Goal: Task Accomplishment & Management: Manage account settings

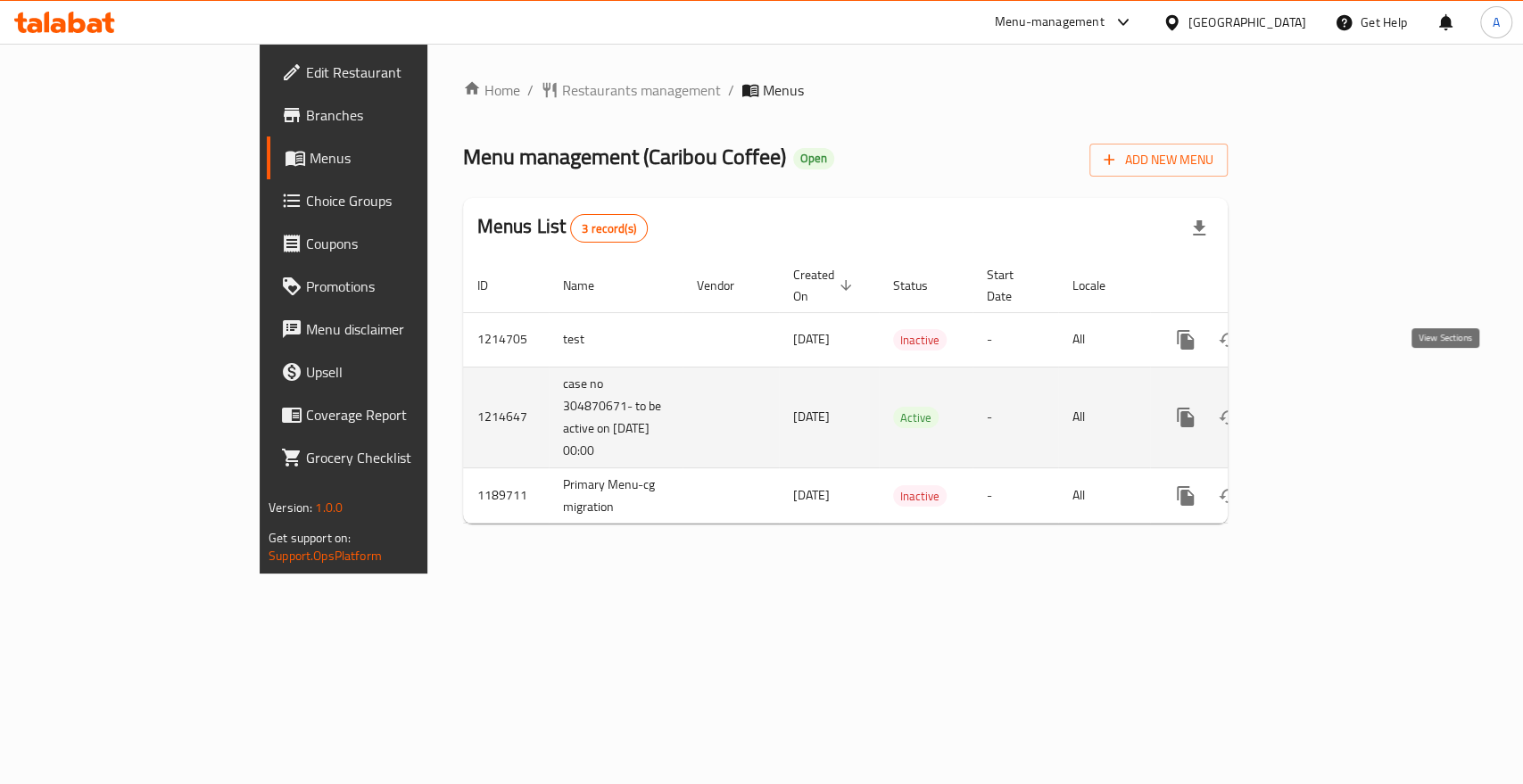
click at [1325, 406] on icon "enhanced table" at bounding box center [1314, 417] width 21 height 21
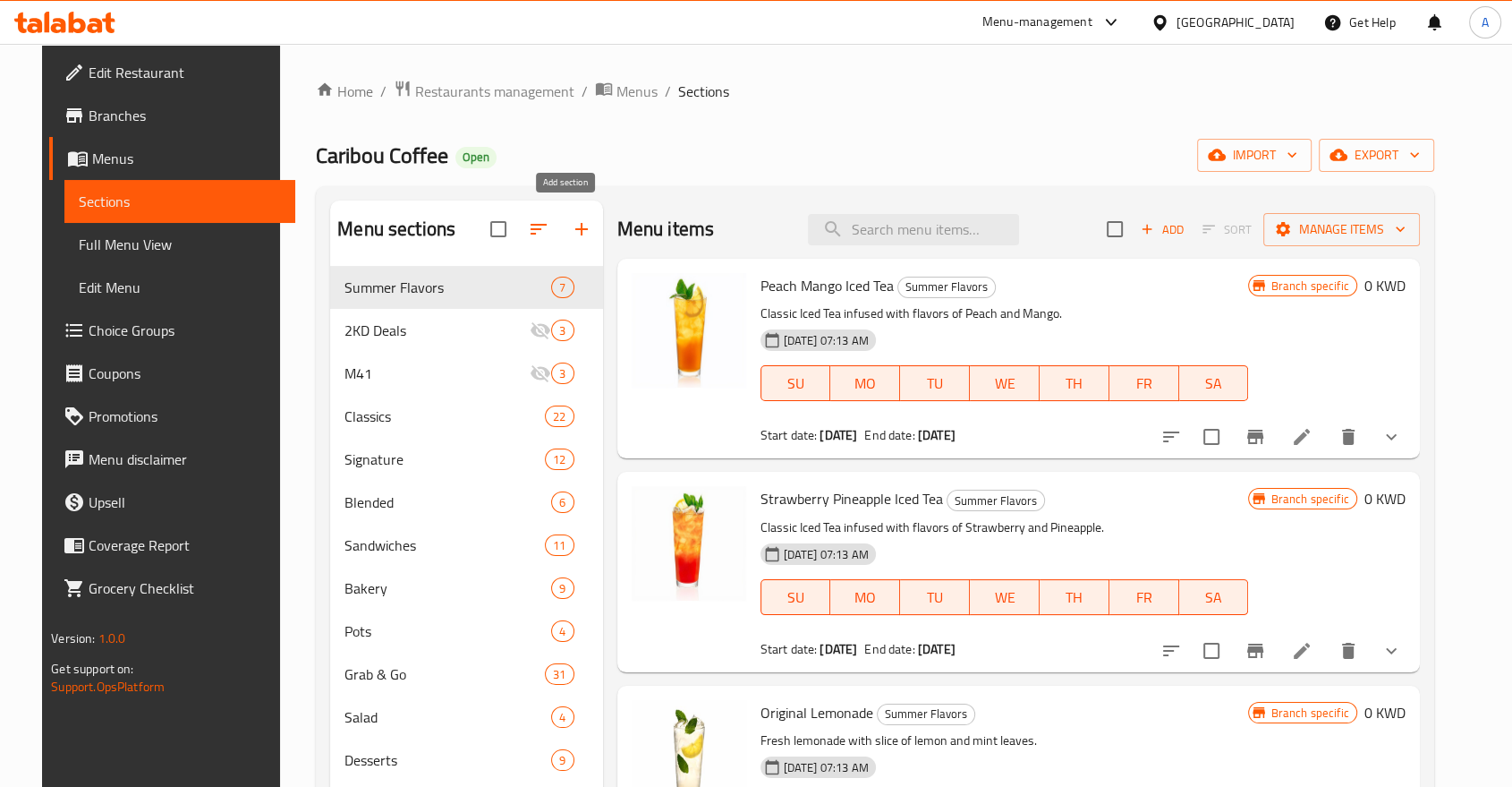
click at [576, 223] on icon "button" at bounding box center [581, 228] width 12 height 12
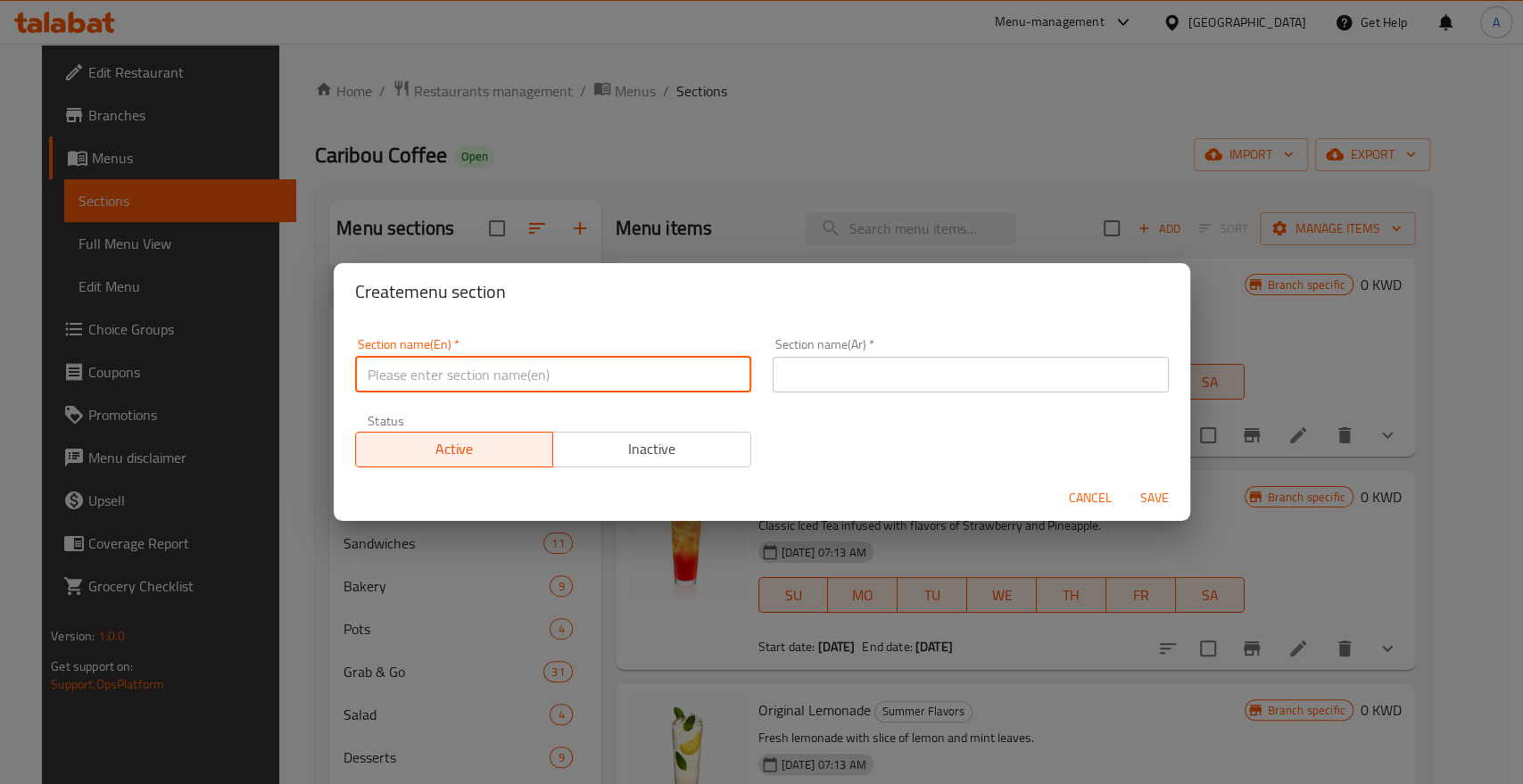
click at [542, 368] on input "text" at bounding box center [553, 374] width 396 height 35
paste input "Fall Season"
type input "Fall Season"
click at [843, 370] on input "text" at bounding box center [971, 374] width 396 height 35
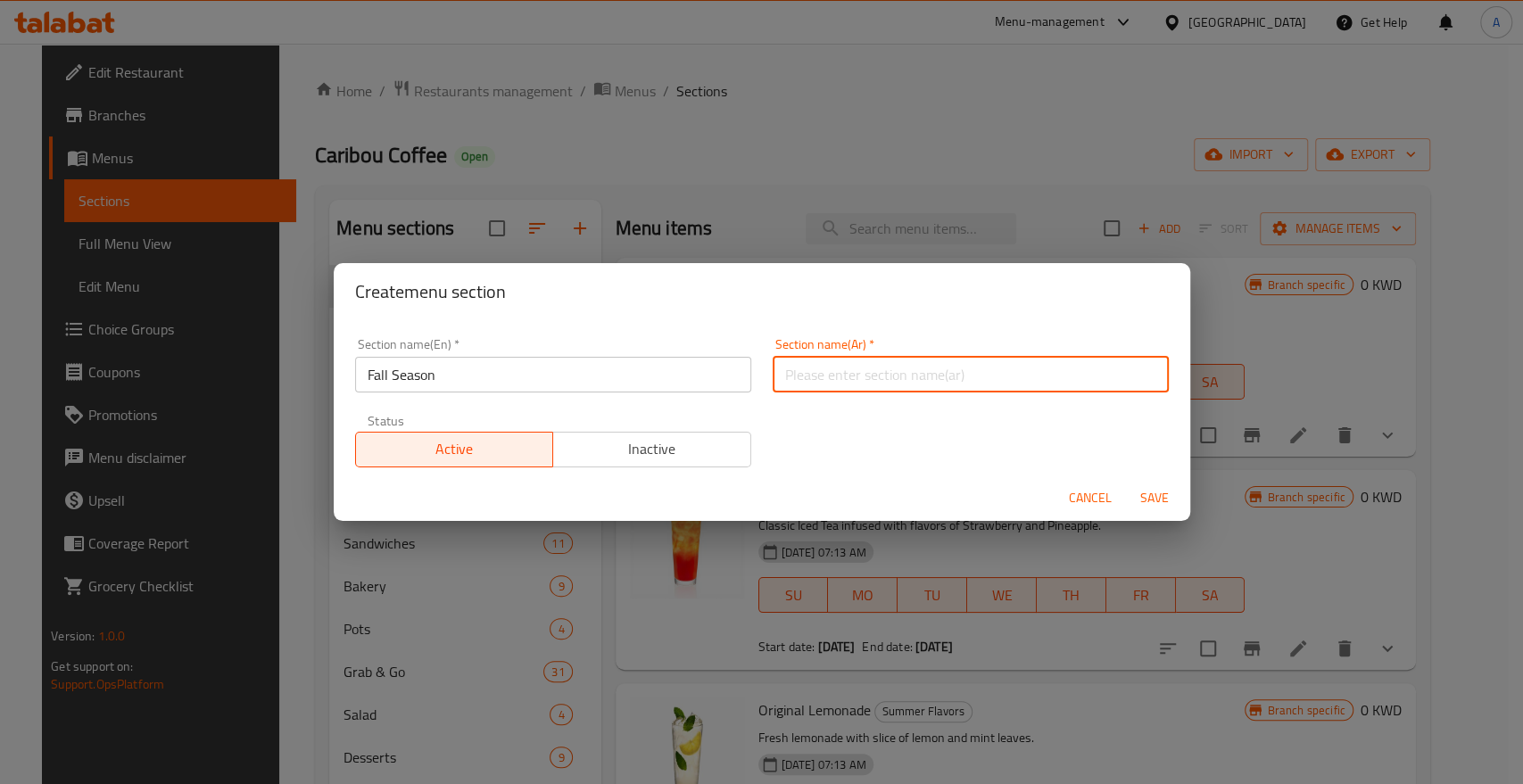
paste input "موسم الخريف"
type input "موسم الخريف"
click at [1148, 490] on span "Save" at bounding box center [1154, 497] width 43 height 22
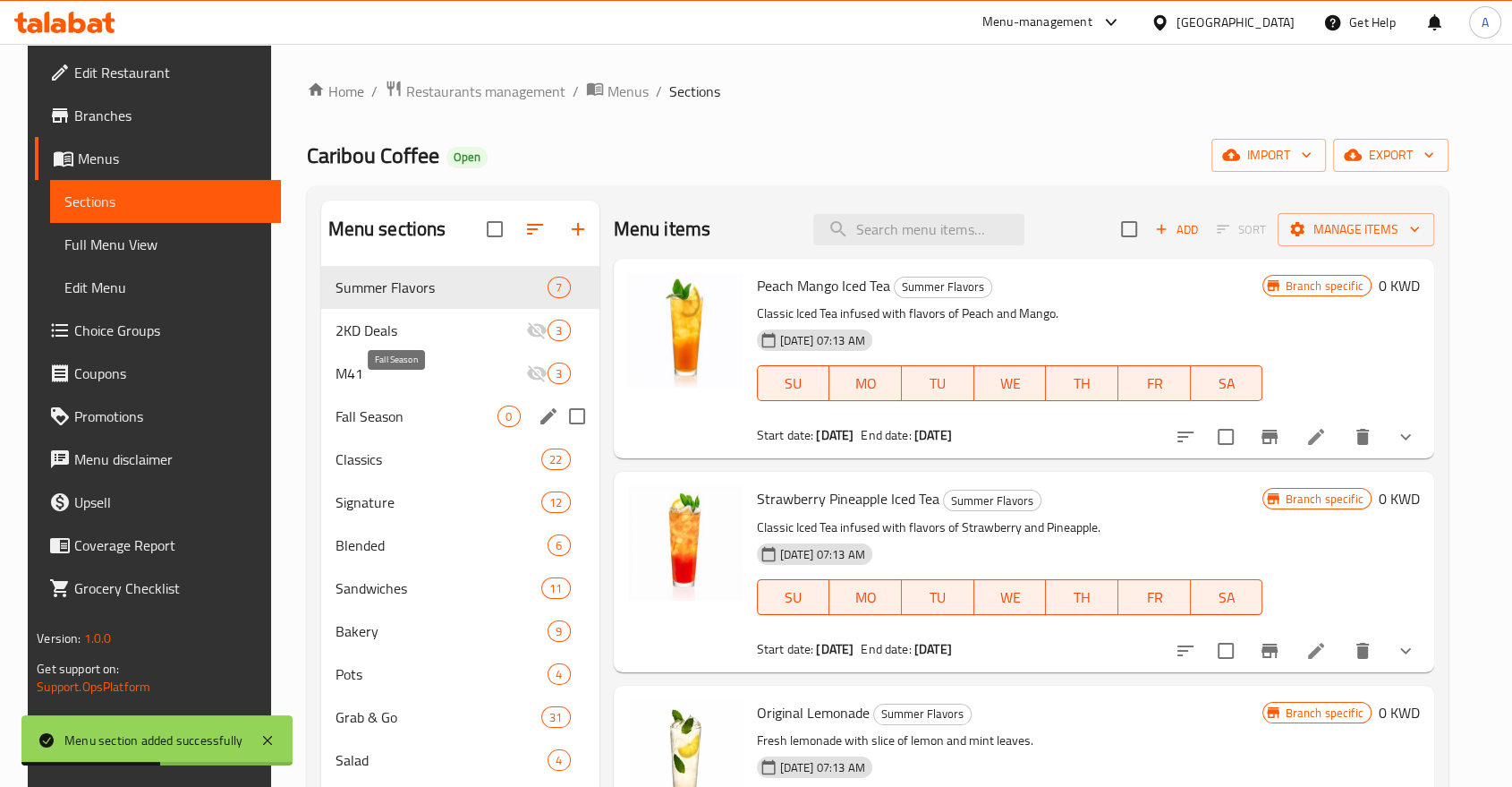
click at [379, 405] on span "Fall Season" at bounding box center [417, 416] width 163 height 21
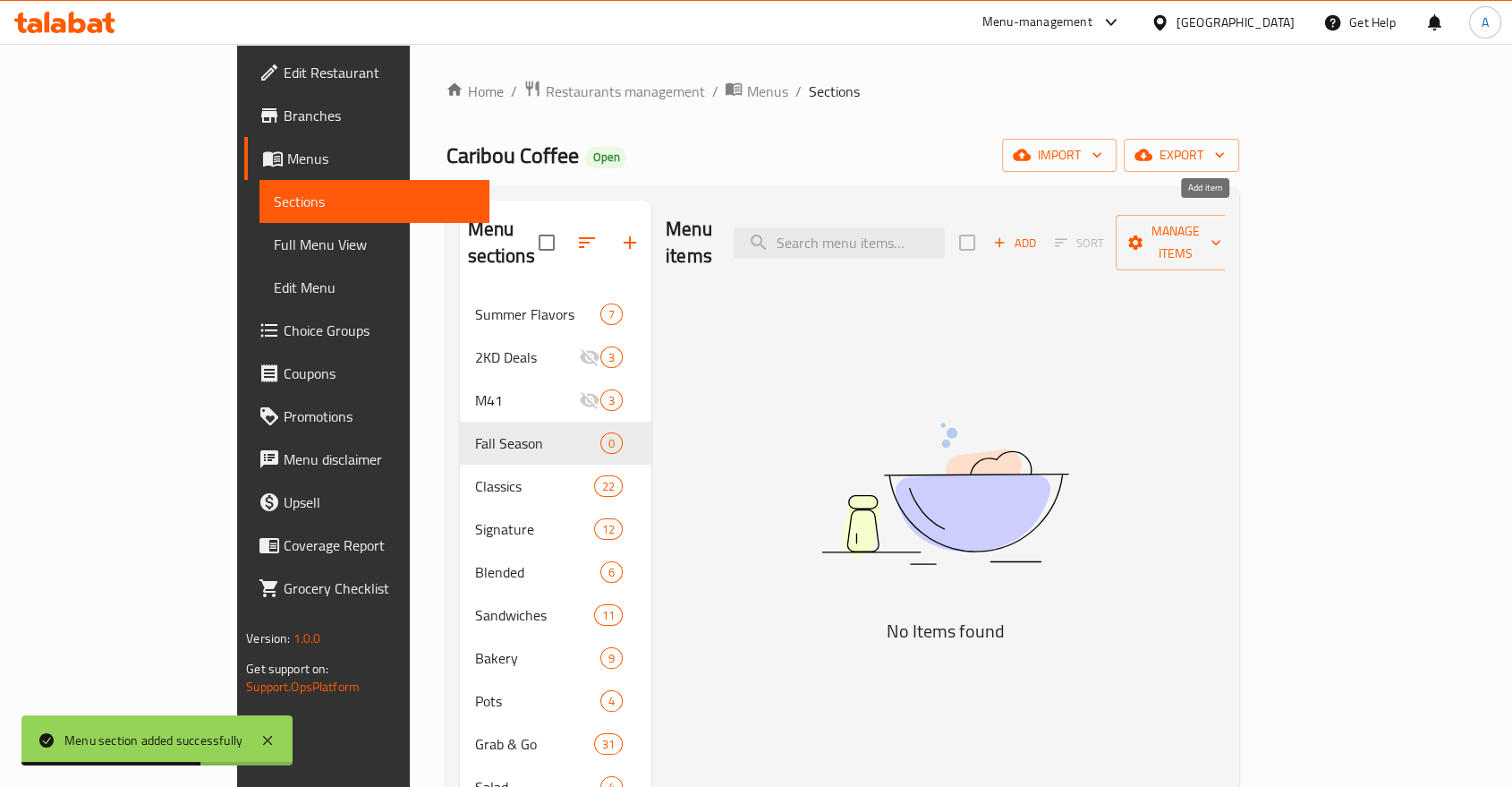
click at [1007, 234] on icon "button" at bounding box center [999, 242] width 16 height 16
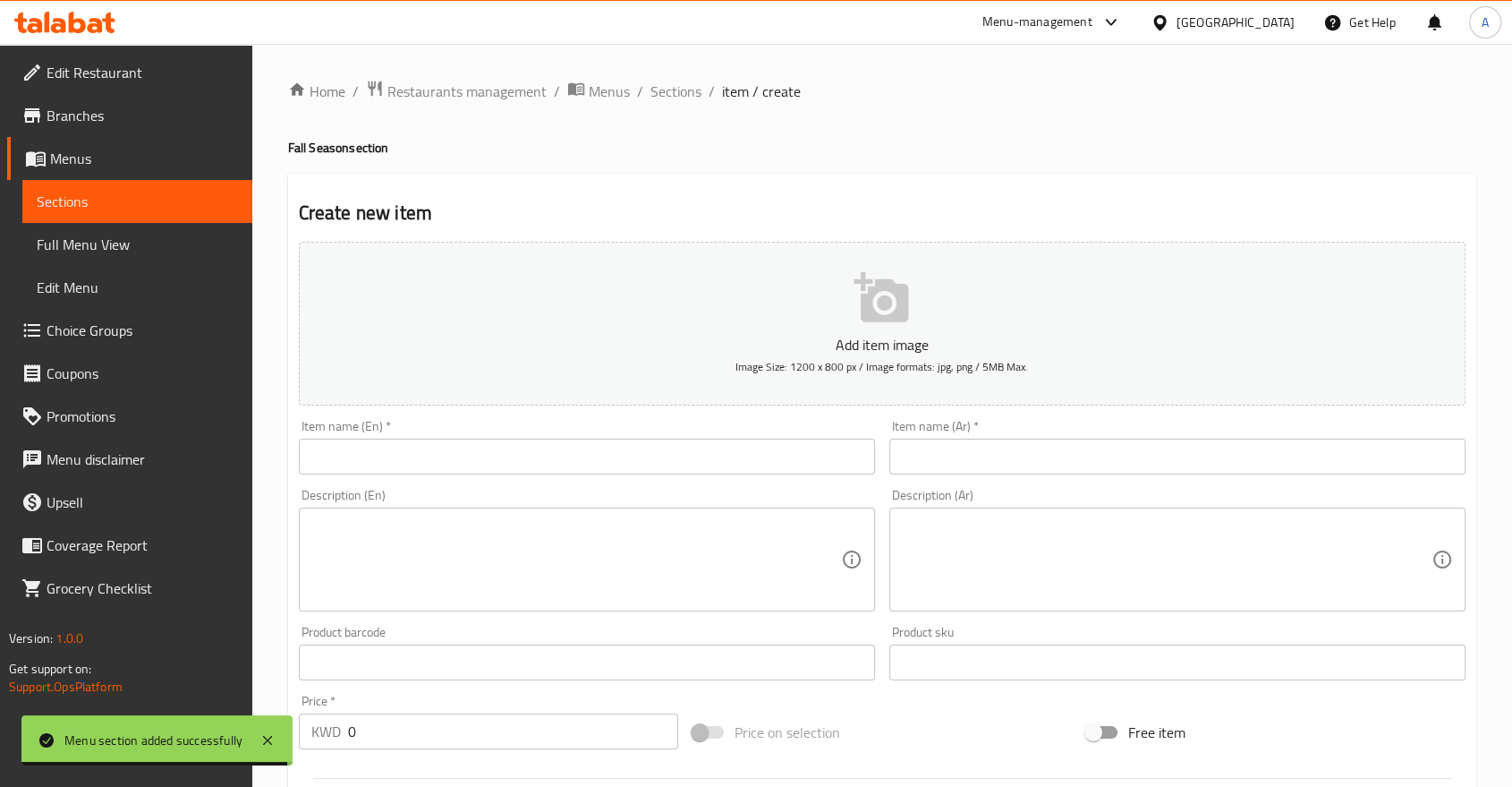
click at [408, 441] on input "text" at bounding box center [586, 456] width 577 height 36
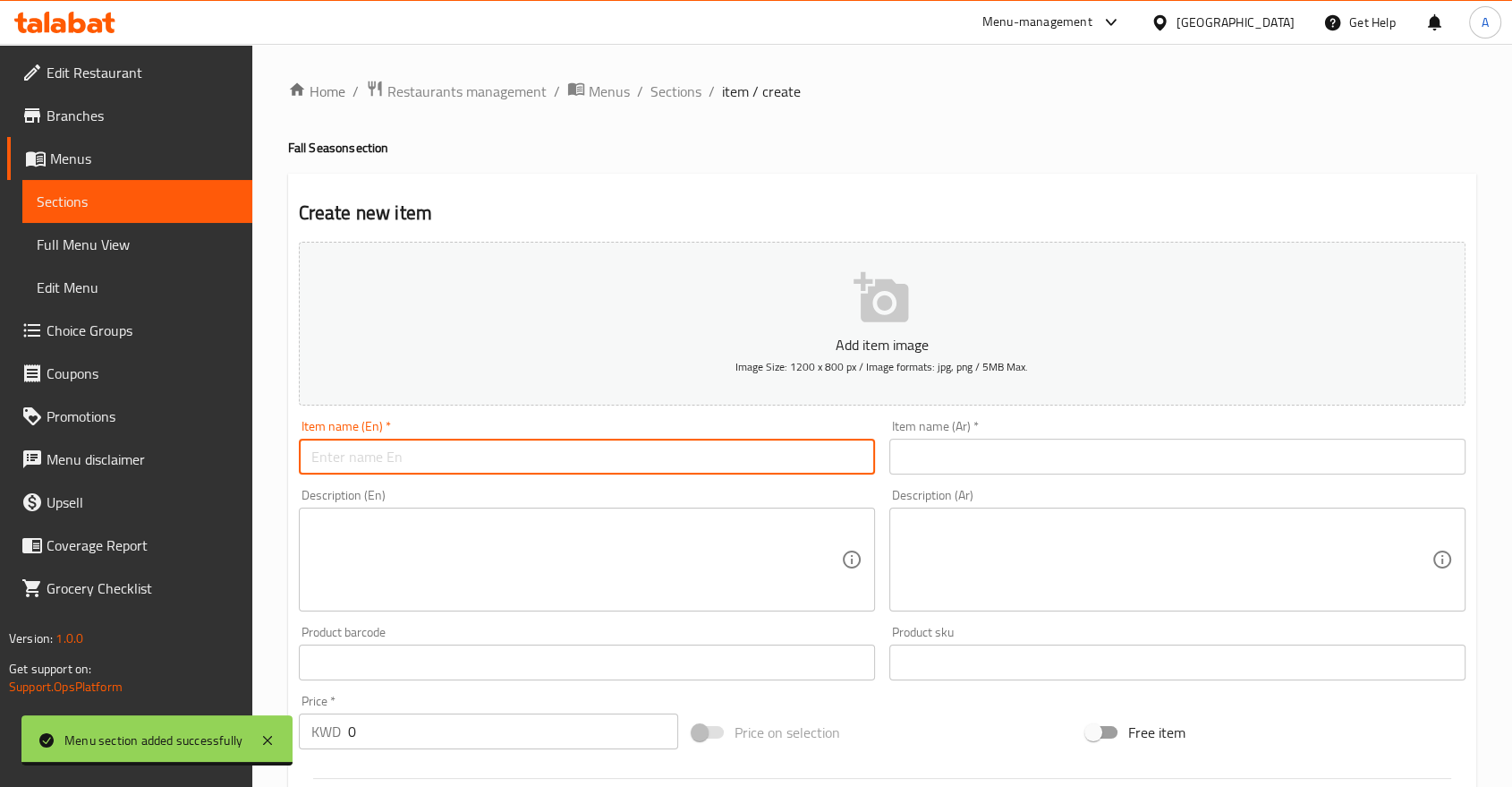
paste input "Pumpkin Latte"
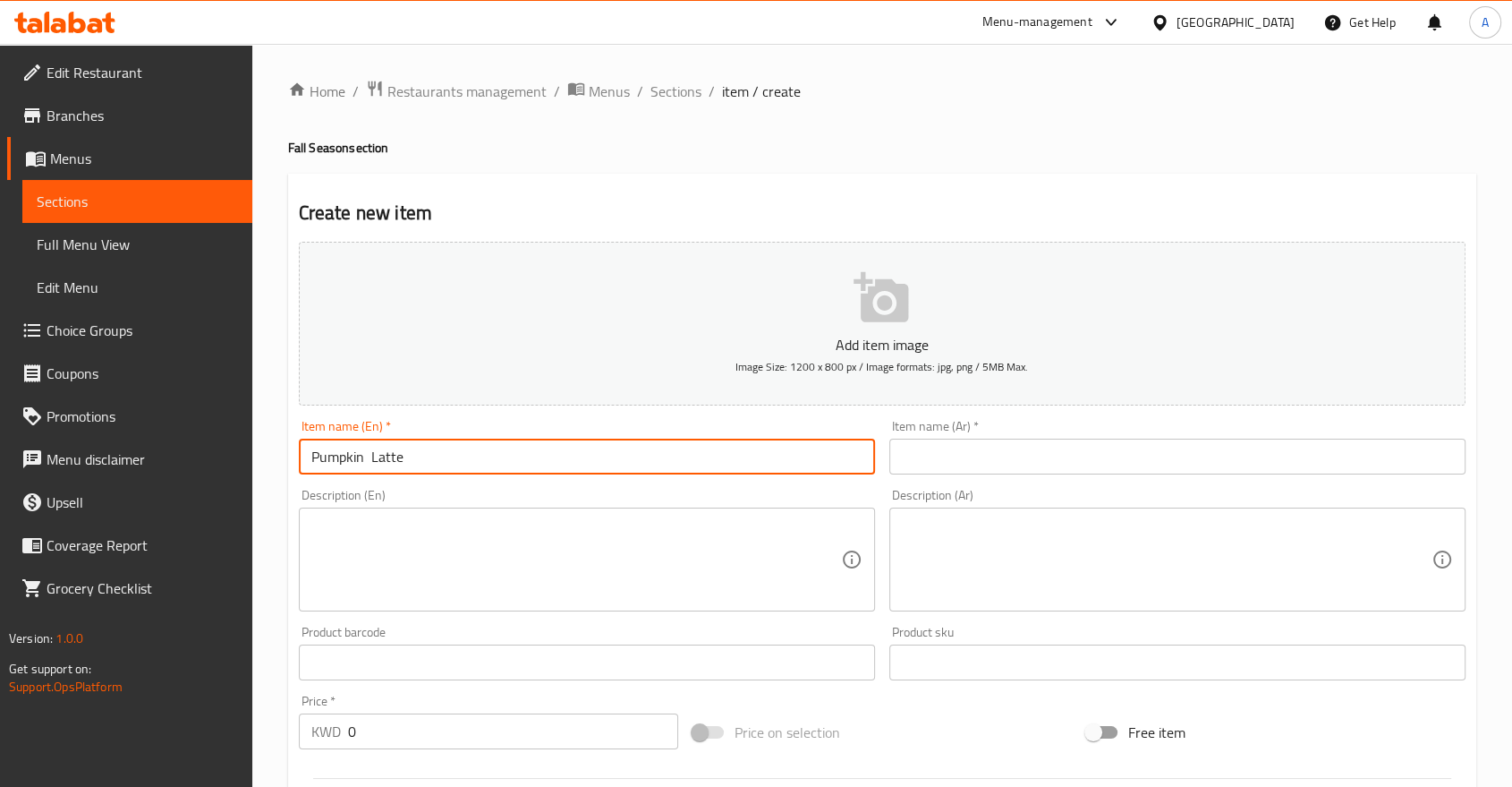
type input "Pumpkin Latte"
click at [974, 439] on input "text" at bounding box center [1177, 456] width 577 height 36
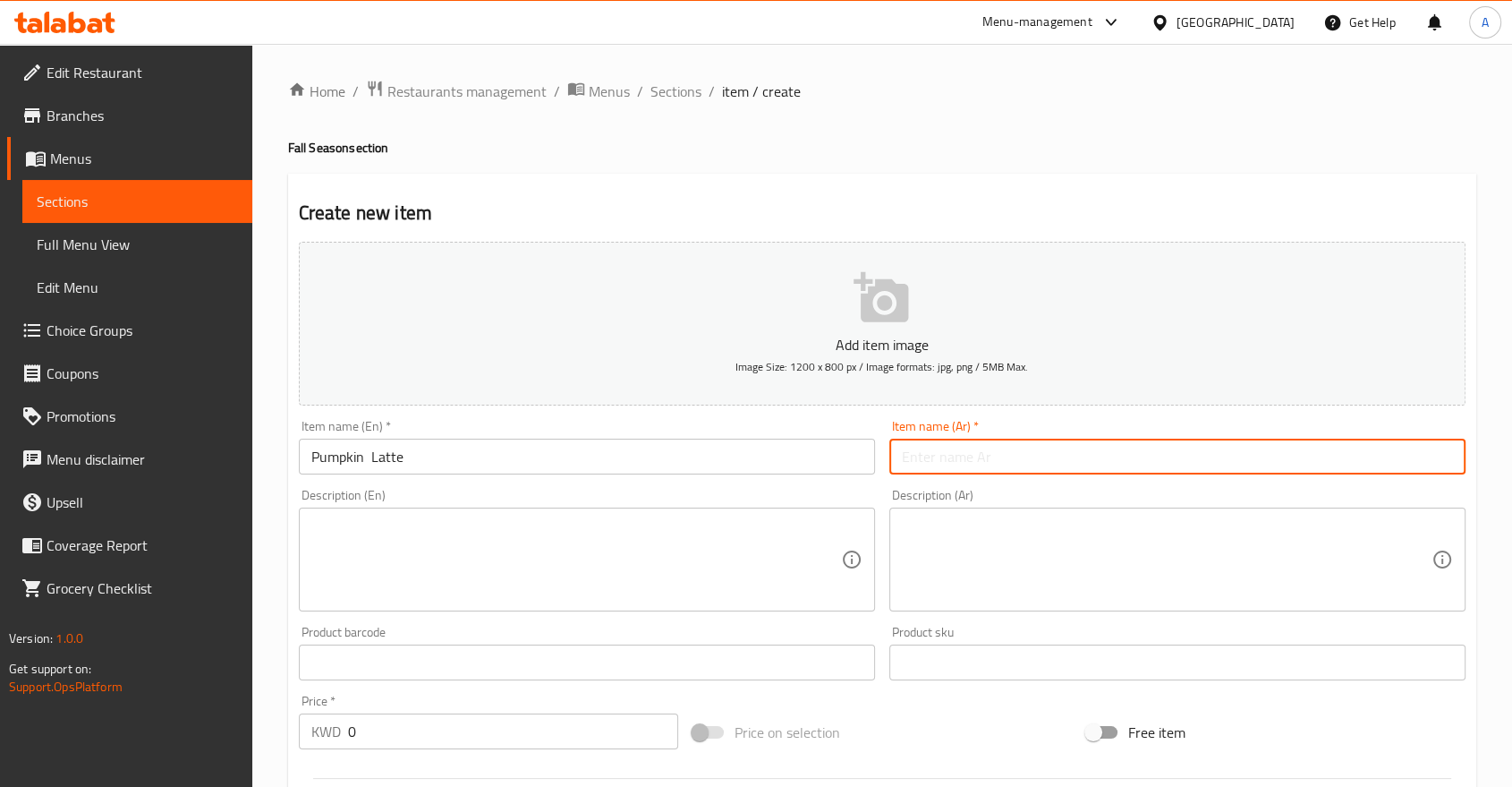
paste input "بمبكن لاتيه"
type input "بمبكن لاتيه"
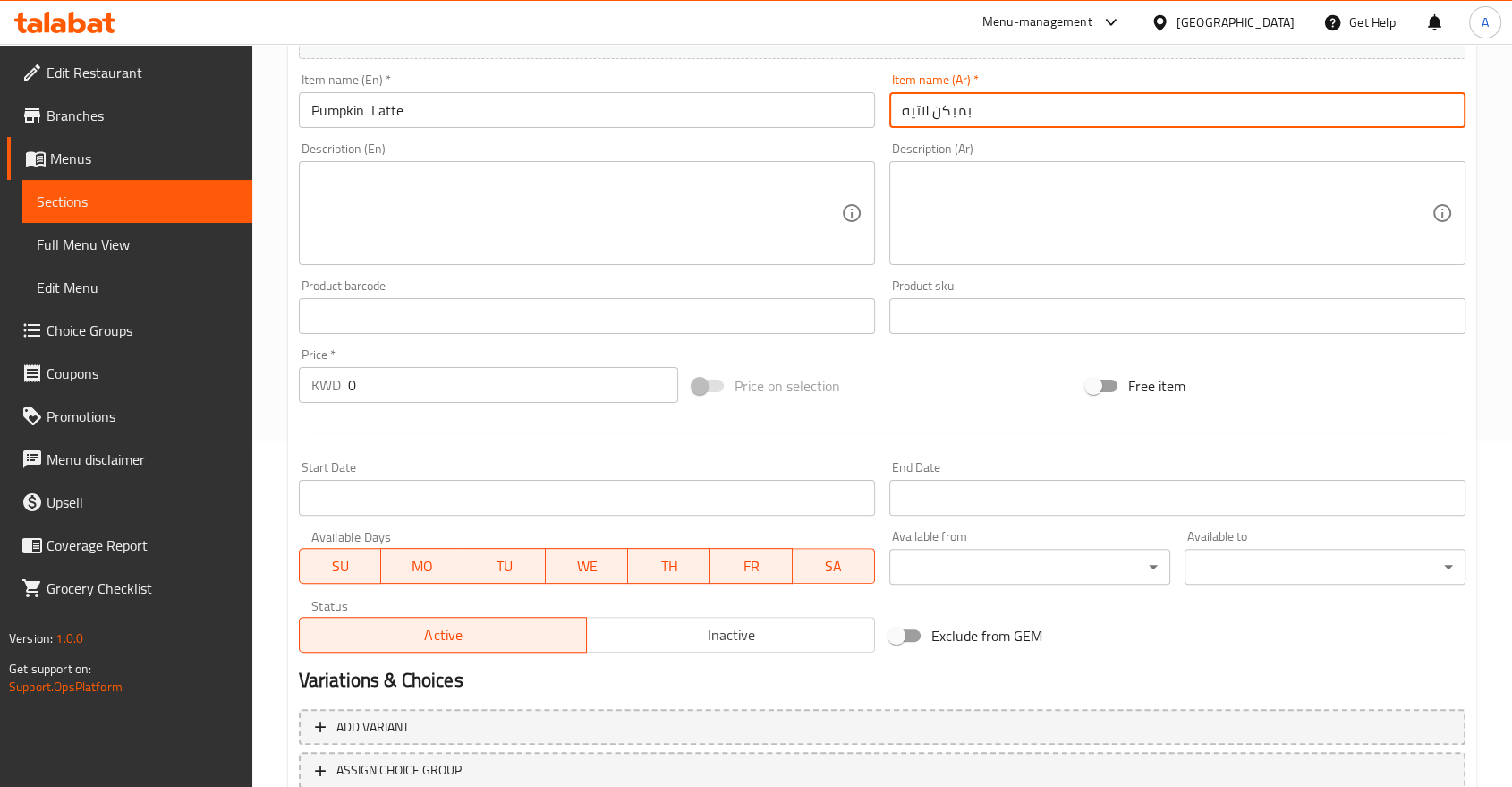
scroll to position [418, 0]
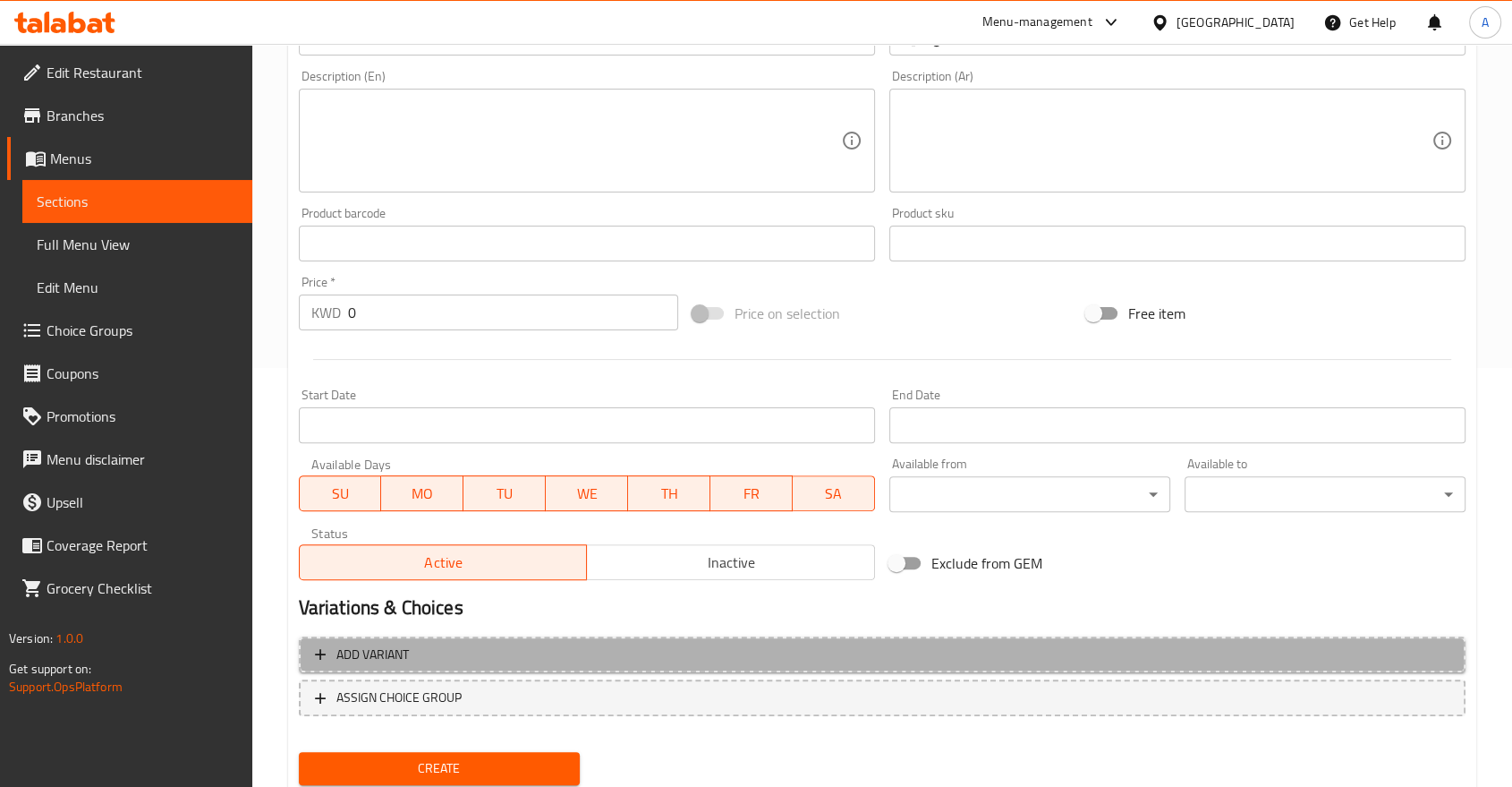
click at [404, 644] on span "Add variant" at bounding box center [373, 655] width 73 height 22
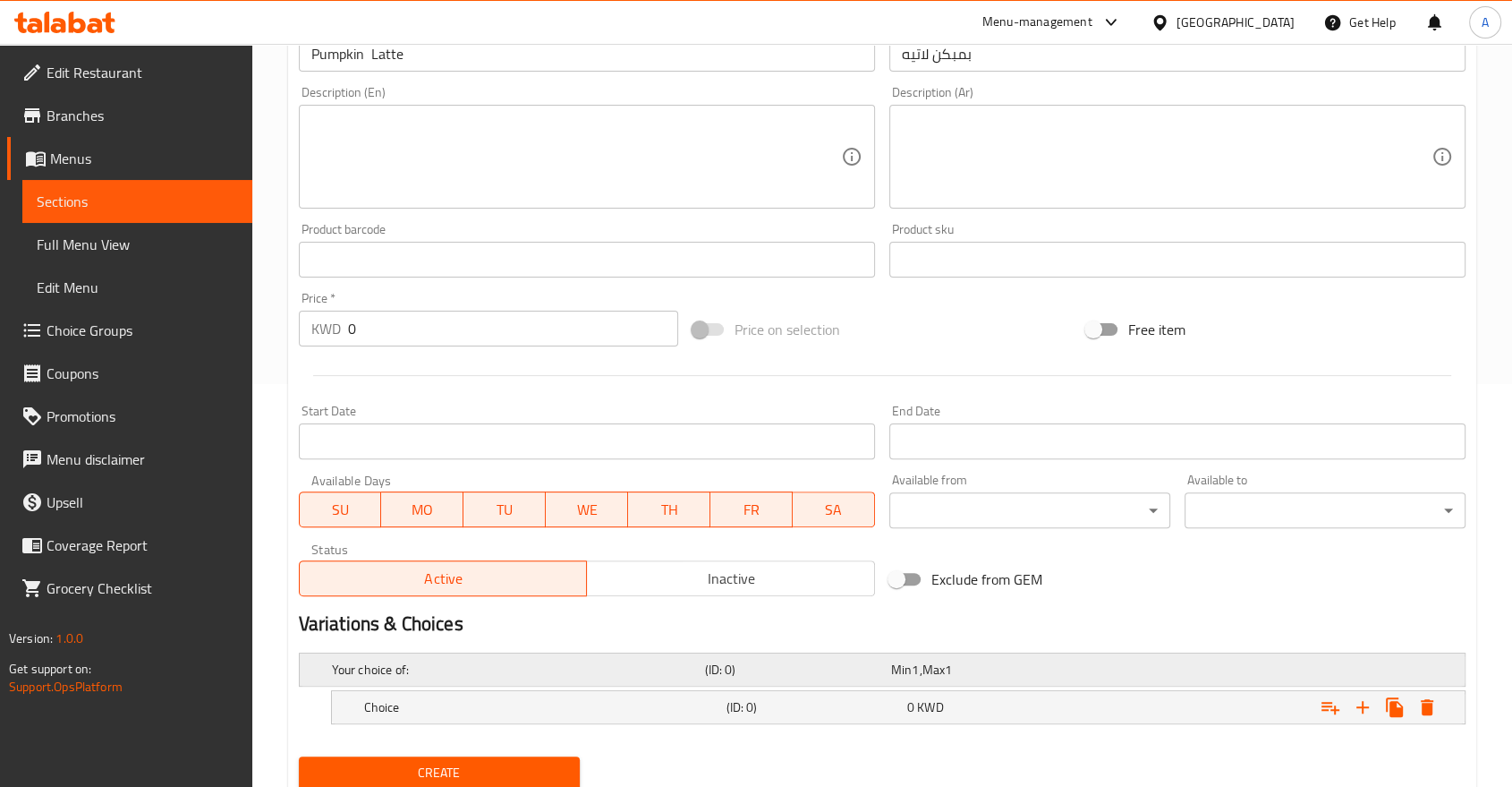
click at [401, 650] on div "Your choice of: (ID: 0) Min 1 , Max 1" at bounding box center [887, 669] width 1119 height 39
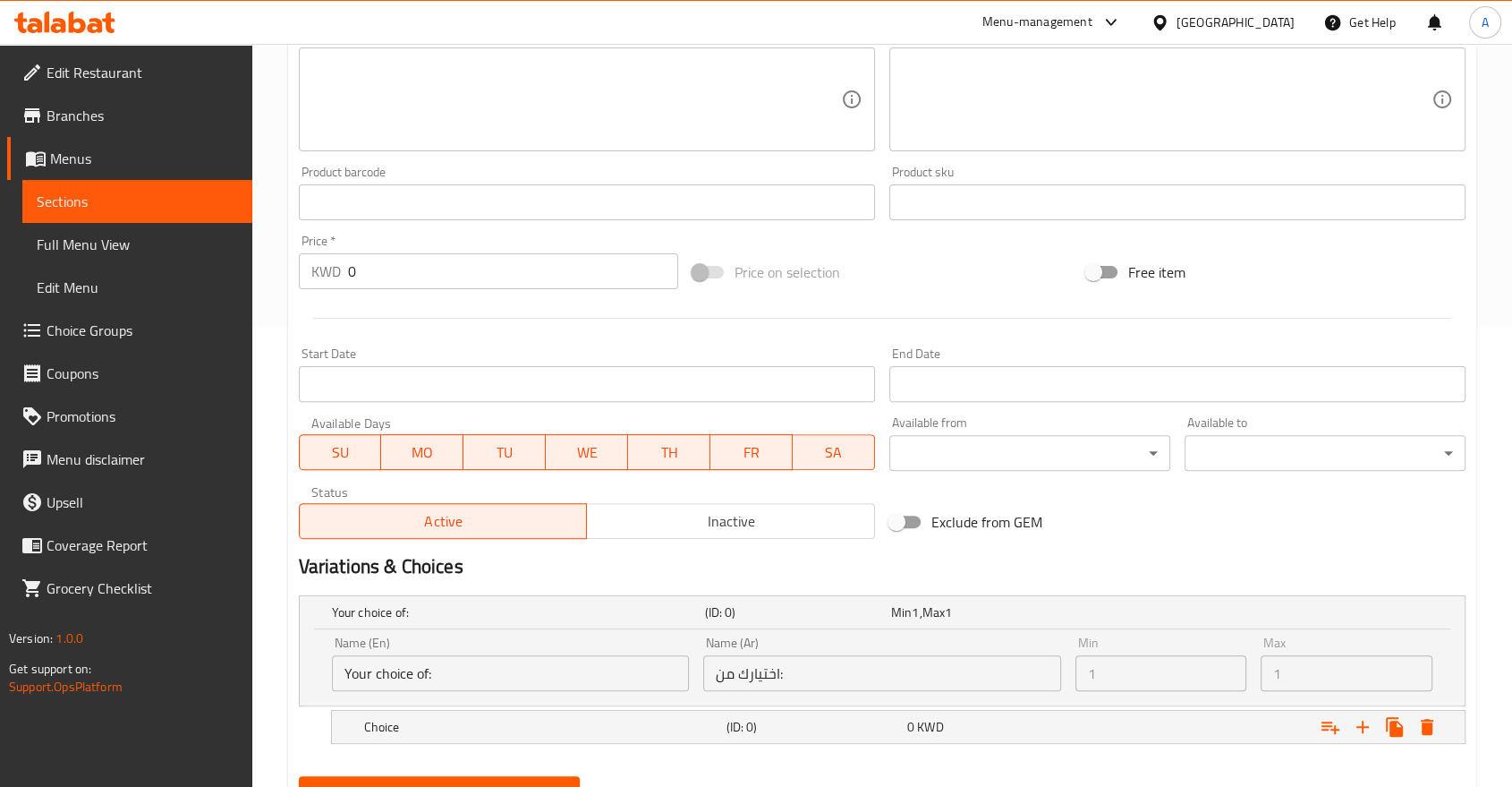
scroll to position [477, 0]
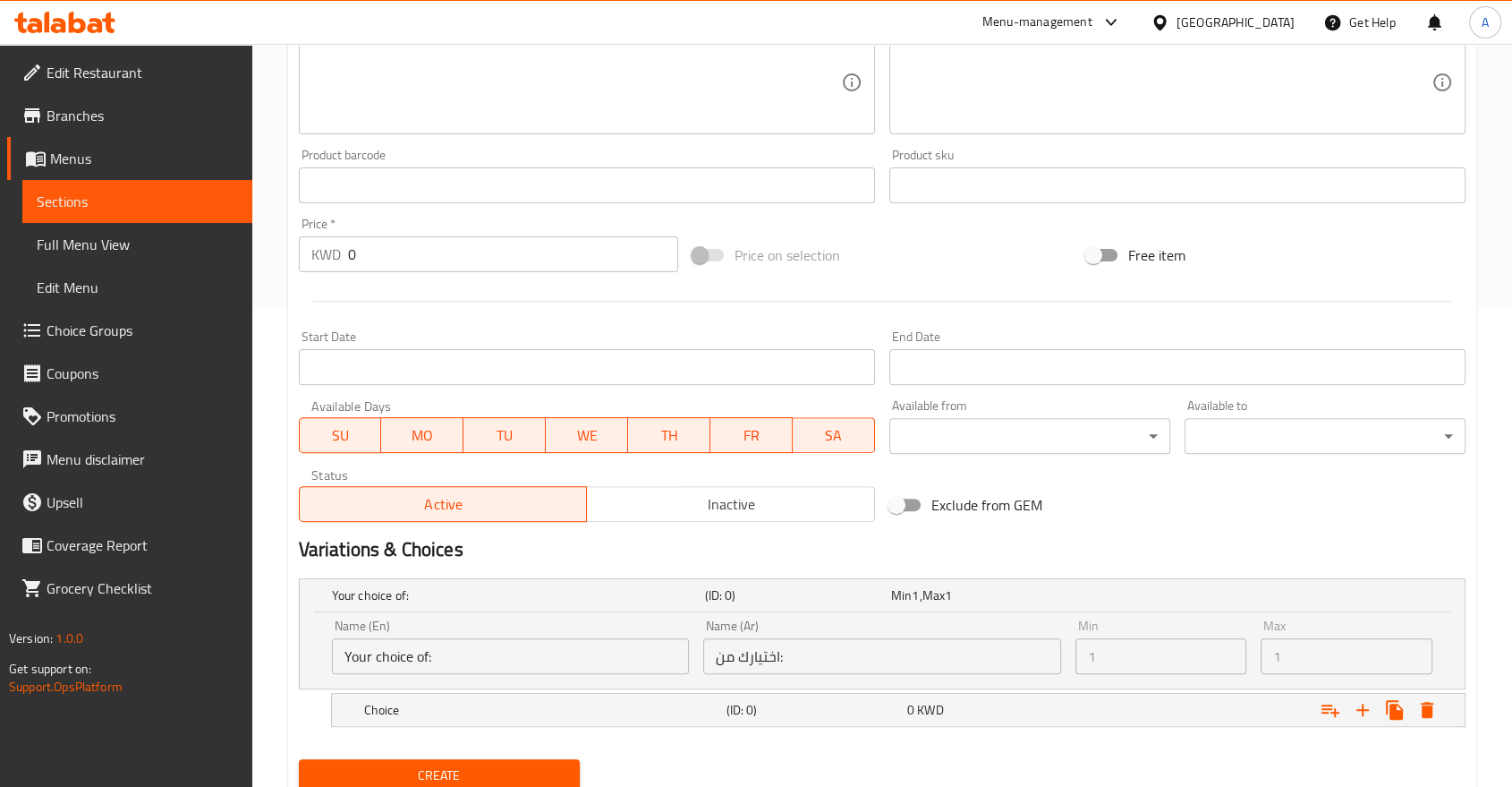
click at [469, 638] on input "Your choice of:" at bounding box center [510, 656] width 357 height 36
drag, startPoint x: 447, startPoint y: 645, endPoint x: 453, endPoint y: 621, distance: 24.7
click at [448, 701] on h5 "Choice" at bounding box center [542, 709] width 355 height 18
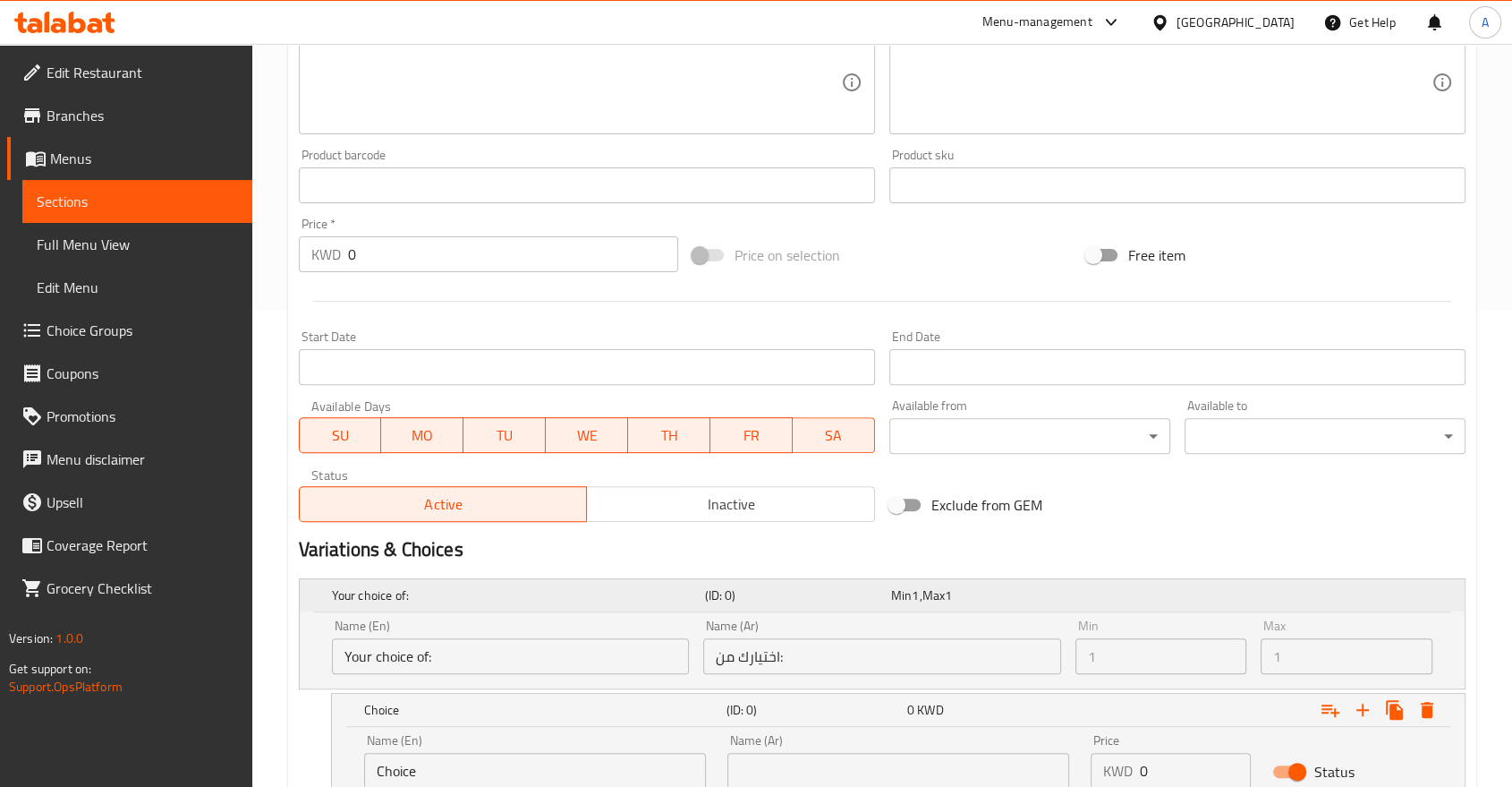
click at [481, 586] on h5 "Your choice of:" at bounding box center [514, 595] width 366 height 18
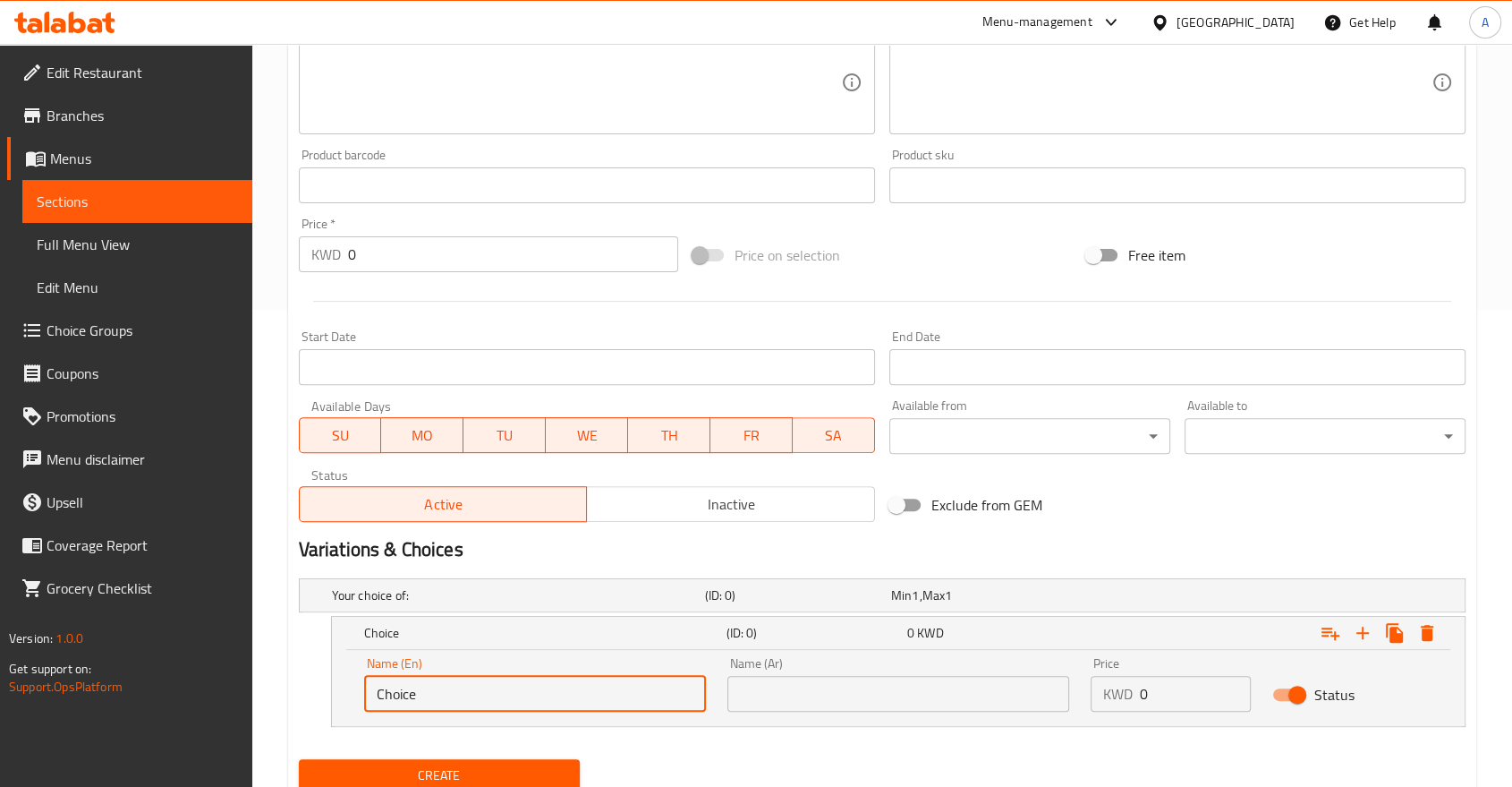
click at [447, 676] on input "Choice" at bounding box center [535, 693] width 342 height 36
paste input "Small"
type input "Small"
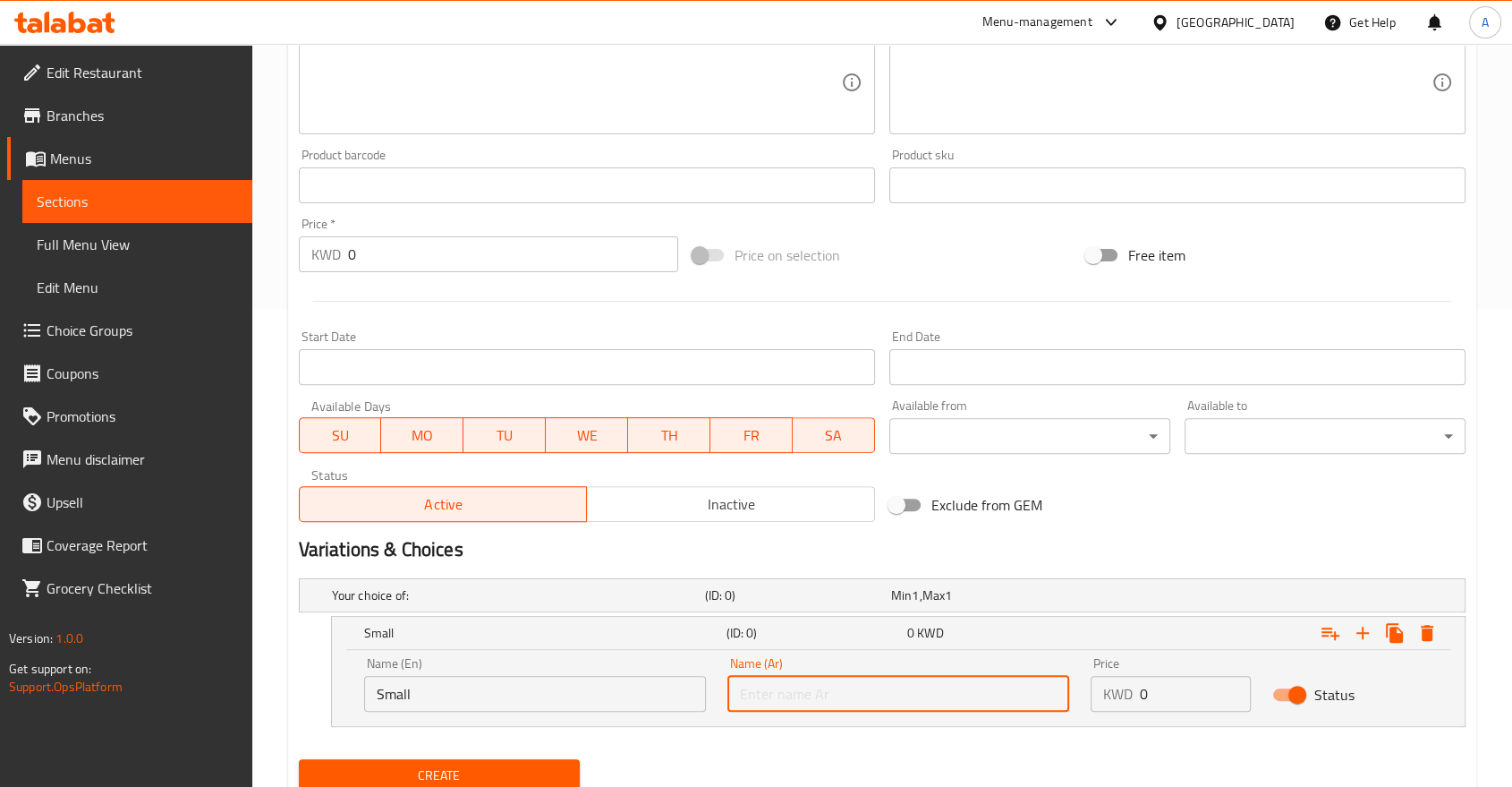
click at [768, 676] on input "text" at bounding box center [898, 693] width 342 height 36
paste input "Small"
type input "Small"
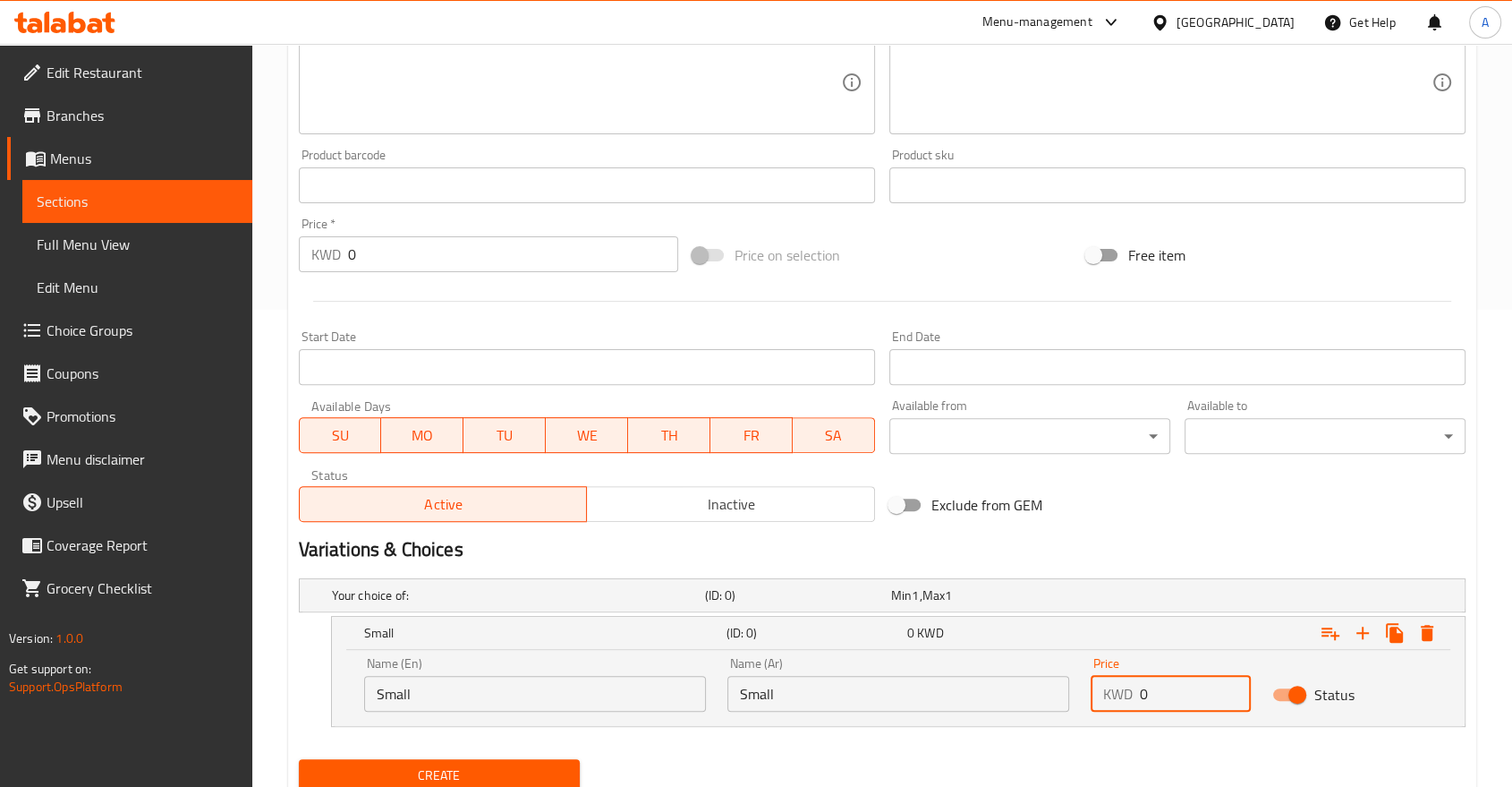
drag, startPoint x: 1179, startPoint y: 632, endPoint x: 1121, endPoint y: 617, distance: 59.9
click at [1121, 676] on div "KWD 0 Price" at bounding box center [1170, 693] width 160 height 36
paste input "1.95"
type input "1.95"
click at [1075, 624] on div "1.95 KWD" at bounding box center [994, 632] width 174 height 18
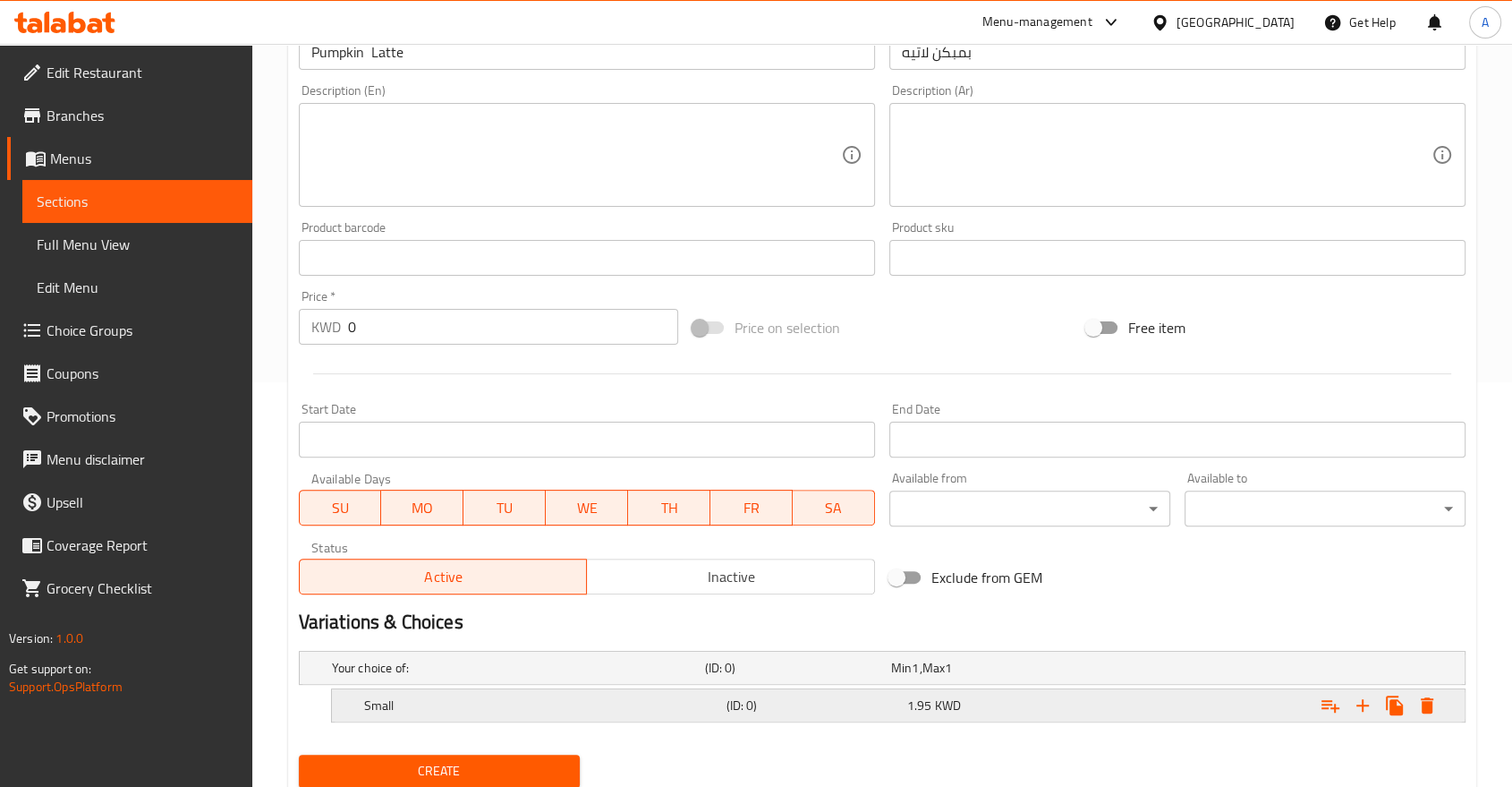
scroll to position [403, 0]
click at [1374, 697] on icon "Expand" at bounding box center [1362, 707] width 21 height 21
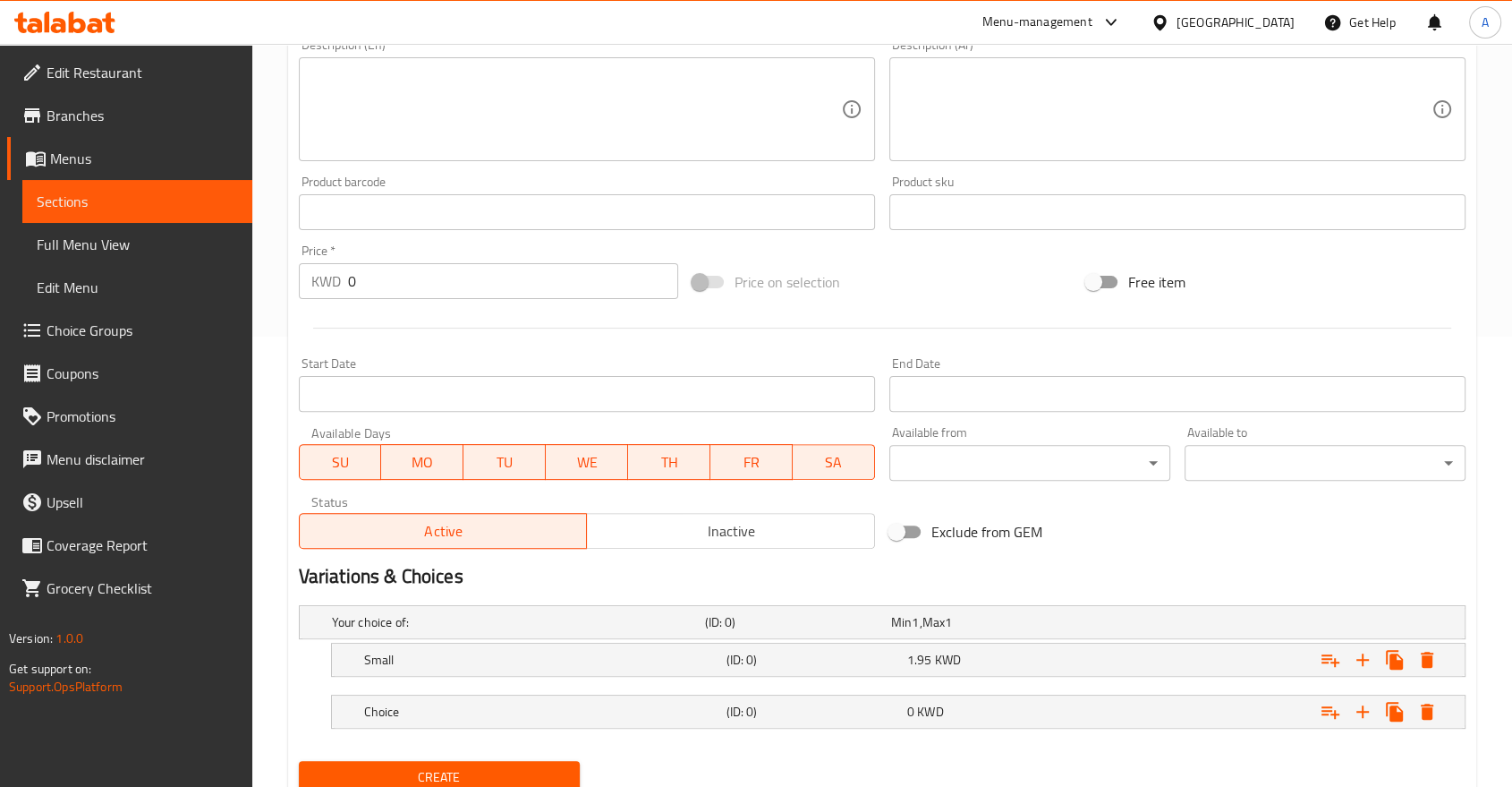
scroll to position [451, 0]
click at [791, 702] on h5 "(ID: 0)" at bounding box center [812, 710] width 174 height 18
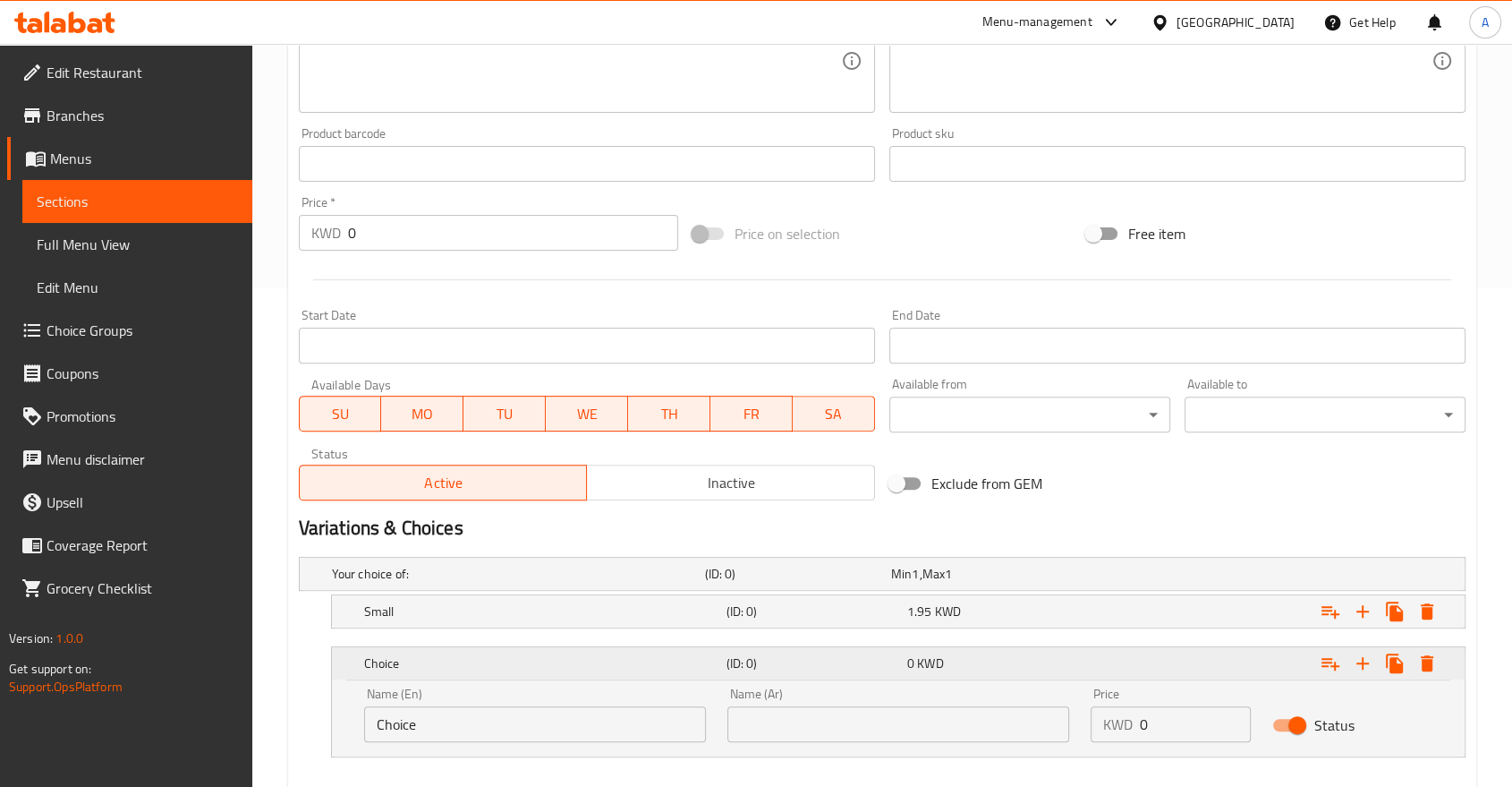
scroll to position [524, 0]
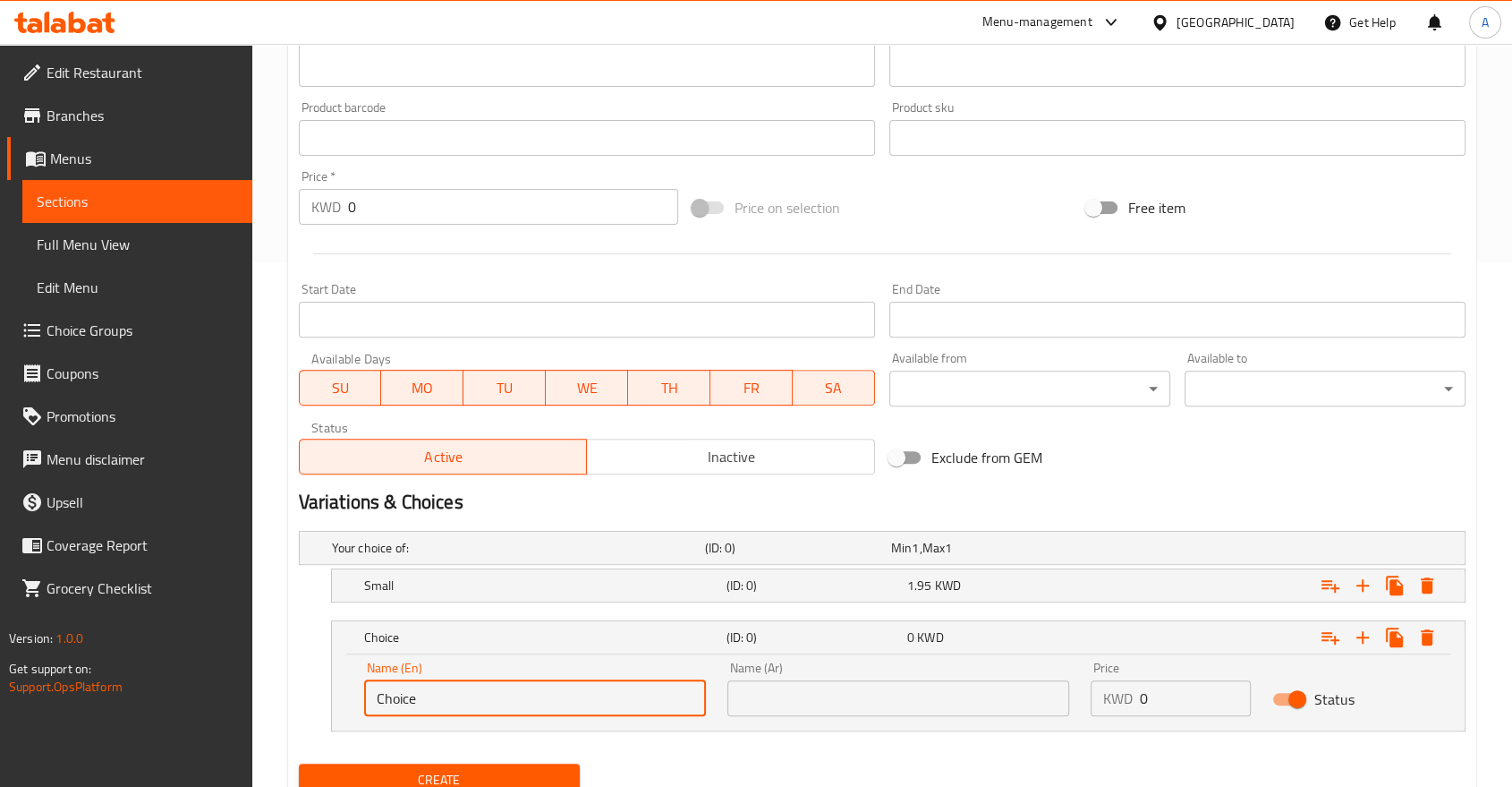
click at [437, 680] on input "Choice" at bounding box center [535, 698] width 342 height 36
type input "Medium"
click at [505, 680] on input "Medium" at bounding box center [535, 698] width 342 height 36
click at [504, 680] on input "Medium" at bounding box center [535, 698] width 342 height 36
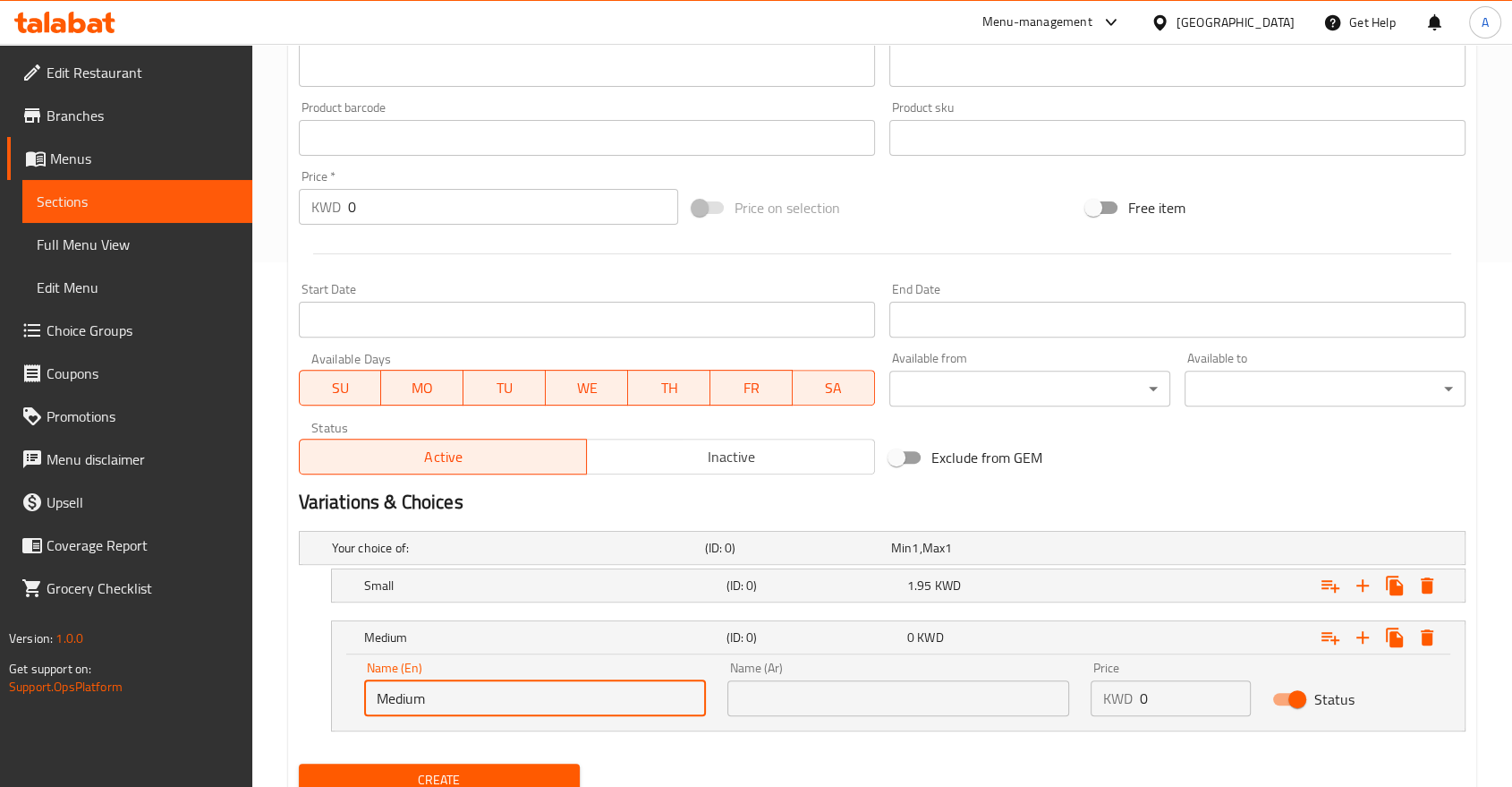
click at [504, 680] on input "Medium" at bounding box center [535, 698] width 342 height 36
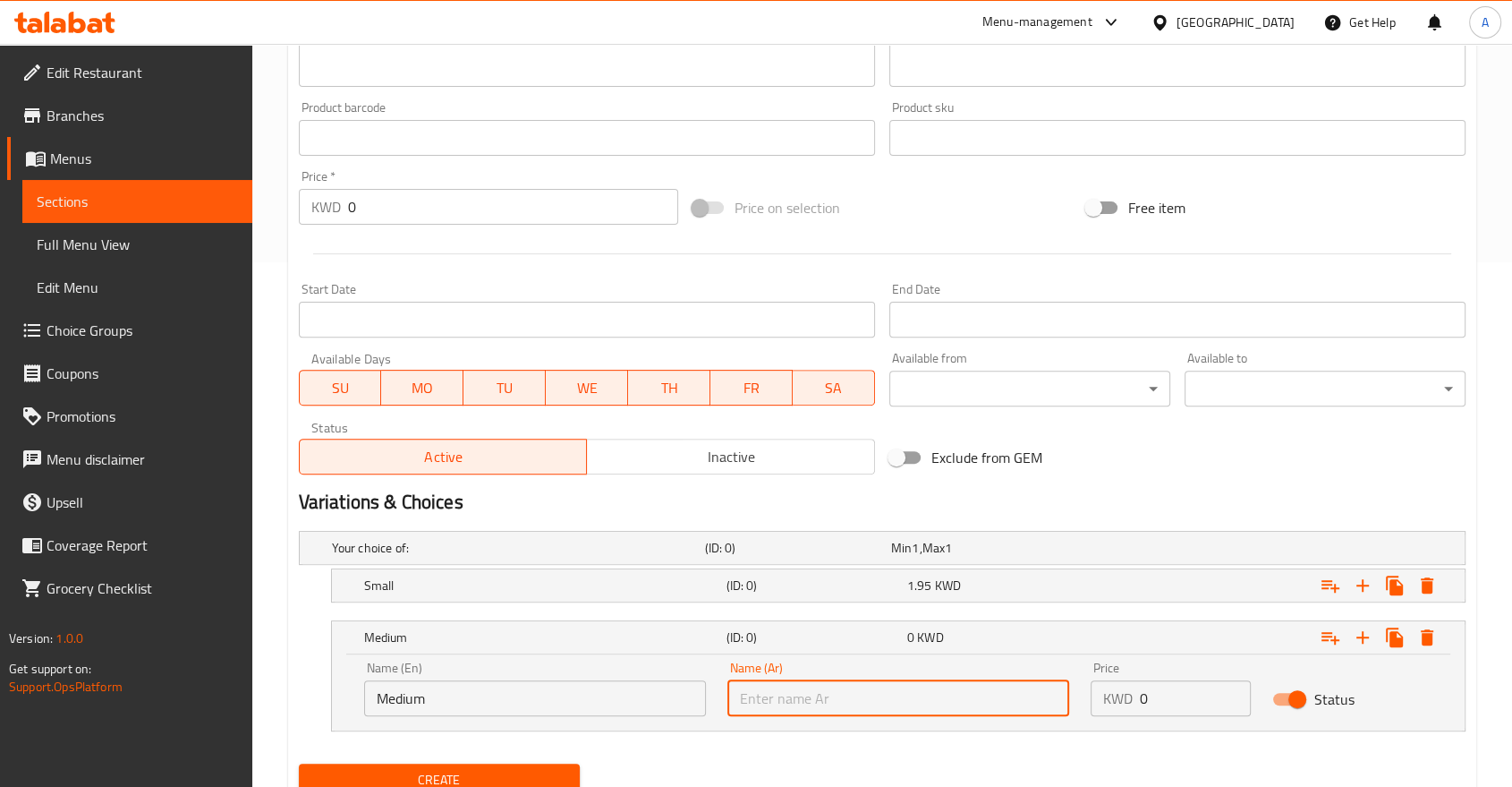
click at [822, 680] on input "text" at bounding box center [898, 698] width 342 height 36
paste input "Medium"
type input "Medium"
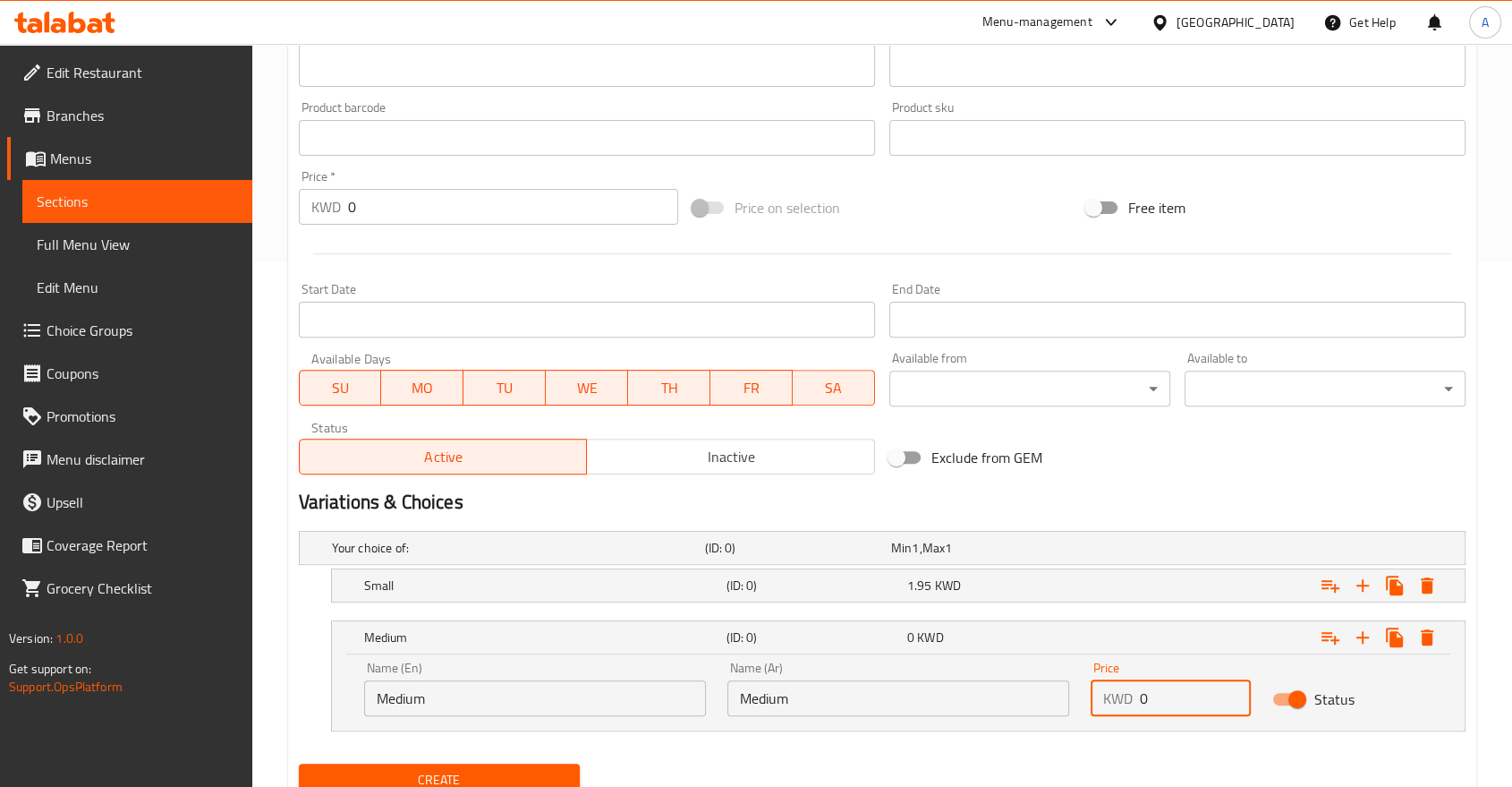
paste input "2.2"
drag, startPoint x: 1152, startPoint y: 632, endPoint x: 1131, endPoint y: 631, distance: 21.0
click at [1131, 680] on div "KWD 2.2 Price" at bounding box center [1170, 698] width 160 height 36
type input "2.2"
click at [1107, 617] on div "Expand" at bounding box center [1265, 636] width 363 height 39
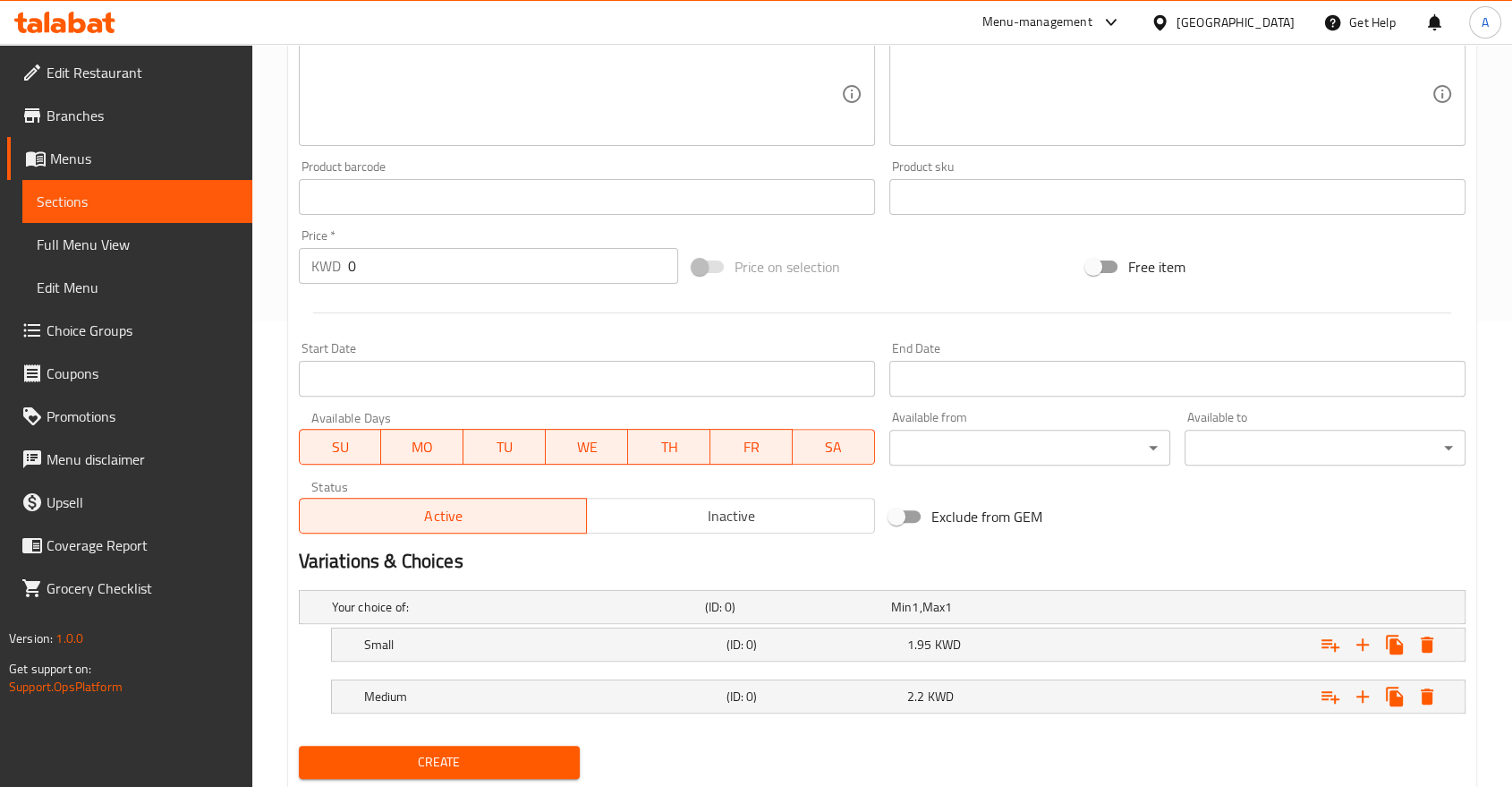
scroll to position [451, 0]
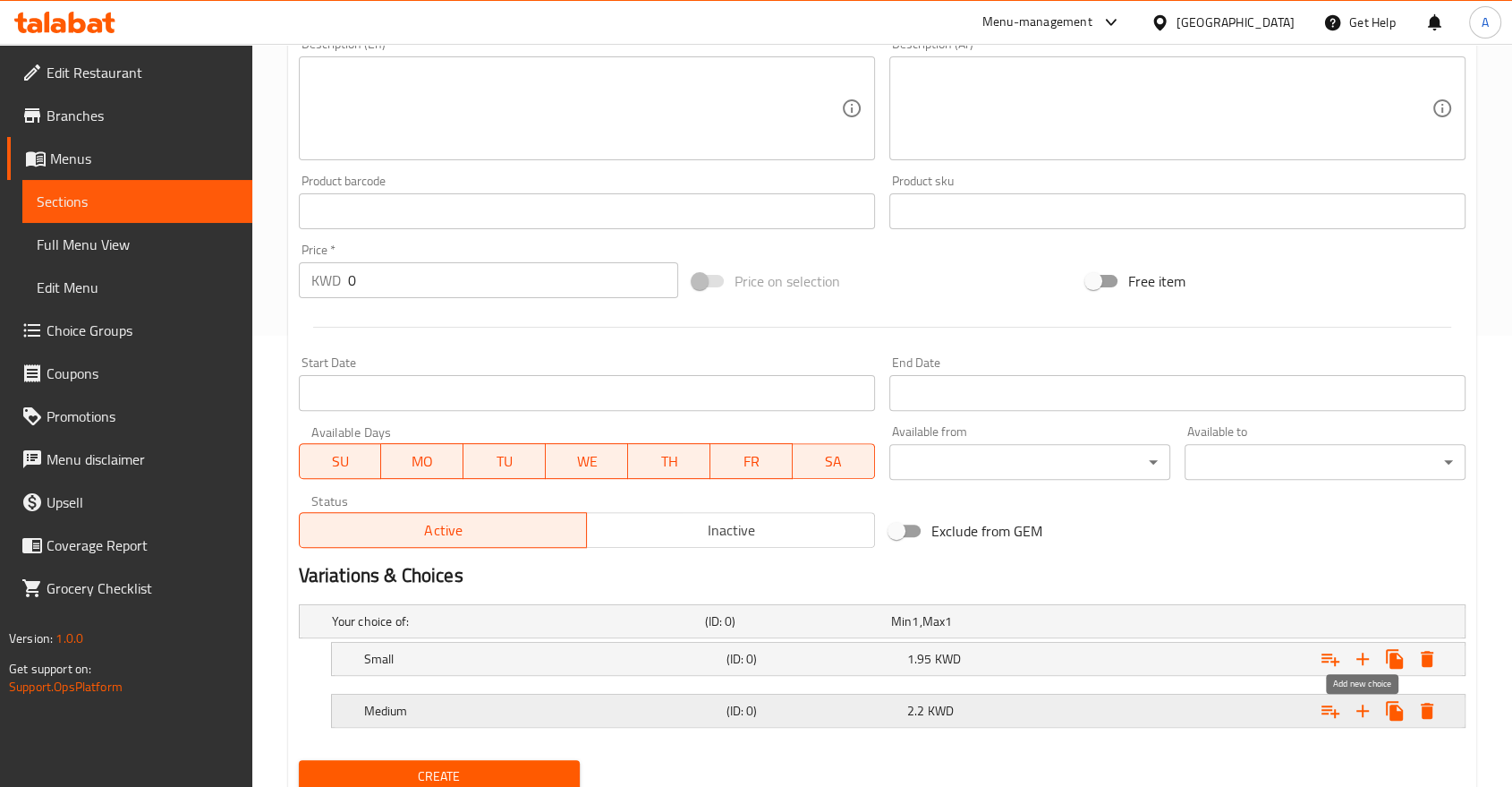
click at [1374, 700] on icon "Expand" at bounding box center [1362, 710] width 21 height 21
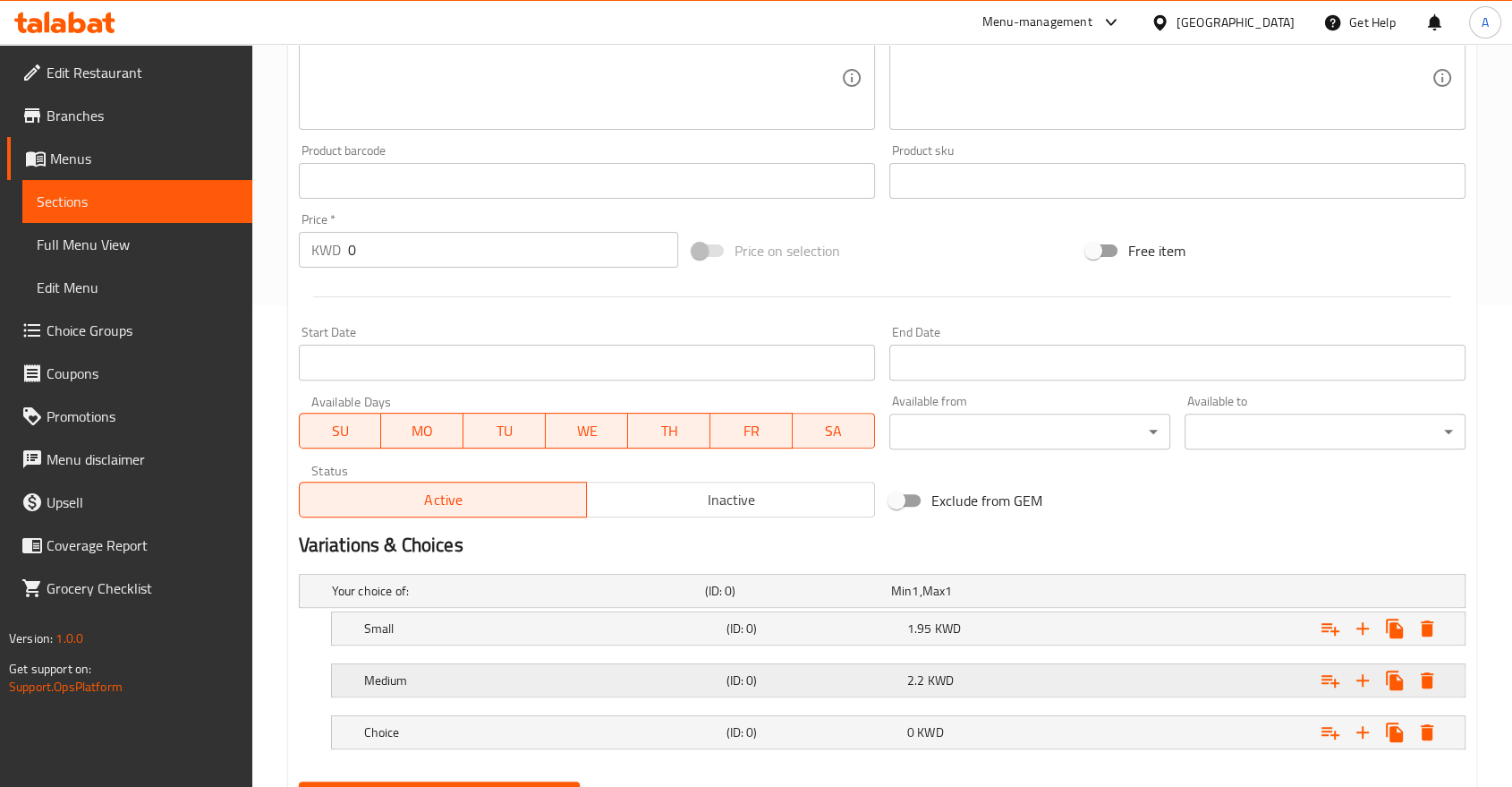
scroll to position [498, 0]
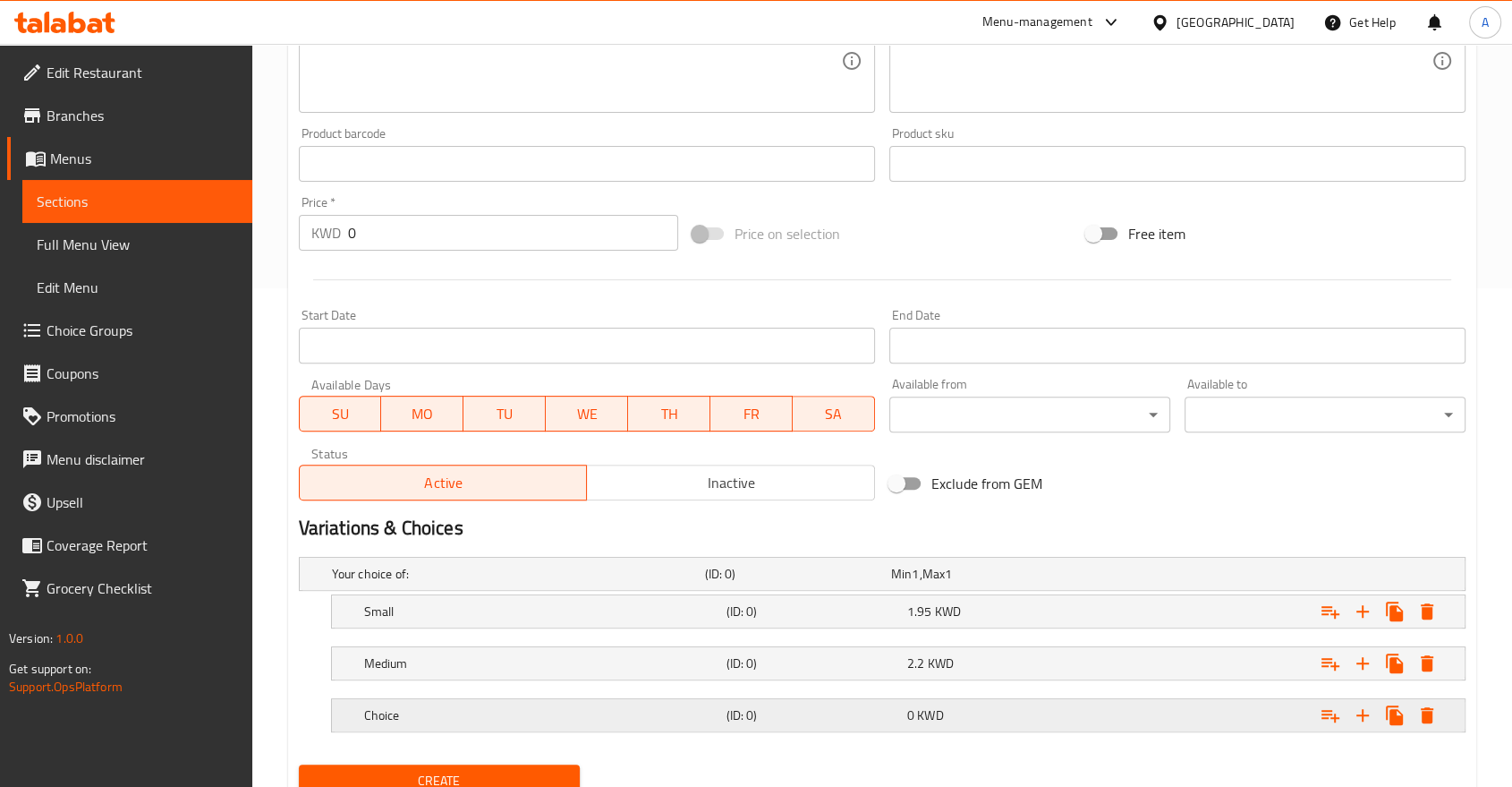
click at [451, 706] on h5 "Choice" at bounding box center [542, 715] width 355 height 18
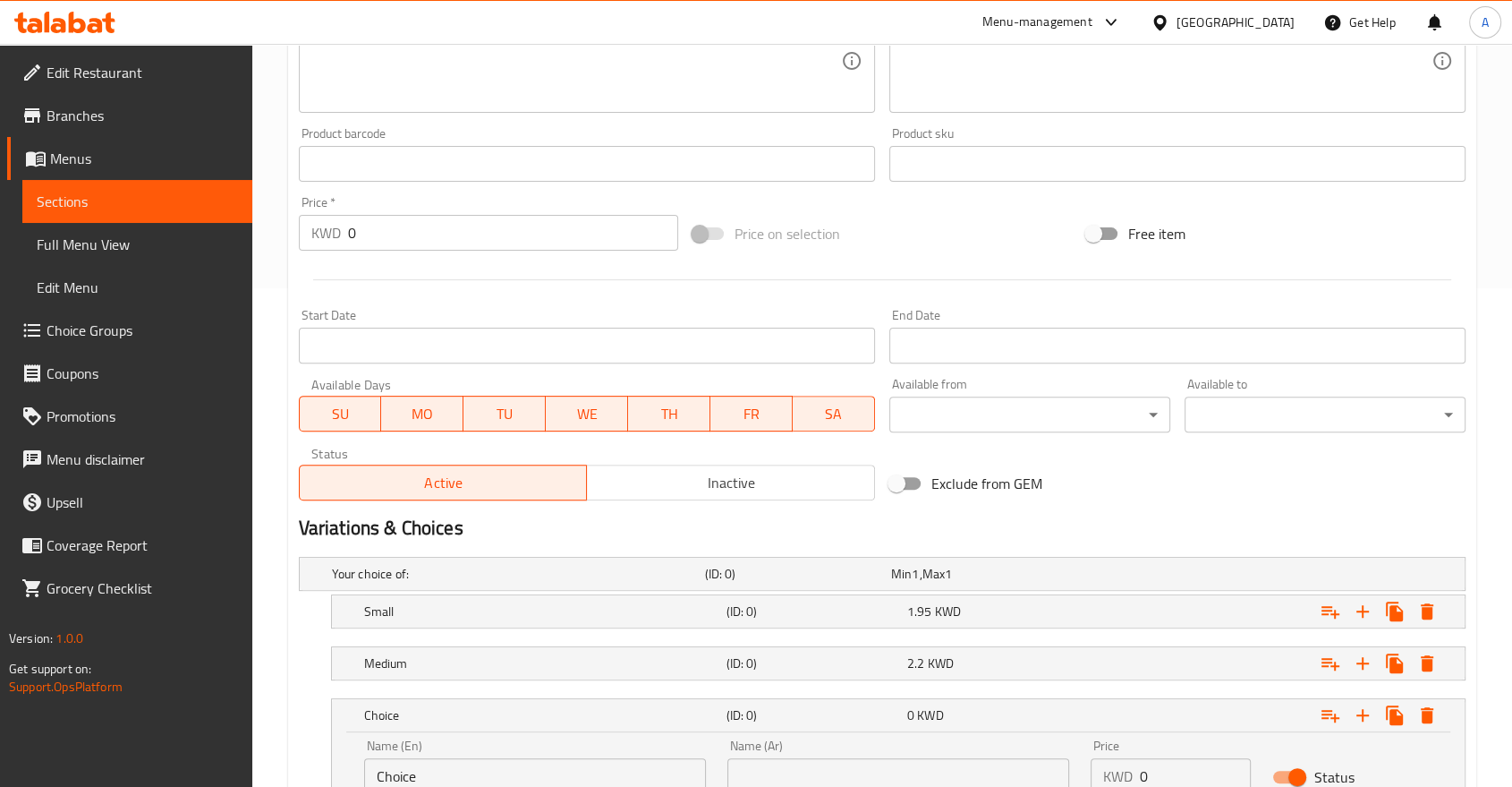
click at [501, 758] on input "Choice" at bounding box center [535, 775] width 342 height 36
click at [500, 758] on input "Choice" at bounding box center [535, 775] width 342 height 36
type input "Large"
click at [455, 758] on input "Large" at bounding box center [535, 775] width 342 height 36
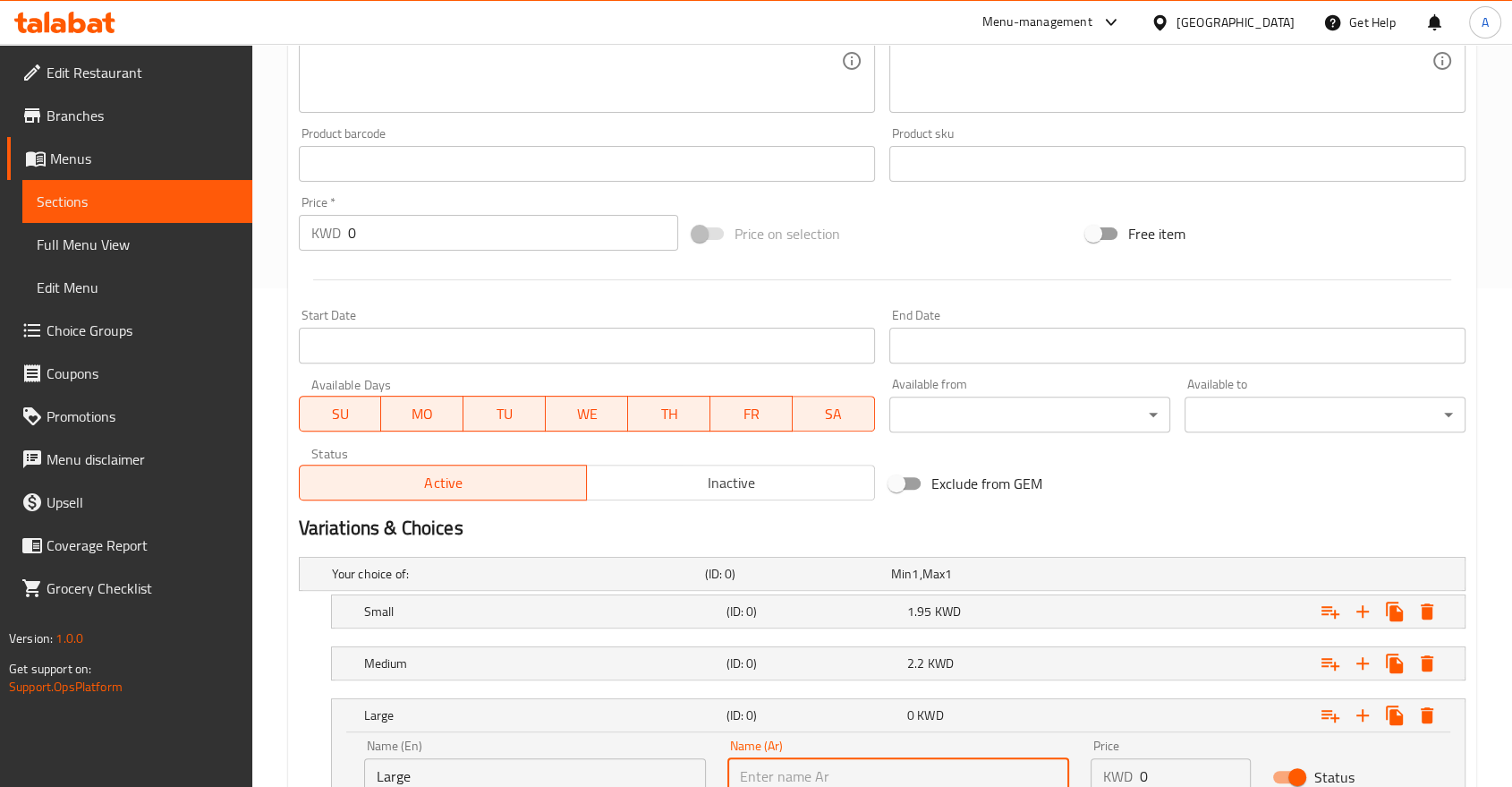
click at [856, 758] on input "text" at bounding box center [898, 775] width 342 height 36
paste input "Large"
type input "Large"
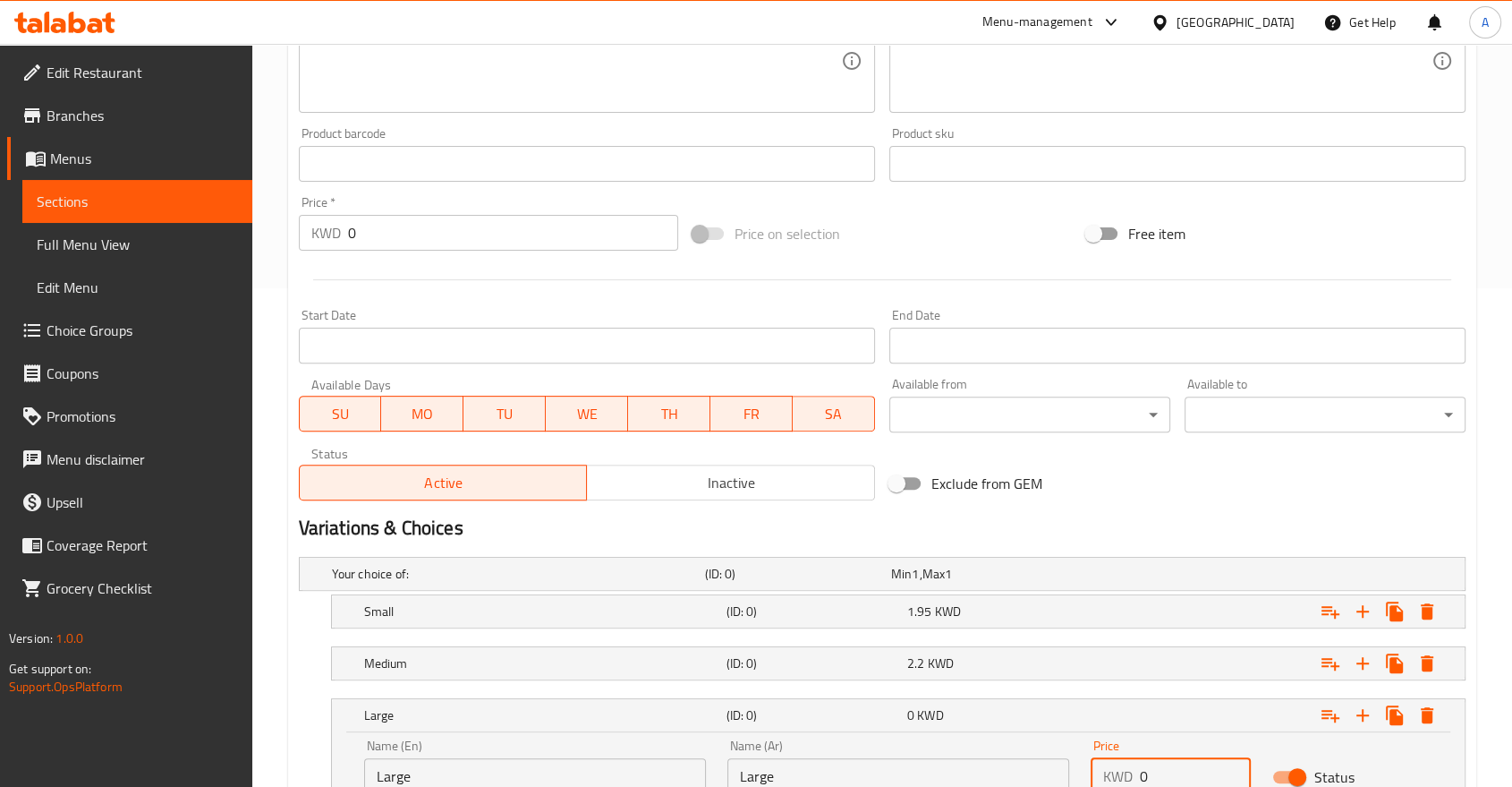
paste input "2.45"
drag, startPoint x: 1148, startPoint y: 708, endPoint x: 1133, endPoint y: 707, distance: 15.0
click at [1133, 758] on div "KWD 0 Price" at bounding box center [1170, 775] width 160 height 36
type input "2.45"
click at [957, 706] on div "2.45 KWD" at bounding box center [994, 715] width 174 height 18
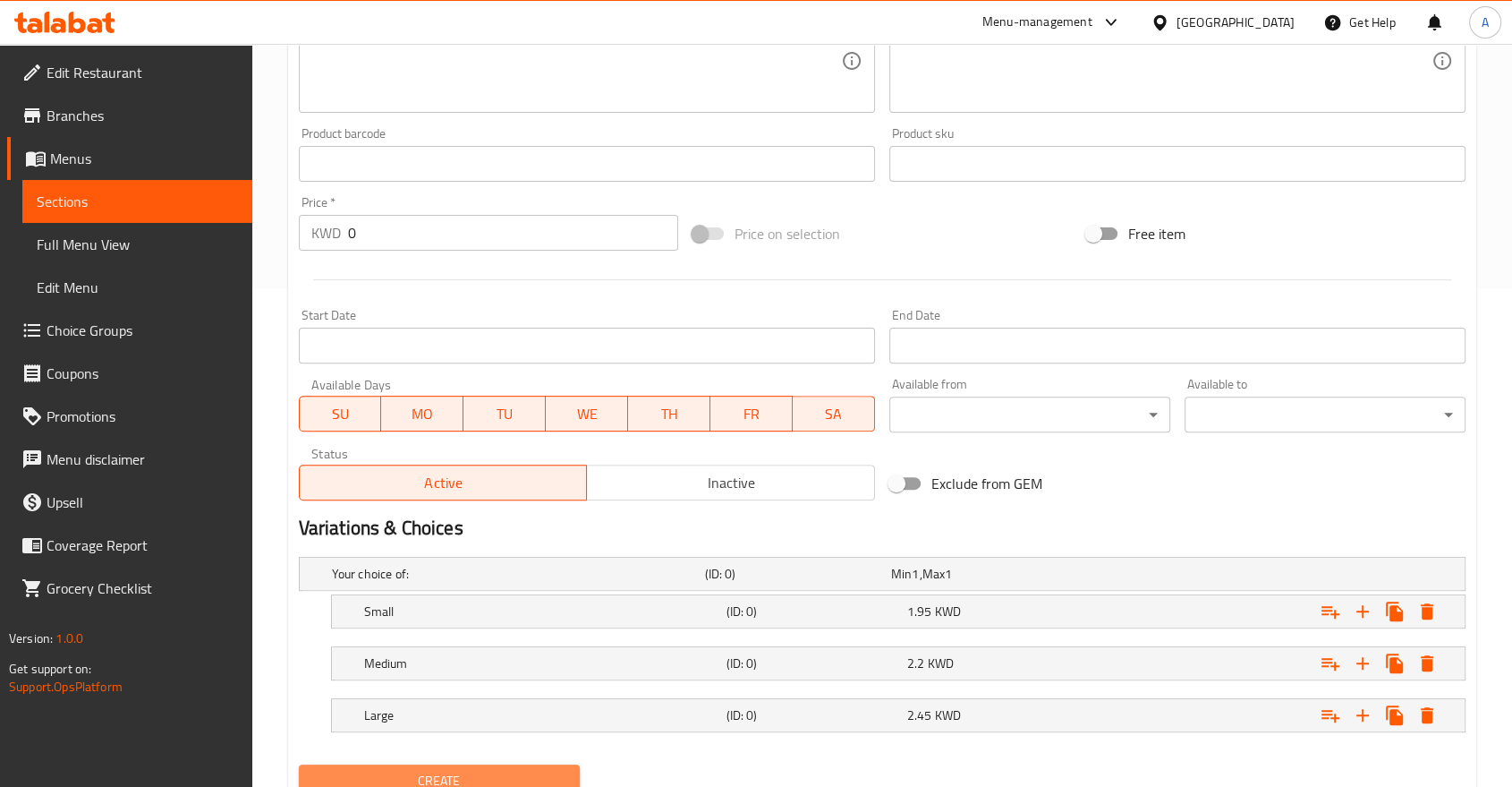
click at [532, 770] on span "Create" at bounding box center [438, 780] width 252 height 22
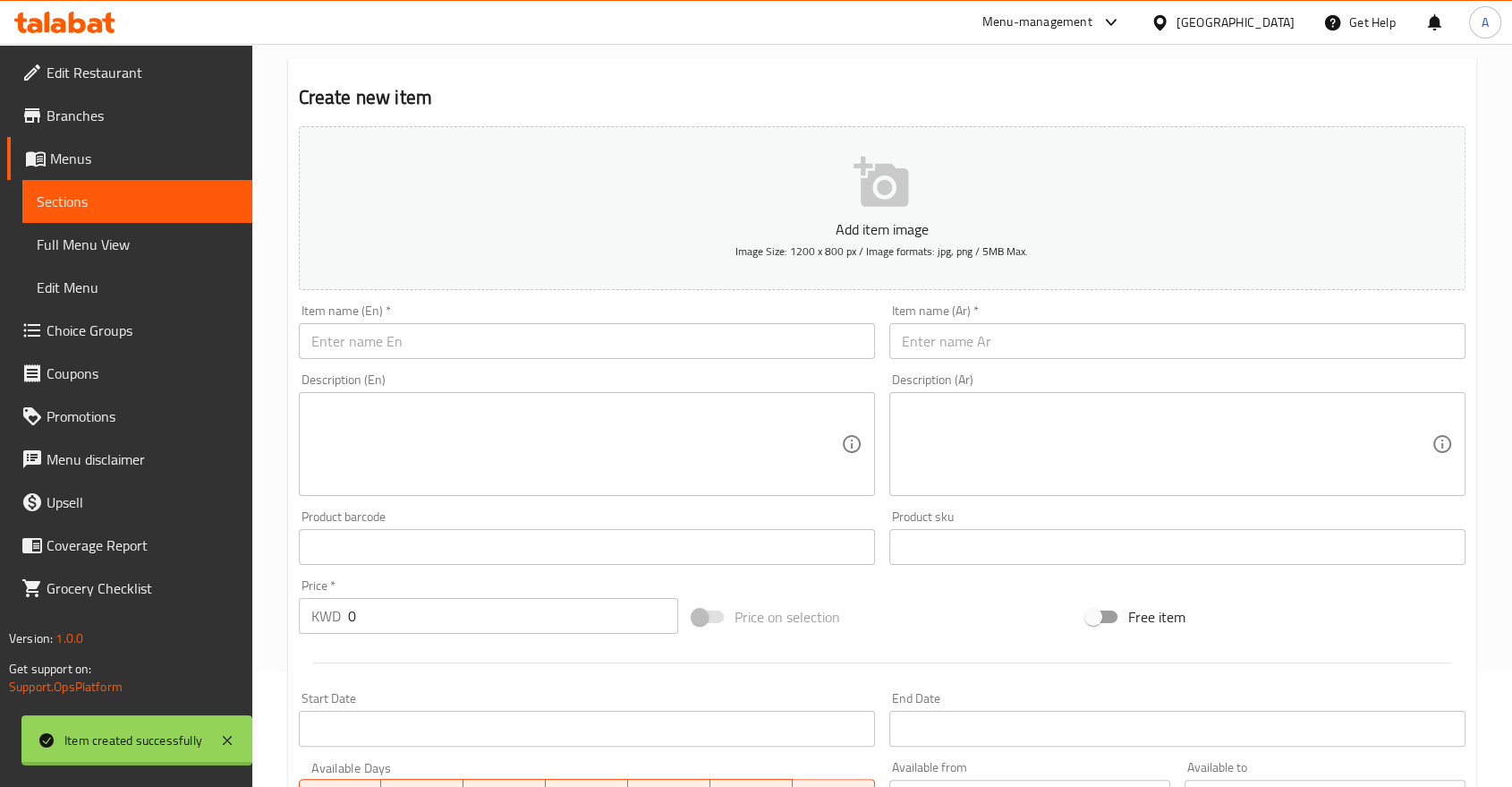
scroll to position [100, 0]
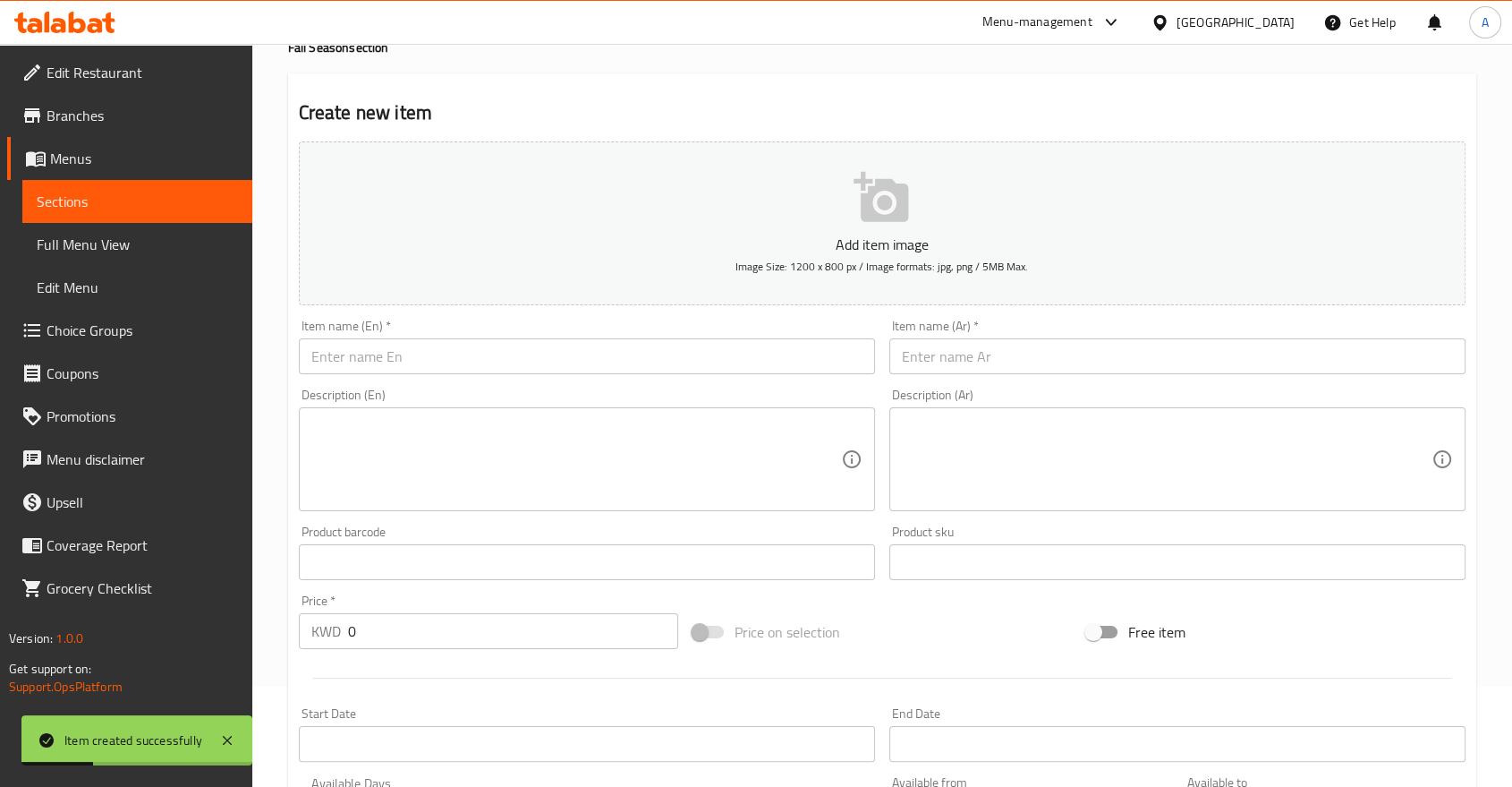
click at [511, 339] on input "text" at bounding box center [586, 356] width 577 height 36
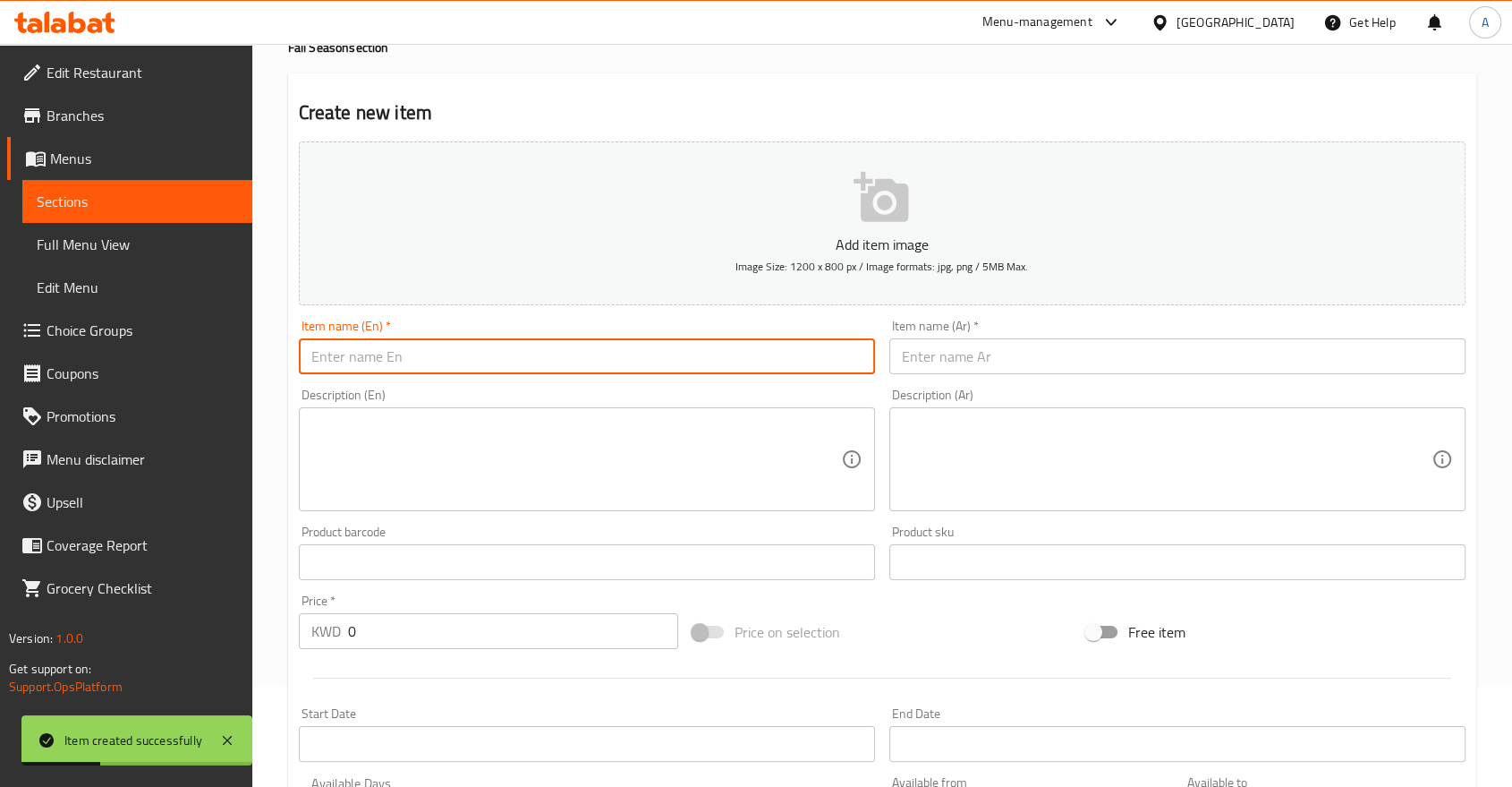
paste input "Pumpkin White Mocha"
type input "Pumpkin White Mocha"
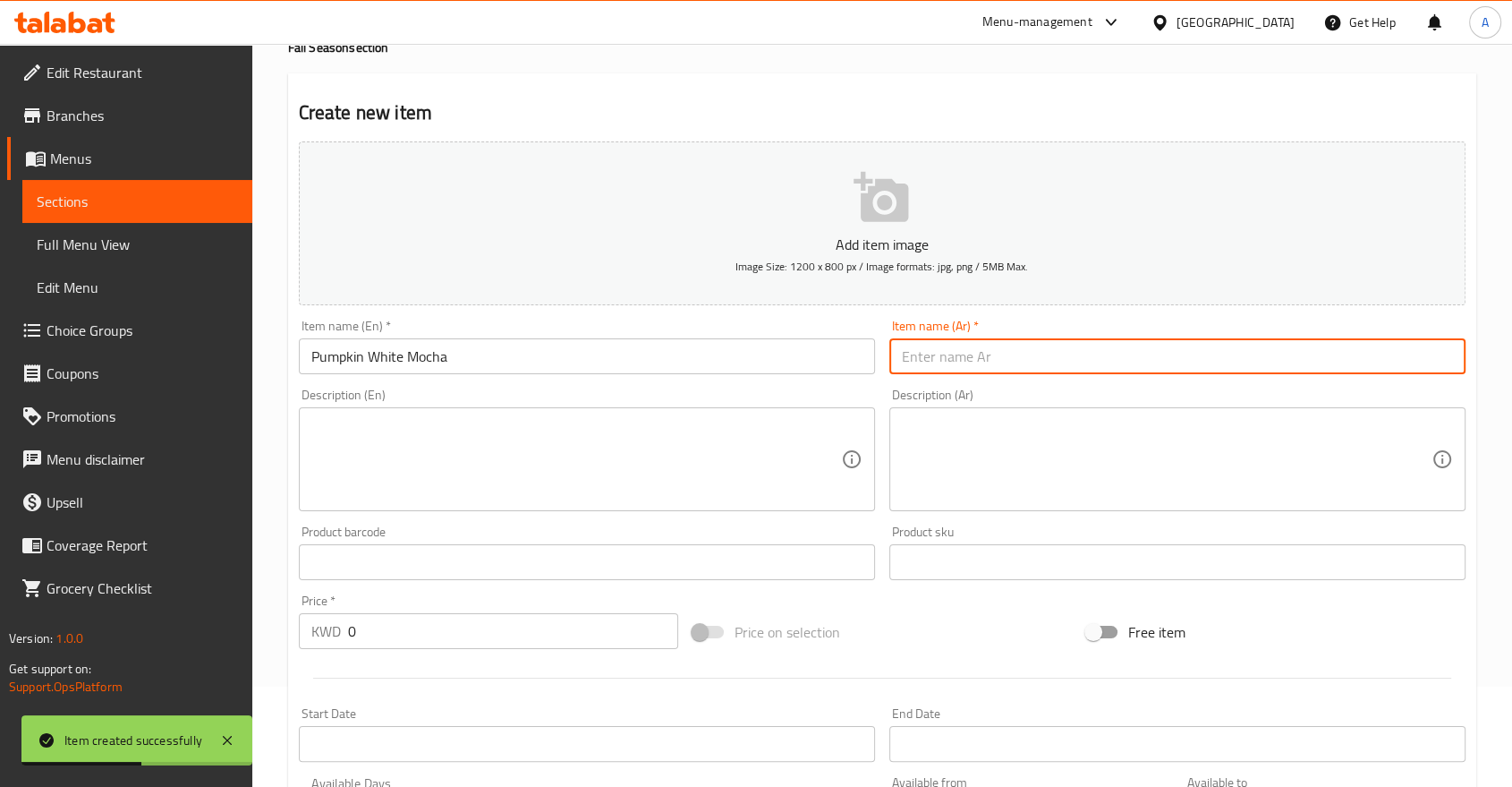
click at [935, 339] on input "text" at bounding box center [1177, 356] width 577 height 36
paste input "Pumpkin White Mocha"
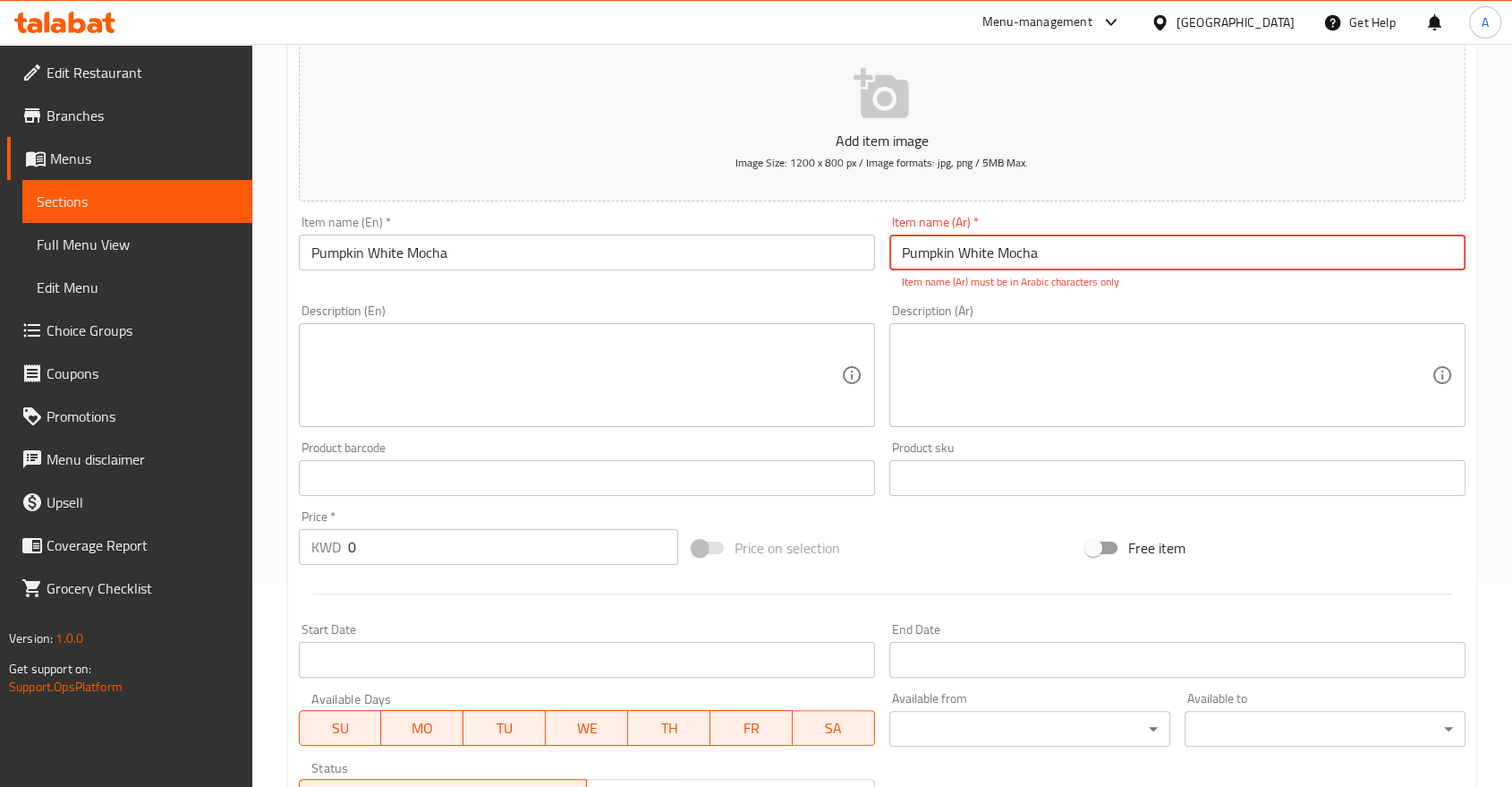
scroll to position [201, 0]
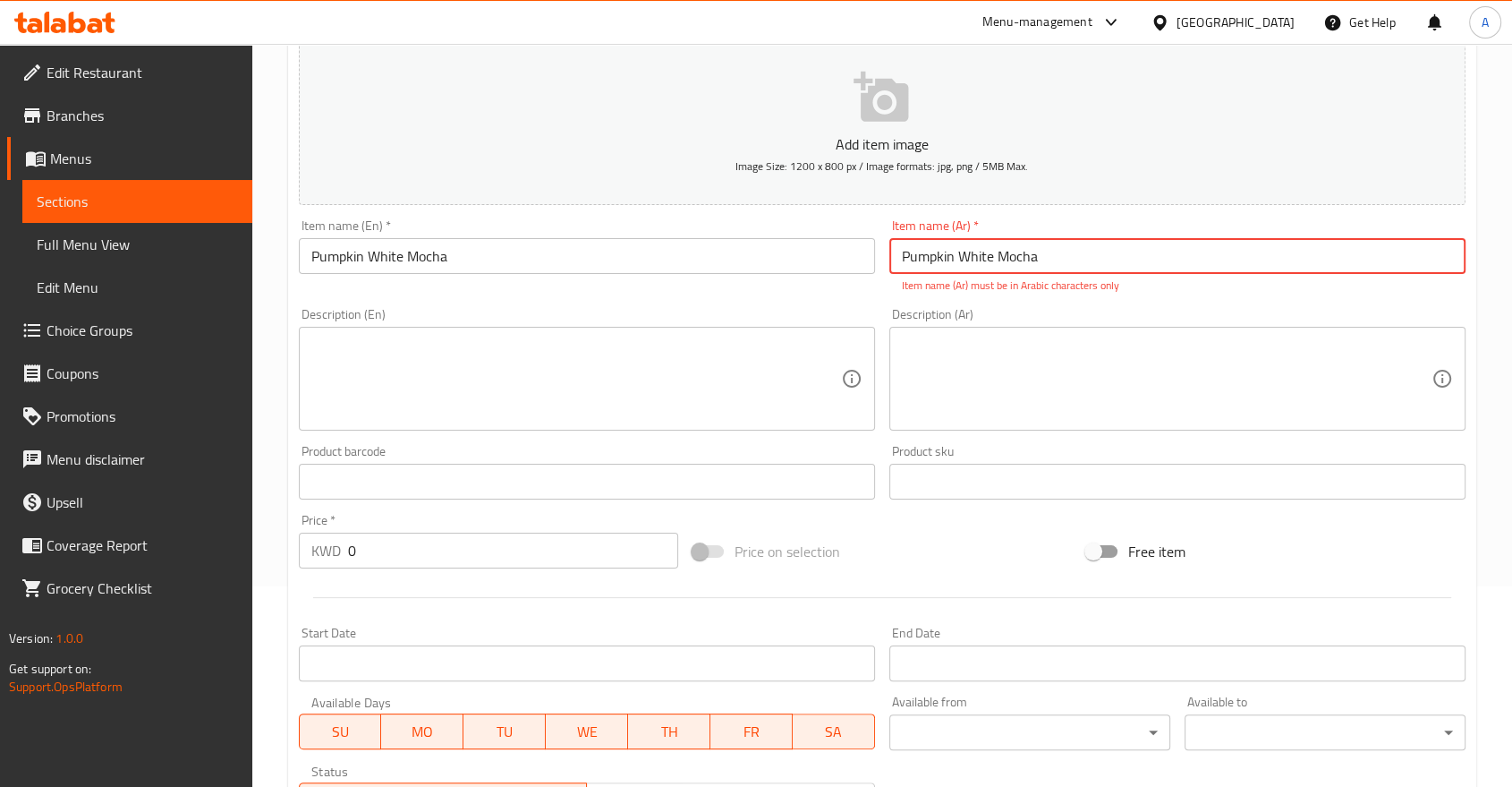
click at [988, 240] on input "Pumpkin White Mocha" at bounding box center [1177, 255] width 577 height 36
paste input "بمبكن وايت موكا"
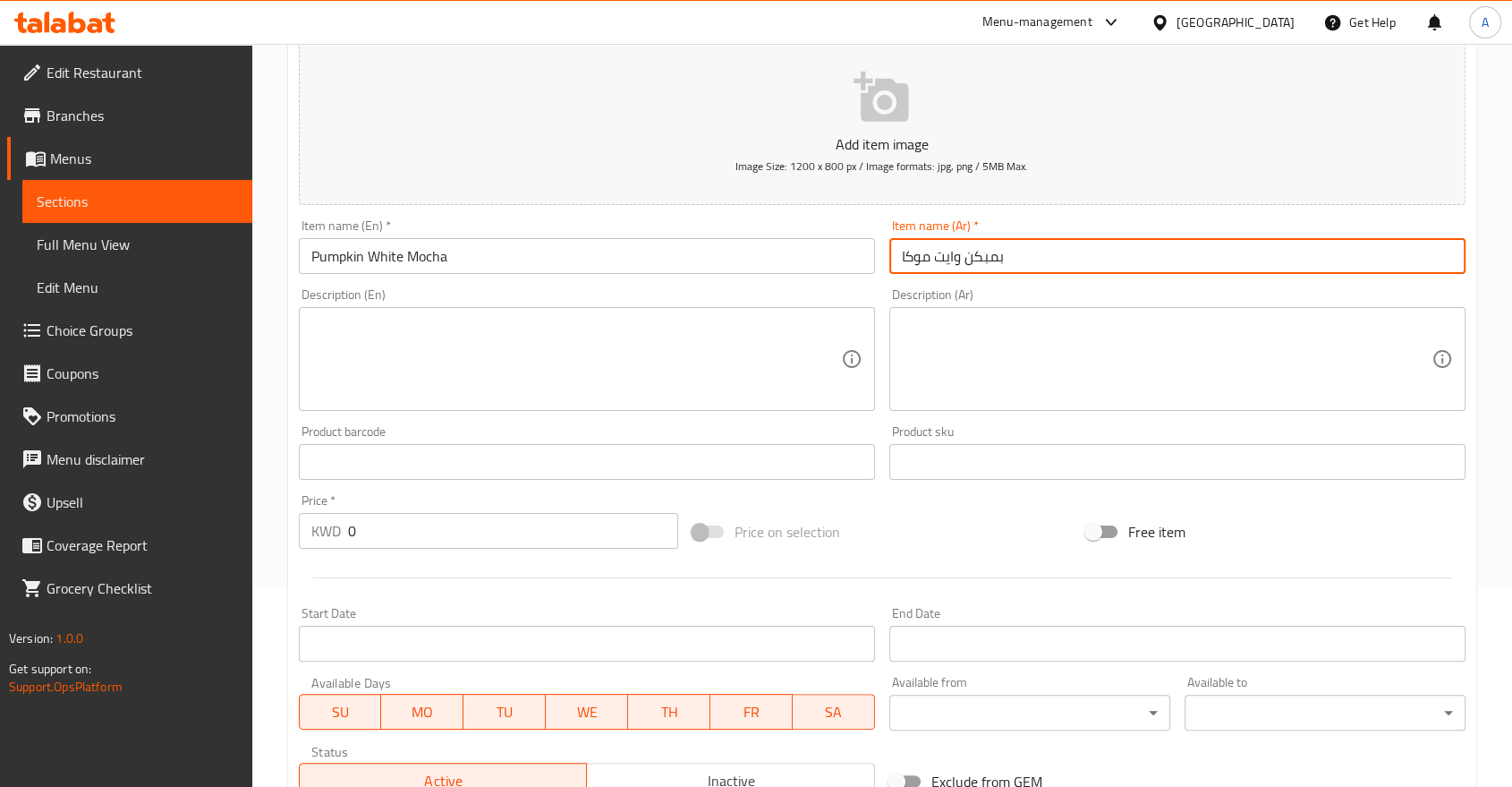
scroll to position [498, 0]
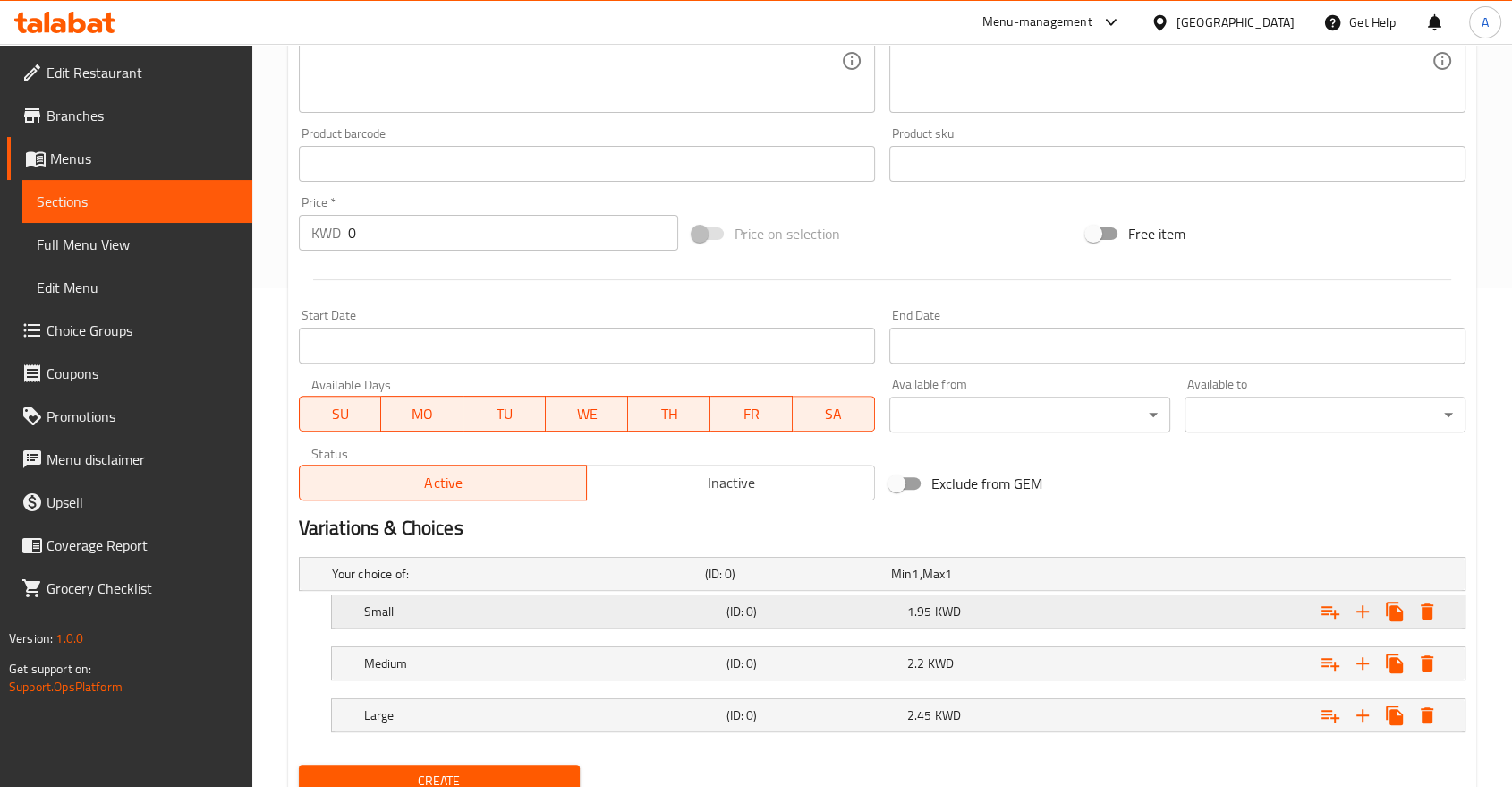
type input "بمبكن وايت موكا"
click at [856, 603] on h5 "(ID: 0)" at bounding box center [812, 611] width 174 height 18
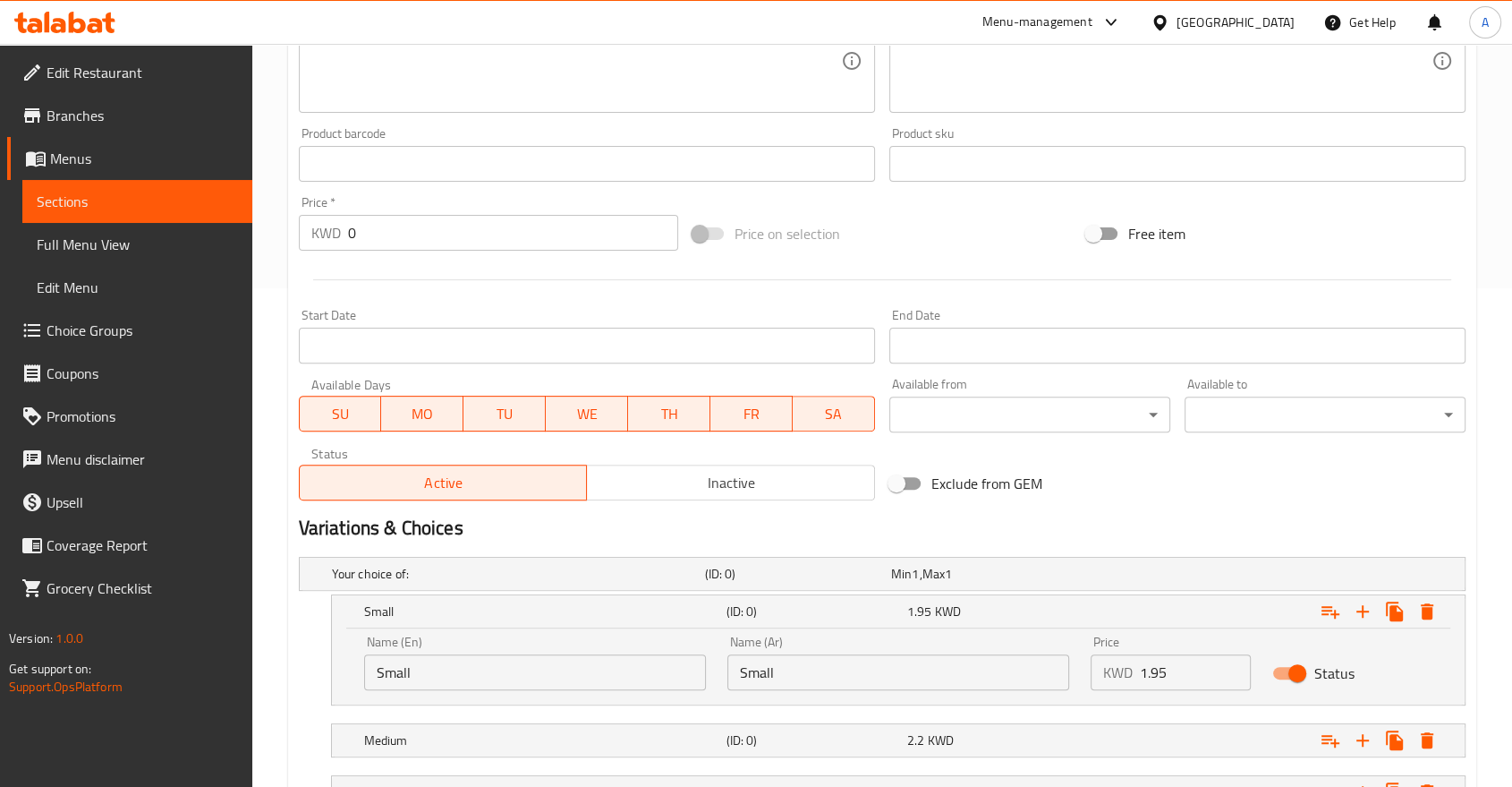
click at [460, 655] on input "Small" at bounding box center [535, 672] width 342 height 36
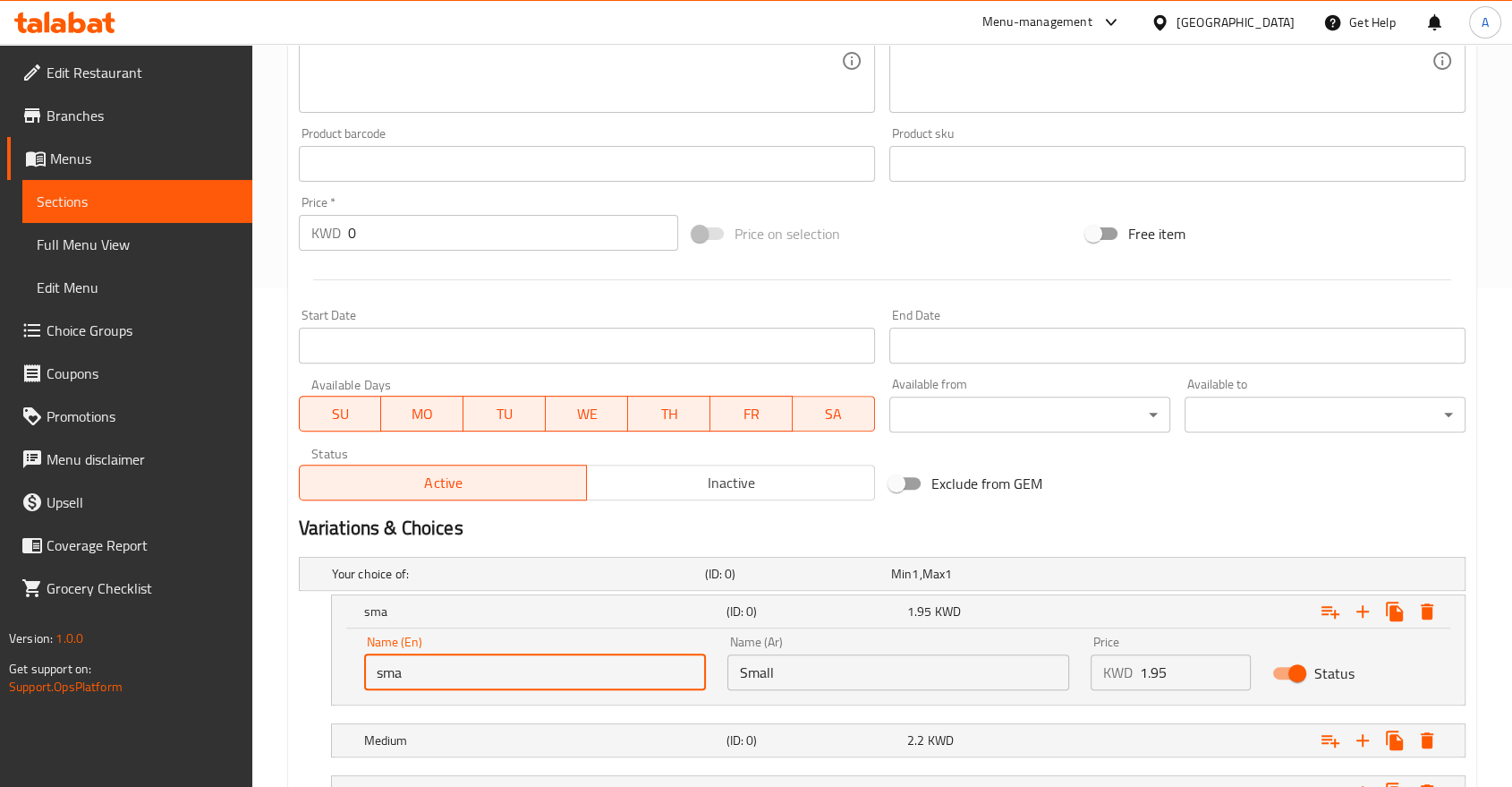
type input "Small"
click at [939, 655] on input "Small" at bounding box center [898, 672] width 342 height 36
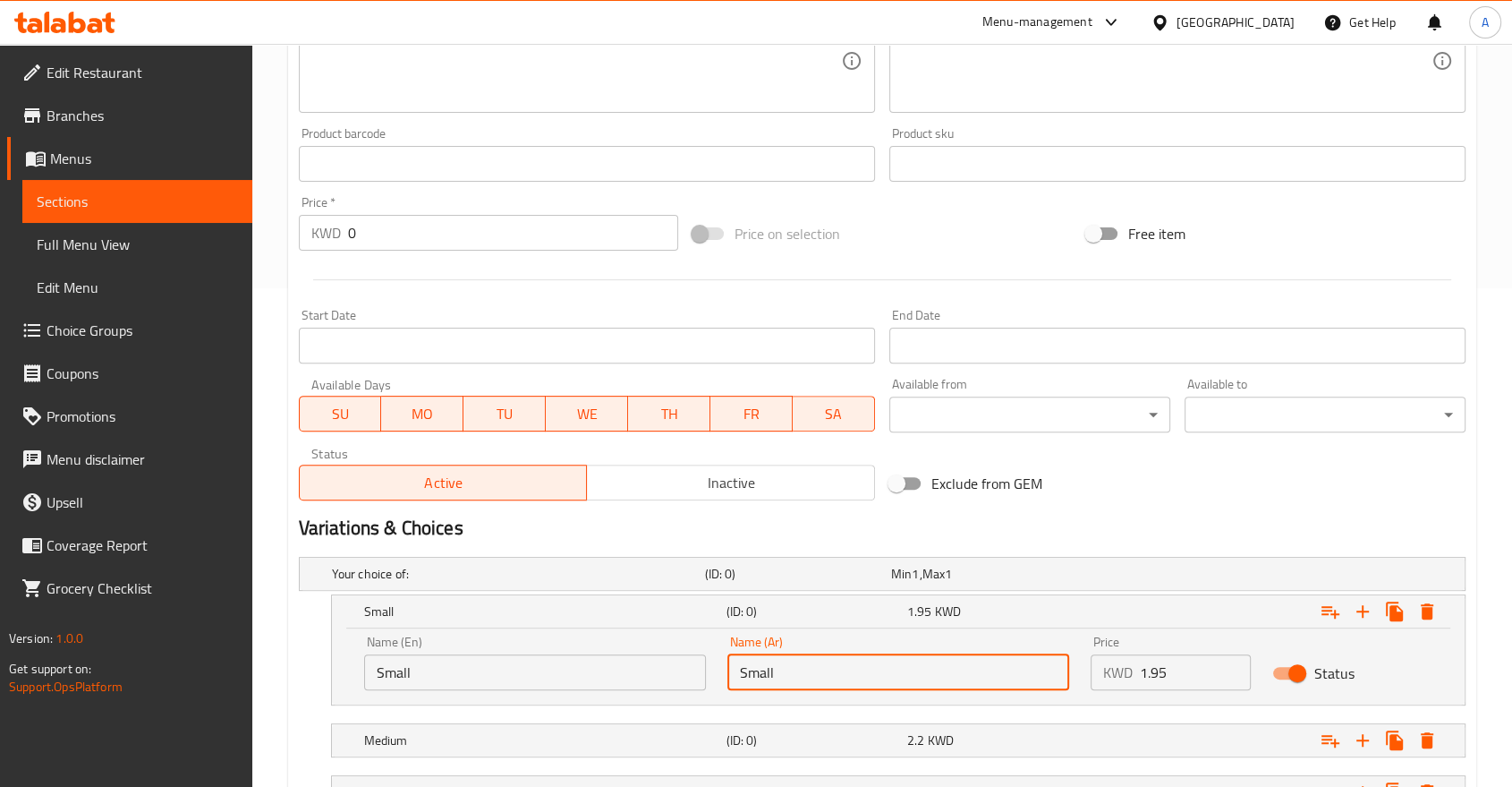
click at [462, 655] on input "Small" at bounding box center [535, 672] width 342 height 36
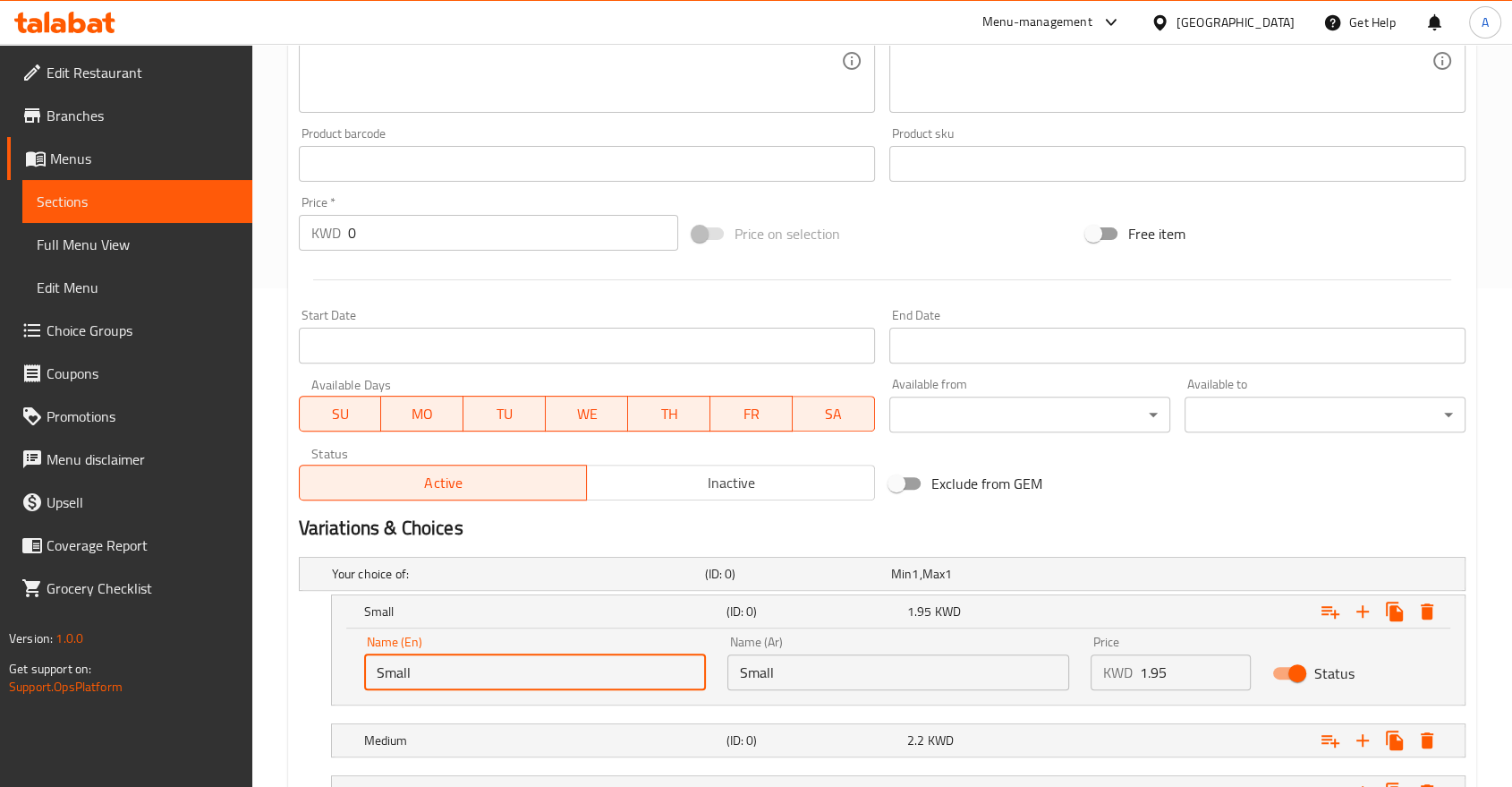
click at [462, 655] on input "Small" at bounding box center [535, 672] width 342 height 36
click at [776, 655] on input "text" at bounding box center [898, 672] width 342 height 36
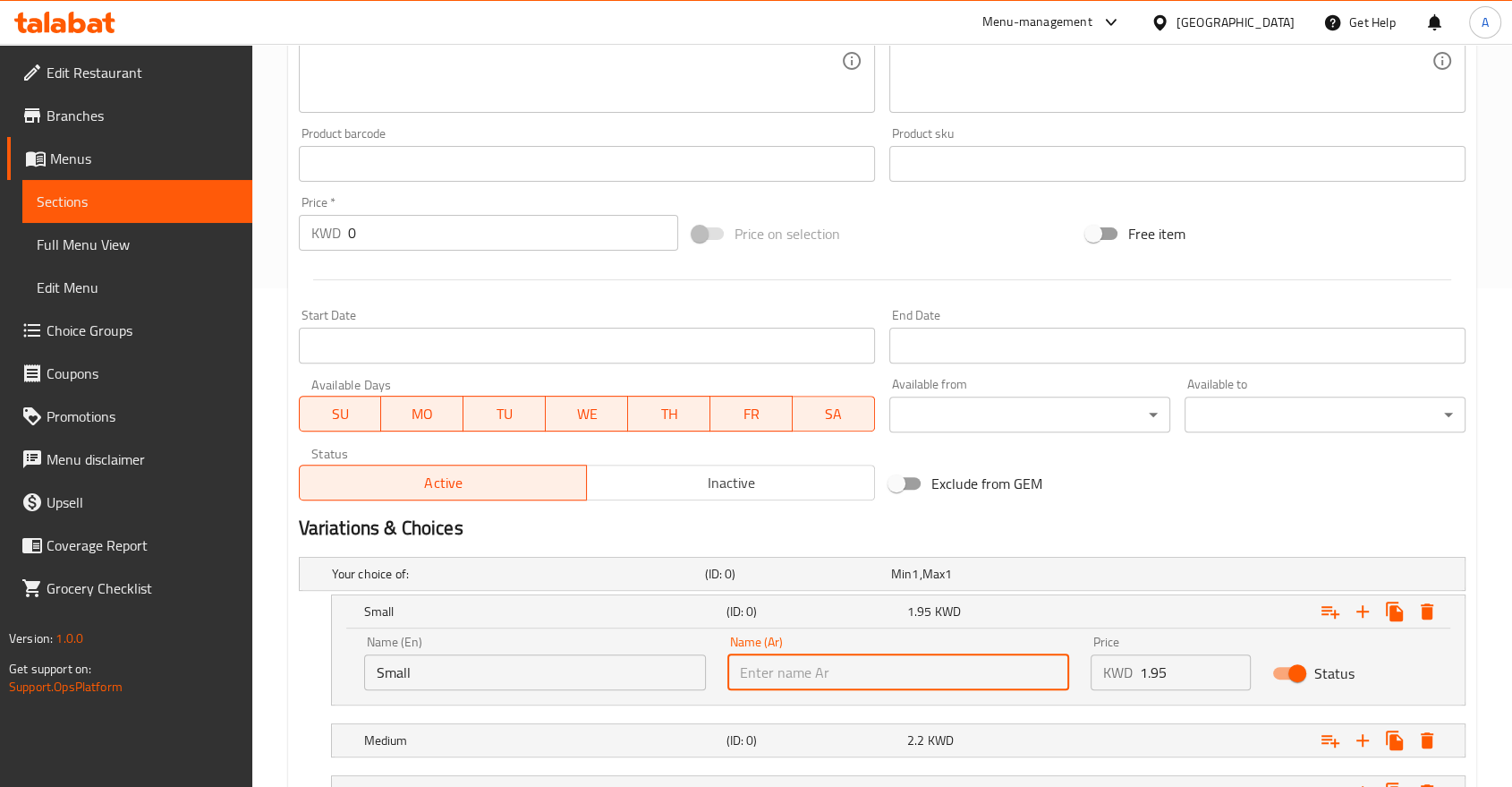
paste input "Small"
type input "Small"
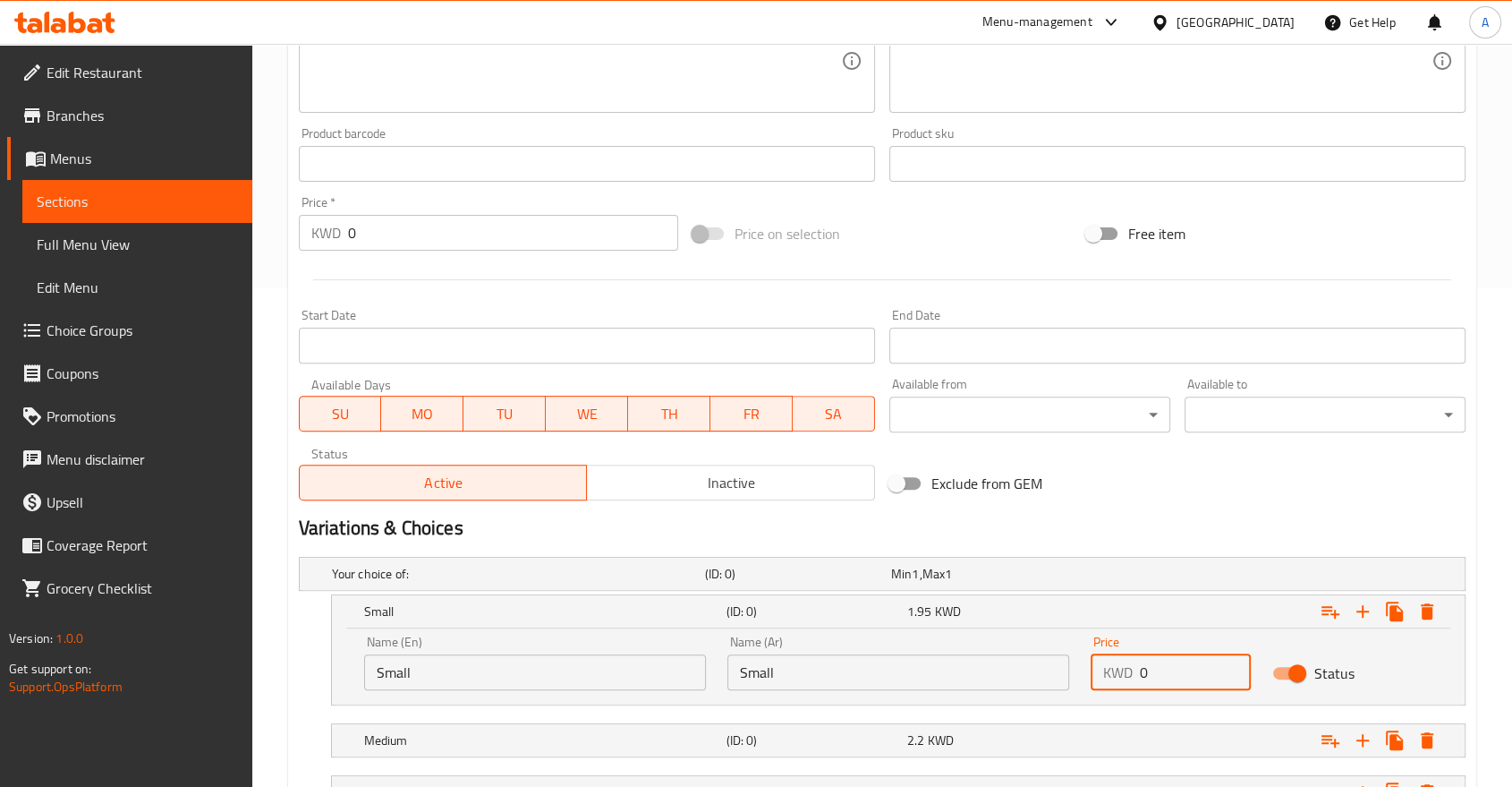
drag, startPoint x: 1161, startPoint y: 597, endPoint x: 1108, endPoint y: 599, distance: 53.0
click at [1108, 655] on div "KWD 0 Price" at bounding box center [1170, 672] width 160 height 36
paste input "1.95"
type input "1.95"
click at [1034, 603] on div "1.95 KWD" at bounding box center [994, 611] width 174 height 18
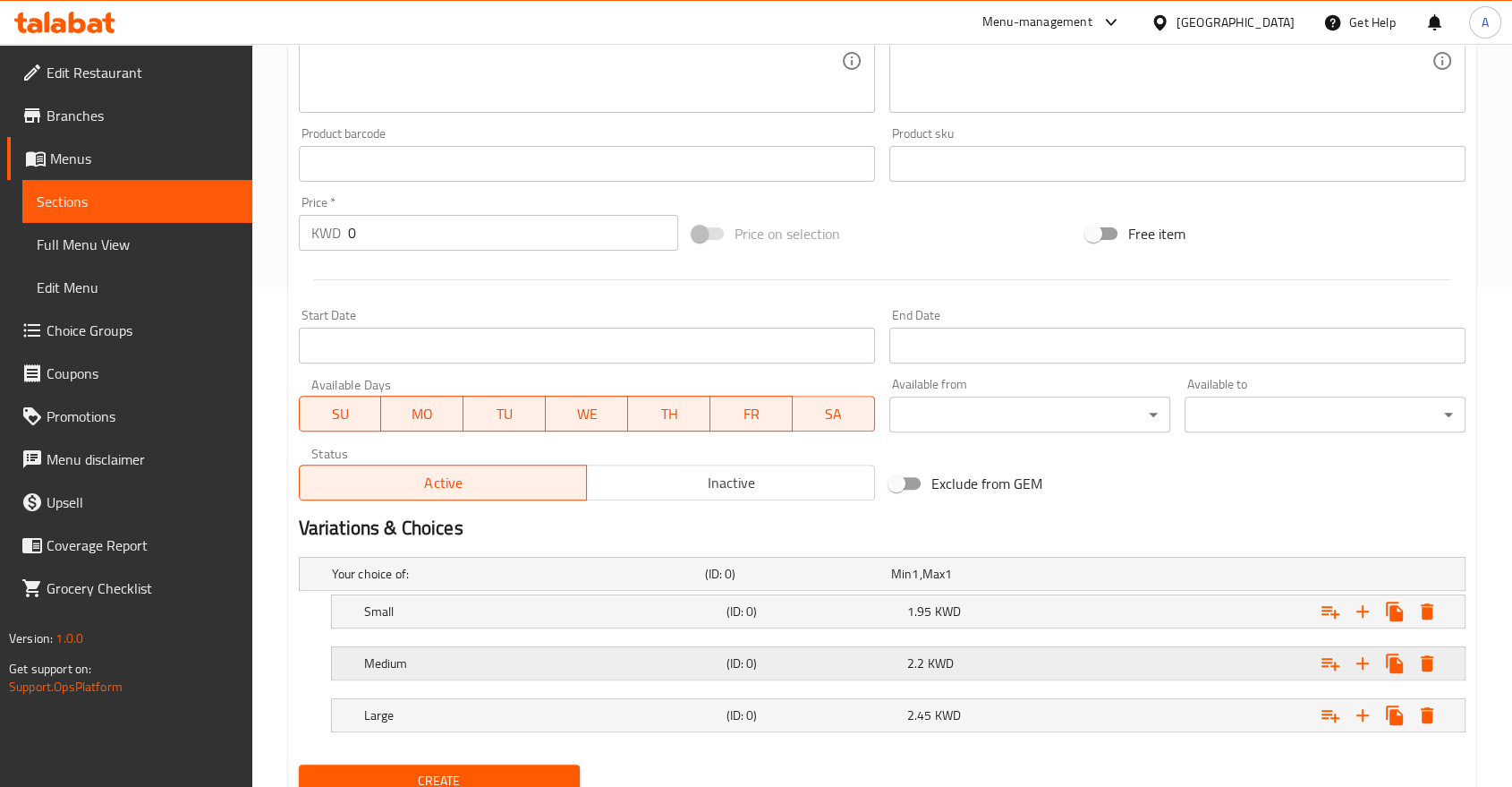
click at [588, 655] on h5 "Medium" at bounding box center [542, 663] width 355 height 18
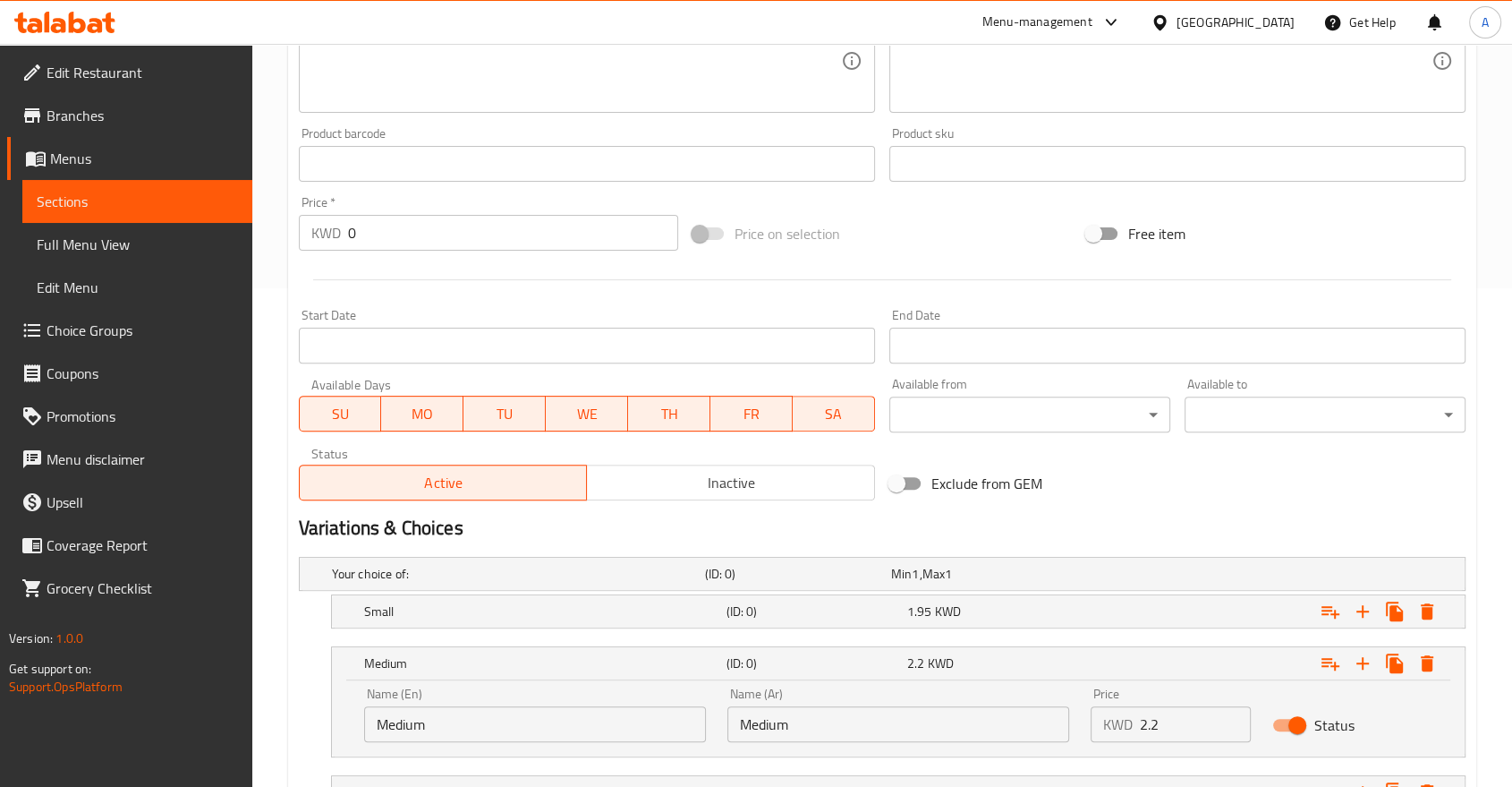
click at [524, 677] on div "Name (En) Medium Name (En)" at bounding box center [534, 714] width 364 height 76
drag, startPoint x: 524, startPoint y: 674, endPoint x: 530, endPoint y: 666, distance: 10.0
click at [524, 677] on div "Name (En) Medium Name (En)" at bounding box center [534, 714] width 364 height 76
click at [391, 655] on h5 "Medium" at bounding box center [542, 663] width 355 height 18
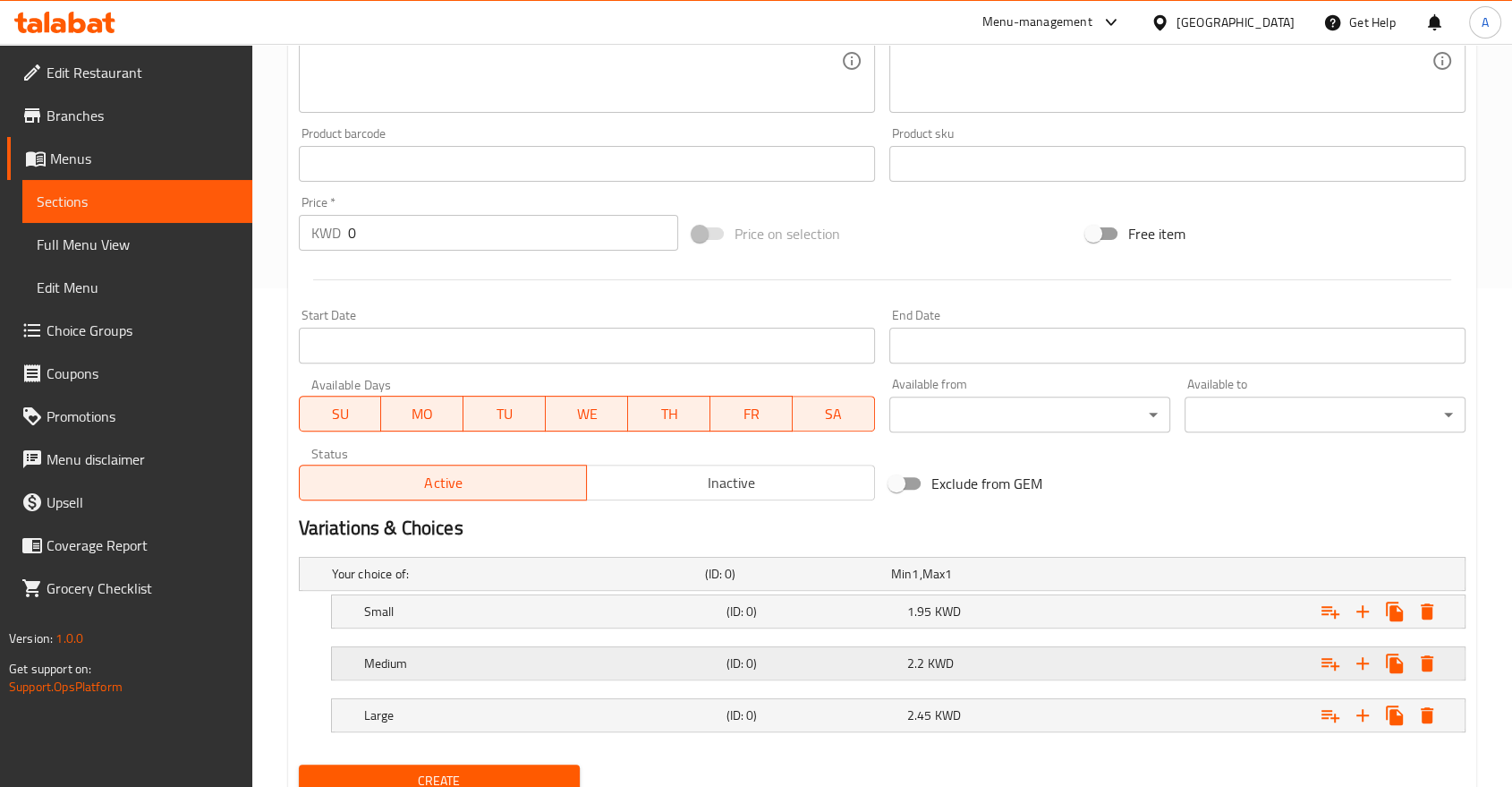
click at [391, 655] on h5 "Medium" at bounding box center [542, 663] width 355 height 18
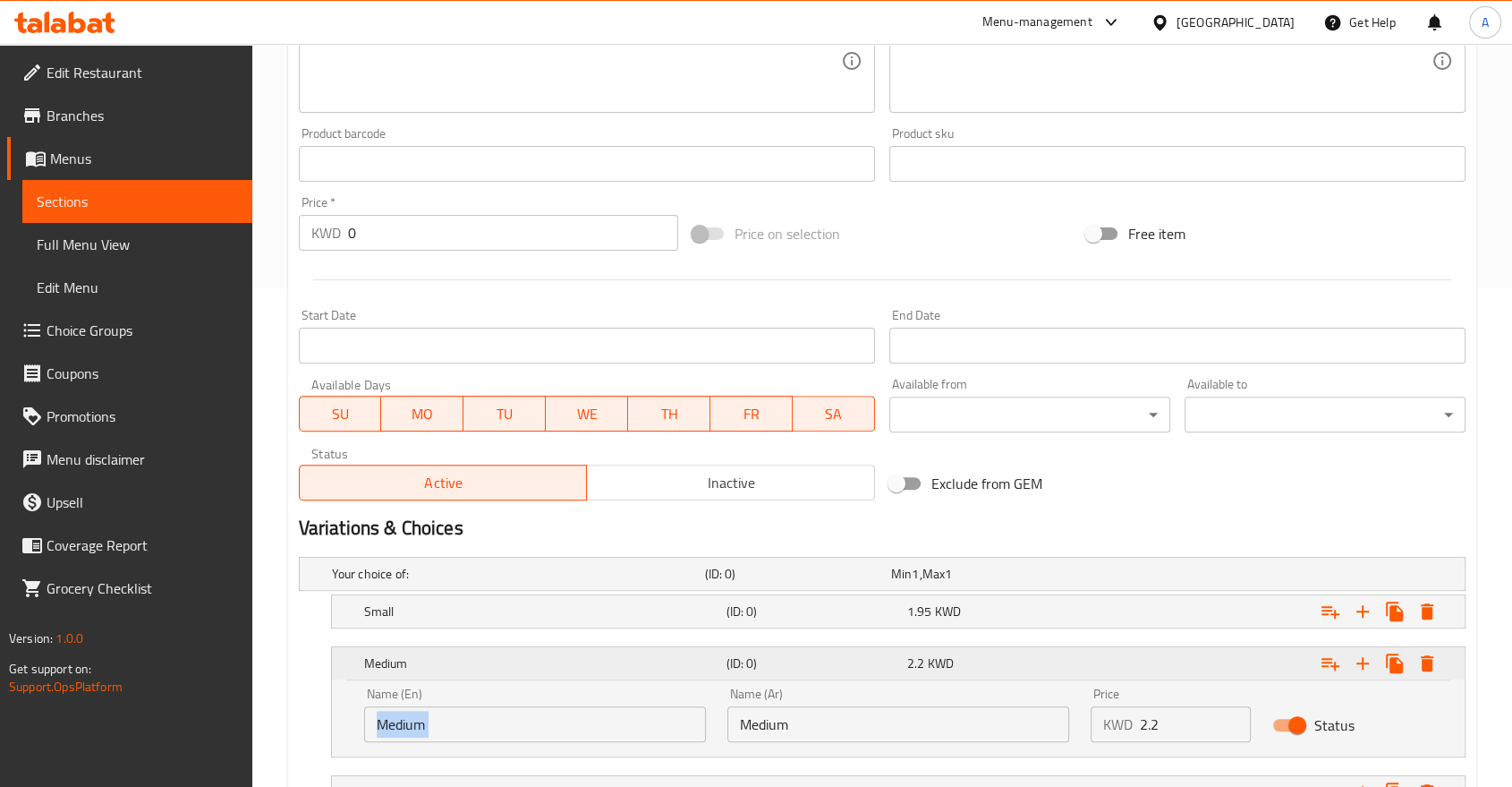
click at [380, 655] on h5 "Medium" at bounding box center [542, 663] width 355 height 18
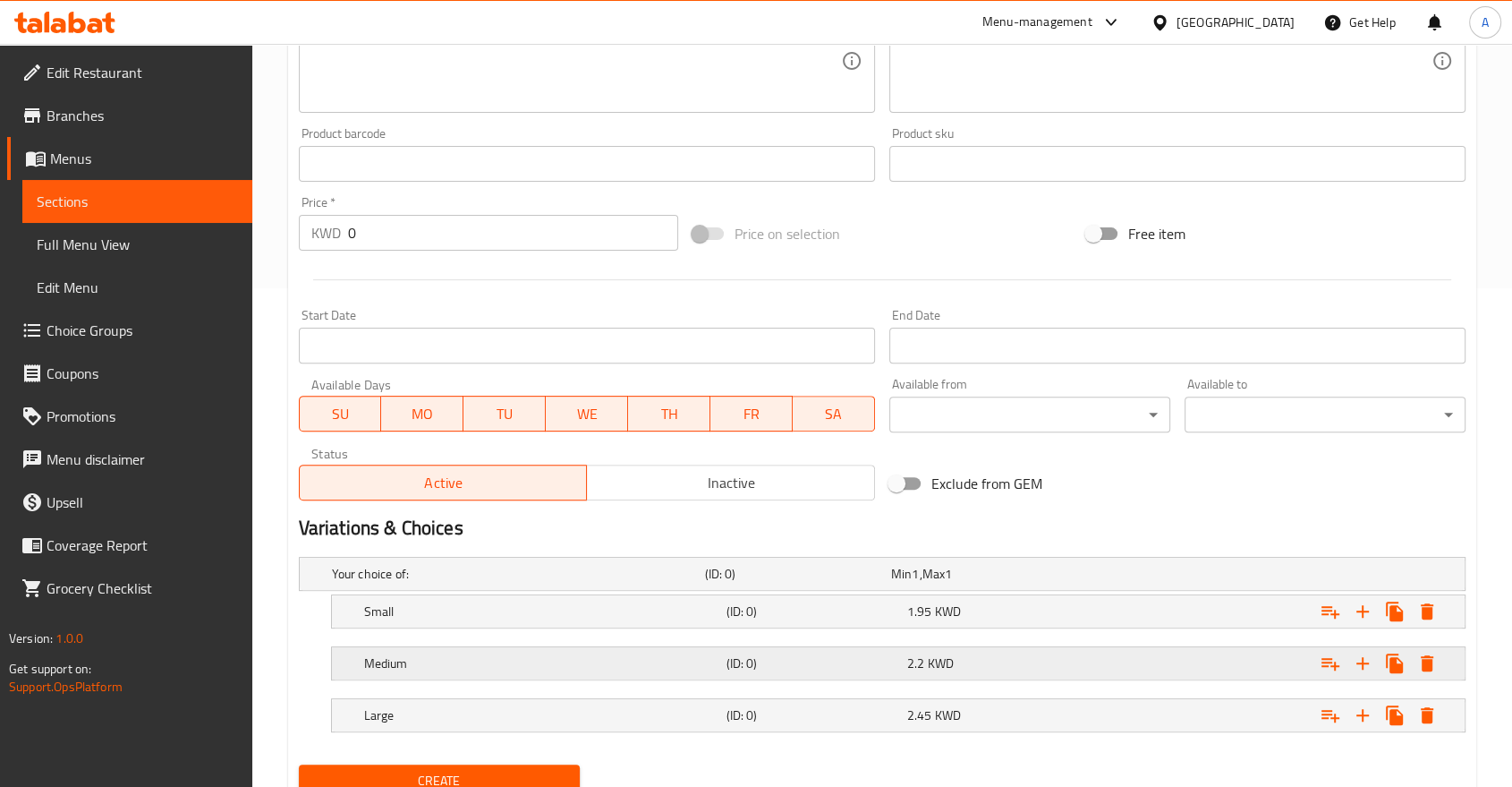
click at [380, 655] on h5 "Medium" at bounding box center [542, 663] width 355 height 18
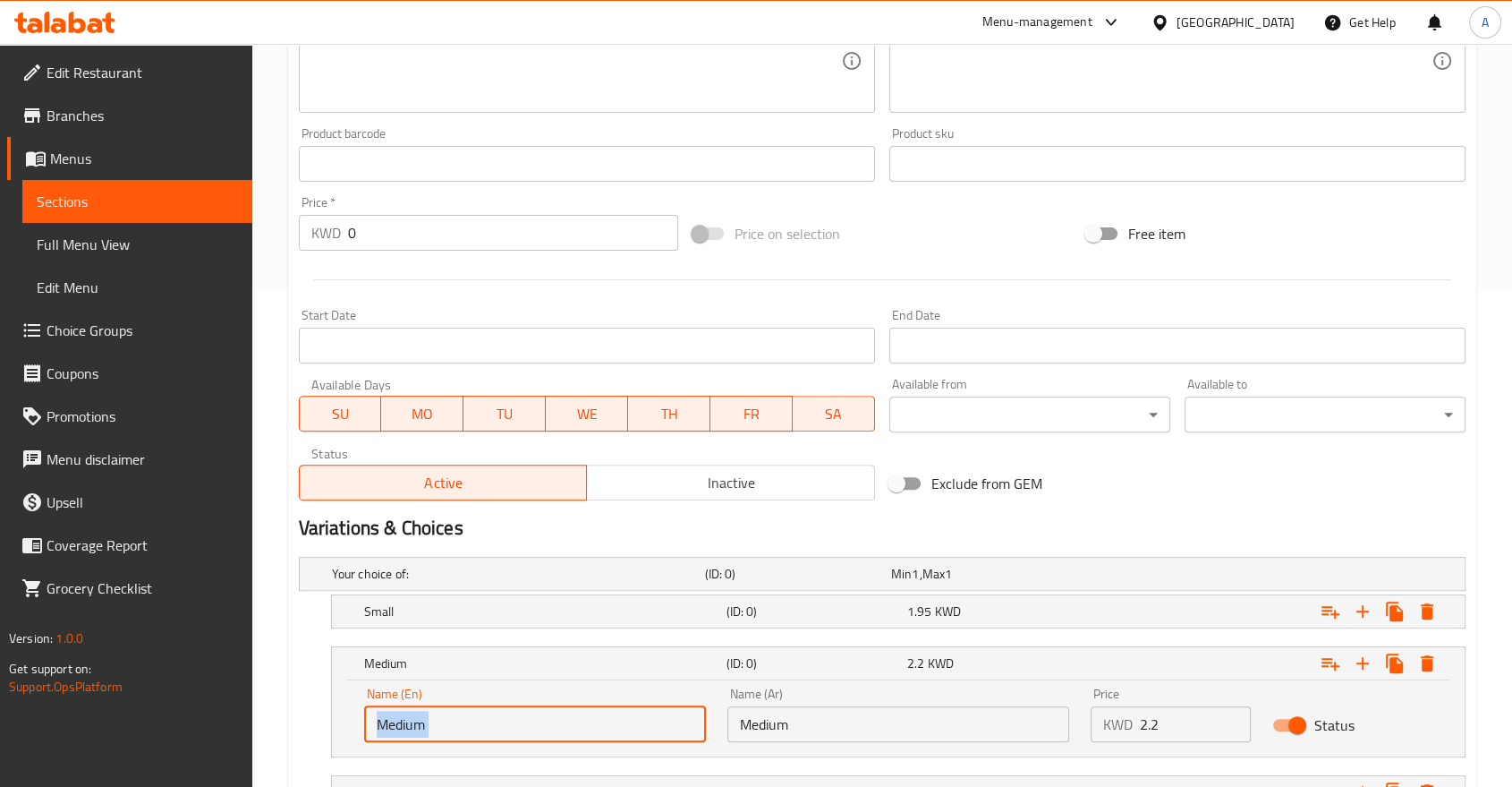
click at [433, 706] on input "Medium" at bounding box center [535, 724] width 342 height 36
click at [510, 706] on input "Medium" at bounding box center [535, 724] width 342 height 36
click at [513, 706] on input "Medium" at bounding box center [535, 724] width 342 height 36
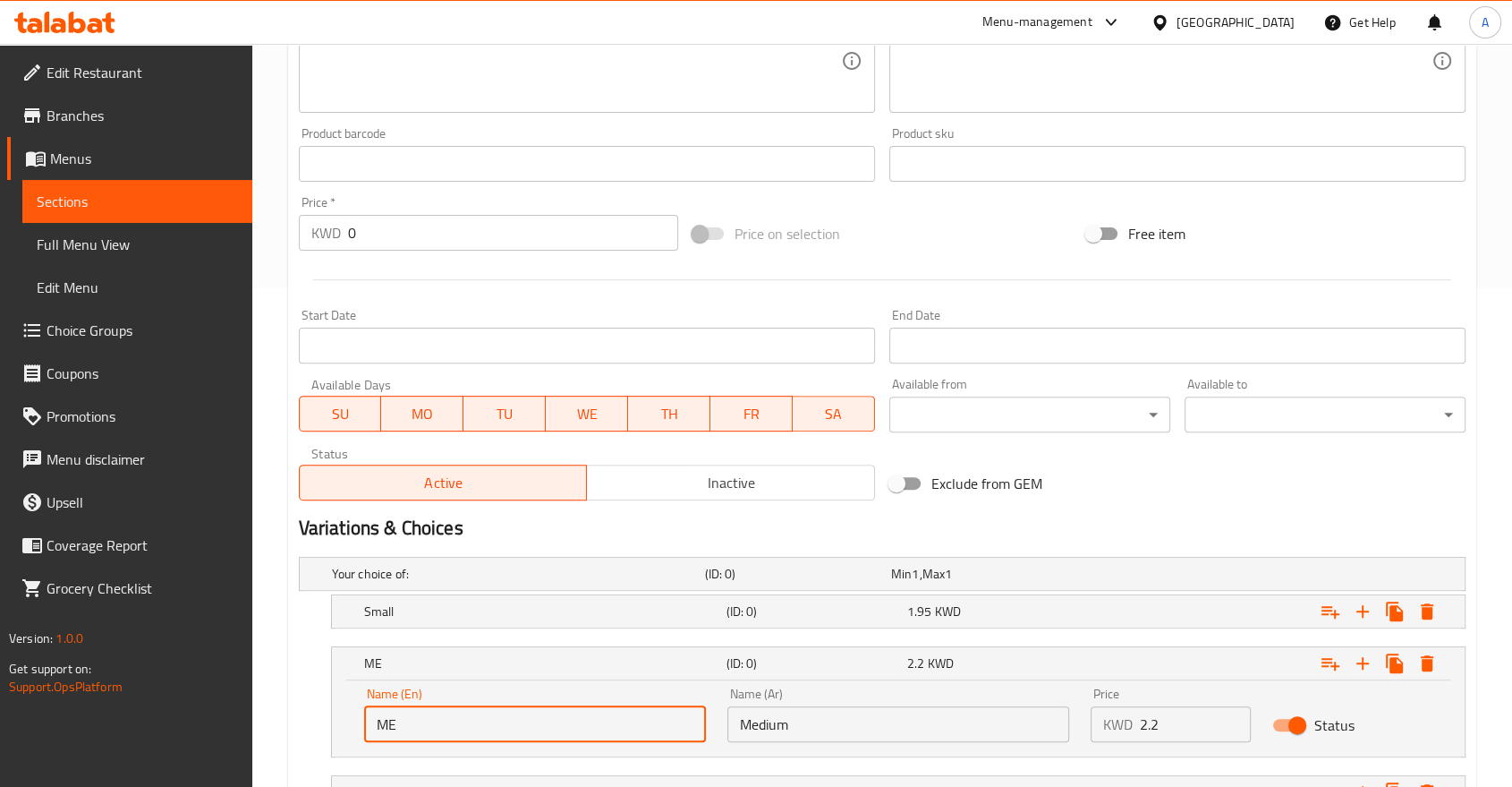
type input "Medium"
click at [528, 706] on input "Medium" at bounding box center [535, 724] width 342 height 36
click at [838, 706] on input "text" at bounding box center [898, 724] width 342 height 36
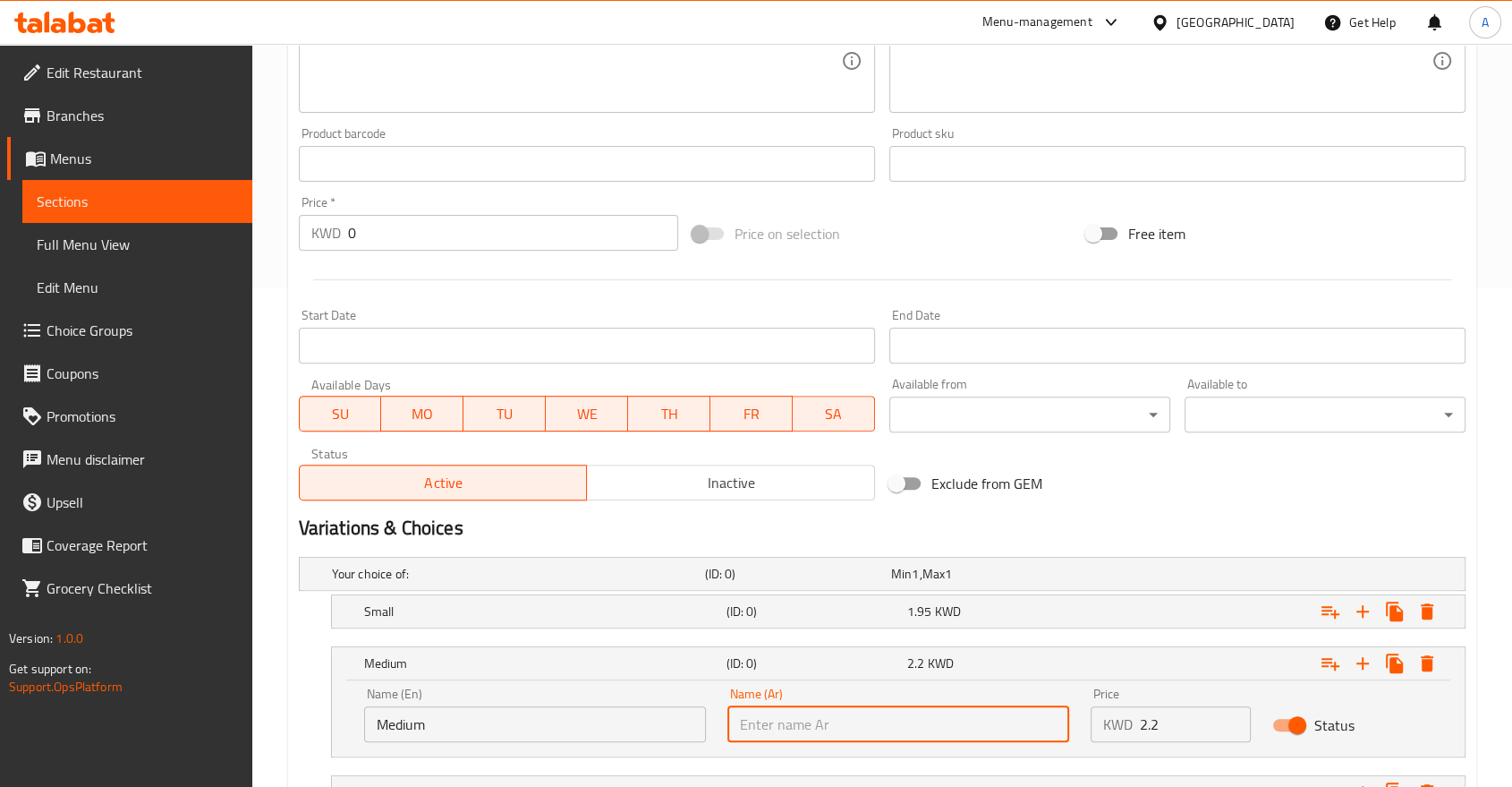
paste input "Medium"
type input "Medium"
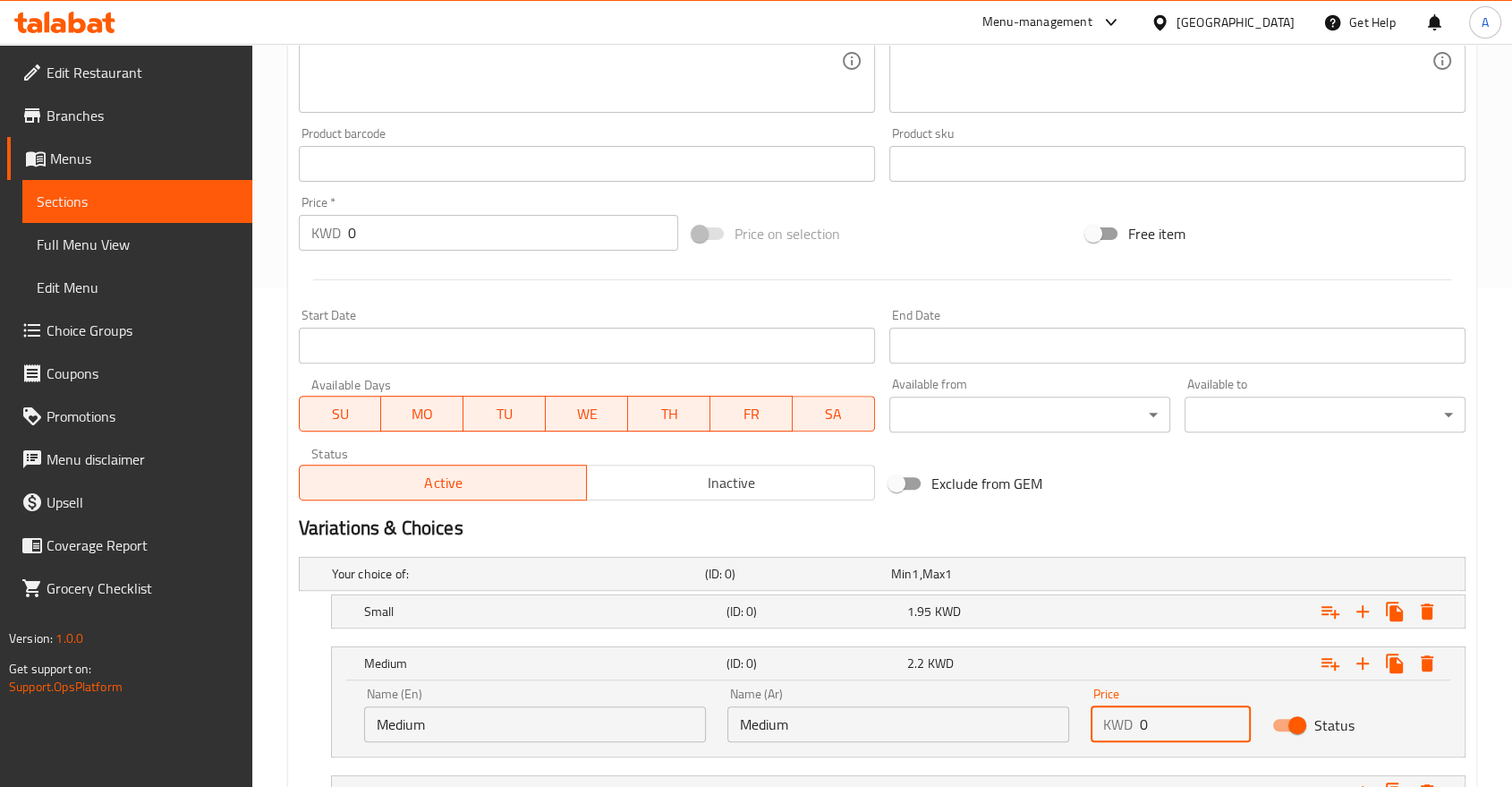
paste input "2.2"
drag, startPoint x: 1146, startPoint y: 662, endPoint x: 1095, endPoint y: 657, distance: 51.2
click at [1095, 706] on div "KWD 0 Price" at bounding box center [1170, 724] width 160 height 36
type input "2.2"
click at [1016, 655] on div "2.2 KWD" at bounding box center [994, 663] width 174 height 18
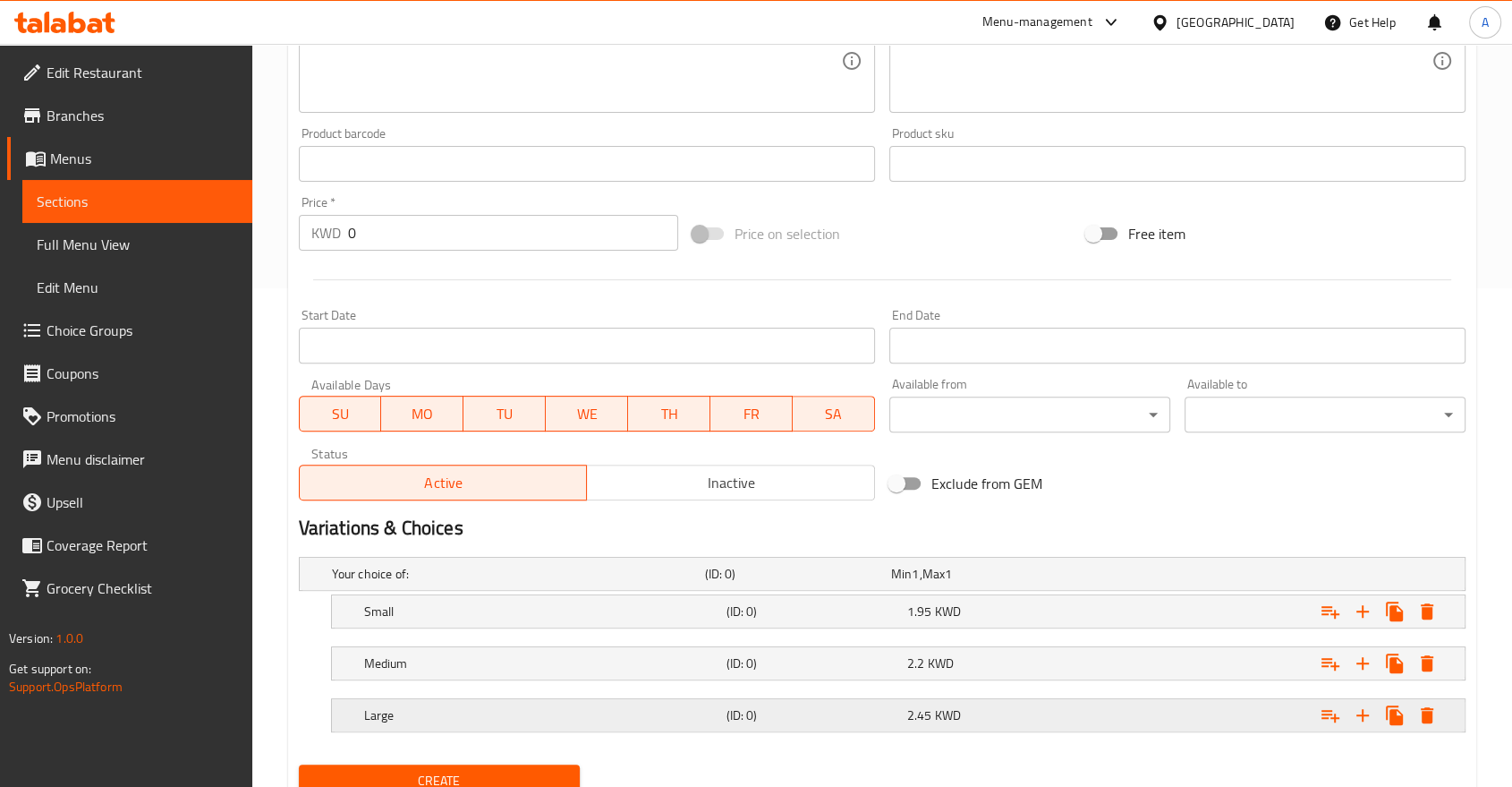
click at [566, 703] on div "Large" at bounding box center [542, 715] width 363 height 25
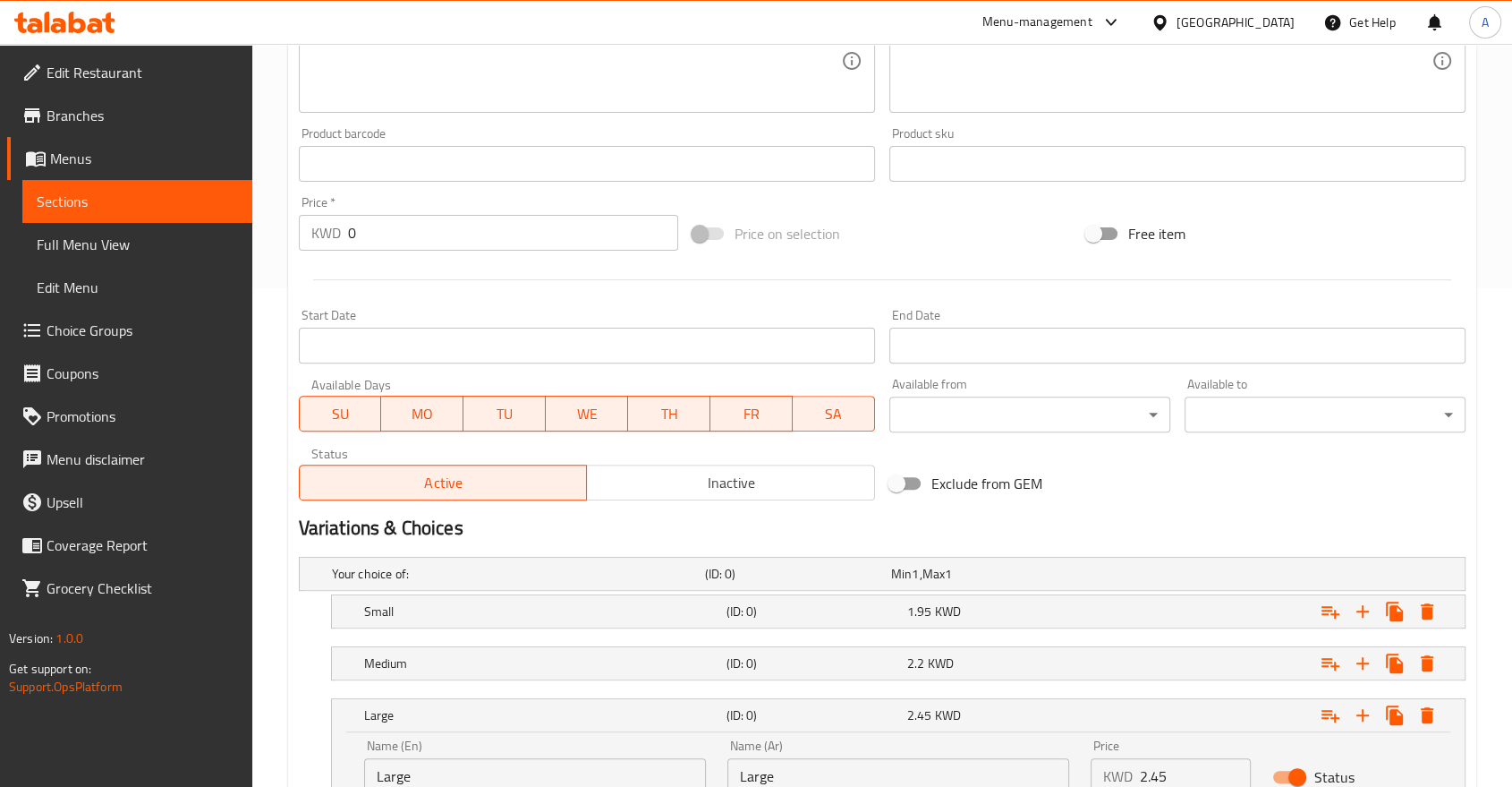
click at [450, 758] on input "Large" at bounding box center [535, 775] width 342 height 36
type input "l"
type input "Large"
click at [461, 758] on input "Large" at bounding box center [535, 775] width 342 height 36
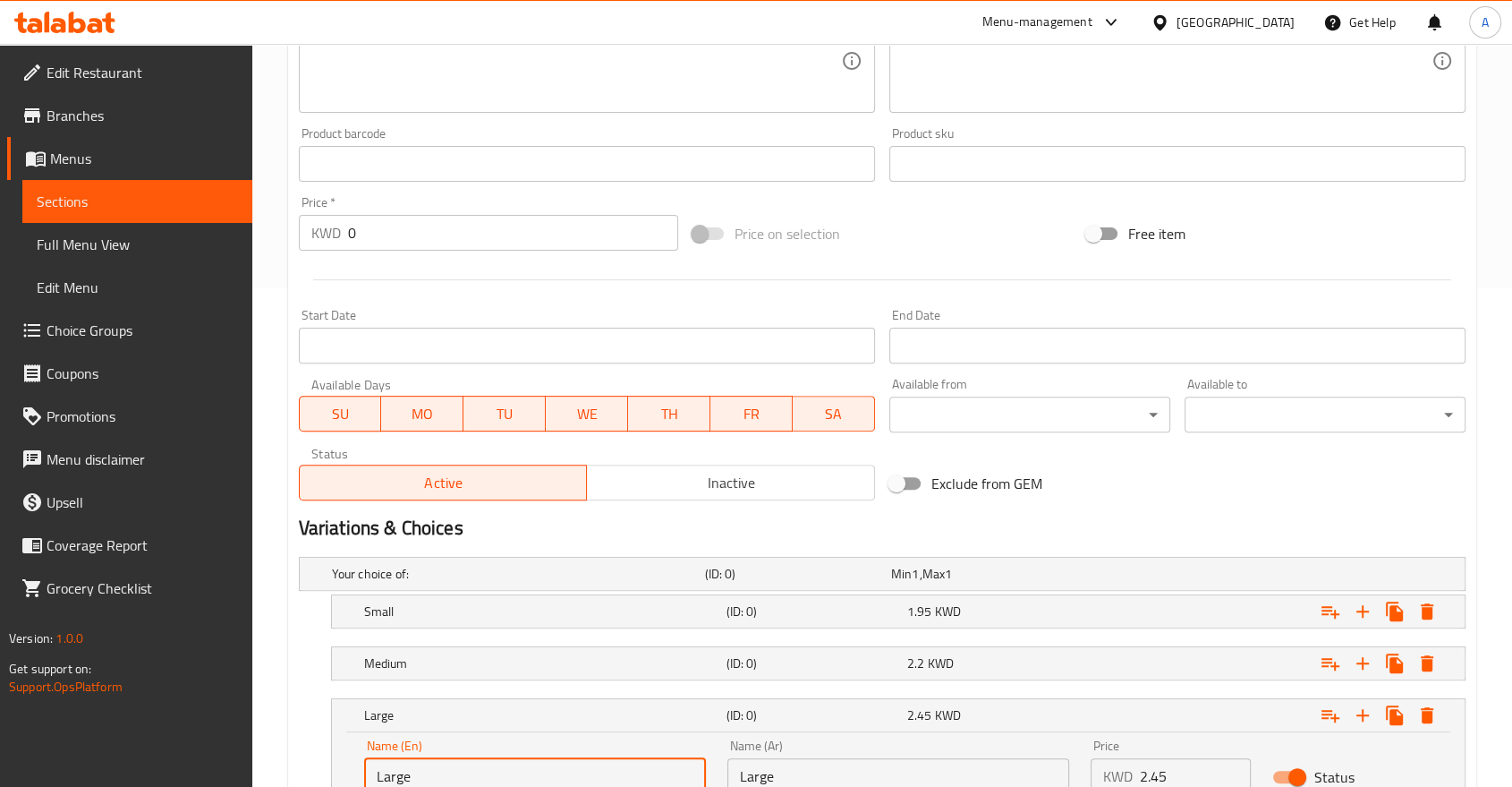
click at [461, 758] on input "Large" at bounding box center [535, 775] width 342 height 36
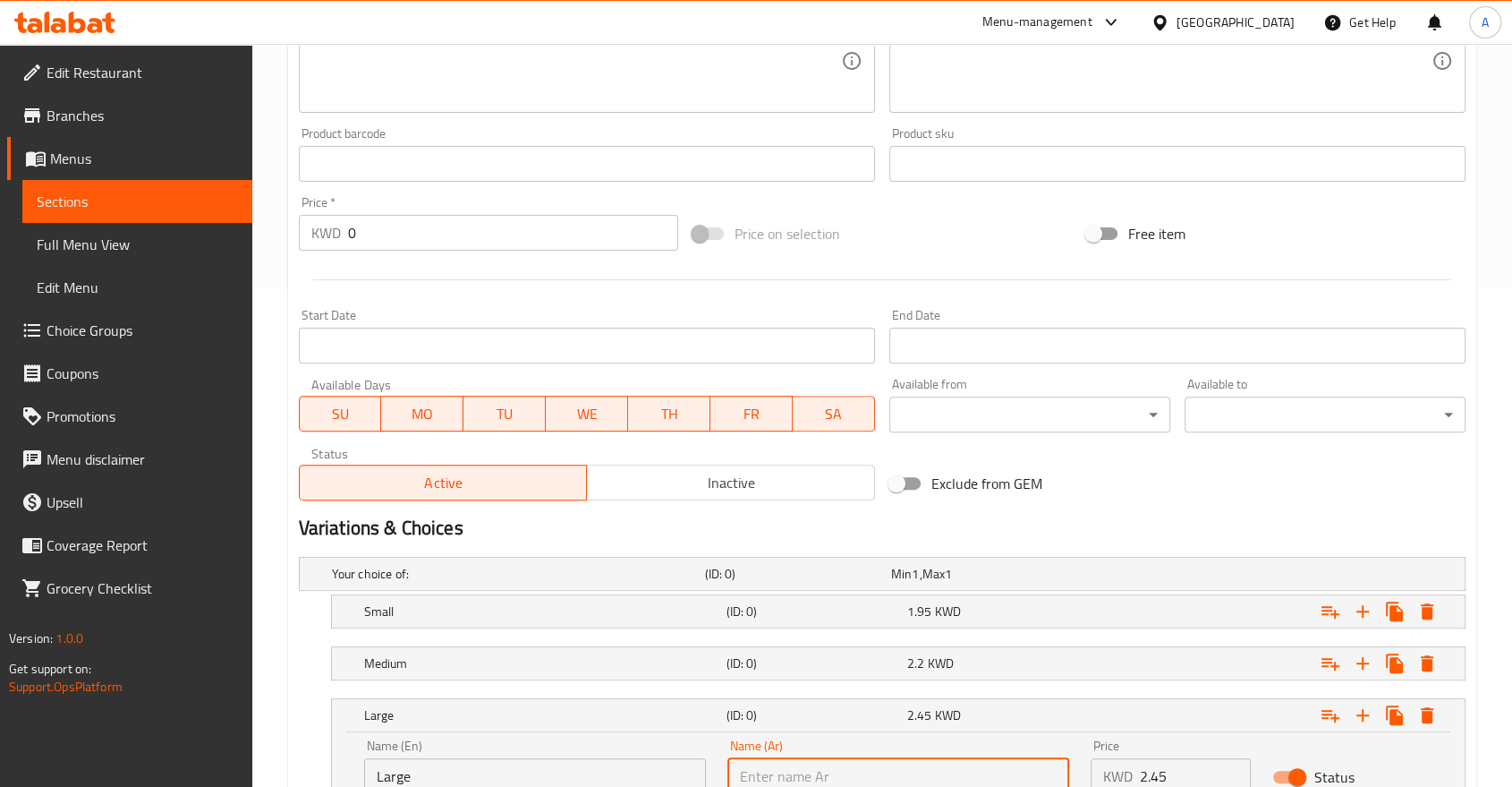
click at [889, 758] on input "text" at bounding box center [898, 775] width 342 height 36
paste input "Large"
type input "Large"
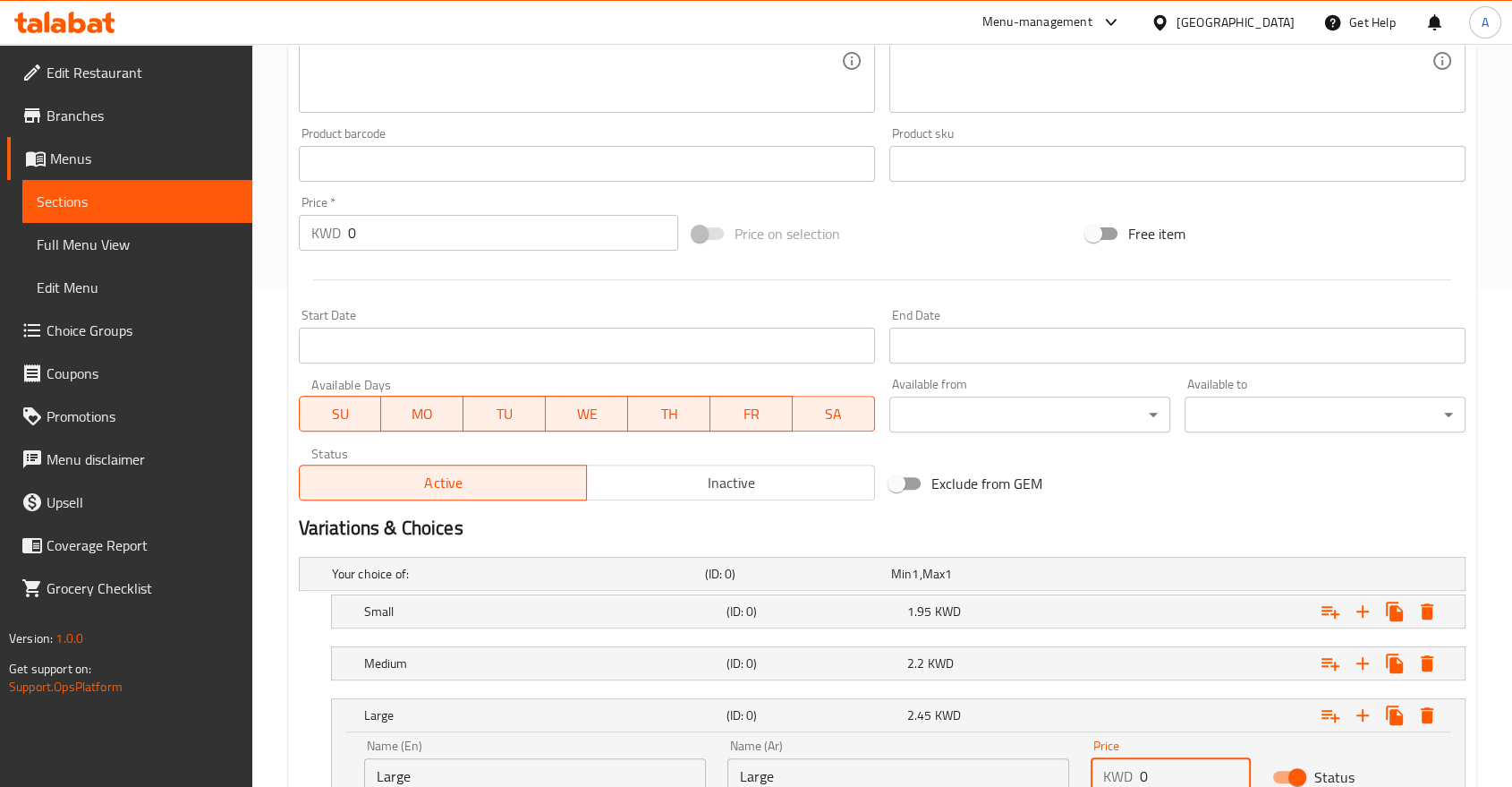
paste input "2.45"
drag, startPoint x: 1186, startPoint y: 699, endPoint x: 1090, endPoint y: 702, distance: 96.0
click at [1091, 758] on div "KWD 2.45 Price" at bounding box center [1170, 775] width 160 height 36
type input "2.45"
click at [777, 706] on h5 "(ID: 0)" at bounding box center [812, 715] width 174 height 18
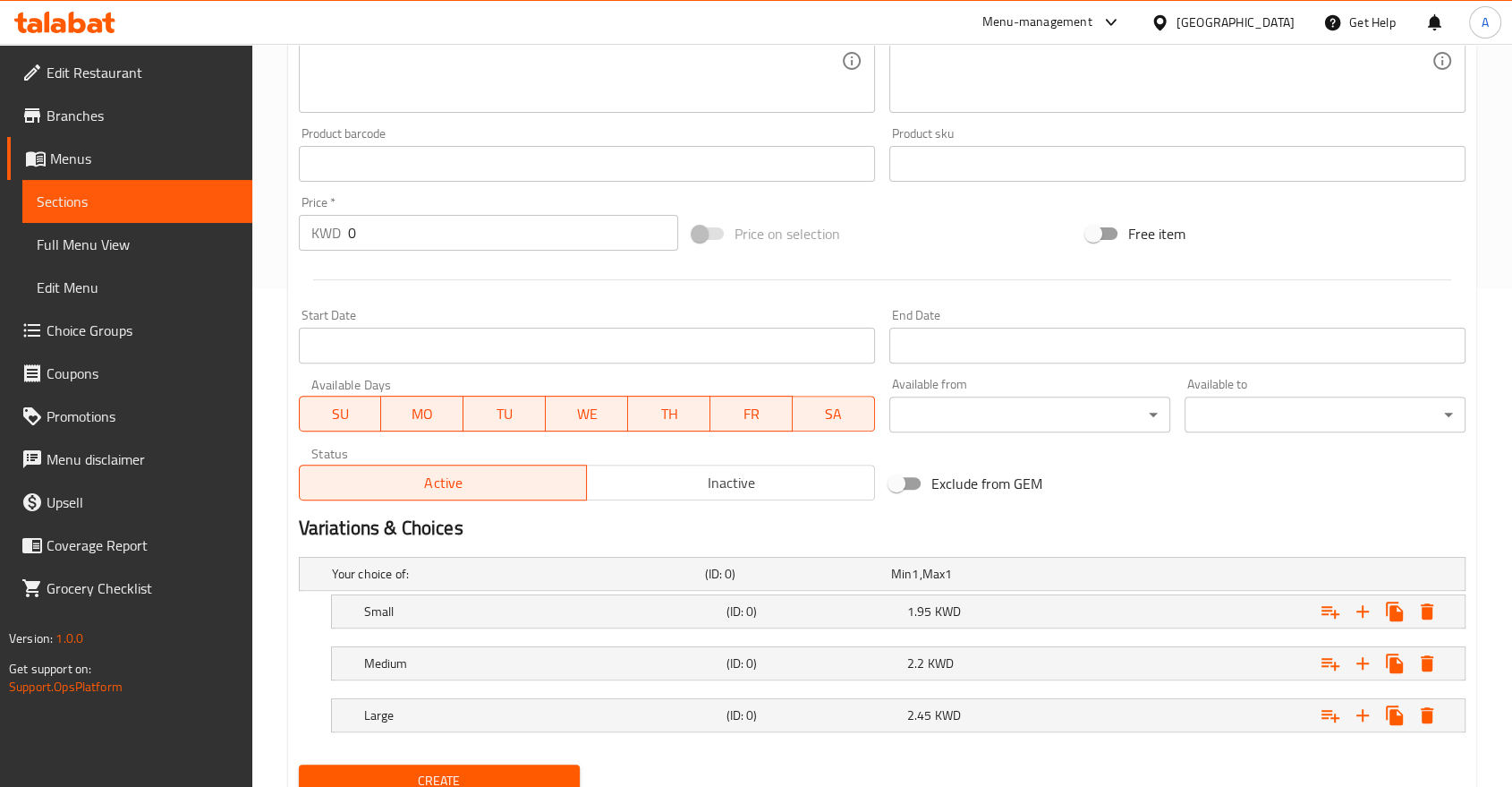
click at [502, 770] on span "Create" at bounding box center [438, 780] width 252 height 22
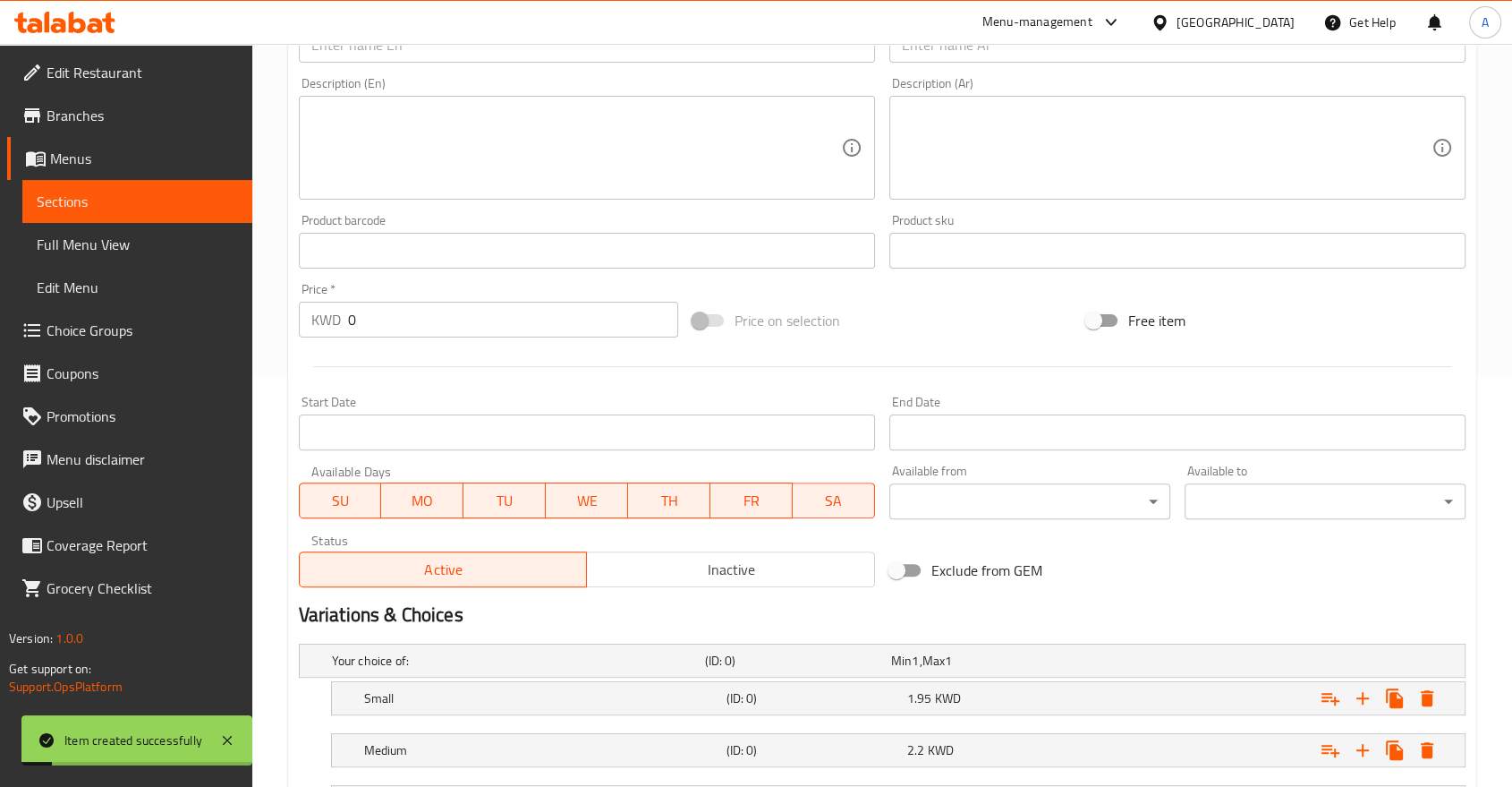
scroll to position [201, 0]
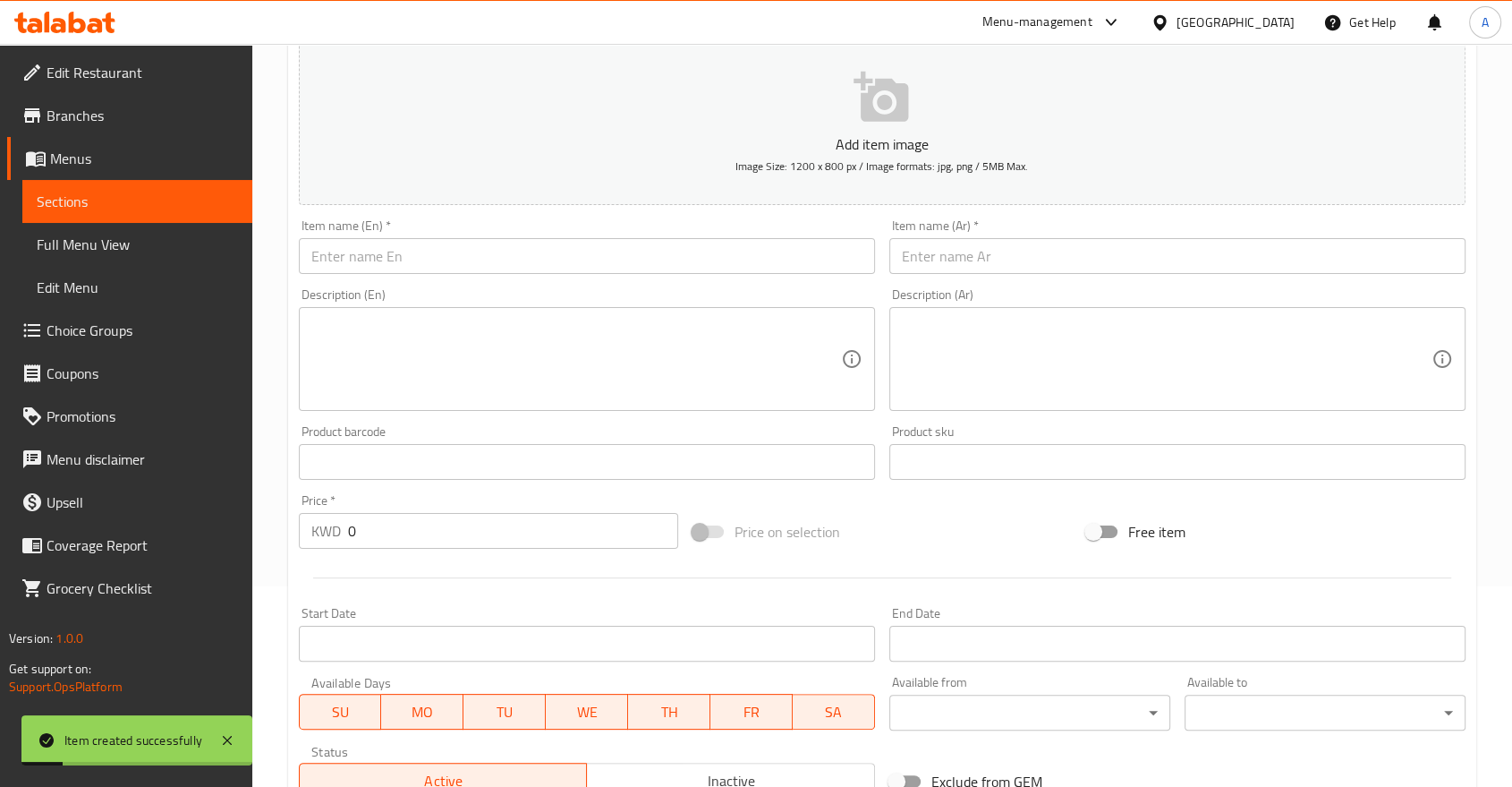
click at [415, 238] on input "text" at bounding box center [586, 255] width 577 height 36
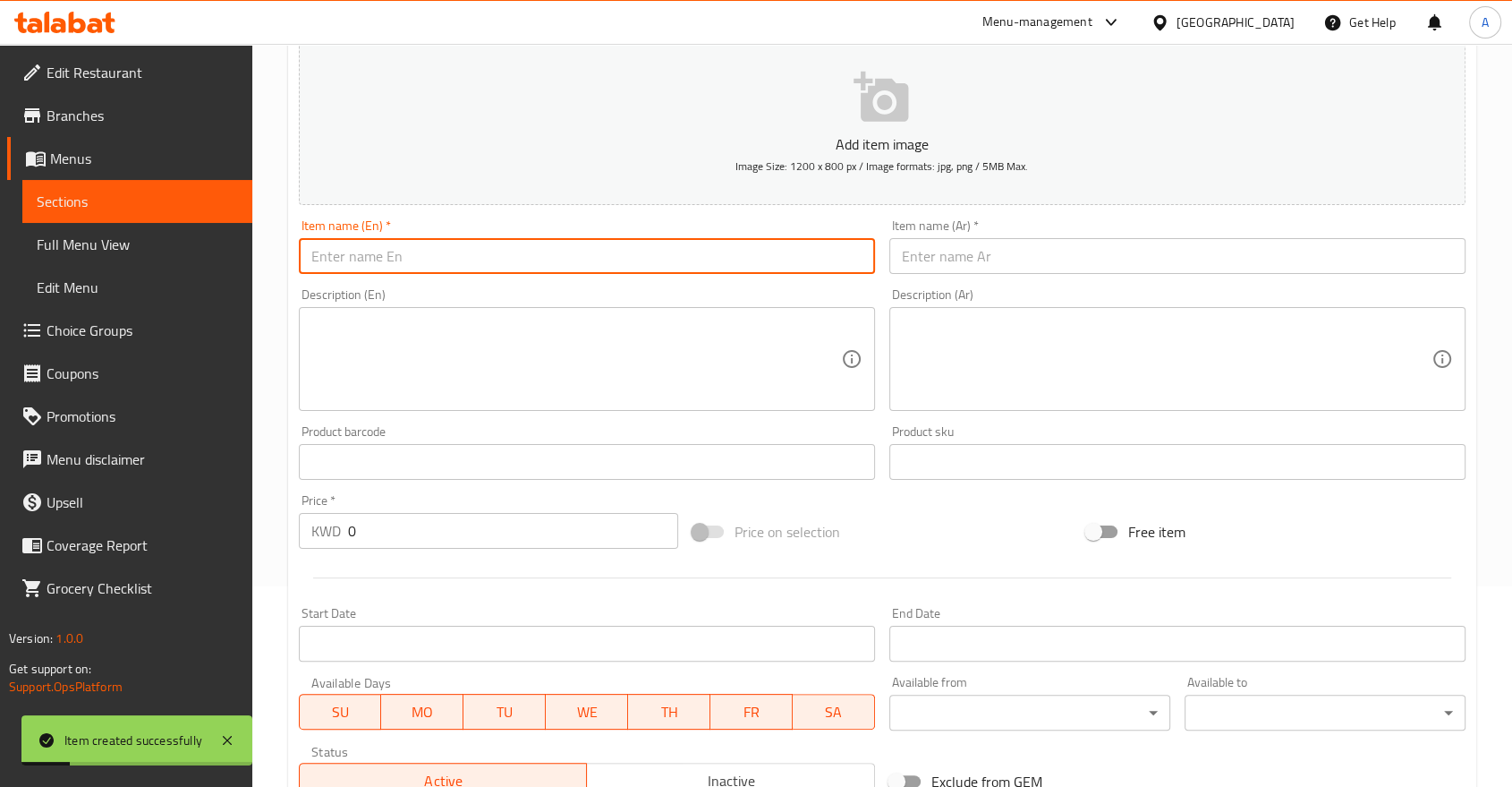
paste input "Pumpkin Cooler"
type input "Pumpkin Cooler"
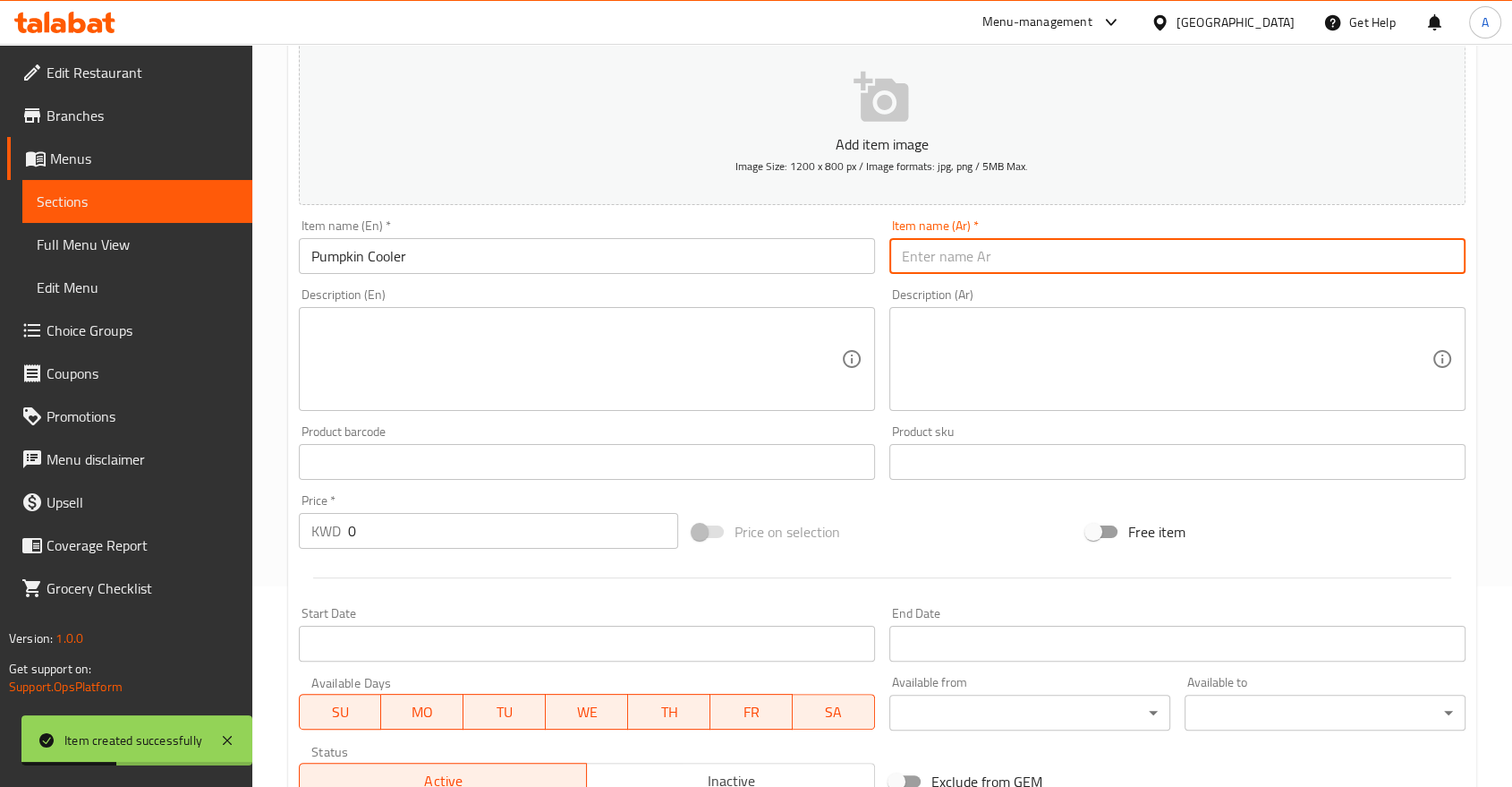
click at [962, 238] on input "text" at bounding box center [1177, 255] width 577 height 36
paste input "بمبكن كولر"
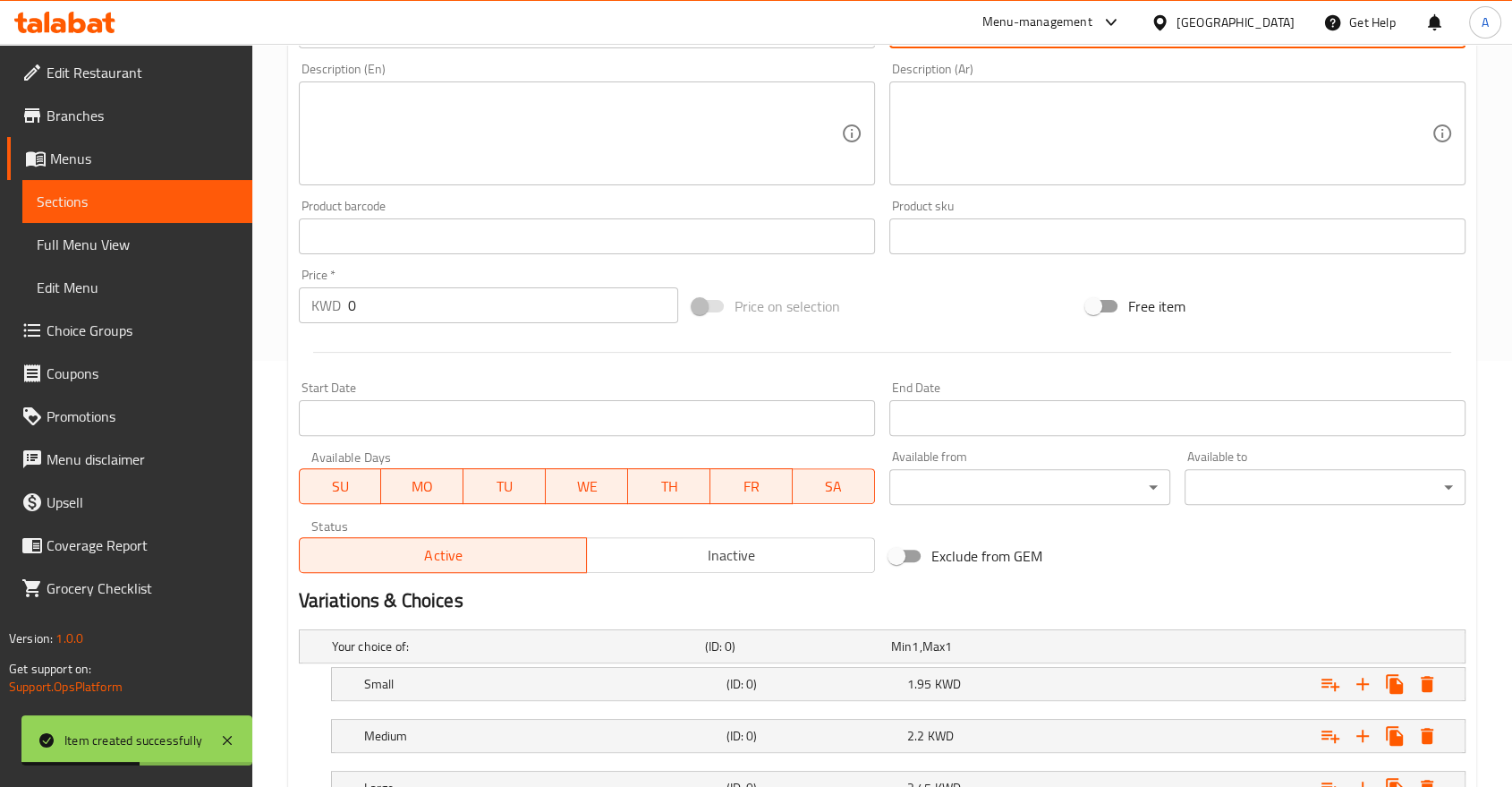
scroll to position [498, 0]
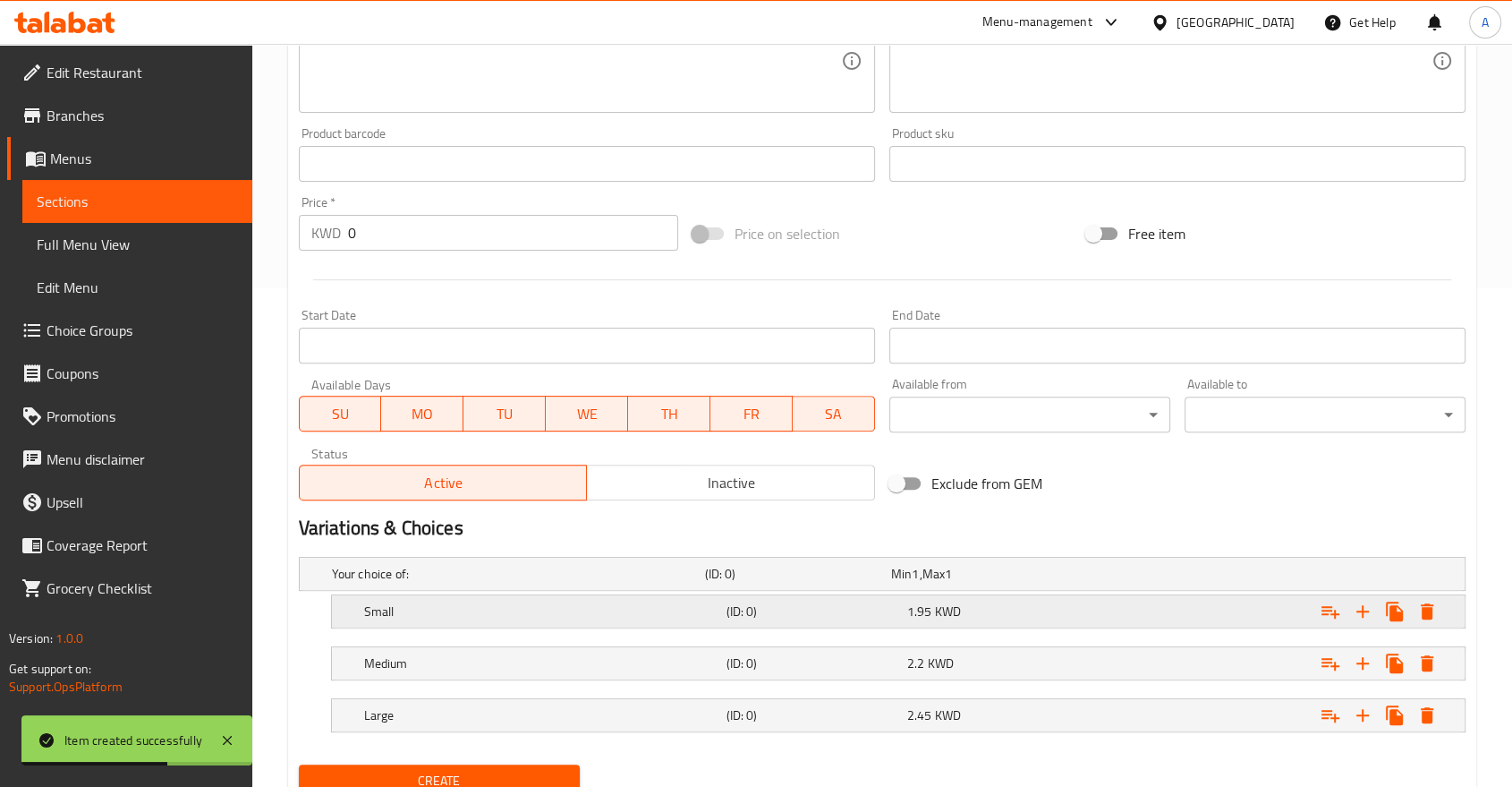
type input "بمبكن كولر"
click at [430, 603] on h5 "Small" at bounding box center [542, 611] width 355 height 18
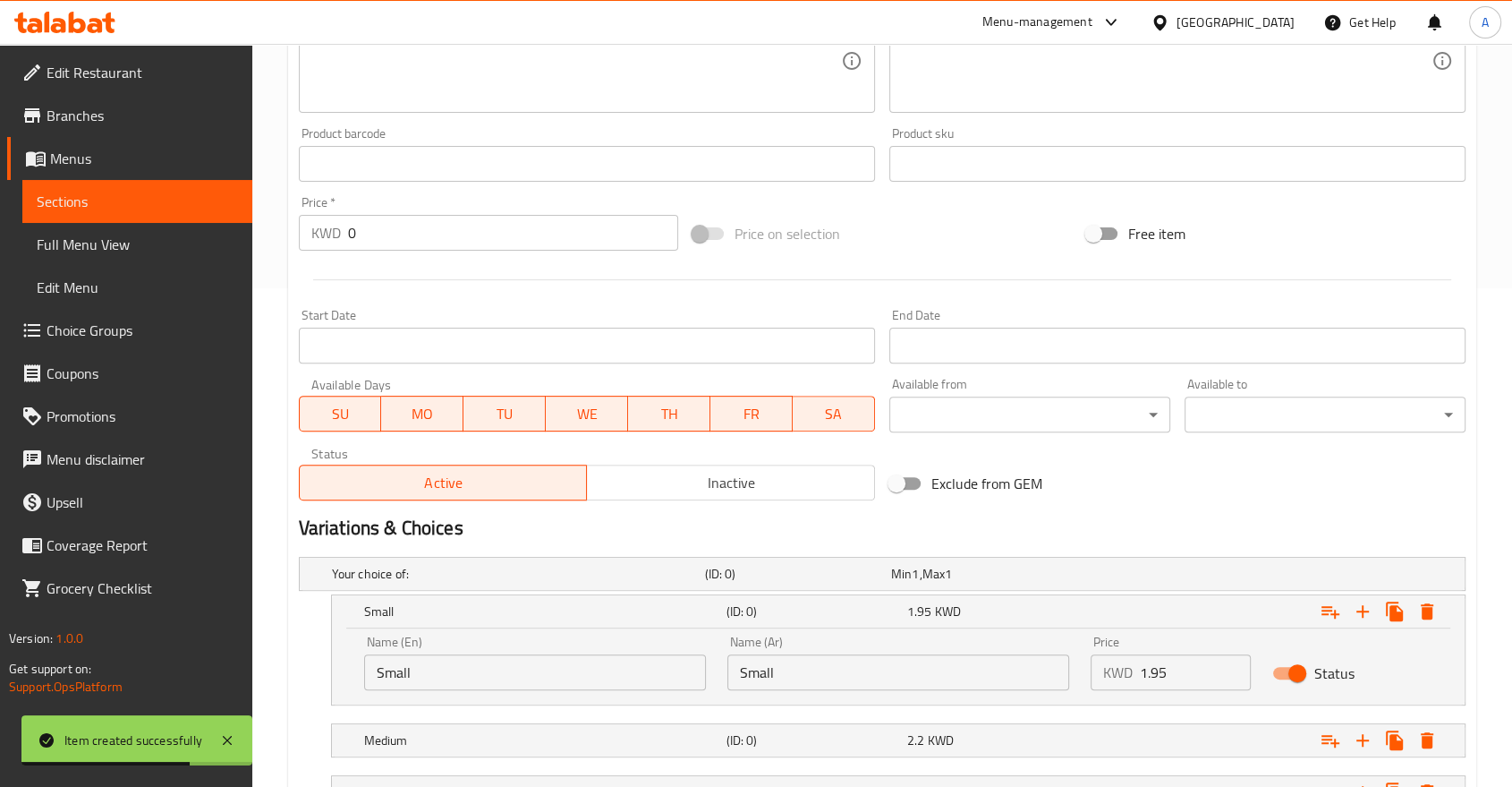
click at [431, 655] on input "Small" at bounding box center [535, 672] width 342 height 36
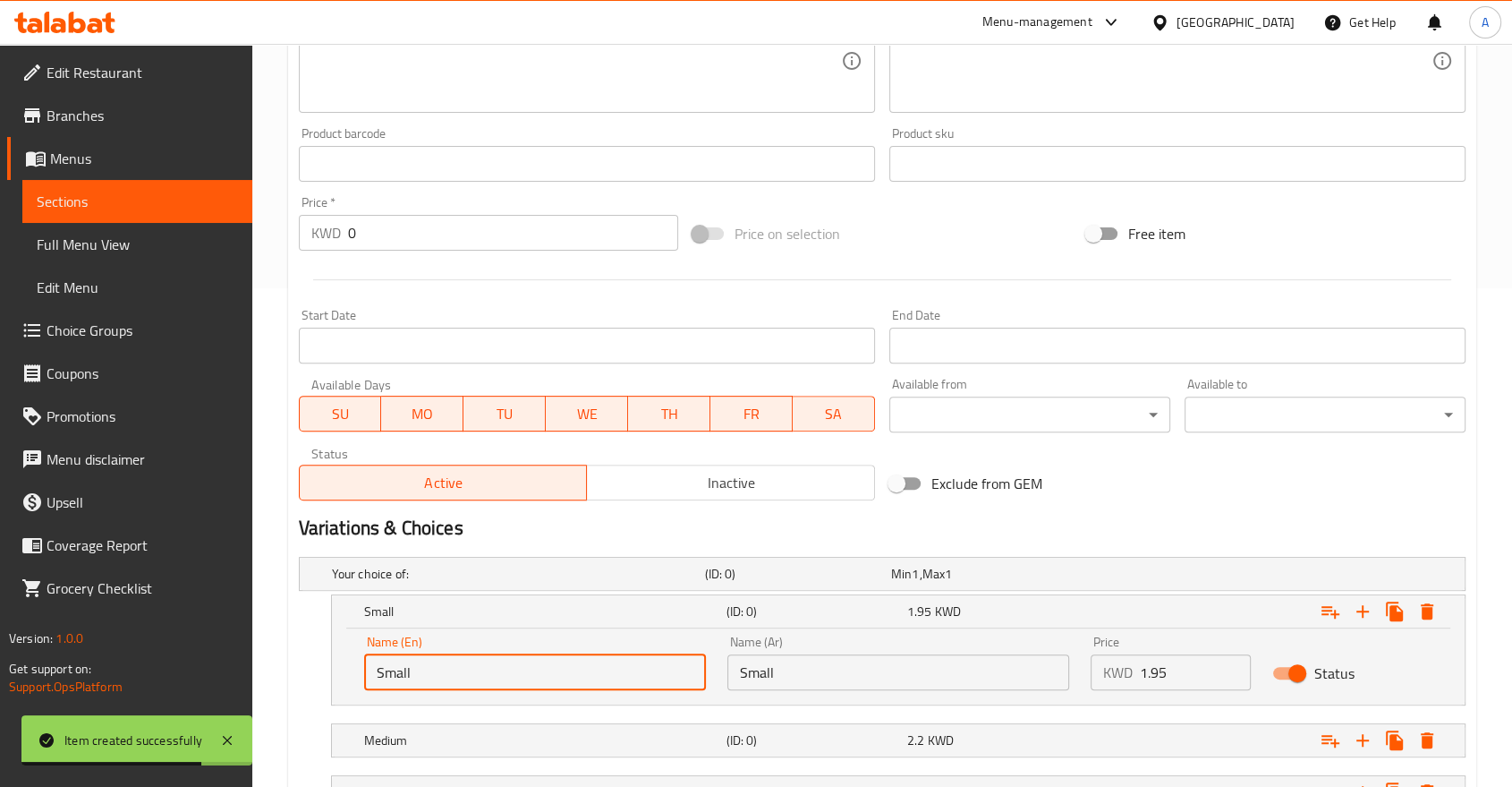
click at [431, 655] on input "Small" at bounding box center [535, 672] width 342 height 36
type input "Small"
click at [505, 655] on input "Small" at bounding box center [535, 672] width 342 height 36
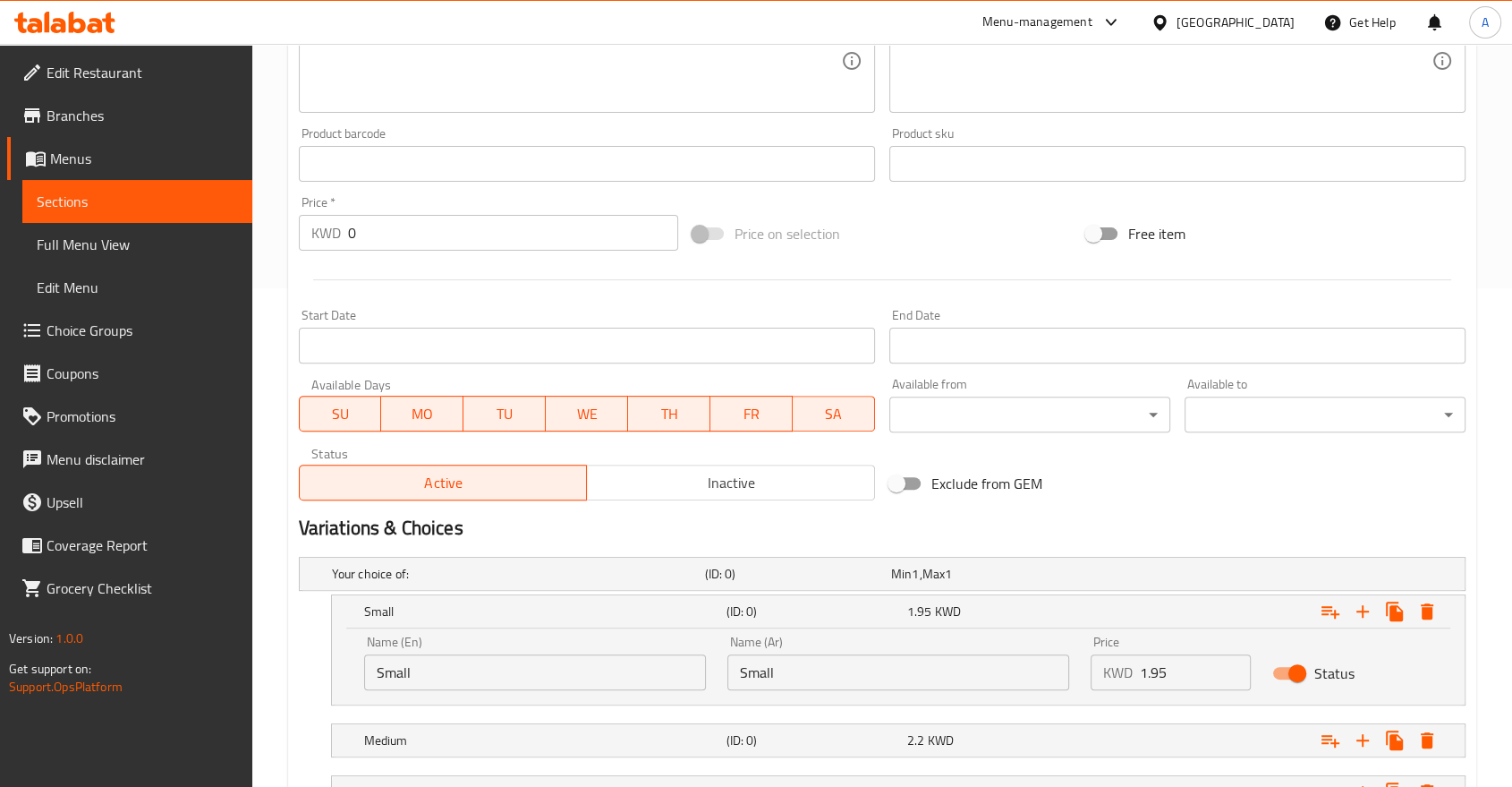
click at [830, 625] on div "Name (Ar) Small Name (Ar)" at bounding box center [898, 662] width 364 height 76
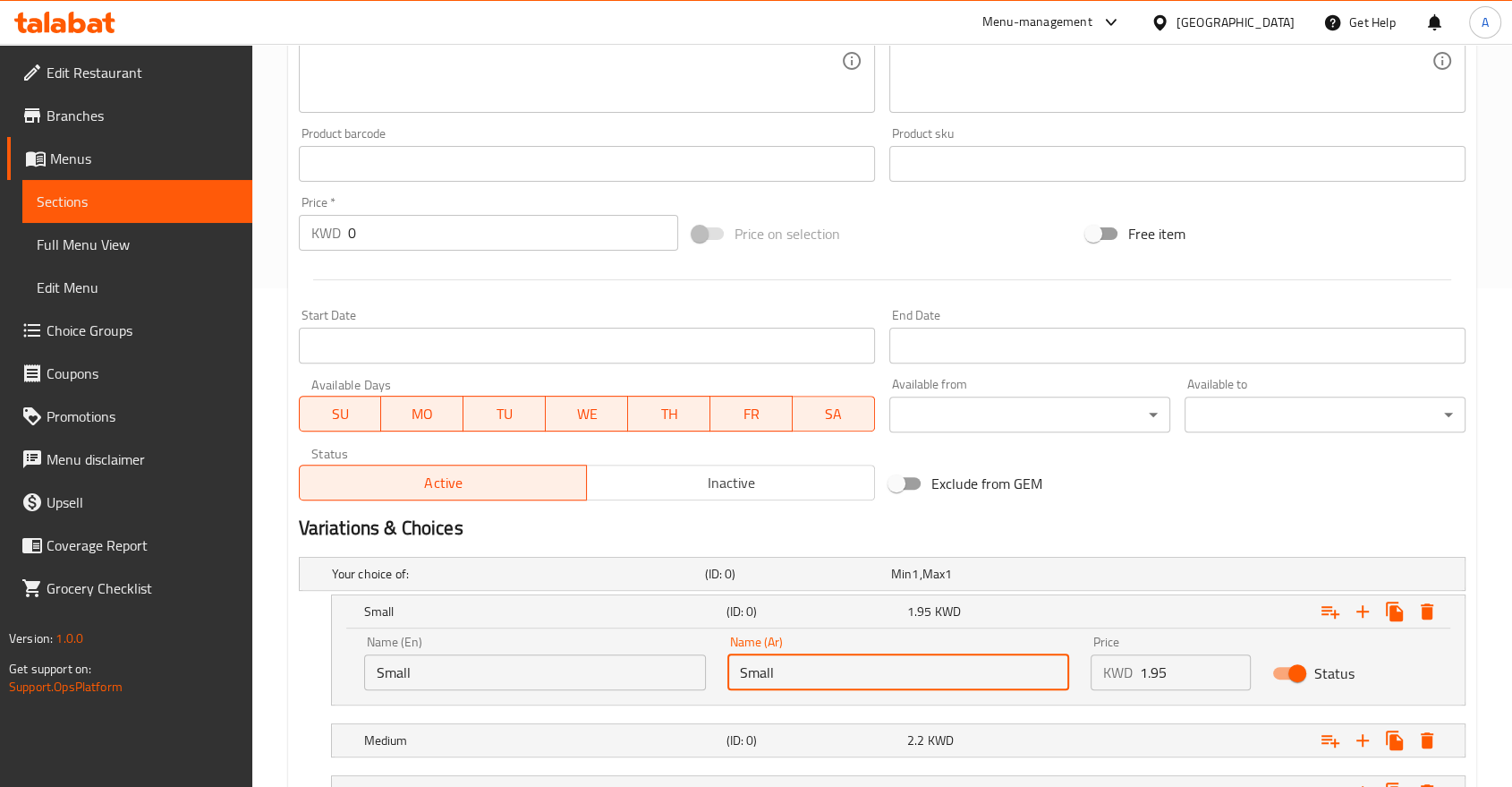
click at [829, 655] on input "Small" at bounding box center [898, 672] width 342 height 36
paste input "Small"
type input "Small"
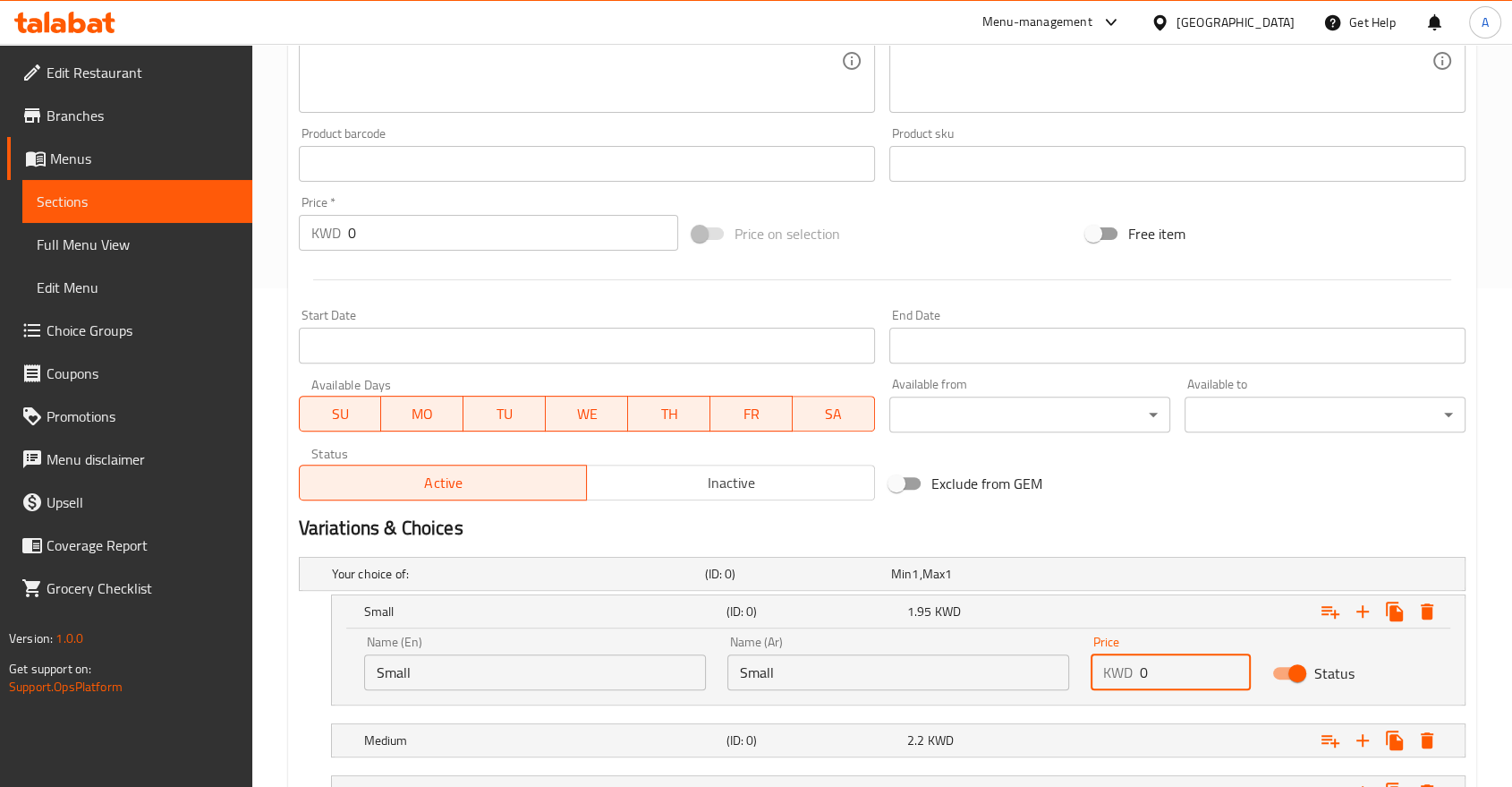
drag, startPoint x: 1145, startPoint y: 611, endPoint x: 1098, endPoint y: 603, distance: 47.7
click at [1098, 655] on div "KWD 0 Price" at bounding box center [1170, 672] width 160 height 36
paste input "1.95"
type input "1.95"
click at [1043, 603] on div "1.95 KWD" at bounding box center [994, 611] width 174 height 18
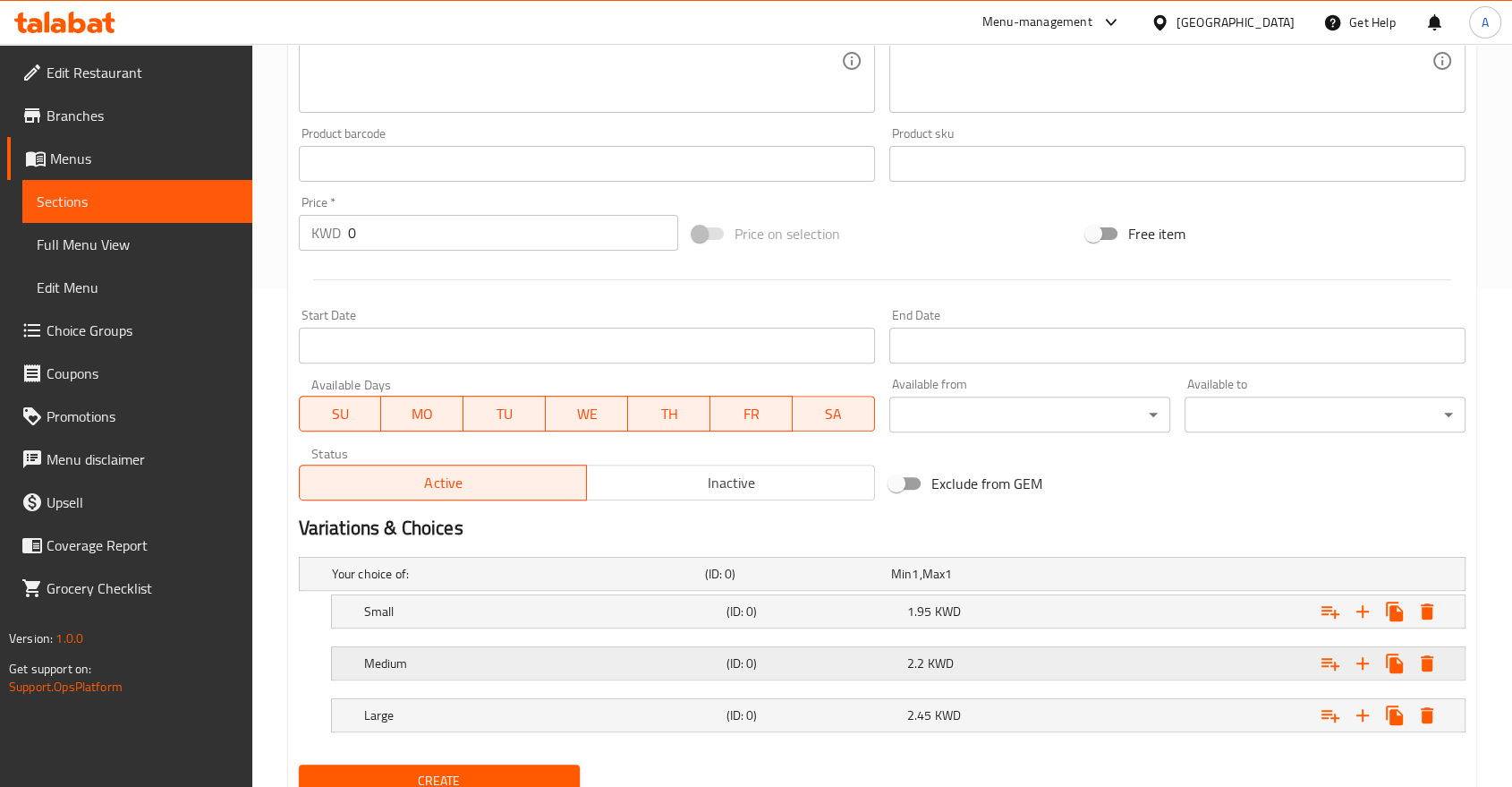
click at [780, 655] on h5 "(ID: 0)" at bounding box center [812, 663] width 174 height 18
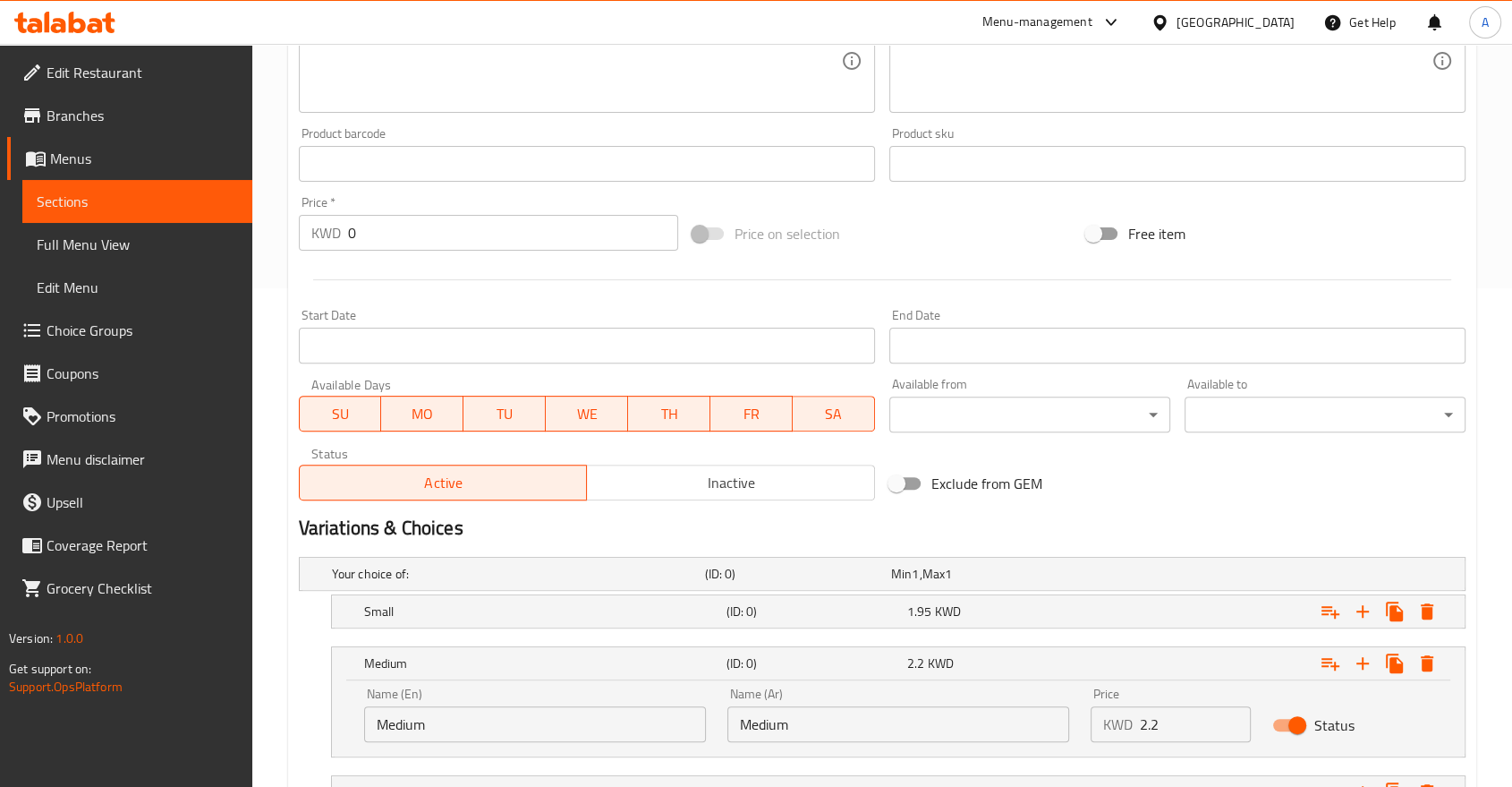
click at [439, 706] on input "Medium" at bounding box center [535, 724] width 342 height 36
type input "Medium"
click at [492, 706] on input "Medium" at bounding box center [535, 724] width 342 height 36
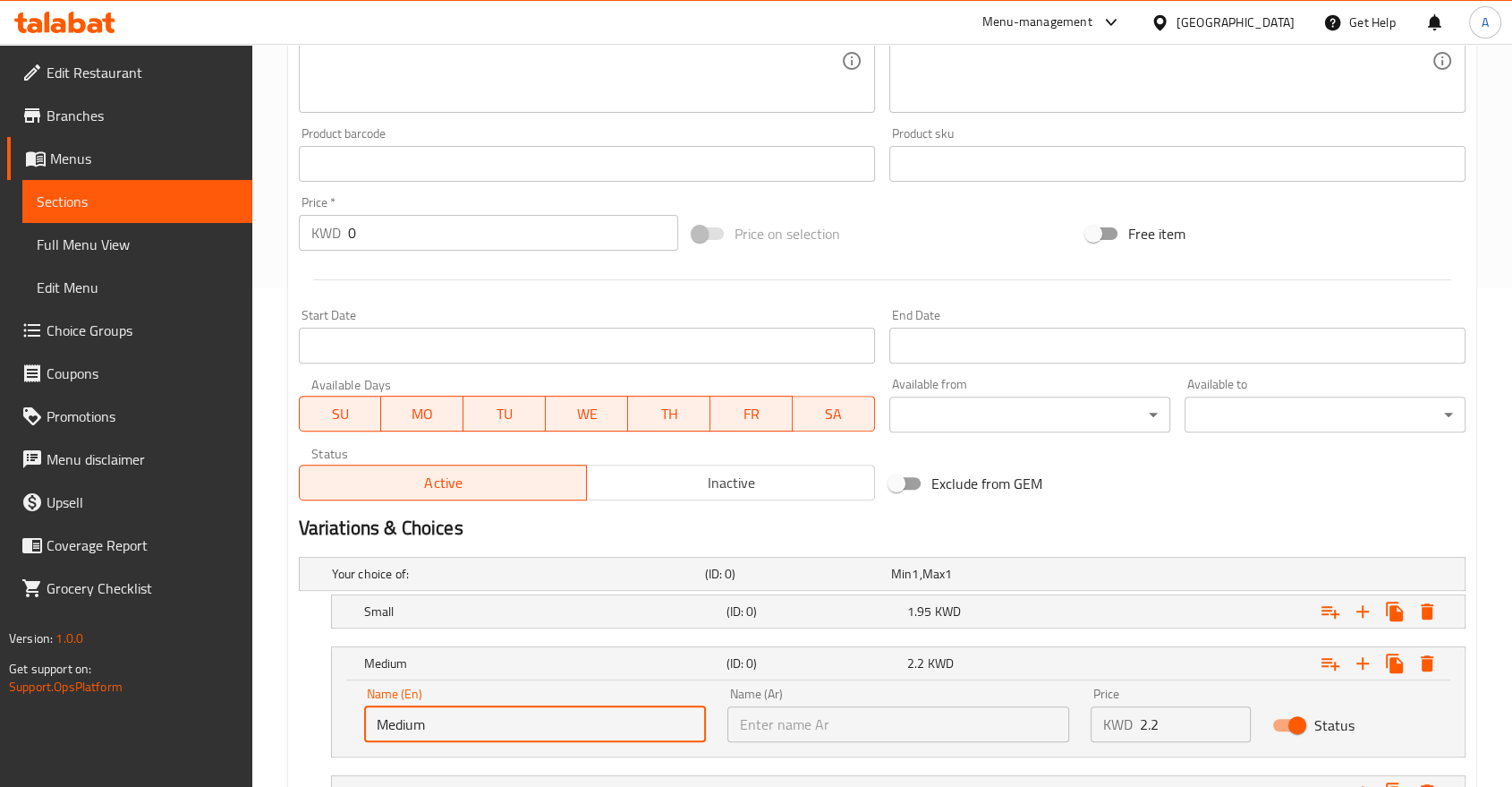
click at [754, 706] on input "text" at bounding box center [898, 724] width 342 height 36
paste input "Medium"
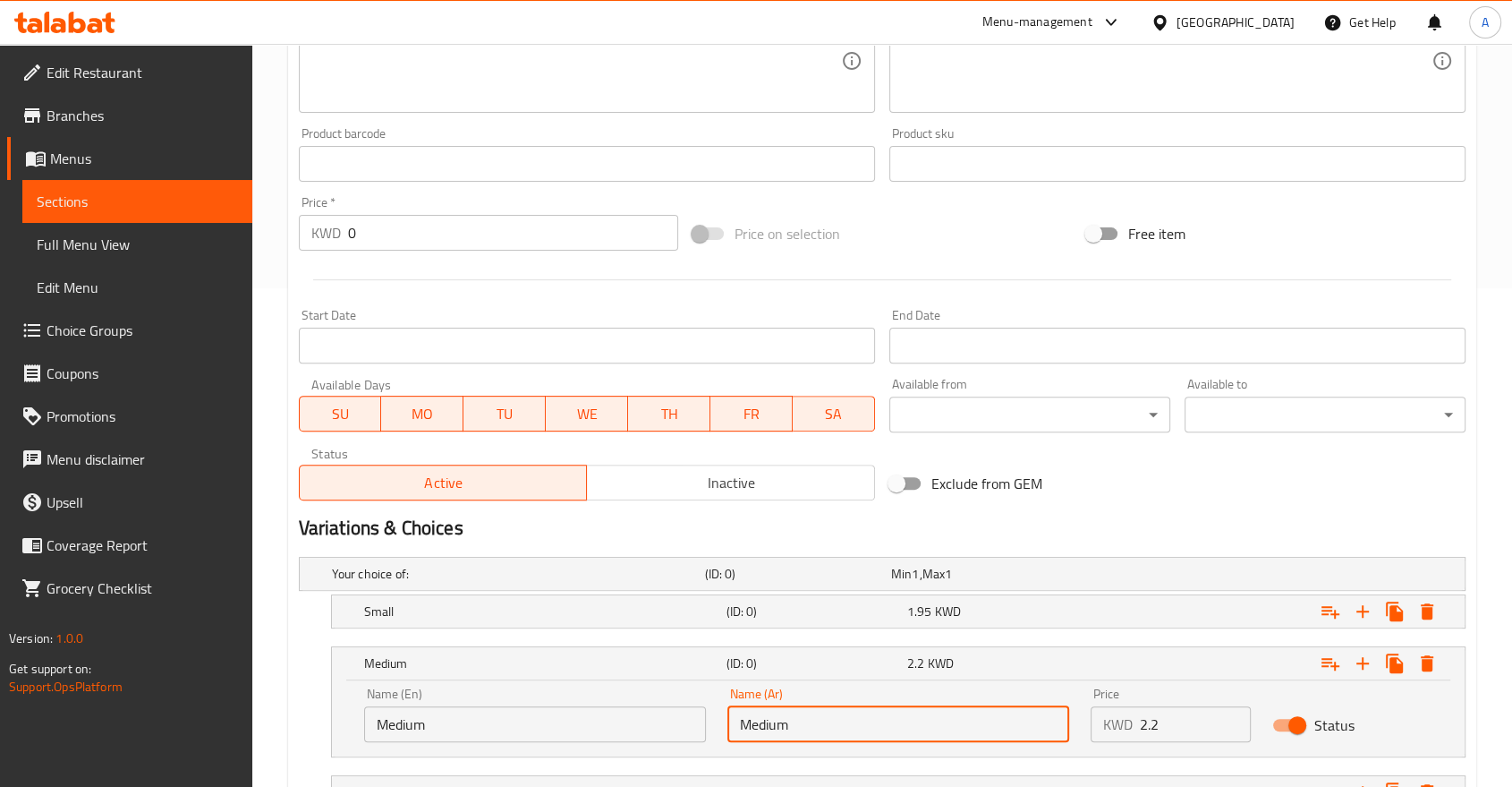
type input "Medium"
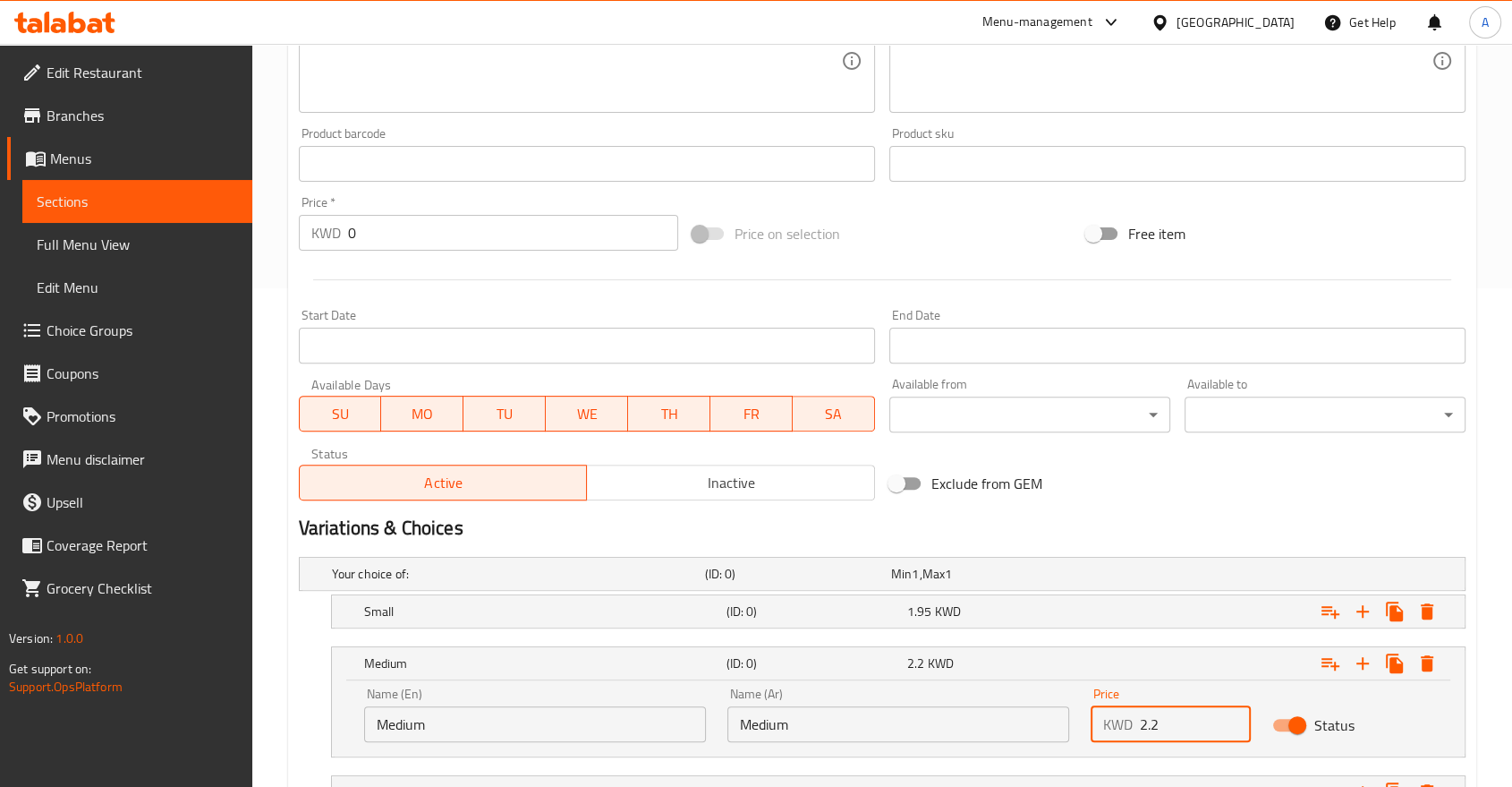
drag, startPoint x: 1152, startPoint y: 663, endPoint x: 1113, endPoint y: 652, distance: 40.5
click at [1113, 706] on div "KWD 2.2 Price" at bounding box center [1170, 724] width 160 height 36
type input "2.2"
click at [1090, 644] on div "Expand" at bounding box center [1265, 663] width 363 height 39
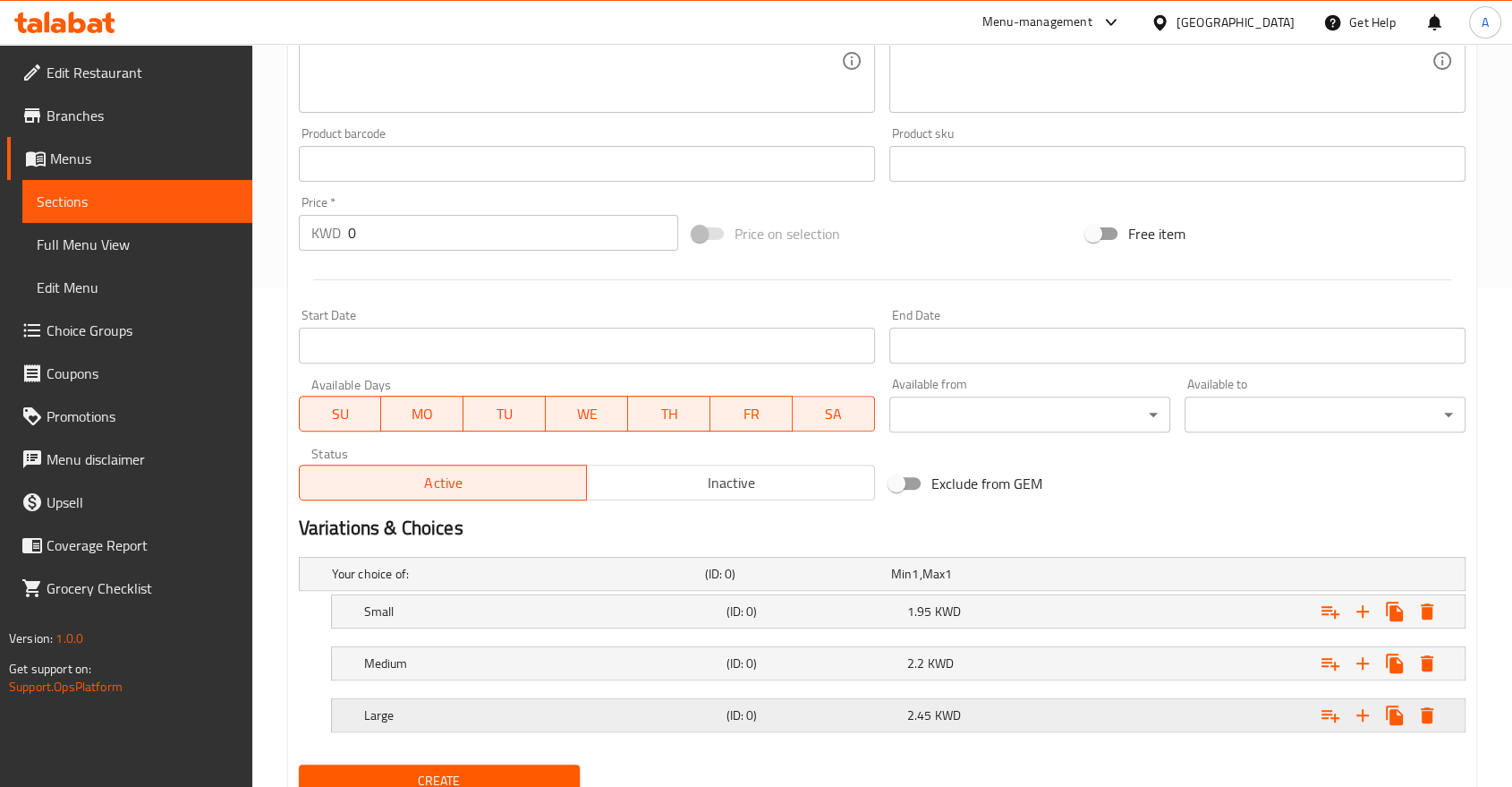
click at [402, 706] on h5 "Large" at bounding box center [542, 715] width 355 height 18
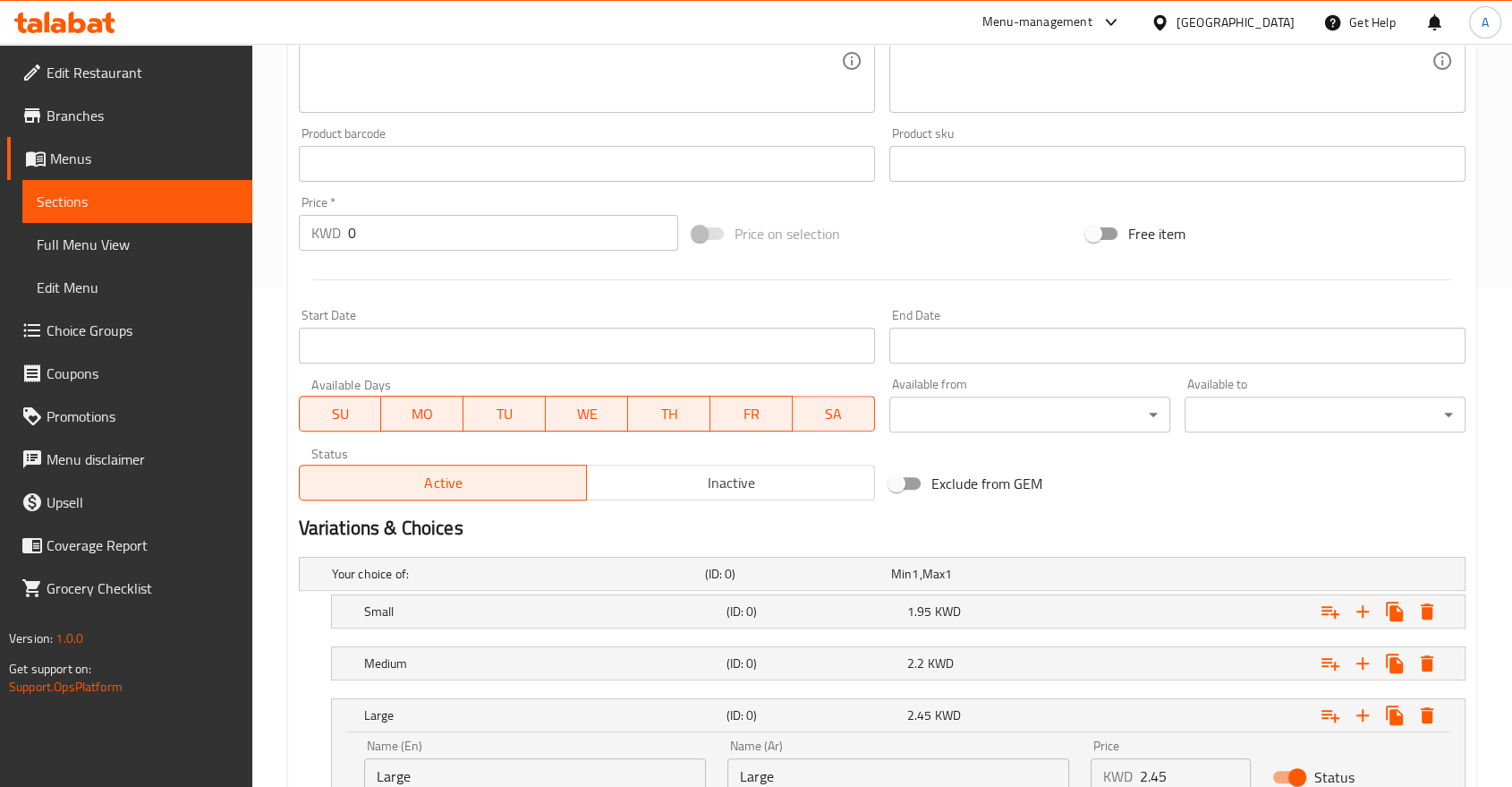
click at [460, 758] on input "Large" at bounding box center [535, 775] width 342 height 36
type input "Large"
click at [433, 758] on input "Large" at bounding box center [535, 775] width 342 height 36
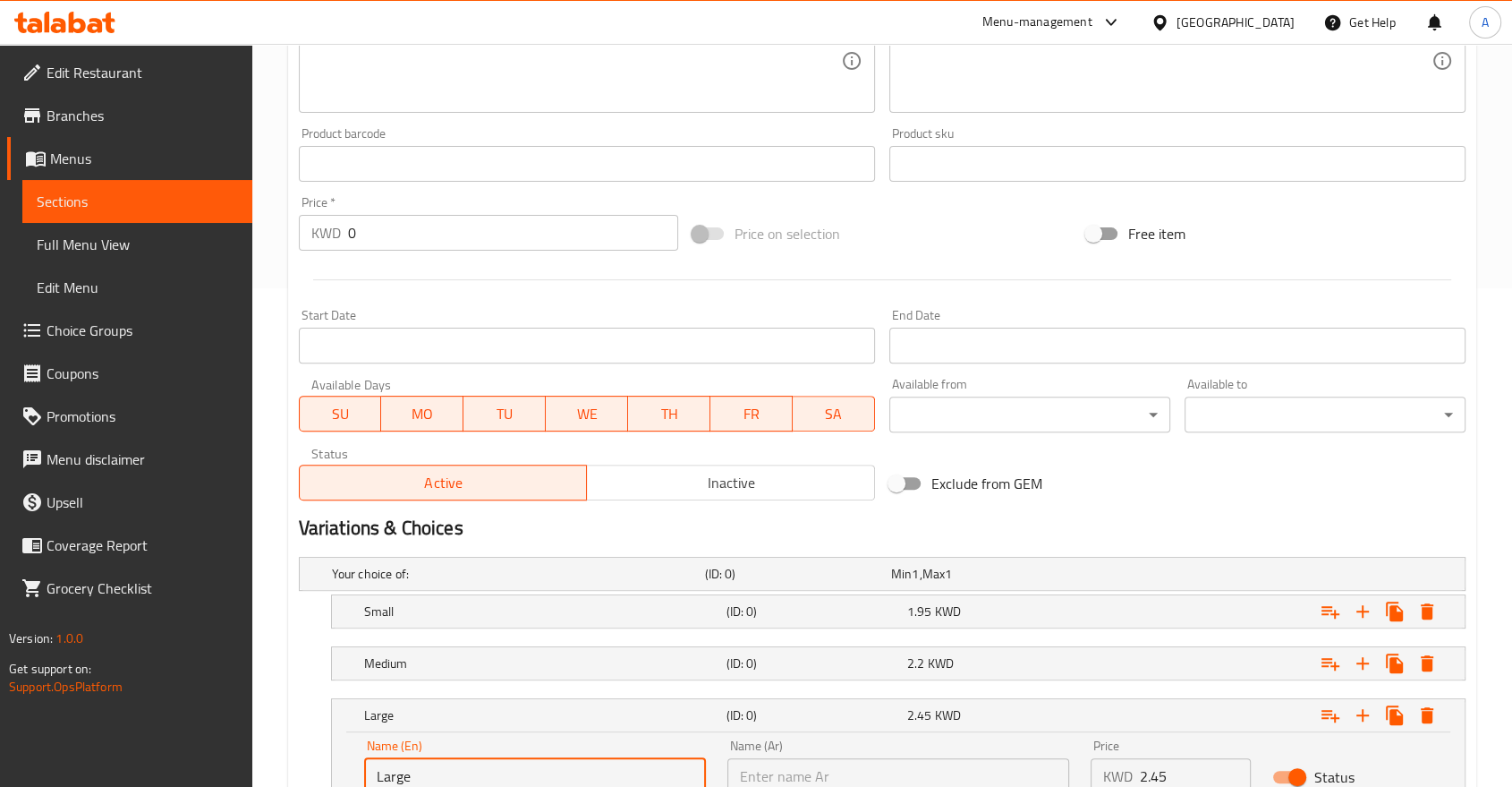
click at [786, 758] on input "text" at bounding box center [898, 775] width 342 height 36
paste input "Large"
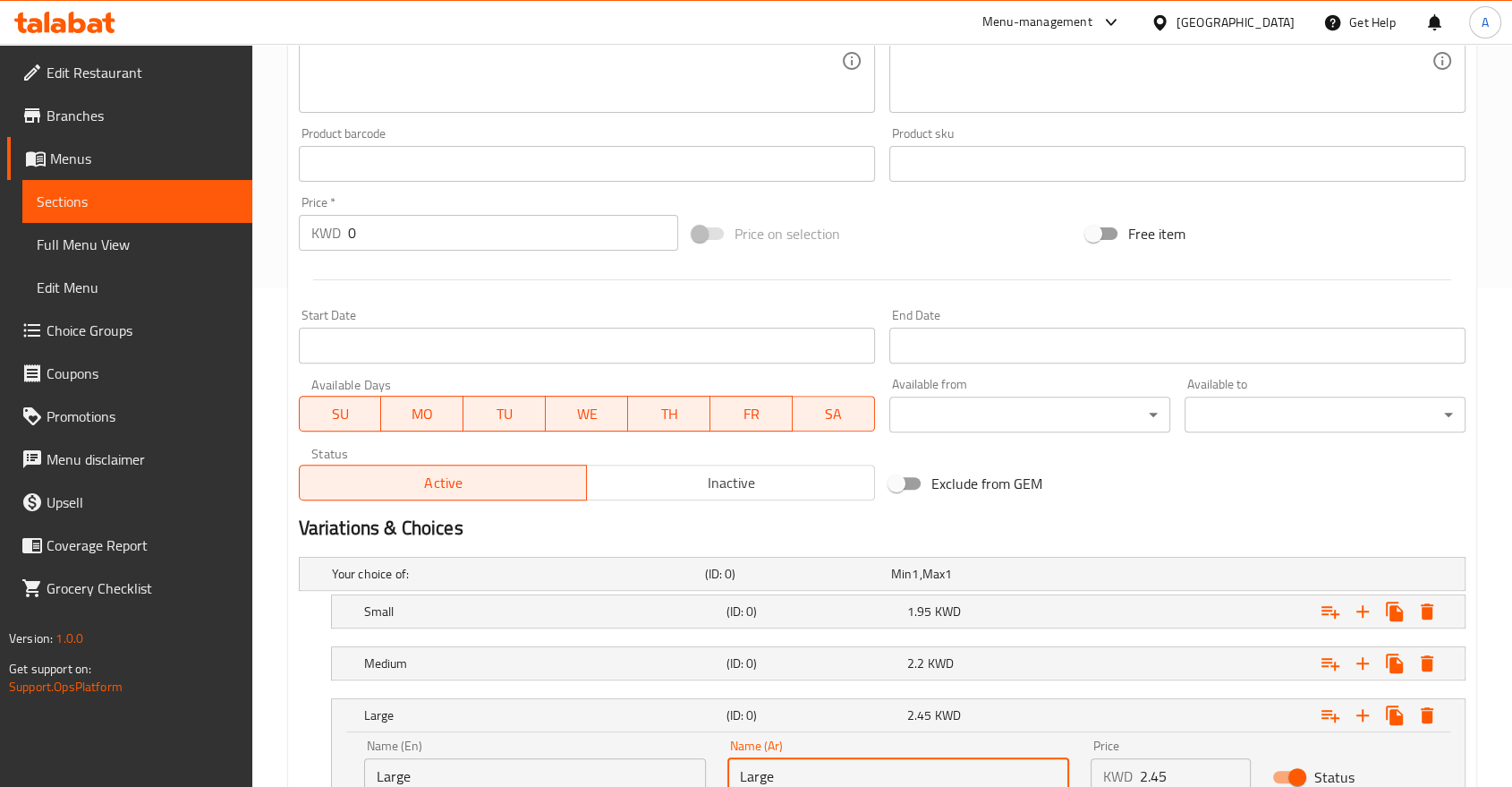
type input "Large"
drag, startPoint x: 1198, startPoint y: 724, endPoint x: 1175, endPoint y: 716, distance: 24.4
click at [1131, 728] on div "Price KWD 2.45 Price" at bounding box center [1170, 766] width 181 height 76
paste input "2.45"
drag, startPoint x: 1154, startPoint y: 707, endPoint x: 1080, endPoint y: 700, distance: 74.3
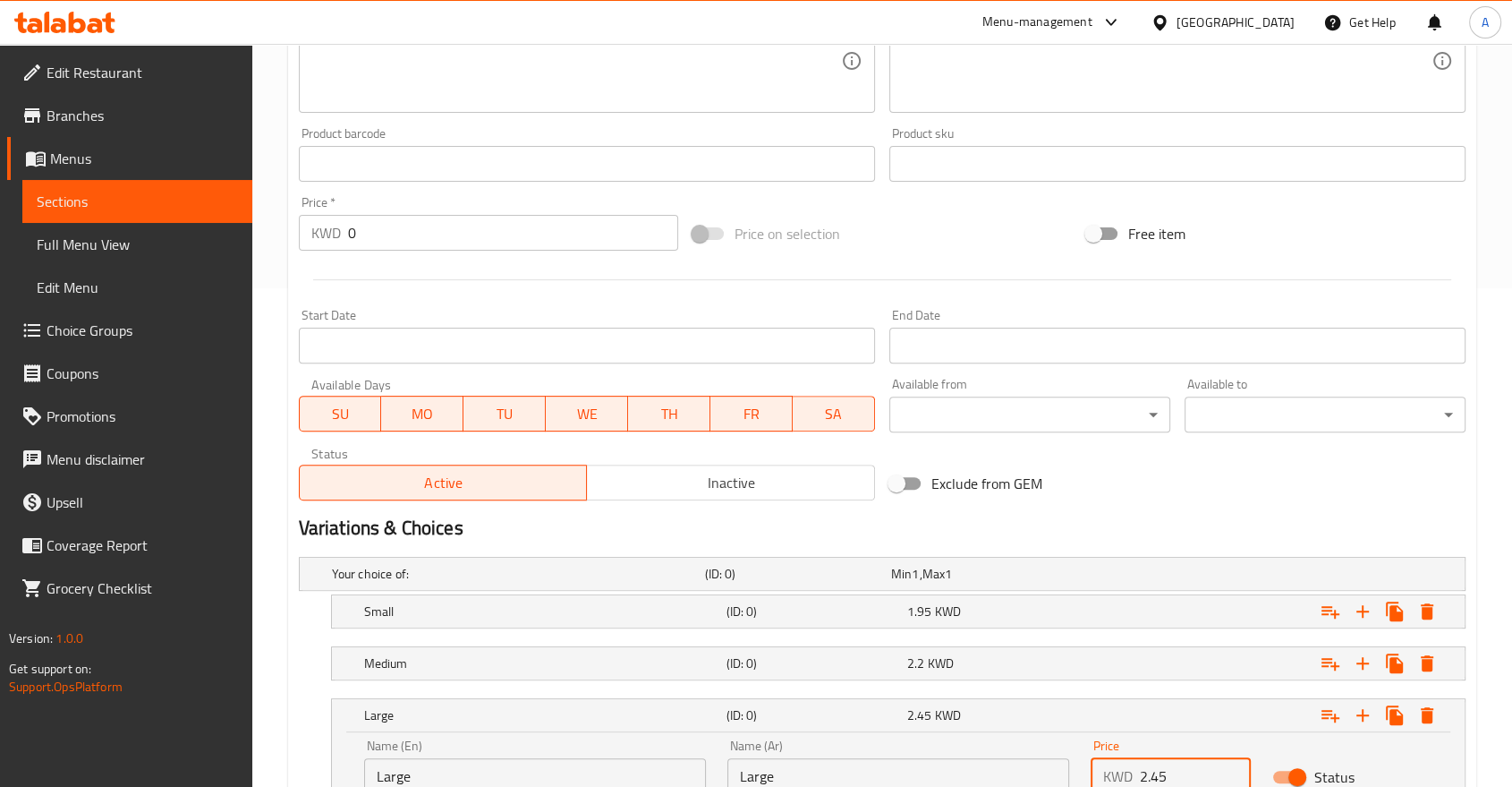
click at [1080, 728] on div "Price KWD 2.45 Price" at bounding box center [1170, 766] width 181 height 76
type input "2.45"
click at [994, 706] on div "2.45 KWD" at bounding box center [994, 715] width 174 height 18
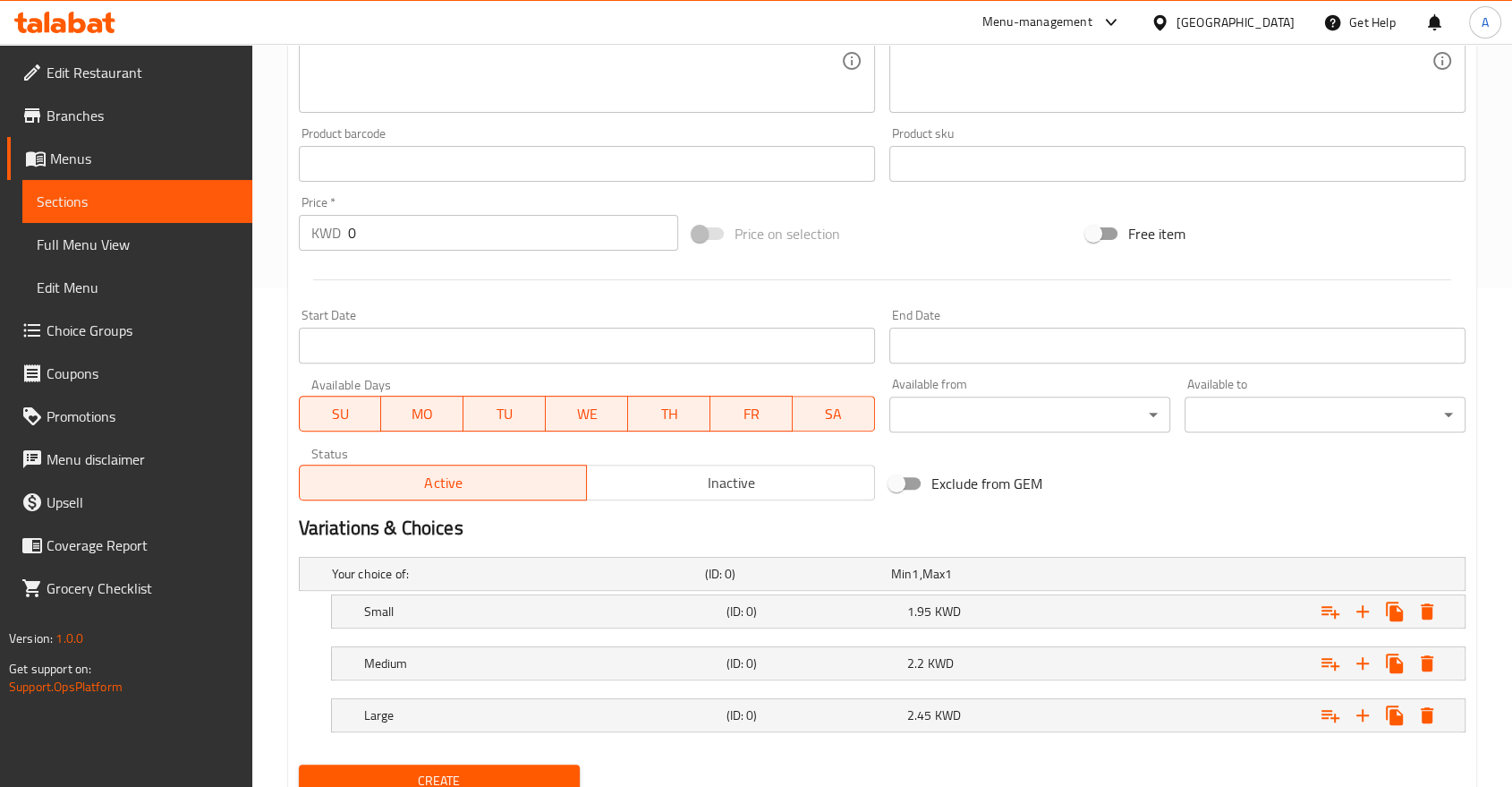
click at [523, 770] on span "Create" at bounding box center [438, 780] width 252 height 22
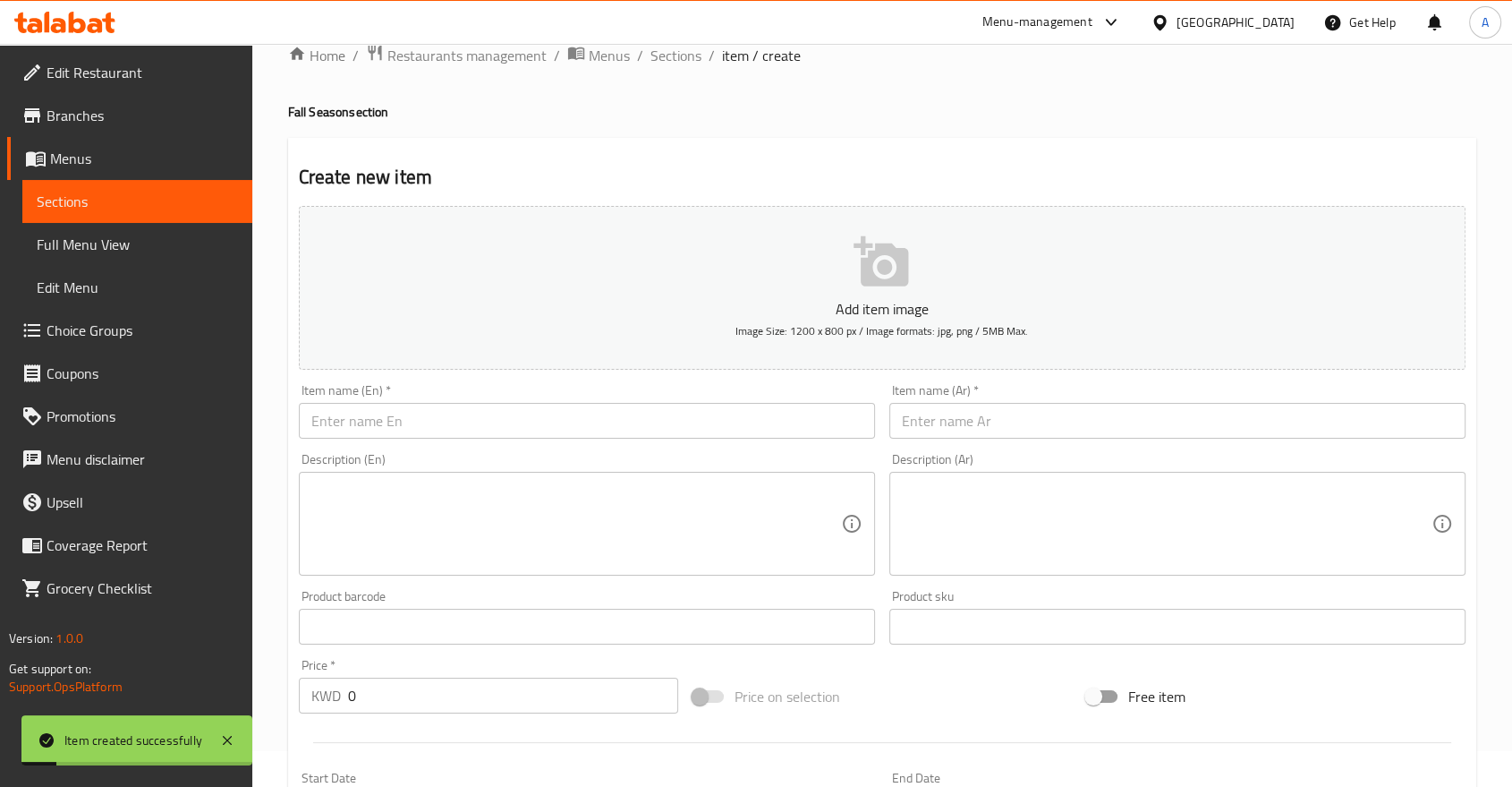
scroll to position [1, 0]
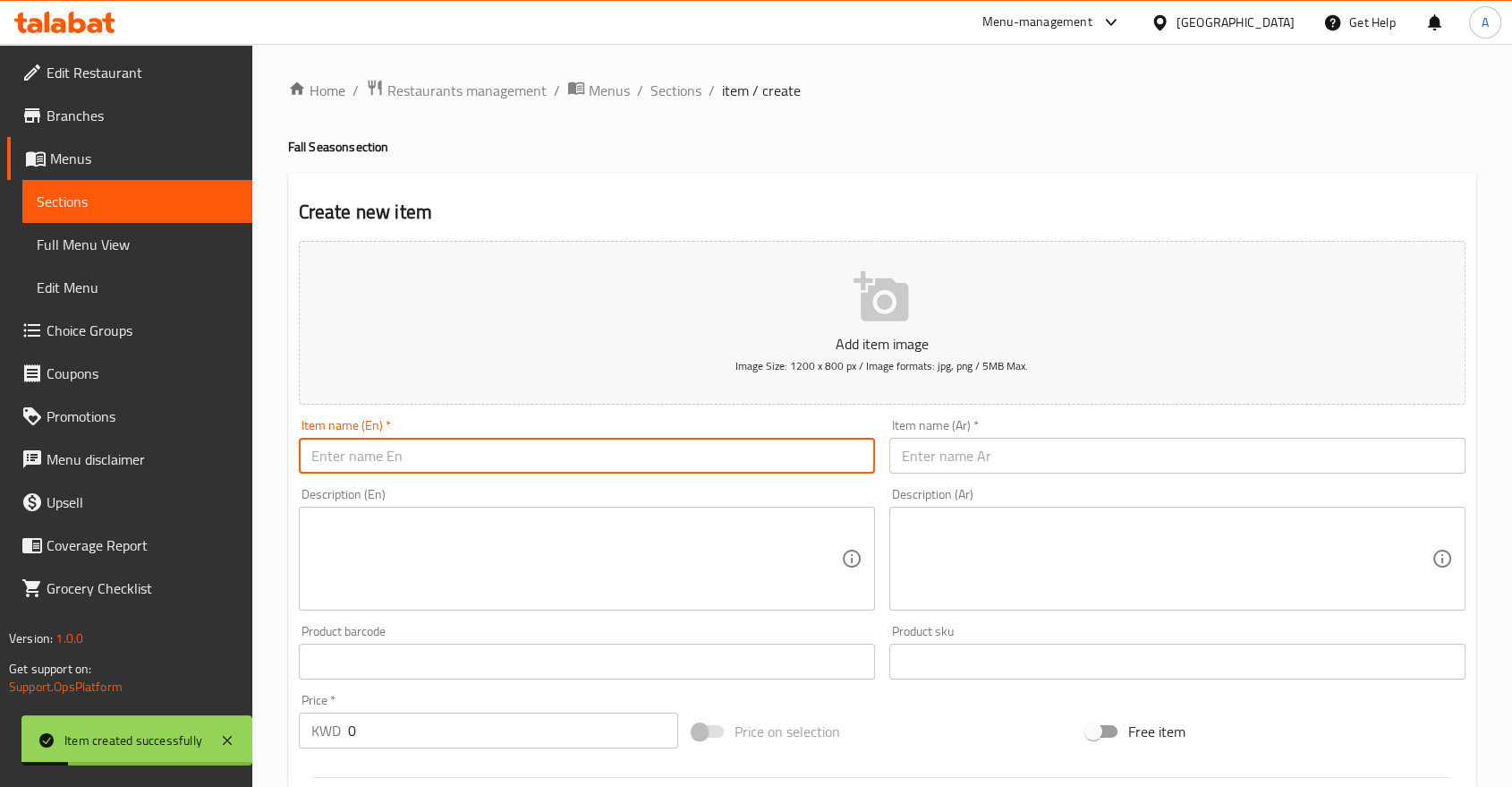
click at [360, 438] on input "text" at bounding box center [586, 455] width 577 height 36
paste input "Halloumi Kashkaval Wrap"
type input "Halloumi Kashkaval Wrap"
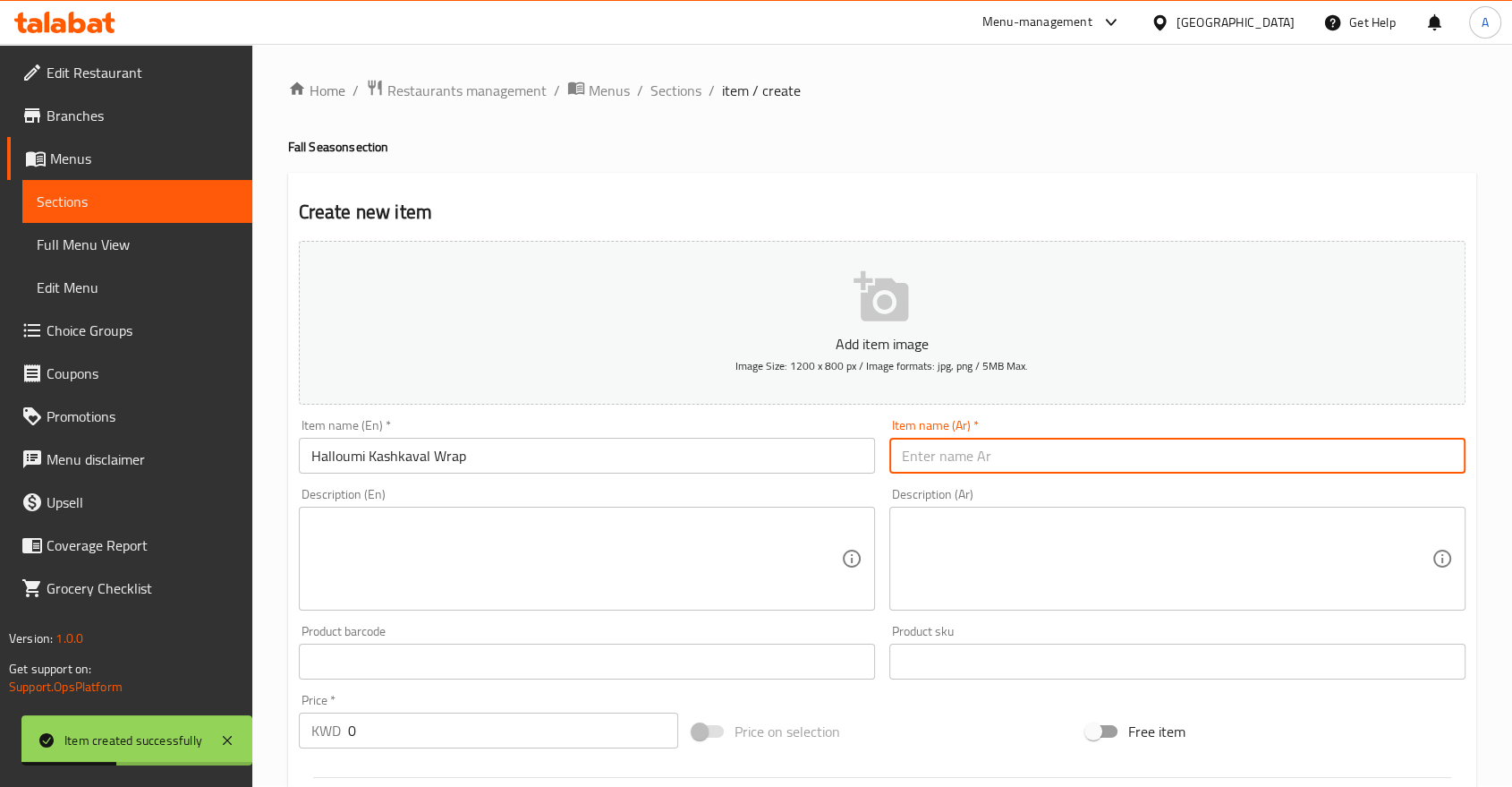
click at [966, 441] on input "text" at bounding box center [1177, 455] width 577 height 36
paste input "راب حلومي قشقوان"
type input "راب حلومي قشقوان"
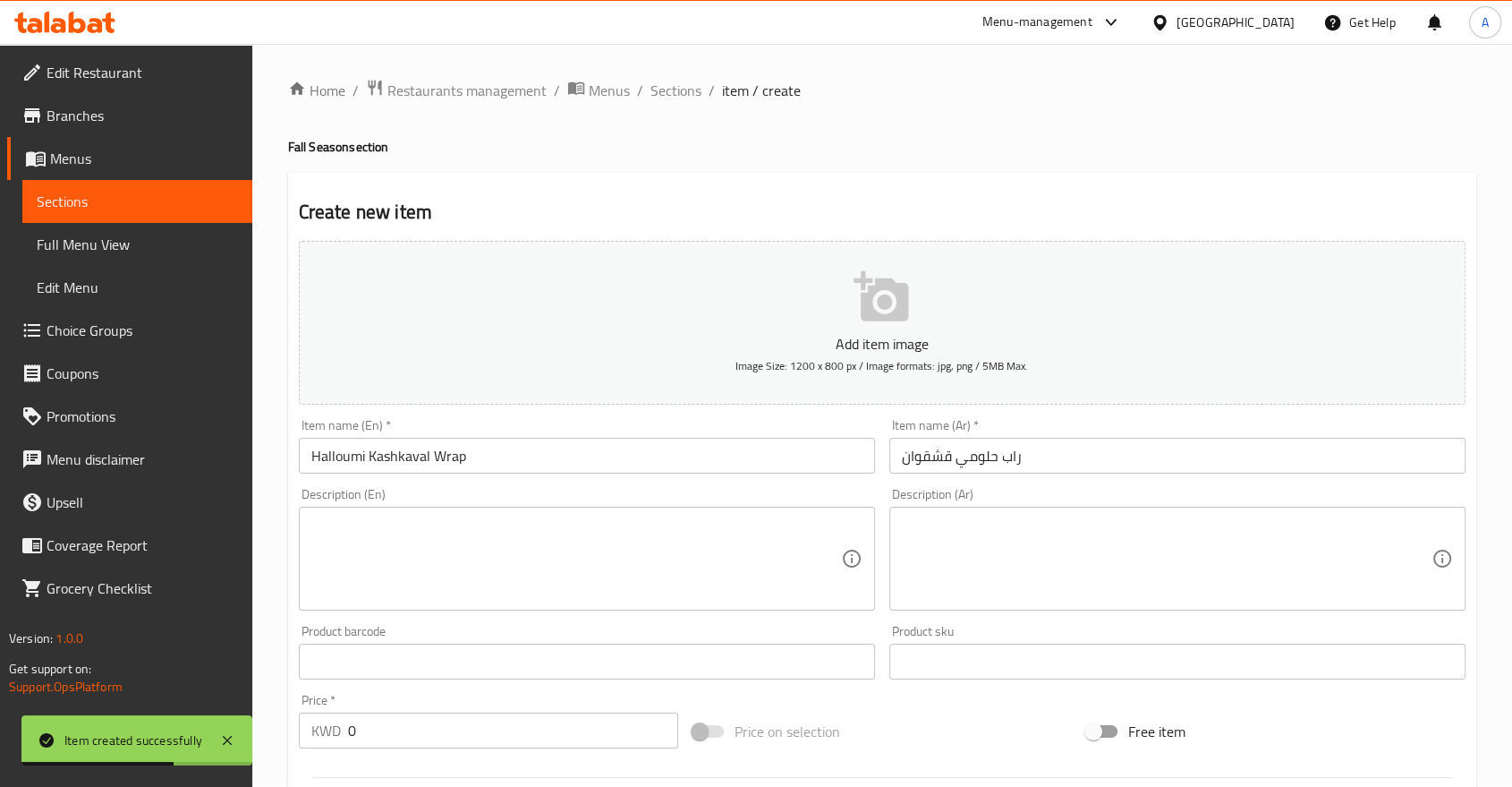
click at [512, 507] on div "Description (En)" at bounding box center [586, 559] width 577 height 104
paste textarea "Mix Cheese with [PERSON_NAME], Tomato and Mint in a Brown Tortilla"
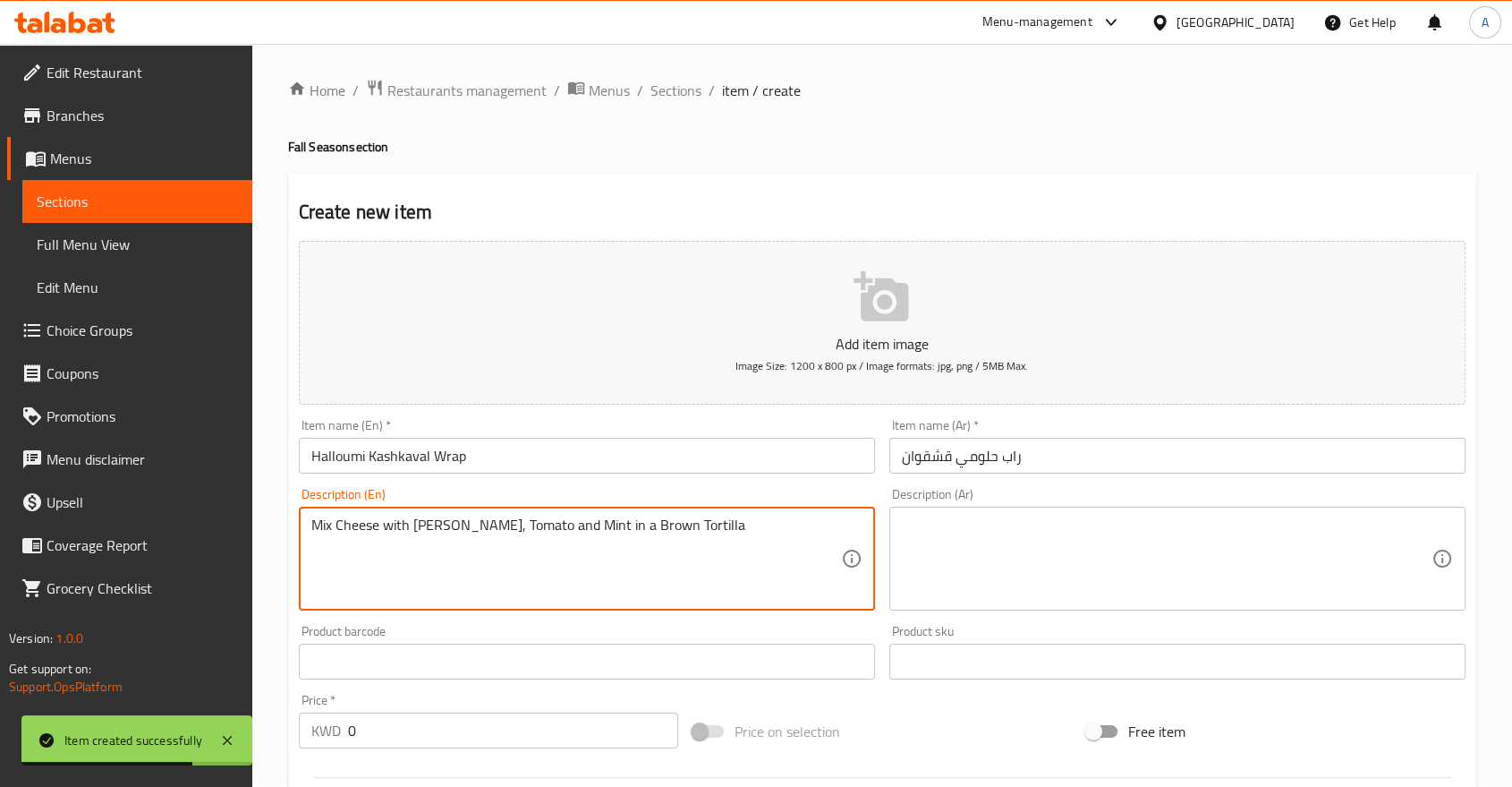
type textarea "Mix Cheese with [PERSON_NAME], Tomato and Mint in a Brown Tortilla"
click at [922, 516] on textarea at bounding box center [1167, 559] width 530 height 85
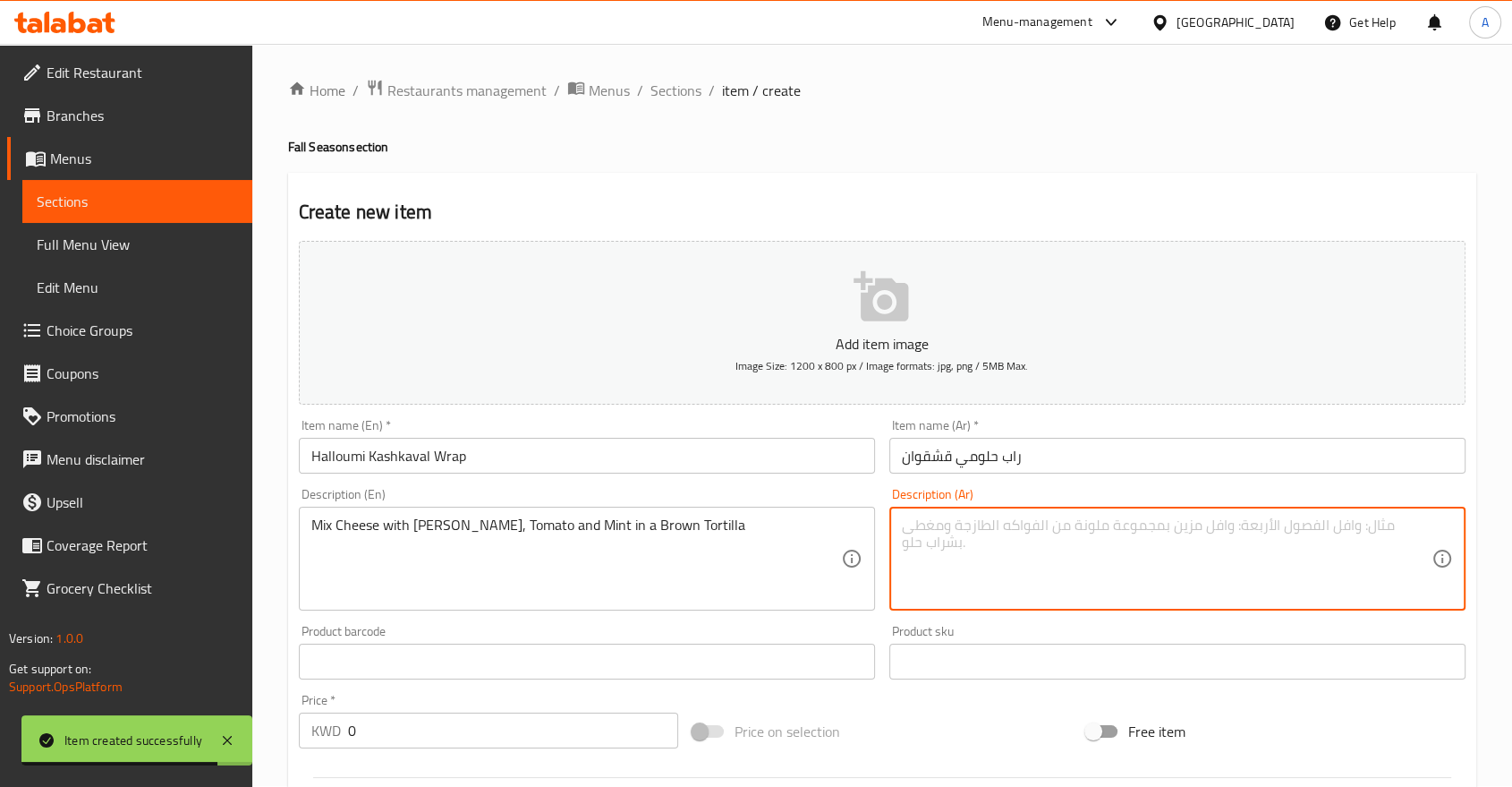
paste textarea "مزيج الجبن مع الزعتر والطماطم والنعناع في خبز التورتيلا البني"
type textarea "مزيج الجبن مع الزعتر والطماطم والنعناع في خبز التورتيلا البني"
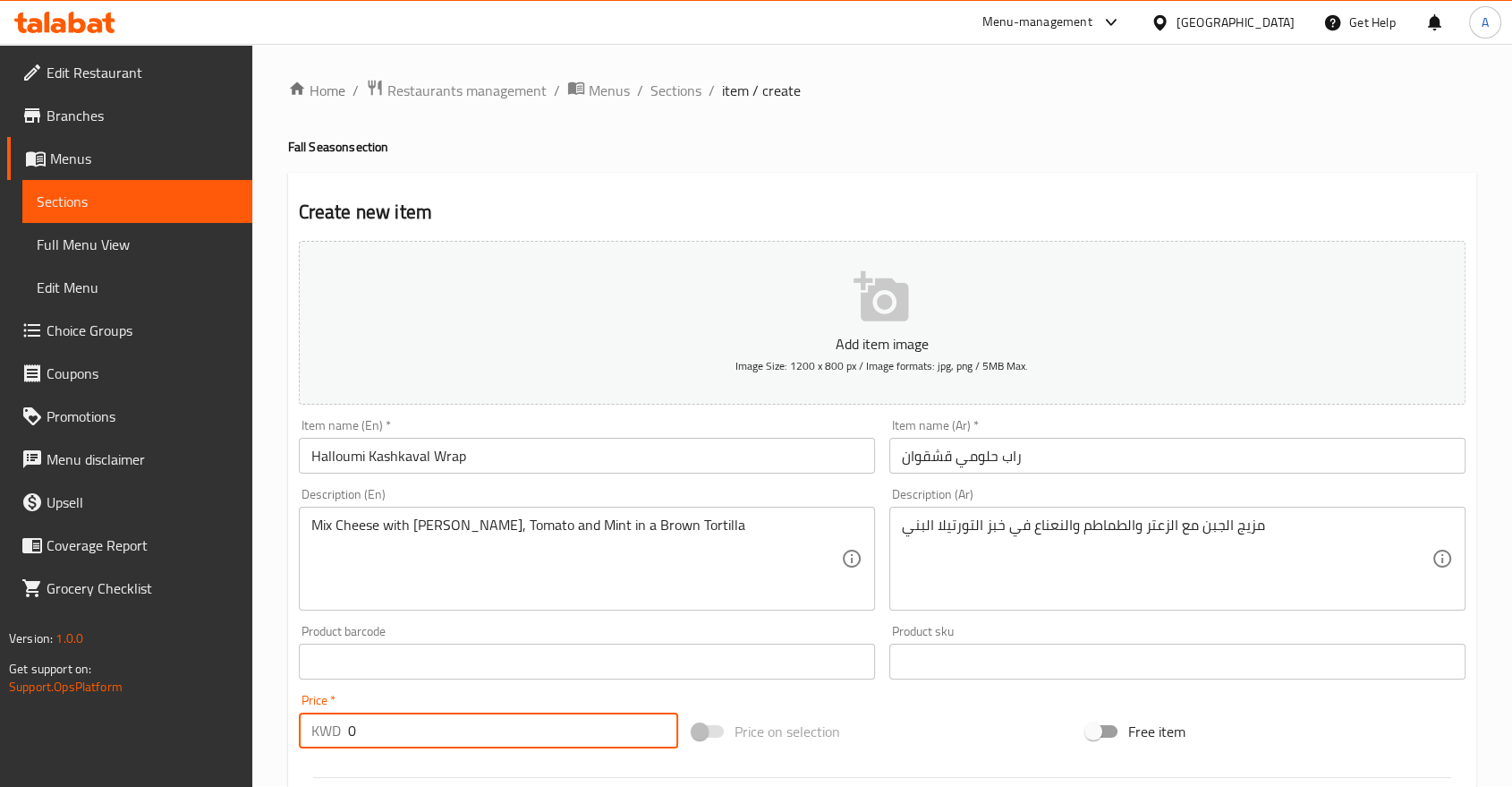
drag, startPoint x: 401, startPoint y: 674, endPoint x: 329, endPoint y: 681, distance: 72.3
click at [329, 712] on div "KWD 0 Price *" at bounding box center [487, 729] width 379 height 36
paste input "1.85"
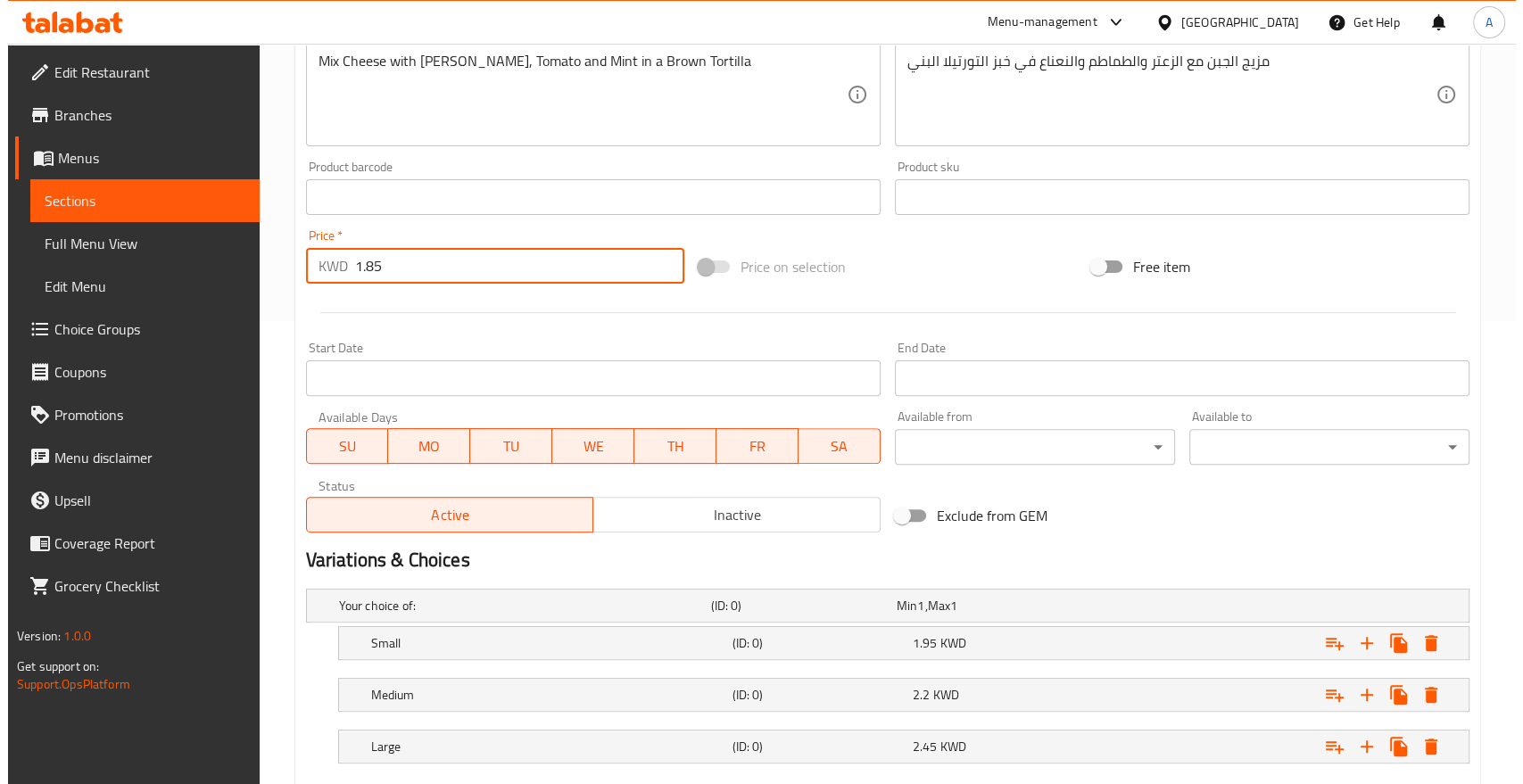
scroll to position [496, 0]
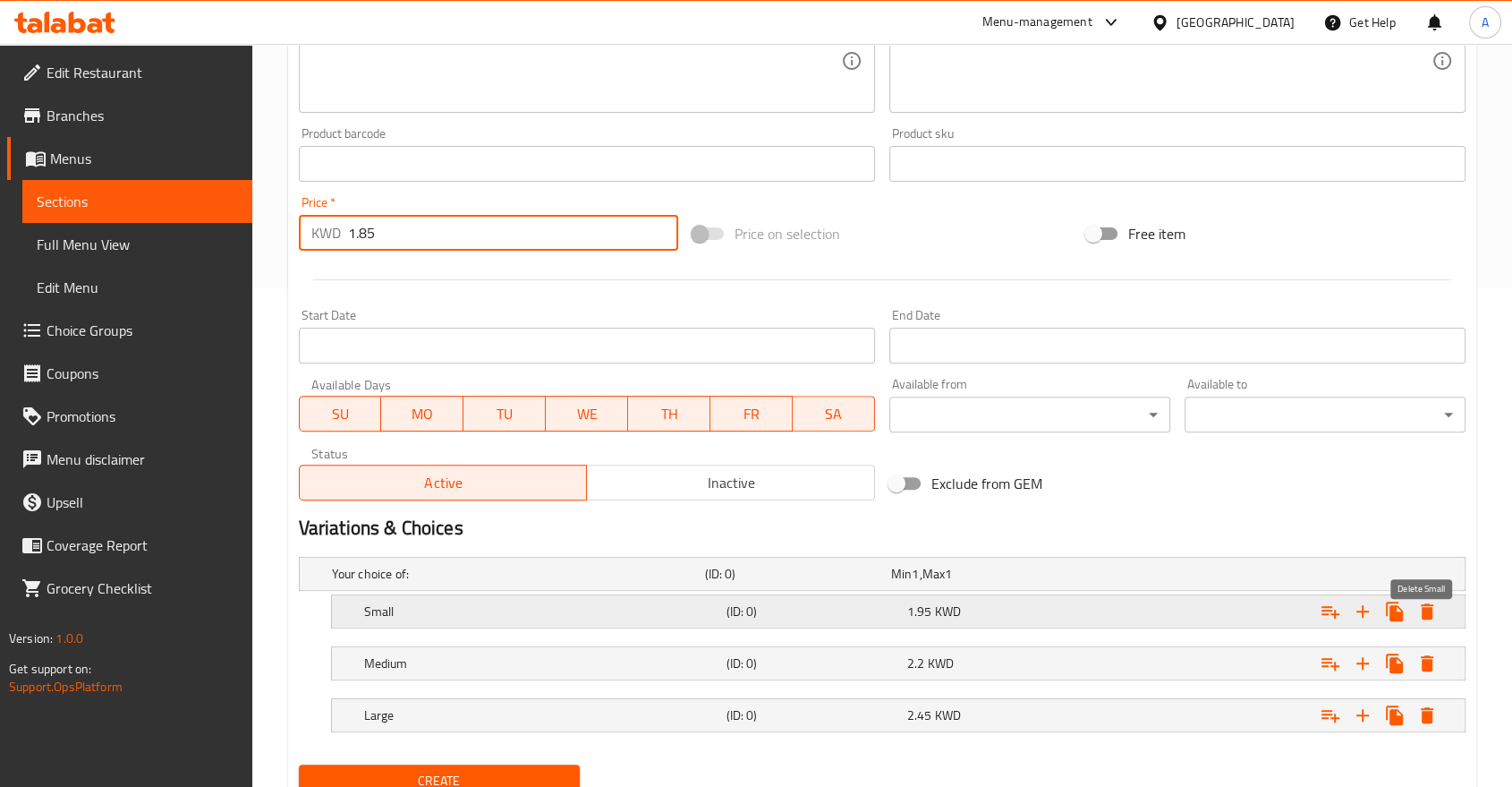
type input "1.85"
click at [1430, 604] on icon "Expand" at bounding box center [1427, 611] width 12 height 16
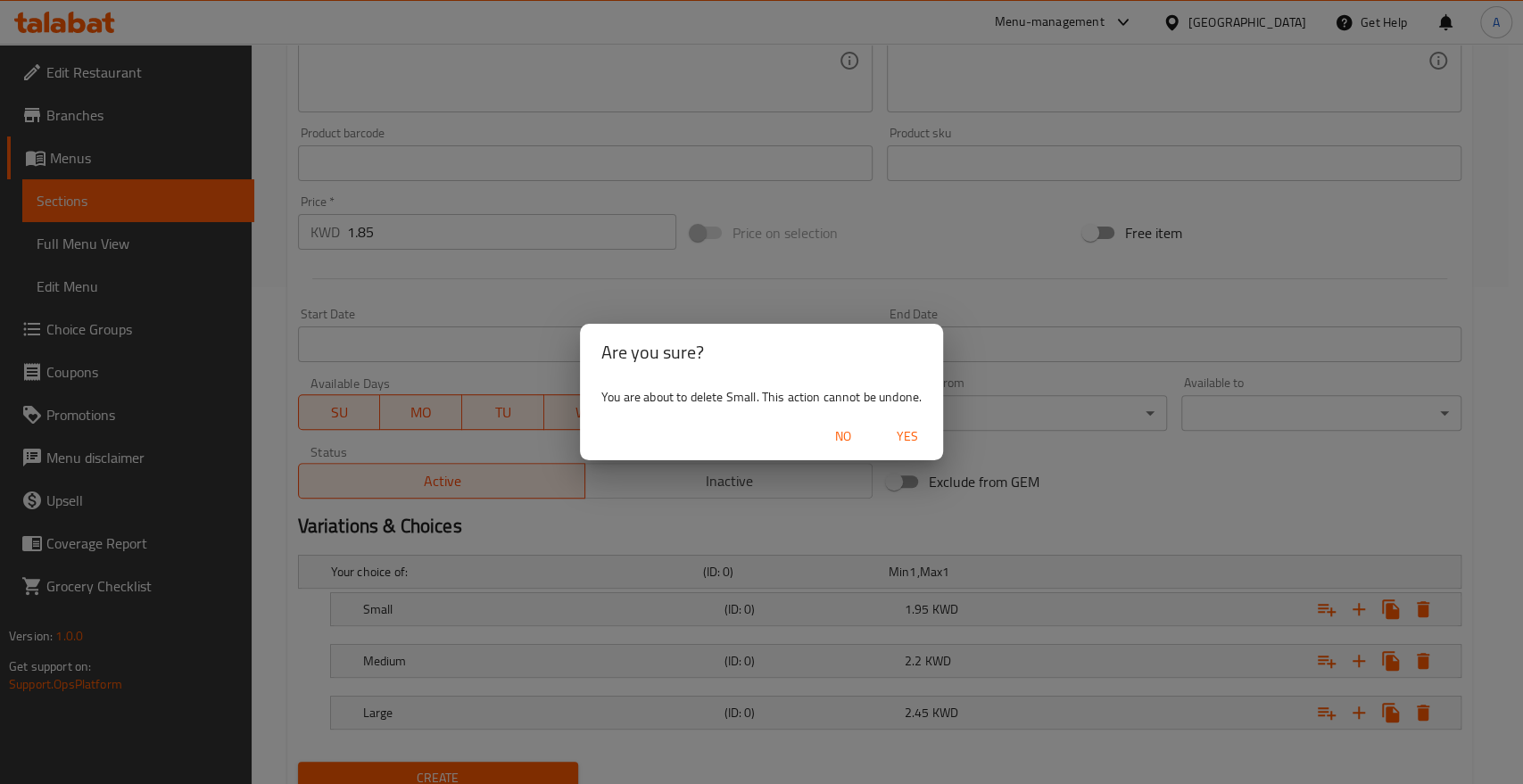
click at [893, 425] on span "Yes" at bounding box center [907, 436] width 43 height 22
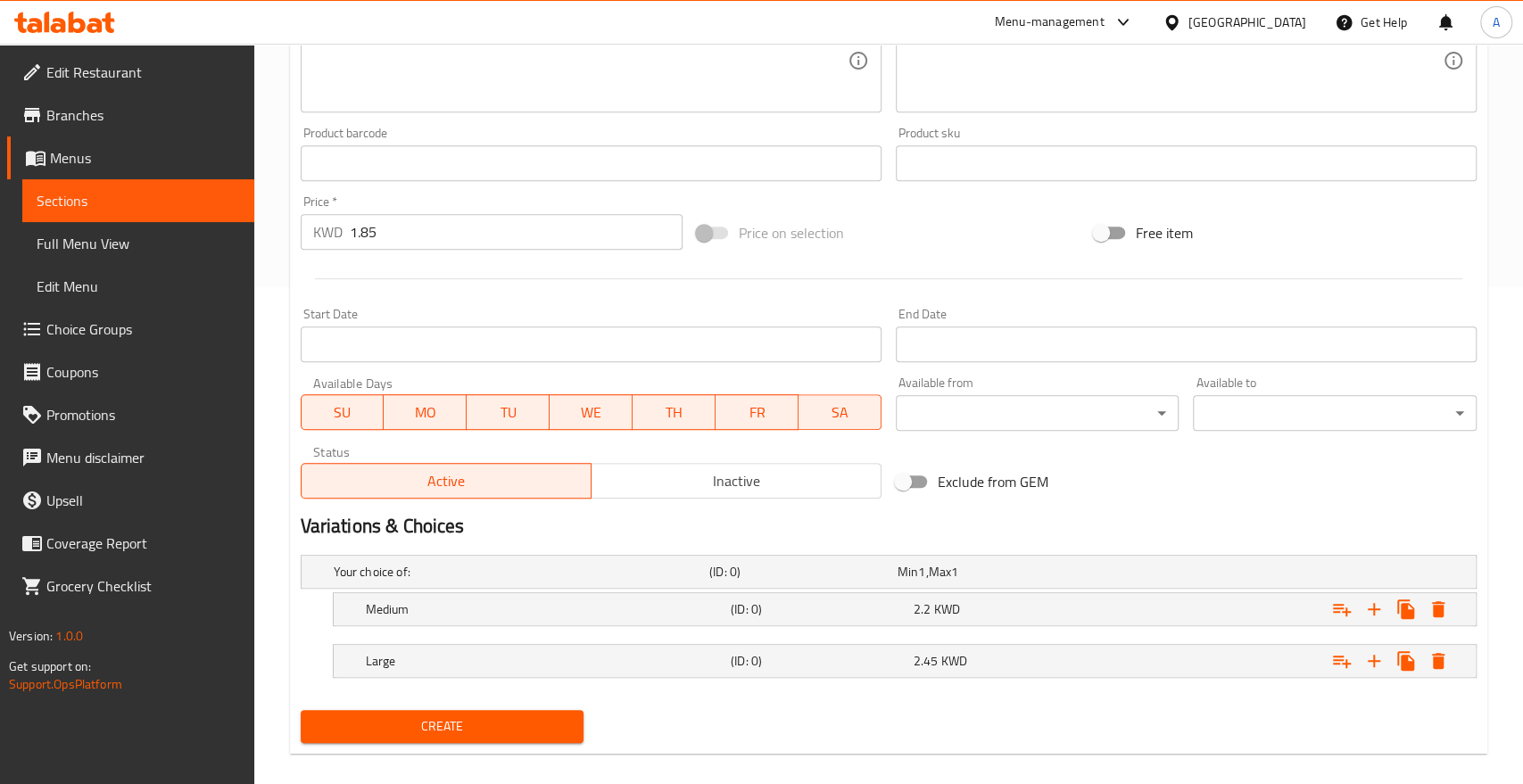
scroll to position [449, 0]
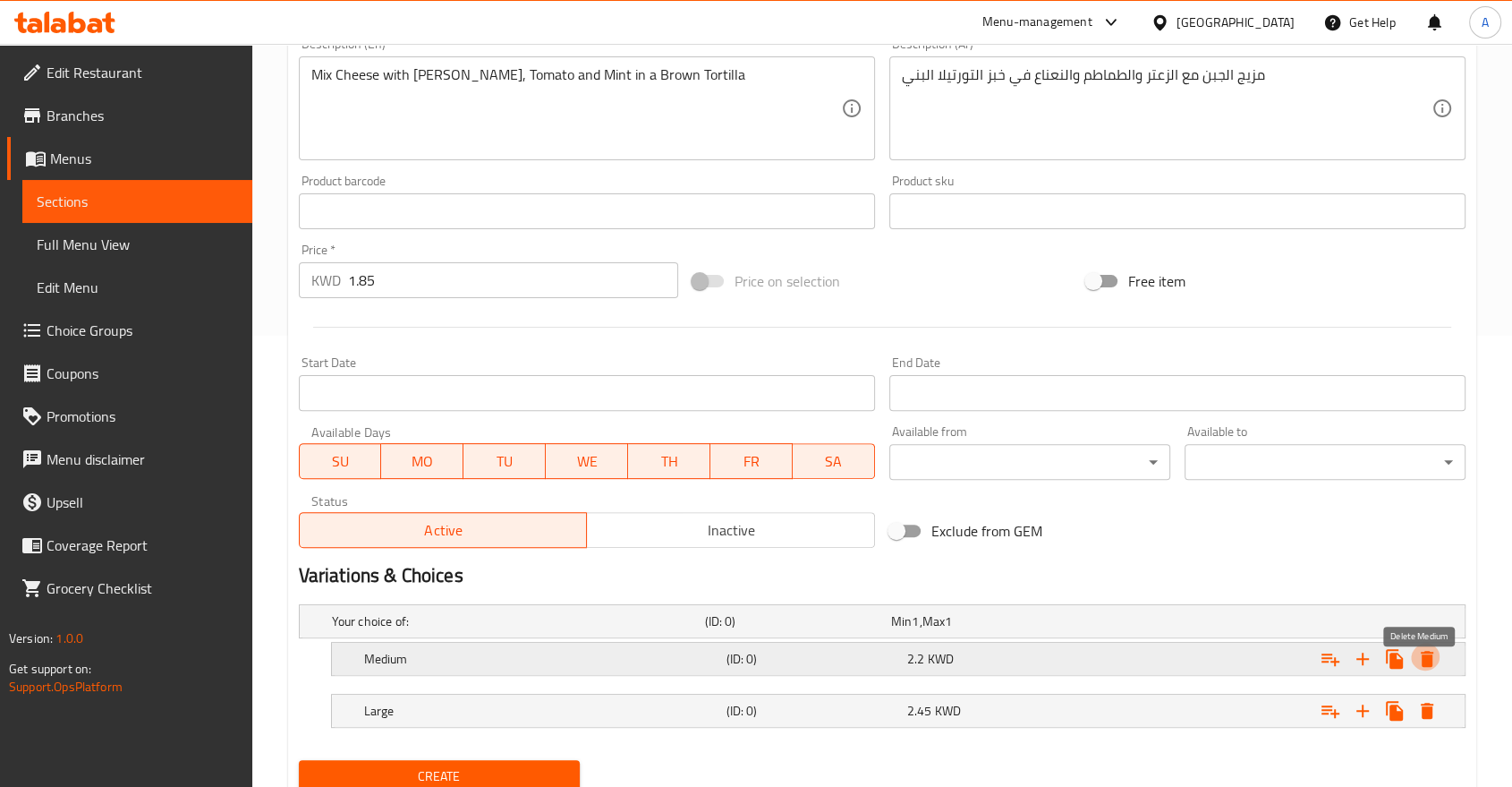
click at [1423, 648] on icon "Expand" at bounding box center [1427, 658] width 21 height 21
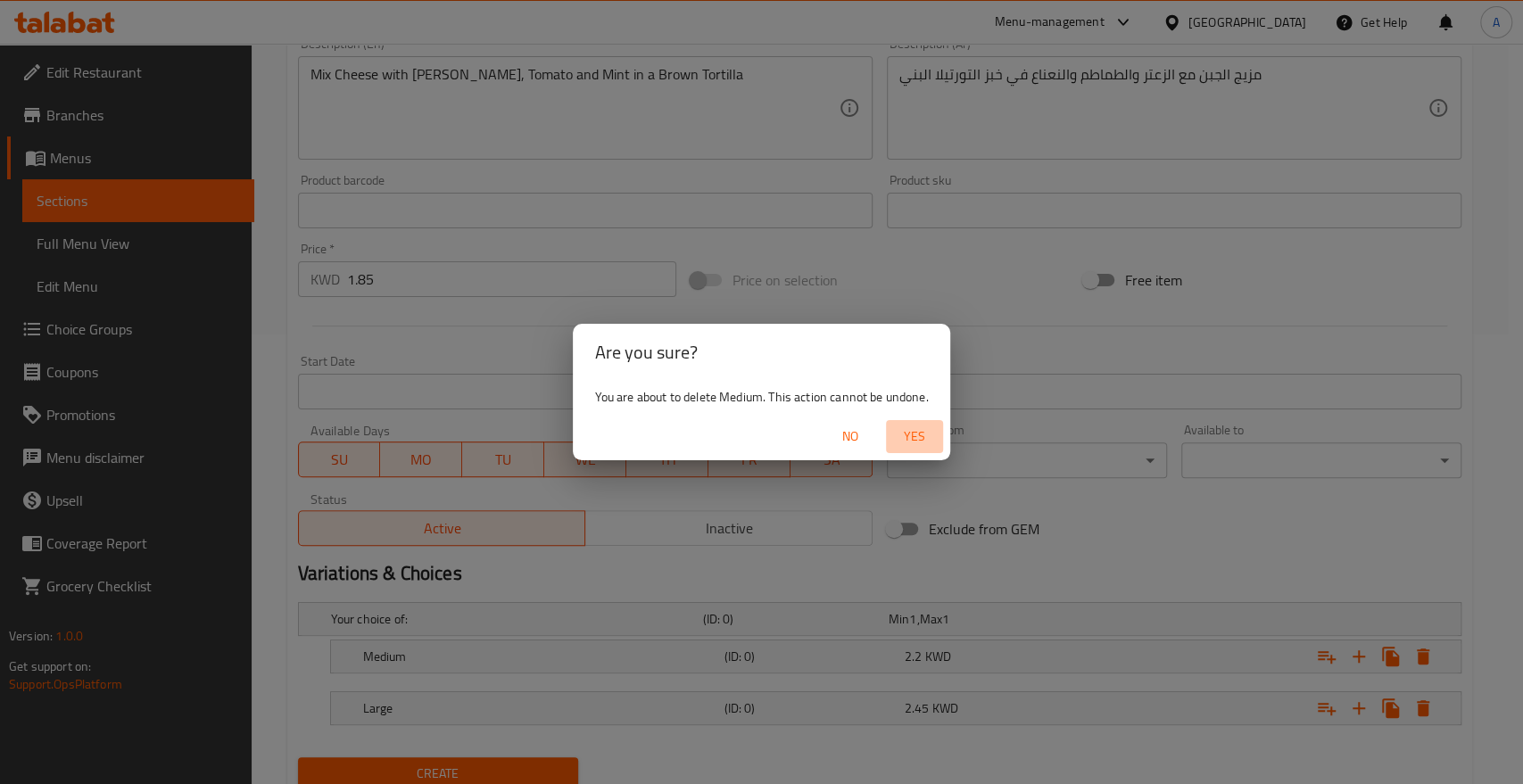
click at [907, 430] on span "Yes" at bounding box center [915, 436] width 43 height 22
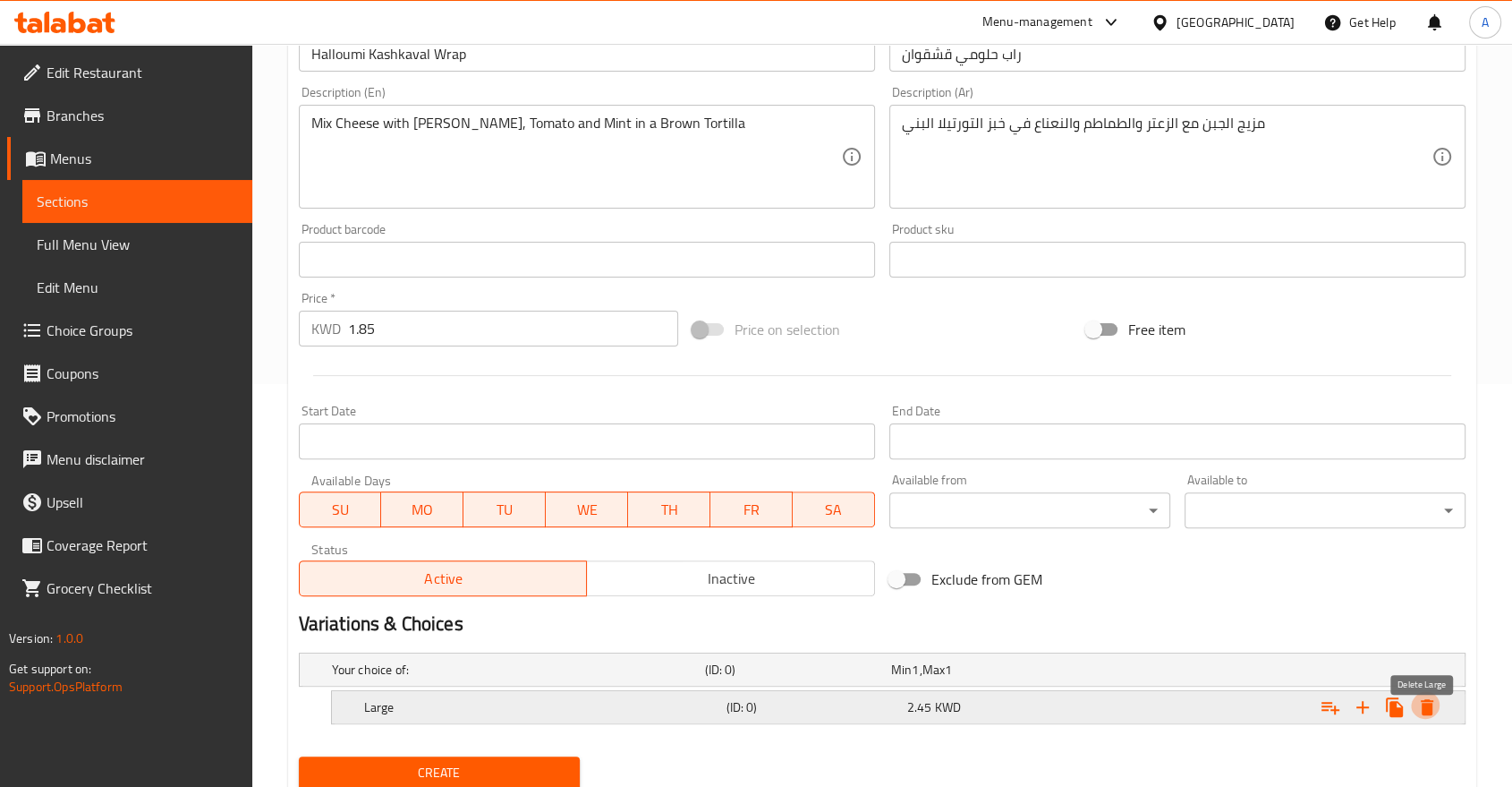
click at [1425, 699] on icon "Expand" at bounding box center [1427, 706] width 12 height 16
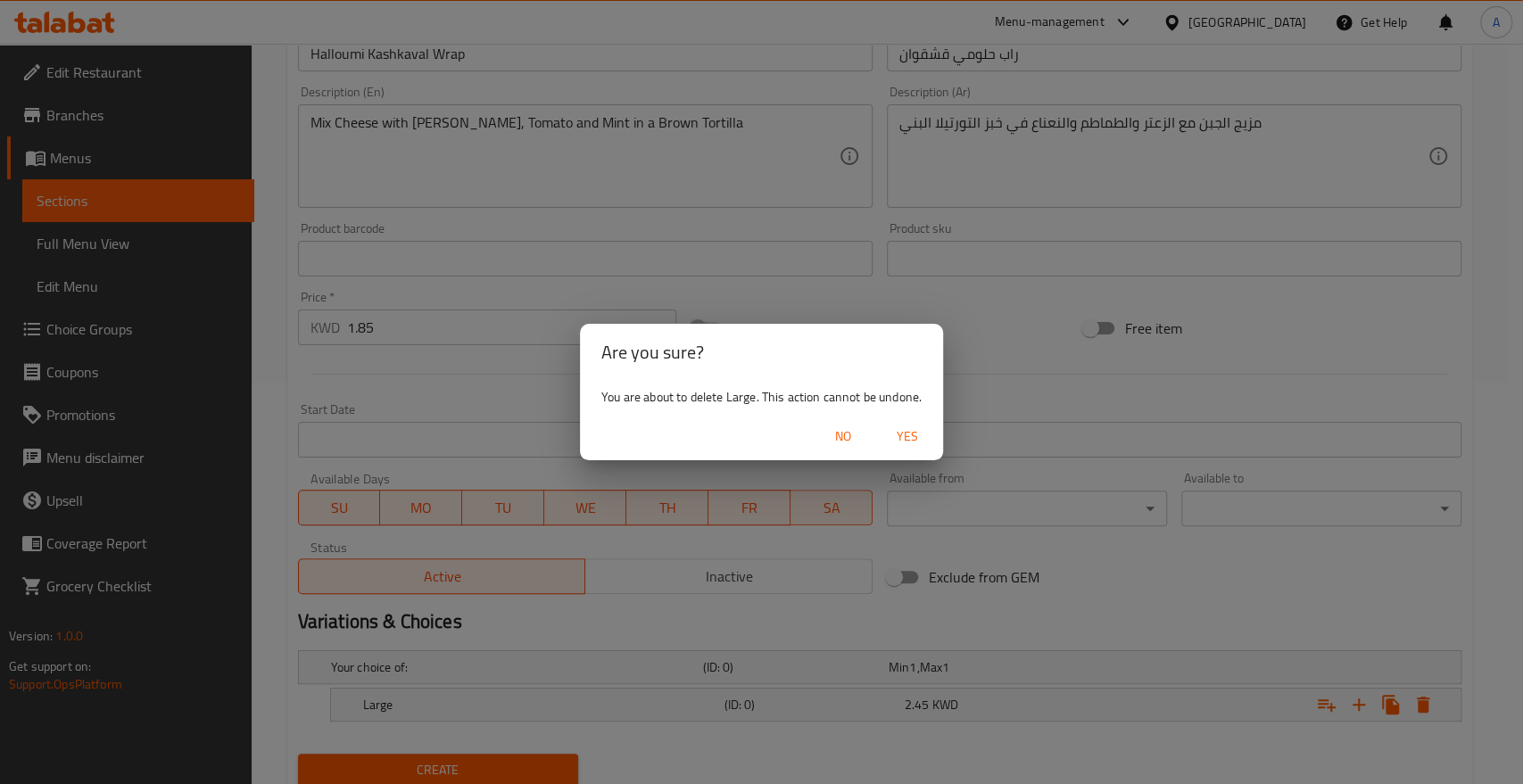
click at [883, 420] on button "Yes" at bounding box center [908, 436] width 57 height 33
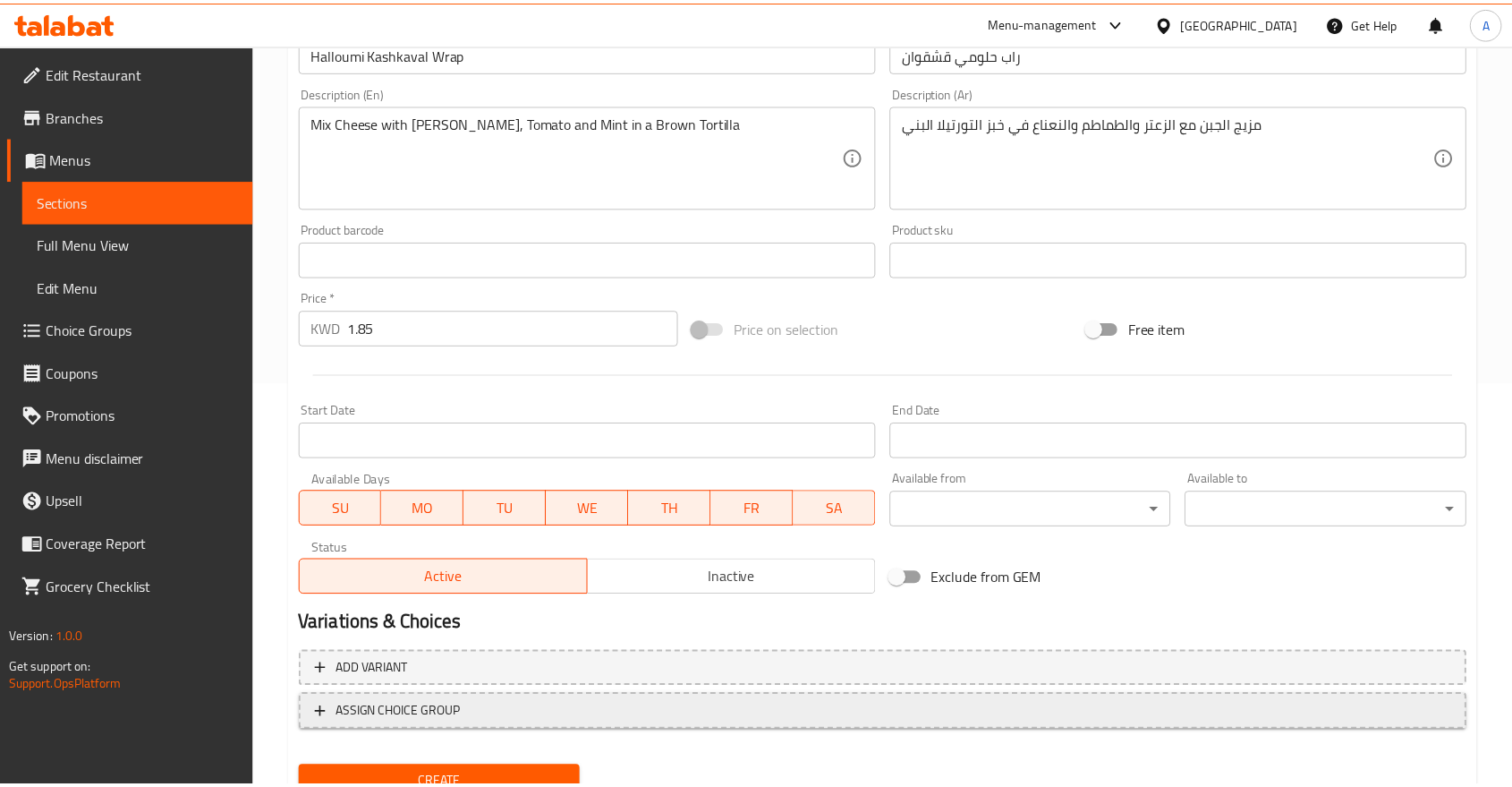
scroll to position [394, 0]
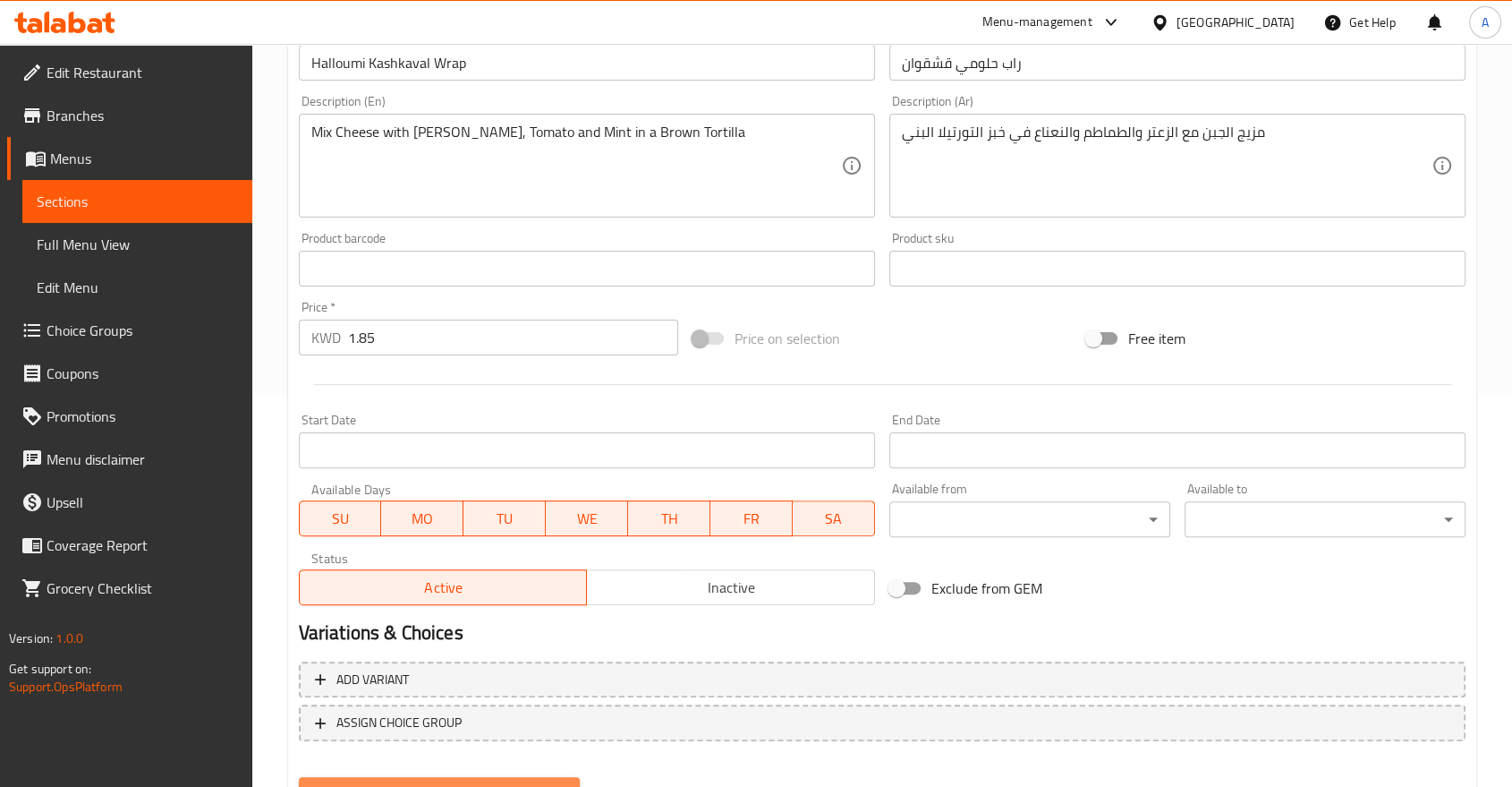
click at [527, 776] on button "Create" at bounding box center [438, 793] width 281 height 34
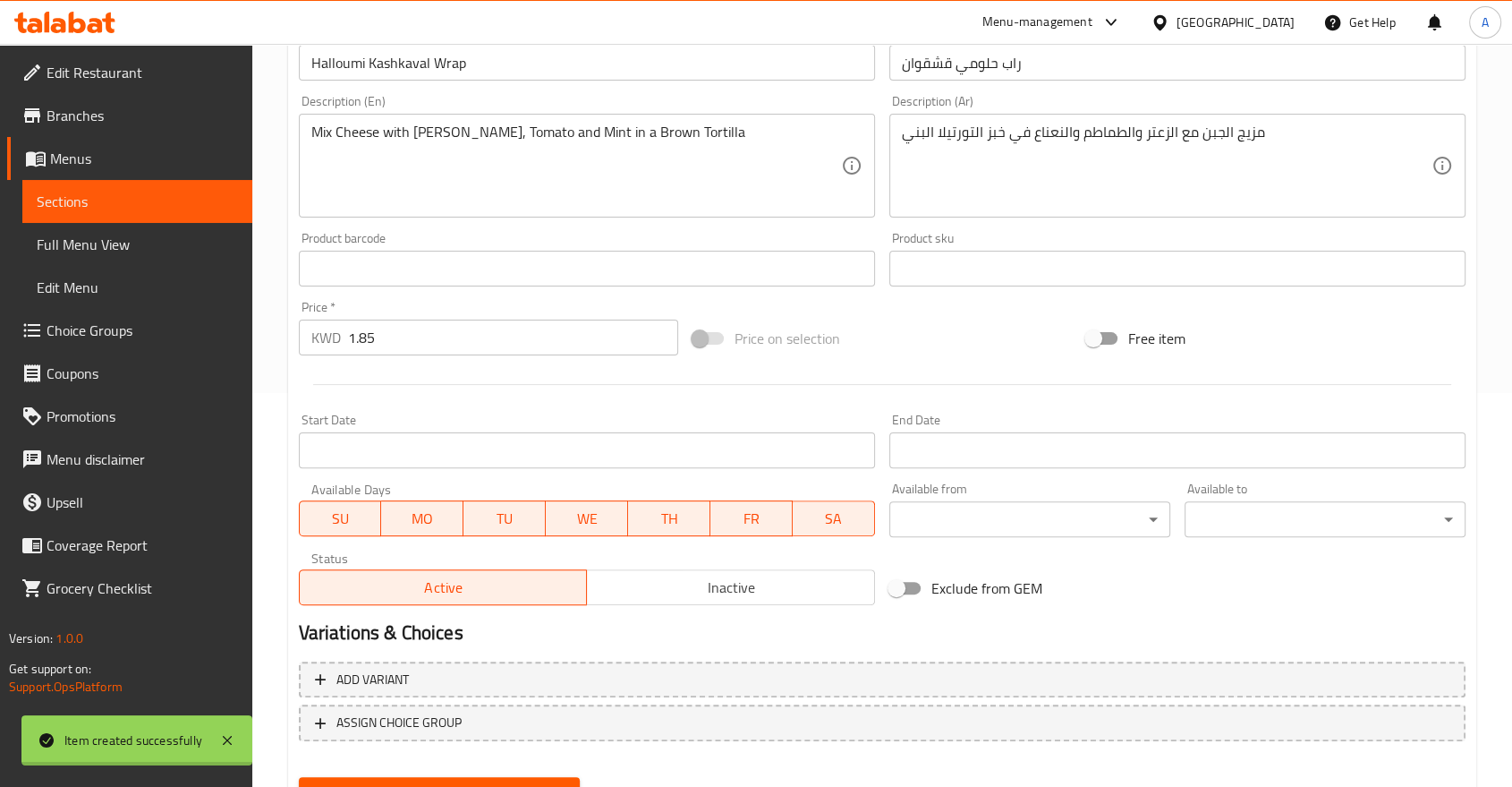
type input "0"
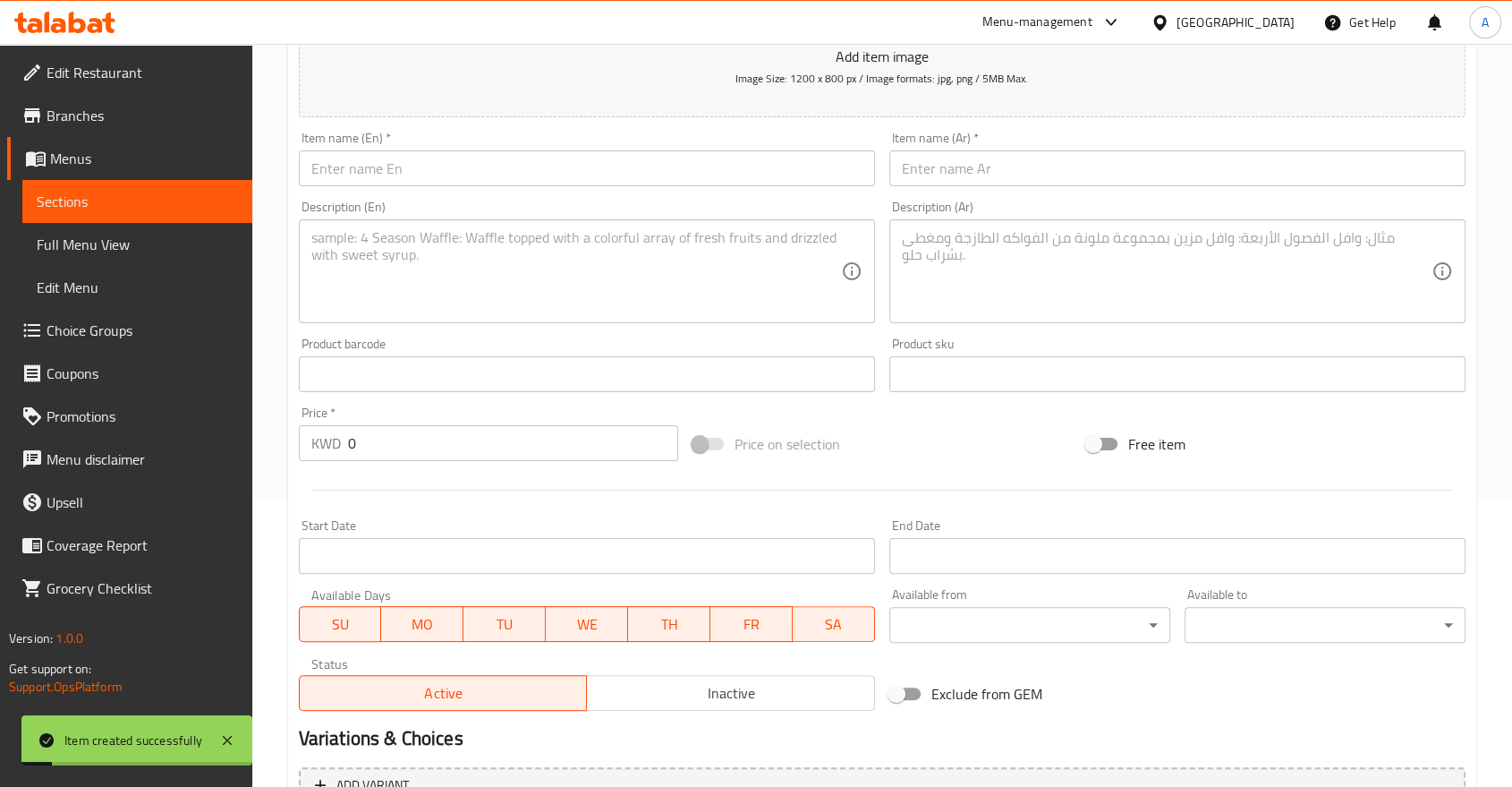
scroll to position [194, 0]
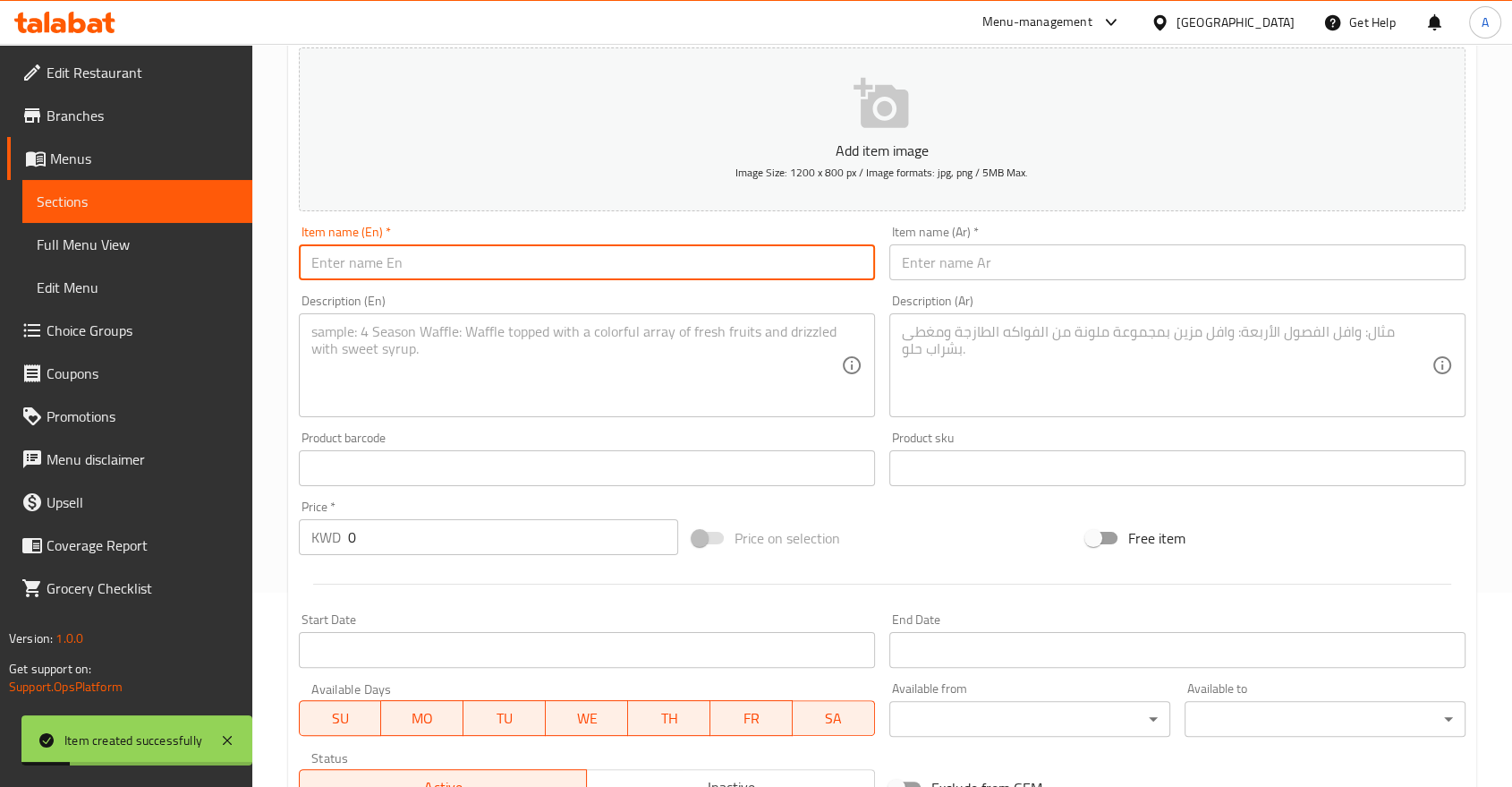
click at [403, 249] on input "text" at bounding box center [586, 262] width 577 height 36
paste input "[PERSON_NAME]"
type input "[PERSON_NAME]"
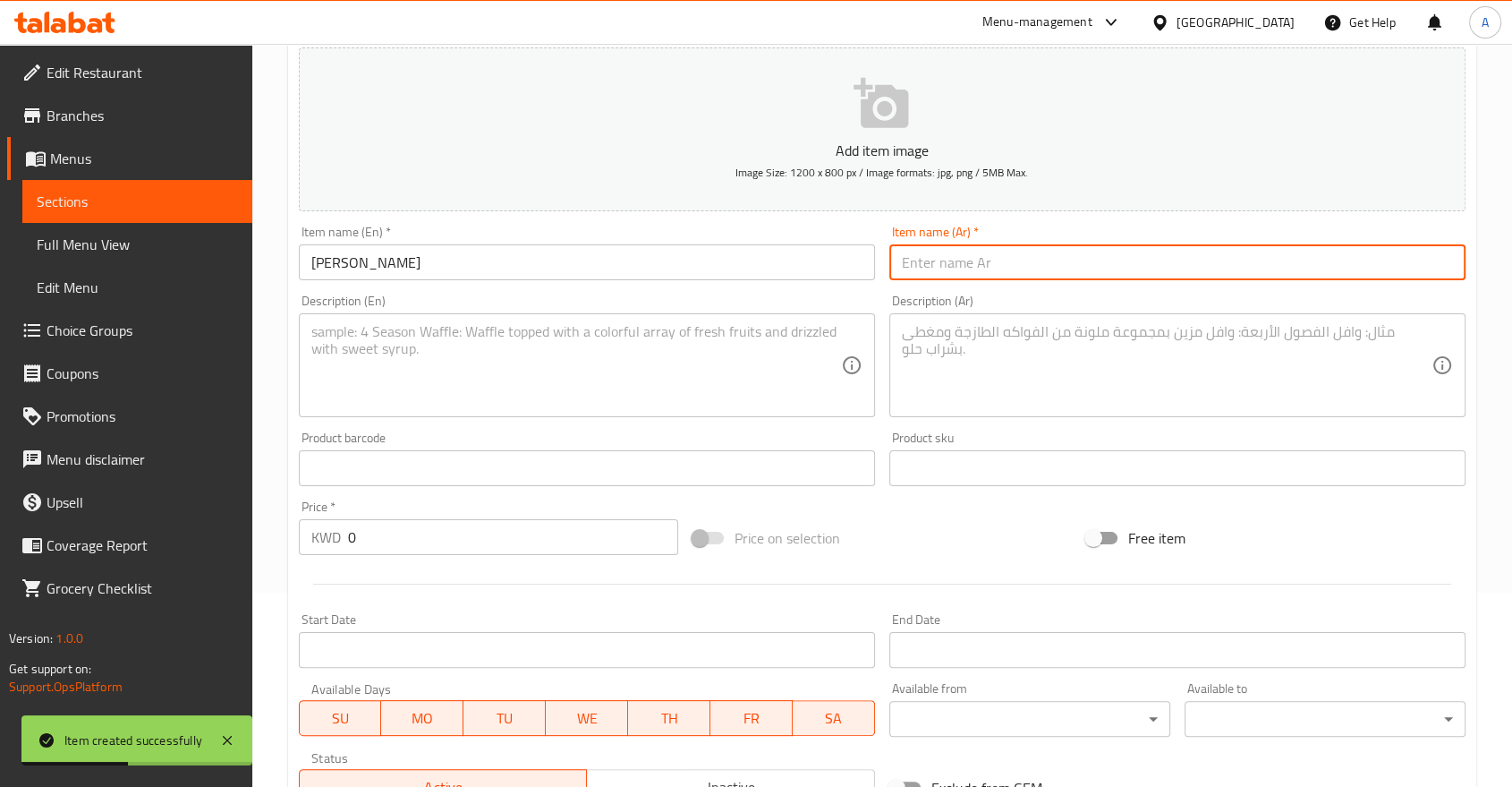
click at [962, 245] on input "text" at bounding box center [1177, 262] width 577 height 36
paste input "لوف فيكتوريا"
type input "لوف فيكتوريا"
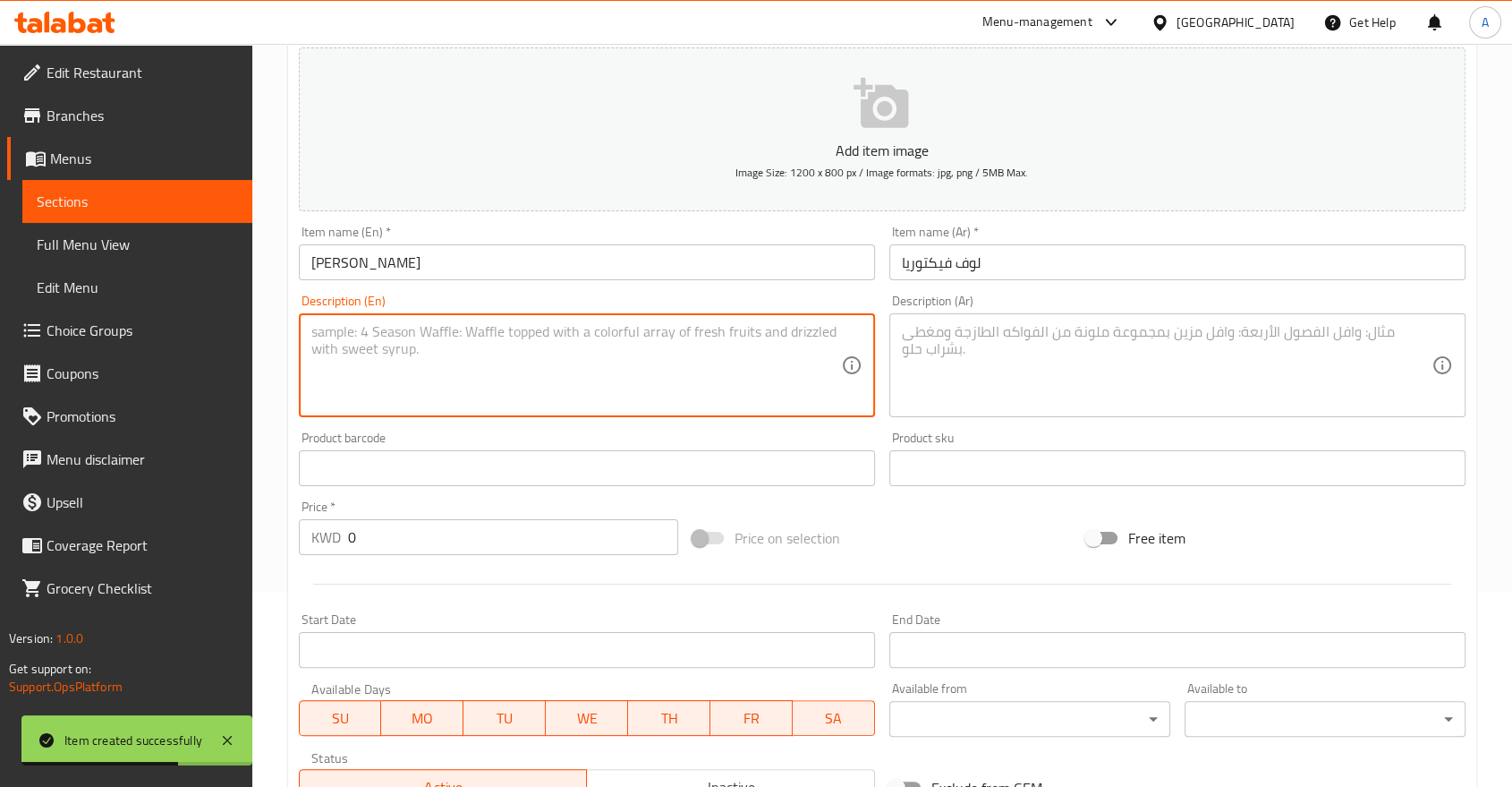
click at [480, 337] on textarea at bounding box center [577, 366] width 530 height 85
paste textarea "[PERSON_NAME] filled with Strawberry Jam Topped with Cream Cheese frosting"
type textarea "[PERSON_NAME] filled with Strawberry Jam Topped with Cream Cheese frosting"
click at [1033, 342] on textarea at bounding box center [1167, 366] width 530 height 85
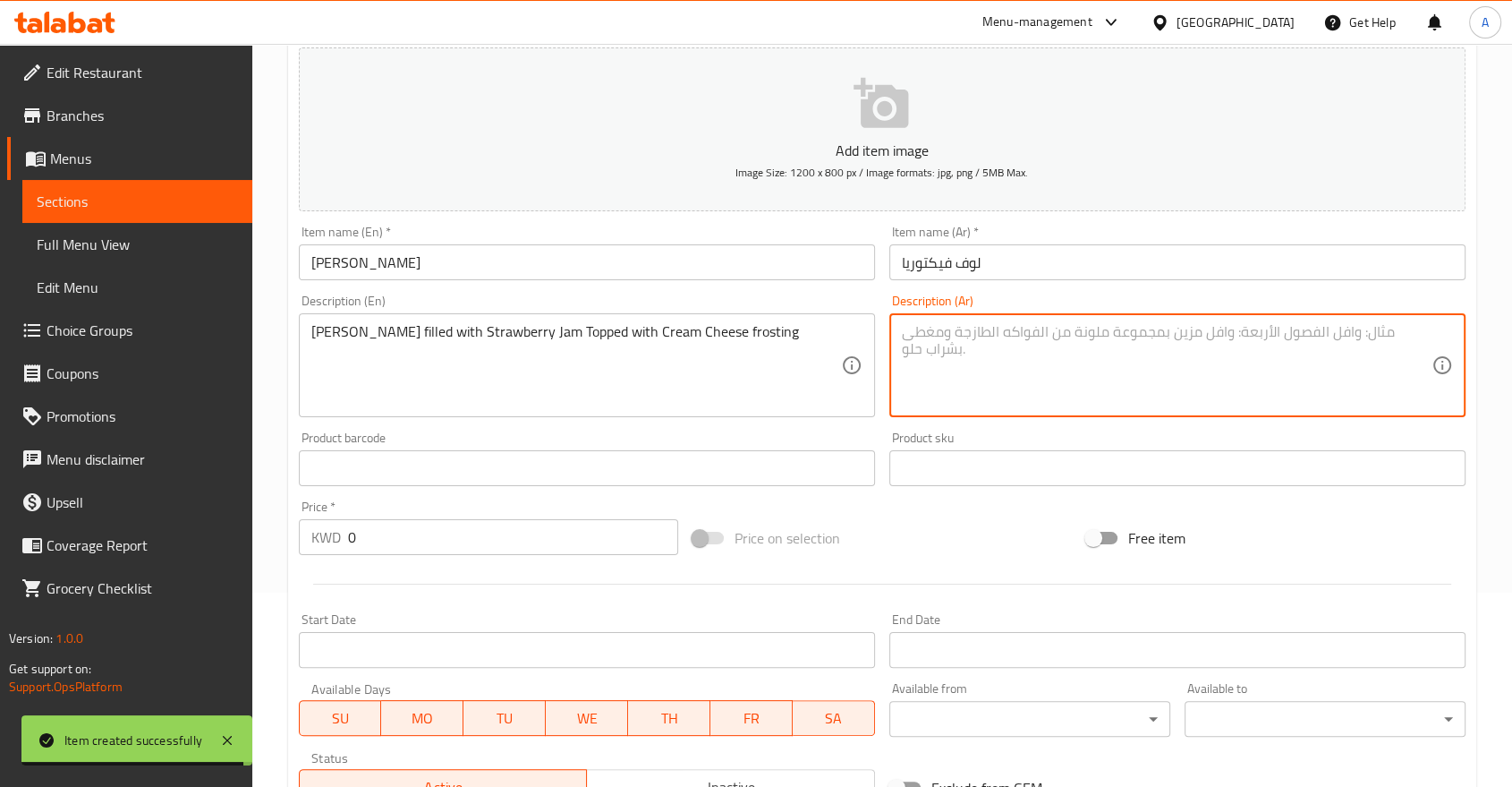
paste textarea "كيك فيكتوريا محشو بمربى الفراولة ومغطى بطبقة من كريمة الجبن"
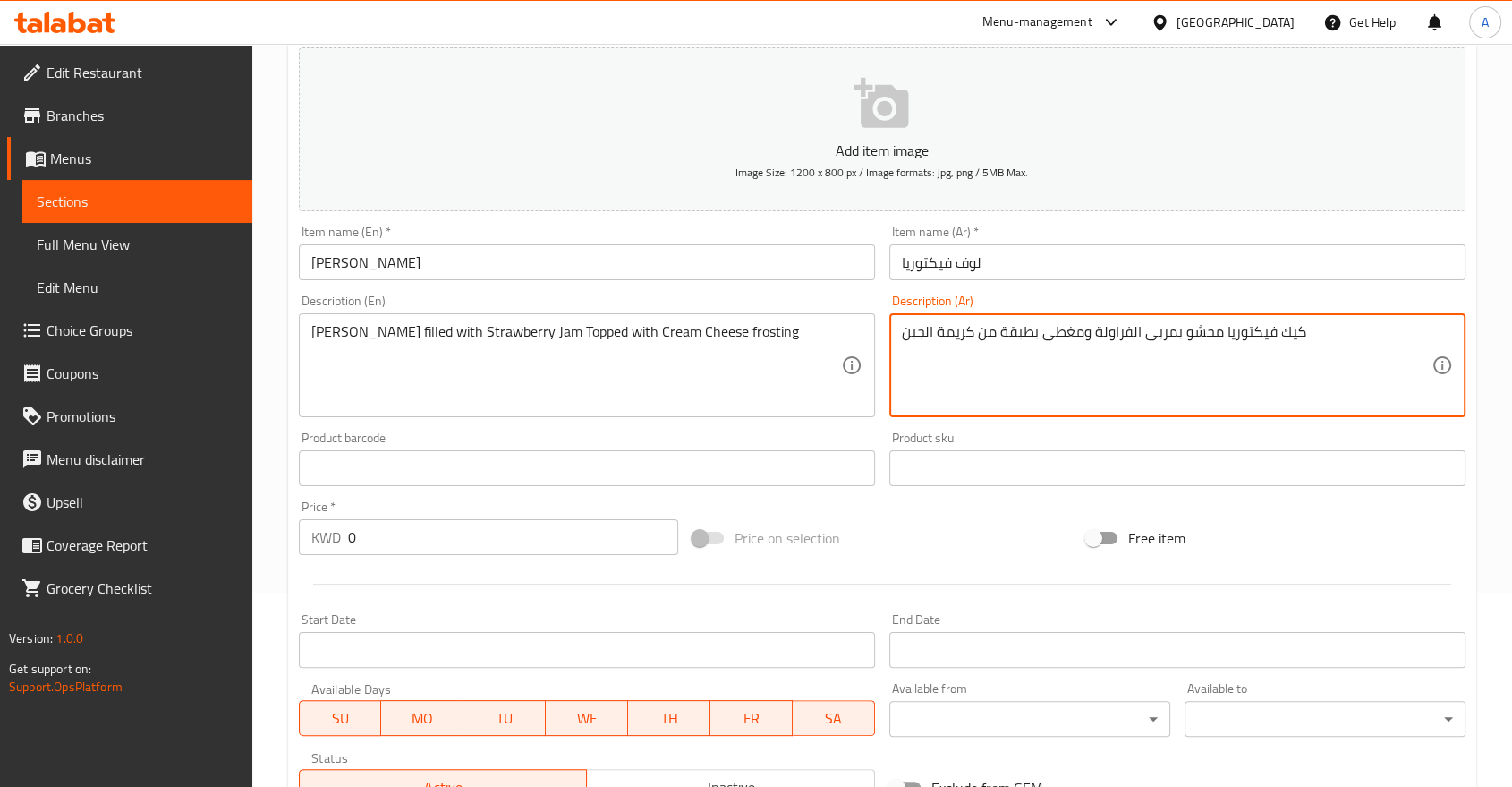
type textarea "كيك فيكتوريا محشو بمربى الفراولة ومغطى بطبقة من كريمة الجبن"
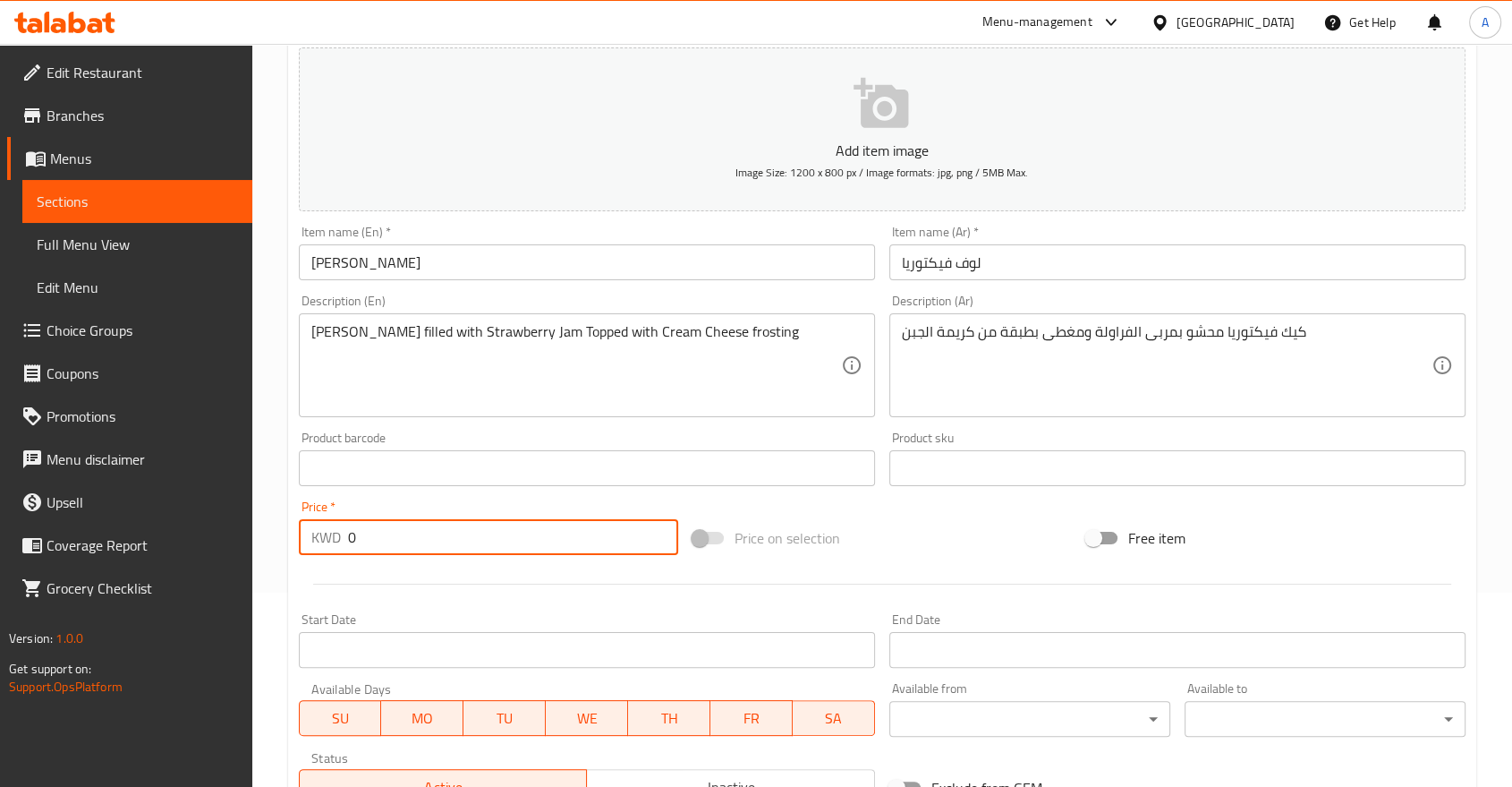
drag, startPoint x: 378, startPoint y: 495, endPoint x: 273, endPoint y: 486, distance: 105.4
click at [273, 486] on div "Home / Restaurants management / Menus / Sections / item / create Fall Season se…" at bounding box center [882, 460] width 1260 height 1221
paste input "1.15"
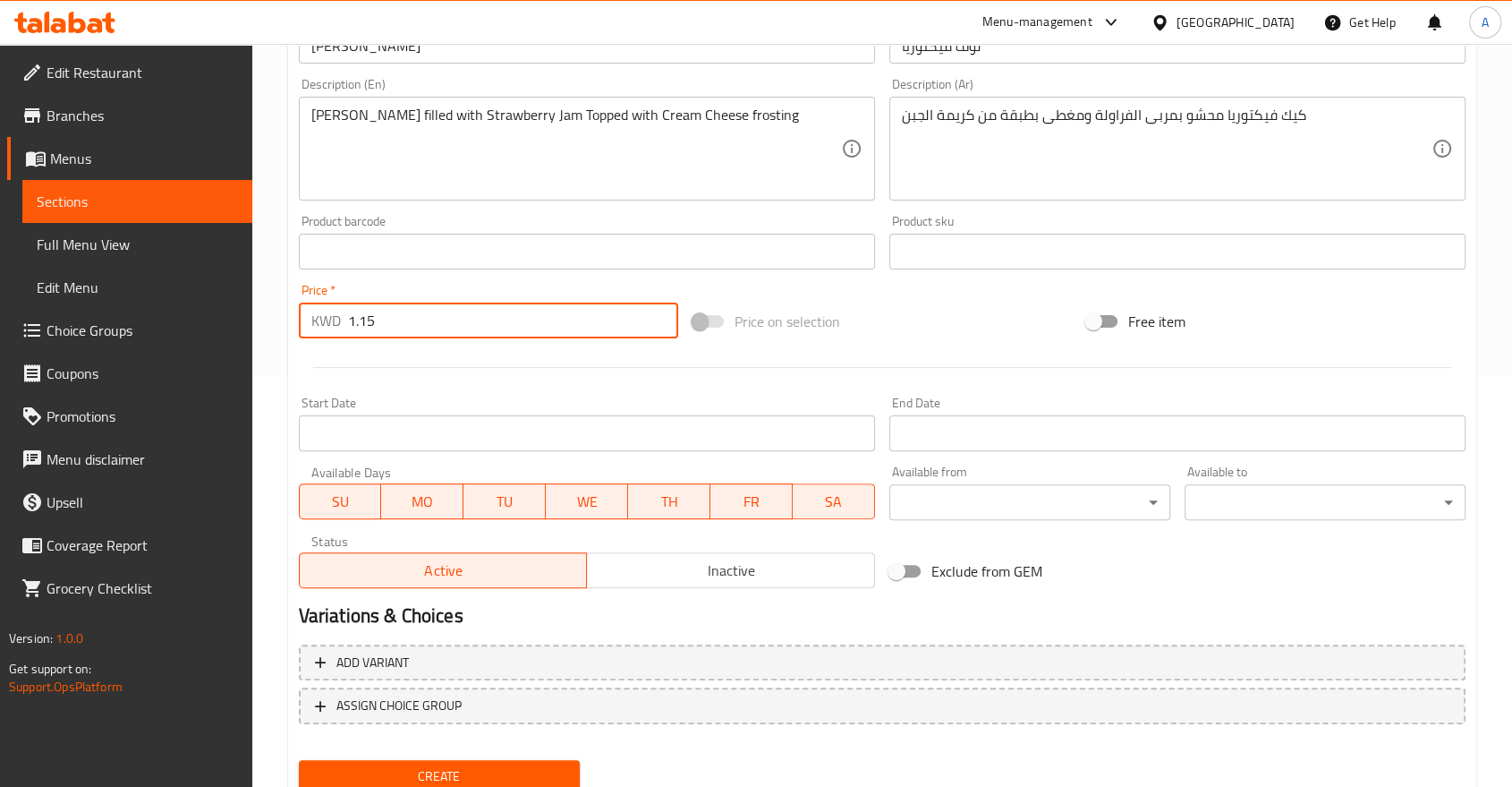
scroll to position [418, 0]
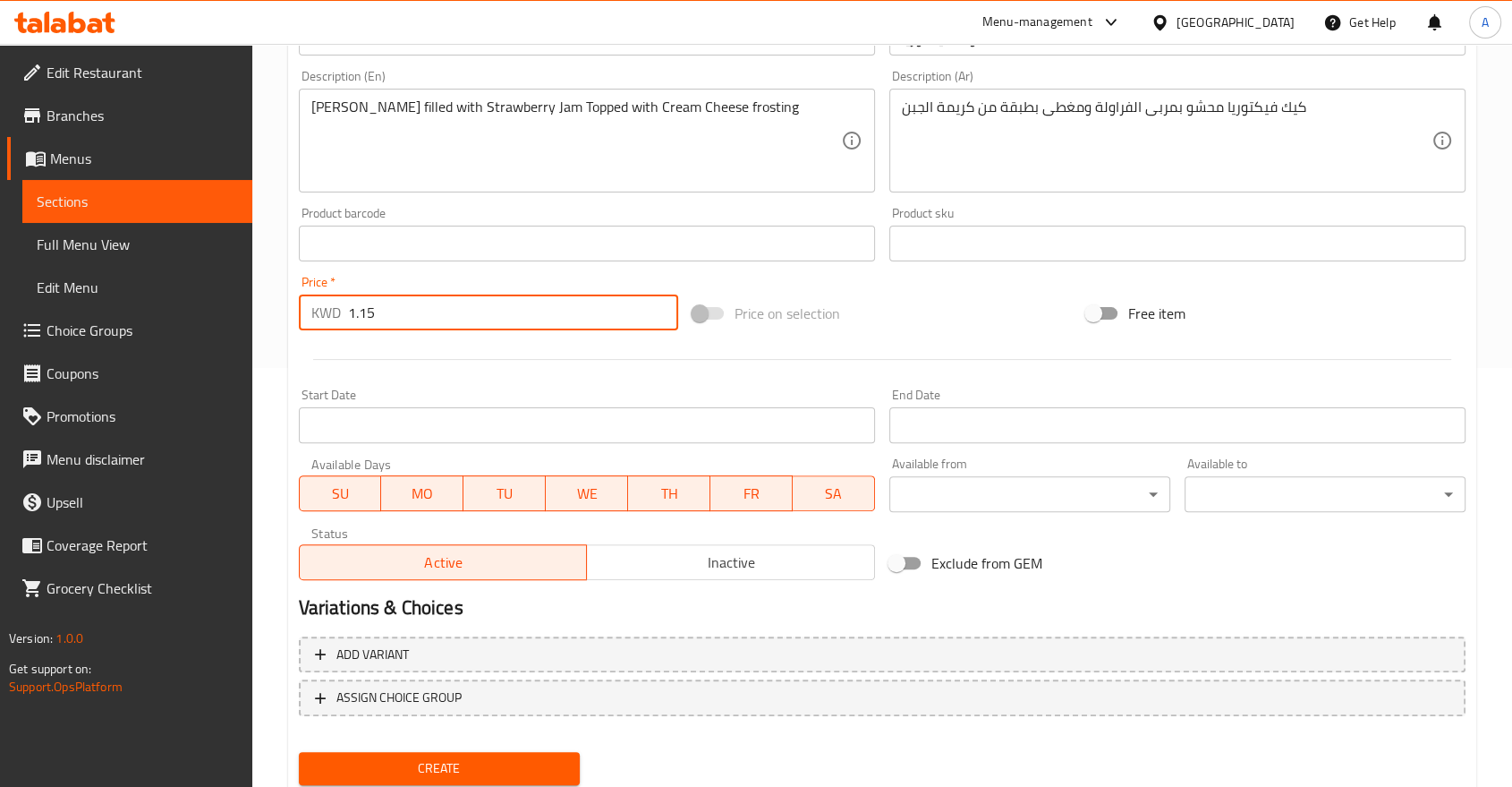
type input "1.15"
click at [466, 757] on span "Create" at bounding box center [438, 768] width 252 height 22
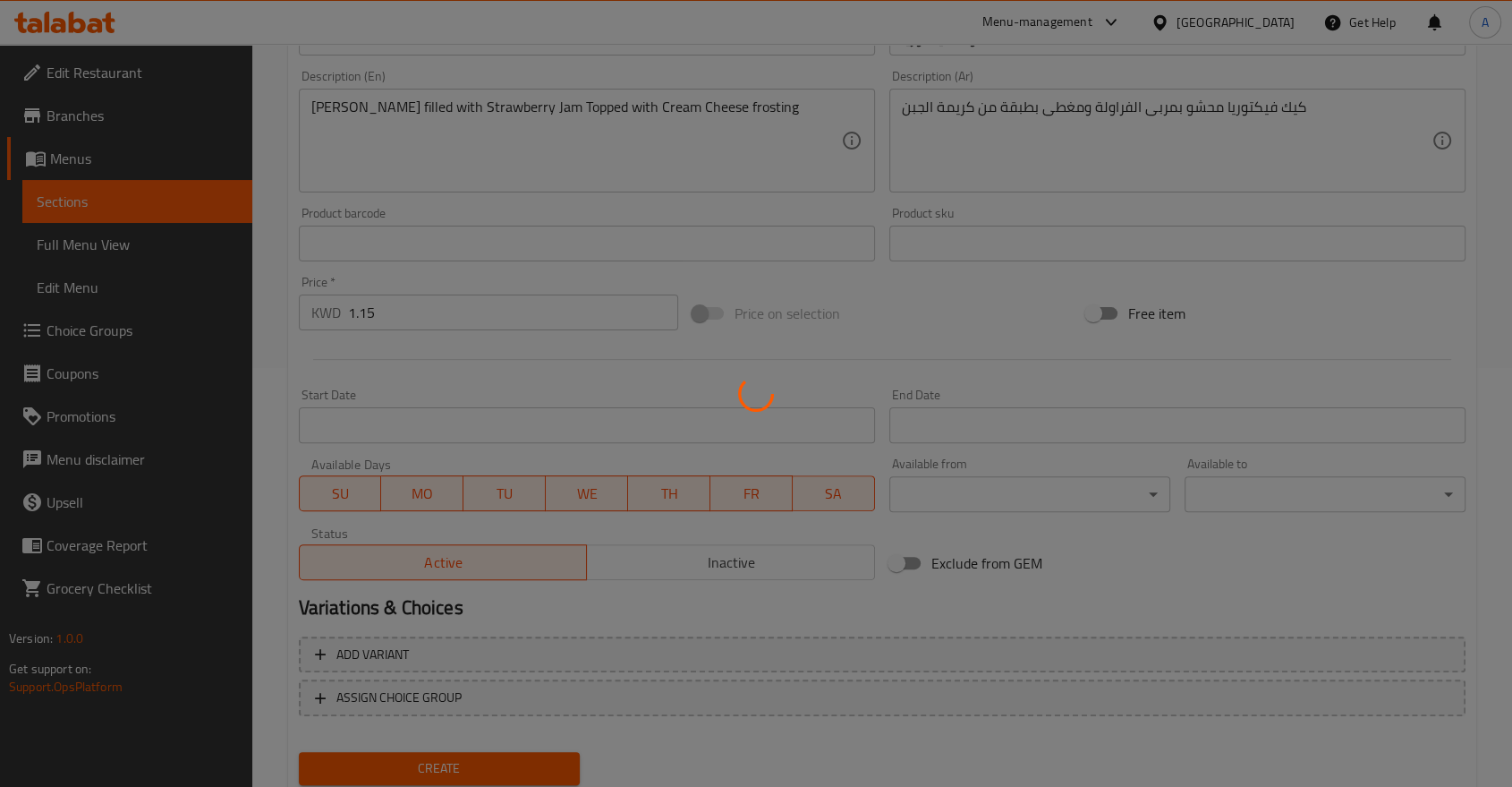
type input "0"
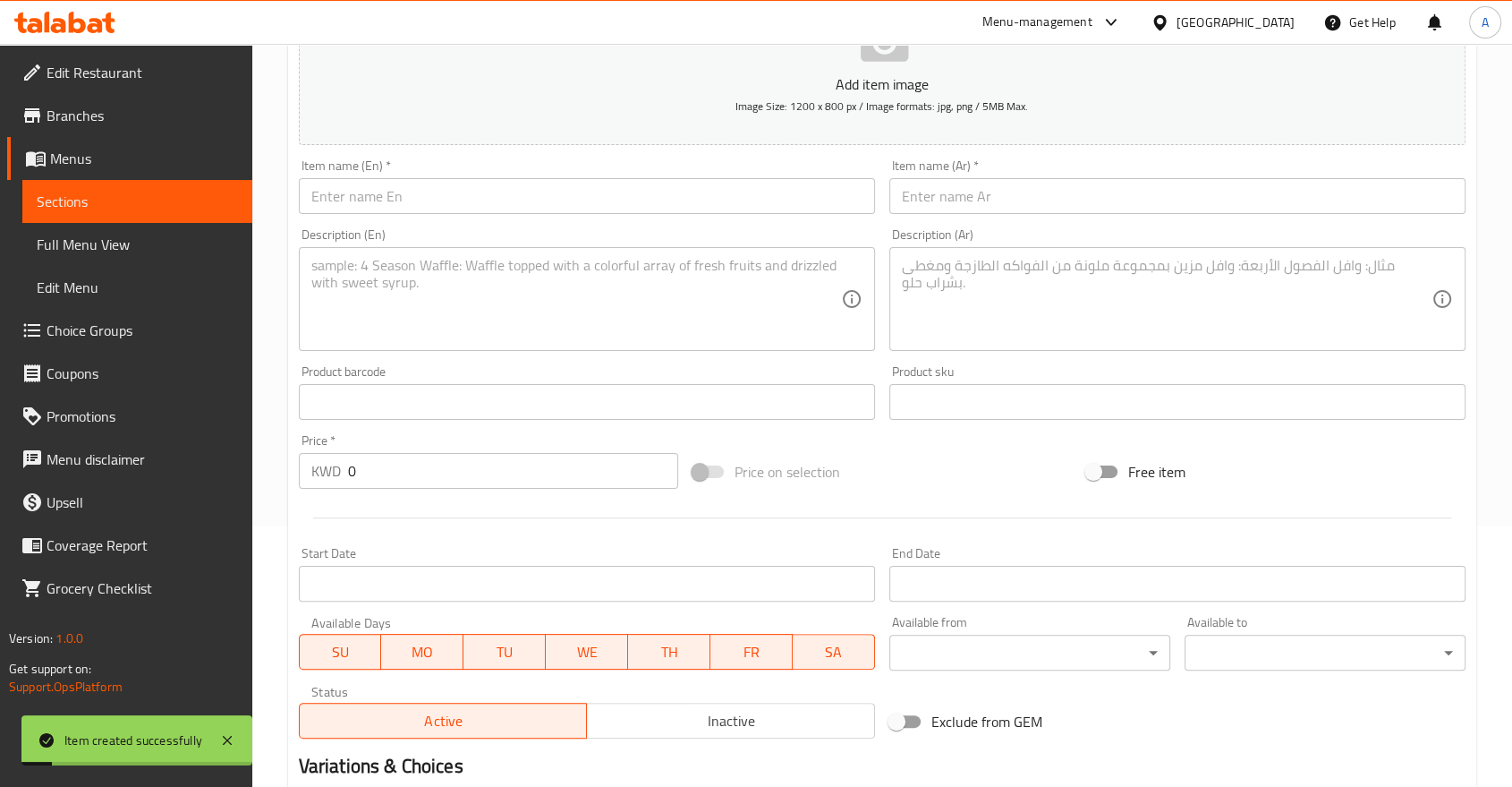
scroll to position [121, 0]
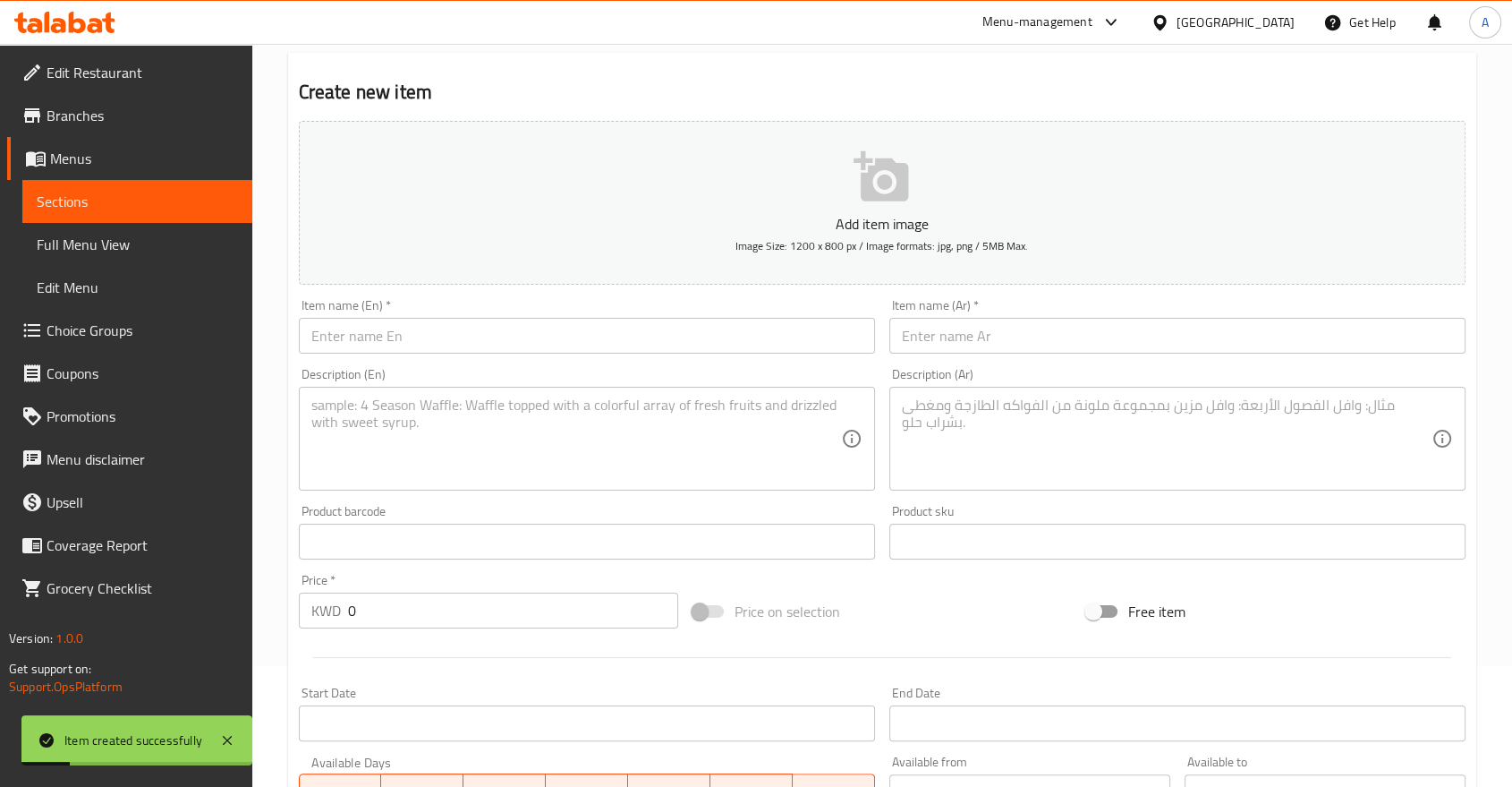
click at [339, 318] on input "text" at bounding box center [586, 335] width 577 height 36
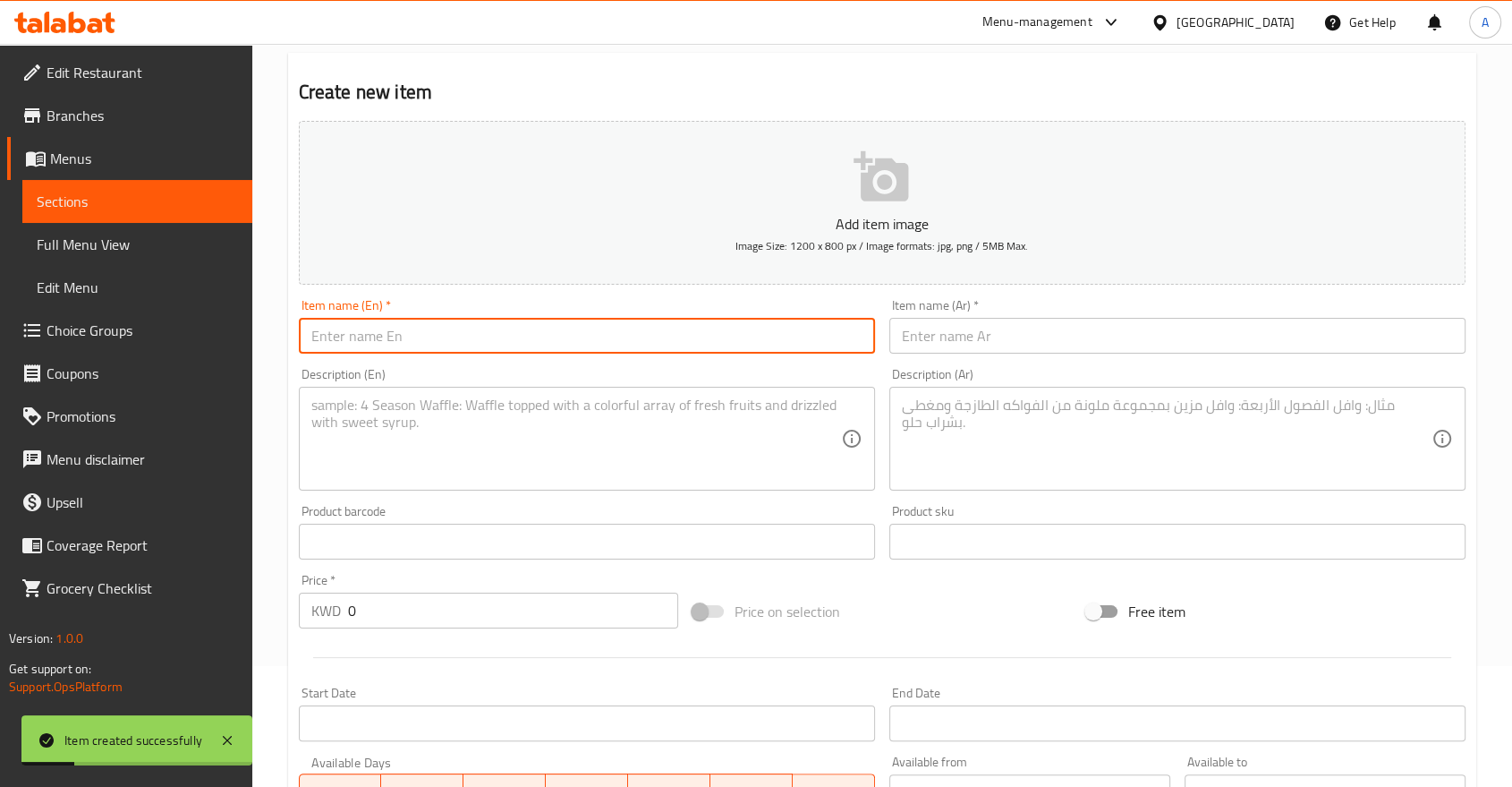
paste input "Carrot Loaf"
type input "Carrot Loaf"
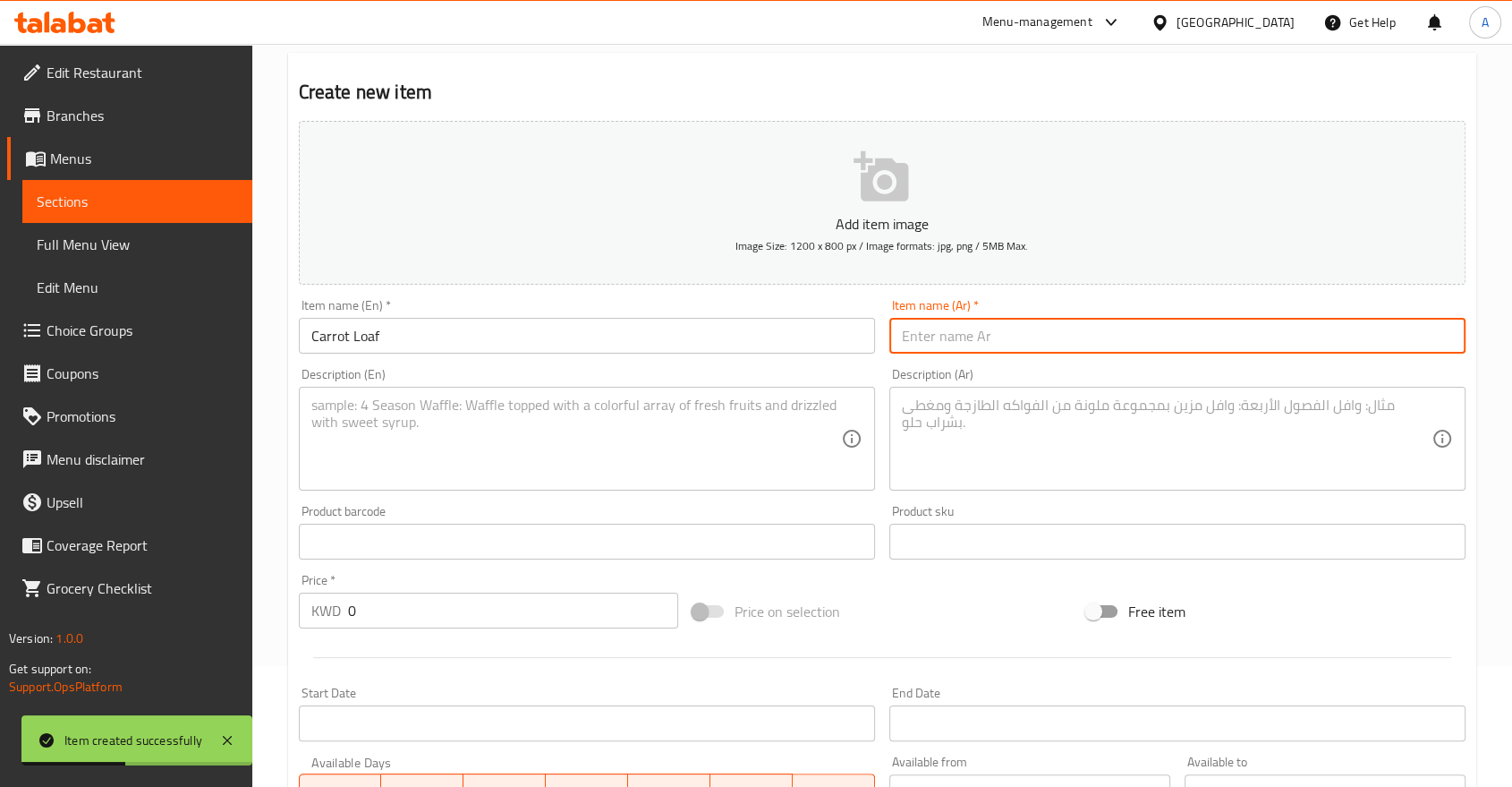
click at [909, 321] on input "text" at bounding box center [1177, 335] width 577 height 36
paste input "[PERSON_NAME]"
type input "[PERSON_NAME]"
click at [554, 396] on textarea at bounding box center [577, 439] width 530 height 85
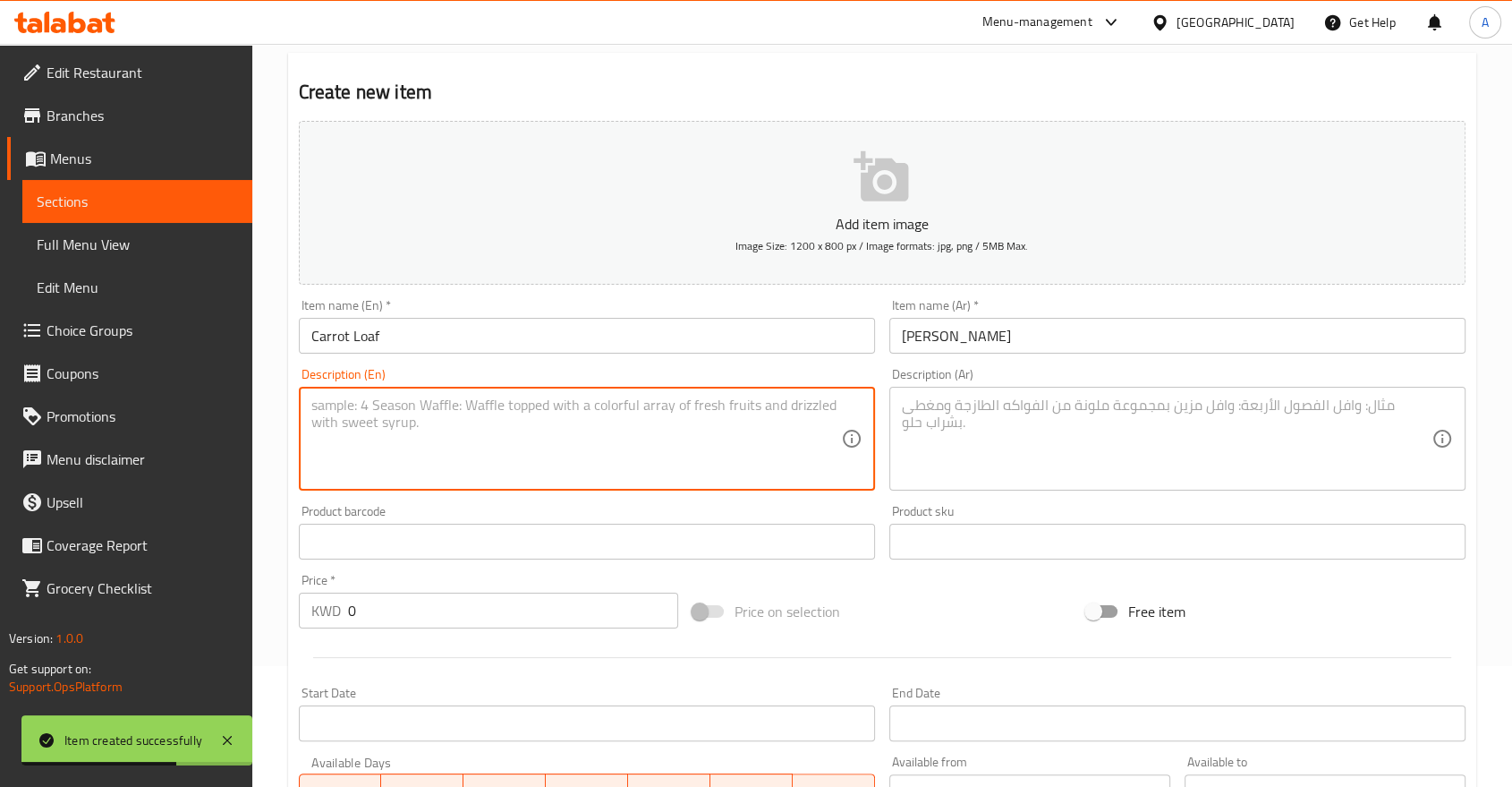
paste textarea "Carrot Cake Topped with Cream Cheese Frosting and Crushed Walnuts"
type textarea "Carrot Cake Topped with Cream Cheese Frosting and Crushed Walnuts"
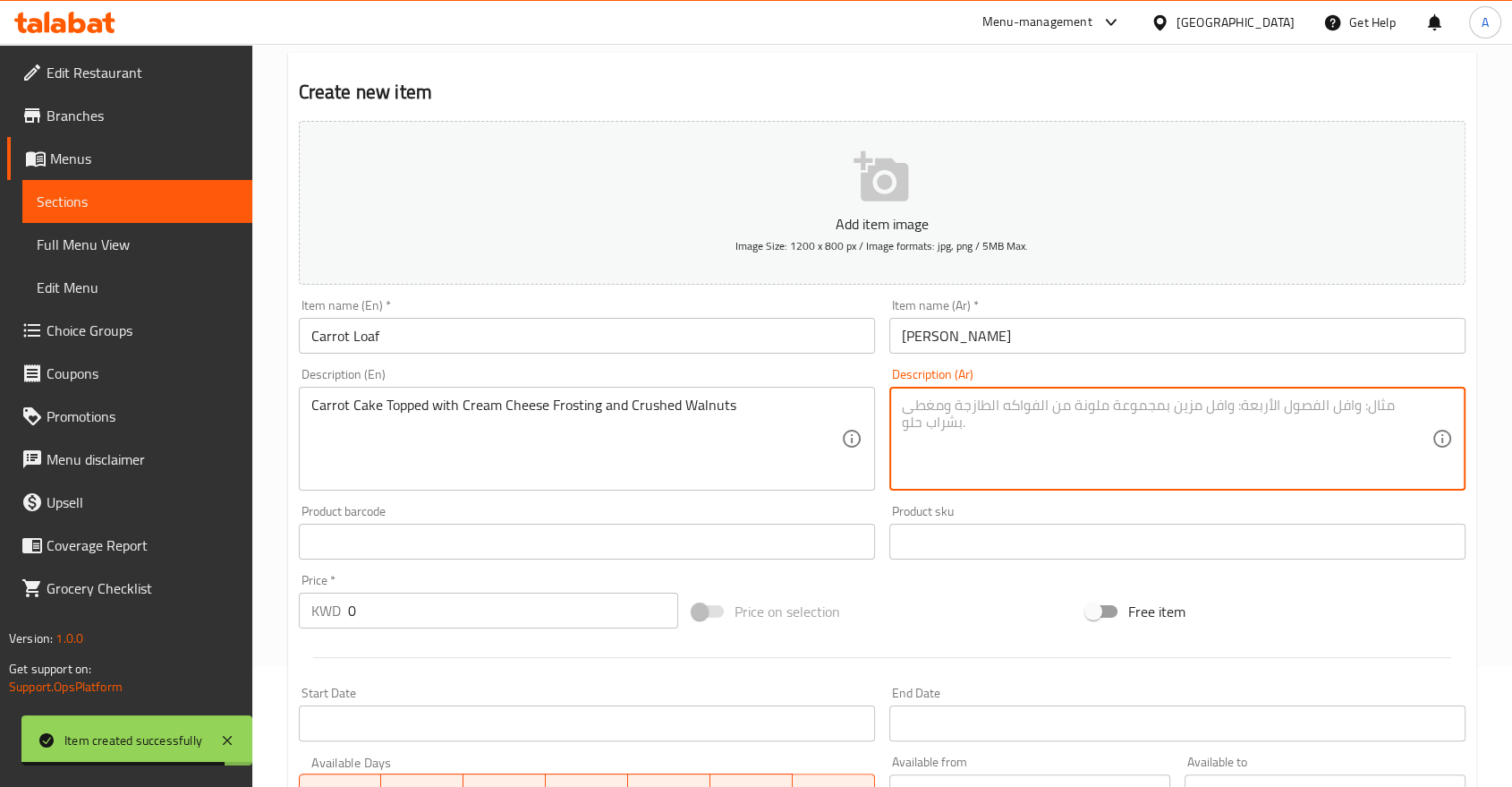
click at [952, 418] on textarea at bounding box center [1167, 439] width 530 height 85
paste textarea "[PERSON_NAME] مغطى بطبقة من كريمة الجبن والجوز المجروش"
type textarea "[PERSON_NAME] مغطى بطبقة من كريمة الجبن والجوز المجروش"
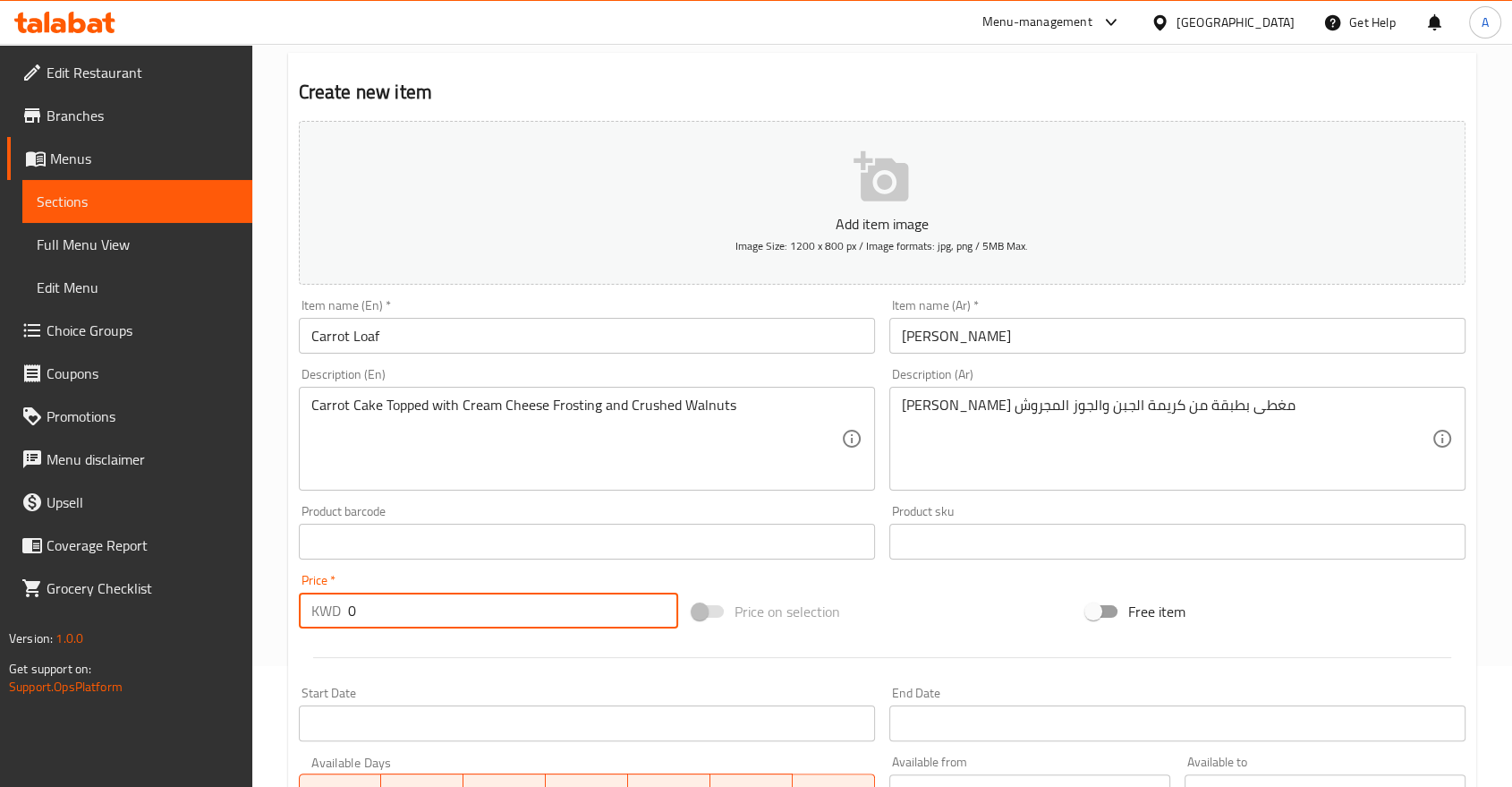
drag, startPoint x: 430, startPoint y: 555, endPoint x: 293, endPoint y: 559, distance: 137.1
click at [293, 566] on div "Price   * KWD 0 Price *" at bounding box center [488, 601] width 393 height 69
paste input "1.15"
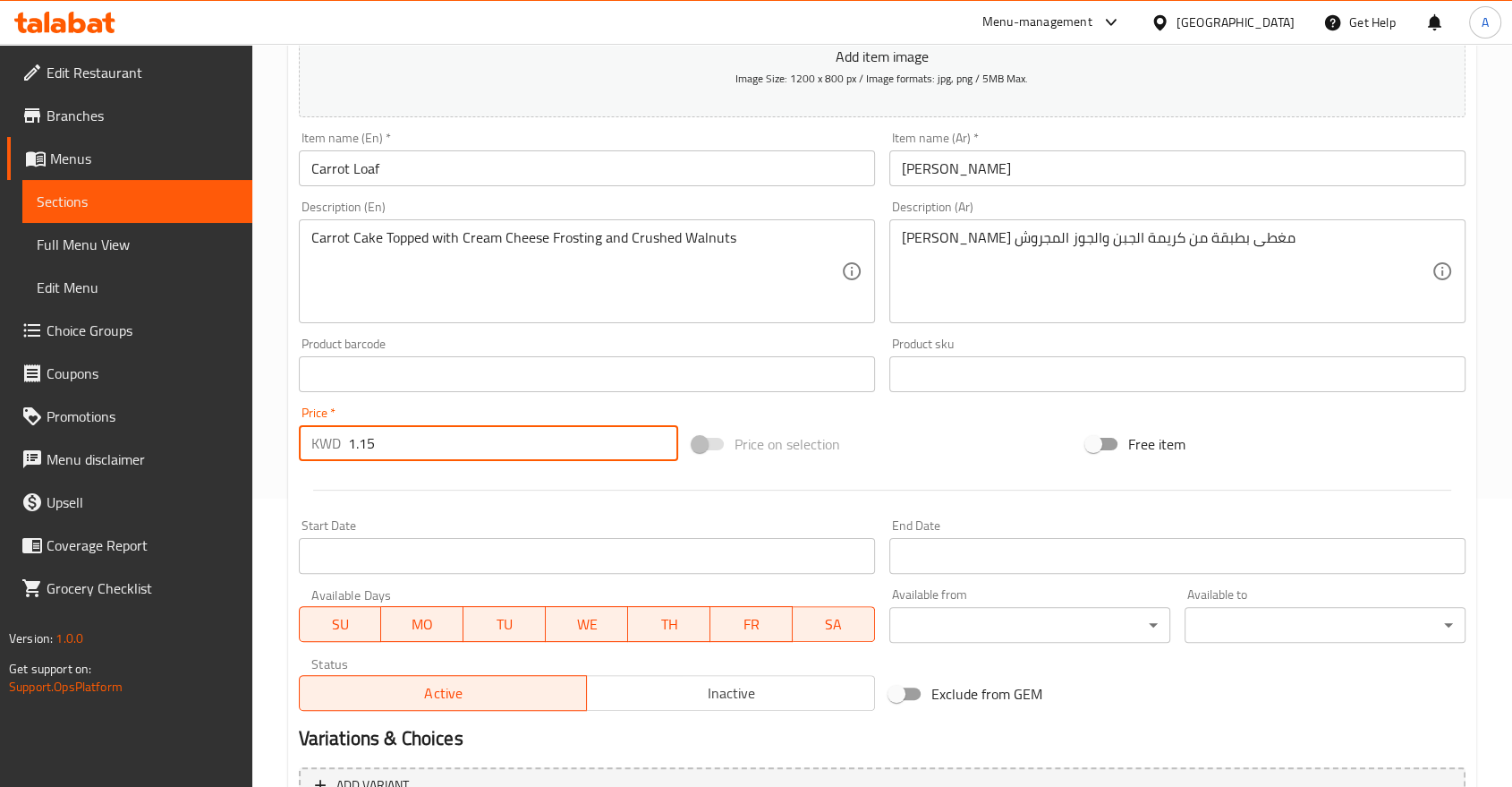
scroll to position [418, 0]
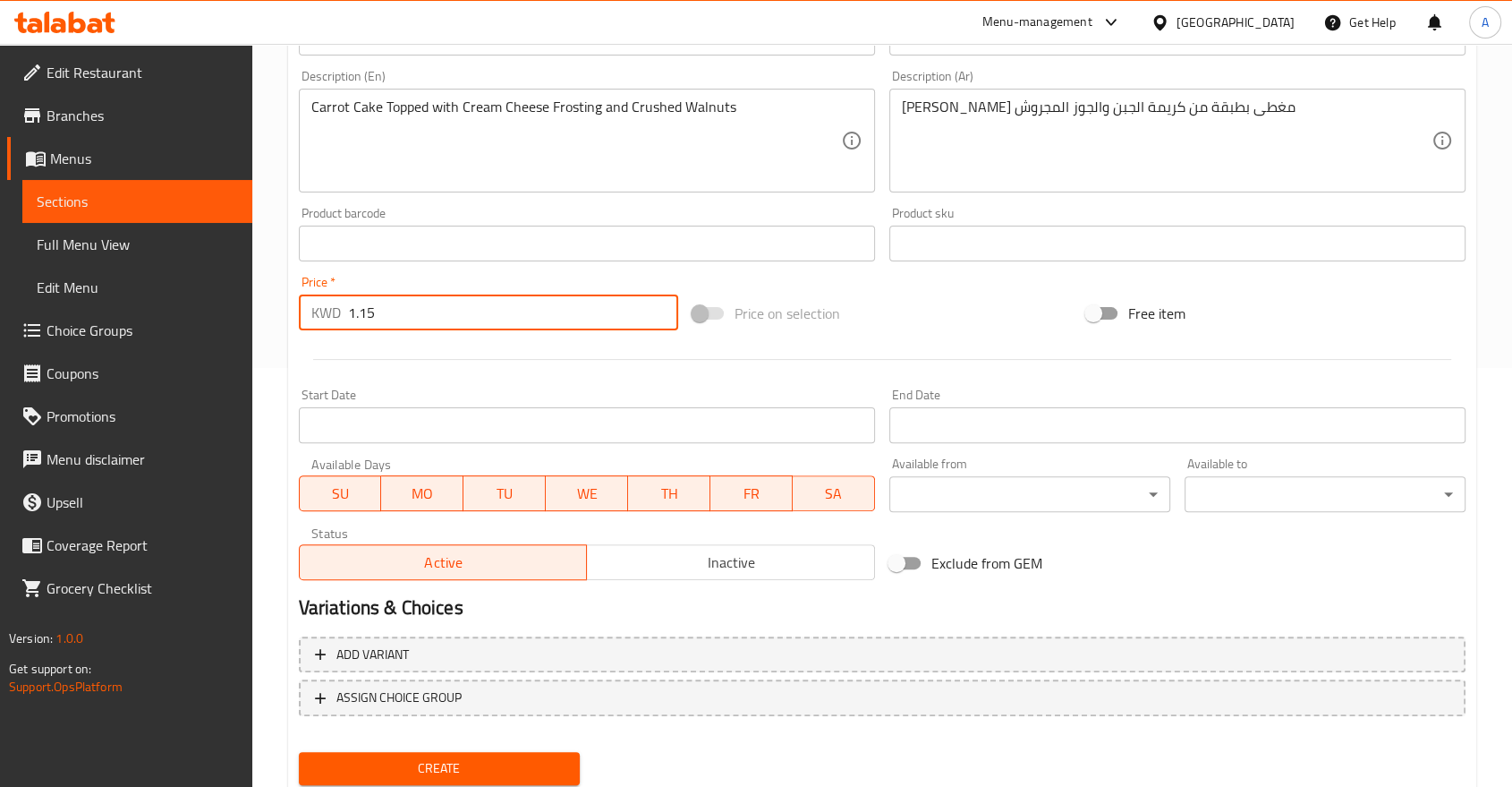
type input "1.15"
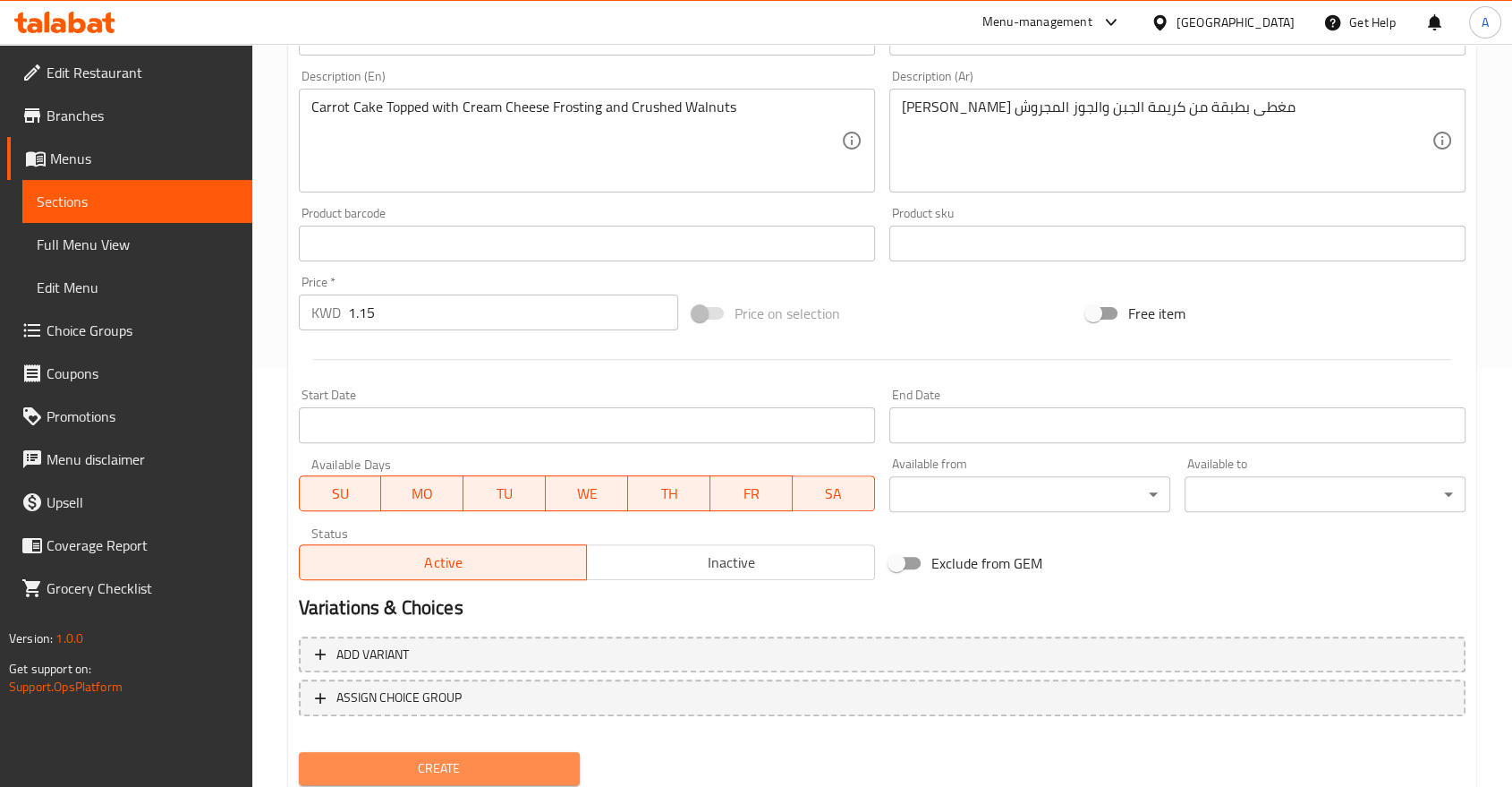
drag, startPoint x: 428, startPoint y: 703, endPoint x: 419, endPoint y: 679, distance: 25.6
click at [429, 757] on span "Create" at bounding box center [438, 768] width 252 height 22
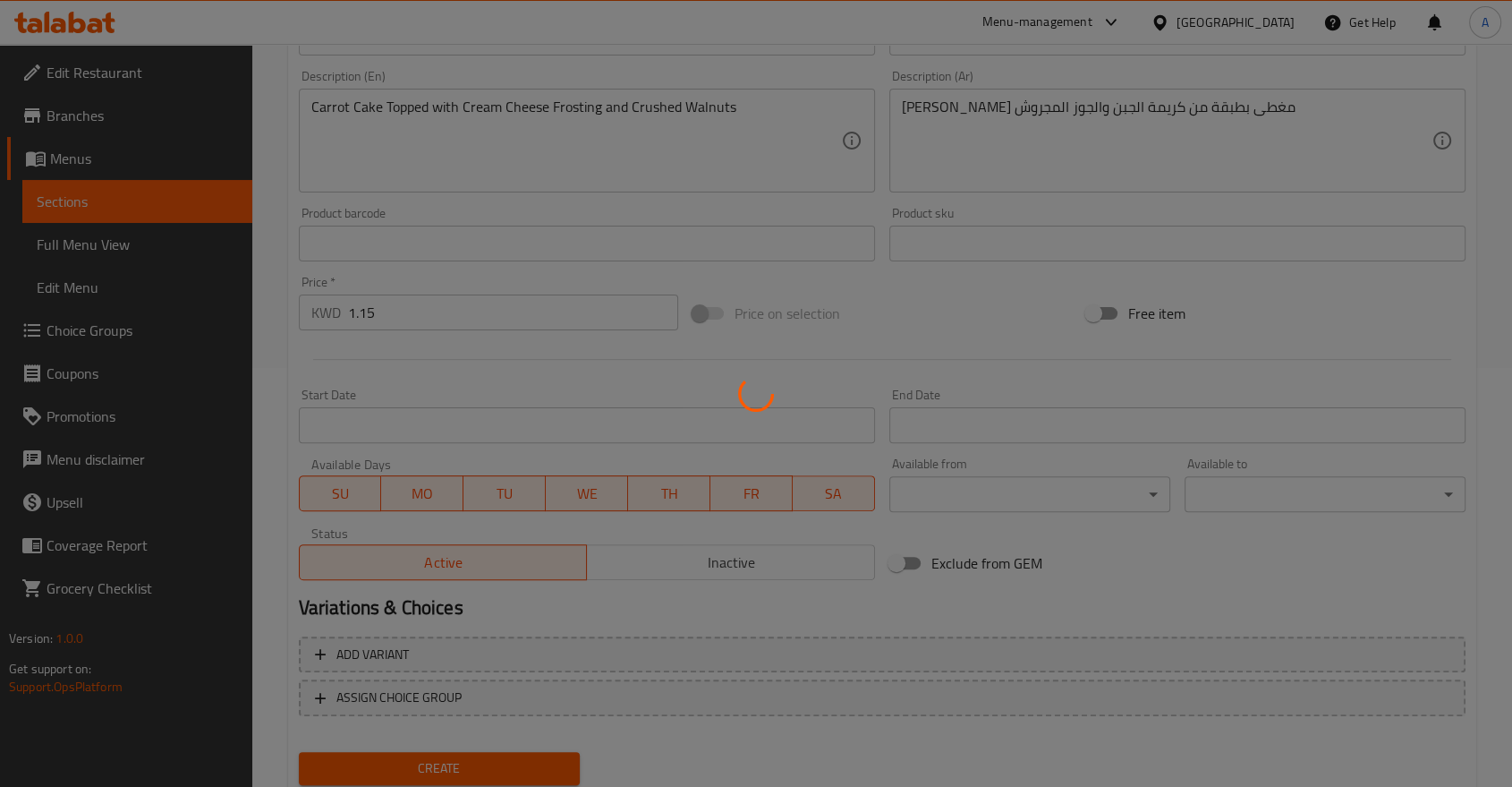
type input "0"
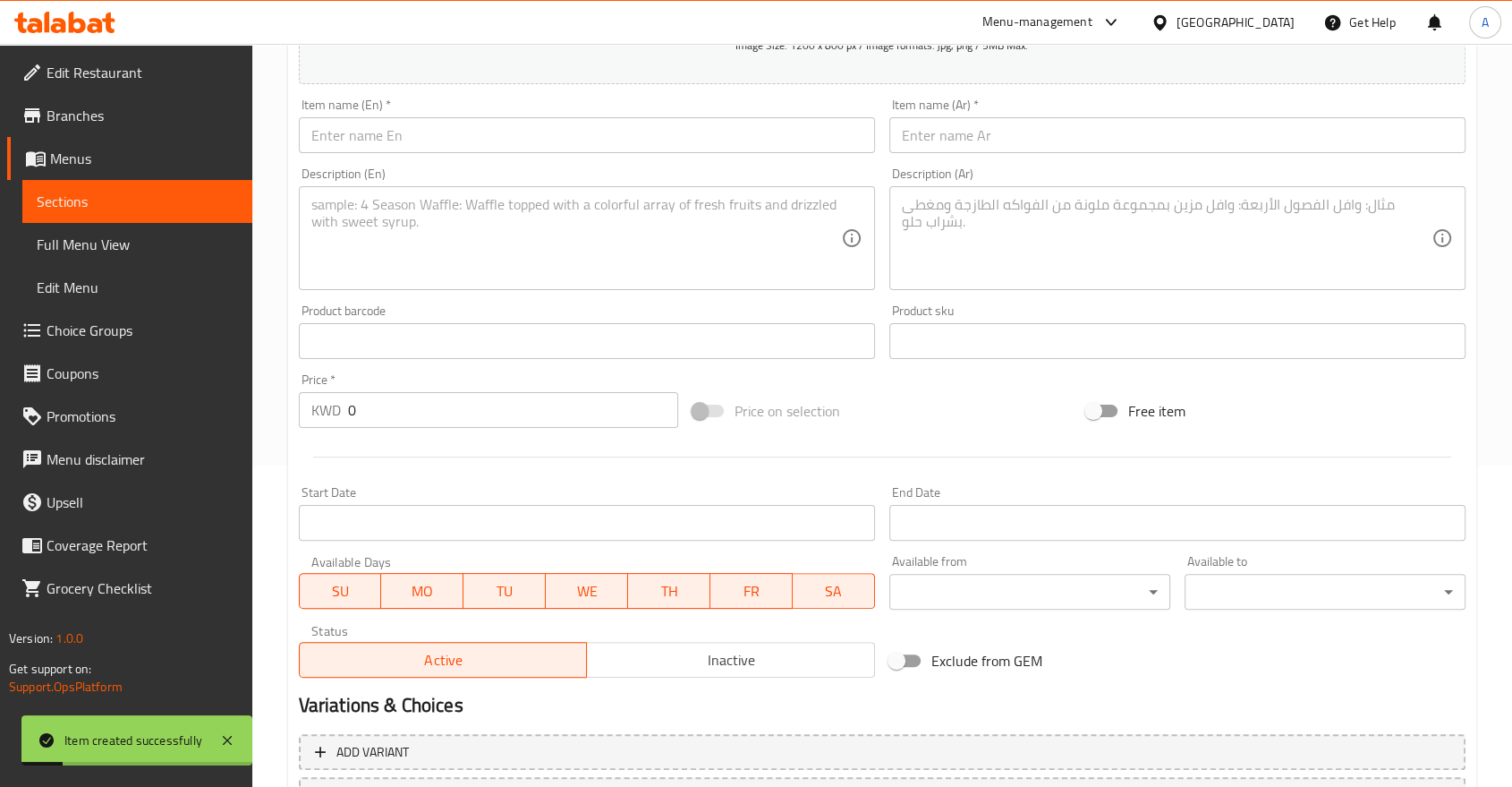
scroll to position [220, 0]
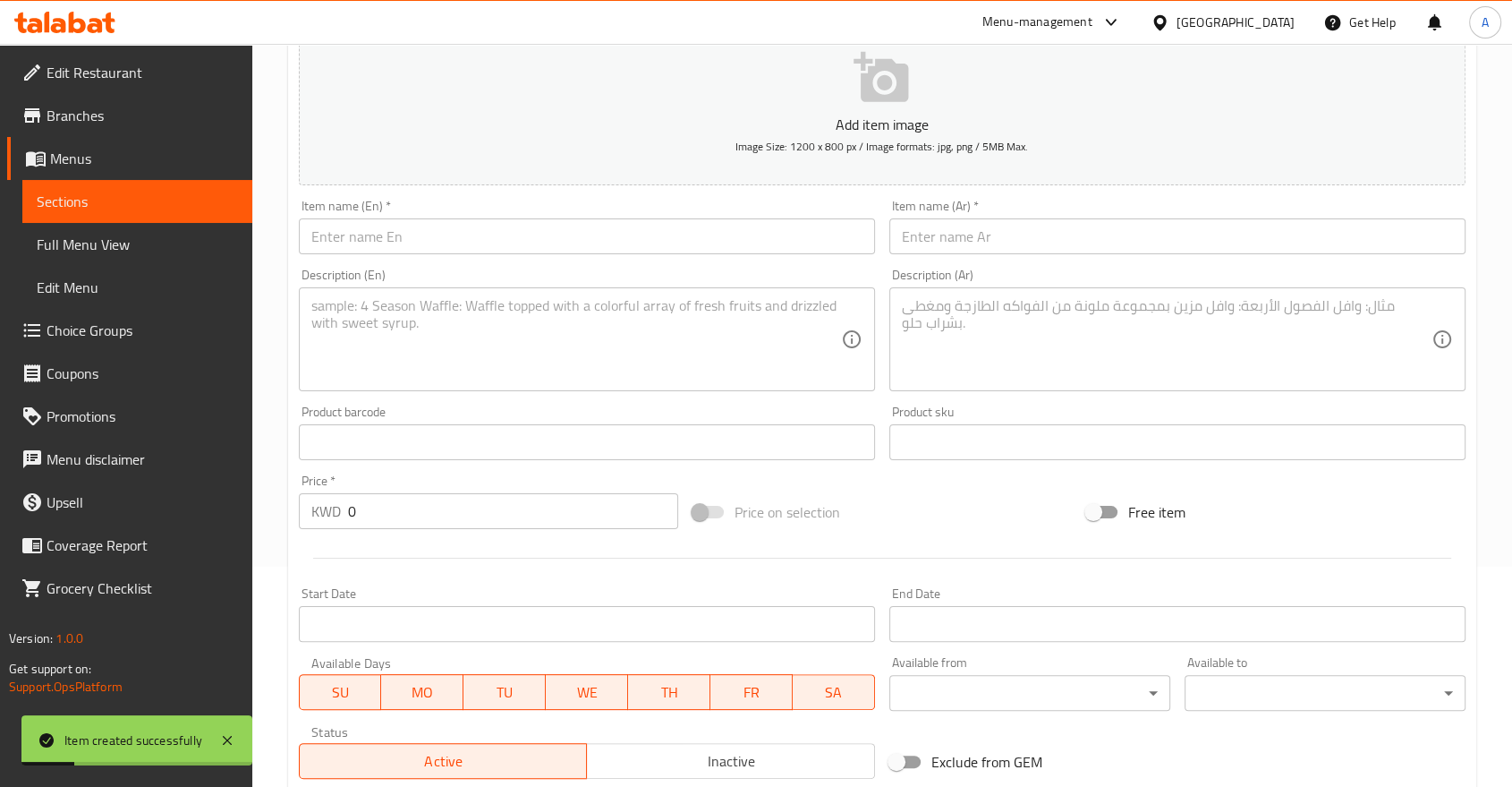
click at [379, 220] on input "text" at bounding box center [586, 236] width 577 height 36
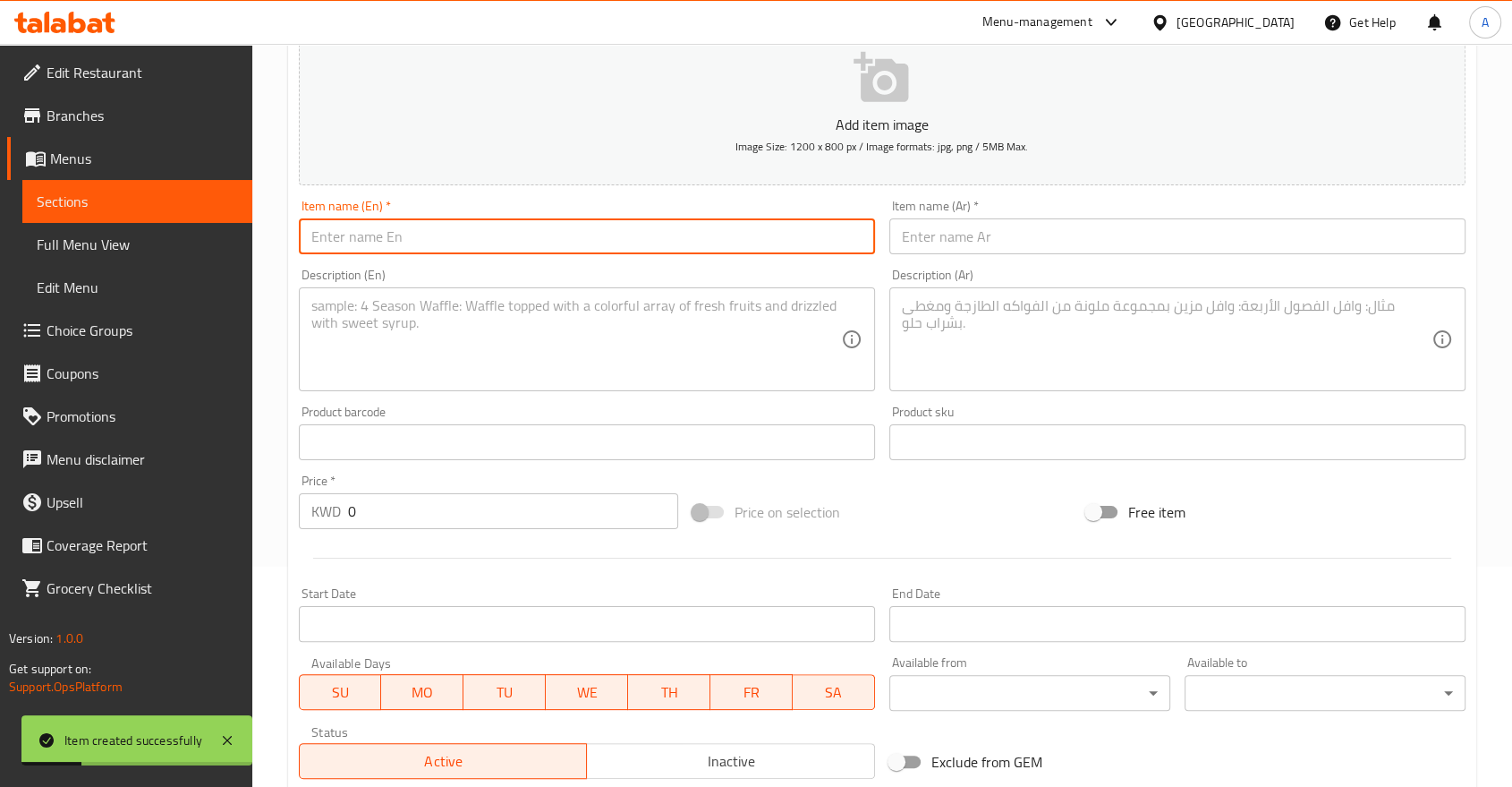
paste input "Mini Nutella Brownie"
type input "Mini Nutella Brownie"
click at [976, 219] on input "text" at bounding box center [1177, 236] width 577 height 36
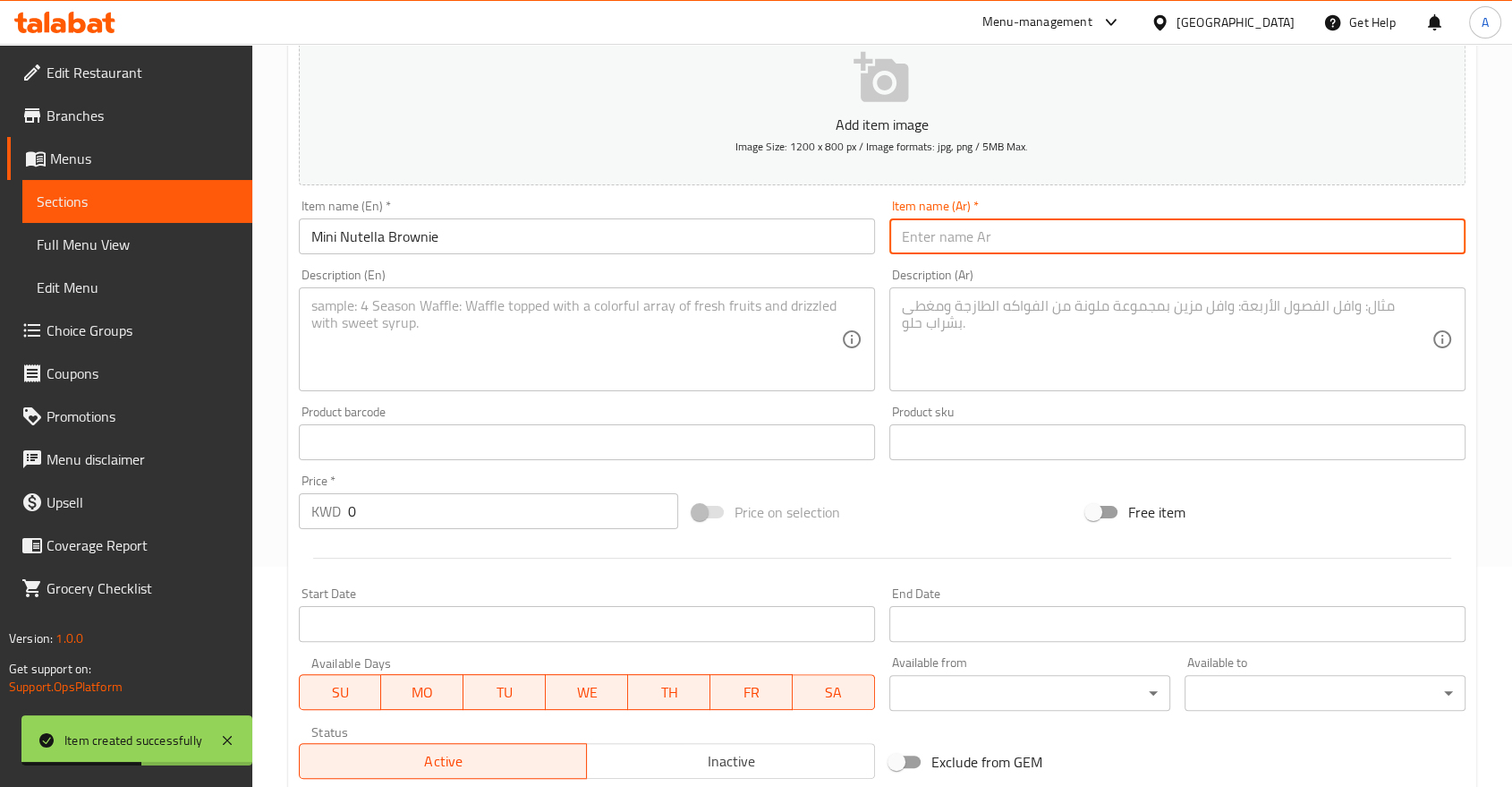
paste input "[PERSON_NAME] بنوتيلا"
type input "[PERSON_NAME] بنوتيلا"
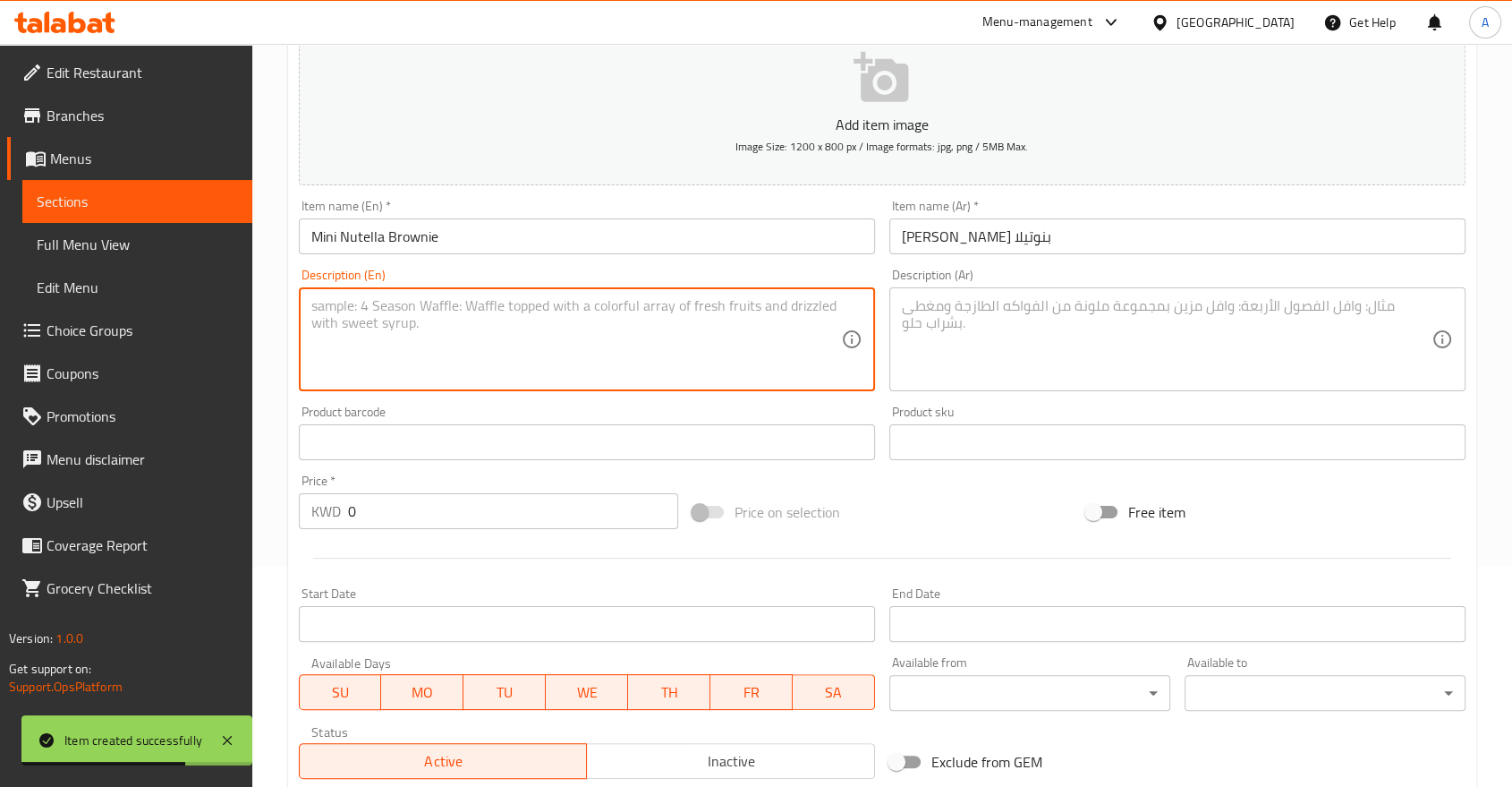
click at [447, 298] on textarea at bounding box center [577, 340] width 530 height 85
paste textarea "Square Mini Brownie with Nutella"
type textarea "Square Mini Brownie with Nutella"
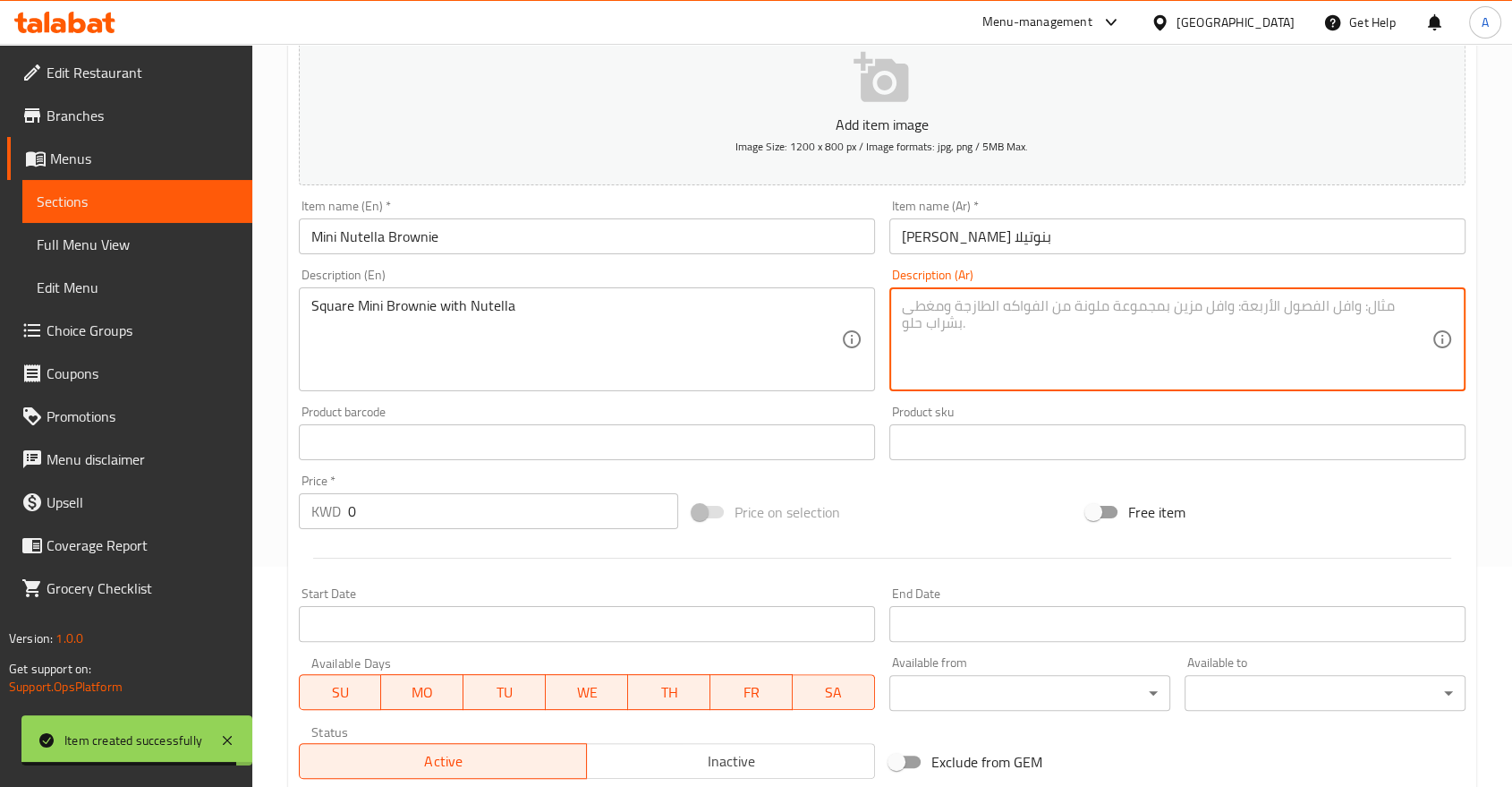
click at [971, 298] on textarea at bounding box center [1167, 340] width 530 height 85
paste textarea "براوني ميني مربع مع نوتيلا"
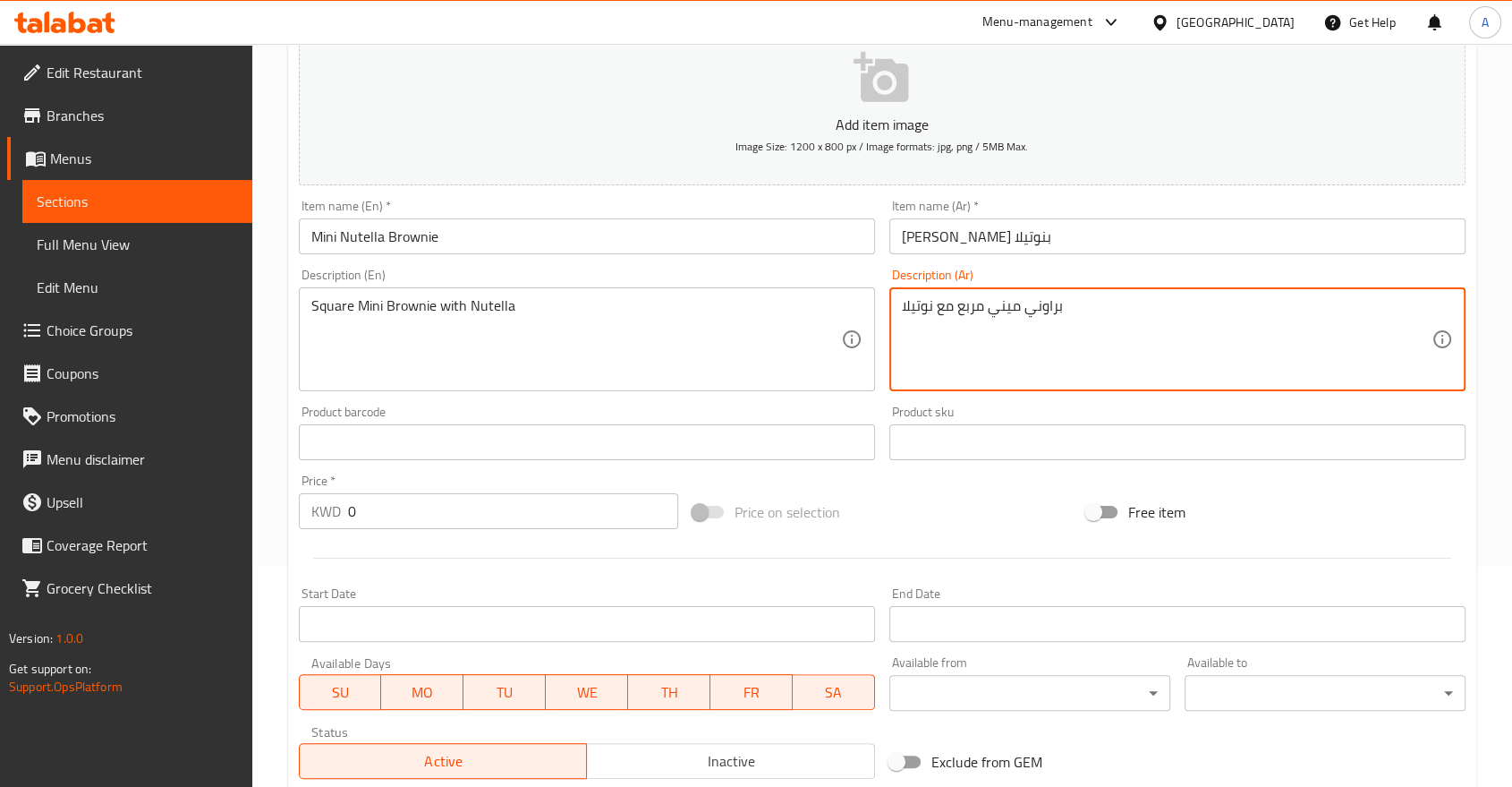
type textarea "براوني ميني مربع مع نوتيلا"
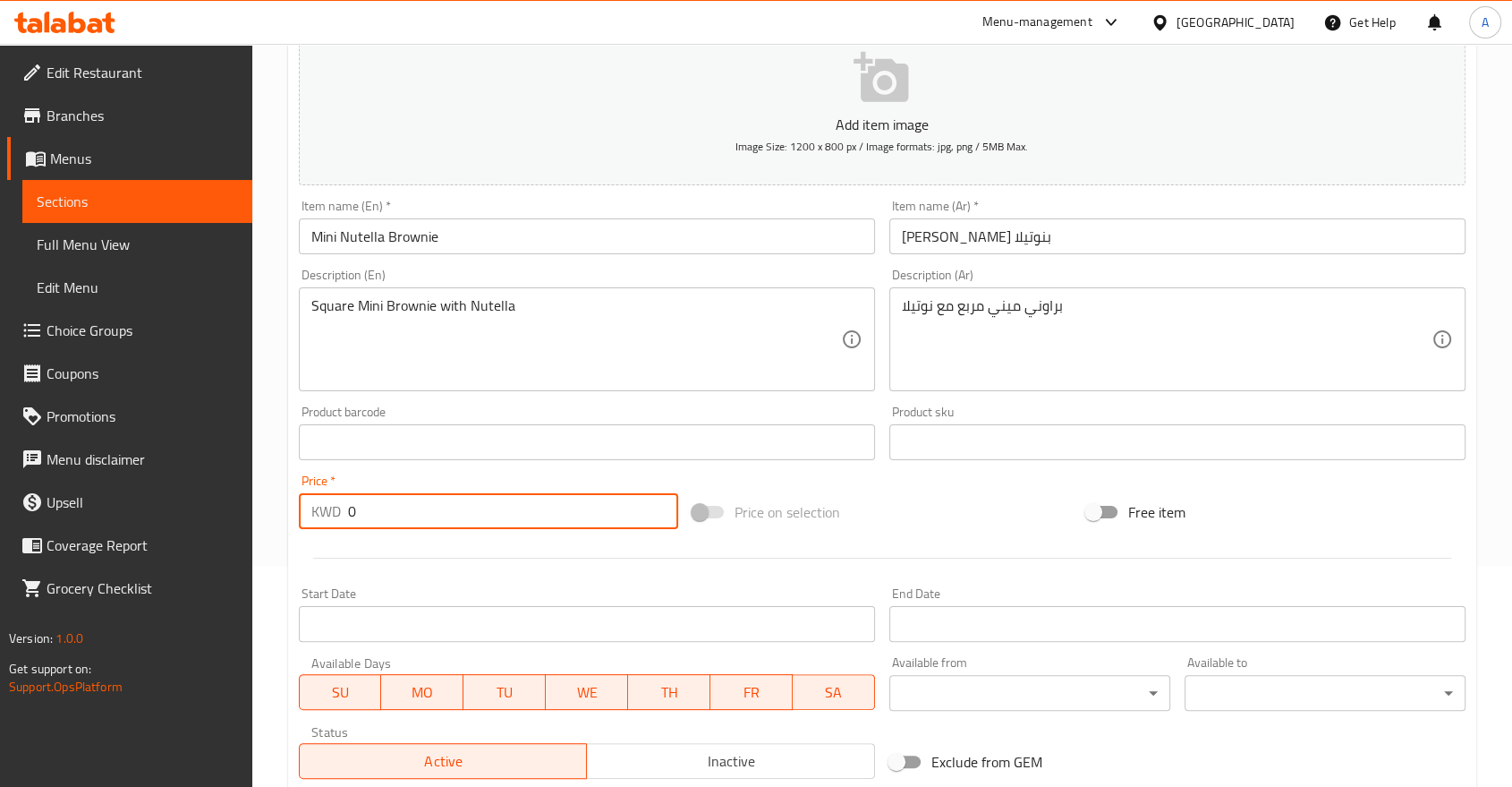
drag, startPoint x: 353, startPoint y: 475, endPoint x: 263, endPoint y: 485, distance: 90.6
click at [263, 485] on div "Home / Restaurants management / Menus / Sections / item / create Fall Season se…" at bounding box center [882, 434] width 1260 height 1221
paste input ".95"
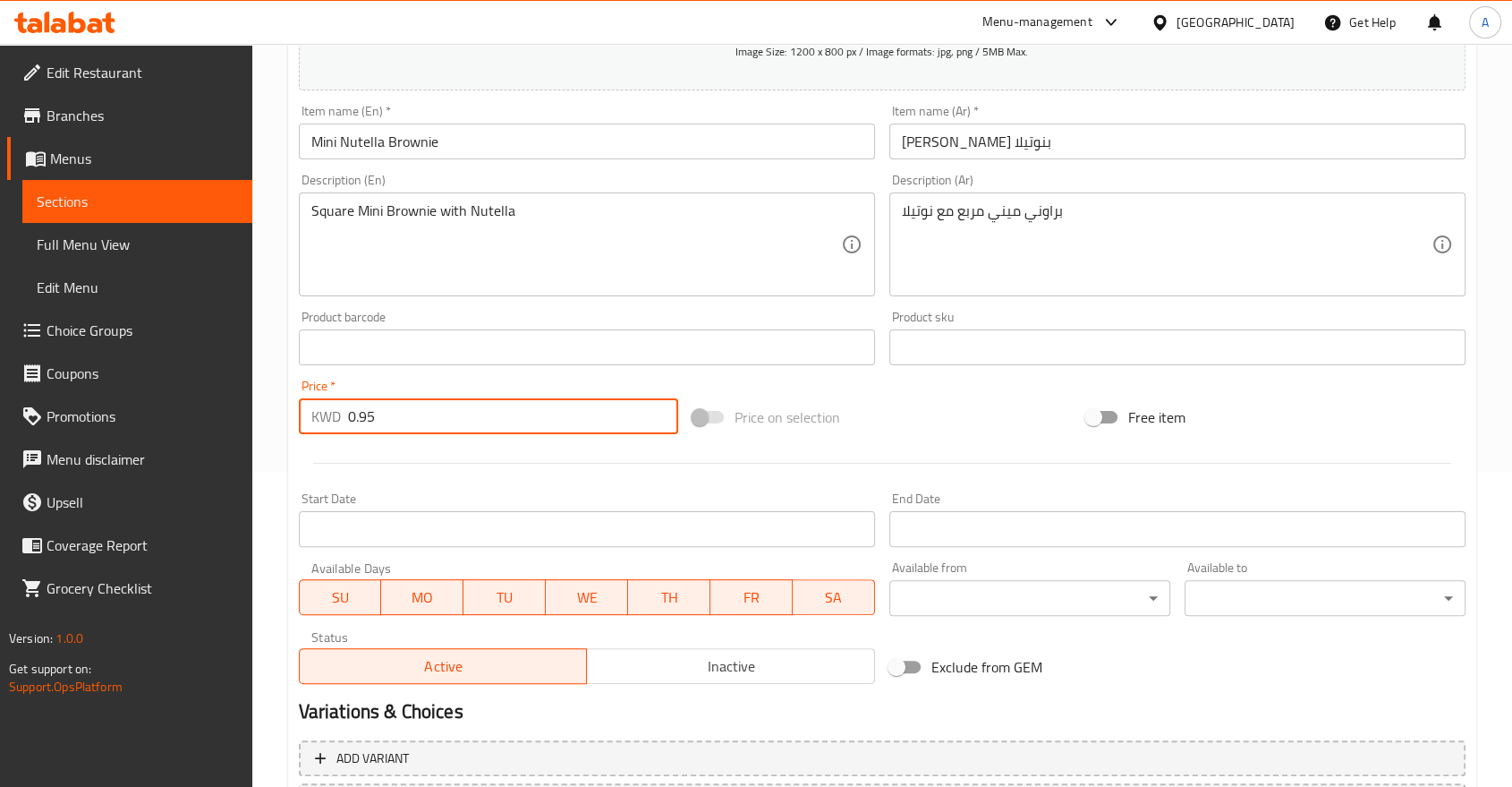
scroll to position [418, 0]
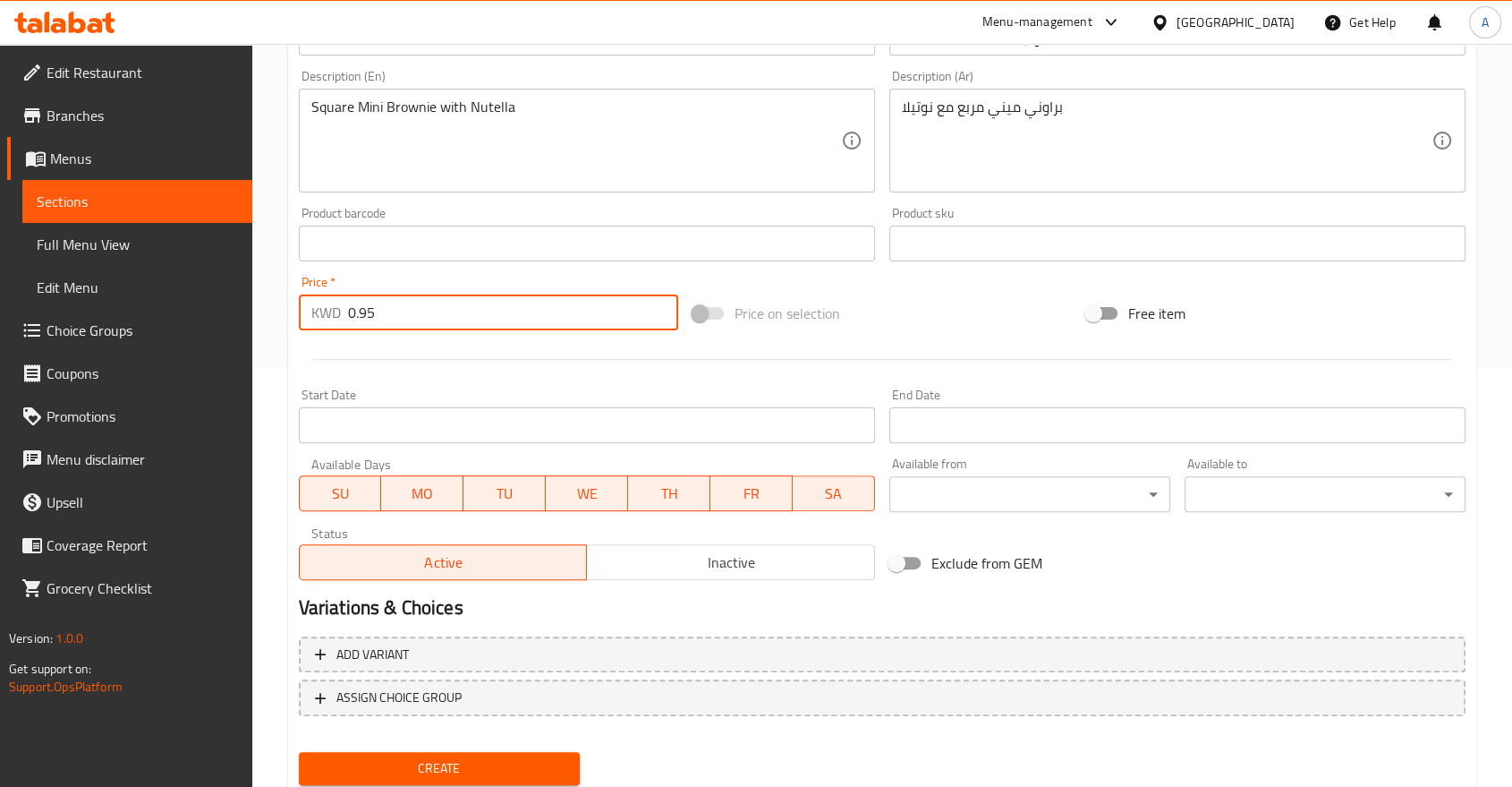
type input "0.95"
click at [445, 757] on span "Create" at bounding box center [438, 768] width 252 height 22
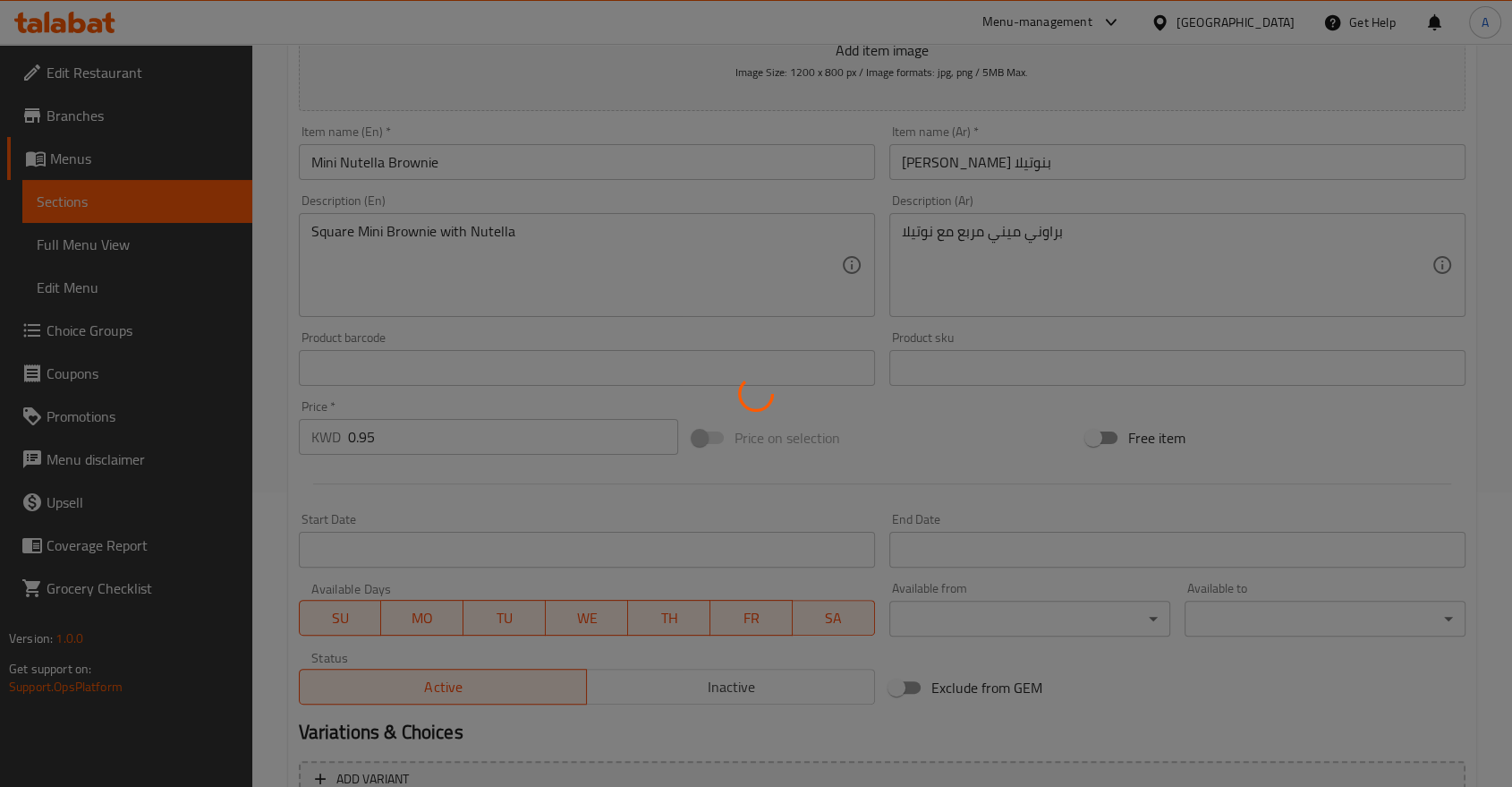
scroll to position [121, 0]
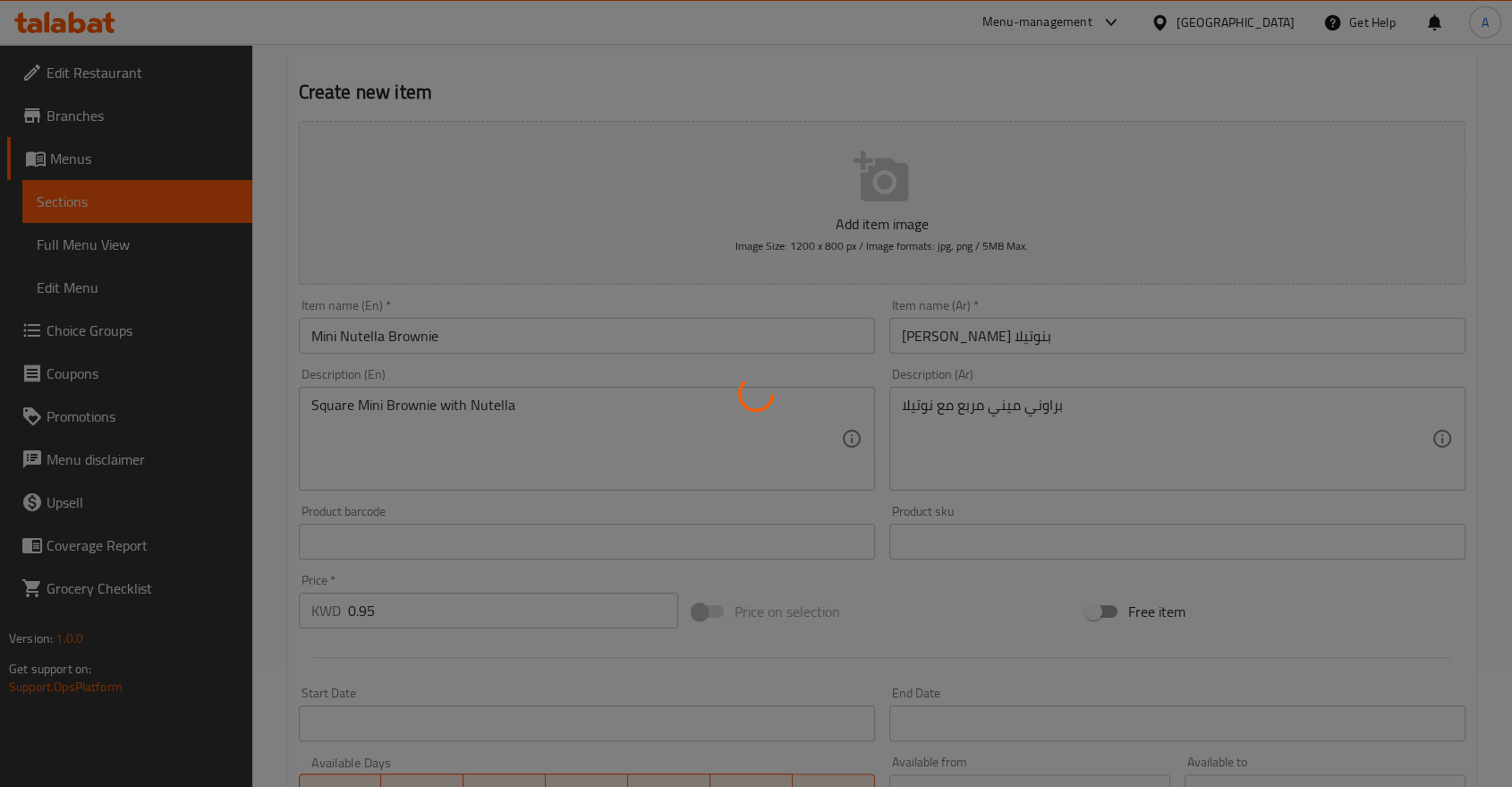
type input "0"
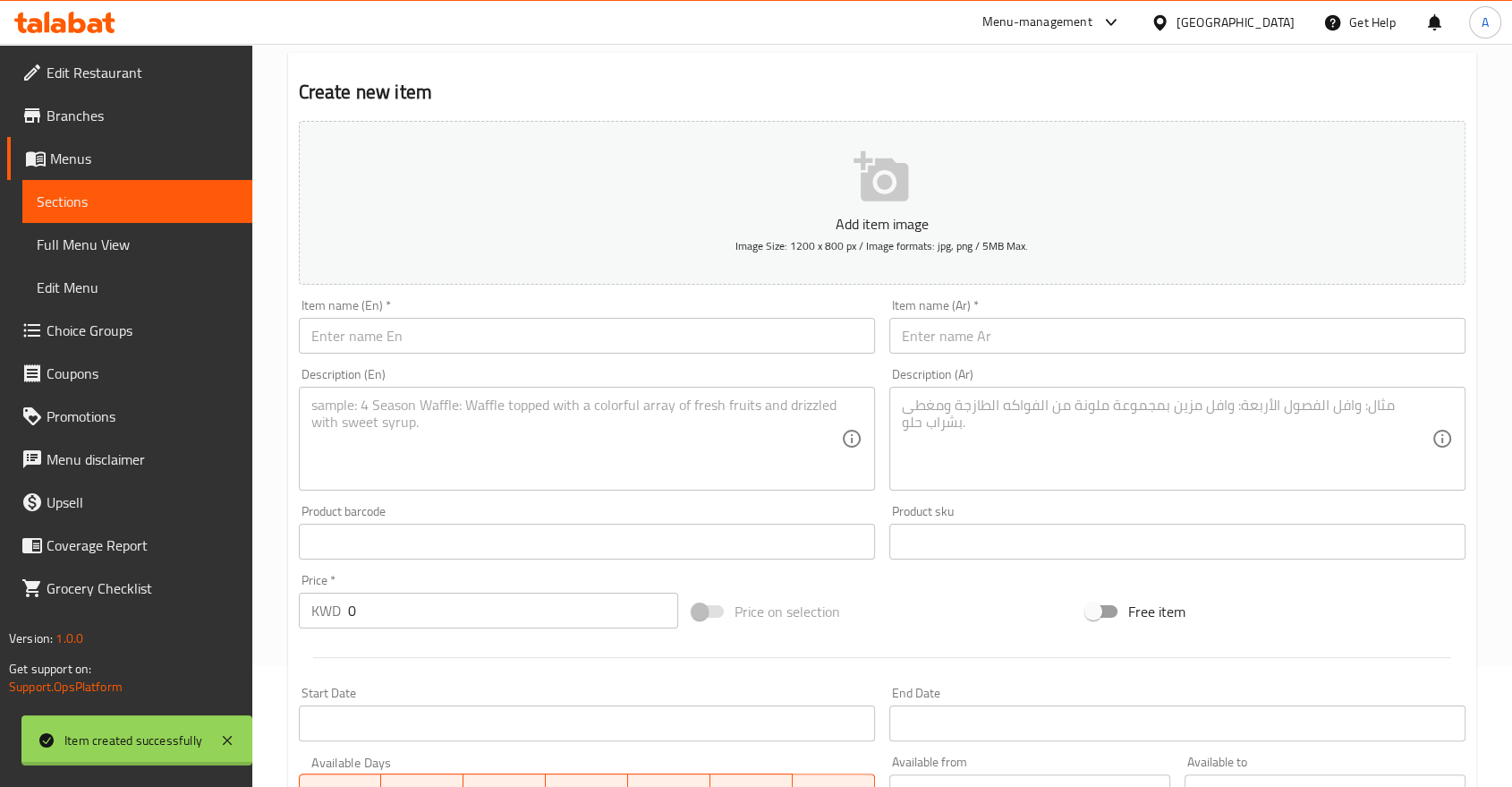
scroll to position [0, 0]
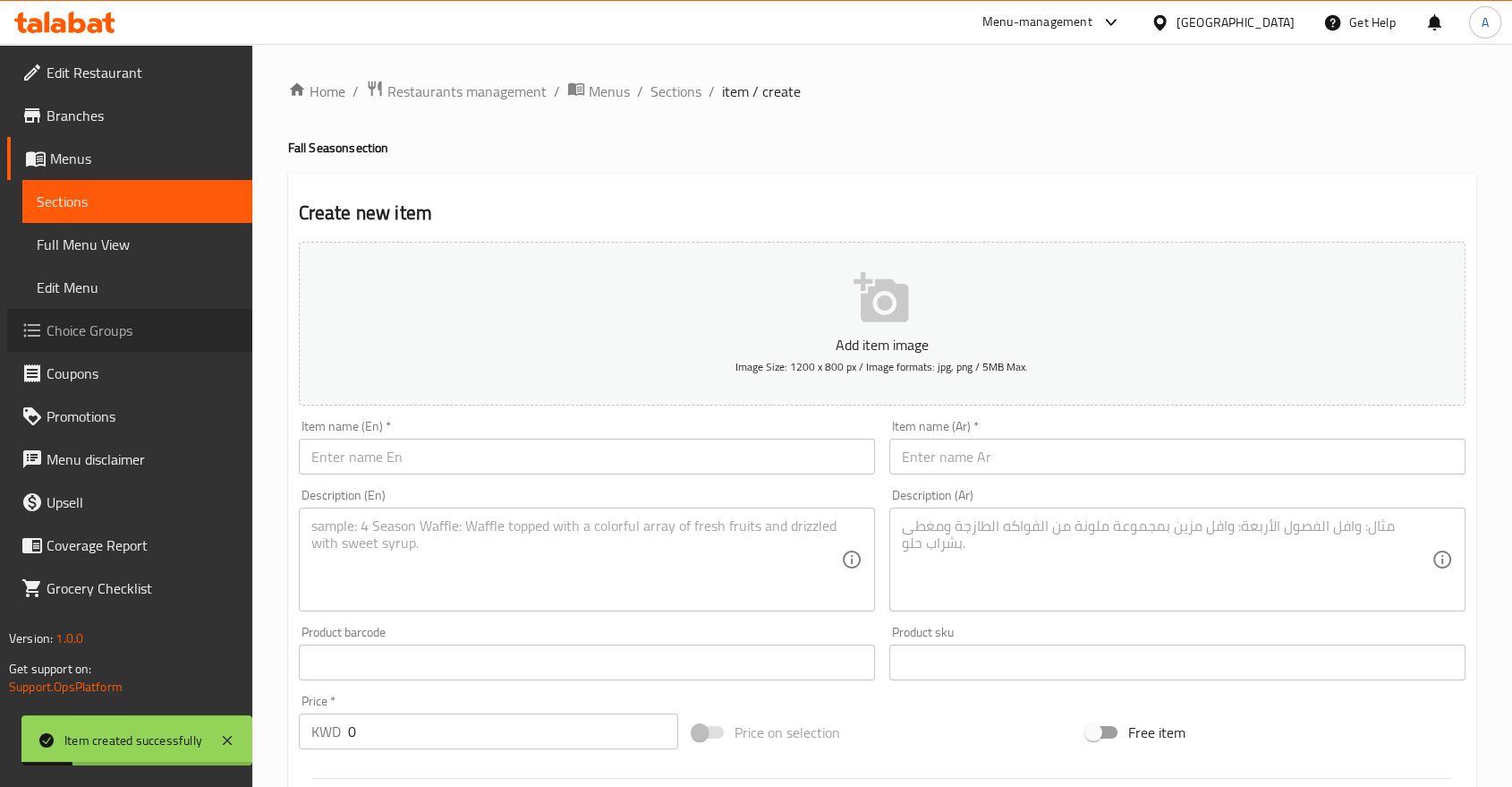
click at [98, 320] on span "Choice Groups" at bounding box center [142, 330] width 192 height 21
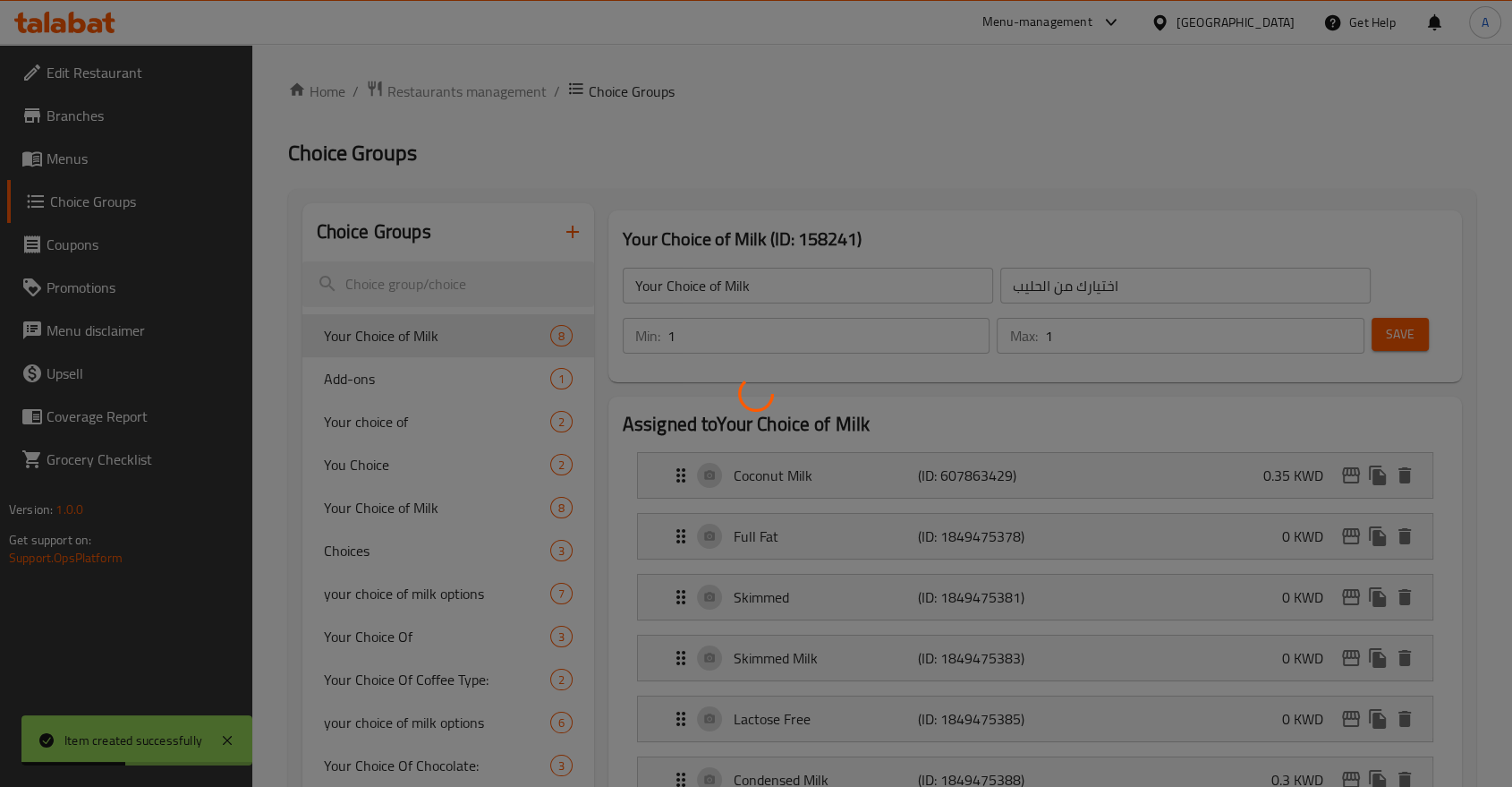
click at [434, 263] on div at bounding box center [756, 394] width 1512 height 787
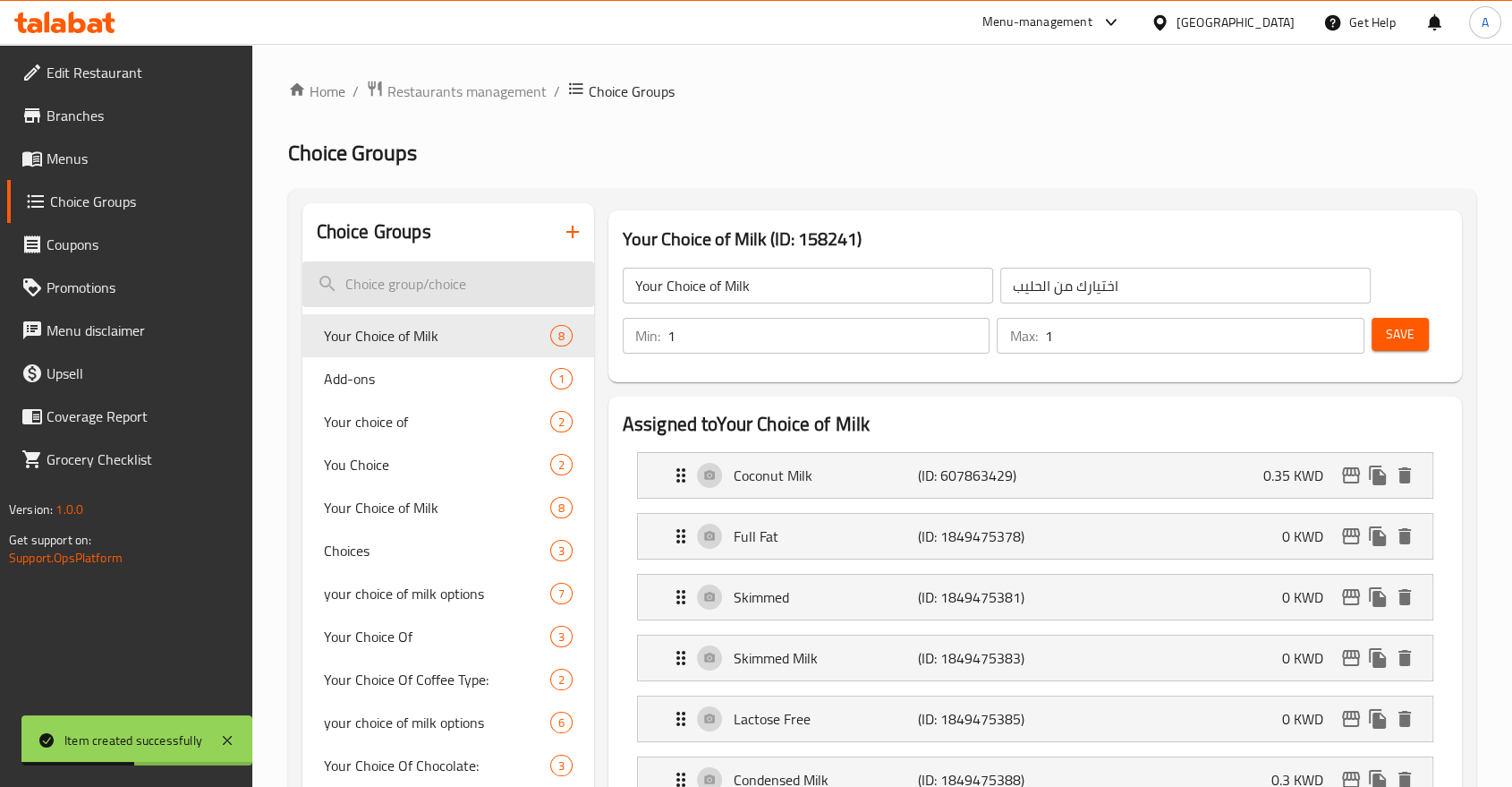
click at [435, 273] on input "search" at bounding box center [448, 284] width 292 height 46
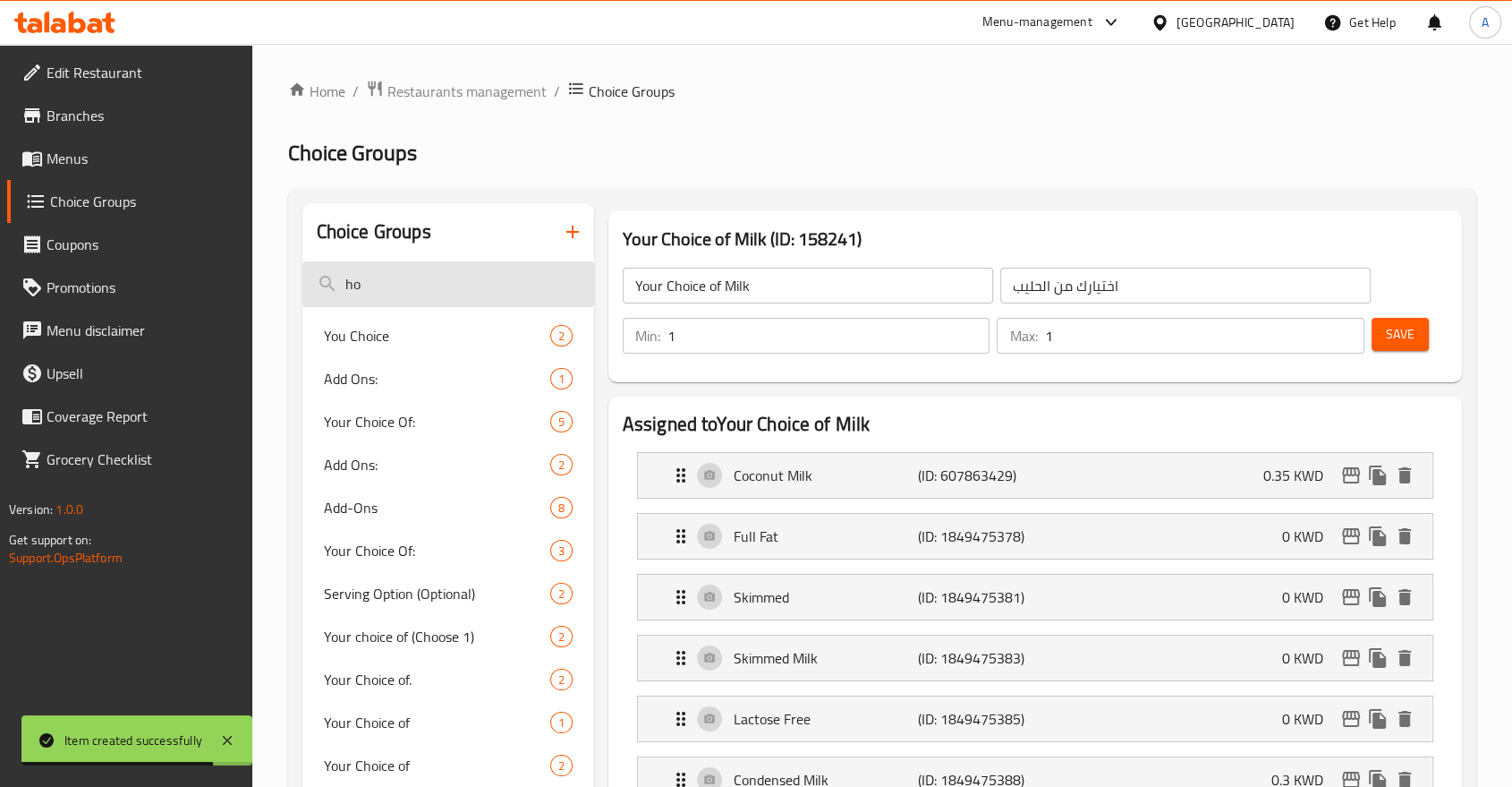
type input "h"
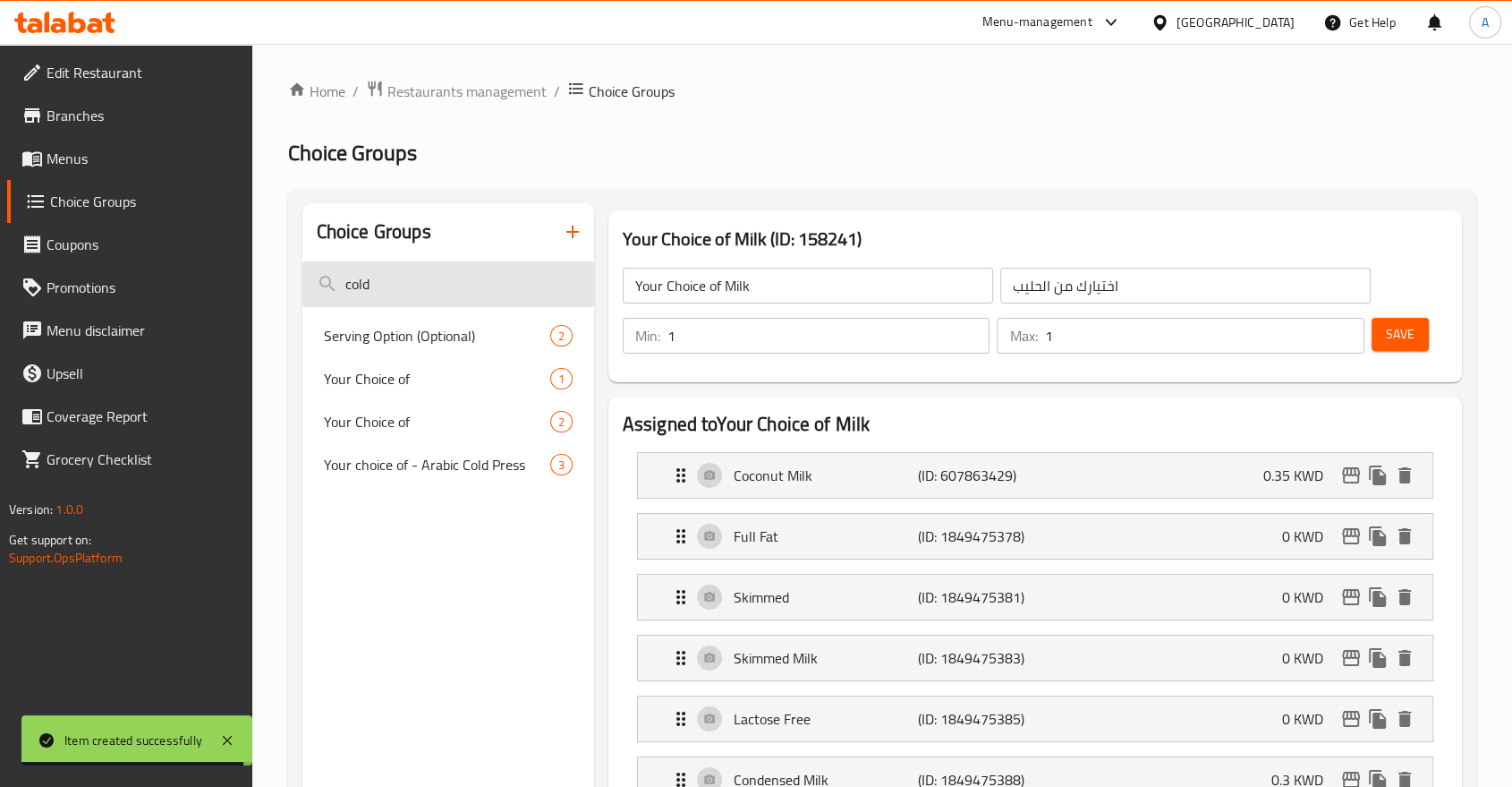
type input "cold"
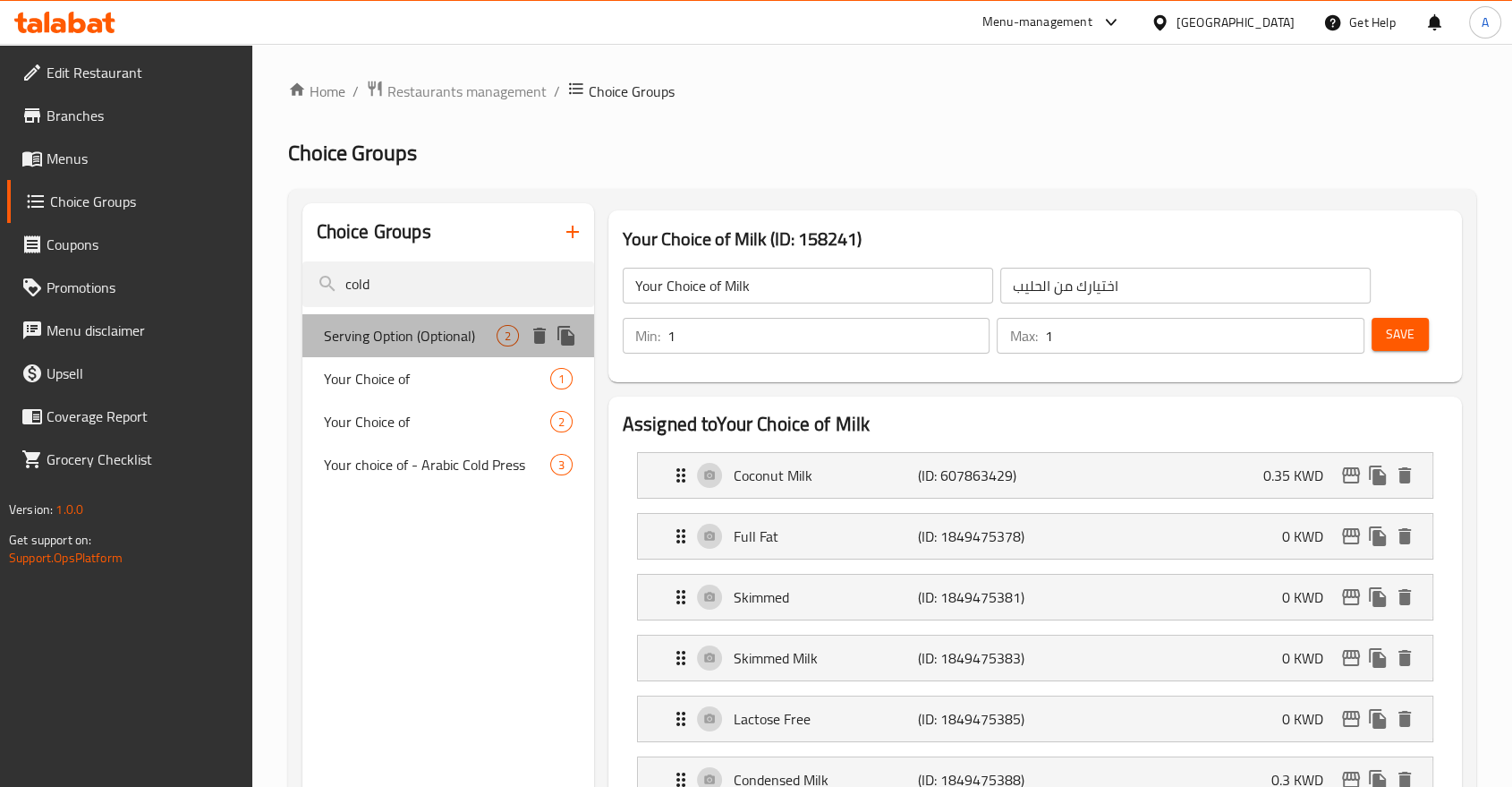
click at [393, 325] on span "Serving Option (Optional)" at bounding box center [411, 336] width 173 height 21
type input "Serving Option (Optional)"
type input "خيار التقديم (إختياري)"
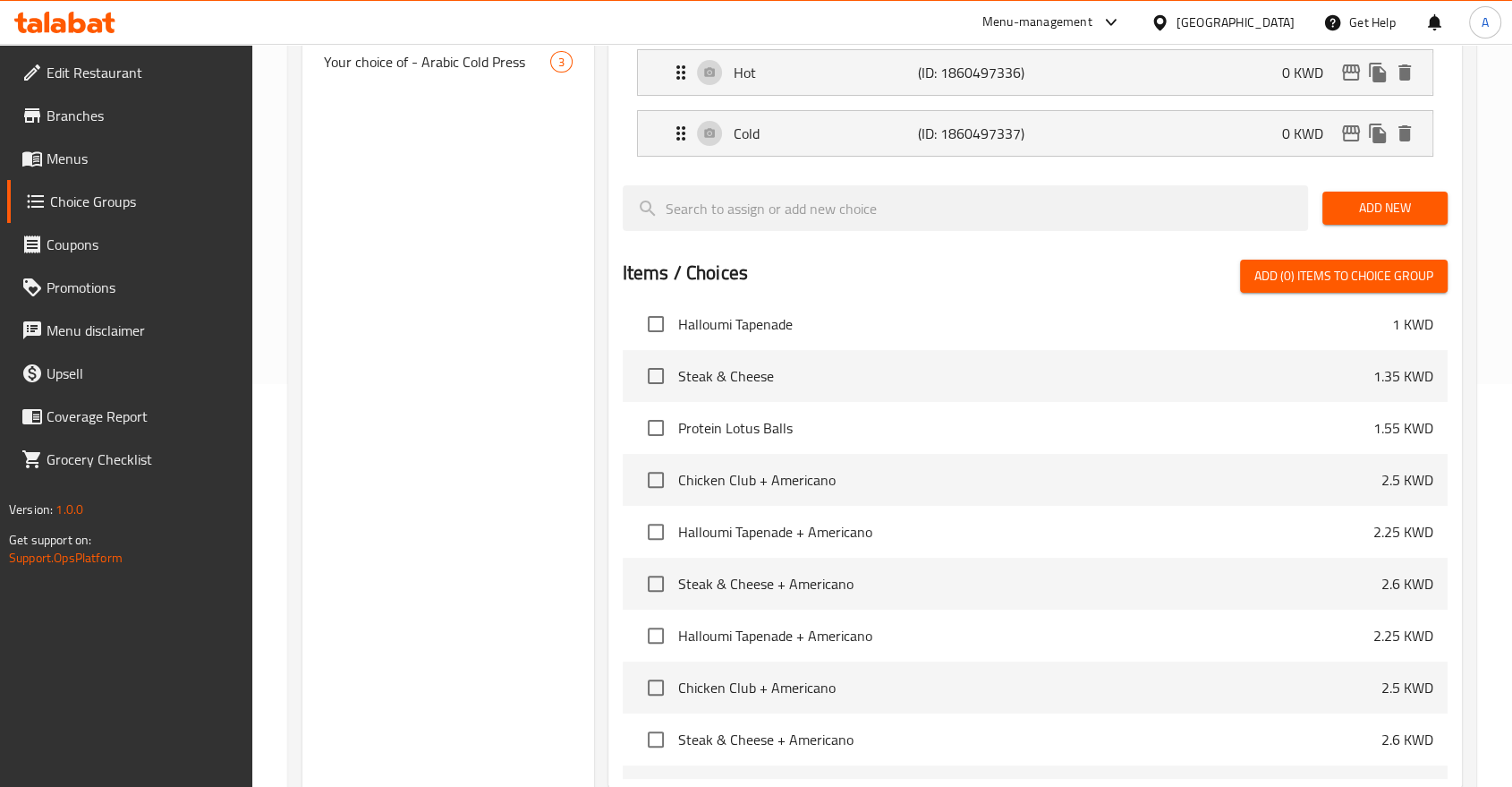
scroll to position [555, 0]
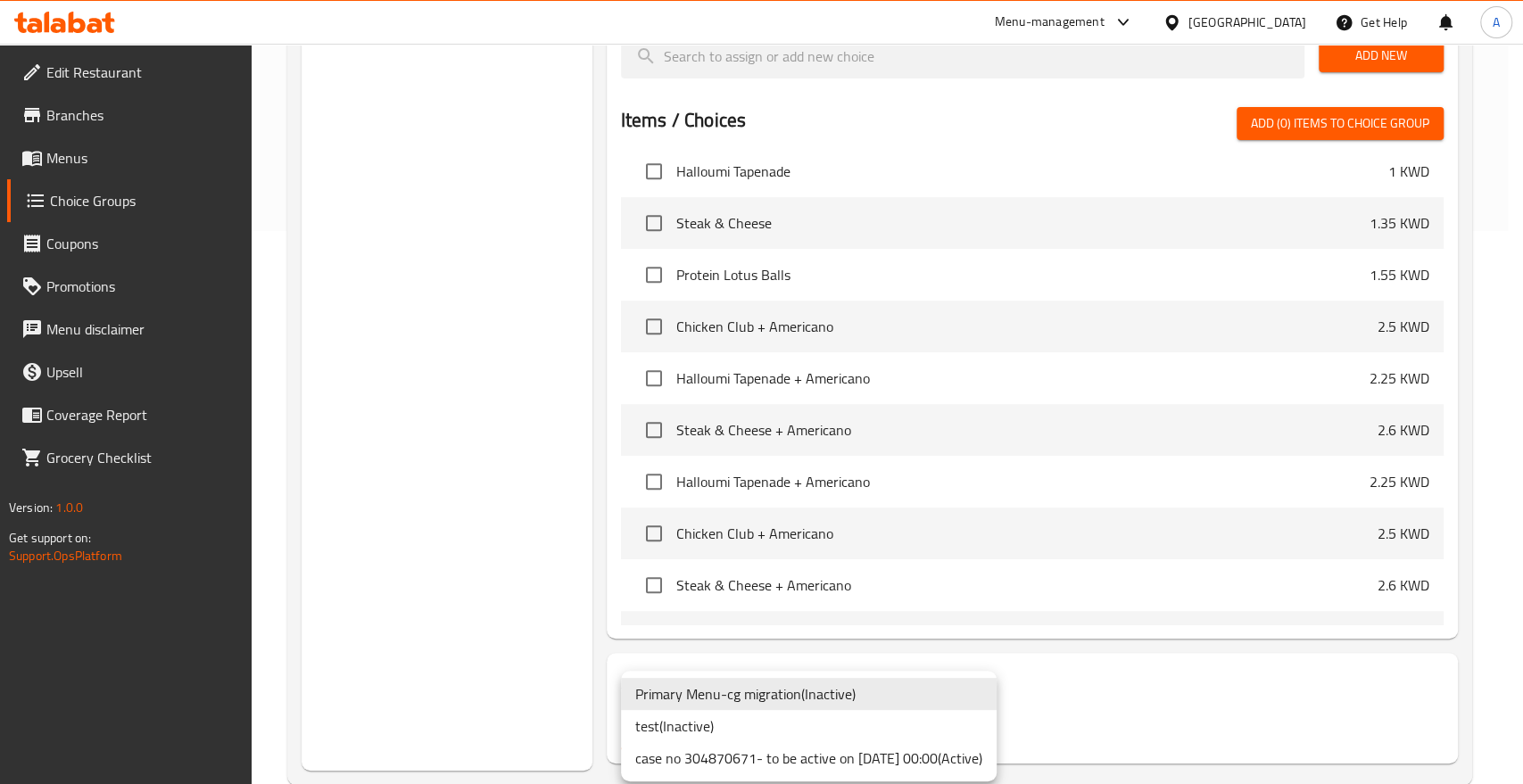
click at [809, 750] on li "case no 304870671- to be active on [DATE] 00:00 ( Active )" at bounding box center [808, 758] width 376 height 33
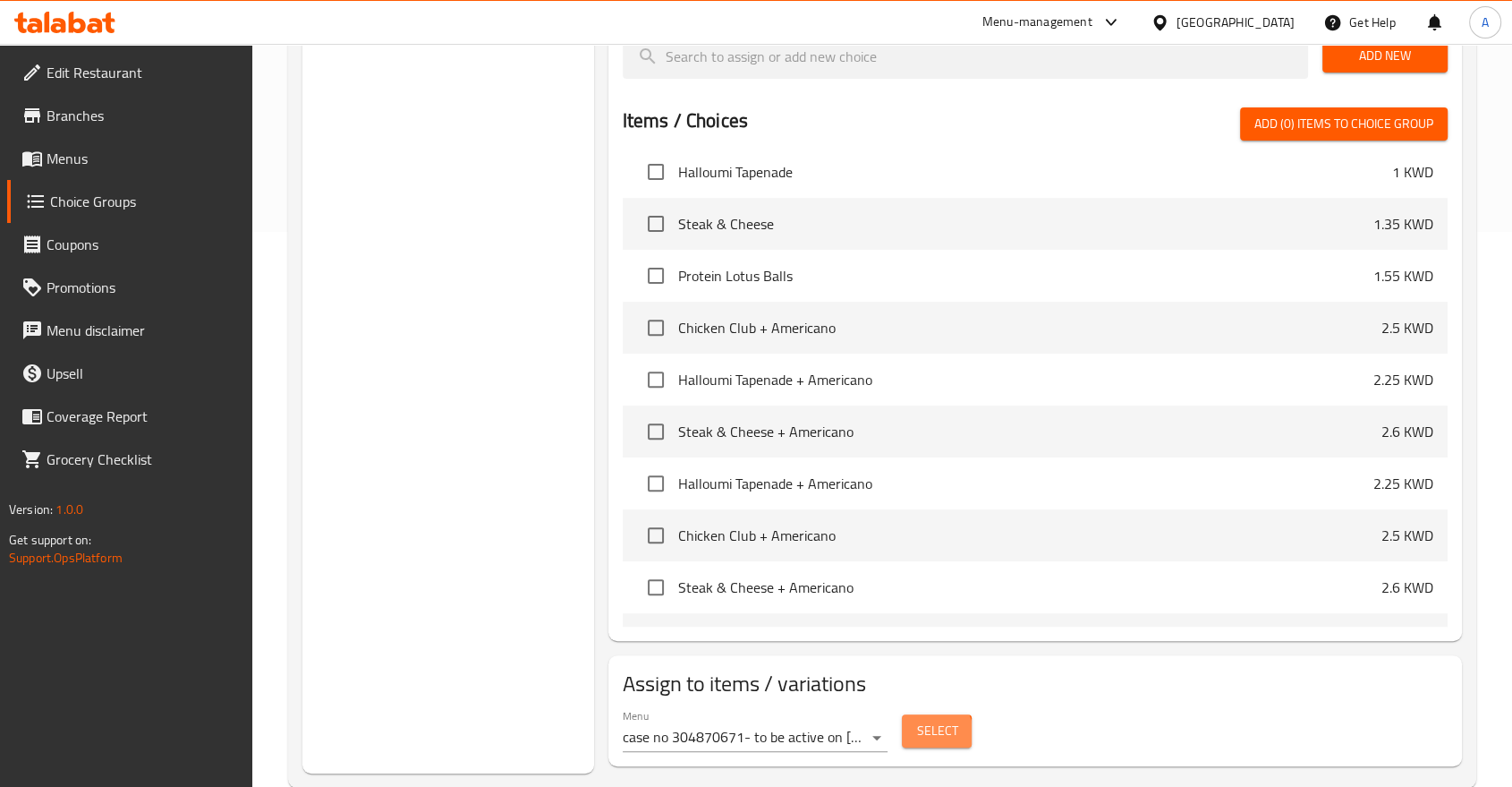
click at [932, 720] on span "Select" at bounding box center [936, 730] width 41 height 22
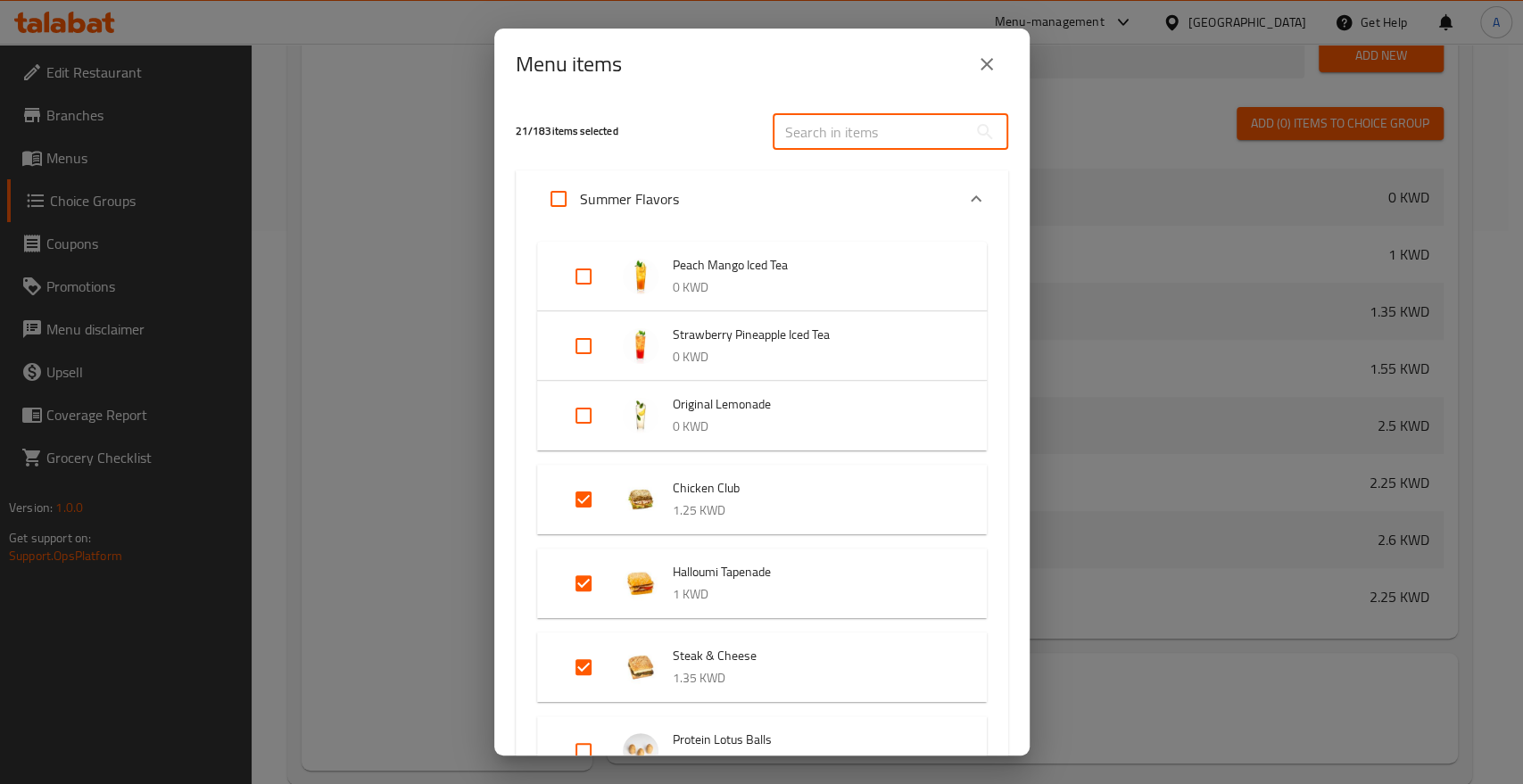
click at [848, 129] on input "text" at bounding box center [870, 131] width 194 height 35
paste input "Pumpkin Latte"
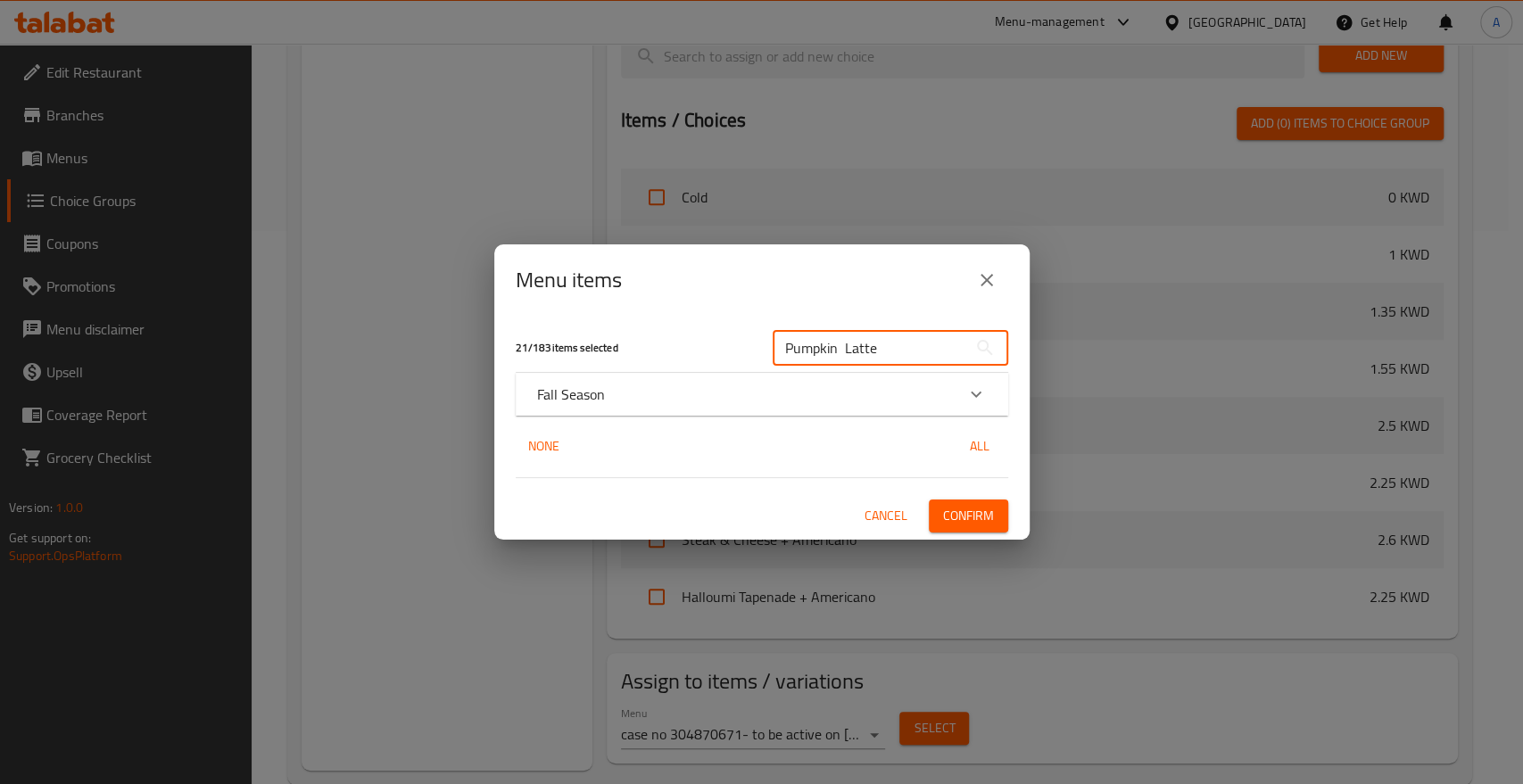
type input "Pumpkin Latte"
click at [685, 387] on div "Fall Season" at bounding box center [745, 394] width 417 height 21
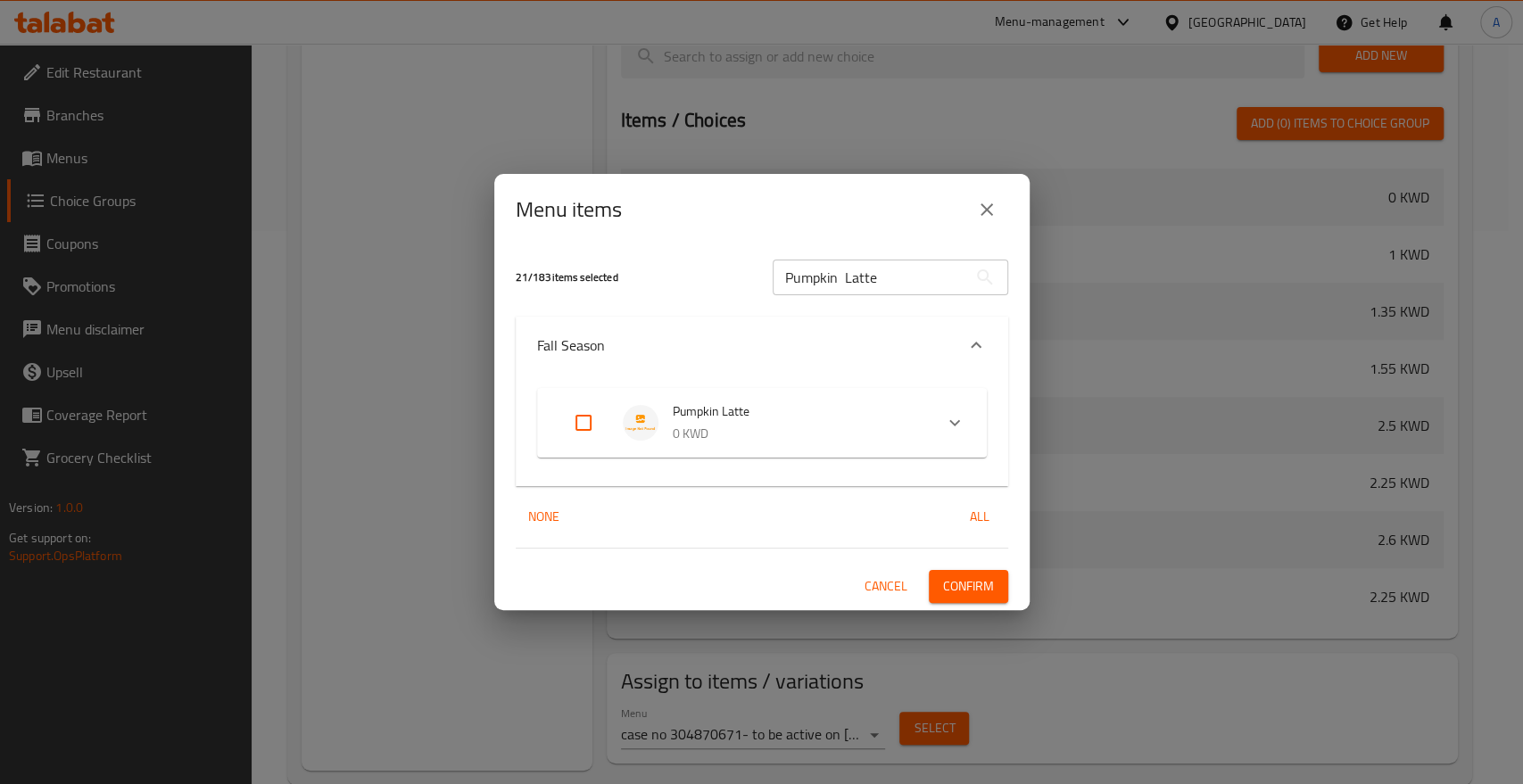
click at [576, 419] on input "Expand" at bounding box center [584, 423] width 43 height 43
checkbox input "true"
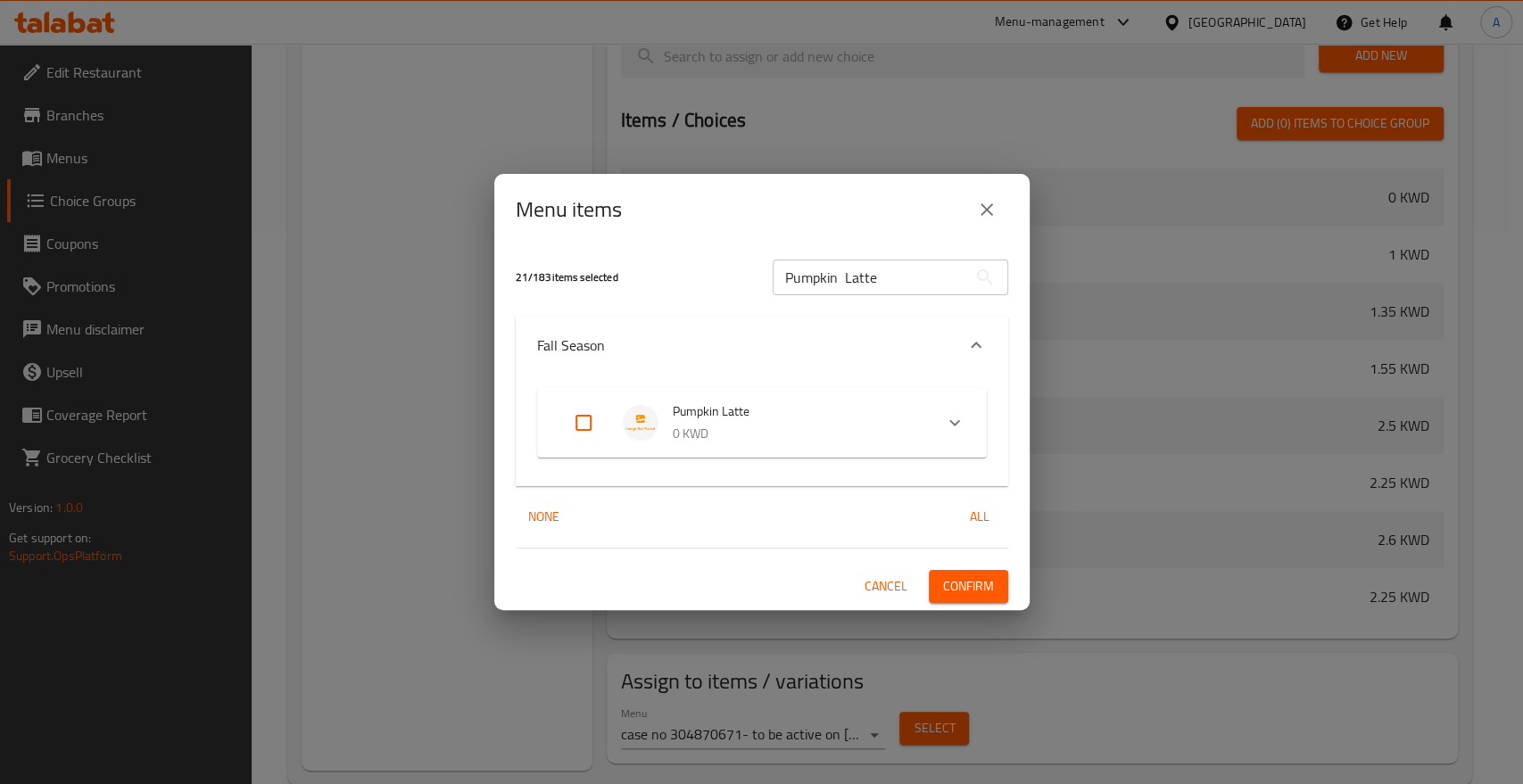
checkbox input "true"
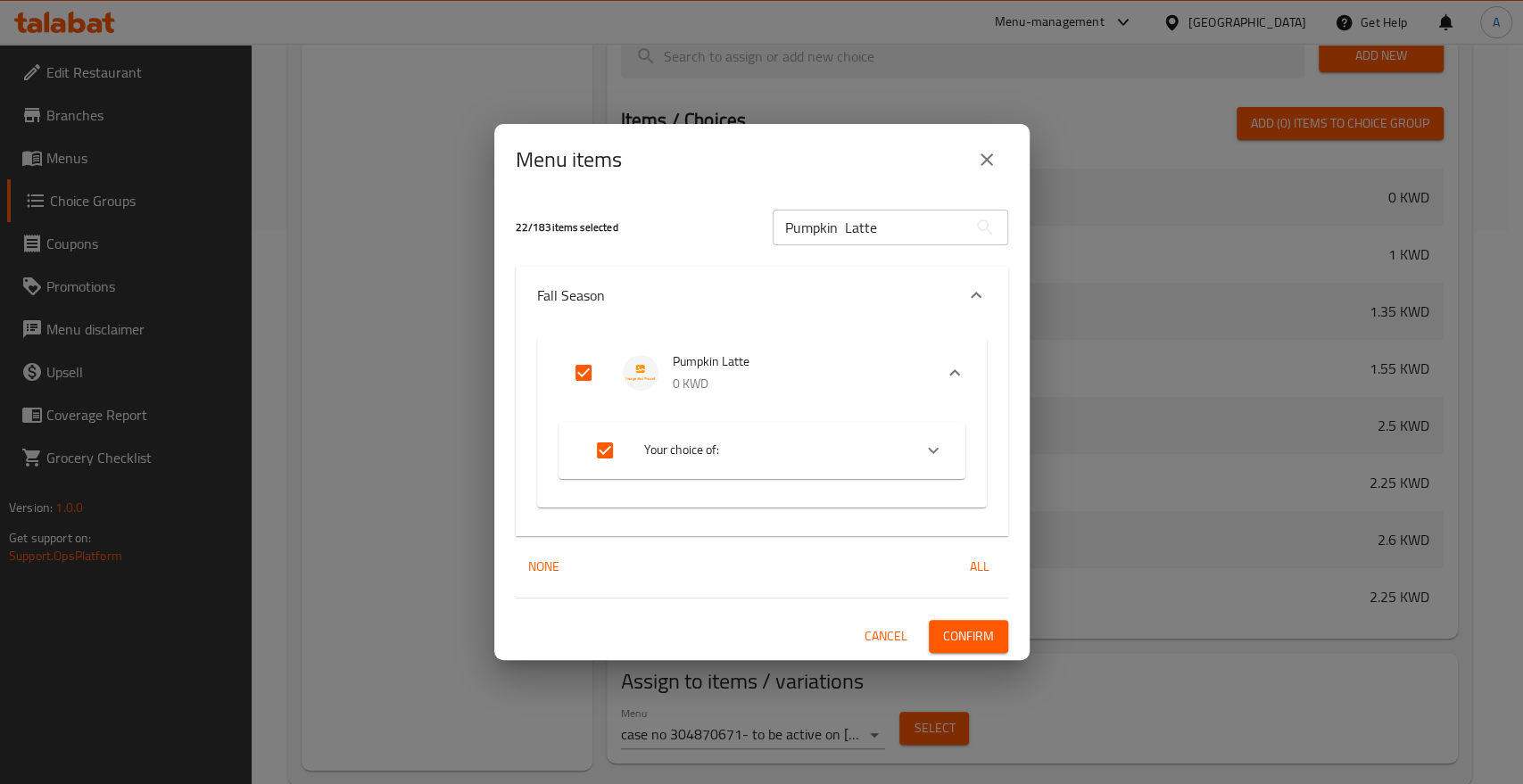
click at [585, 363] on input "Expand" at bounding box center [584, 372] width 43 height 43
checkbox input "false"
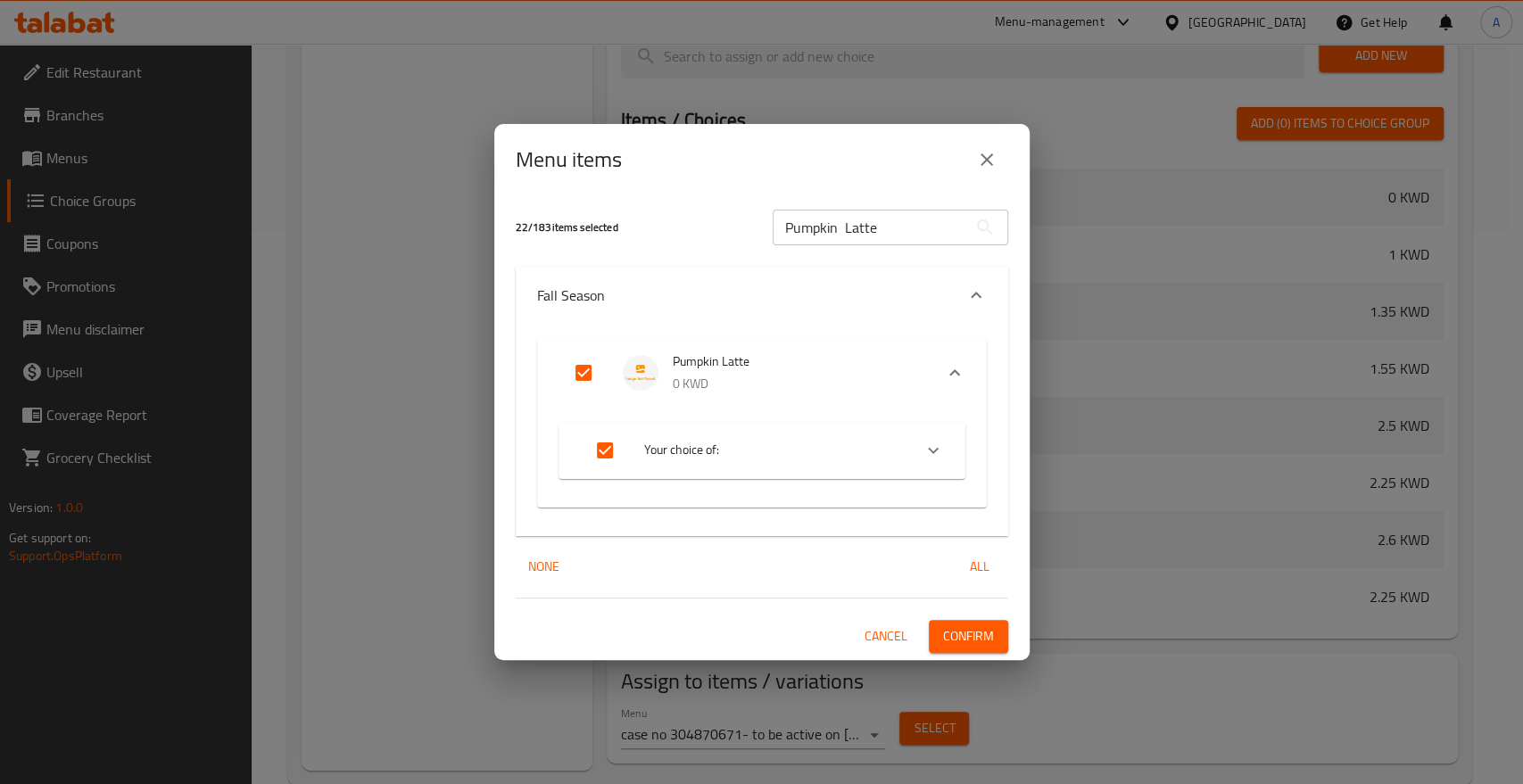
checkbox input "false"
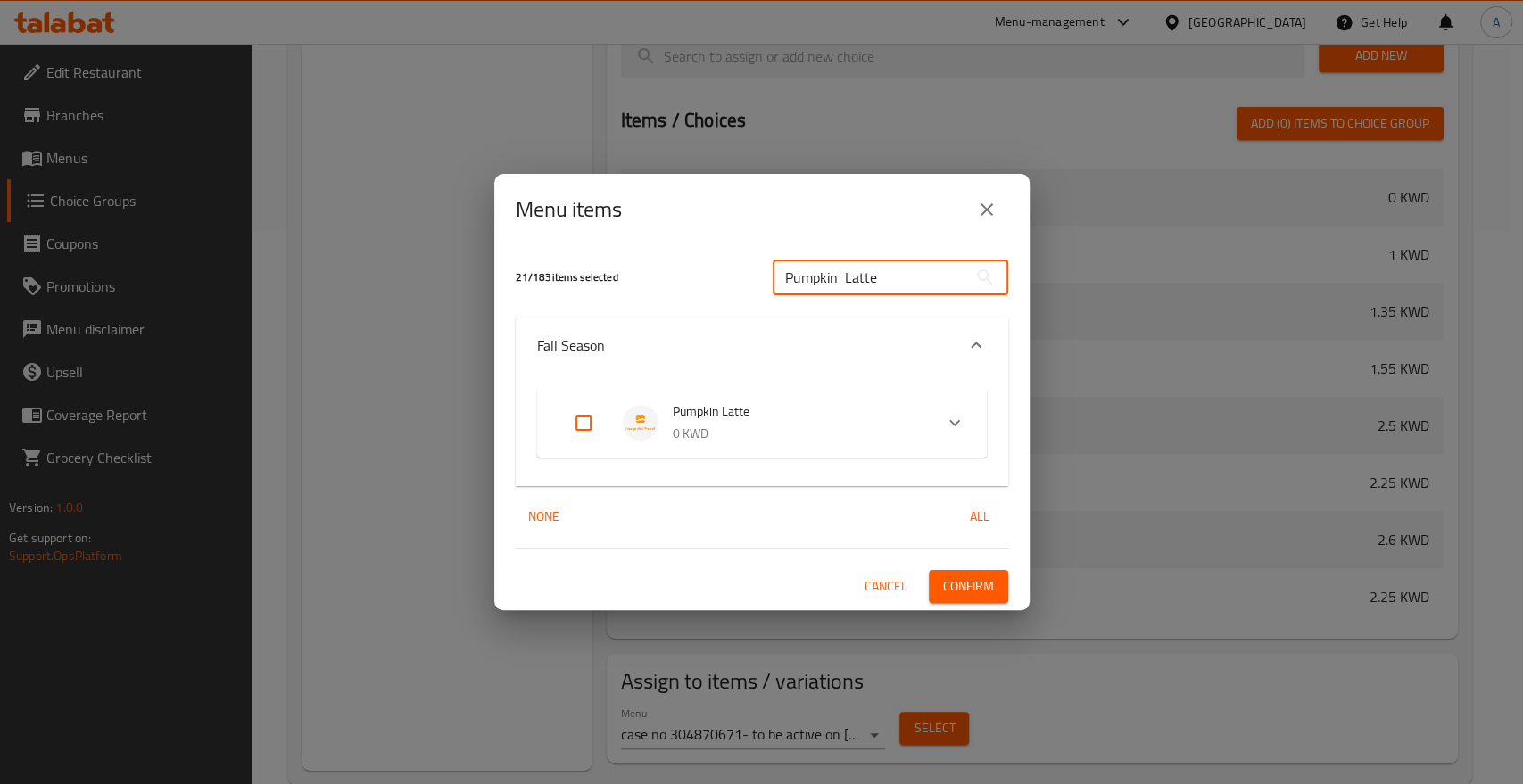
click at [831, 275] on input "Pumpkin Latte" at bounding box center [870, 276] width 194 height 35
paste input "Halloumi Kashkaval Wrap"
type input "Halloumi Kashkaval Wrap"
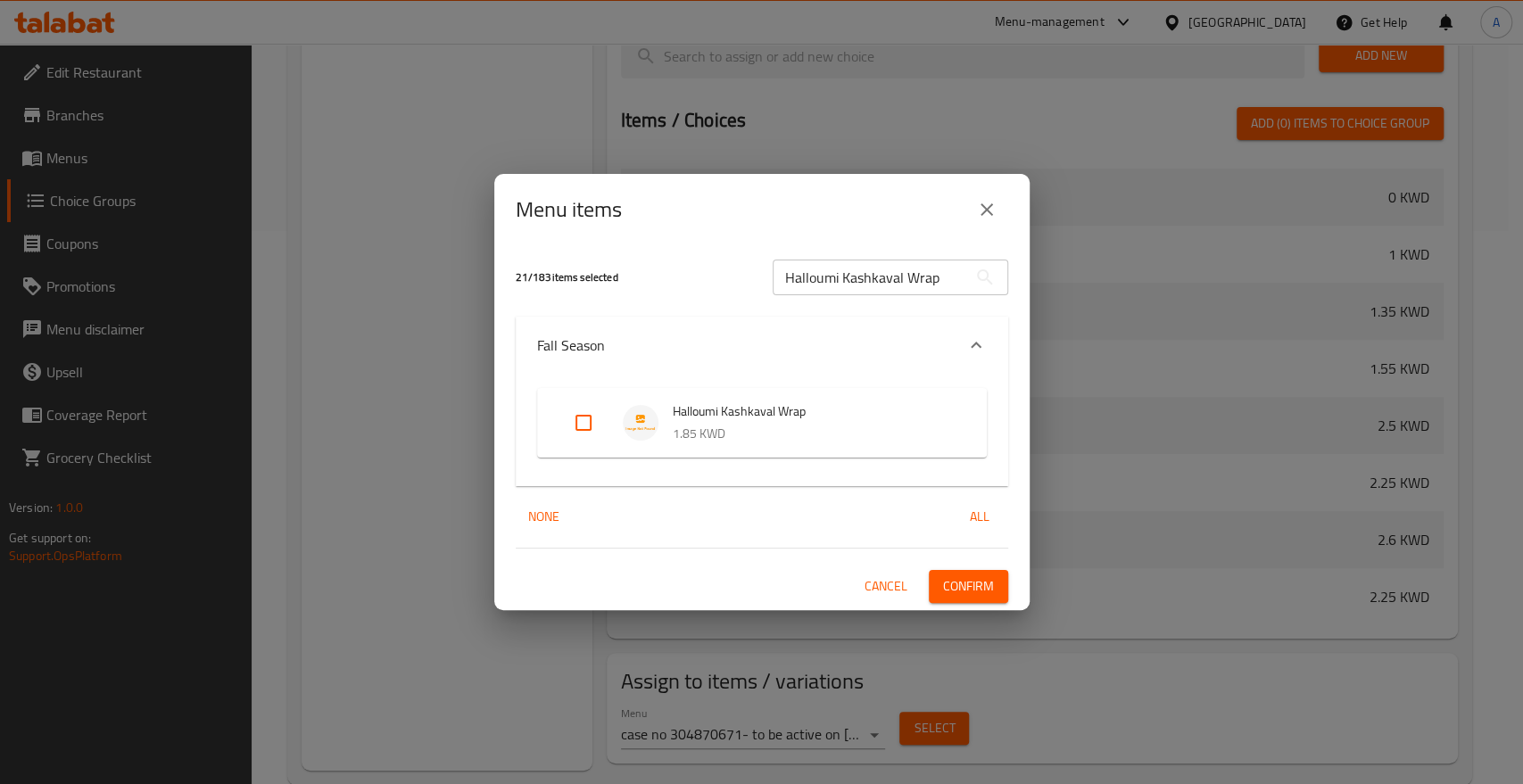
click at [578, 415] on input "Expand" at bounding box center [584, 423] width 43 height 43
checkbox input "true"
click at [845, 282] on input "Halloumi Kashkaval Wrap" at bounding box center [870, 276] width 194 height 35
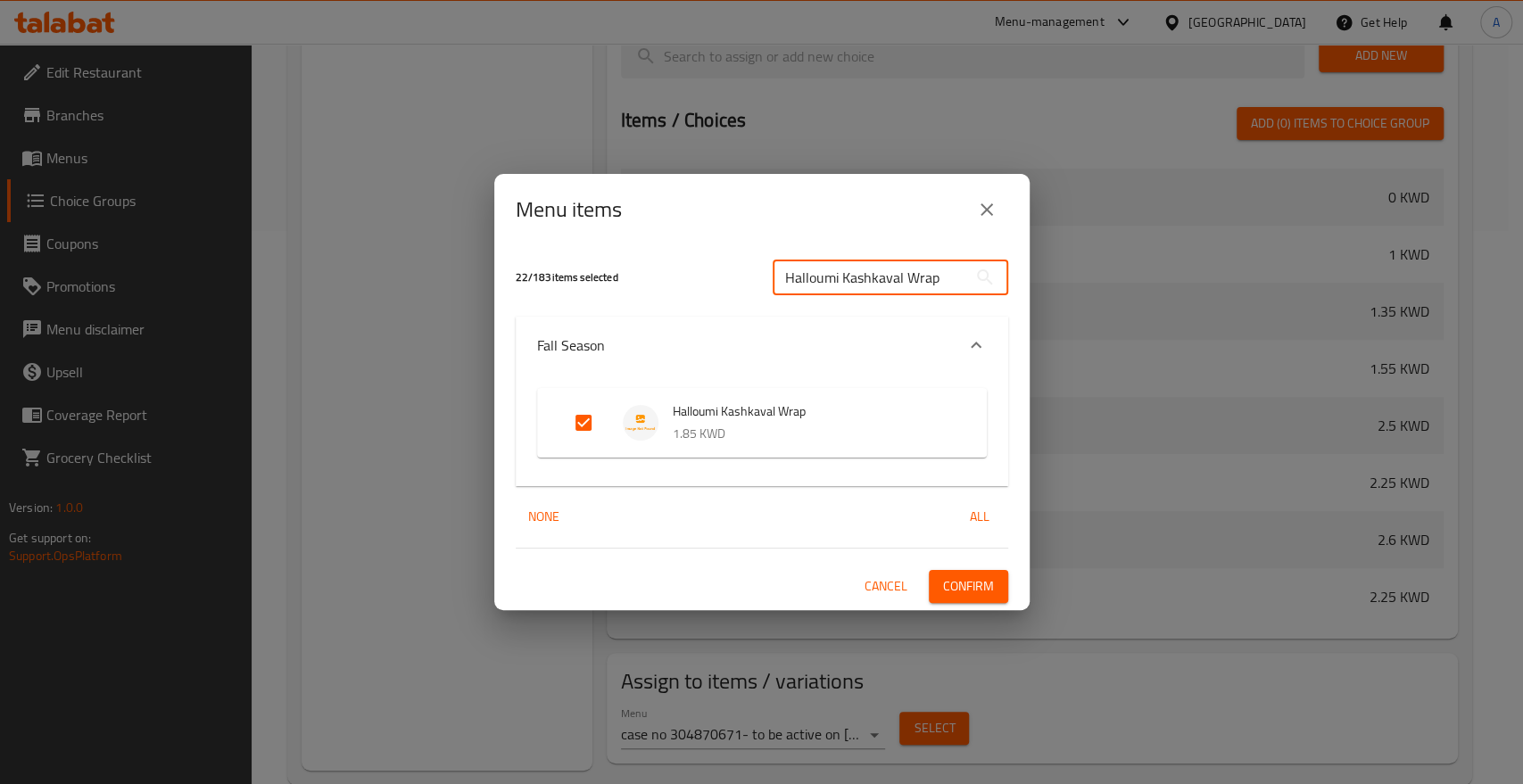
paste input "Mini Nutella Brownie"
type input "Mini Nutella Brownie"
click at [580, 425] on input "Expand" at bounding box center [584, 423] width 43 height 43
checkbox input "true"
click at [978, 582] on span "Confirm" at bounding box center [968, 586] width 51 height 22
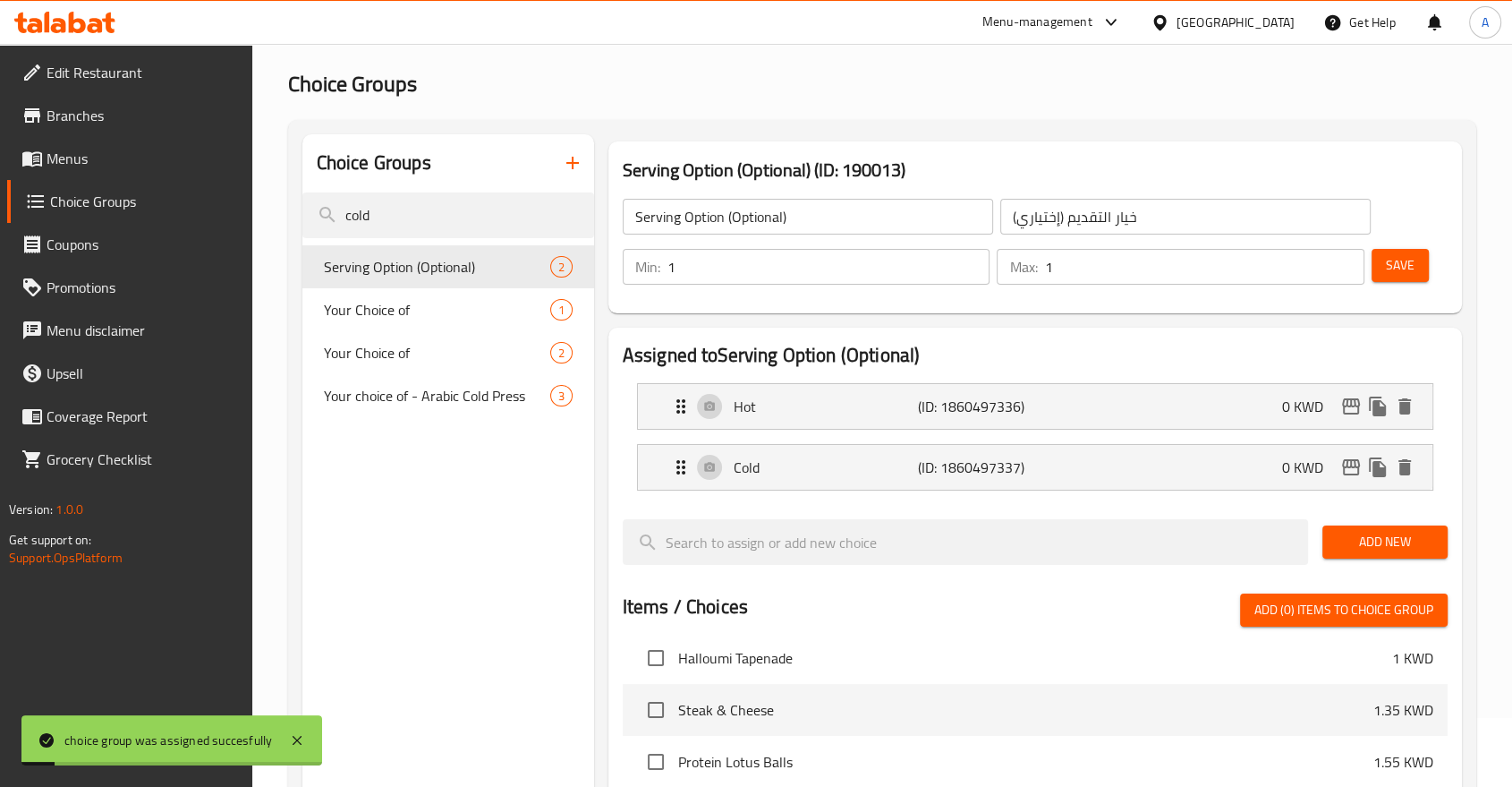
scroll to position [0, 0]
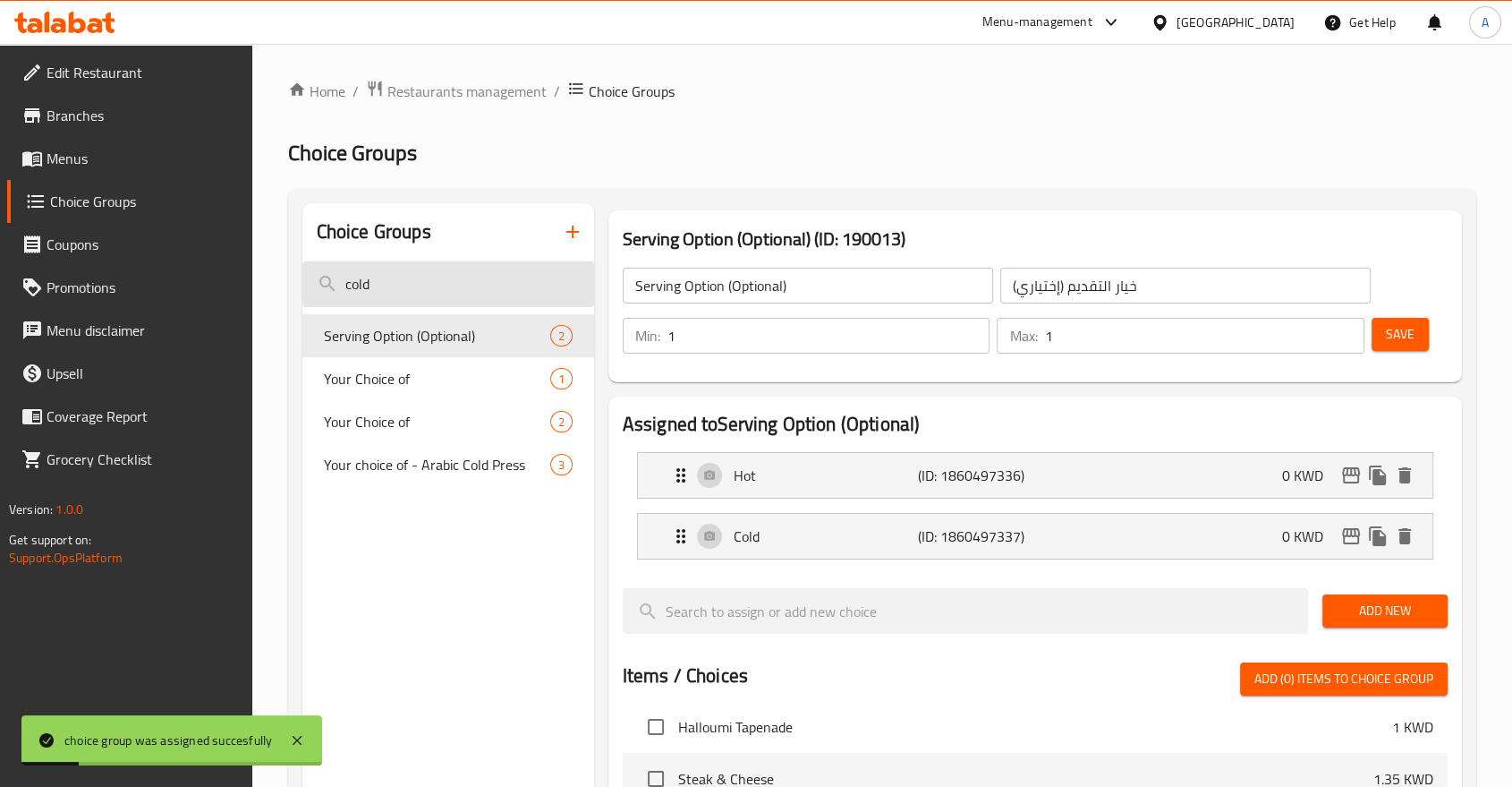
click at [443, 265] on input "cold" at bounding box center [448, 284] width 292 height 46
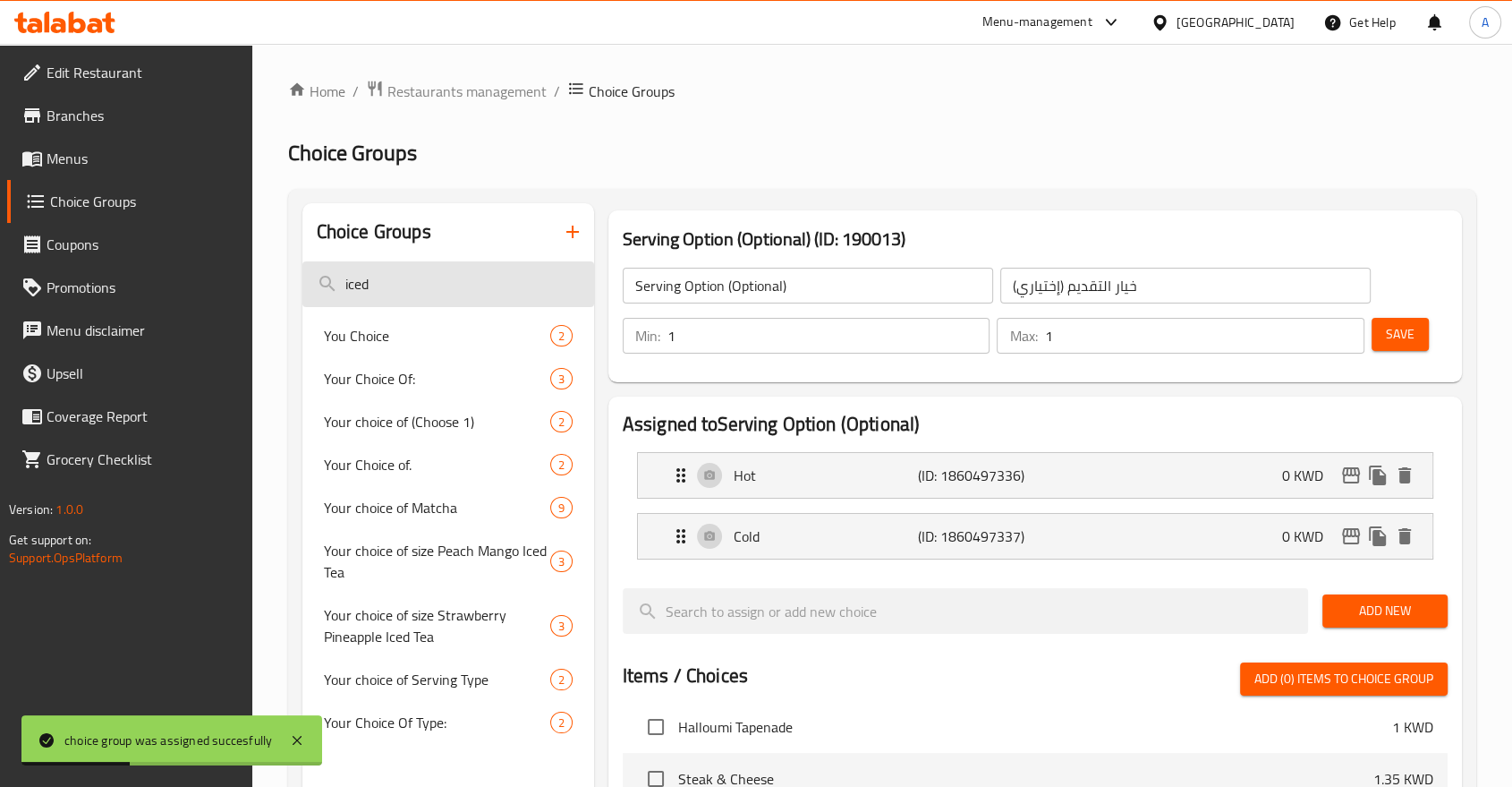
type input "iced"
click at [420, 325] on span "You Choice" at bounding box center [411, 336] width 173 height 21
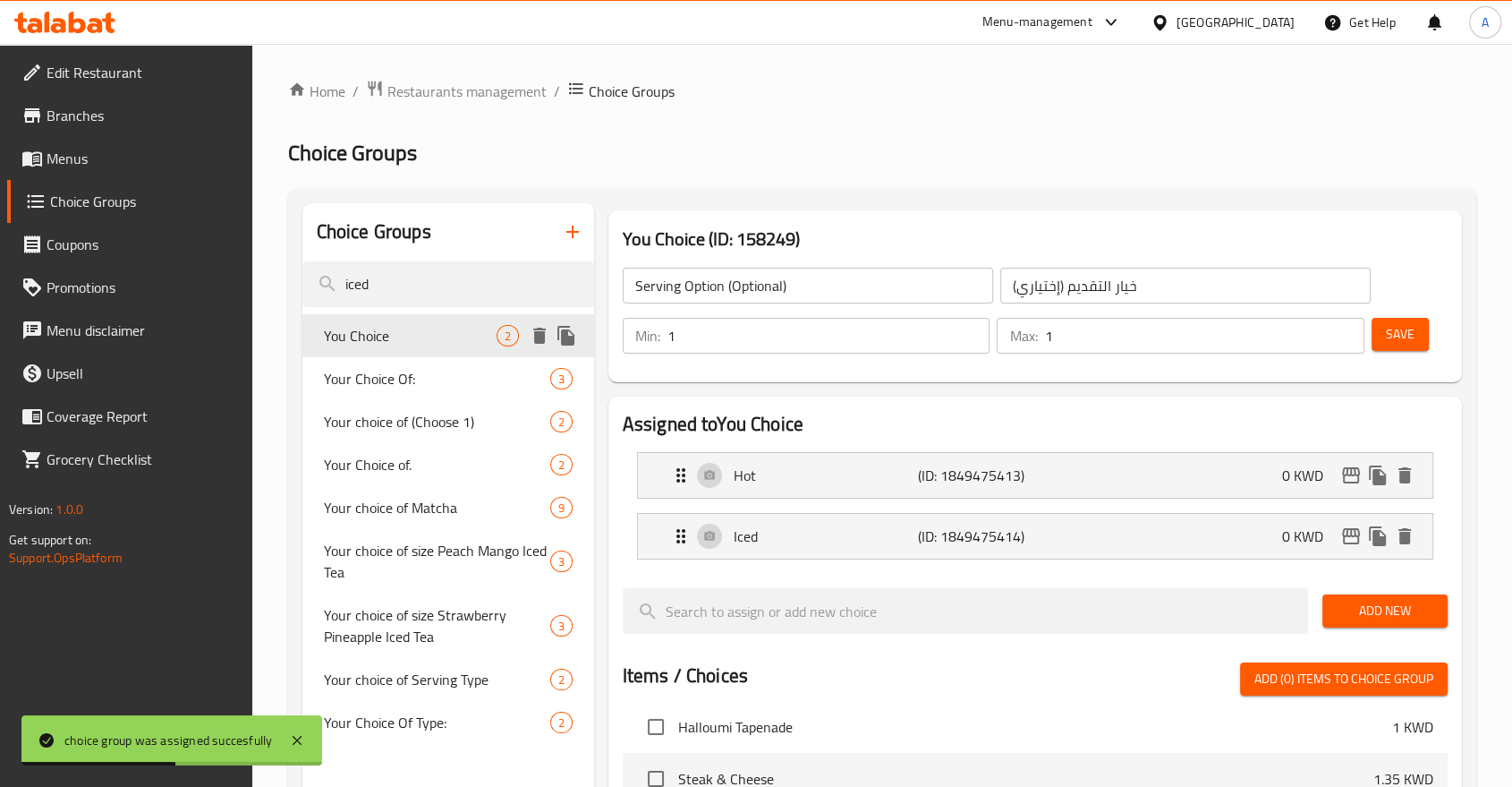
type input "You Choice"
type input "اختيارات"
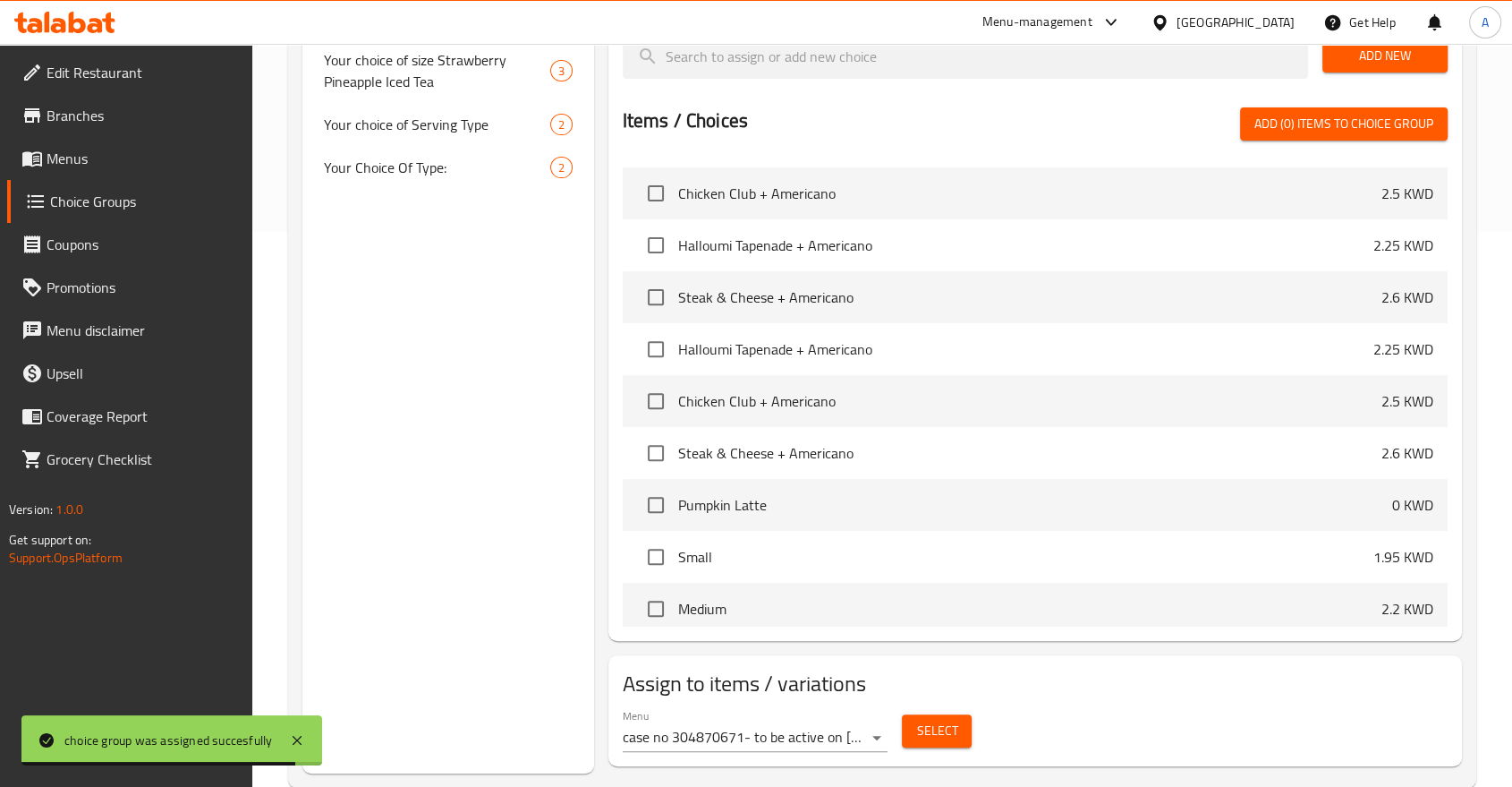
scroll to position [1094, 0]
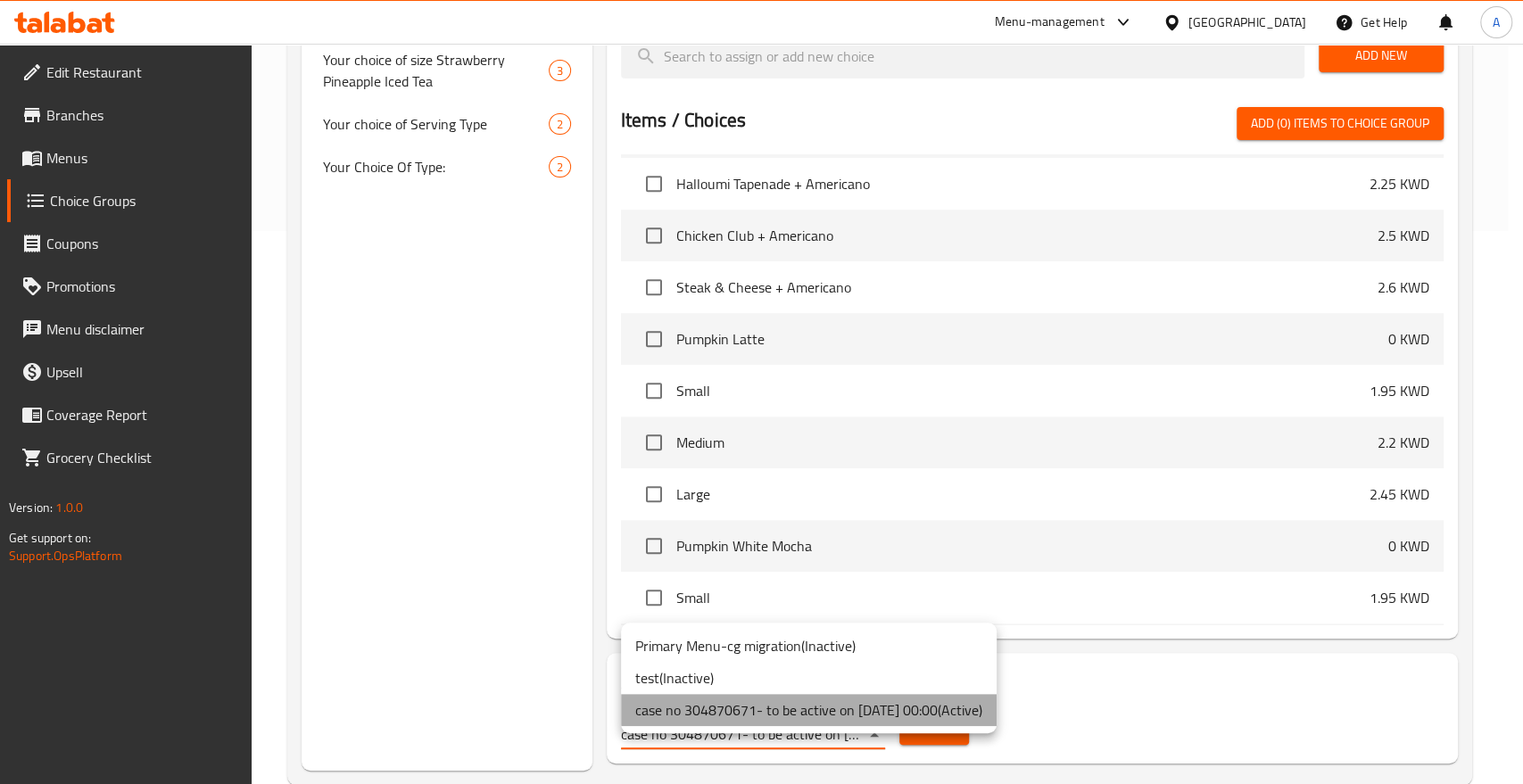
click at [872, 705] on li "case no 304870671- to be active on [DATE] 00:00 ( Active )" at bounding box center [808, 710] width 376 height 33
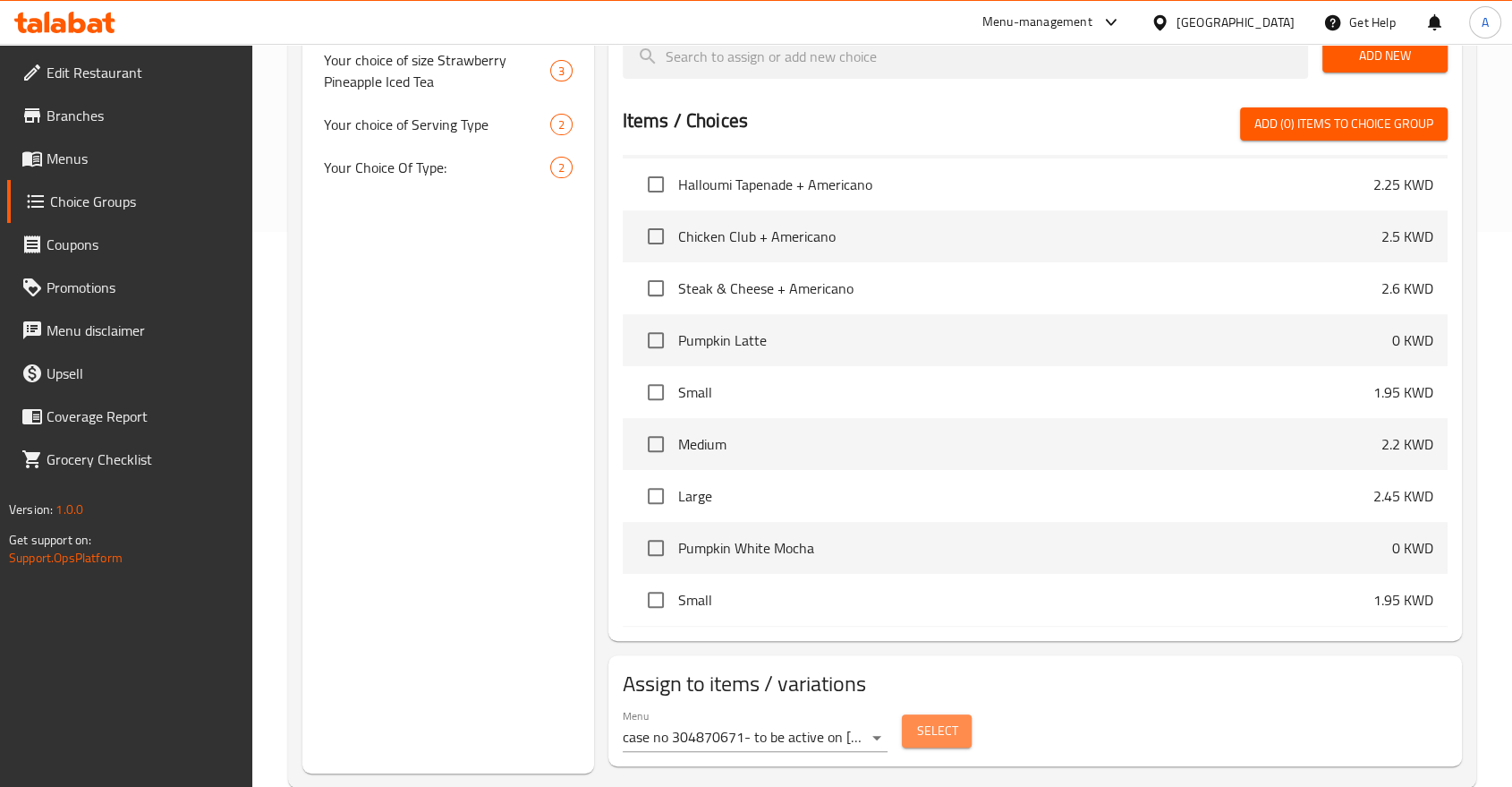
click at [938, 720] on span "Select" at bounding box center [936, 730] width 41 height 22
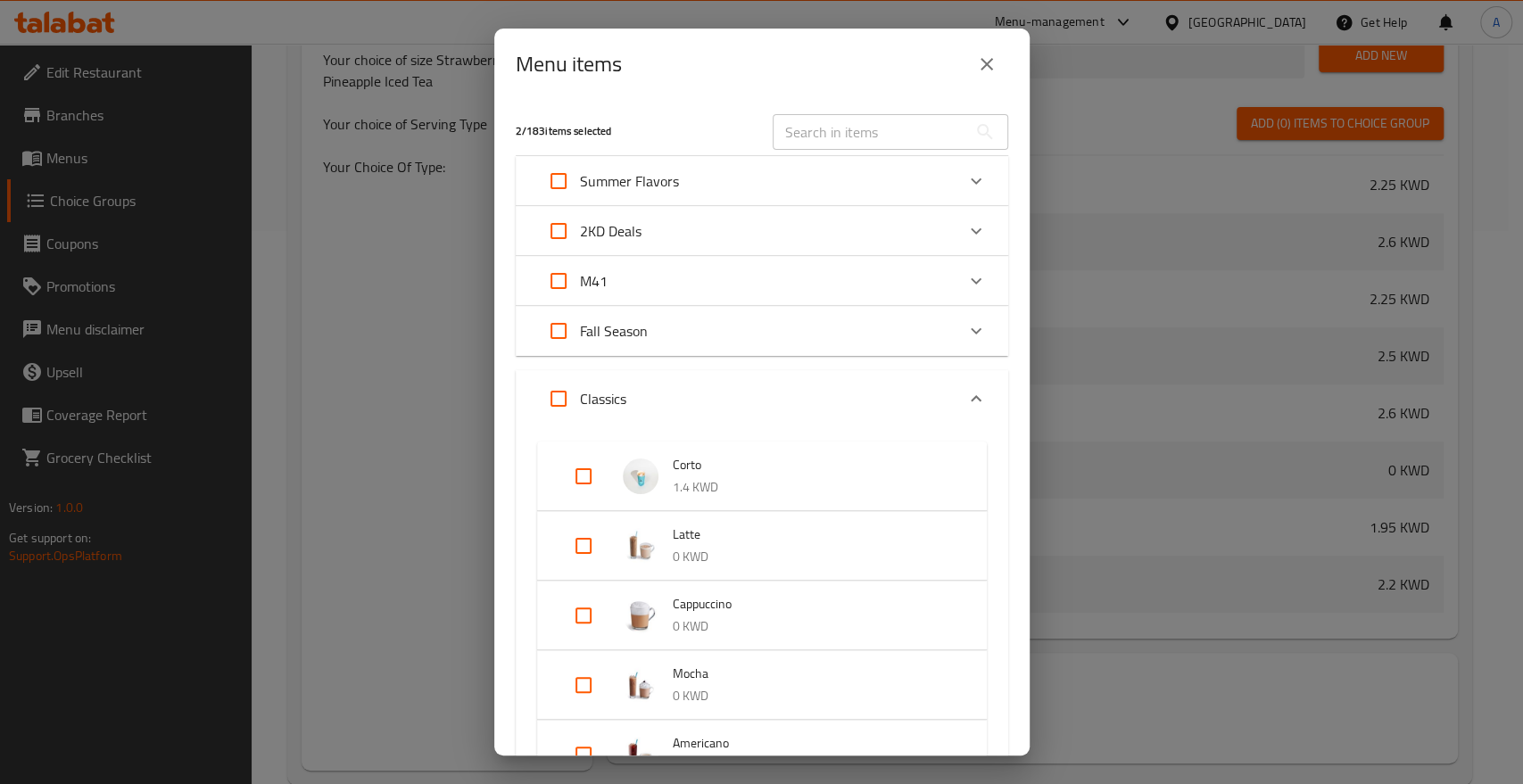
click at [828, 123] on input "text" at bounding box center [870, 131] width 194 height 35
paste input "Pumpkin Latte"
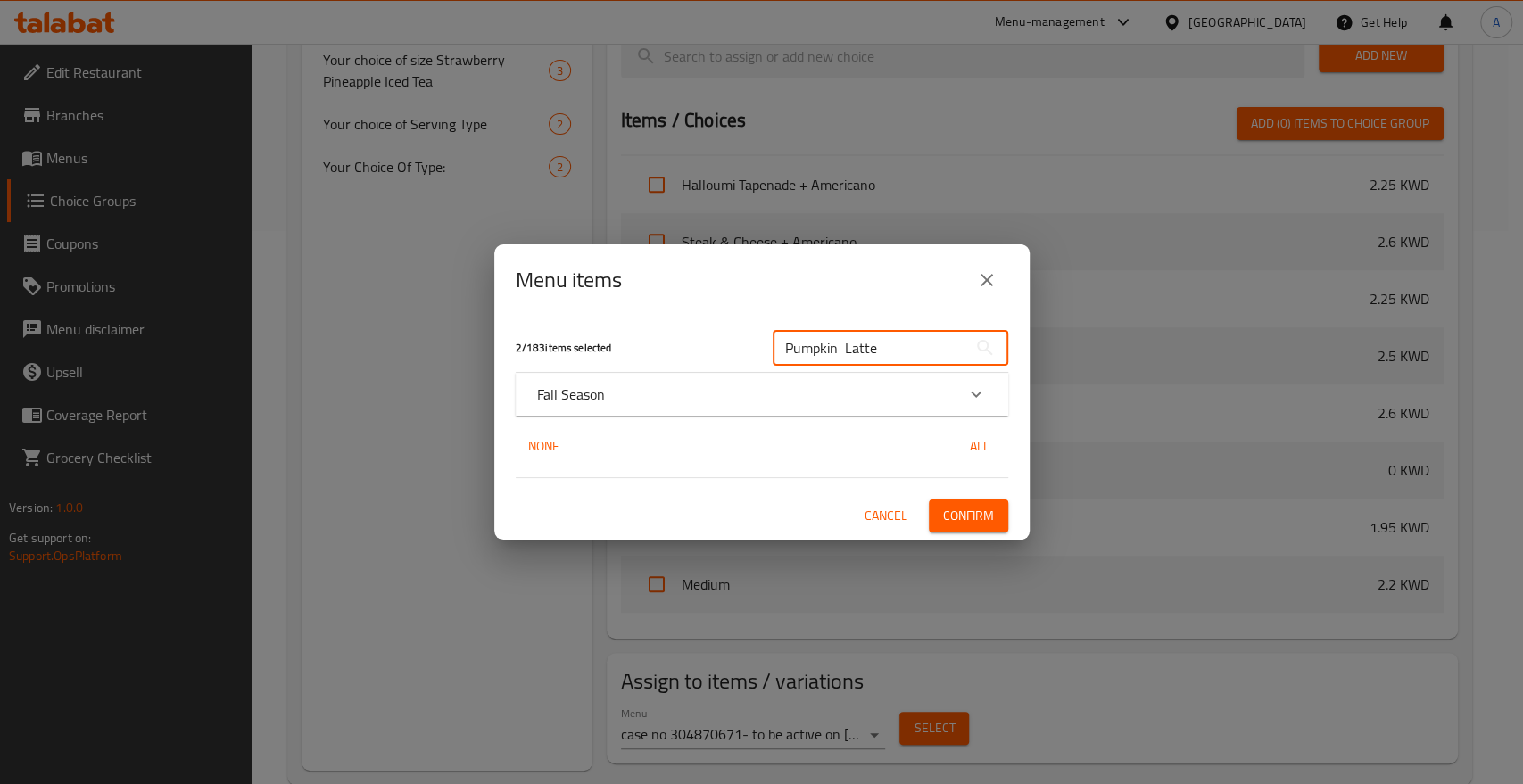
type input "Pumpkin Latte"
click at [718, 373] on div "Fall Season" at bounding box center [762, 394] width 493 height 43
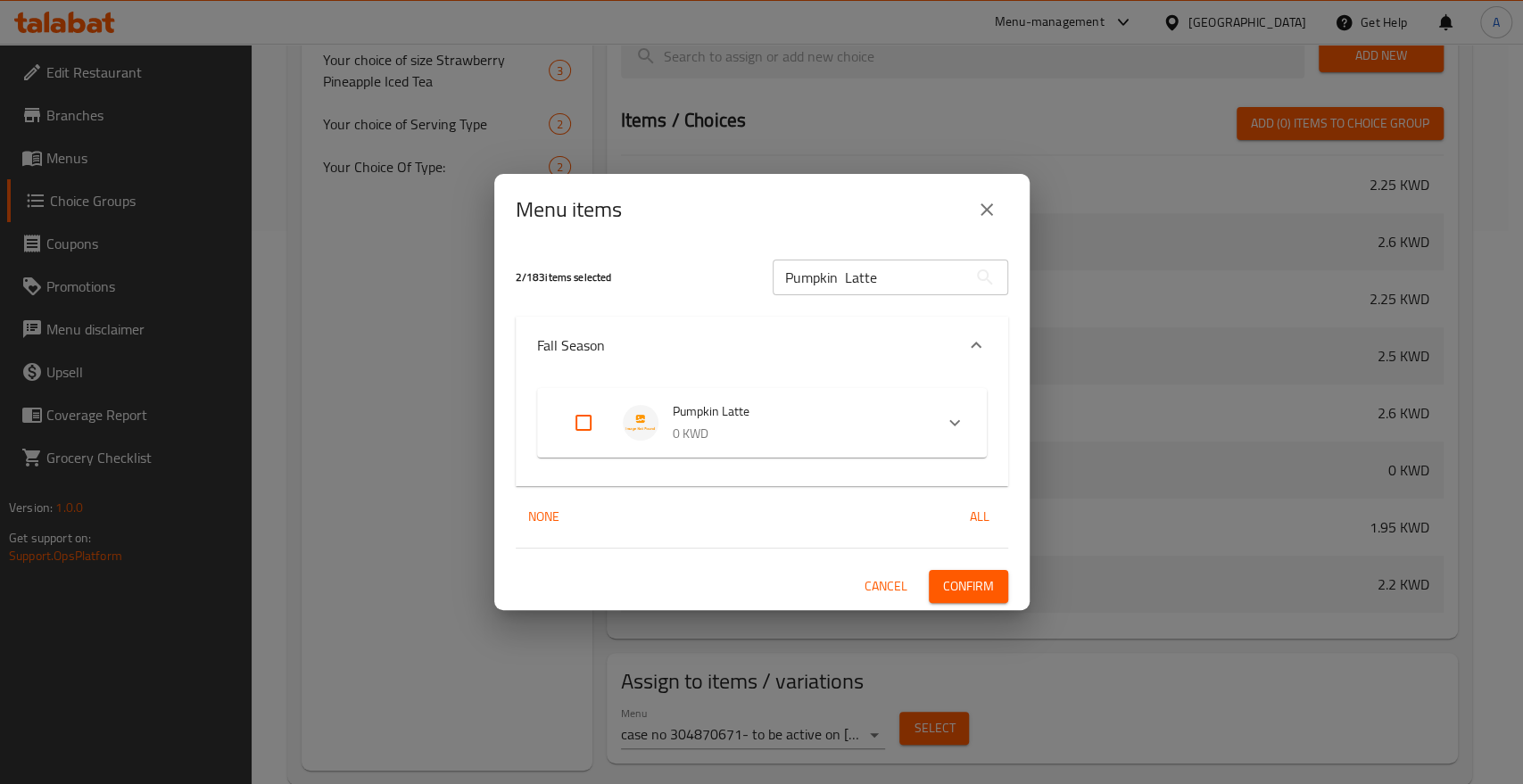
click at [572, 422] on input "Expand" at bounding box center [584, 423] width 43 height 43
checkbox input "true"
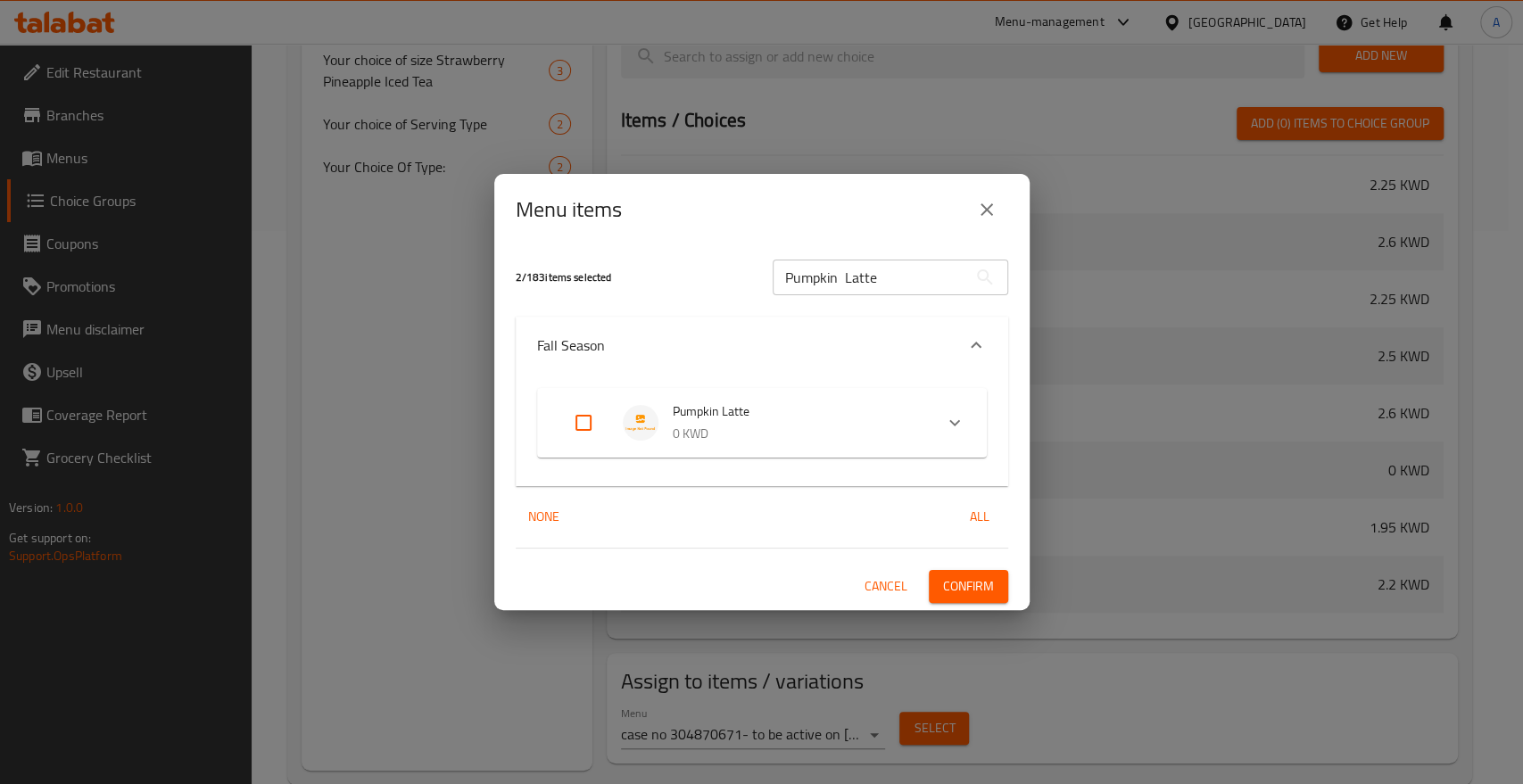
checkbox input "true"
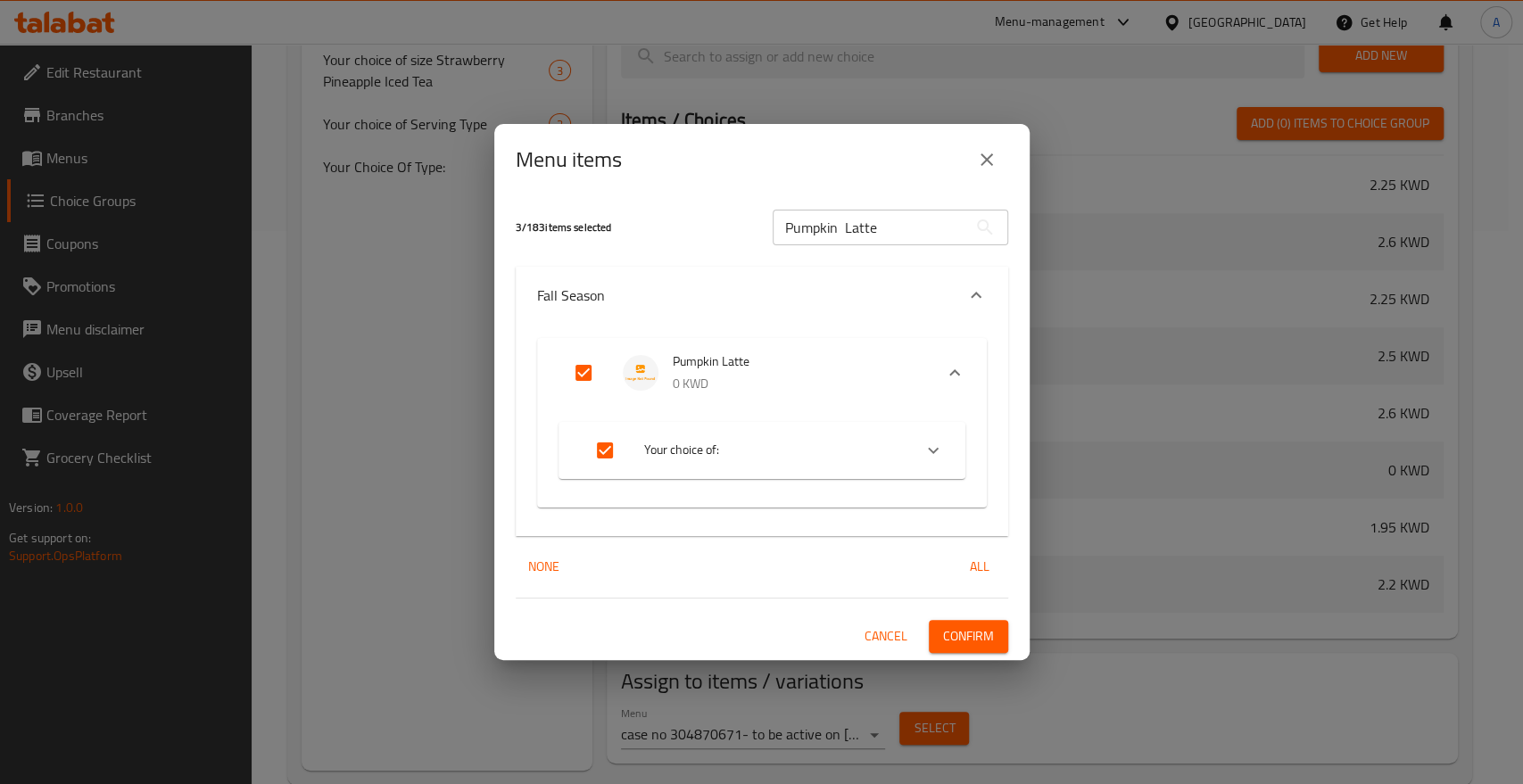
click at [890, 231] on input "Pumpkin Latte" at bounding box center [870, 227] width 194 height 35
click at [890, 230] on input "Pumpkin Latte" at bounding box center [870, 227] width 194 height 35
paste input "White Mocha"
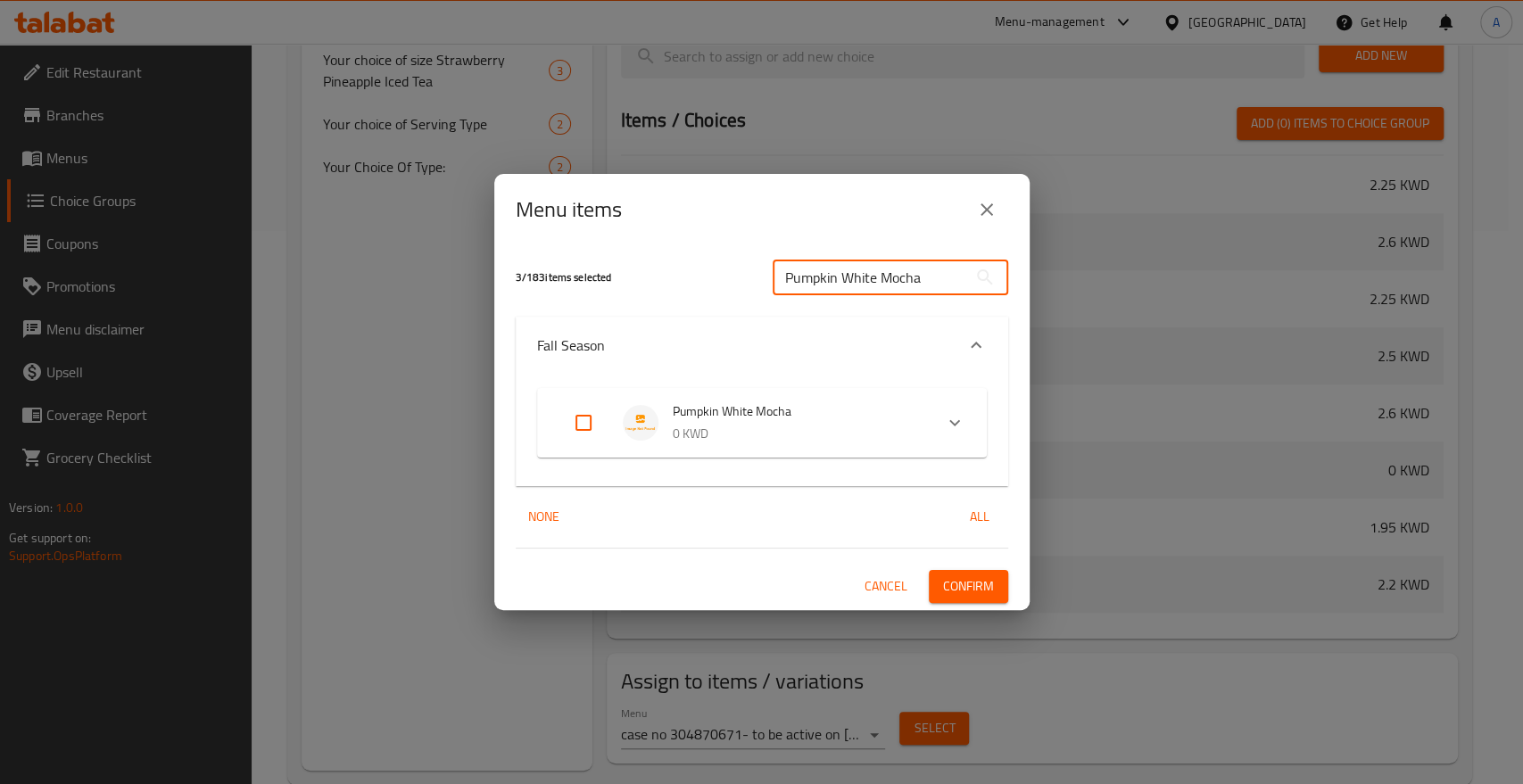
type input "Pumpkin White Mocha"
click at [576, 424] on input "Expand" at bounding box center [584, 423] width 43 height 43
checkbox input "true"
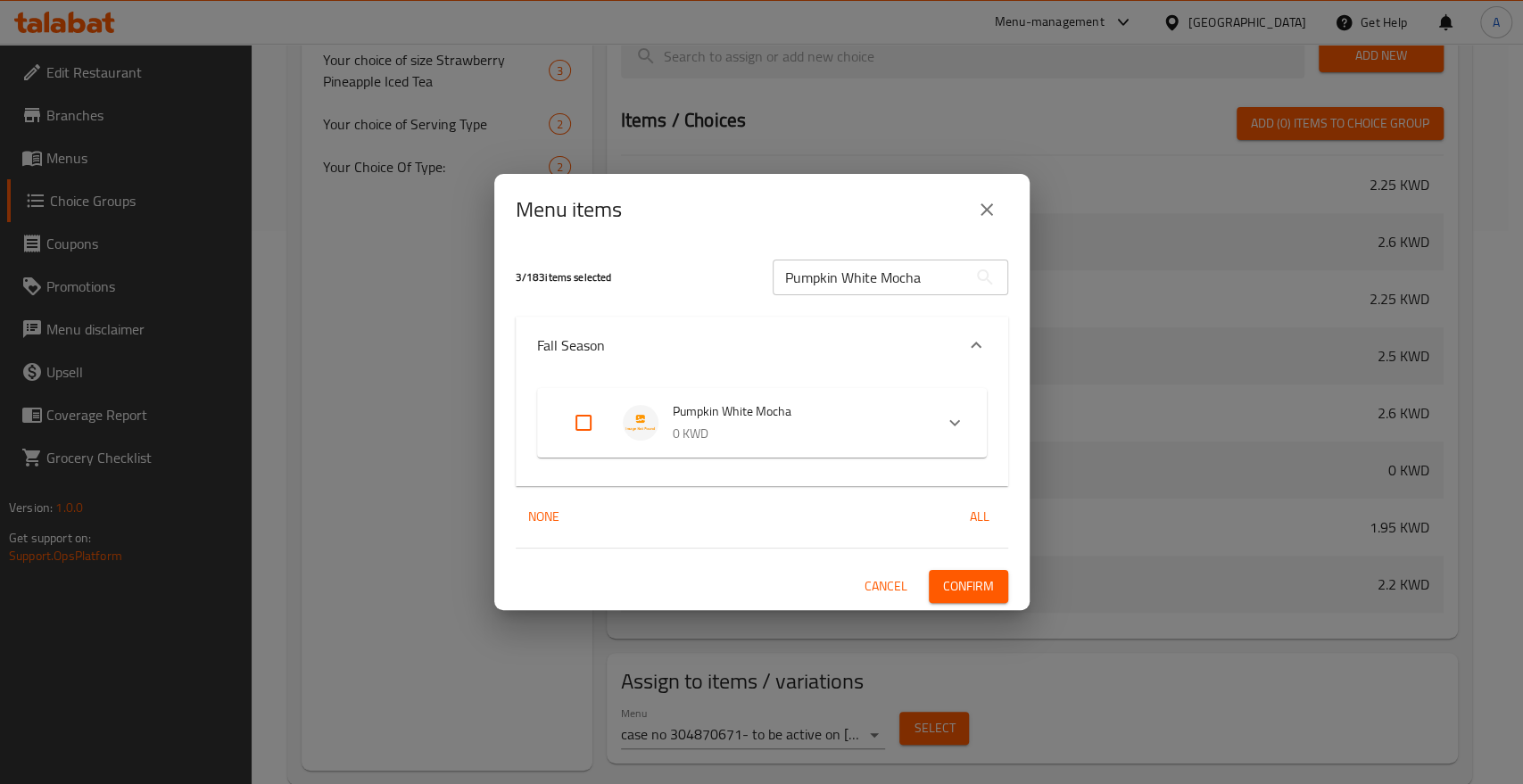
checkbox input "true"
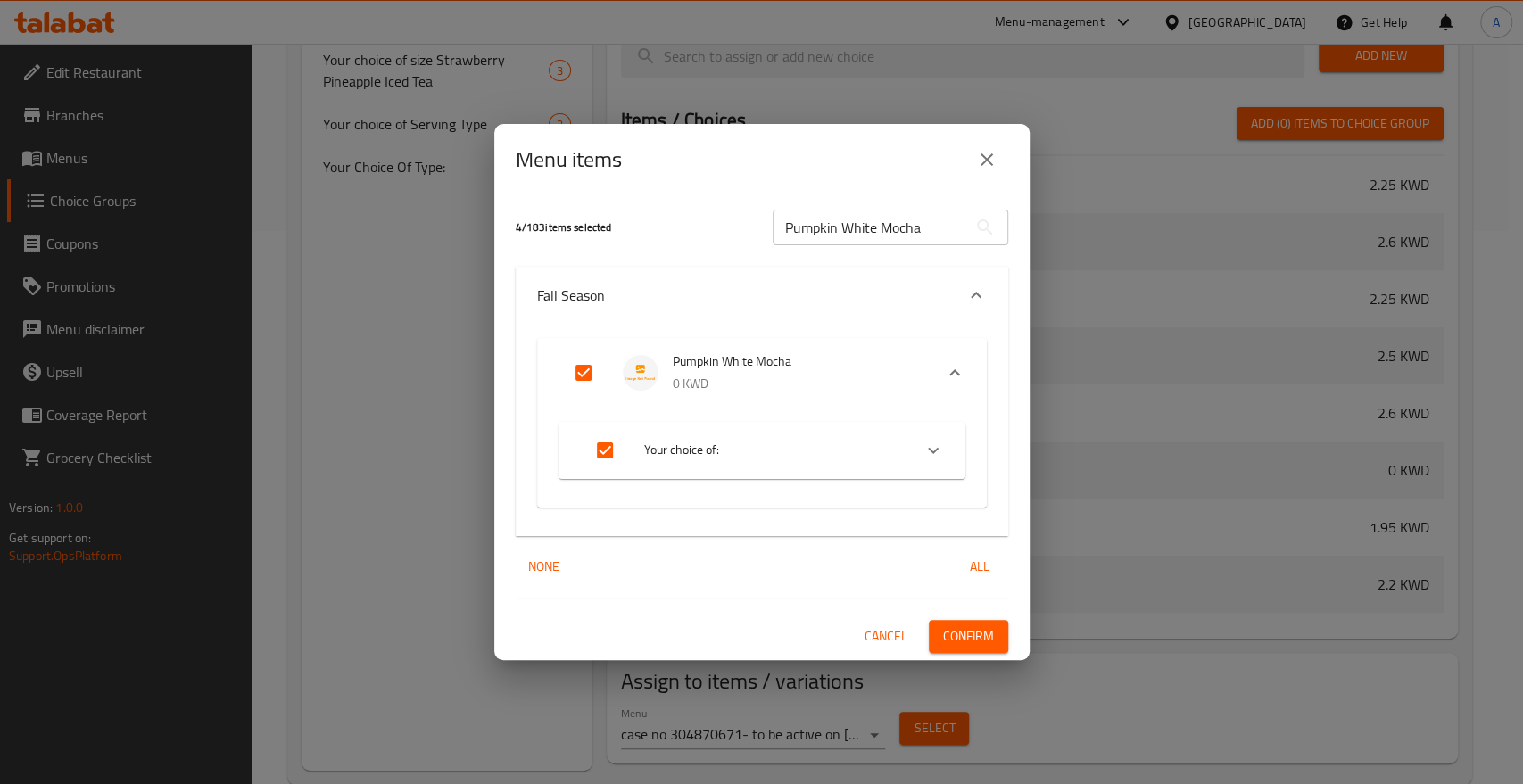
click at [957, 632] on span "Confirm" at bounding box center [968, 636] width 51 height 22
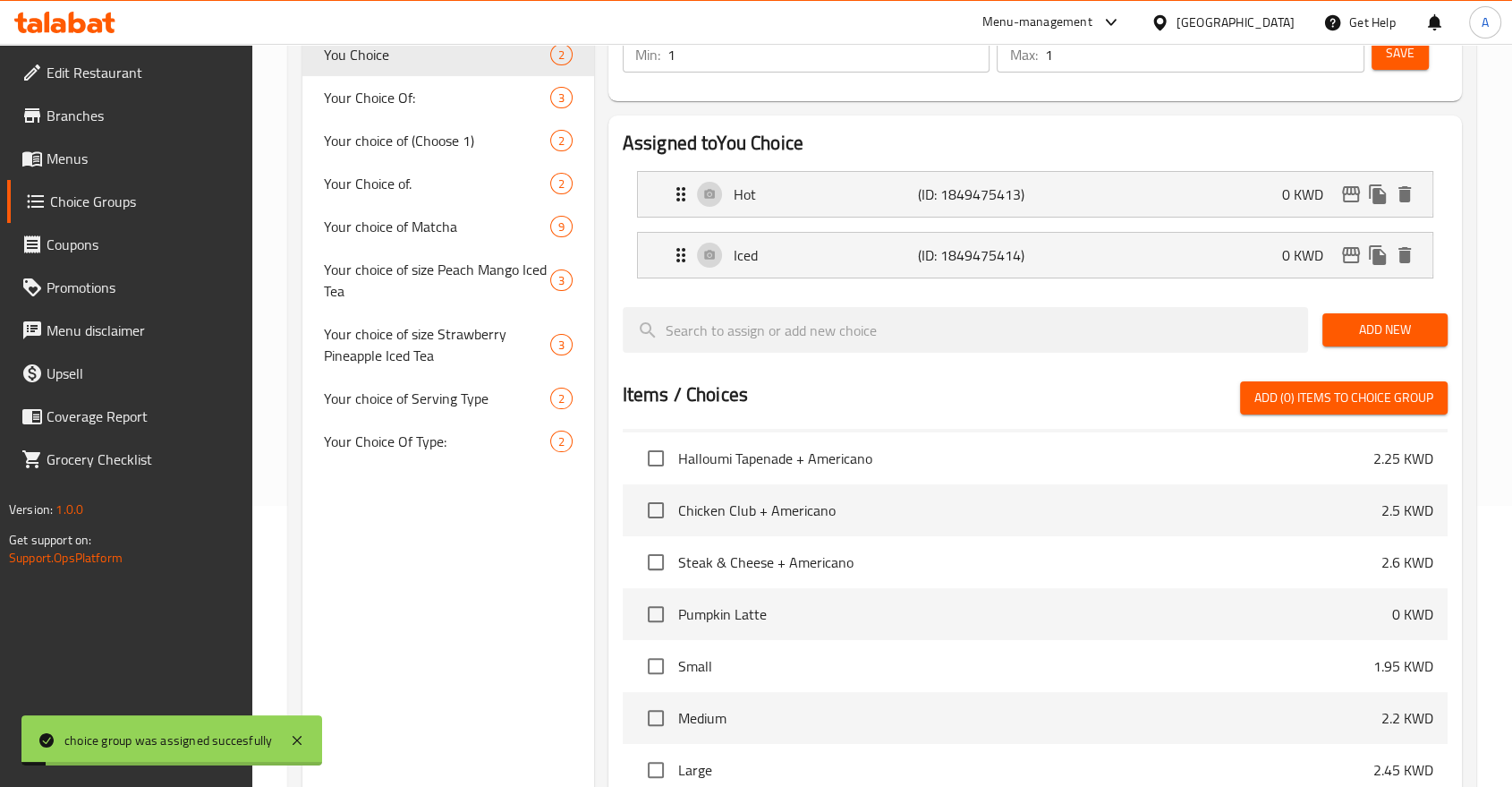
scroll to position [58, 0]
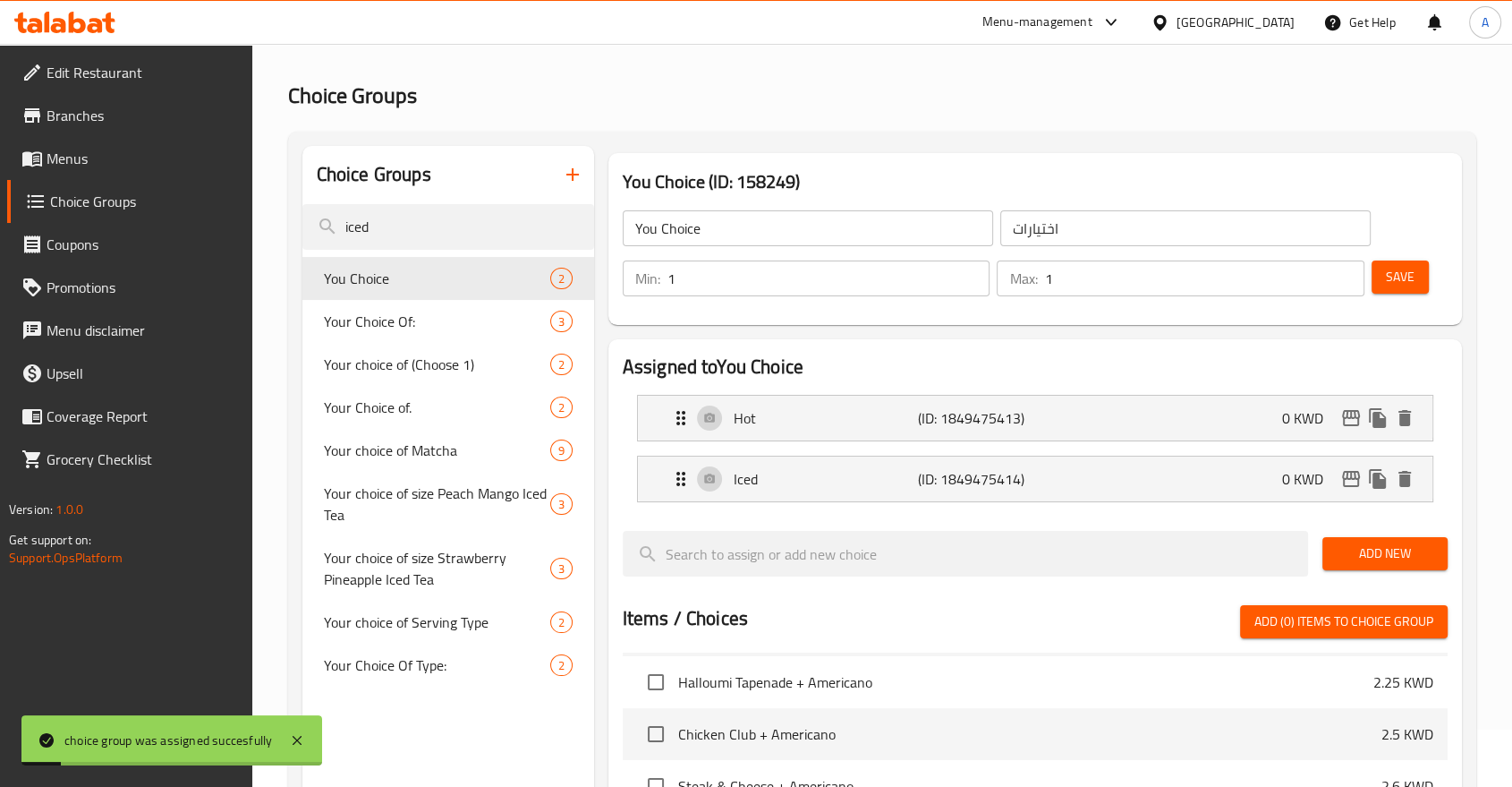
click at [93, 148] on span "Menus" at bounding box center [142, 158] width 192 height 21
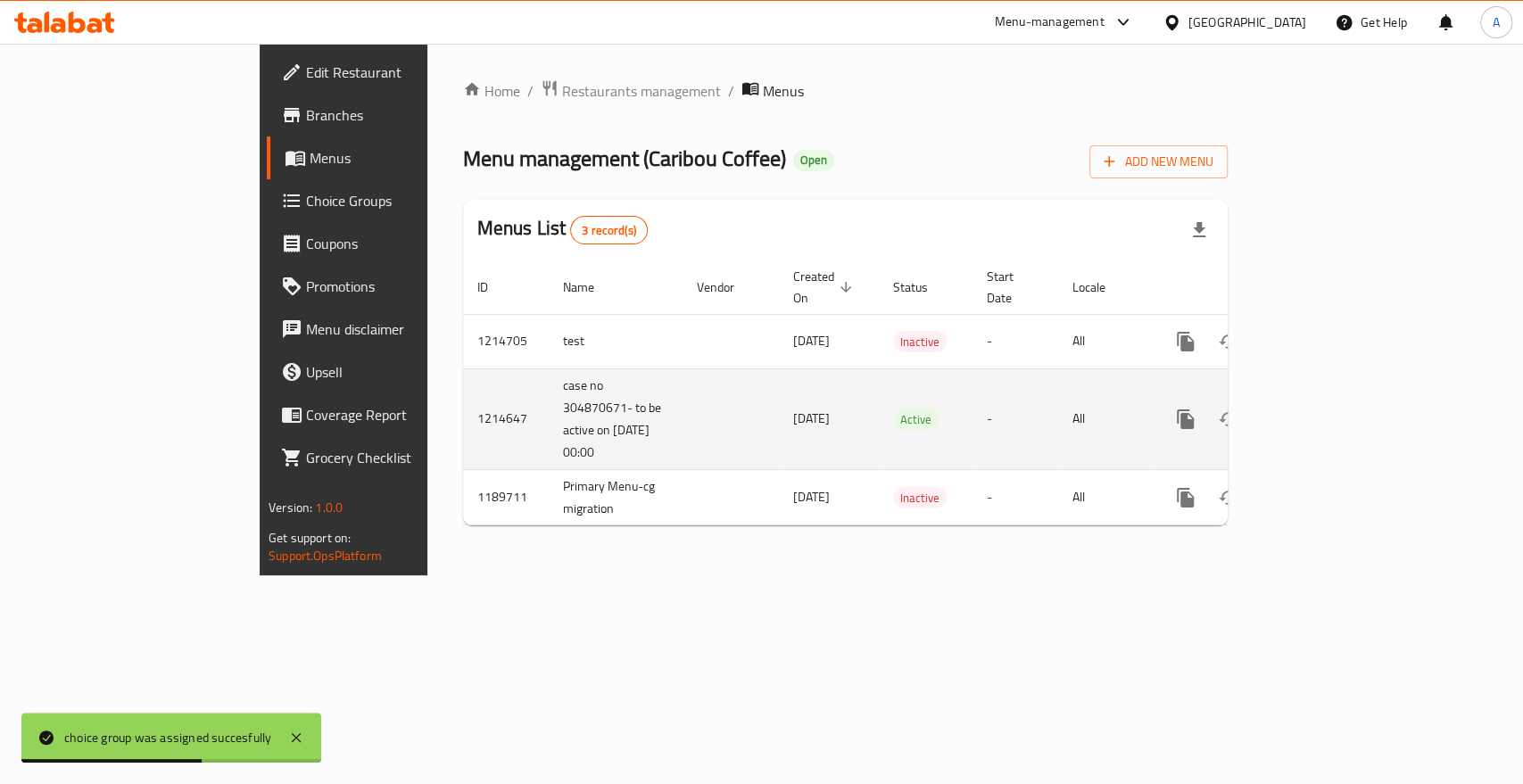
click at [1325, 408] on icon "enhanced table" at bounding box center [1314, 419] width 21 height 21
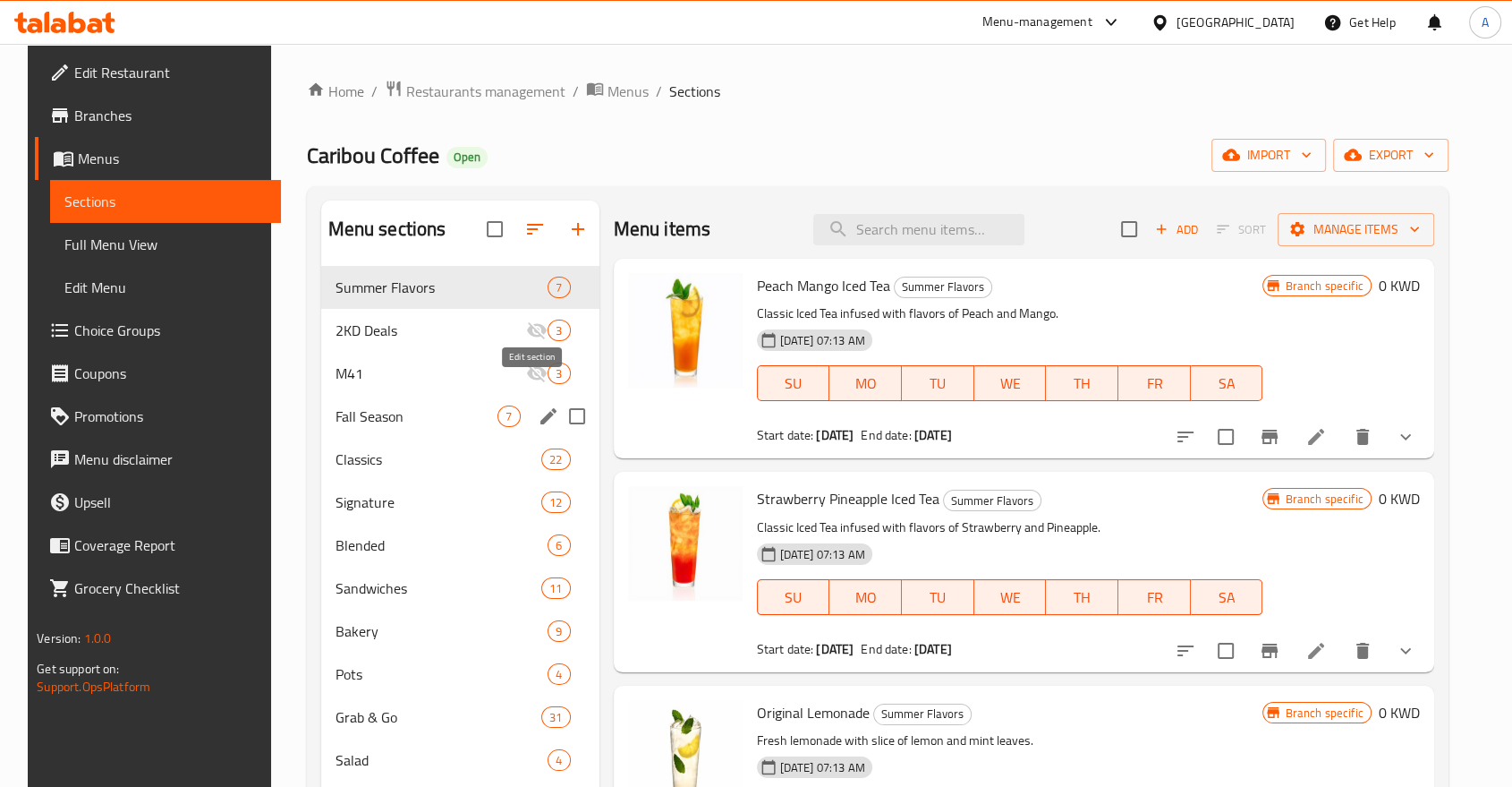
click at [544, 405] on icon "edit" at bounding box center [548, 416] width 21 height 21
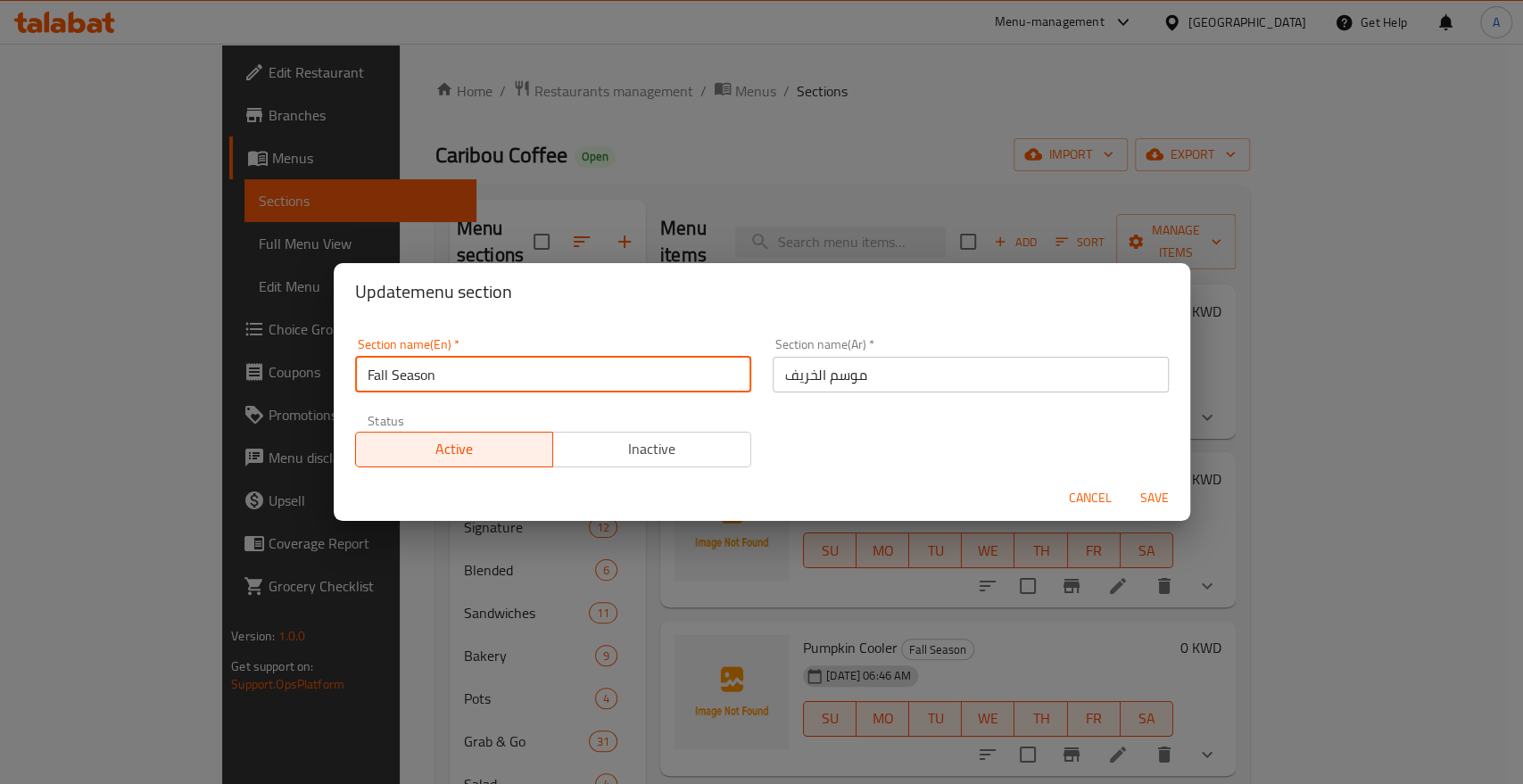
click at [522, 381] on input "Fall Season" at bounding box center [553, 374] width 396 height 35
paste input "Delights"
type input "Fall Delights"
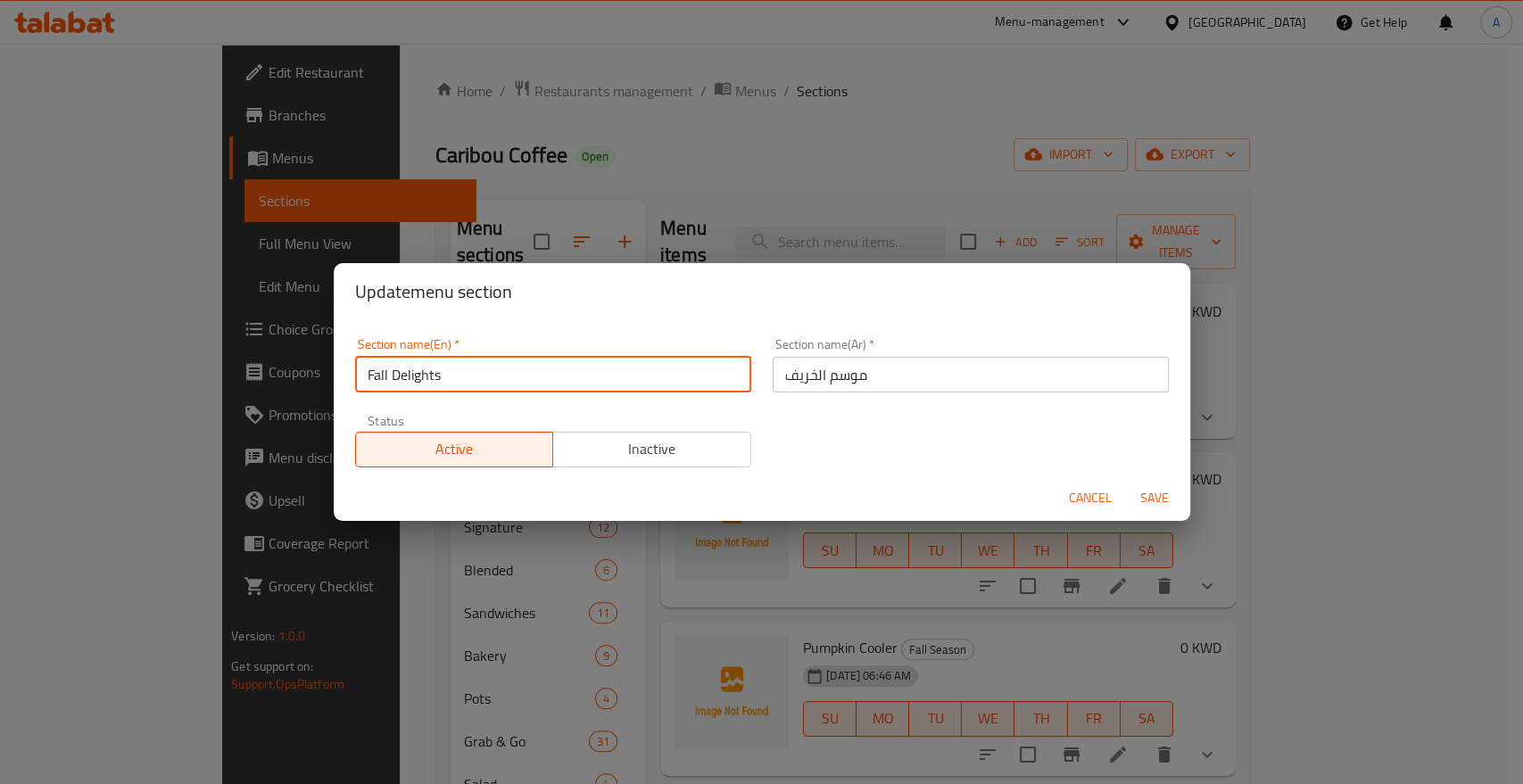
click at [1156, 490] on span "Save" at bounding box center [1154, 497] width 43 height 22
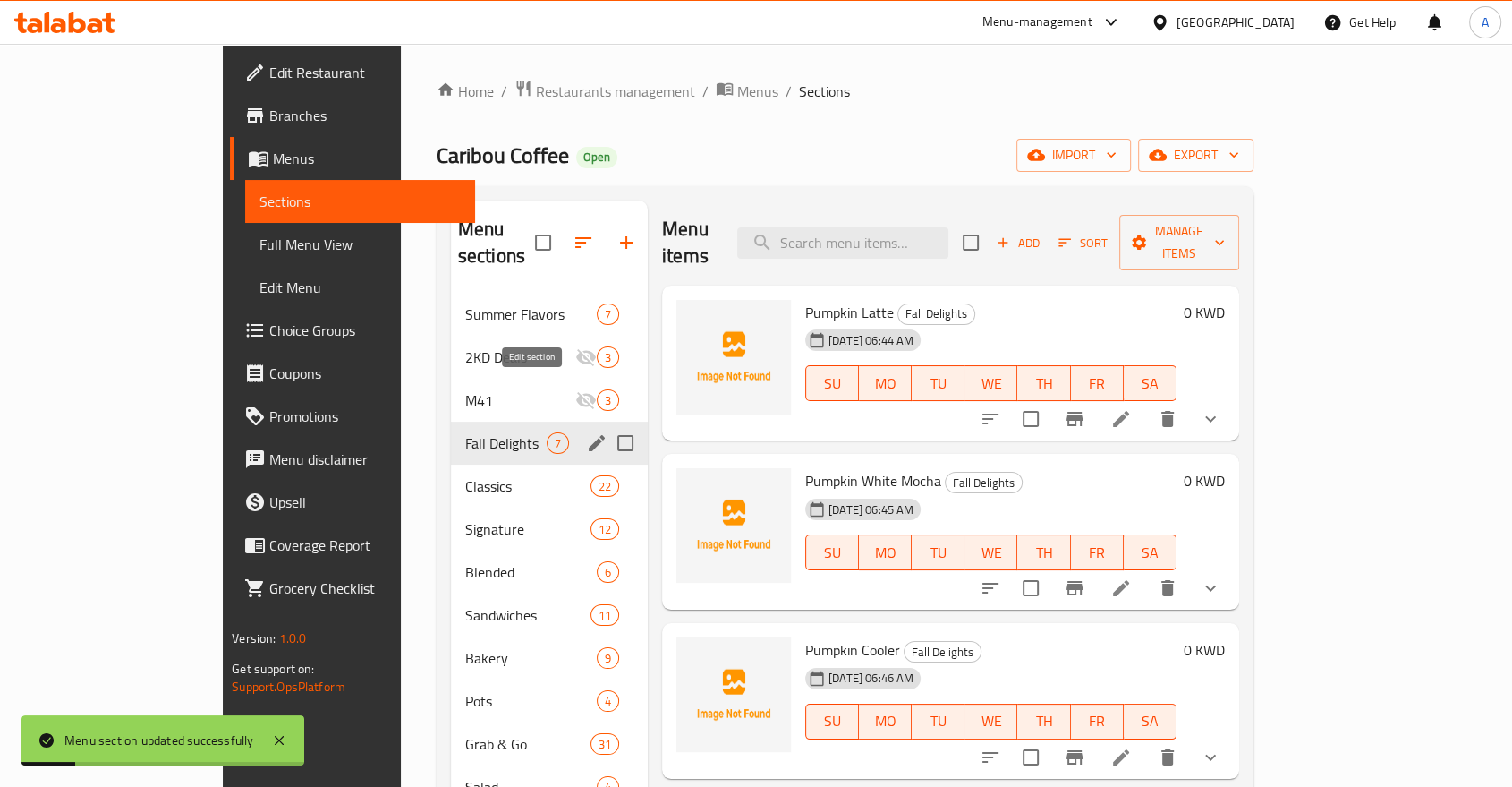
click at [589, 435] on icon "edit" at bounding box center [597, 442] width 16 height 16
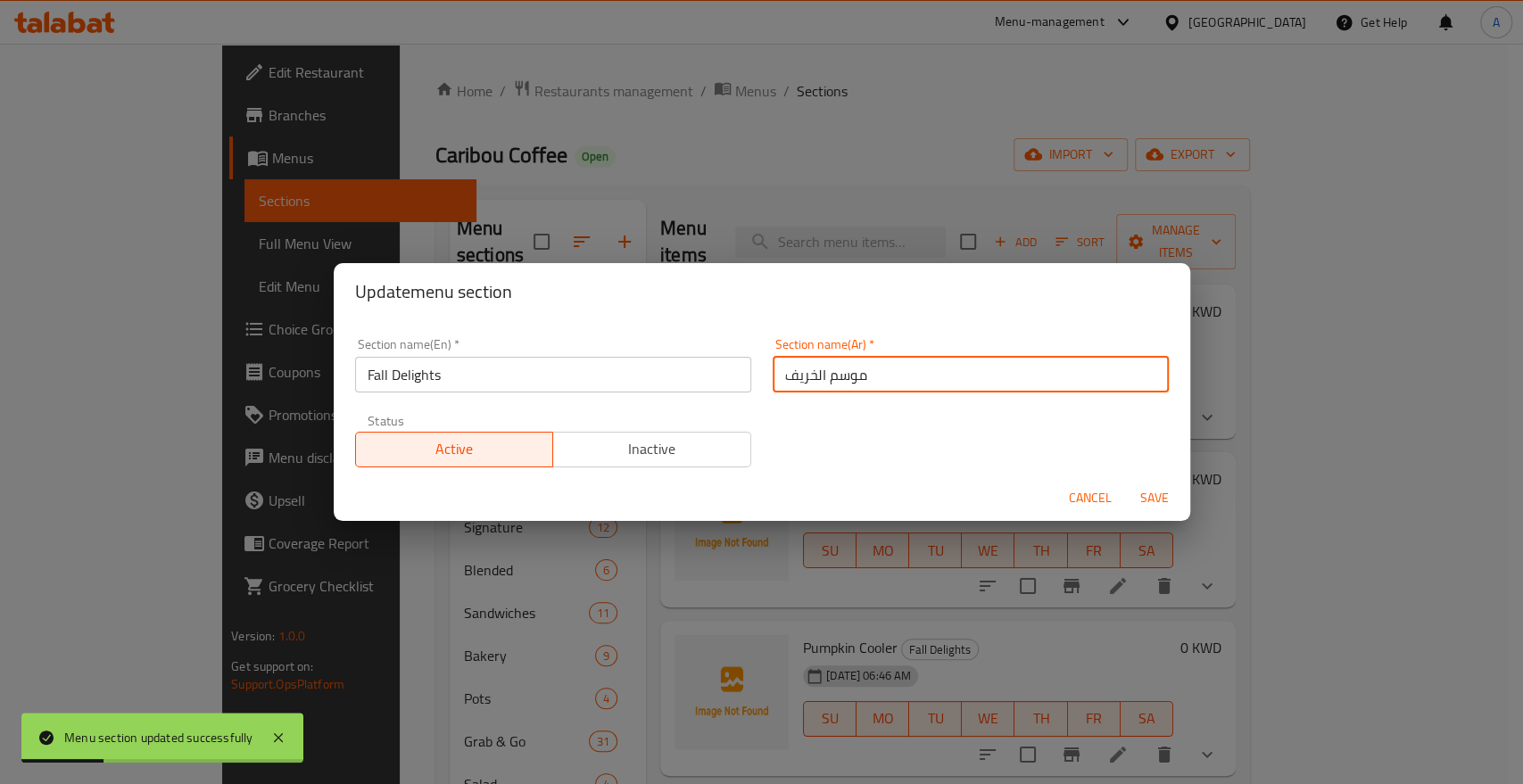
click at [869, 372] on input "موسم الخريف" at bounding box center [971, 374] width 396 height 35
paste input "سرات"
type input "مسرات الخريف"
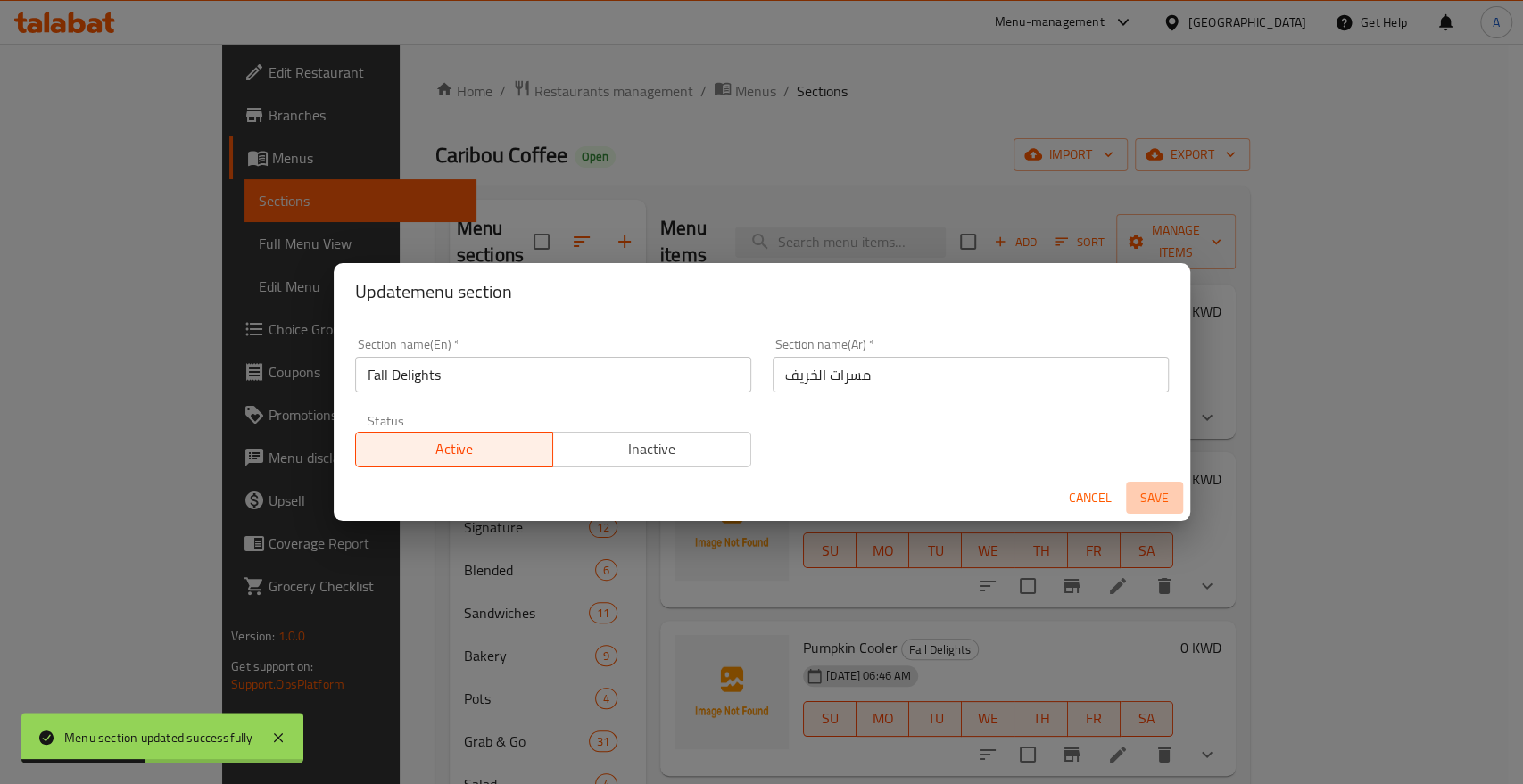
click at [1155, 490] on span "Save" at bounding box center [1154, 497] width 43 height 22
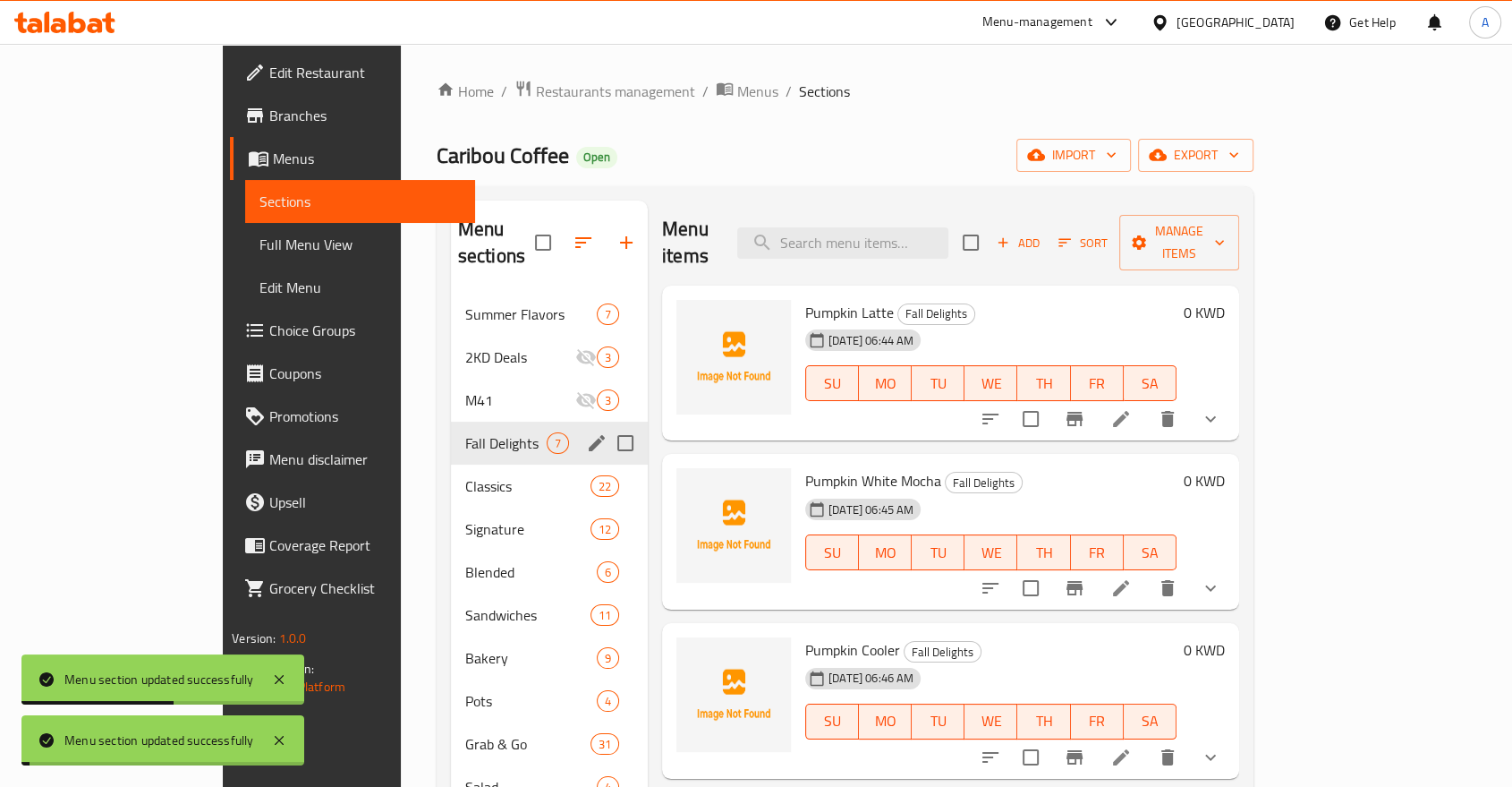
click at [988, 90] on ol "Home / Restaurants management / Menus / Sections" at bounding box center [844, 91] width 816 height 23
drag, startPoint x: 820, startPoint y: 265, endPoint x: 744, endPoint y: 260, distance: 76.2
click at [798, 293] on div "Pumpkin Latte Fall Delights [DATE] 06:44 AM SU MO TU WE TH FR SA" at bounding box center [991, 363] width 386 height 141
copy span "Pumpkin Latte"
click at [693, 316] on icon "upload picture" at bounding box center [701, 323] width 18 height 16
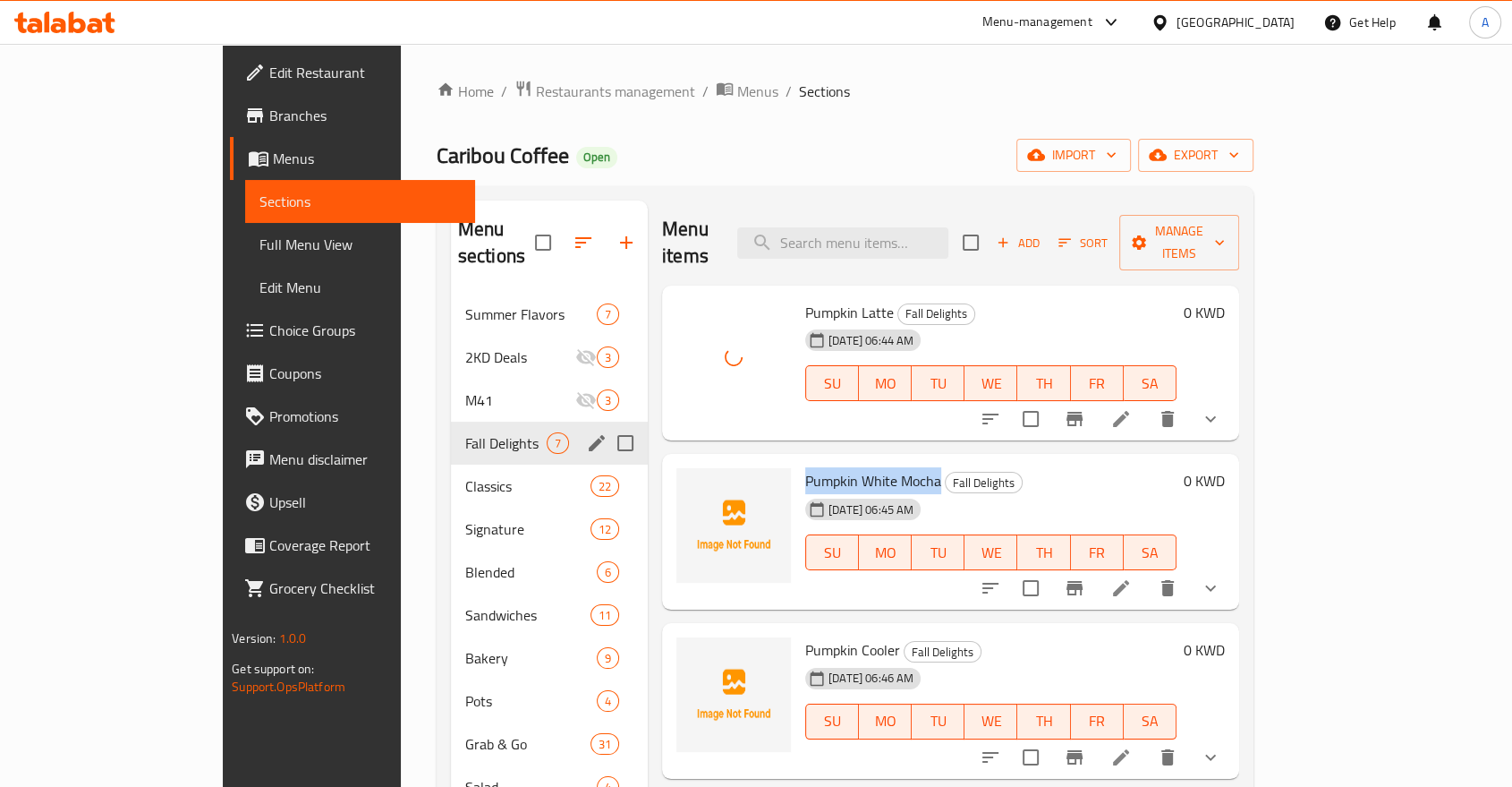
drag, startPoint x: 858, startPoint y: 436, endPoint x: 751, endPoint y: 441, distance: 107.1
click at [805, 467] on span "Pumpkin White Mocha" at bounding box center [873, 481] width 136 height 27
copy span "Pumpkin White Mocha"
click at [683, 483] on span "upload picture" at bounding box center [700, 493] width 35 height 21
click at [693, 485] on icon "upload picture" at bounding box center [701, 492] width 18 height 16
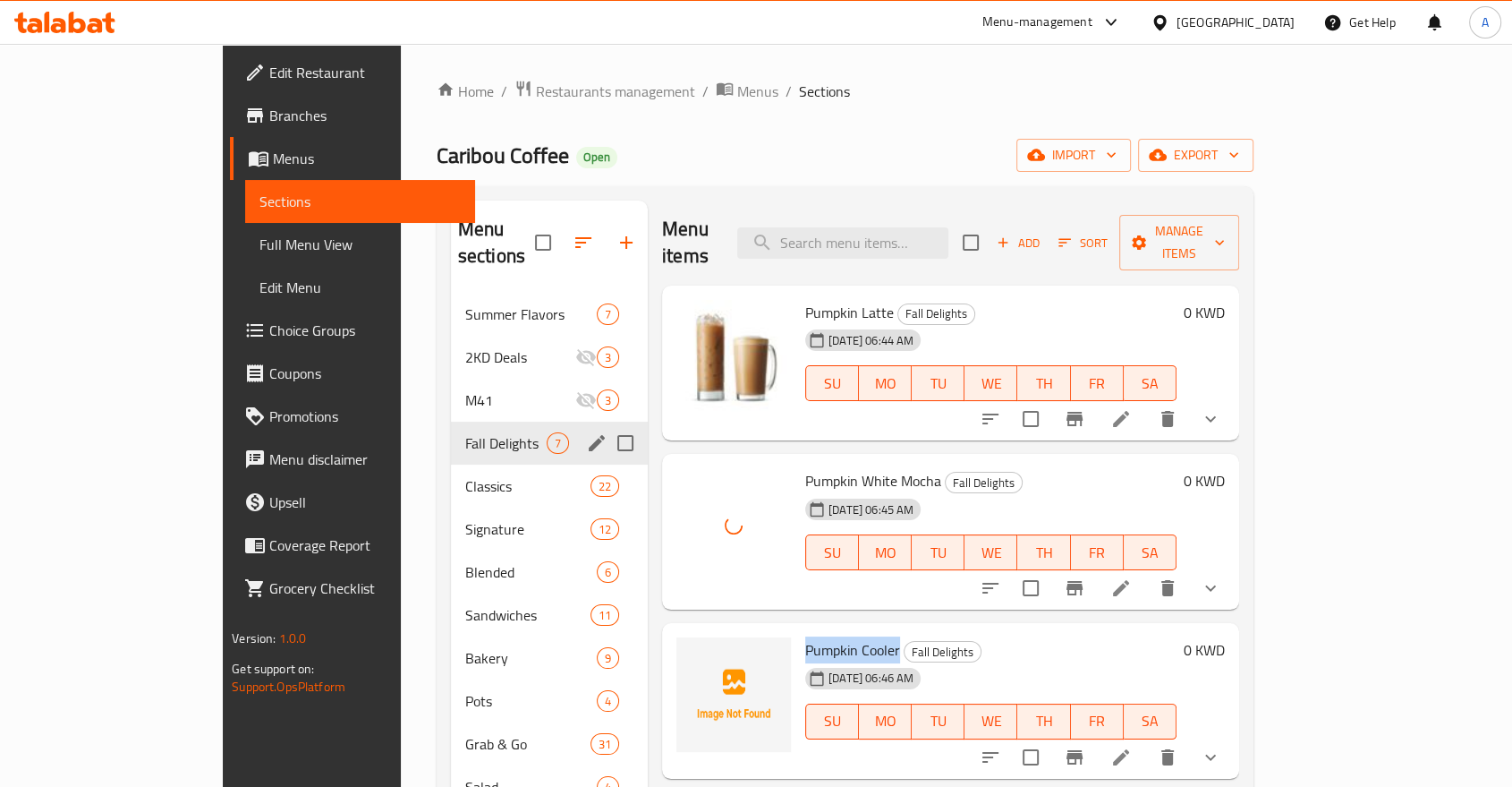
drag, startPoint x: 825, startPoint y: 600, endPoint x: 745, endPoint y: 600, distance: 80.0
click at [798, 631] on div "Pumpkin Cooler Fall Delights [DATE] 06:46 AM SU MO TU WE TH FR SA" at bounding box center [991, 701] width 386 height 141
copy span "Pumpkin Cooler"
click at [693, 654] on icon "upload picture" at bounding box center [701, 661] width 18 height 16
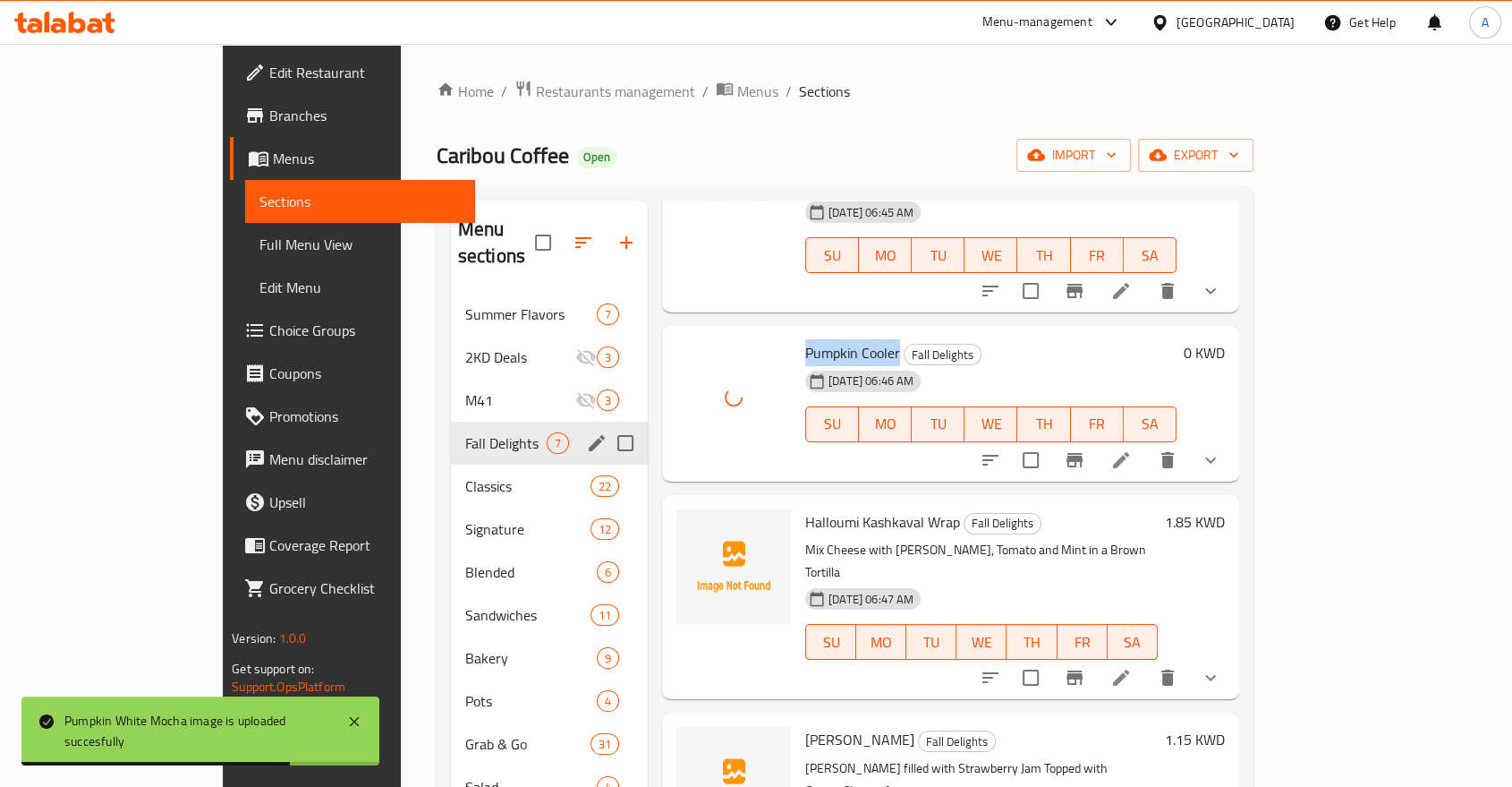
scroll to position [298, 0]
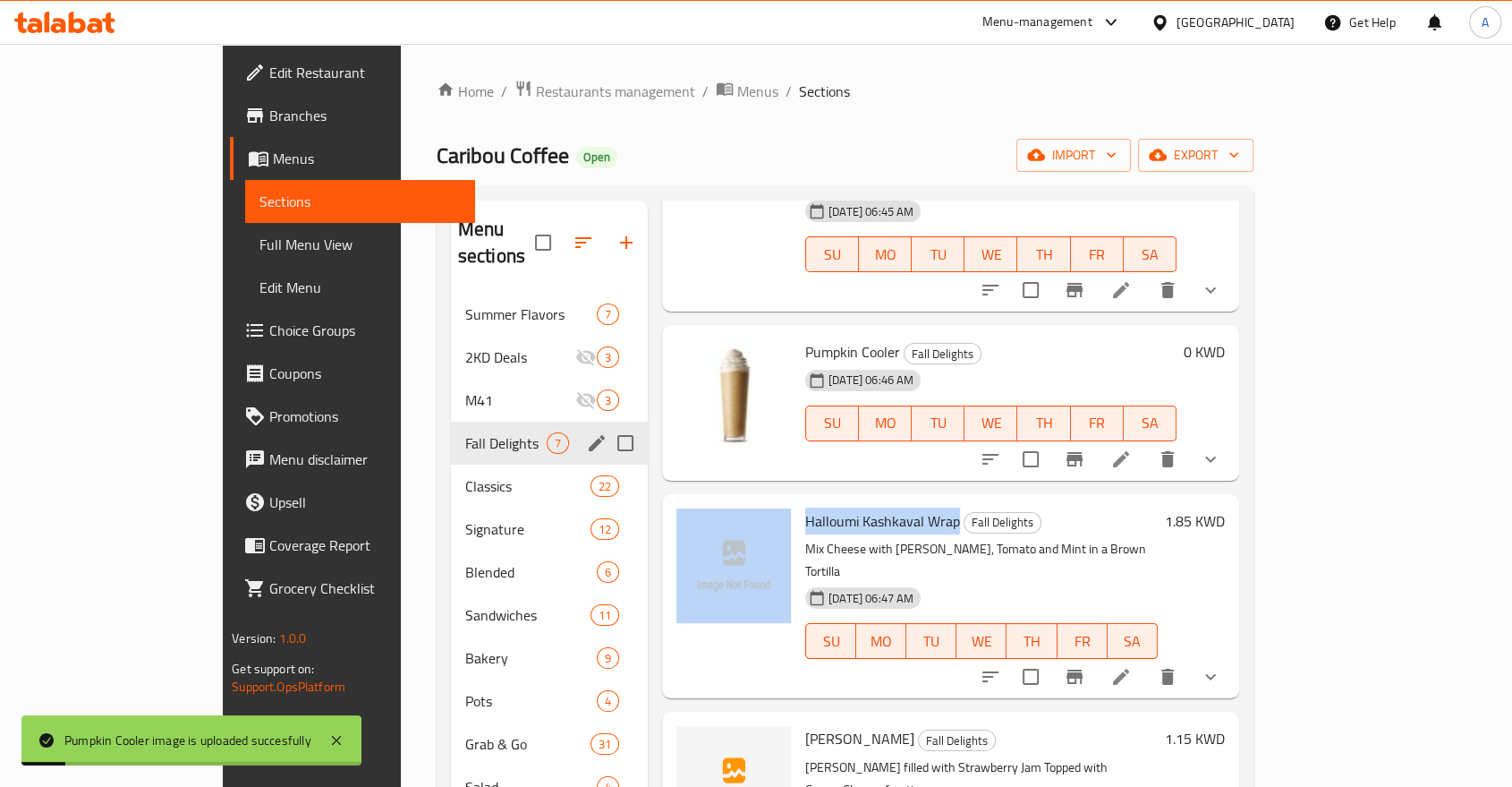
drag, startPoint x: 873, startPoint y: 462, endPoint x: 739, endPoint y: 463, distance: 134.0
click at [739, 501] on div "Halloumi Kashkaval Wrap Fall Delights Mix Cheese with [PERSON_NAME], Tomato and…" at bounding box center [951, 596] width 563 height 190
copy div "Halloumi Kashkaval Wrap"
click at [698, 530] on circle "upload picture" at bounding box center [701, 533] width 6 height 6
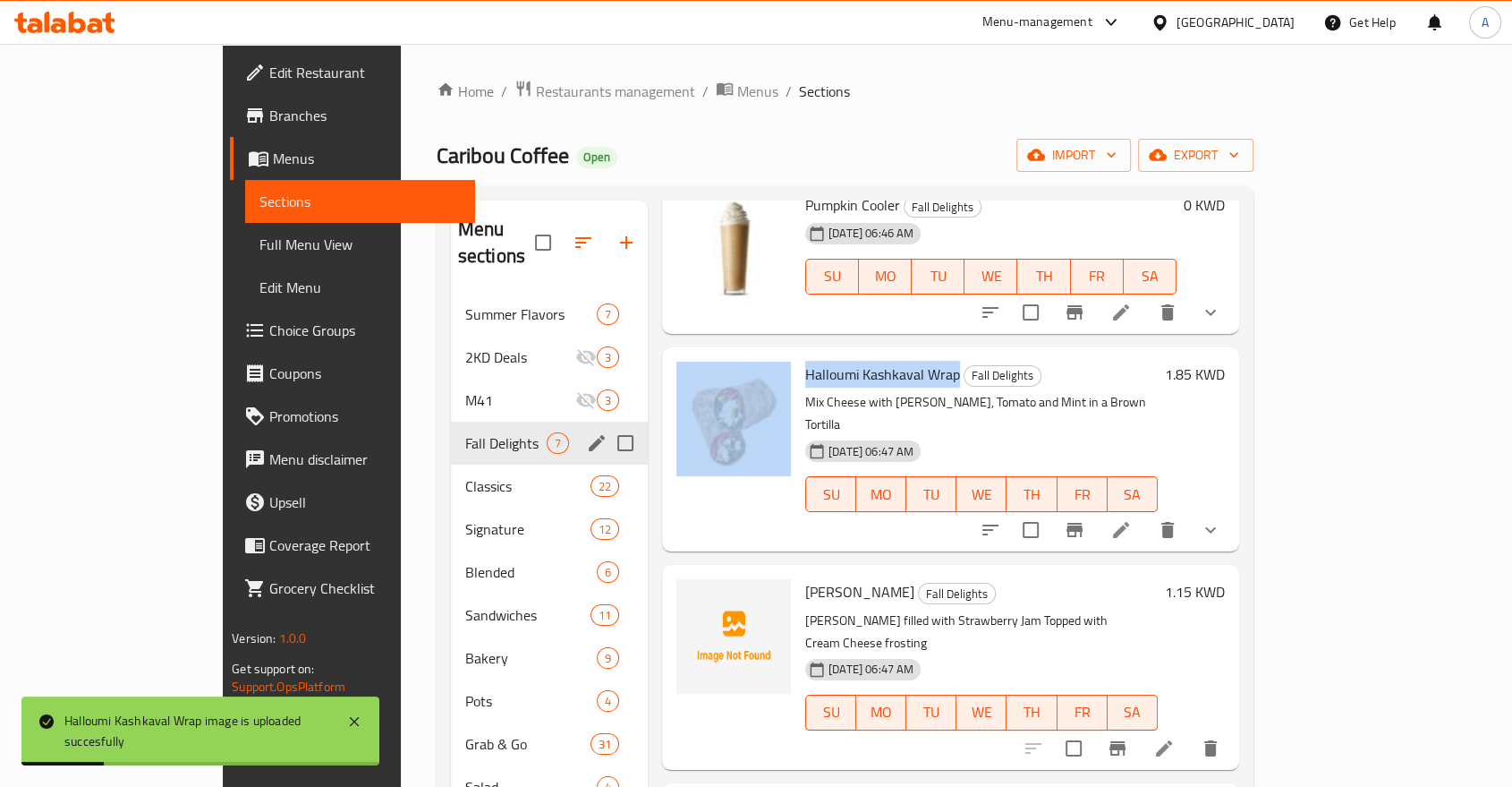
scroll to position [100, 0]
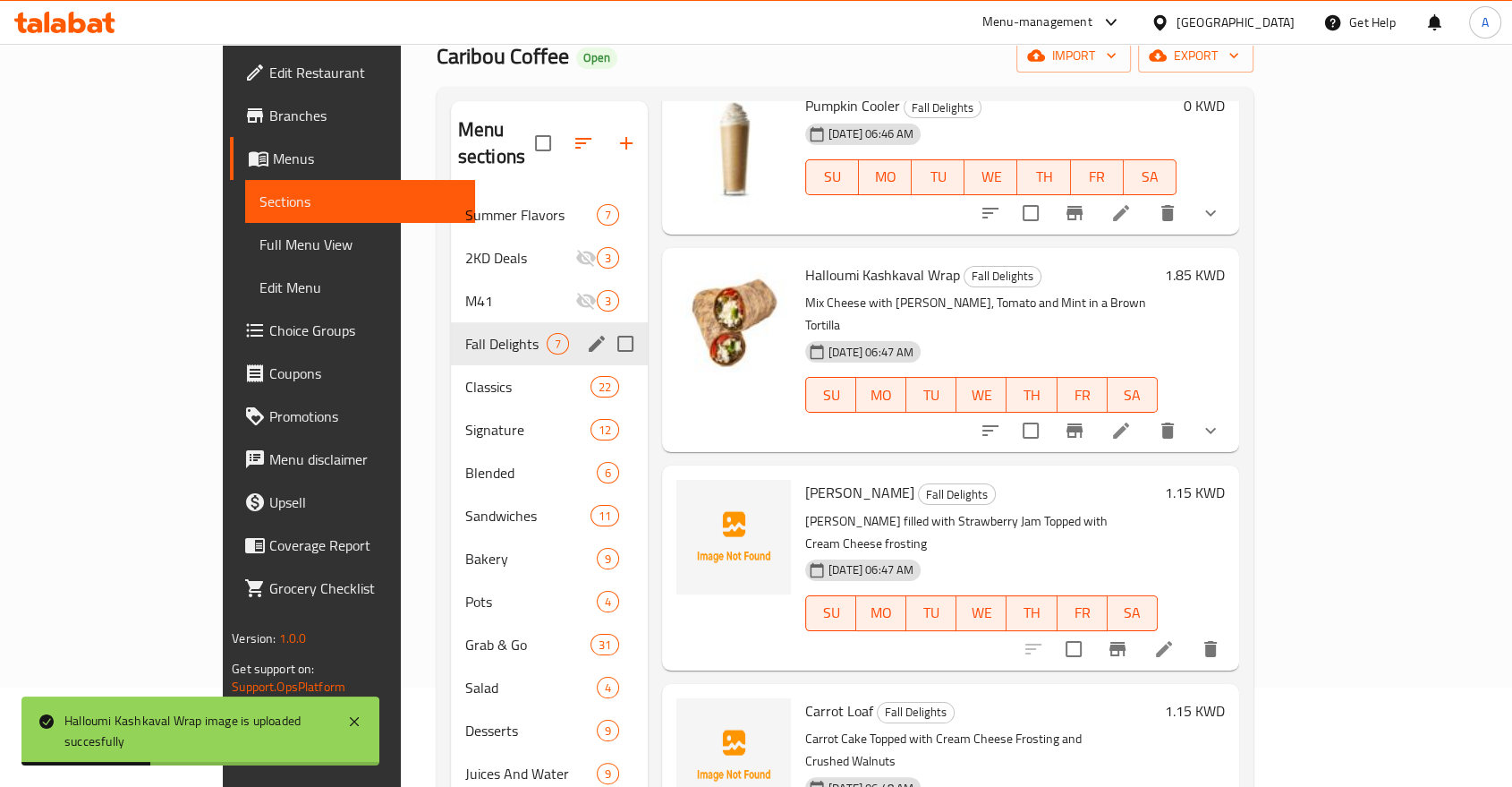
click at [805, 479] on span "[PERSON_NAME]" at bounding box center [860, 492] width 109 height 27
drag, startPoint x: 750, startPoint y: 402, endPoint x: 810, endPoint y: 414, distance: 61.2
click at [810, 480] on h6 "[PERSON_NAME] Fall Delights" at bounding box center [980, 492] width 352 height 25
copy span "[PERSON_NAME]"
click at [683, 487] on button "upload picture" at bounding box center [700, 504] width 35 height 36
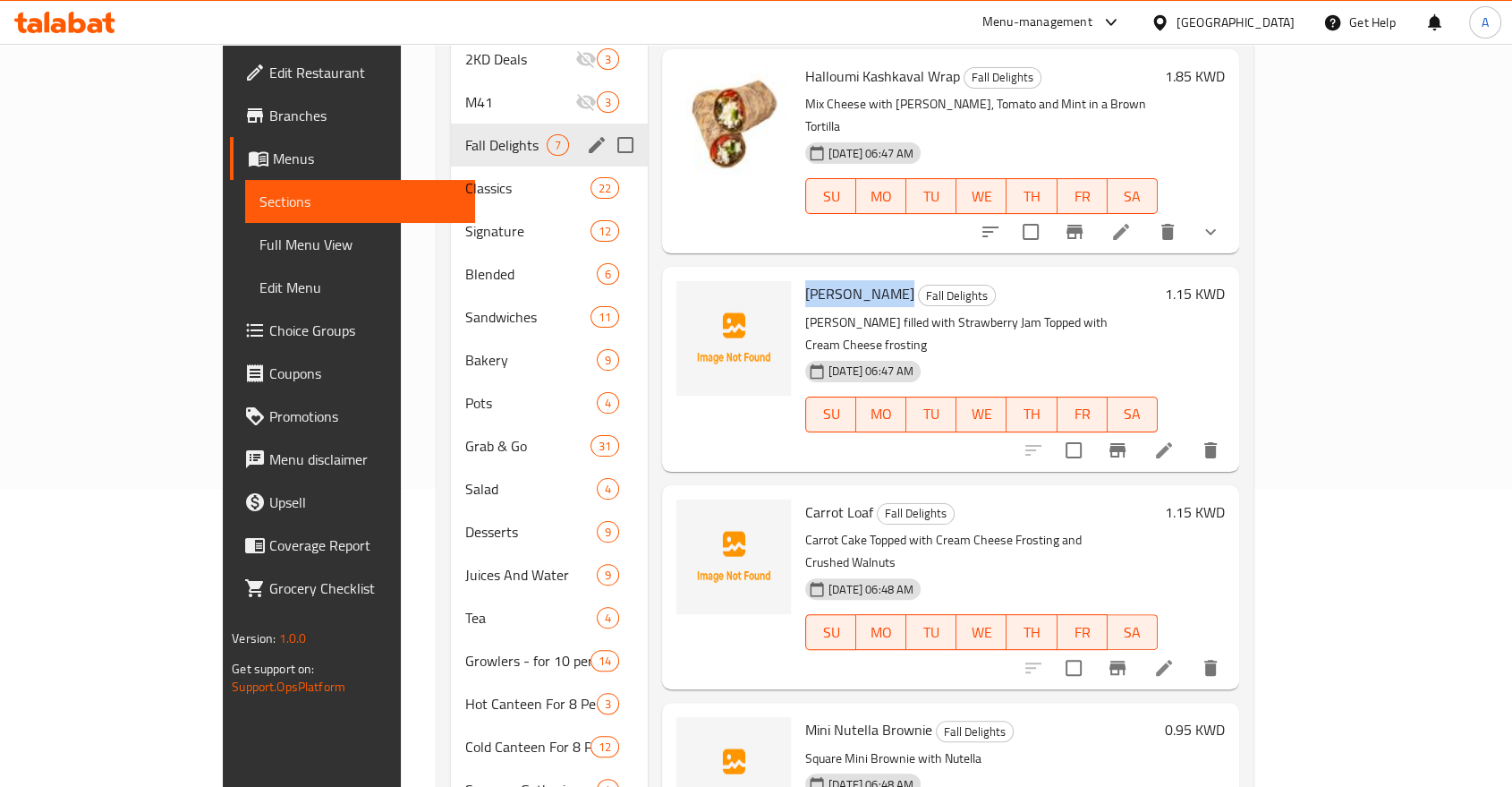
scroll to position [300, 0]
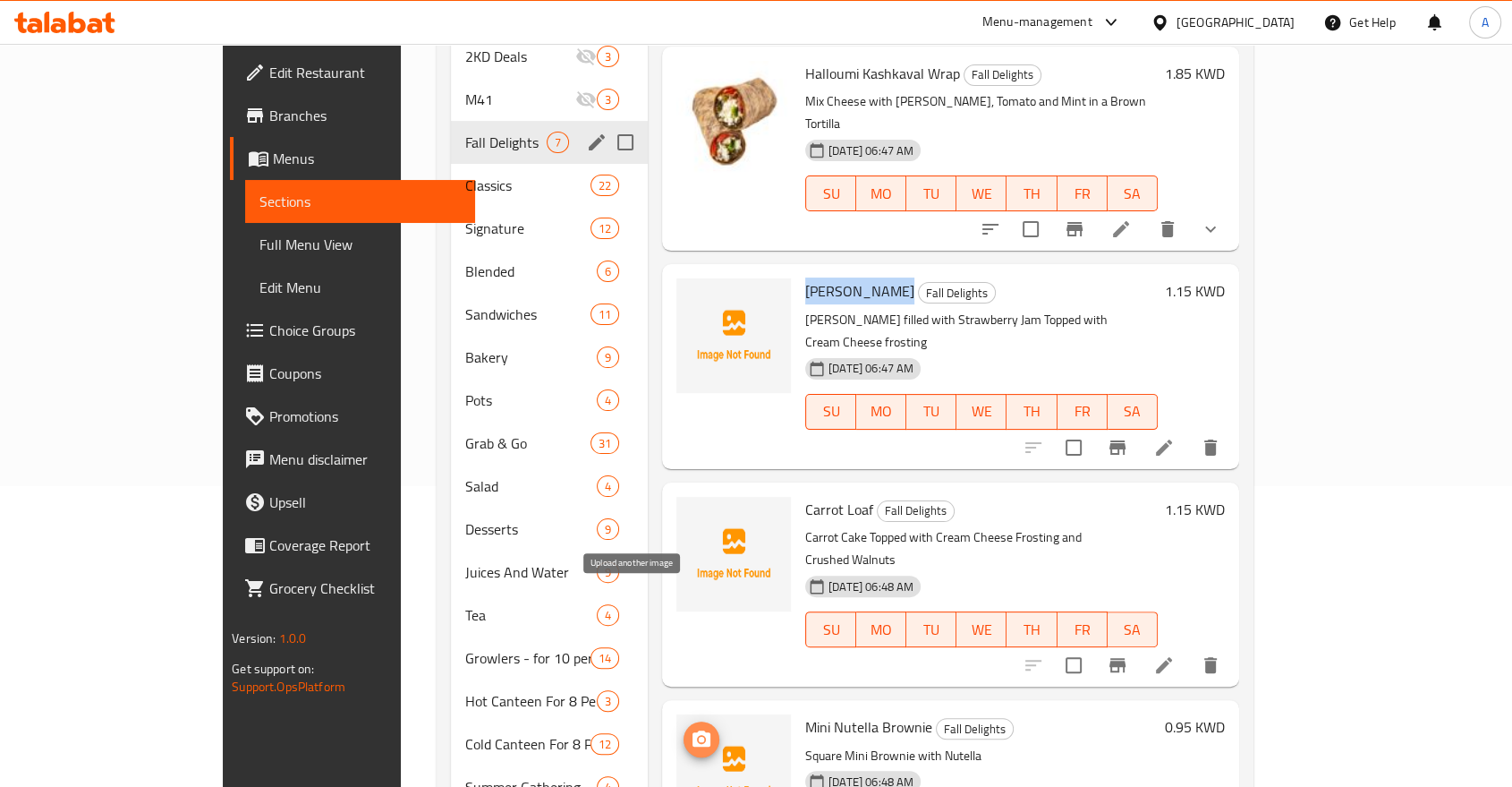
click at [691, 728] on icon "upload picture" at bounding box center [701, 739] width 21 height 21
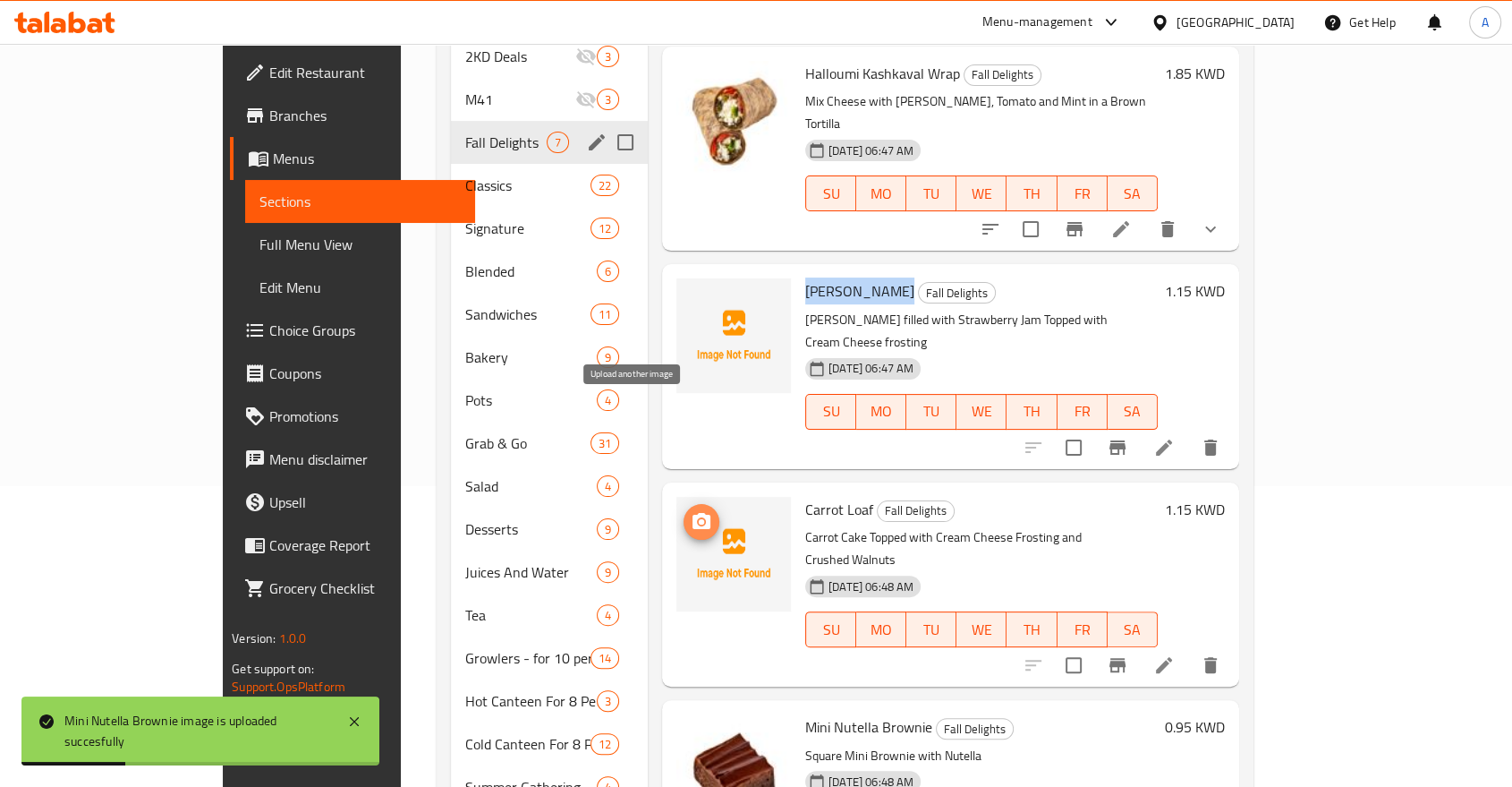
click at [691, 512] on icon "upload picture" at bounding box center [701, 522] width 21 height 21
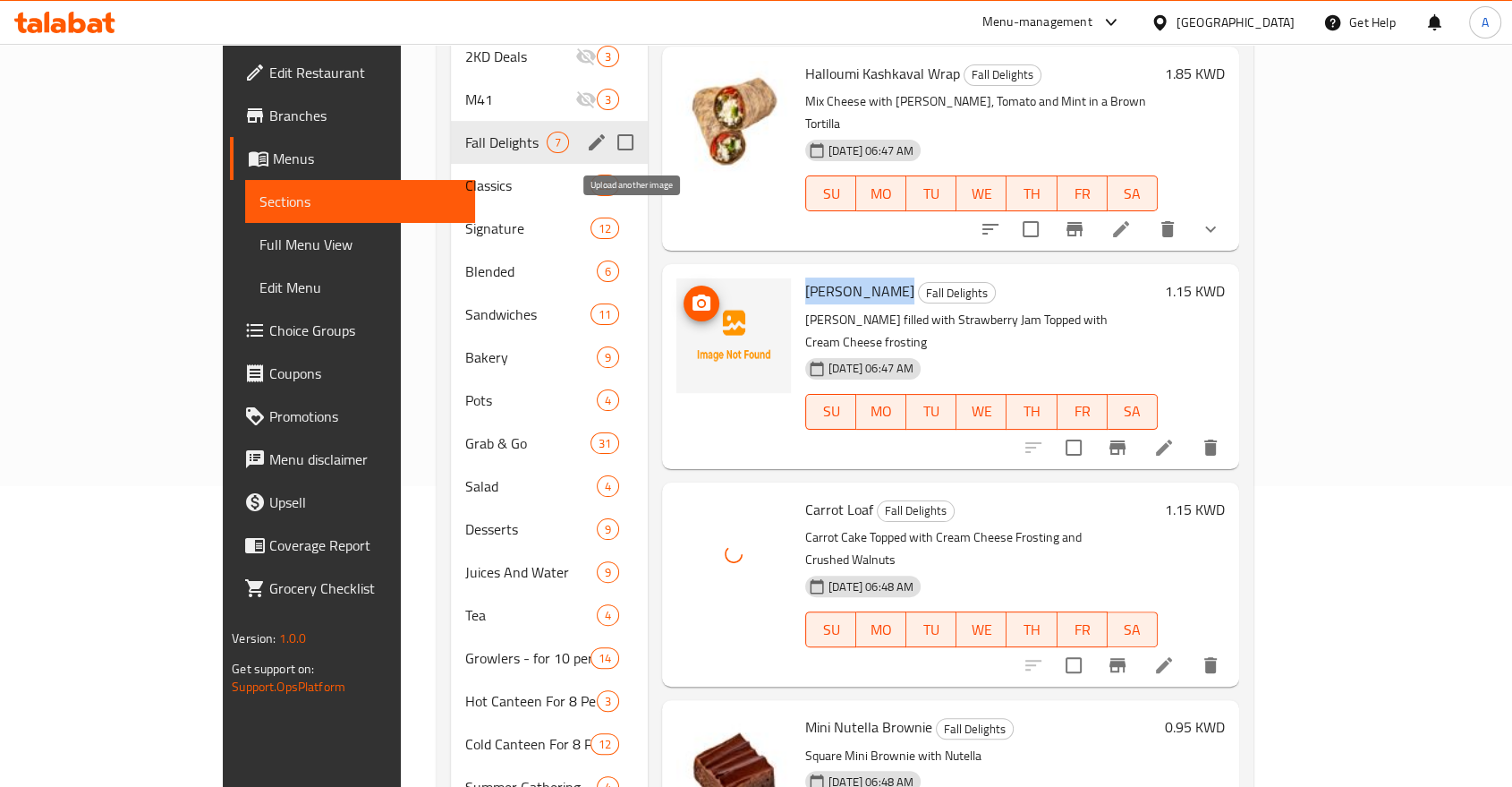
click at [691, 293] on icon "upload picture" at bounding box center [701, 303] width 21 height 21
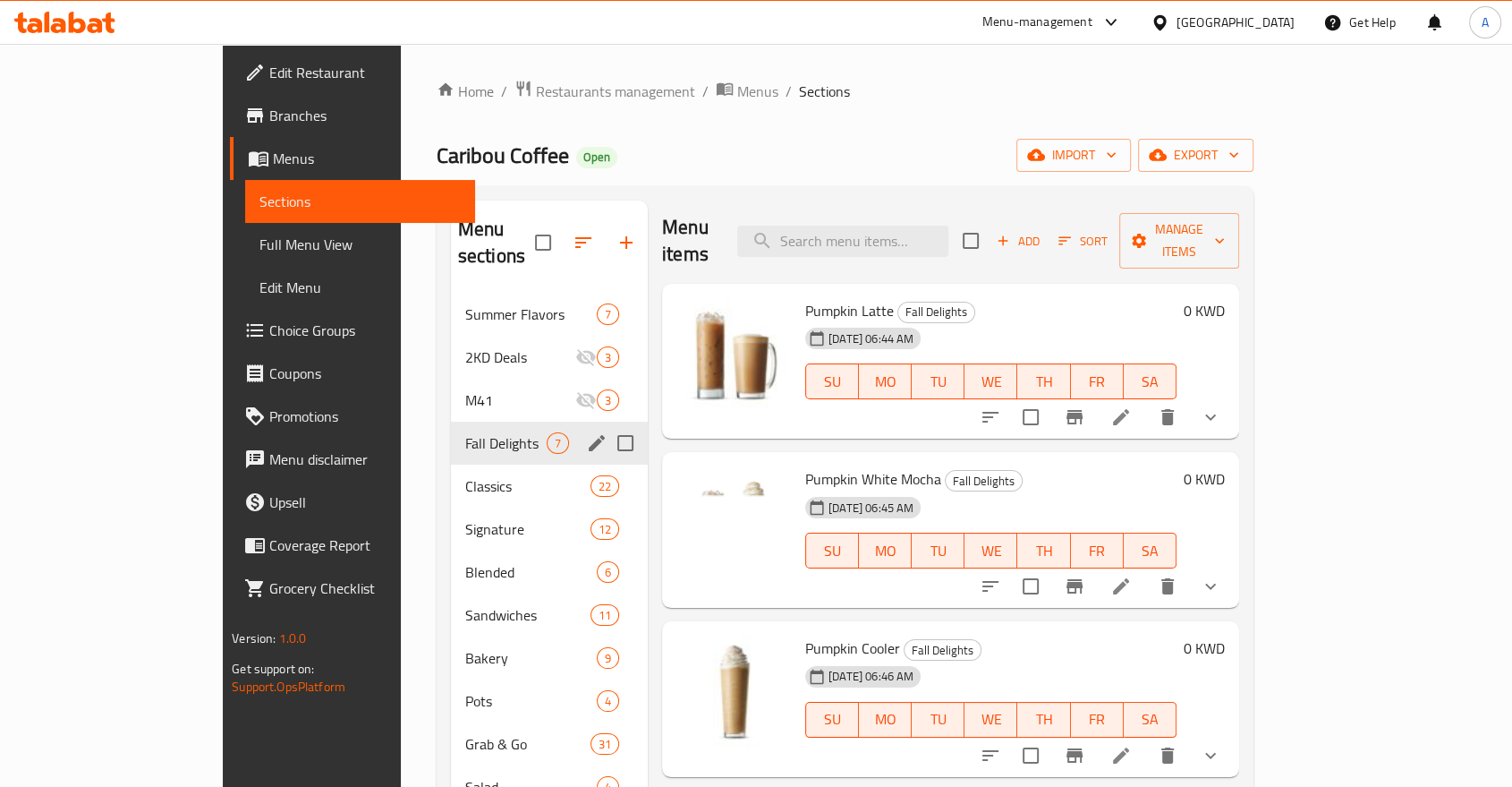
scroll to position [0, 0]
click at [1004, 53] on div "Home / Restaurants management / Menus / Sections Caribou Coffee Open import exp…" at bounding box center [845, 627] width 888 height 1165
click at [1216, 417] on icon "show more" at bounding box center [1210, 419] width 11 height 7
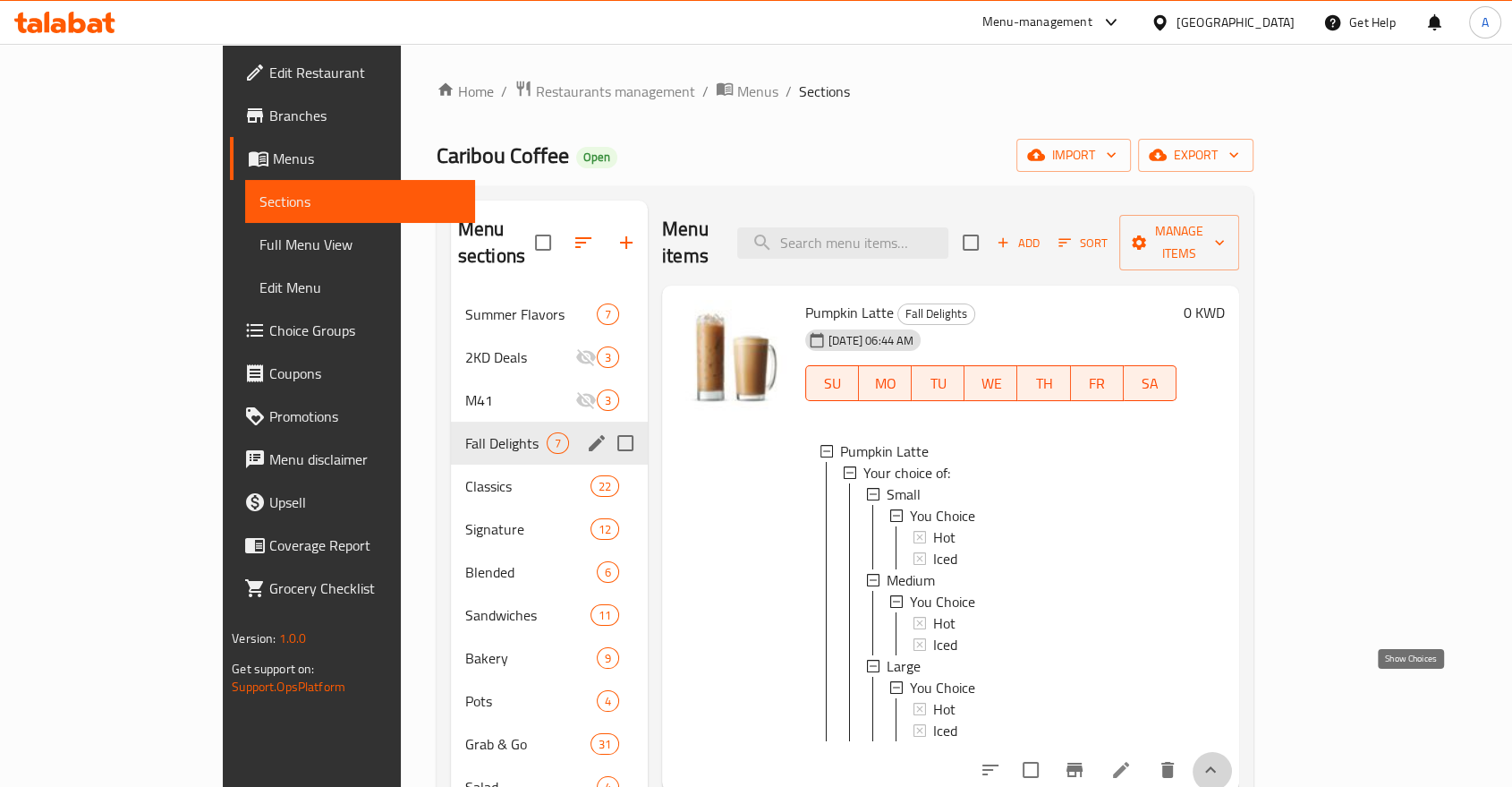
click at [1221, 759] on icon "show more" at bounding box center [1211, 770] width 21 height 21
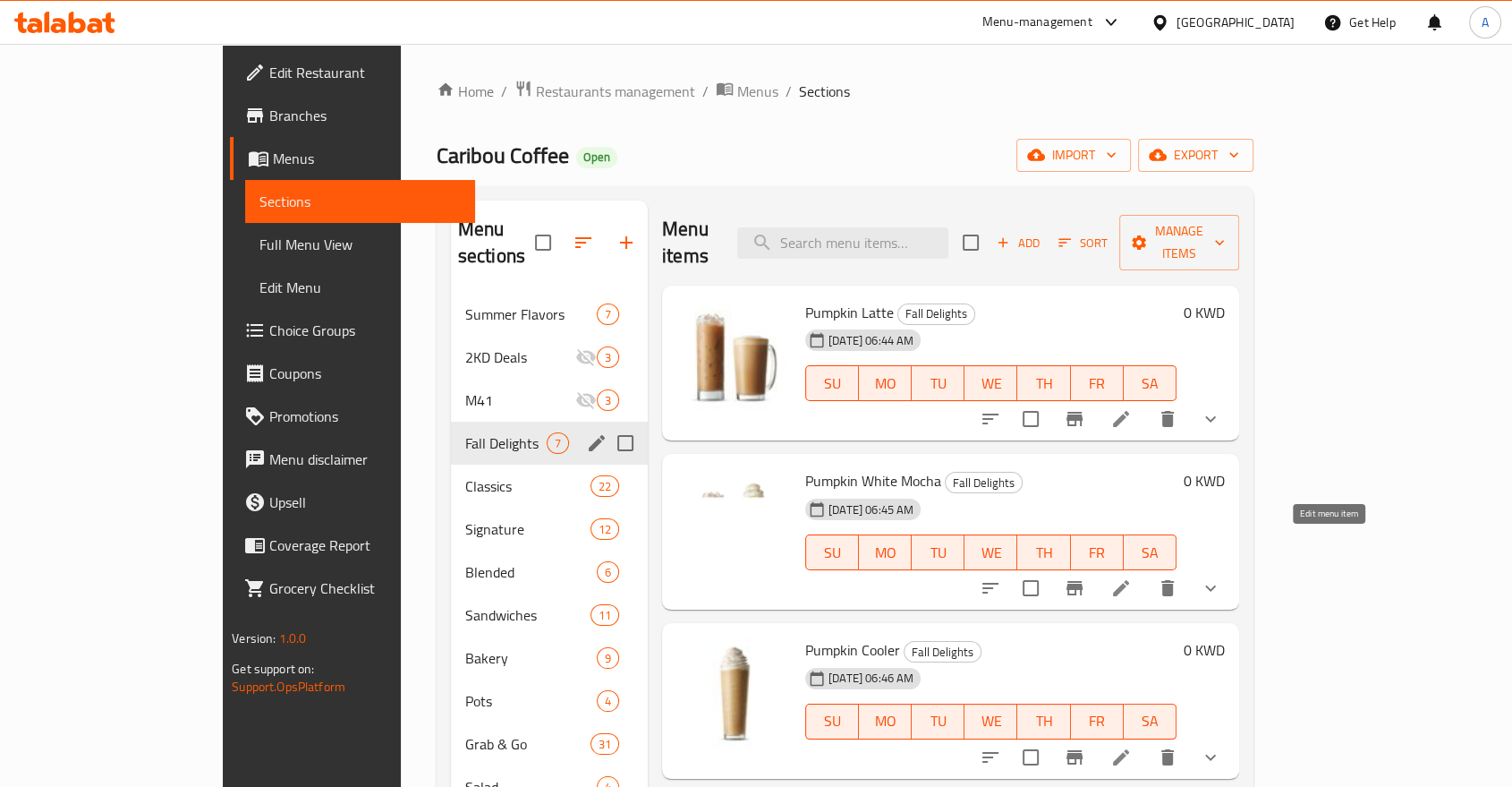
click at [1129, 580] on icon at bounding box center [1121, 587] width 16 height 16
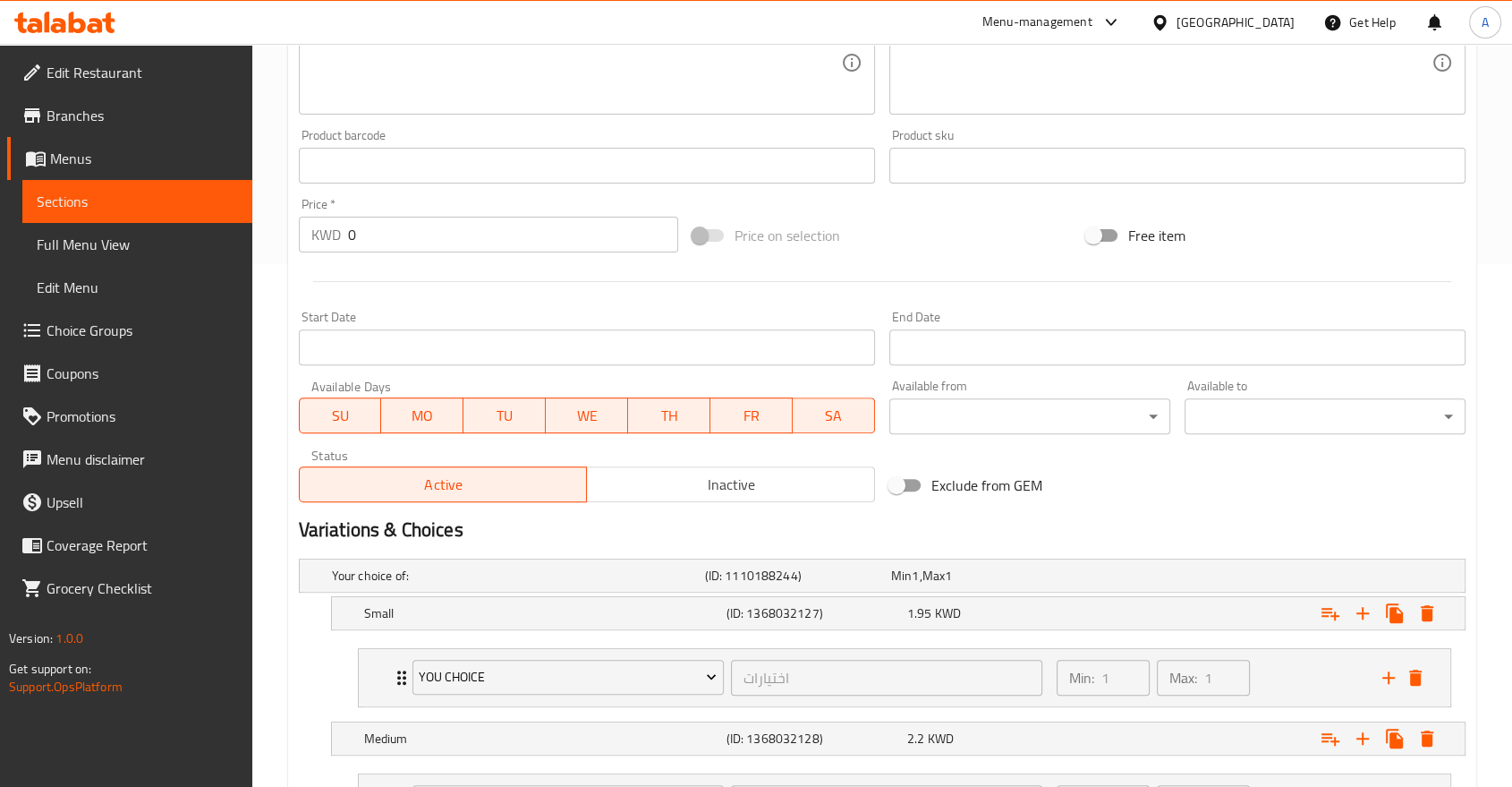
scroll to position [696, 0]
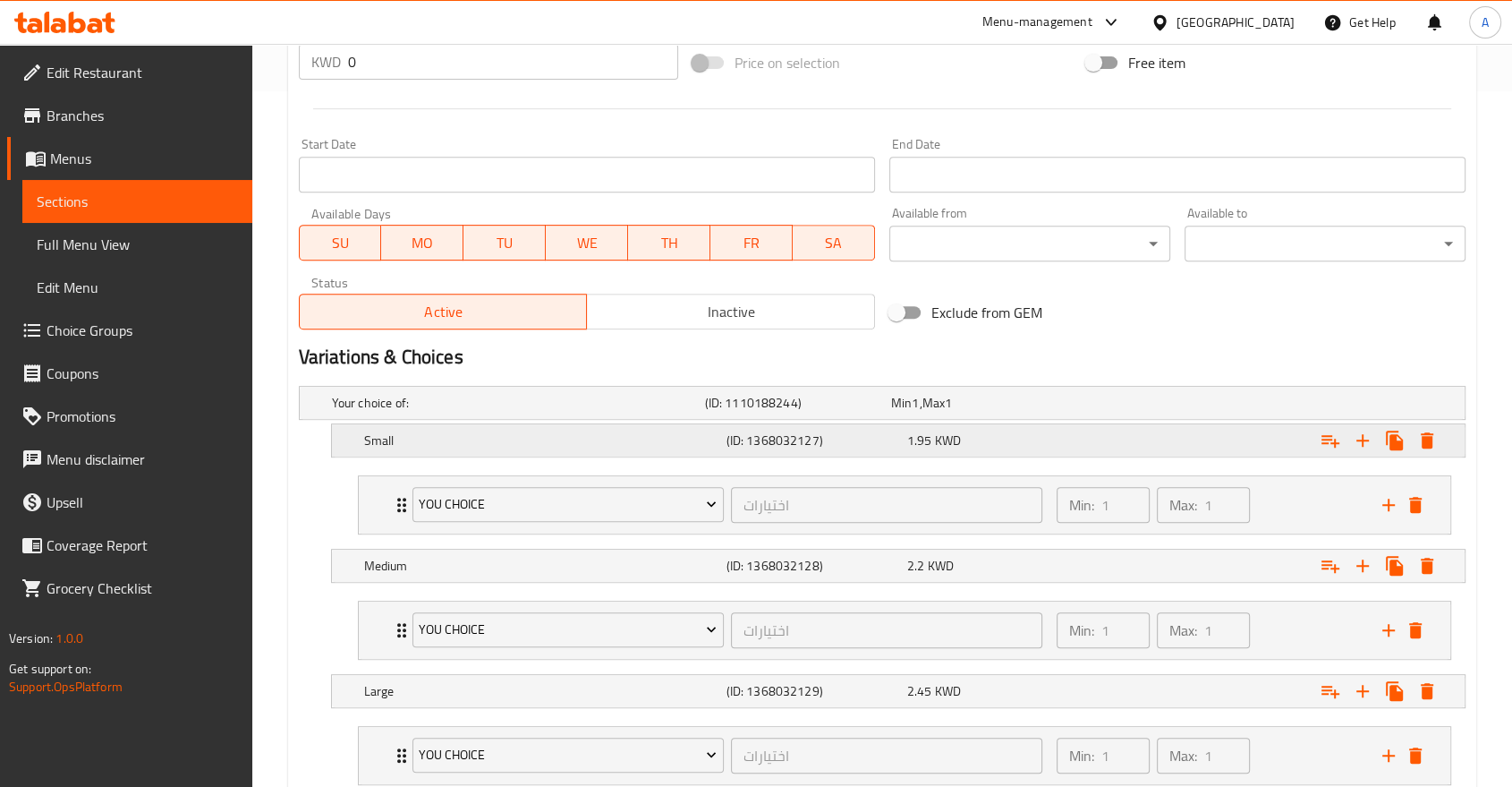
click at [918, 429] on span "1.95" at bounding box center [920, 441] width 25 height 23
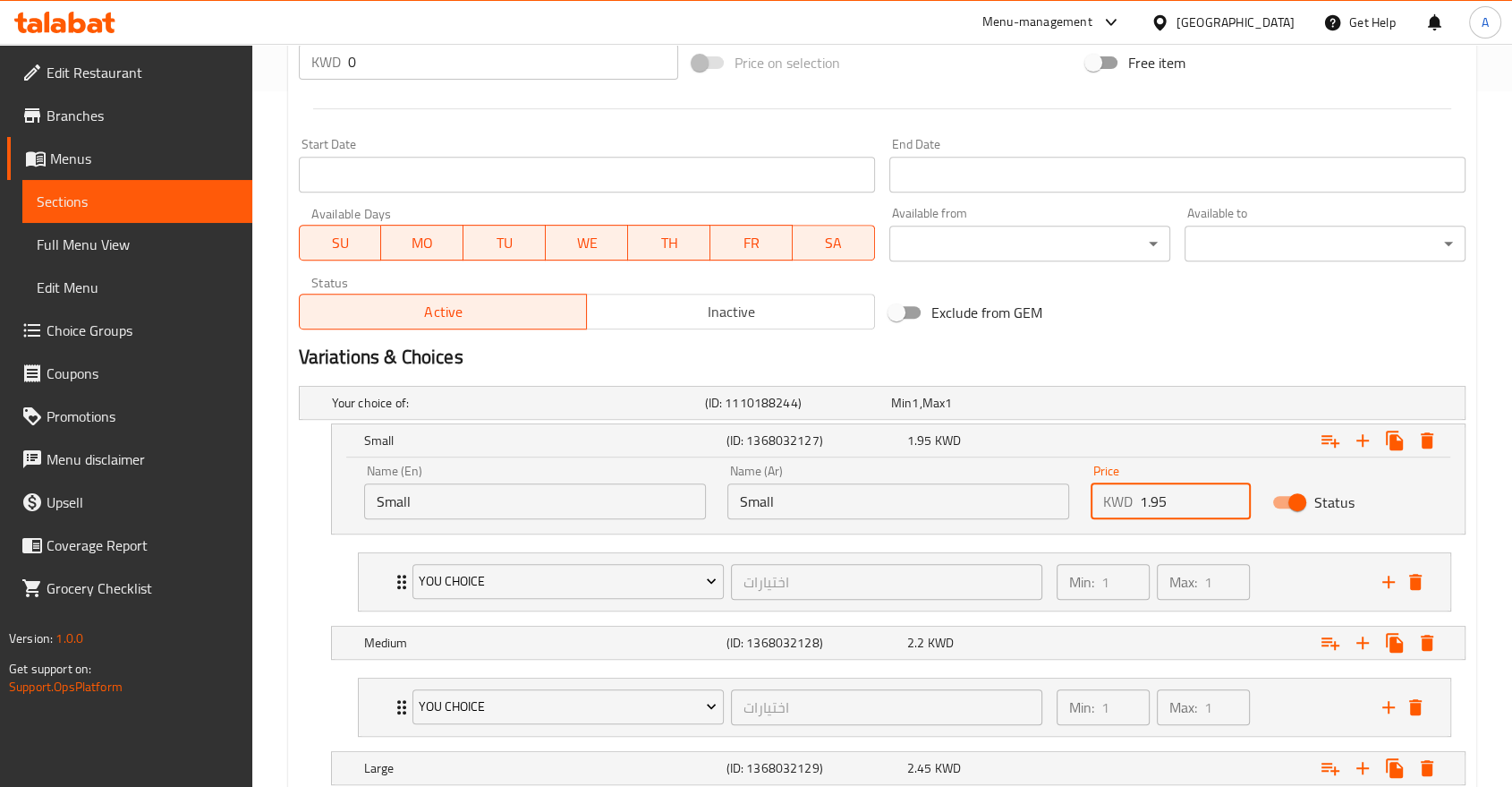
drag, startPoint x: 1157, startPoint y: 443, endPoint x: 1114, endPoint y: 441, distance: 43.0
click at [1114, 484] on div "KWD 1.95 Price" at bounding box center [1170, 501] width 160 height 36
type input "2"
click at [1081, 432] on div "2 KWD" at bounding box center [994, 441] width 174 height 18
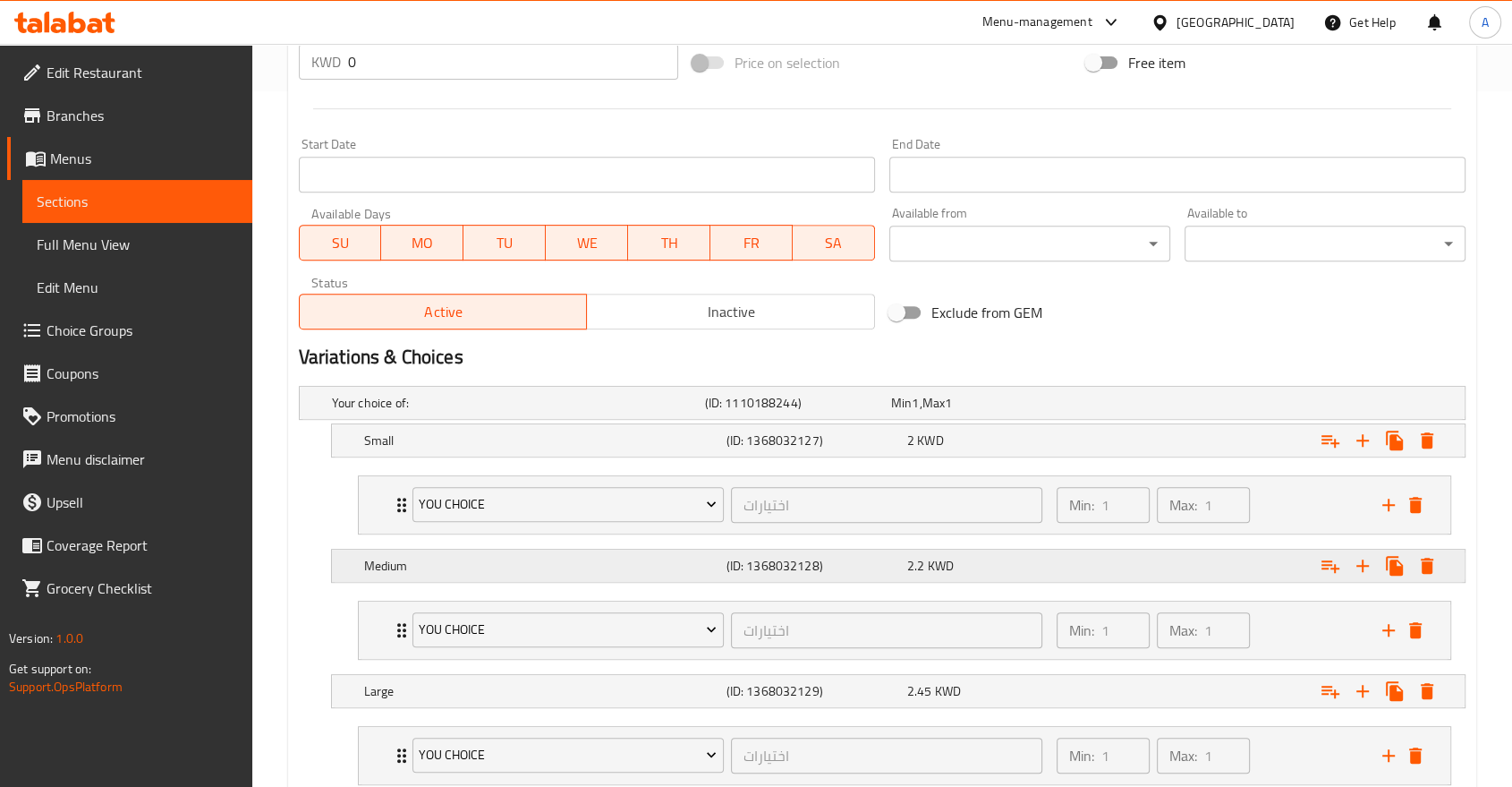
click at [1026, 553] on div "2.2 KWD" at bounding box center [994, 565] width 180 height 25
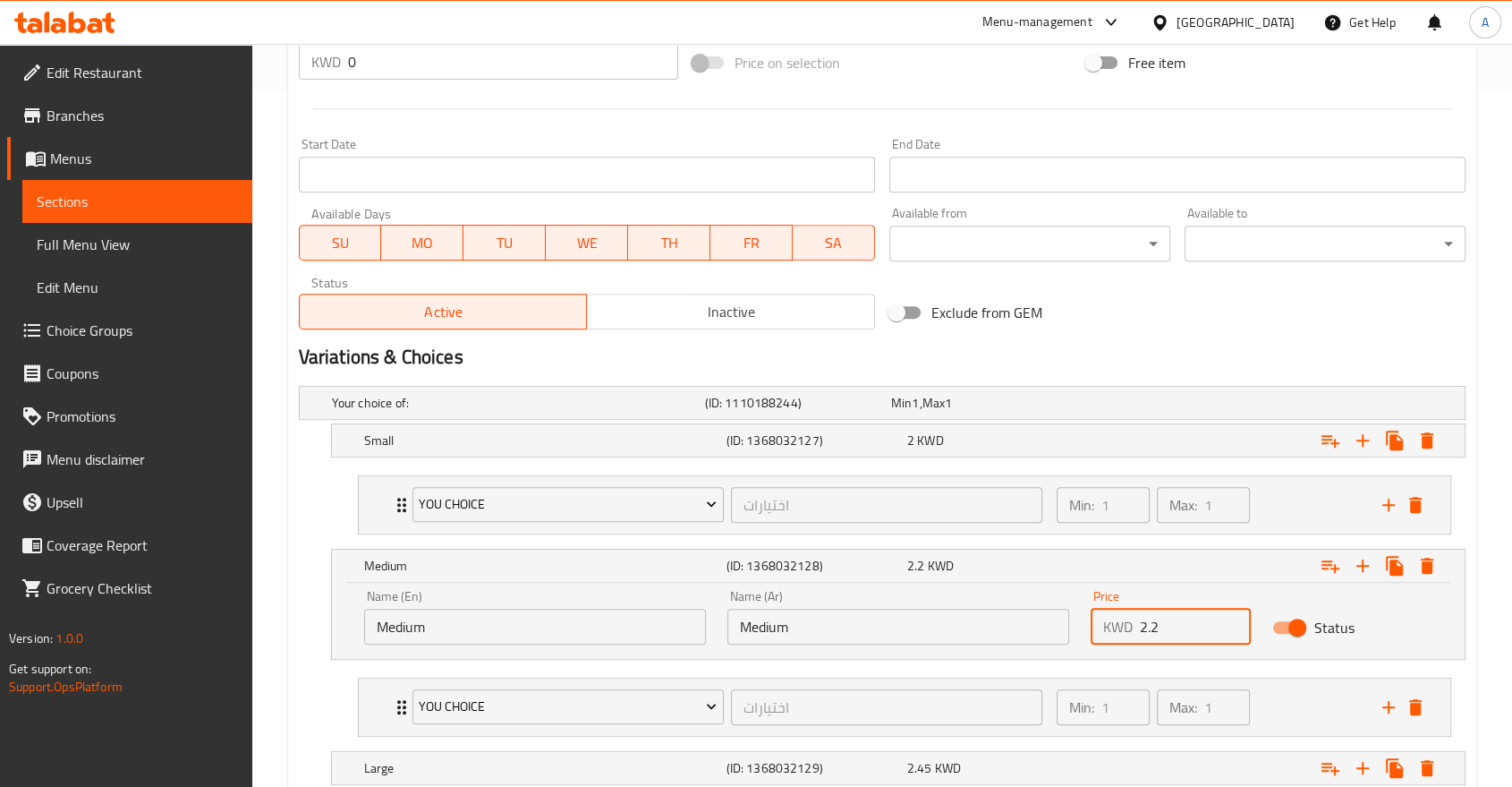
click at [1166, 608] on input "2.2" at bounding box center [1195, 626] width 111 height 36
type input "2.250"
click at [1123, 546] on div "Expand" at bounding box center [1265, 565] width 363 height 39
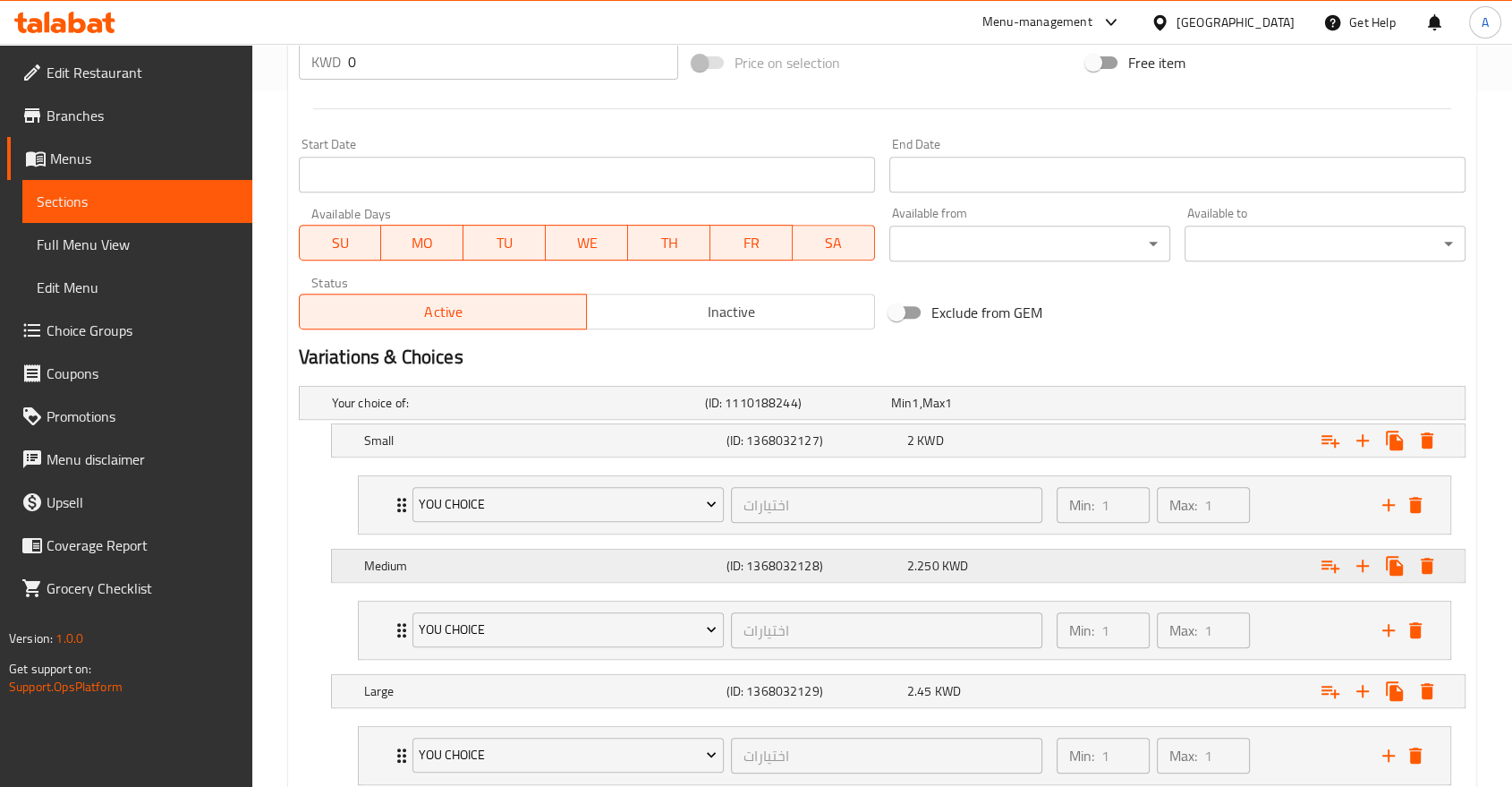
scroll to position [744, 0]
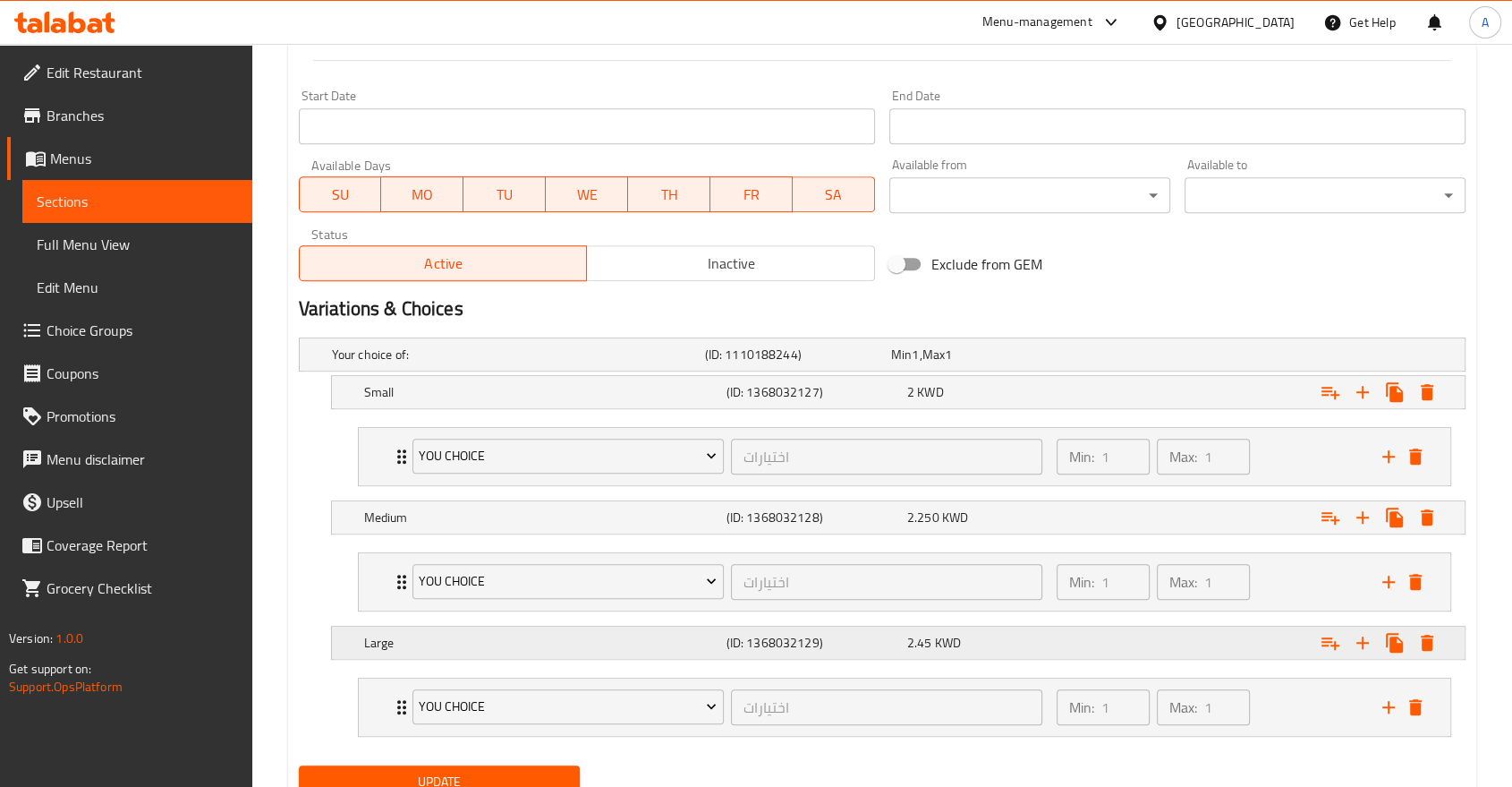
click at [1072, 633] on div "2.45 KWD" at bounding box center [994, 642] width 174 height 18
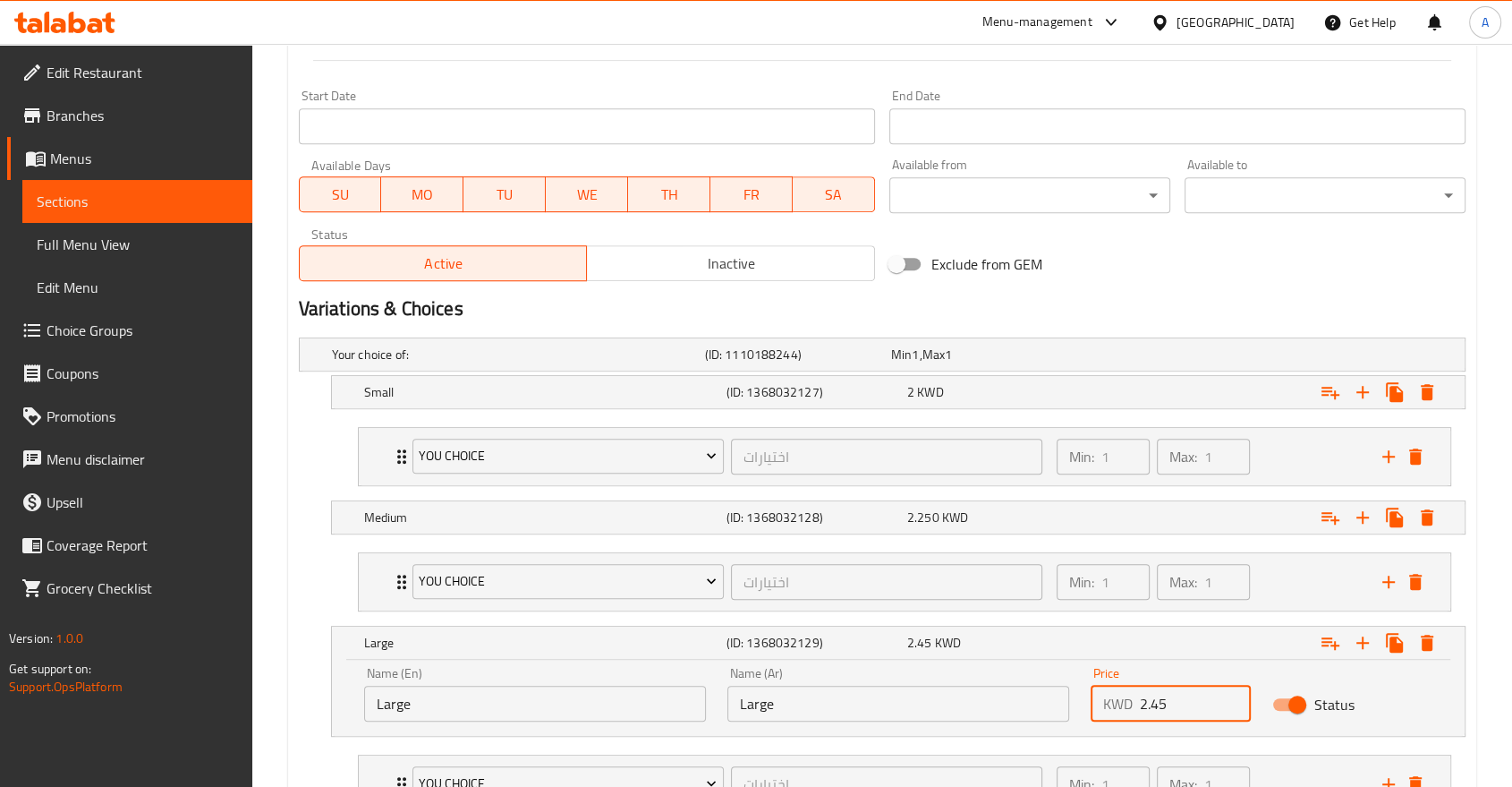
drag, startPoint x: 1169, startPoint y: 629, endPoint x: 1146, endPoint y: 632, distance: 23.2
click at [1146, 685] on input "2.45" at bounding box center [1195, 703] width 111 height 36
type input "2.500"
click at [1101, 623] on div "Expand" at bounding box center [1265, 642] width 363 height 39
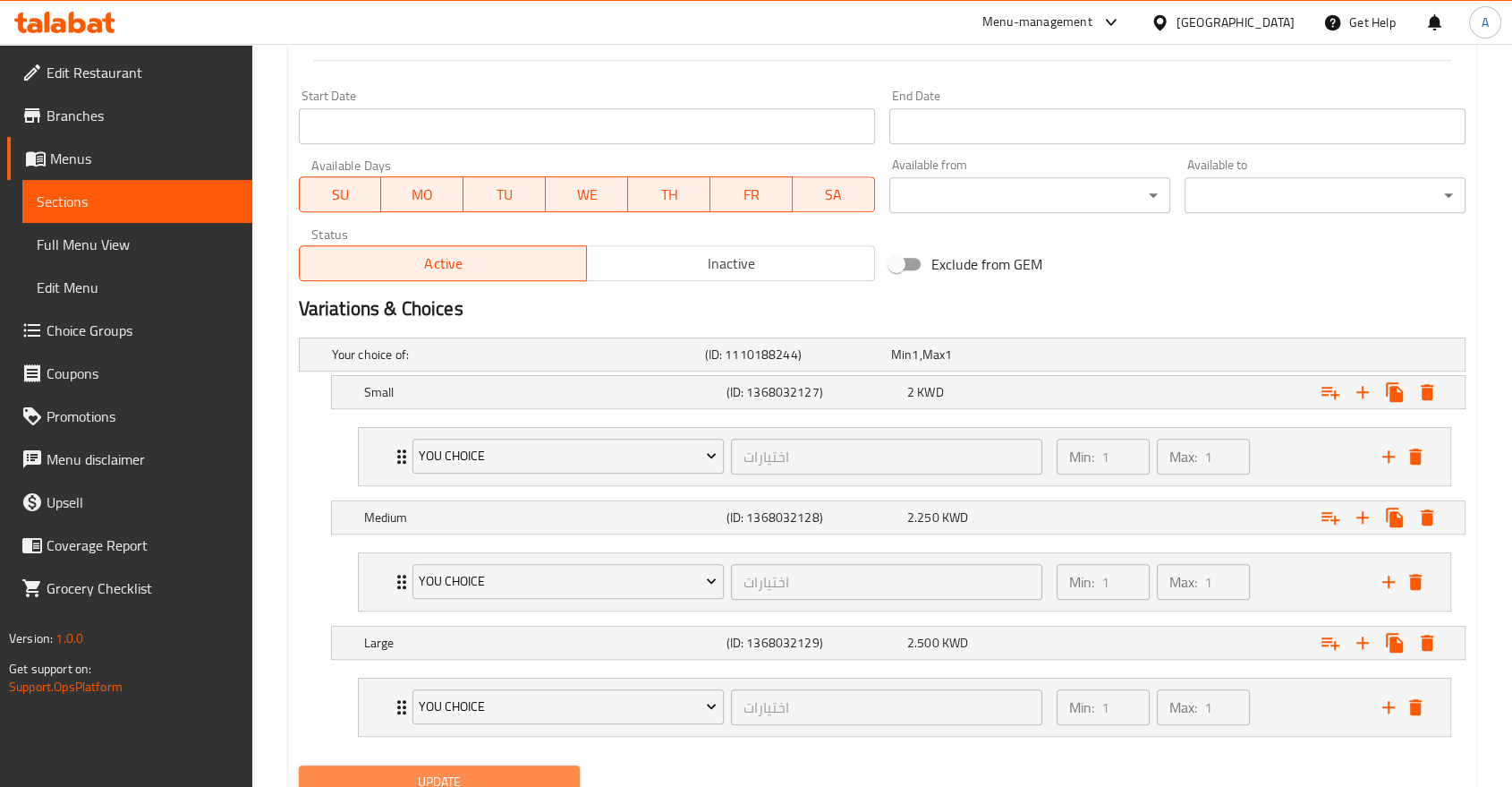
click at [539, 771] on span "Update" at bounding box center [438, 781] width 252 height 22
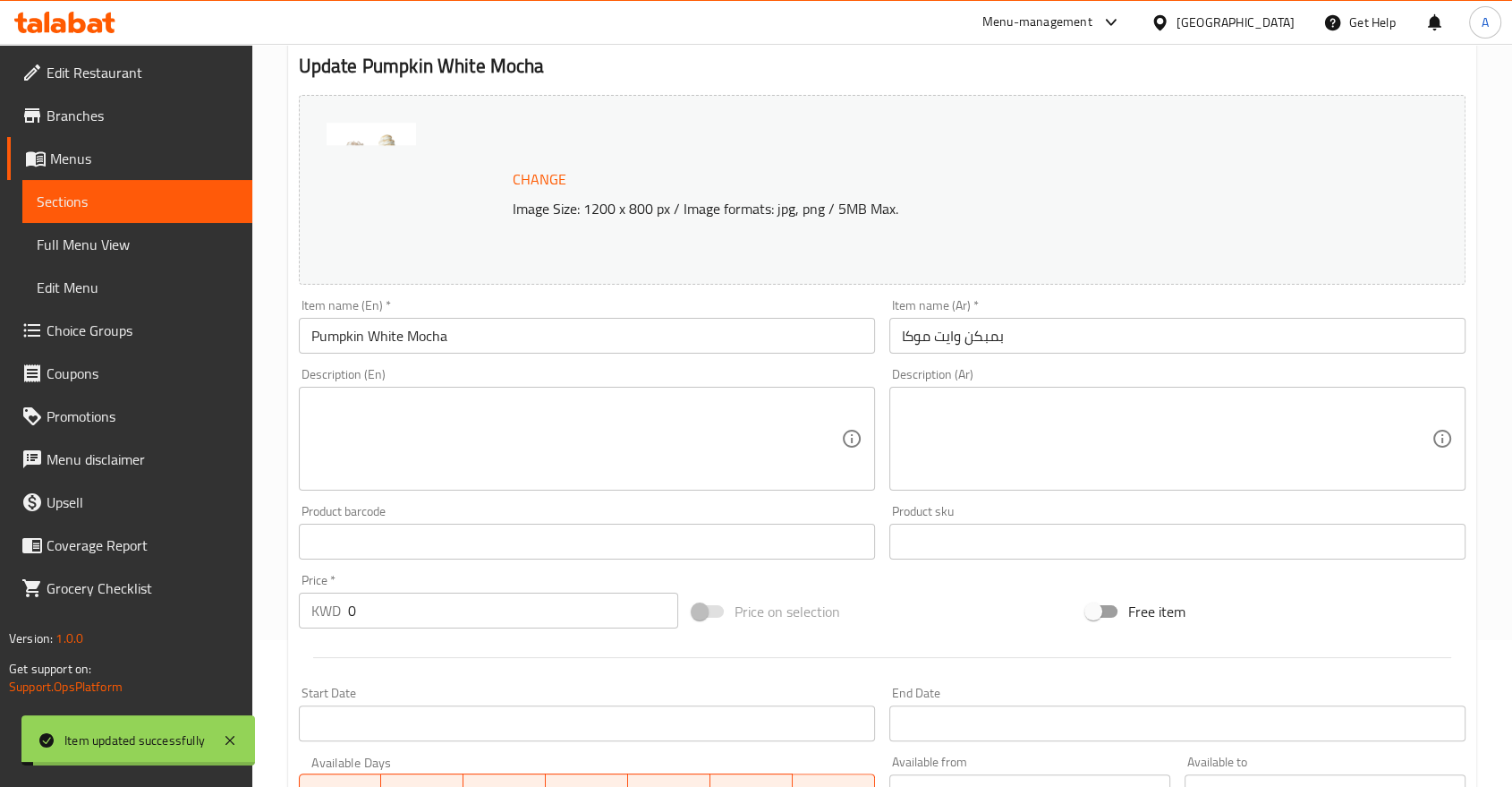
scroll to position [0, 0]
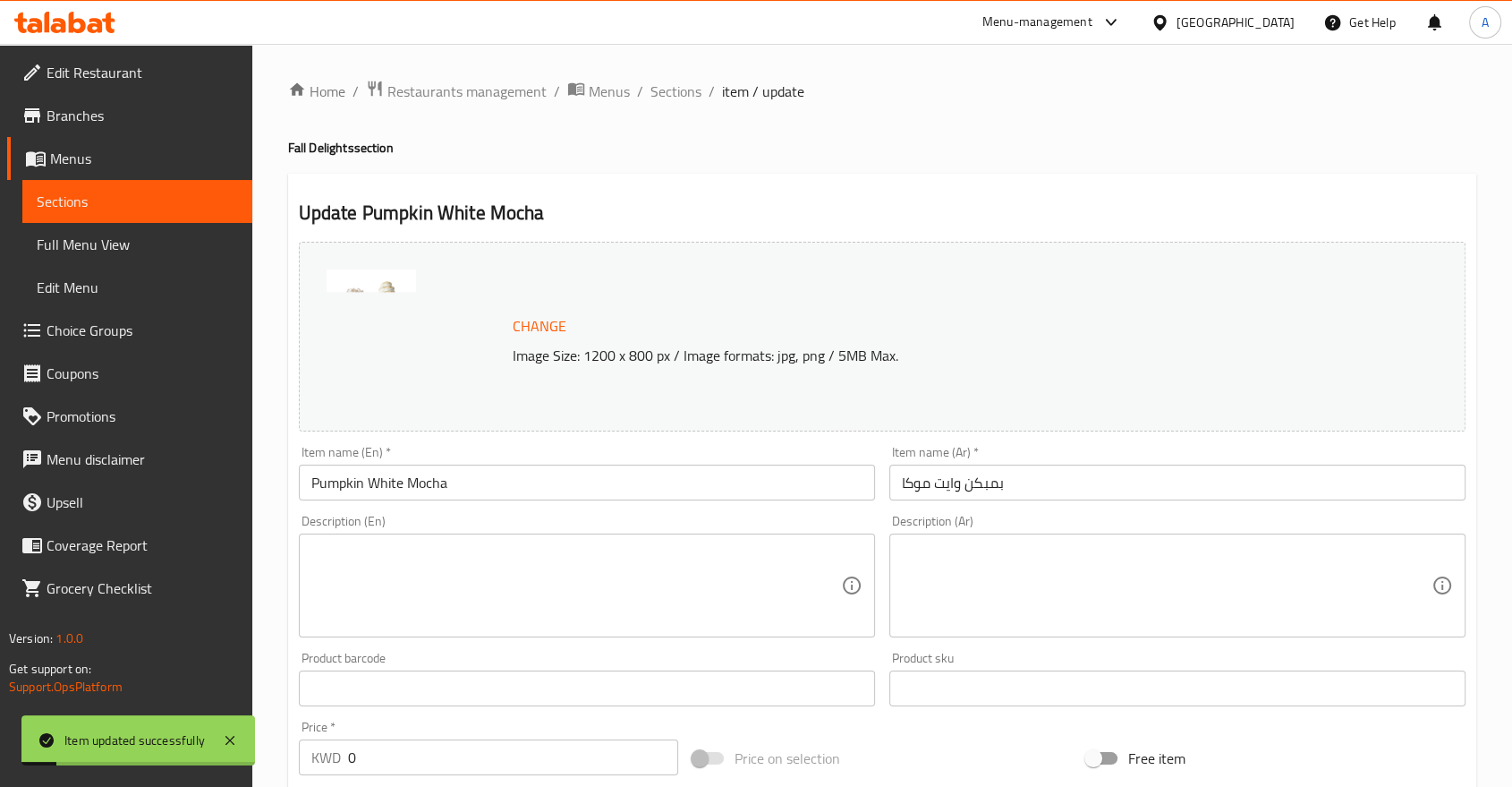
click at [597, 95] on ol "Home / Restaurants management / Menus / Sections / item / update" at bounding box center [882, 91] width 1188 height 23
click at [650, 87] on span "Sections" at bounding box center [675, 91] width 51 height 21
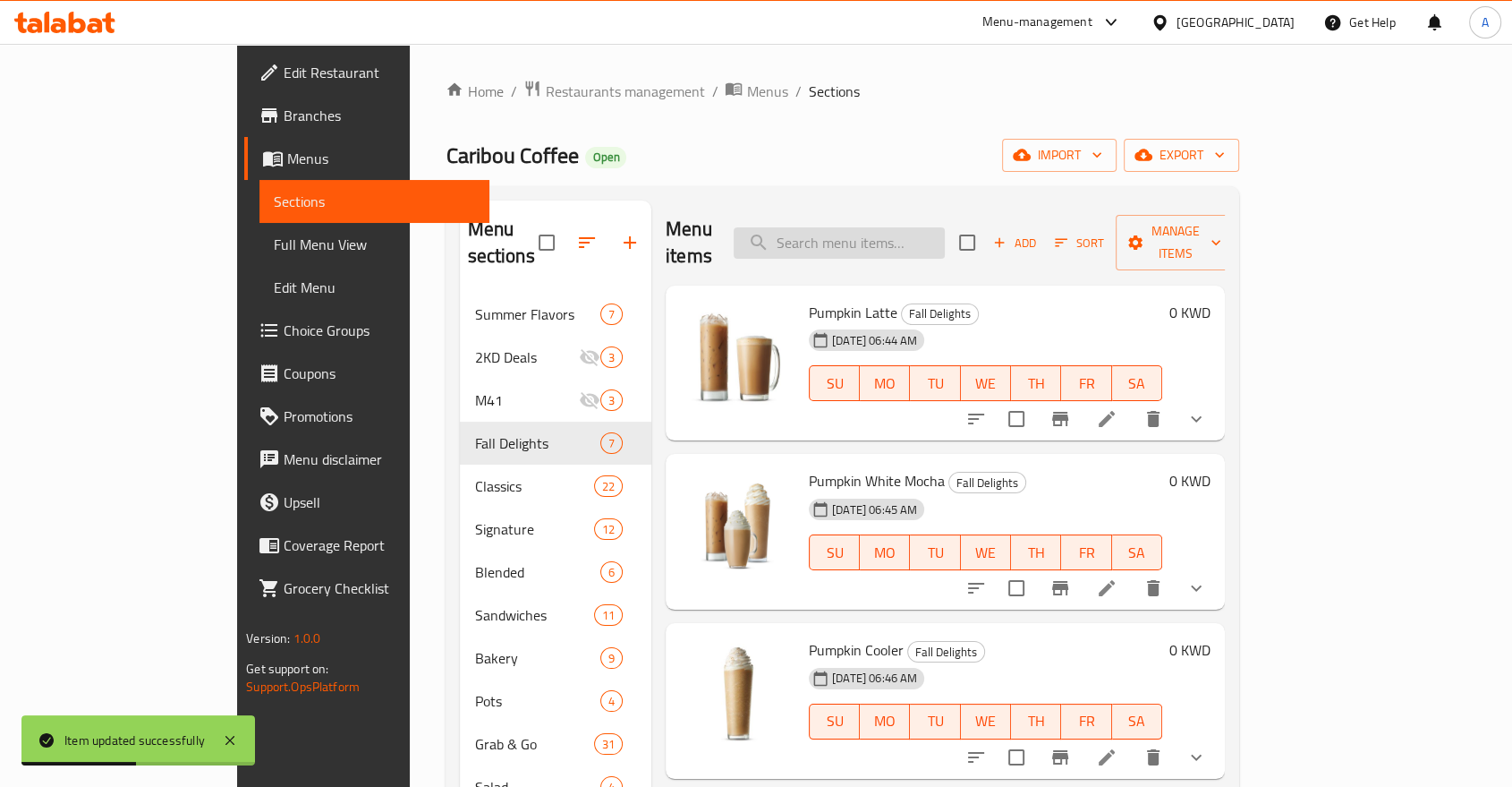
click at [887, 227] on input "search" at bounding box center [839, 243] width 211 height 32
paste input "Brownie"
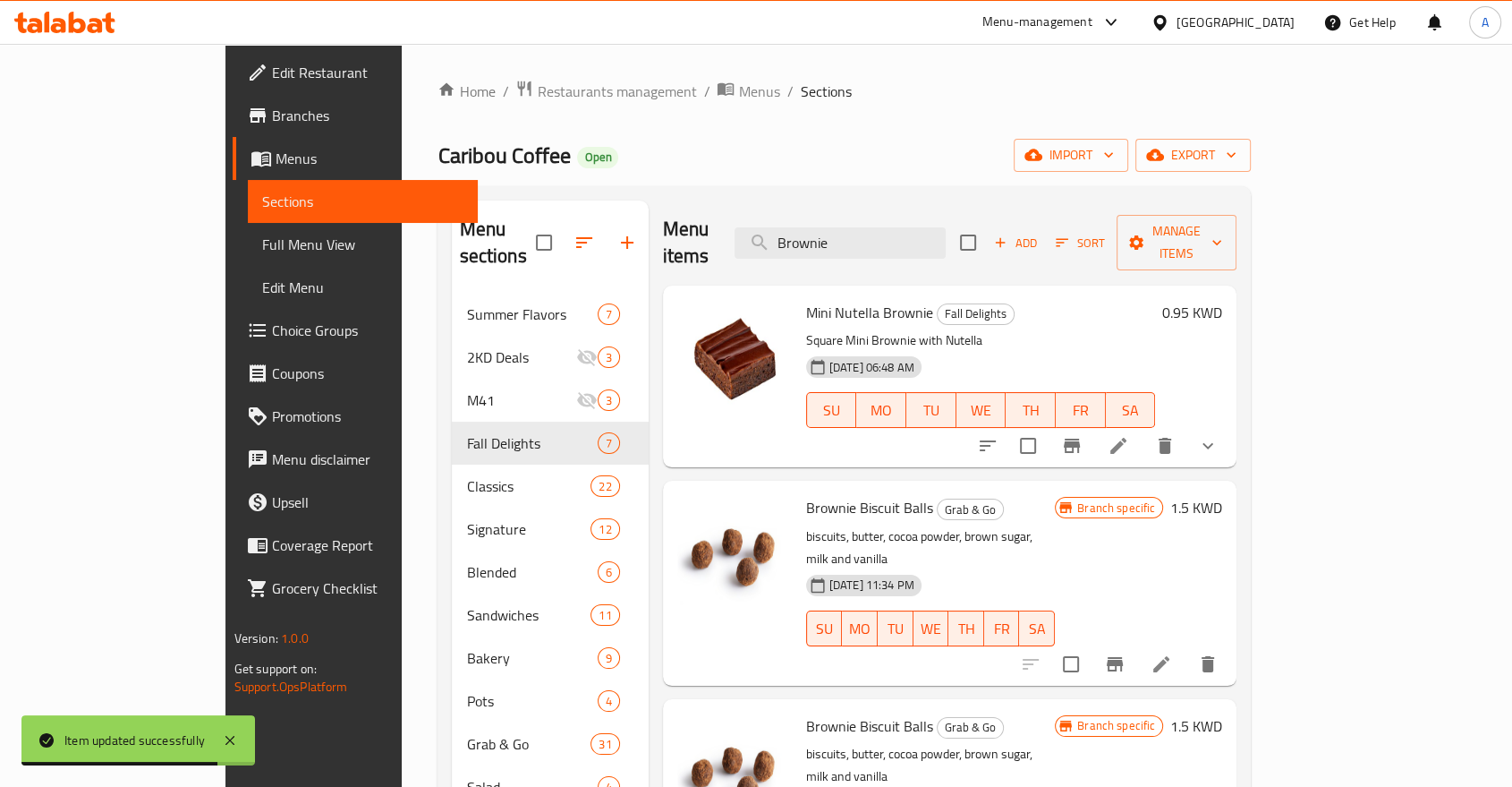
click at [801, 134] on div "Home / Restaurants management / Menus / Sections Caribou Coffee Open import exp…" at bounding box center [844, 627] width 814 height 1094
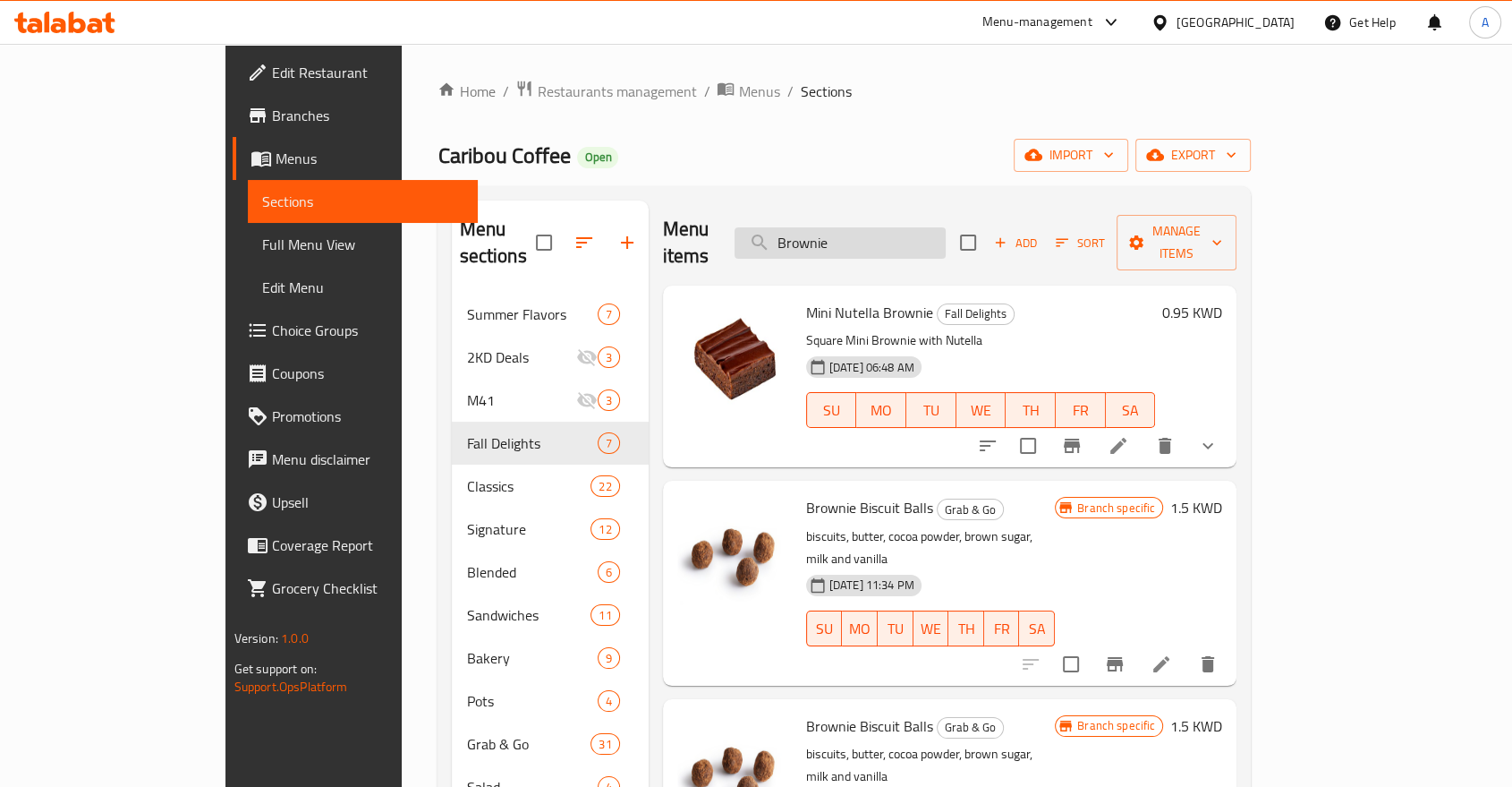
click at [897, 231] on input "Brownie" at bounding box center [840, 243] width 211 height 32
paste input "Pistachio Loaf"
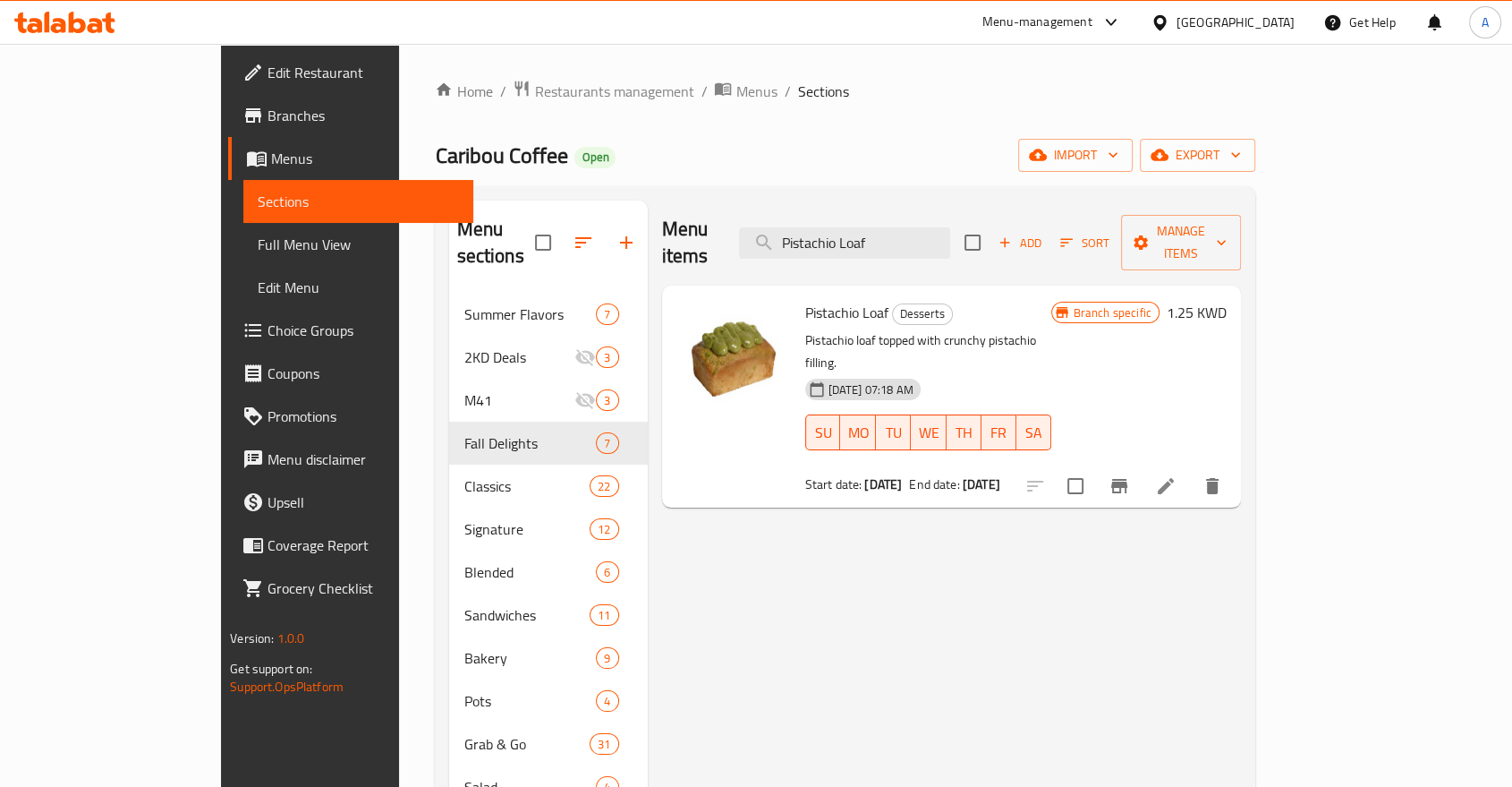
type input "Pistachio Loaf"
click at [1095, 467] on input "checkbox" at bounding box center [1075, 486] width 37 height 37
checkbox input "true"
click at [935, 228] on input "Pistachio Loaf" at bounding box center [844, 243] width 211 height 32
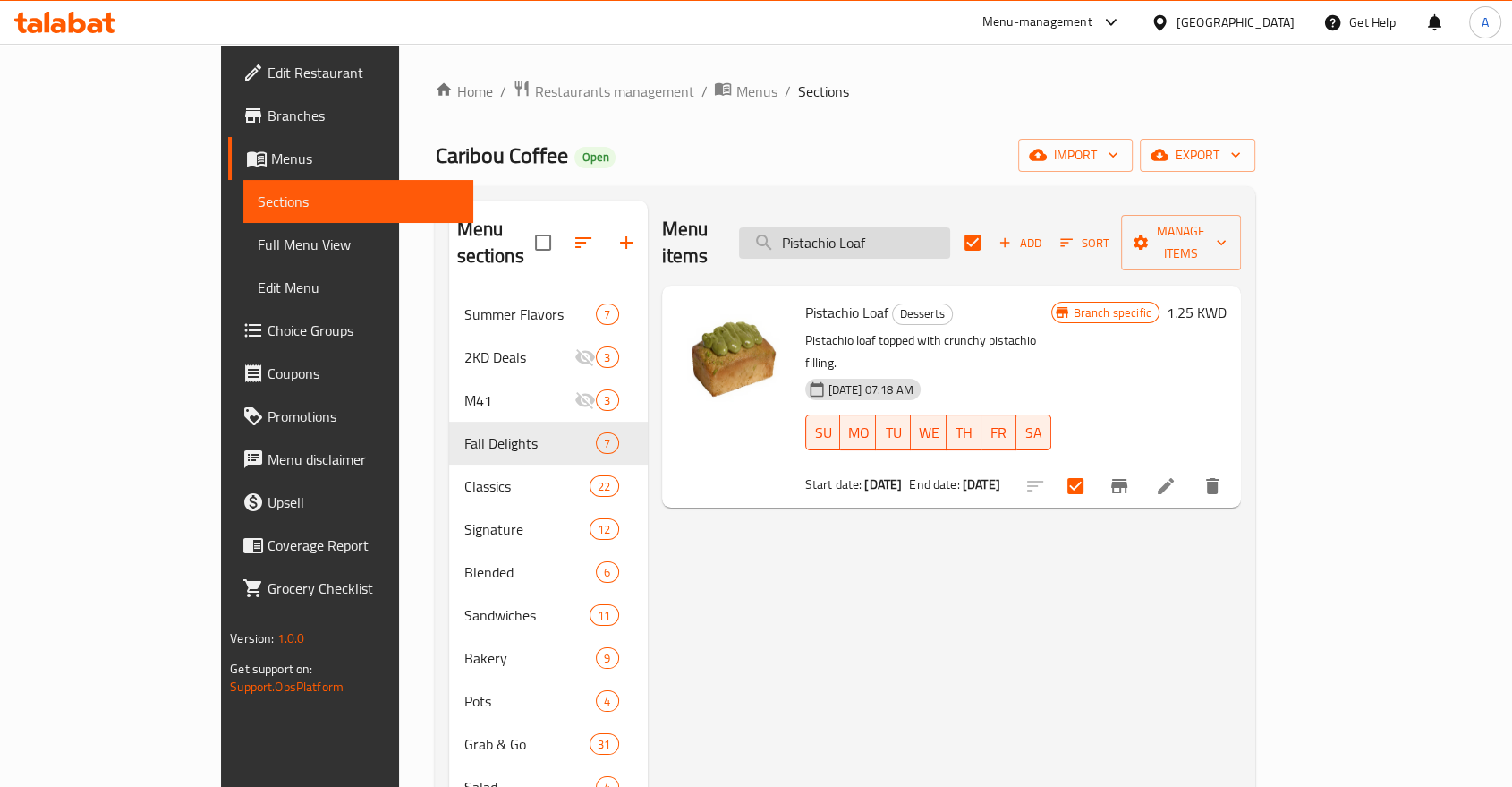
click at [935, 228] on input "Pistachio Loaf" at bounding box center [844, 243] width 211 height 32
paste input "[PERSON_NAME]"
type input "[PERSON_NAME]"
checkbox input "false"
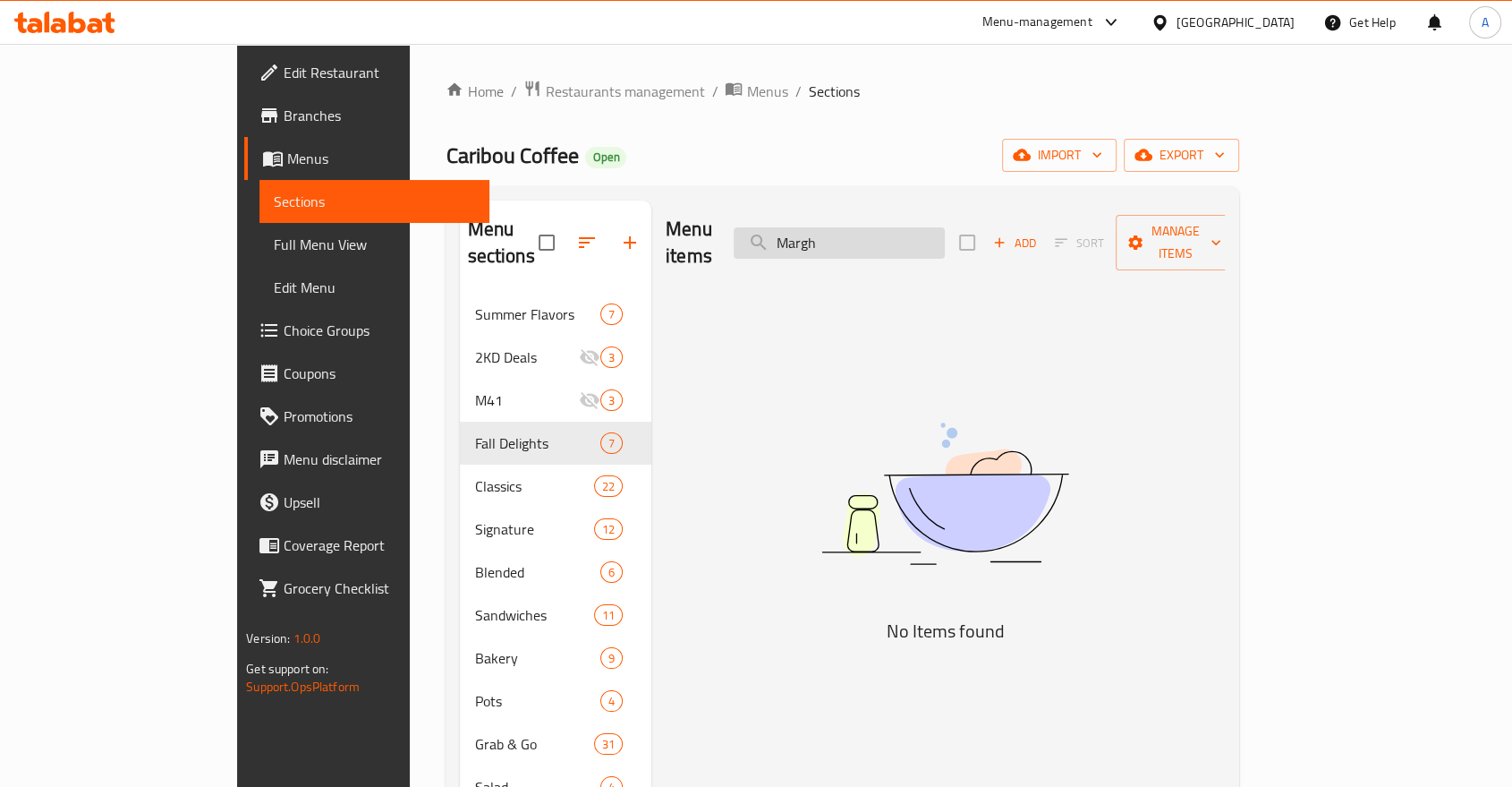
type input "Marg"
checkbox input "true"
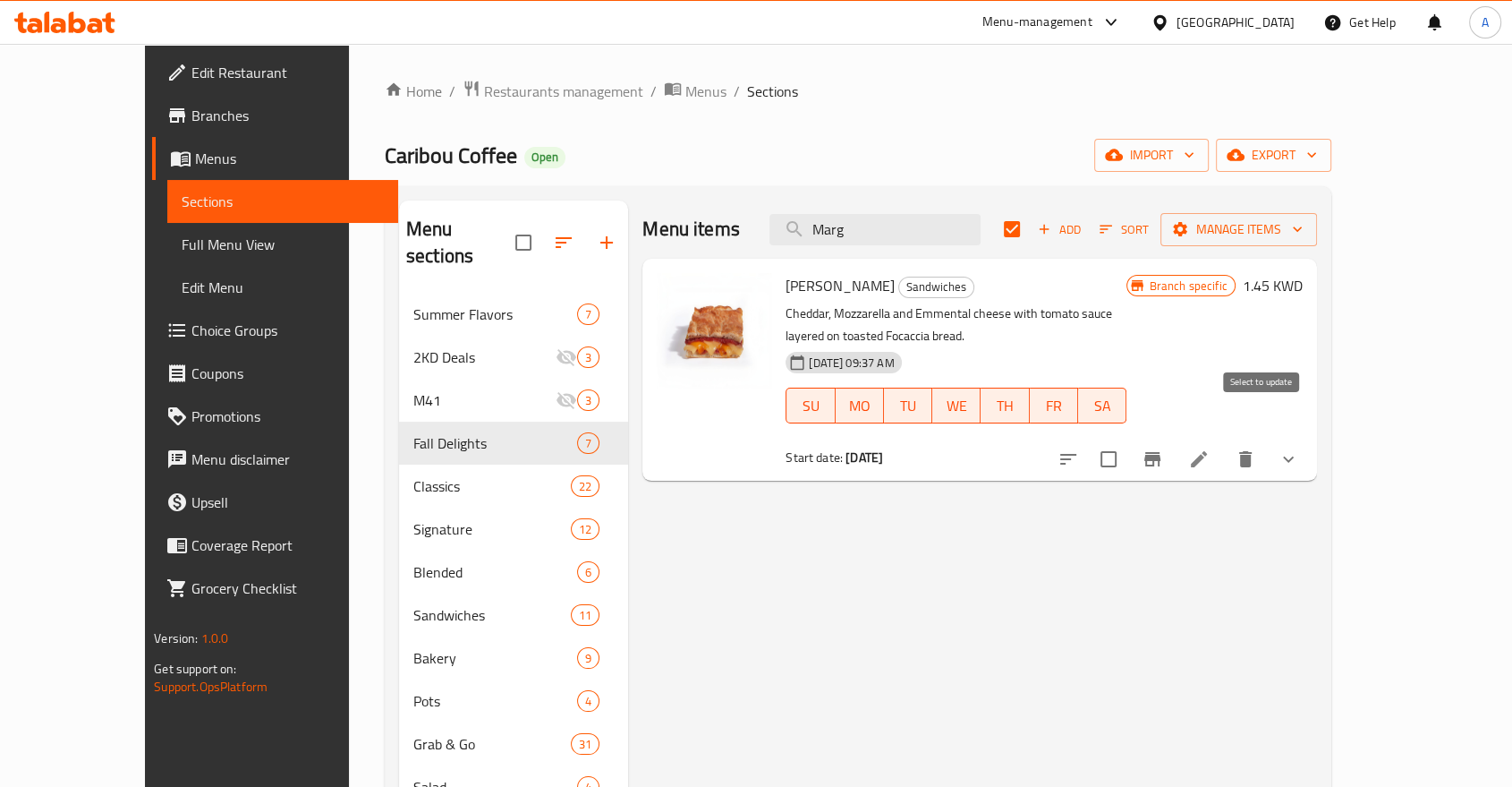
type input "Marg"
click at [1127, 441] on input "checkbox" at bounding box center [1108, 459] width 37 height 37
checkbox input "true"
checkbox input "false"
click at [910, 217] on input "Marg" at bounding box center [875, 229] width 211 height 32
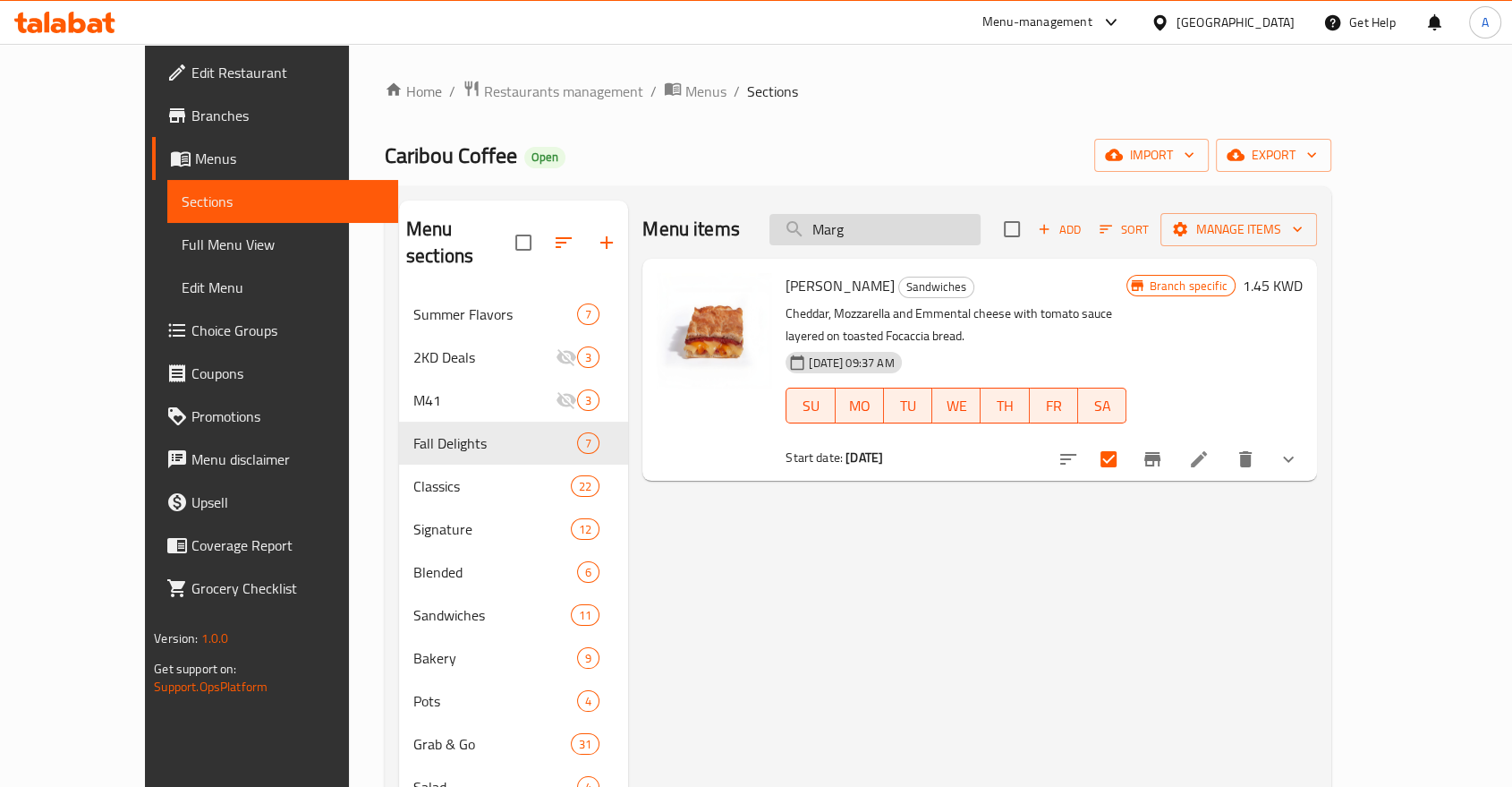
click at [910, 217] on input "Marg" at bounding box center [875, 229] width 211 height 32
paste input "Zaatar Croissant"
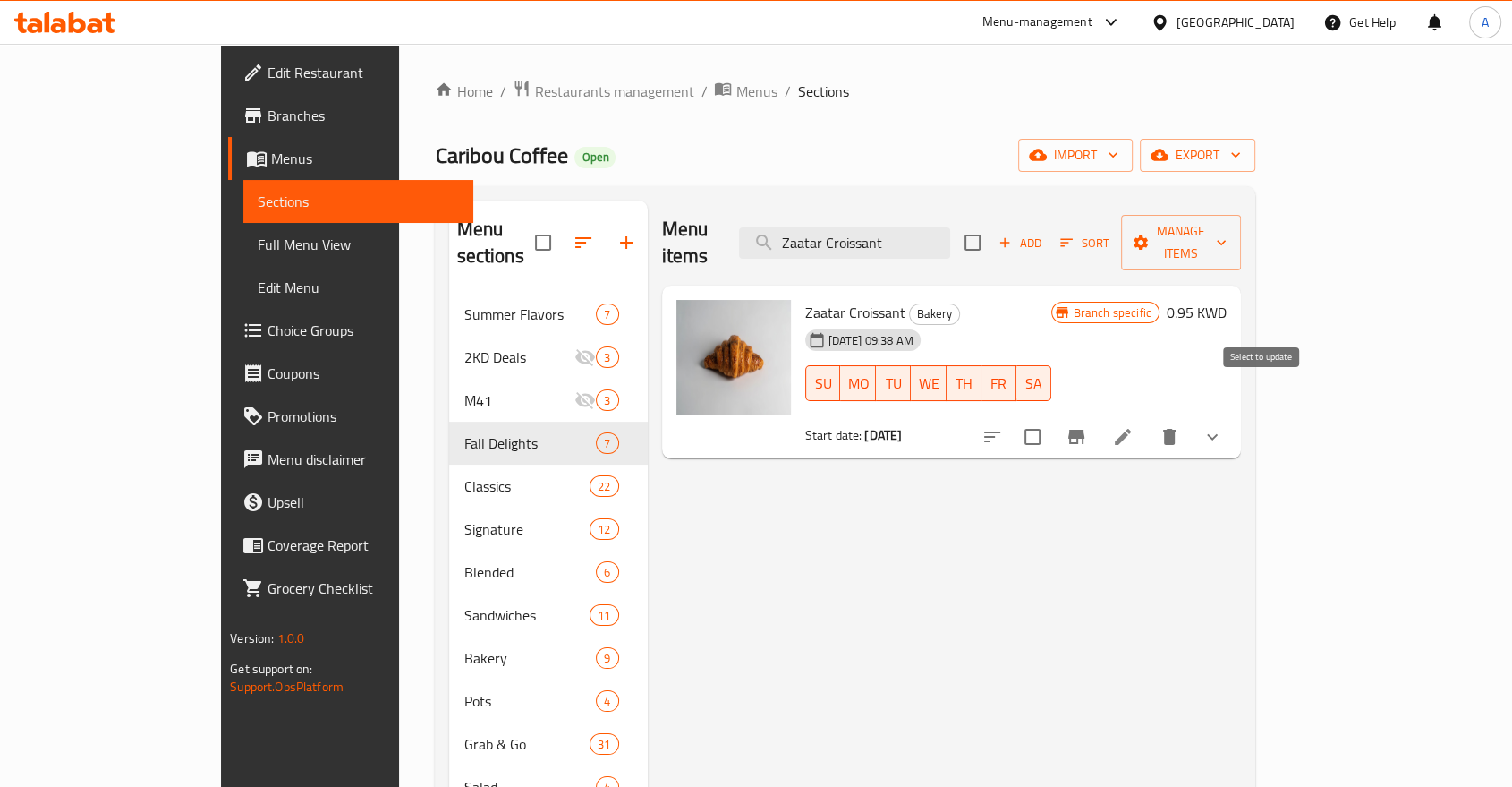
type input "Zaatar Croissant"
click at [1051, 418] on input "checkbox" at bounding box center [1032, 437] width 37 height 37
checkbox input "true"
click at [913, 227] on input "Zaatar Croissant" at bounding box center [844, 243] width 211 height 32
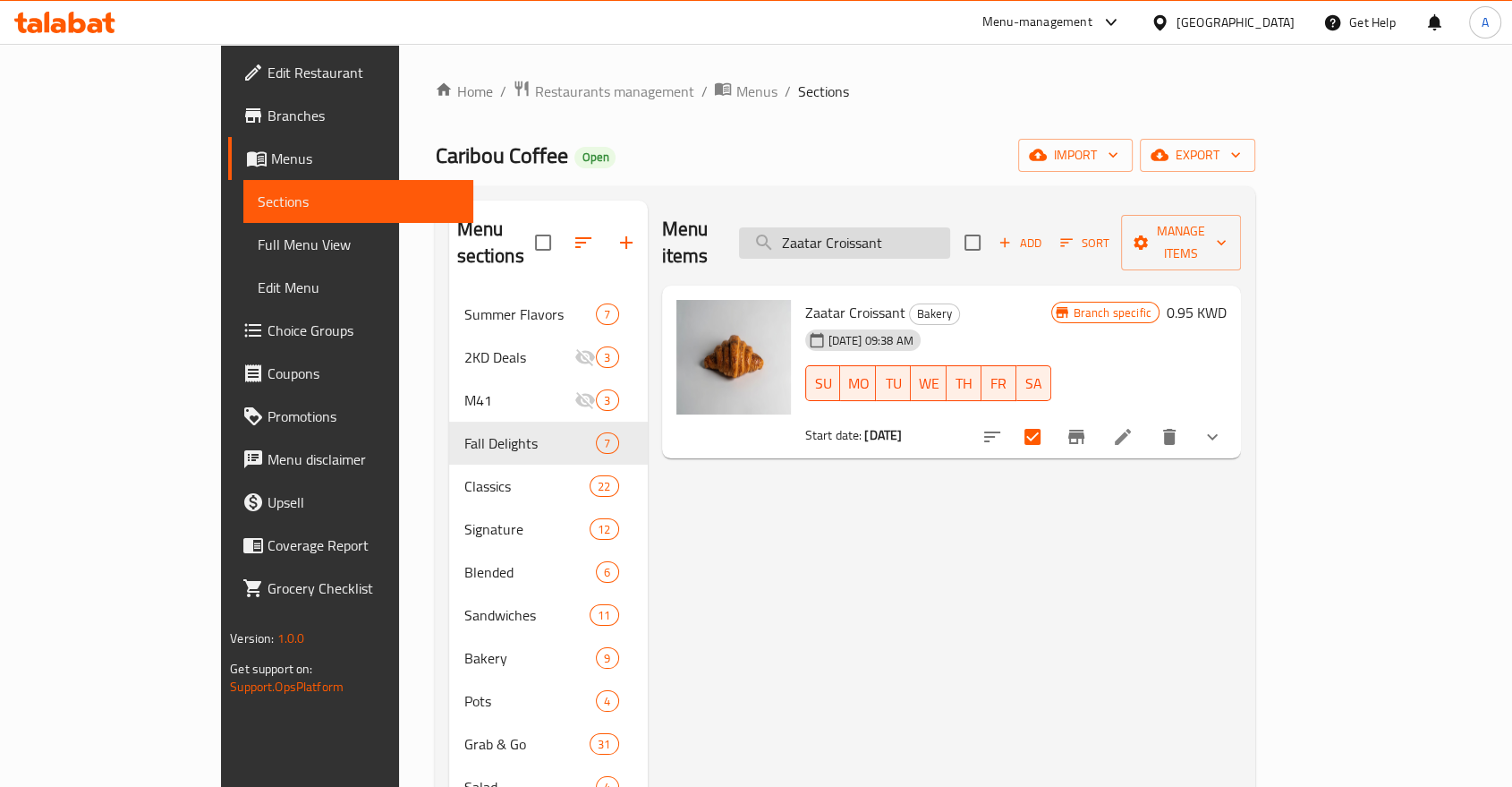
click at [913, 227] on input "Zaatar Croissant" at bounding box center [844, 243] width 211 height 32
paste input "Brownie"
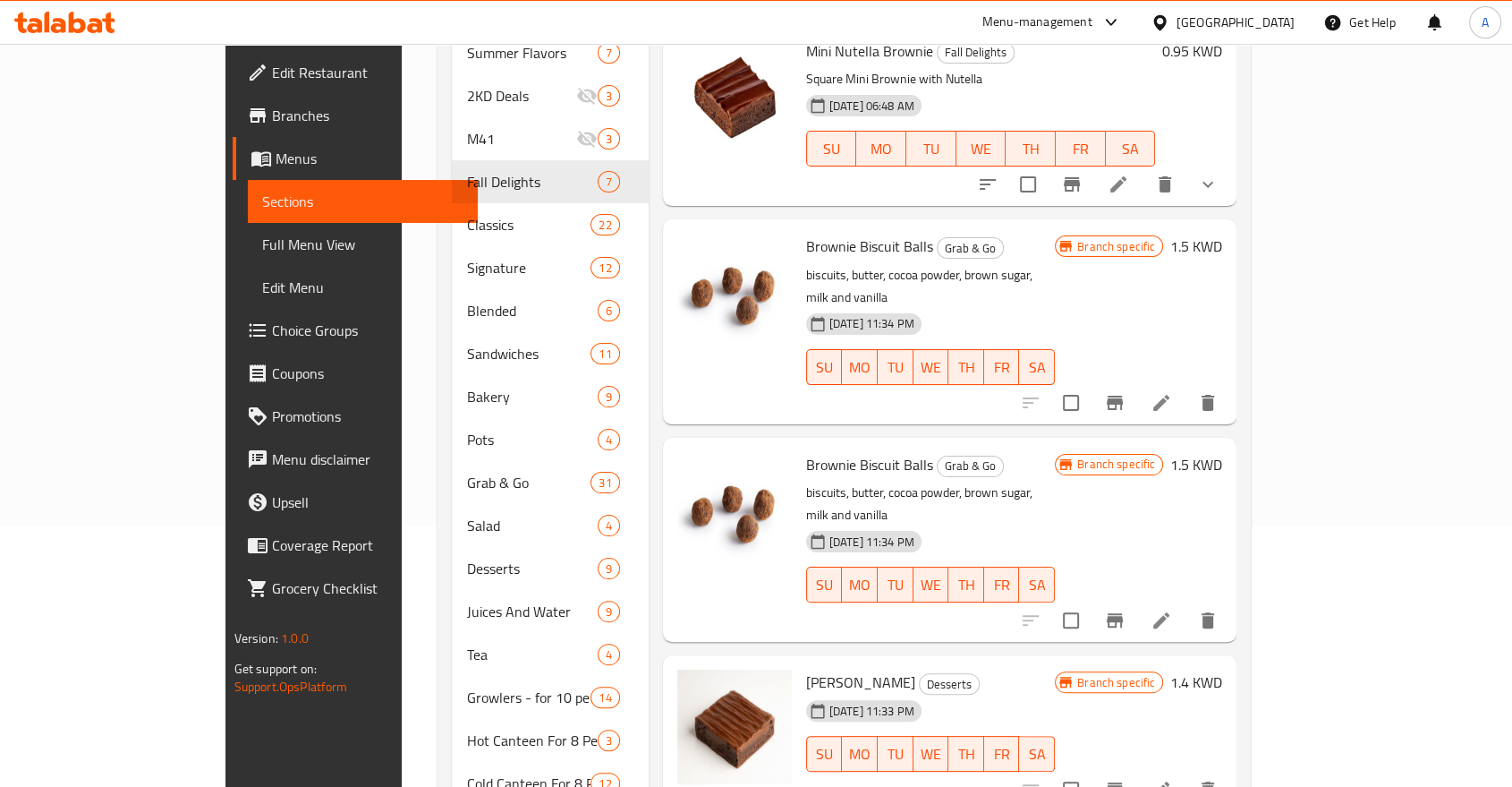
scroll to position [300, 0]
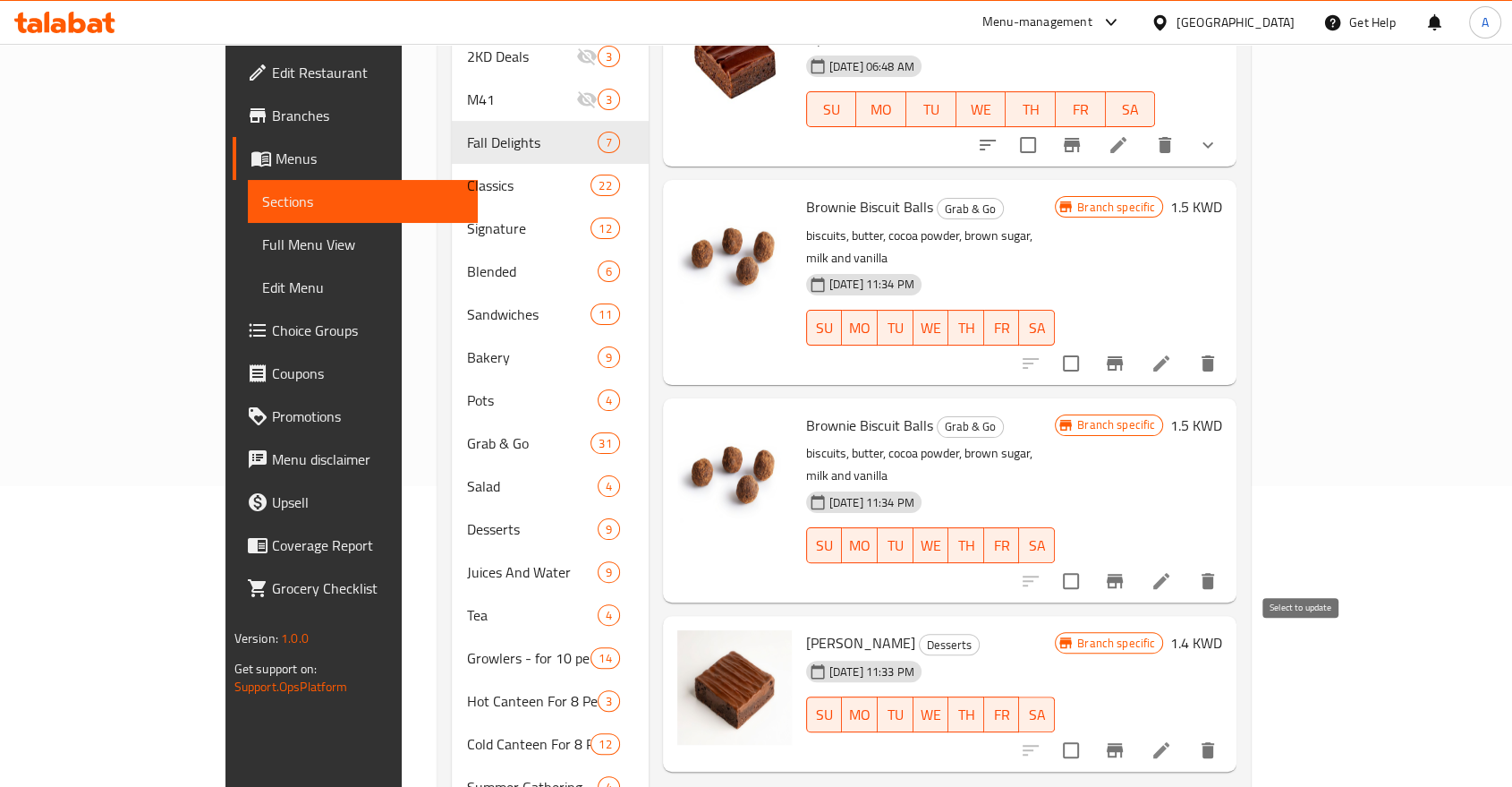
type input "Brownie"
click at [1090, 731] on input "checkbox" at bounding box center [1071, 750] width 37 height 37
checkbox input "true"
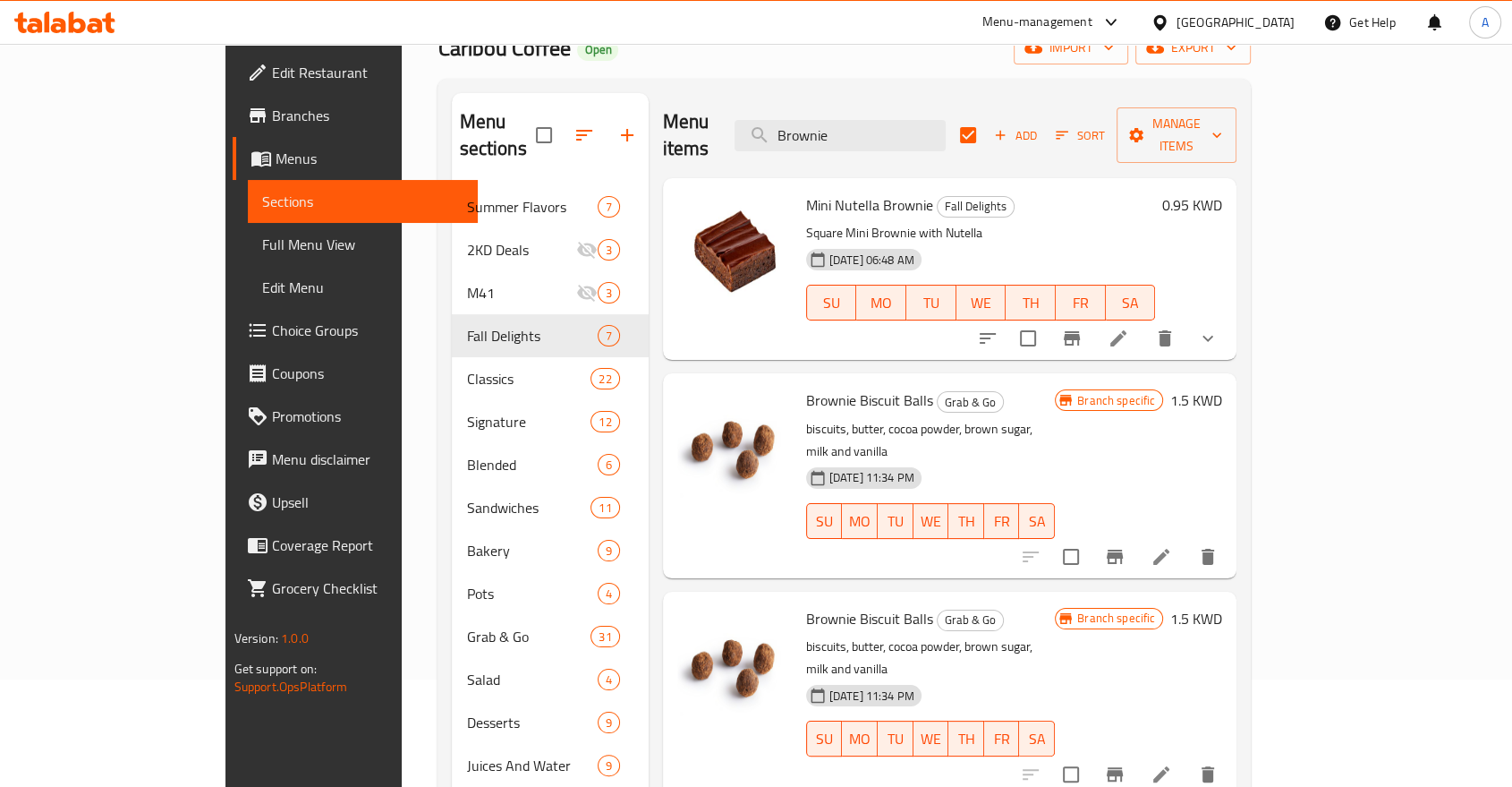
scroll to position [0, 0]
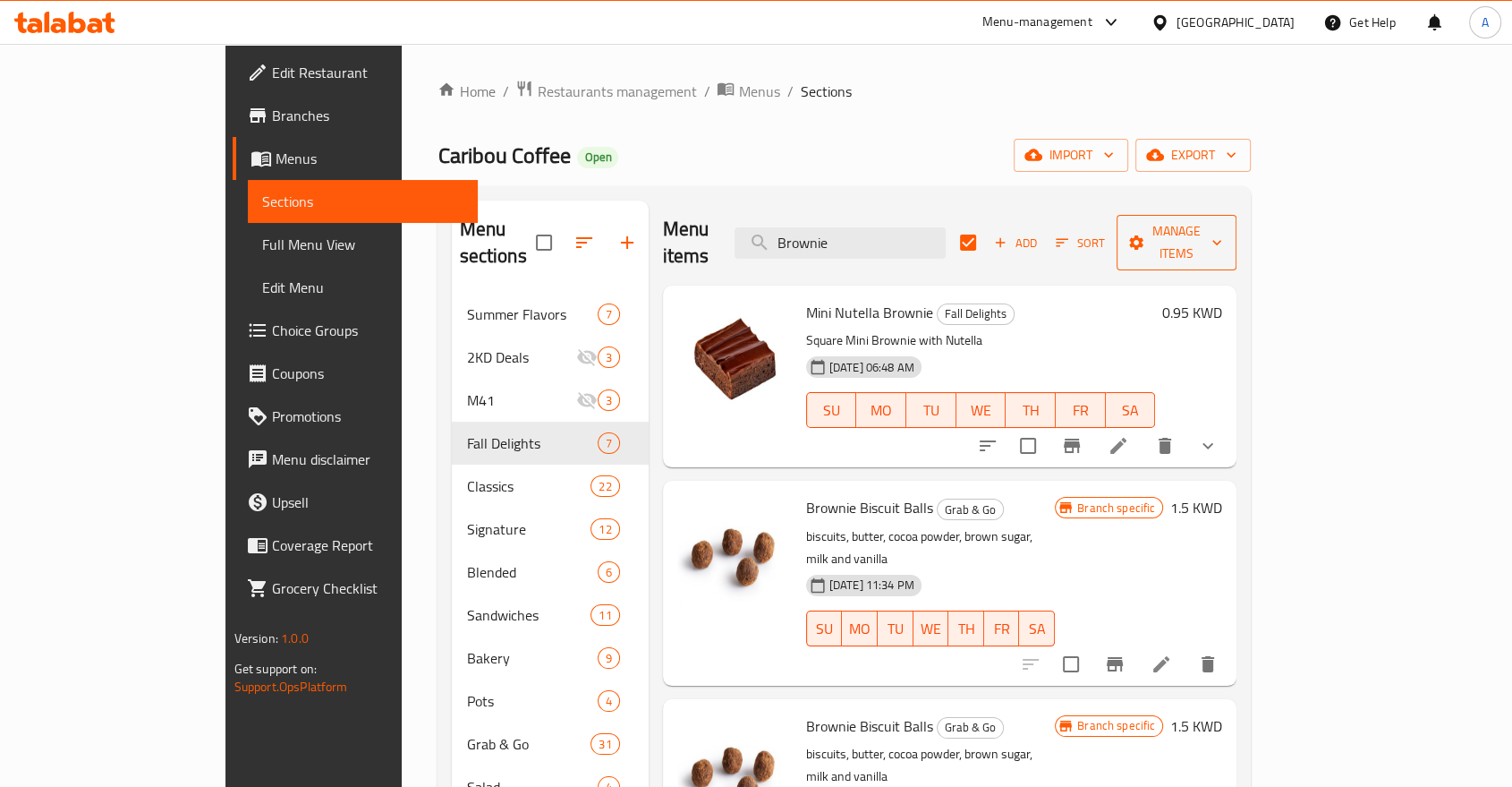
click at [1222, 227] on span "Manage items" at bounding box center [1176, 242] width 91 height 45
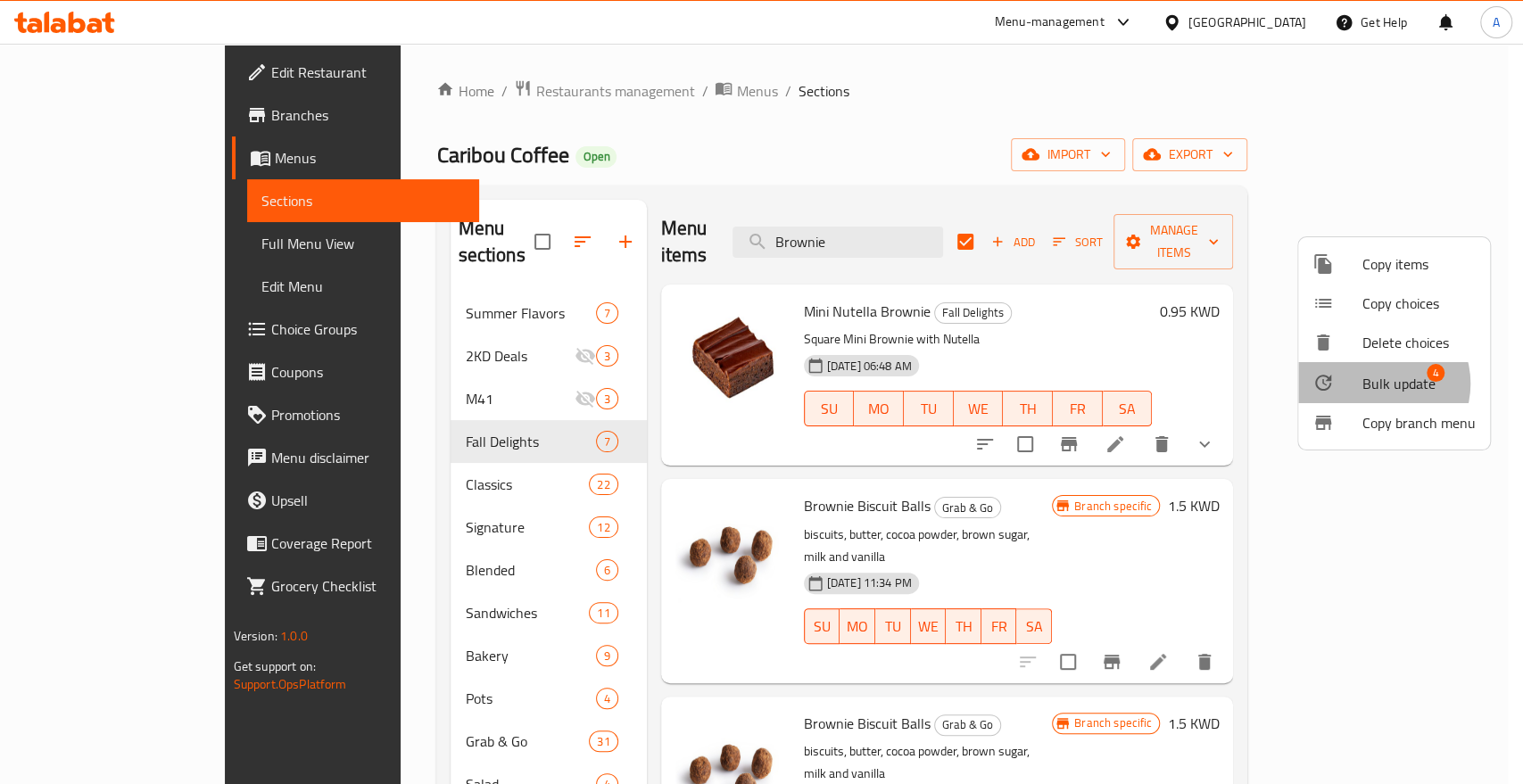
click at [1379, 373] on span "Bulk update" at bounding box center [1399, 383] width 73 height 21
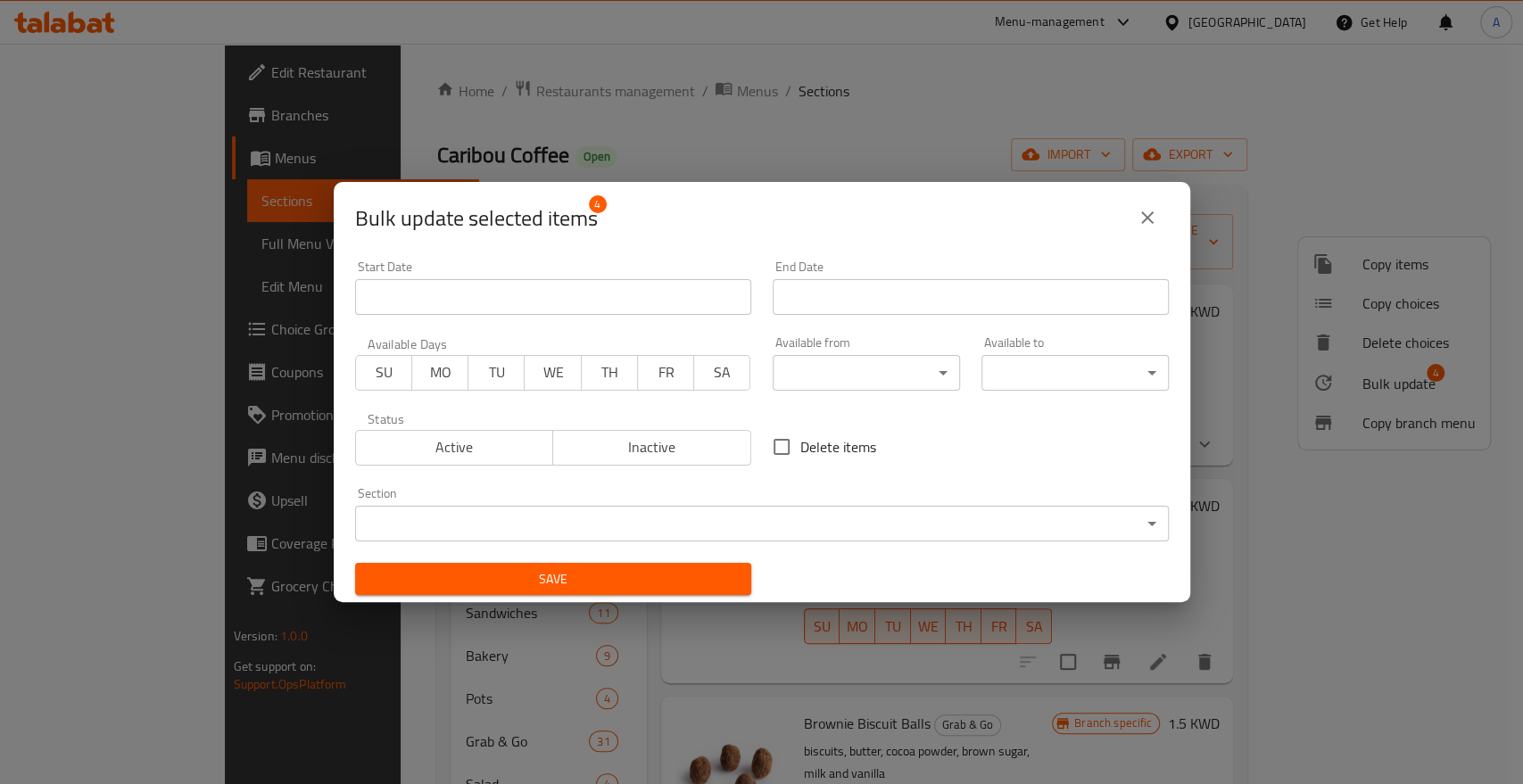
click at [806, 442] on span "Delete items" at bounding box center [838, 446] width 76 height 21
click at [801, 442] on input "Delete items" at bounding box center [781, 446] width 37 height 37
checkbox input "true"
click at [719, 562] on button "Save" at bounding box center [553, 578] width 396 height 33
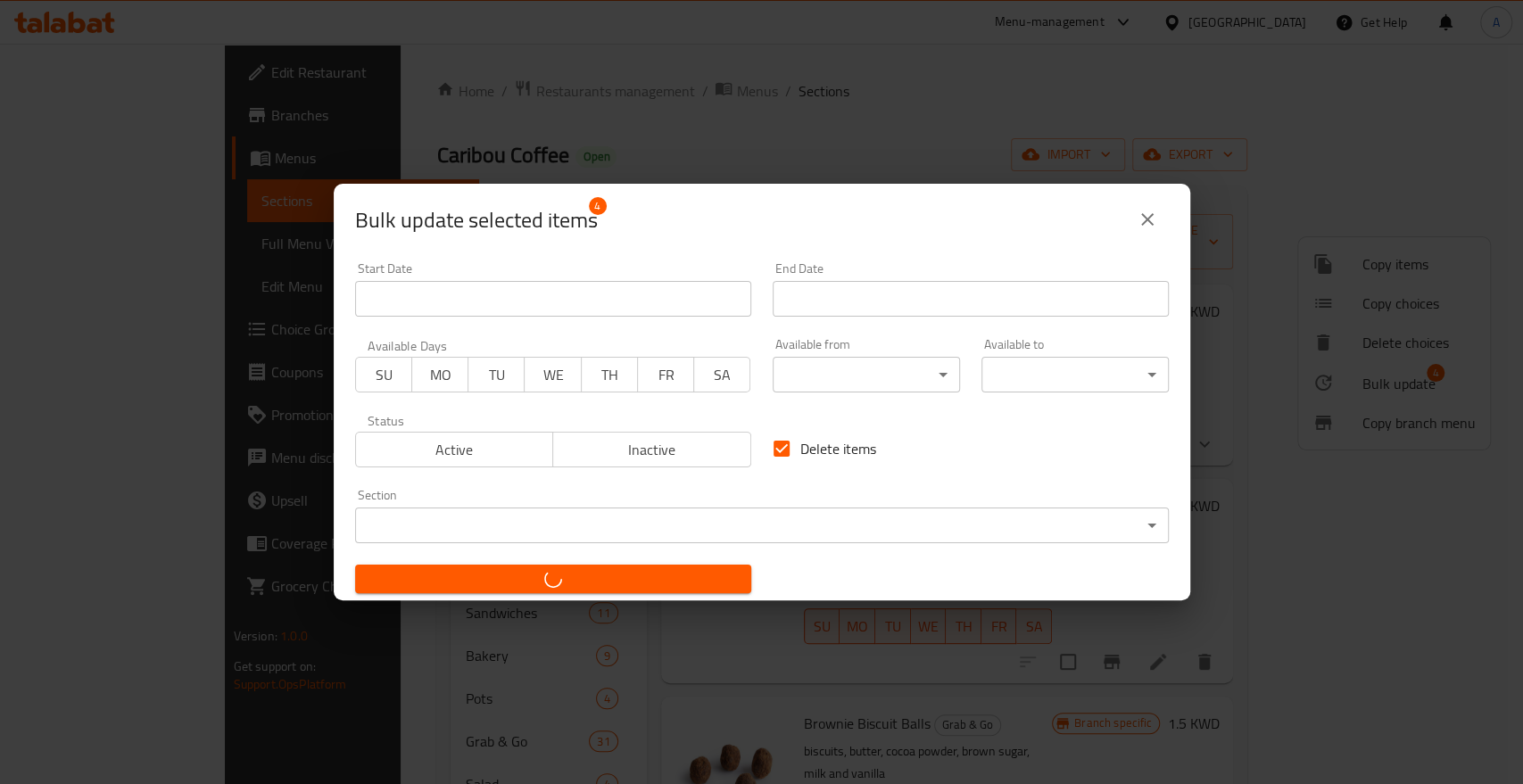
checkbox input "false"
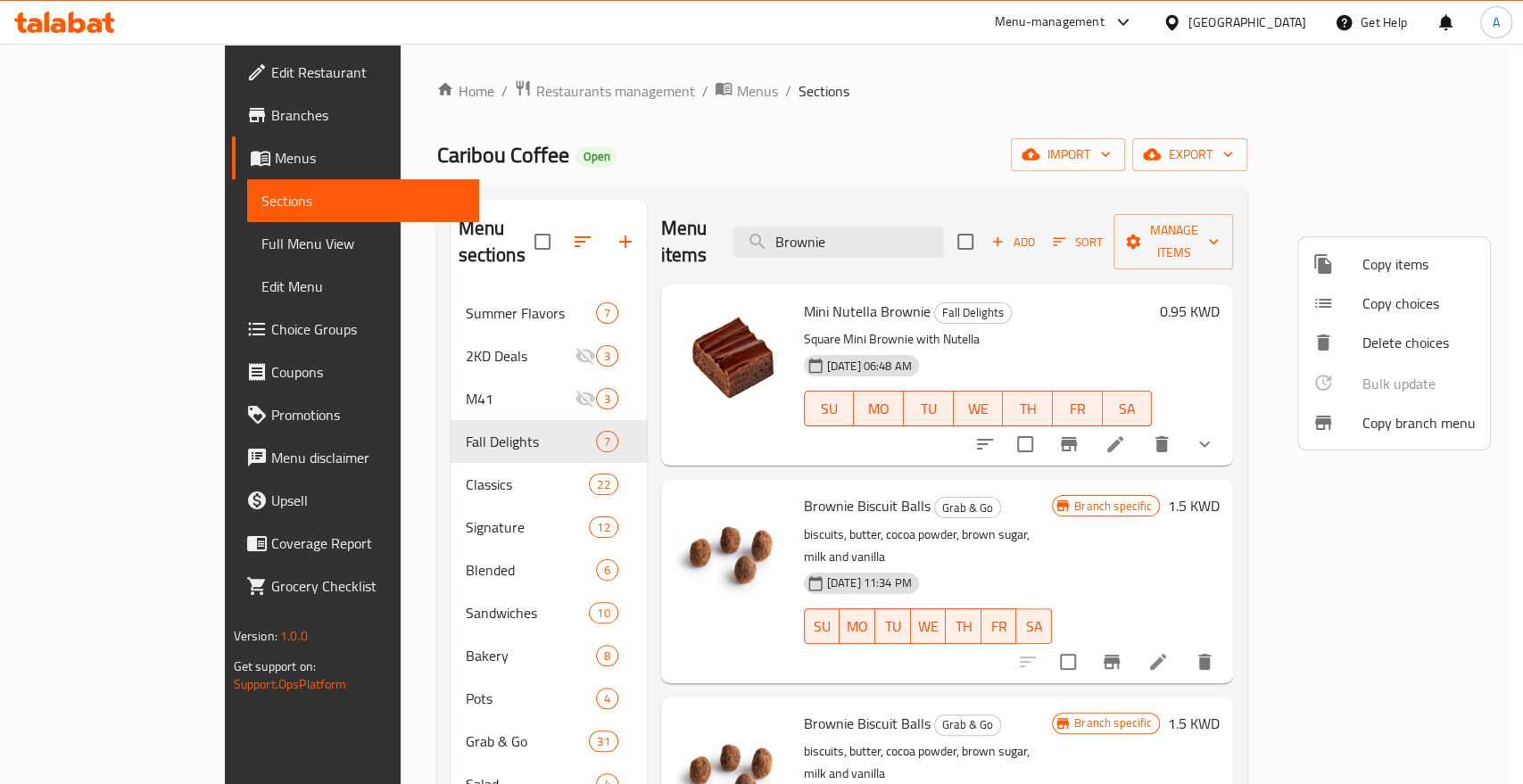
click at [351, 357] on div at bounding box center [762, 392] width 1523 height 784
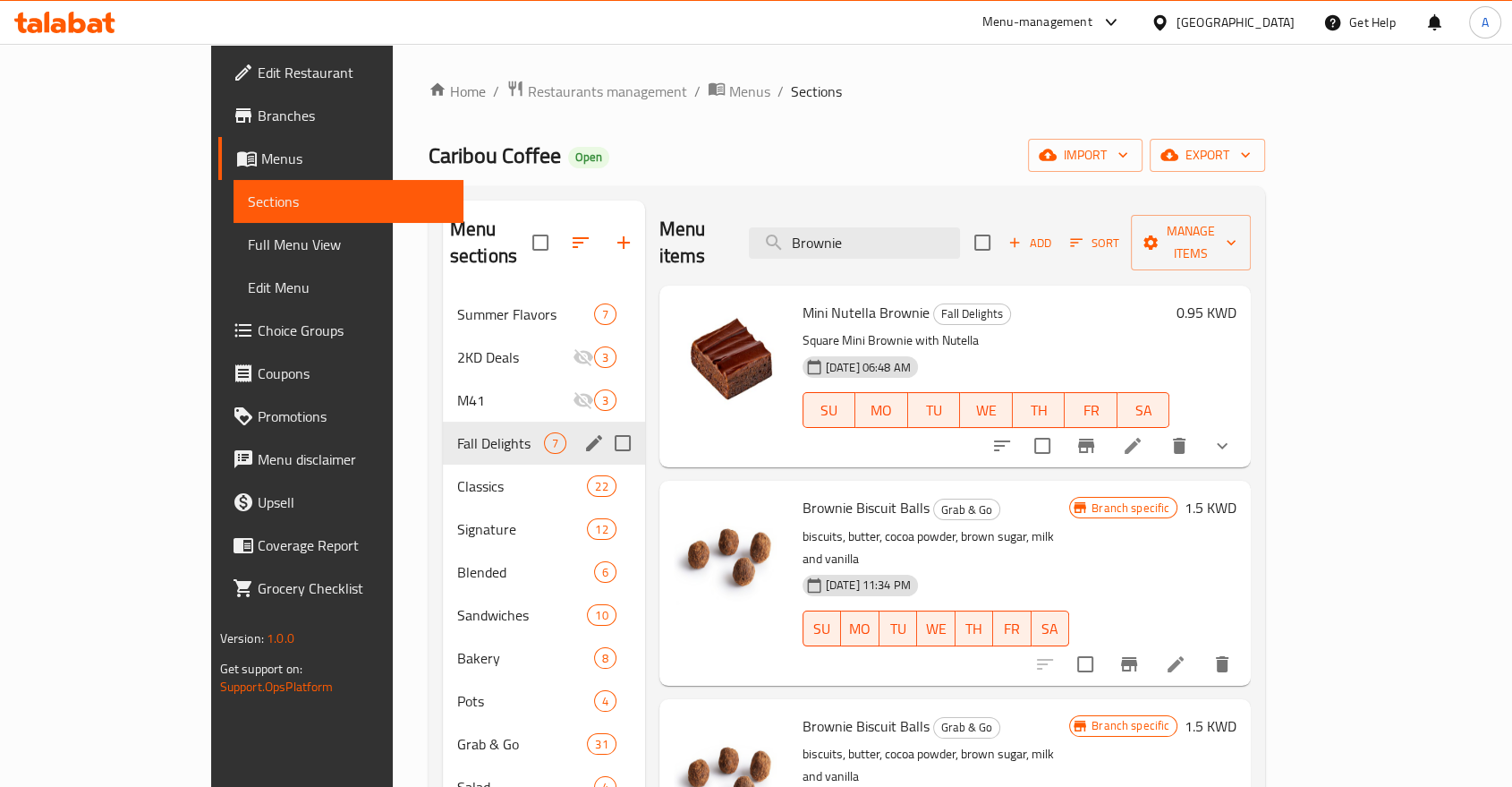
click at [443, 421] on div "Fall Delights 7" at bounding box center [544, 442] width 202 height 43
click at [458, 432] on span "Fall Delights" at bounding box center [501, 442] width 86 height 21
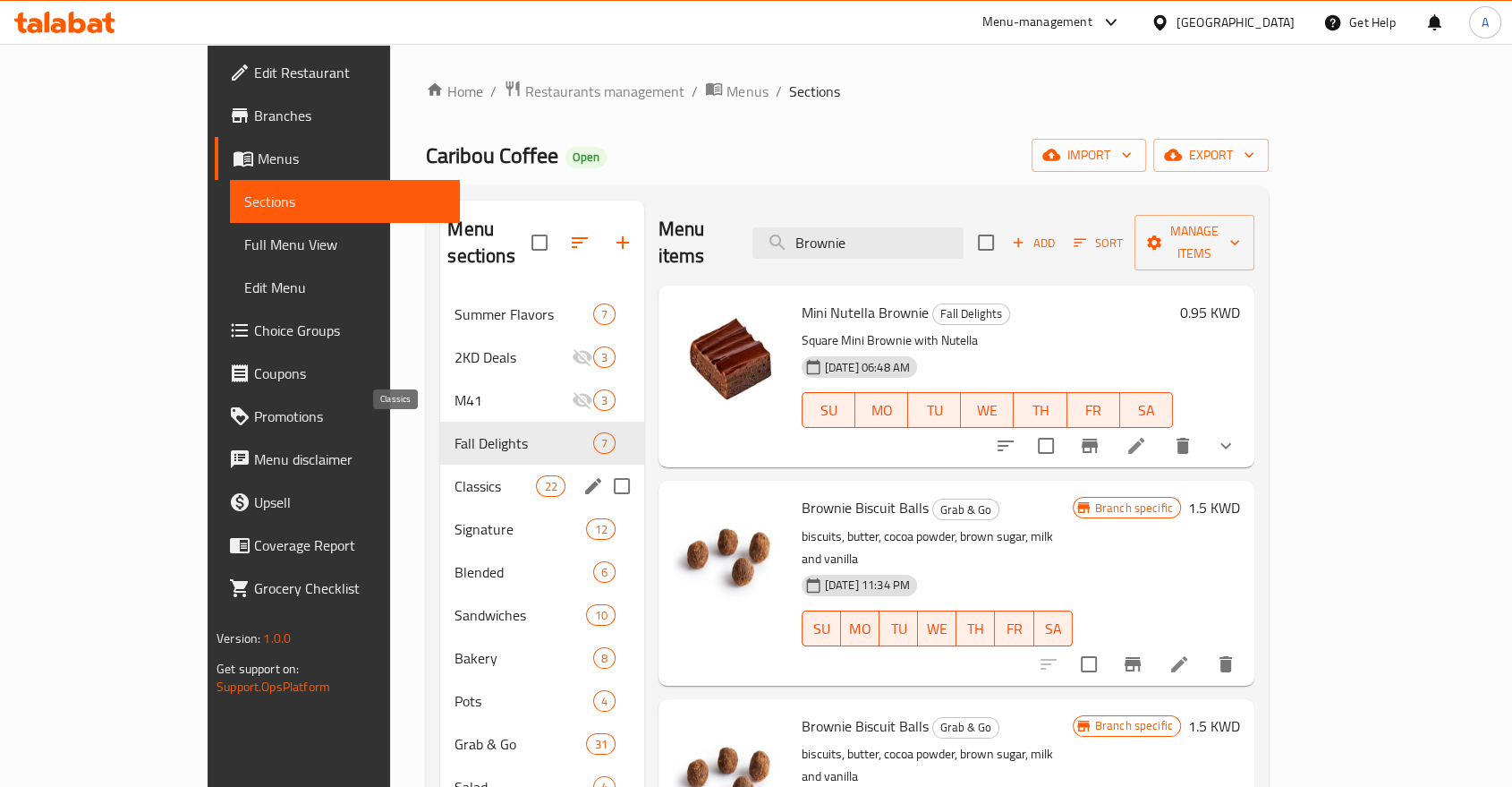
click at [455, 475] on span "Classics" at bounding box center [495, 486] width 82 height 21
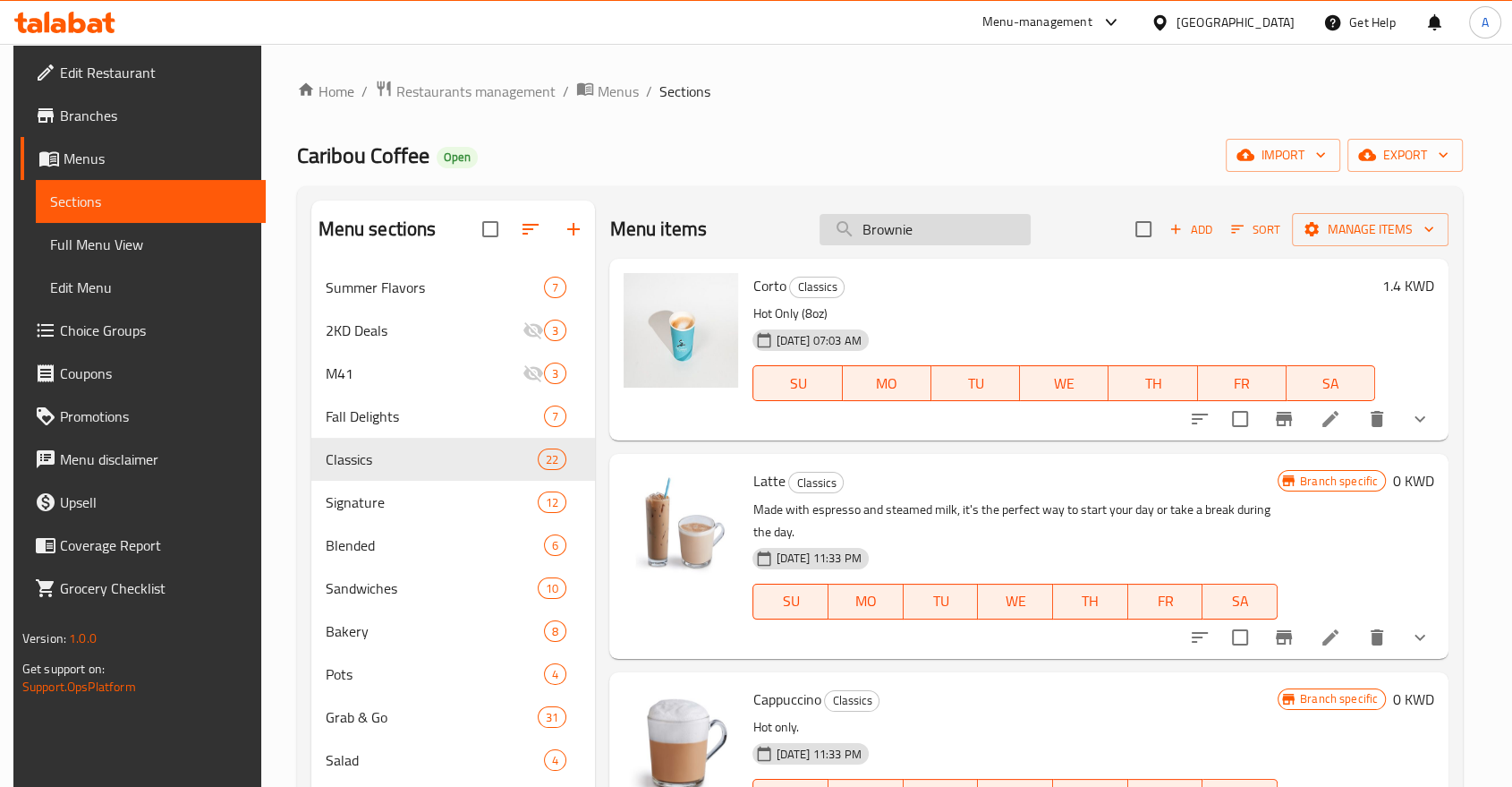
click at [952, 220] on input "Brownie" at bounding box center [925, 229] width 211 height 32
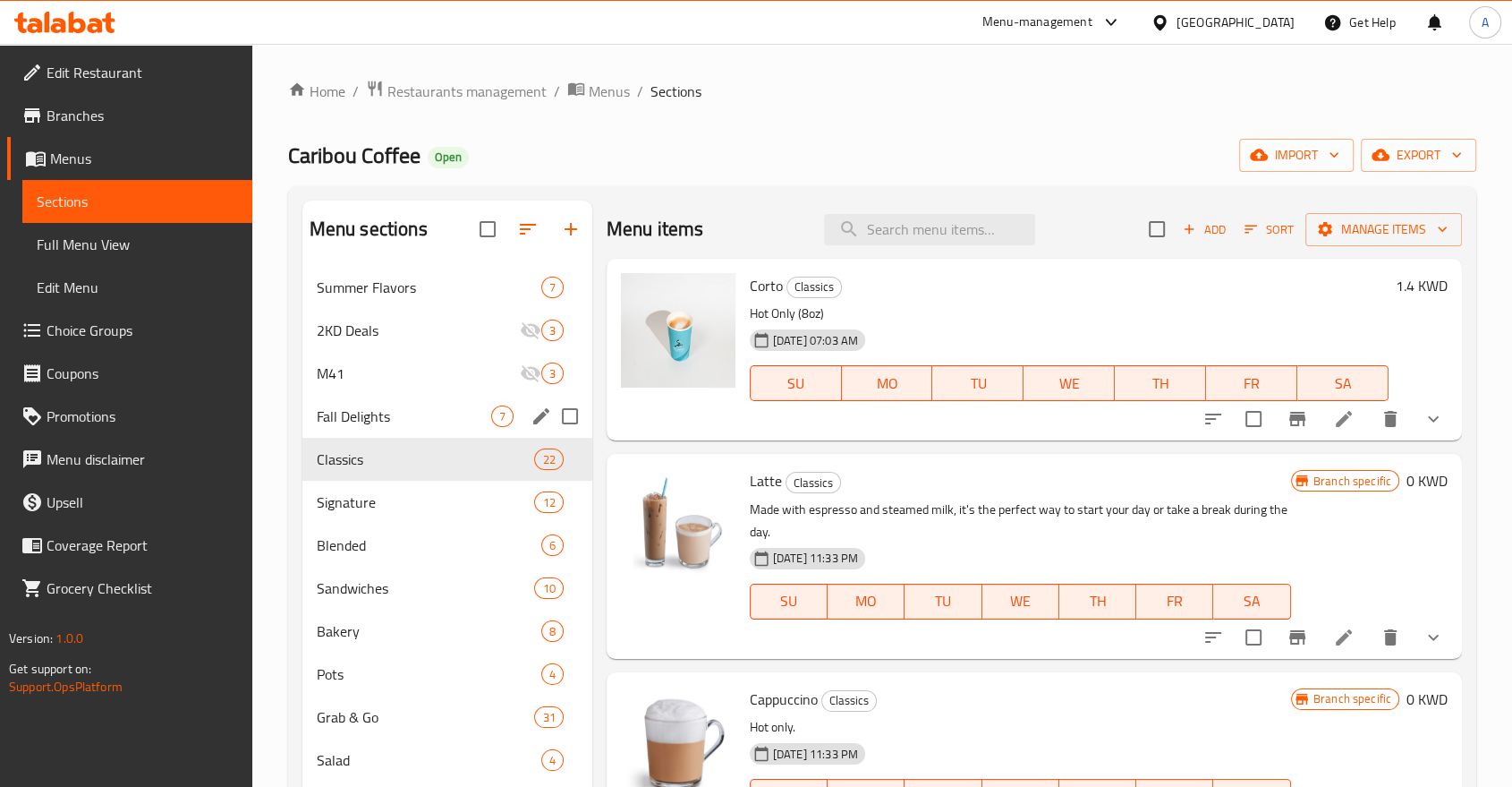
click at [372, 405] on span "Fall Delights" at bounding box center [404, 416] width 175 height 21
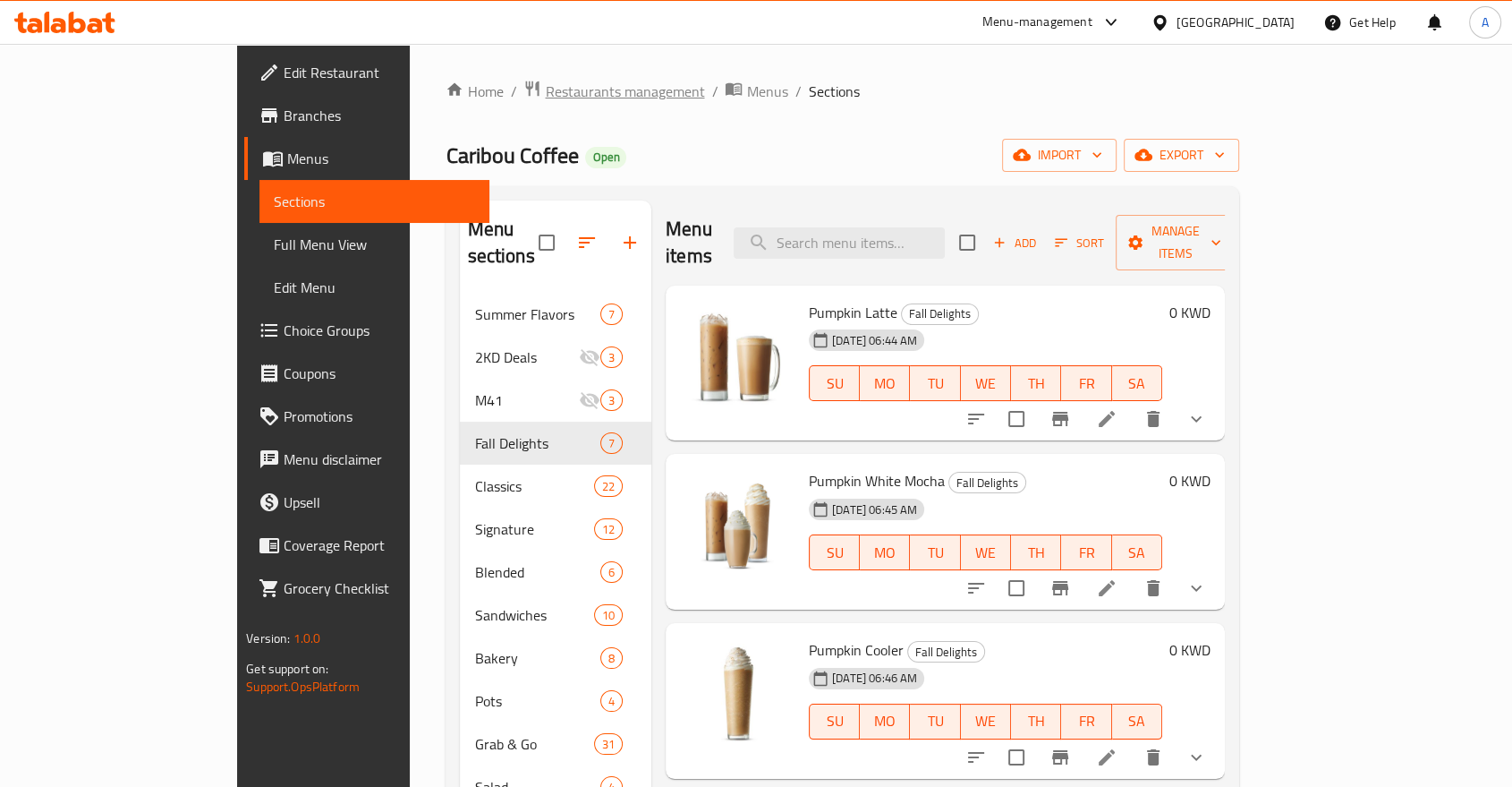
click at [545, 90] on span "Restaurants management" at bounding box center [625, 91] width 159 height 21
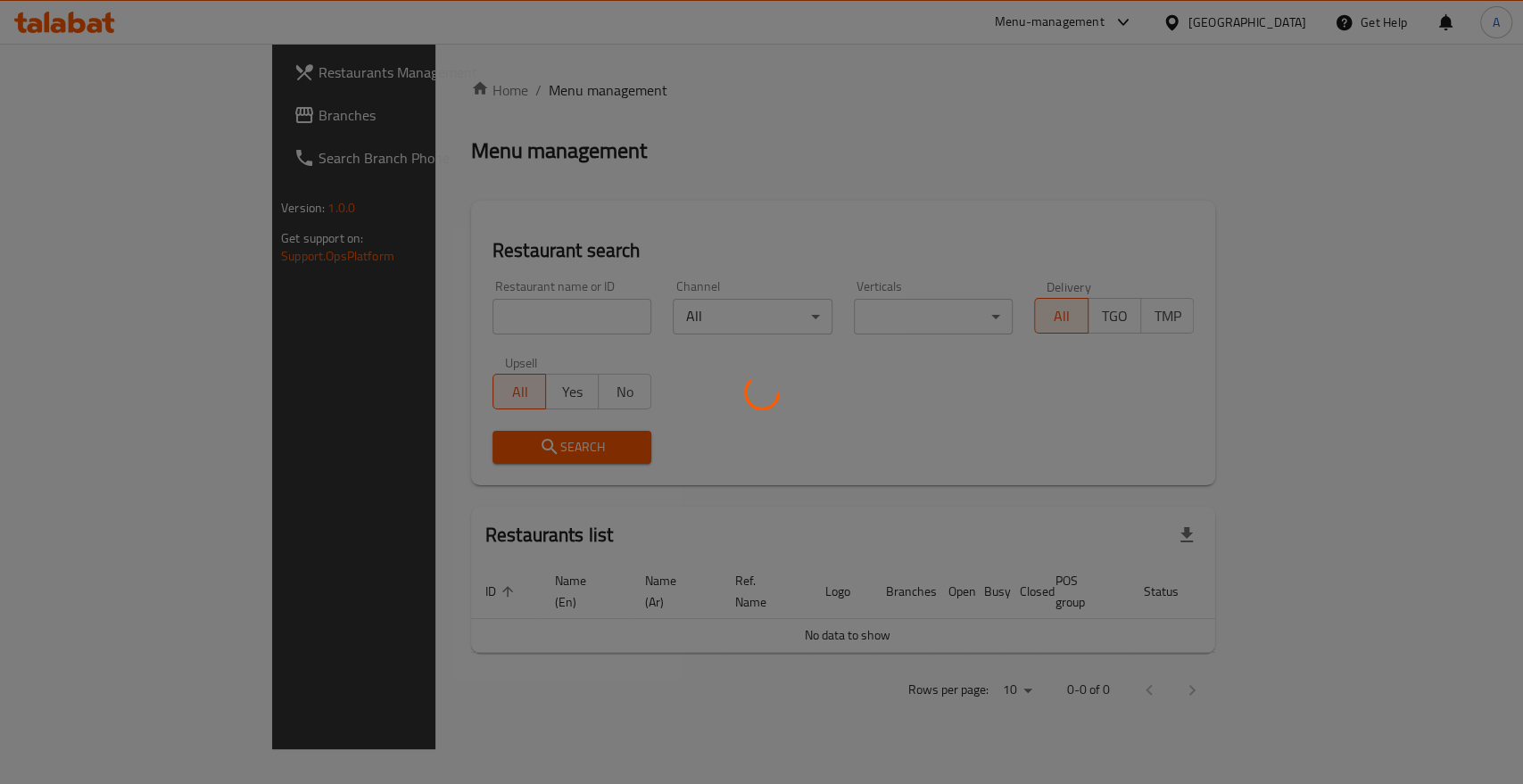
click at [430, 296] on div at bounding box center [762, 392] width 1523 height 784
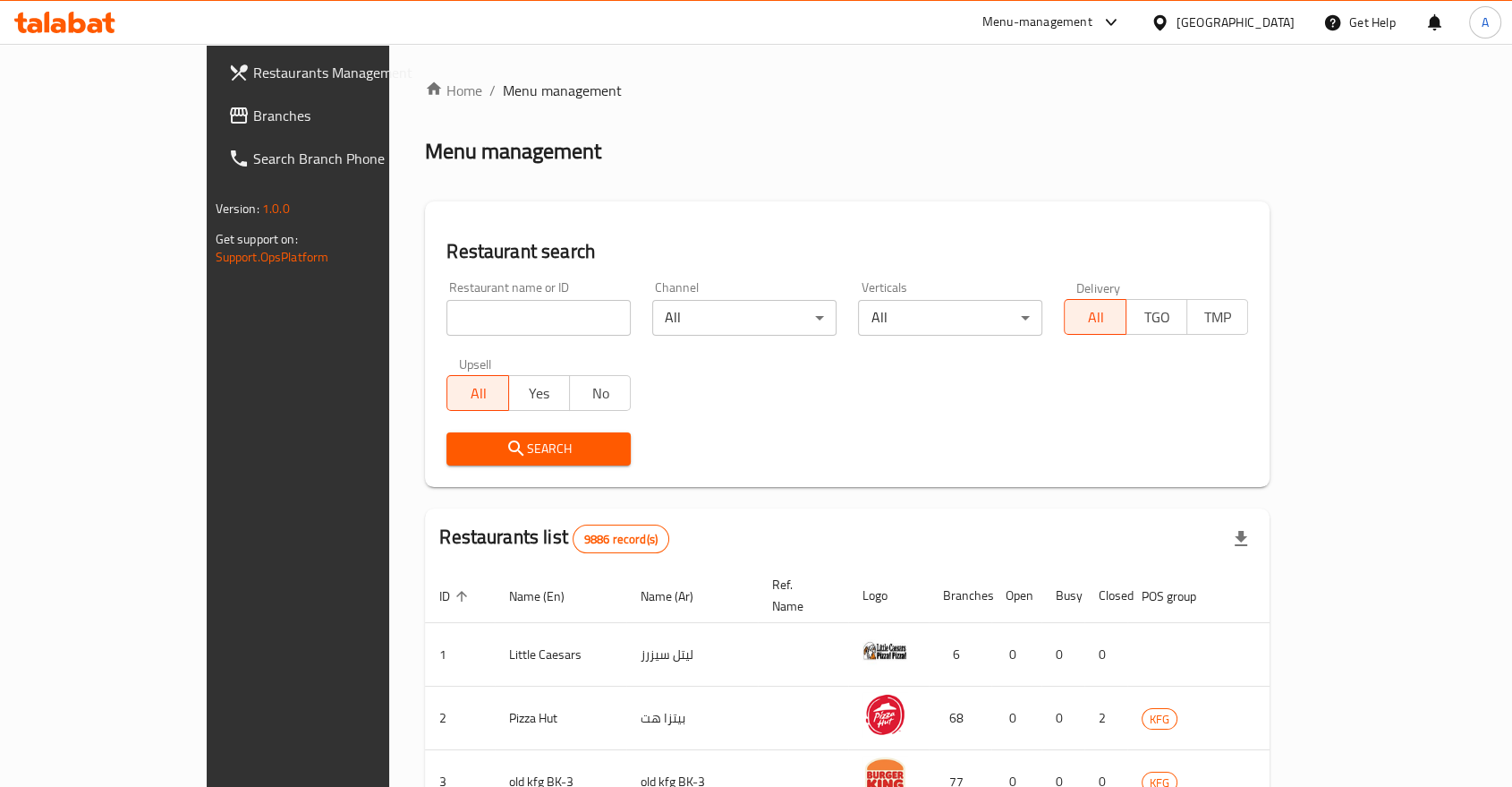
click at [446, 299] on input "search" at bounding box center [538, 317] width 184 height 36
type input "Pastamania"
click button "Search" at bounding box center [538, 448] width 184 height 34
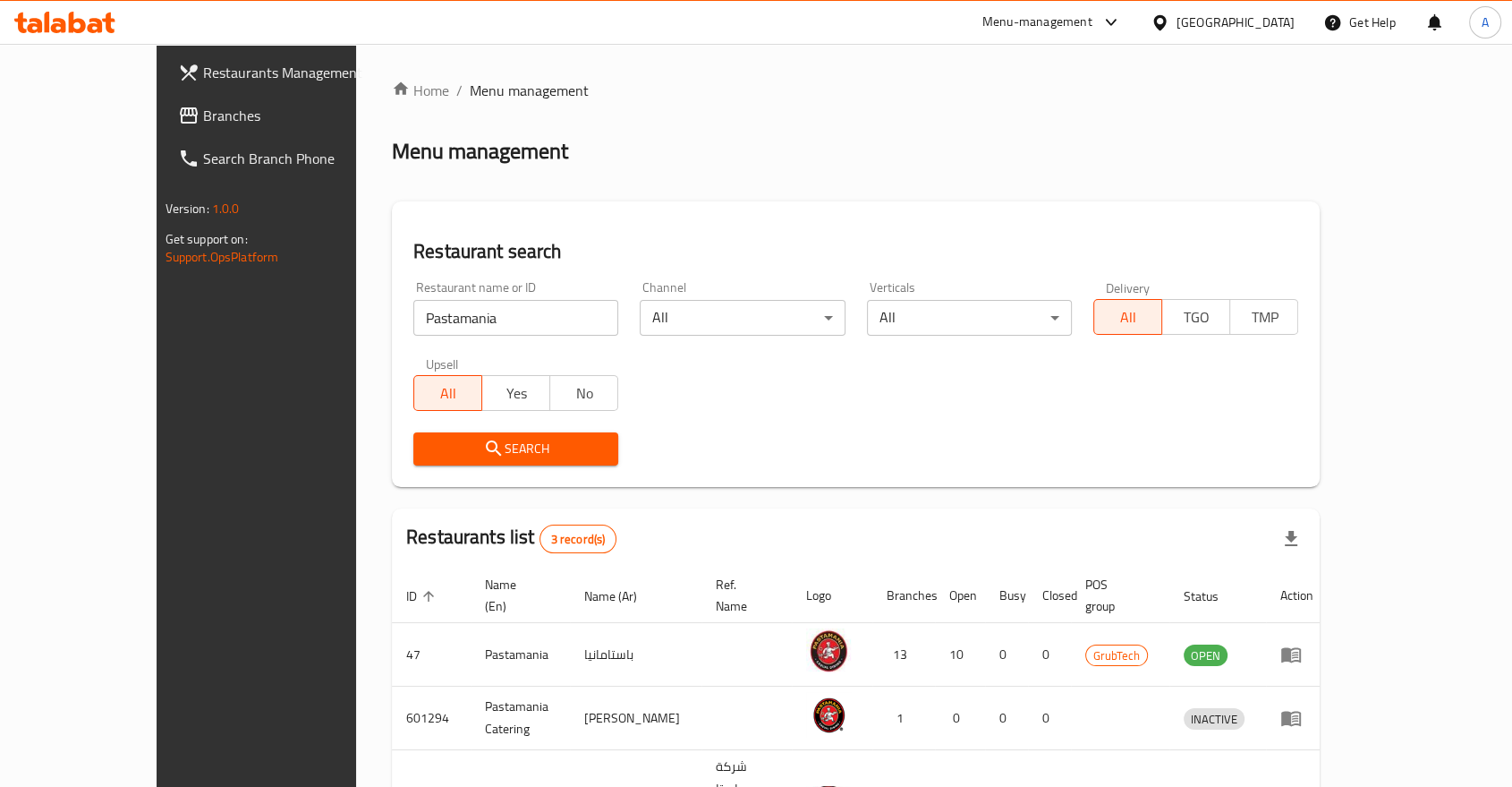
click at [795, 361] on div "Restaurant name or ID Pastamania Restaurant name or ID Channel All ​ Verticals …" at bounding box center [856, 373] width 907 height 205
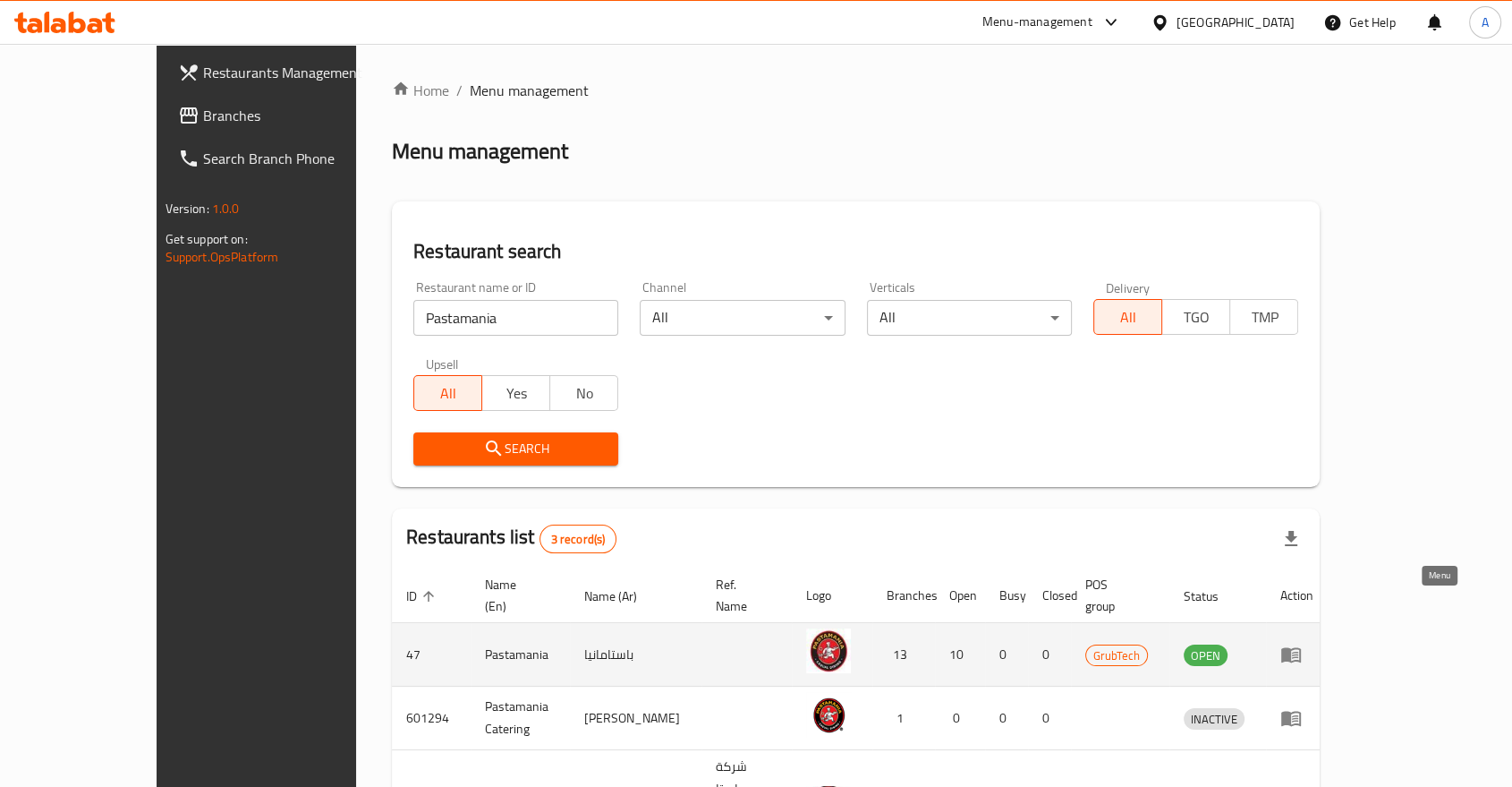
click at [1302, 644] on icon "enhanced table" at bounding box center [1291, 655] width 21 height 21
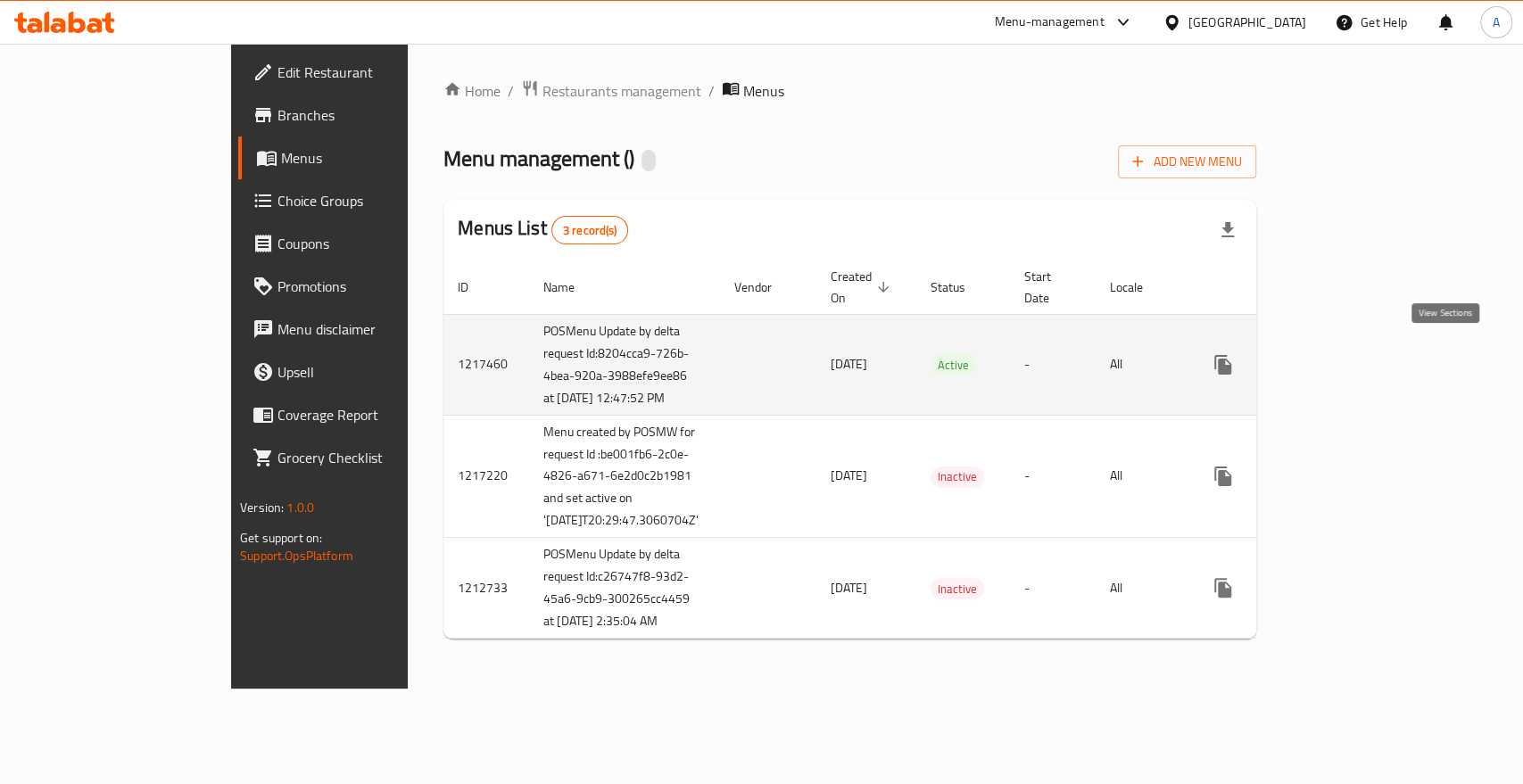
click at [1362, 354] on icon "enhanced table" at bounding box center [1352, 364] width 21 height 21
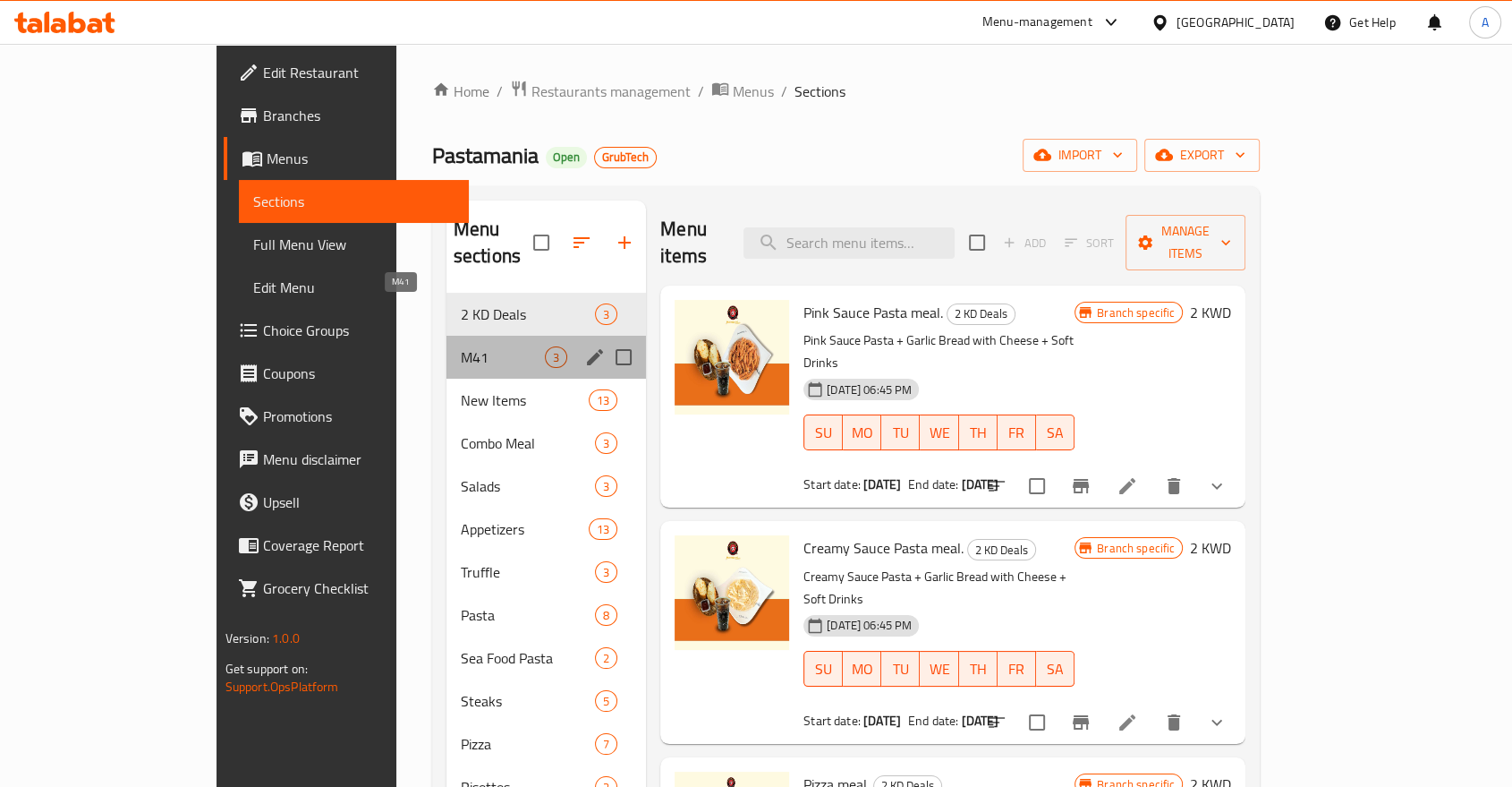
click at [461, 346] on span "M41" at bounding box center [503, 357] width 84 height 21
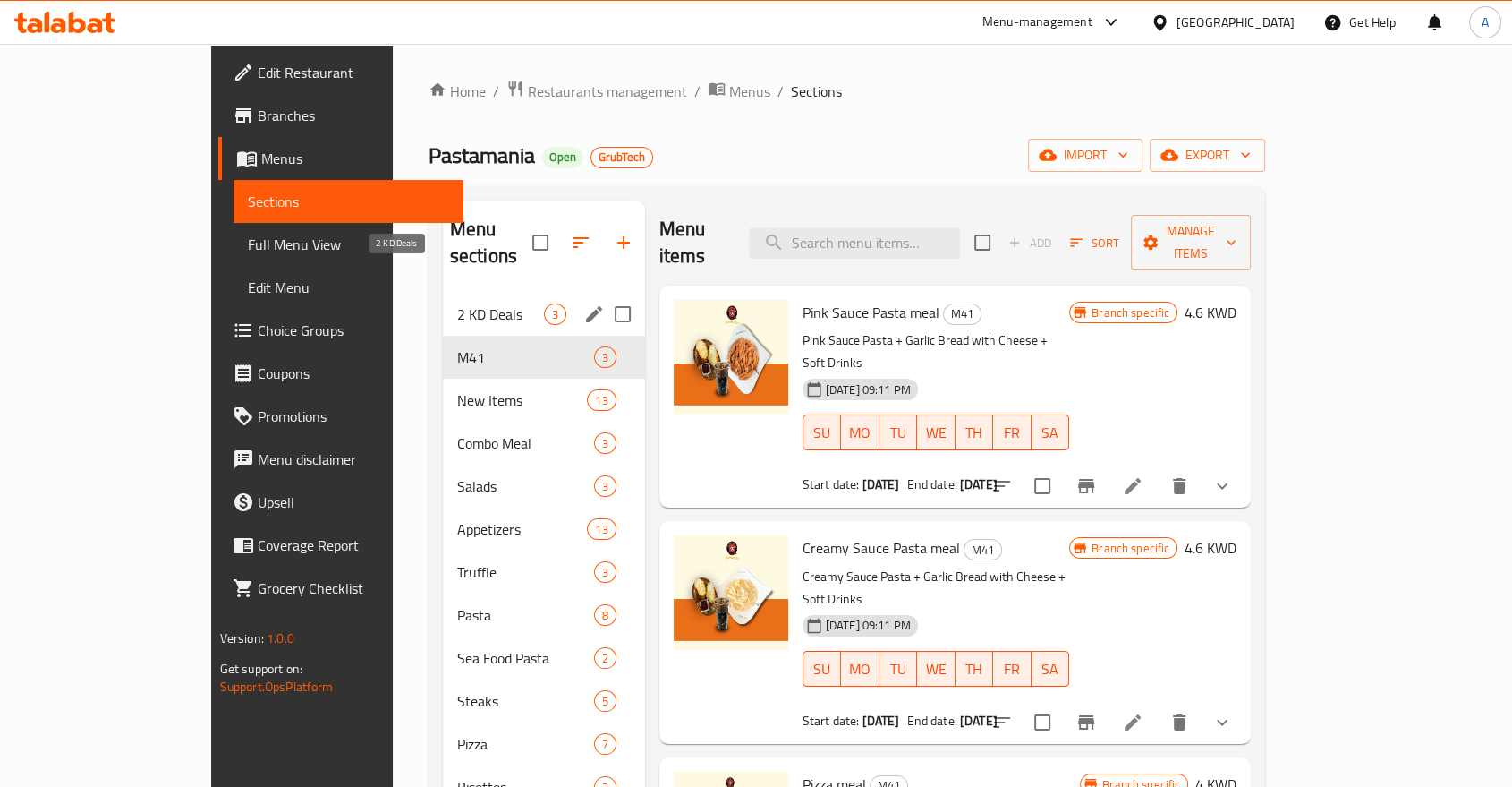
click at [458, 303] on span "2 KD Deals" at bounding box center [501, 314] width 86 height 21
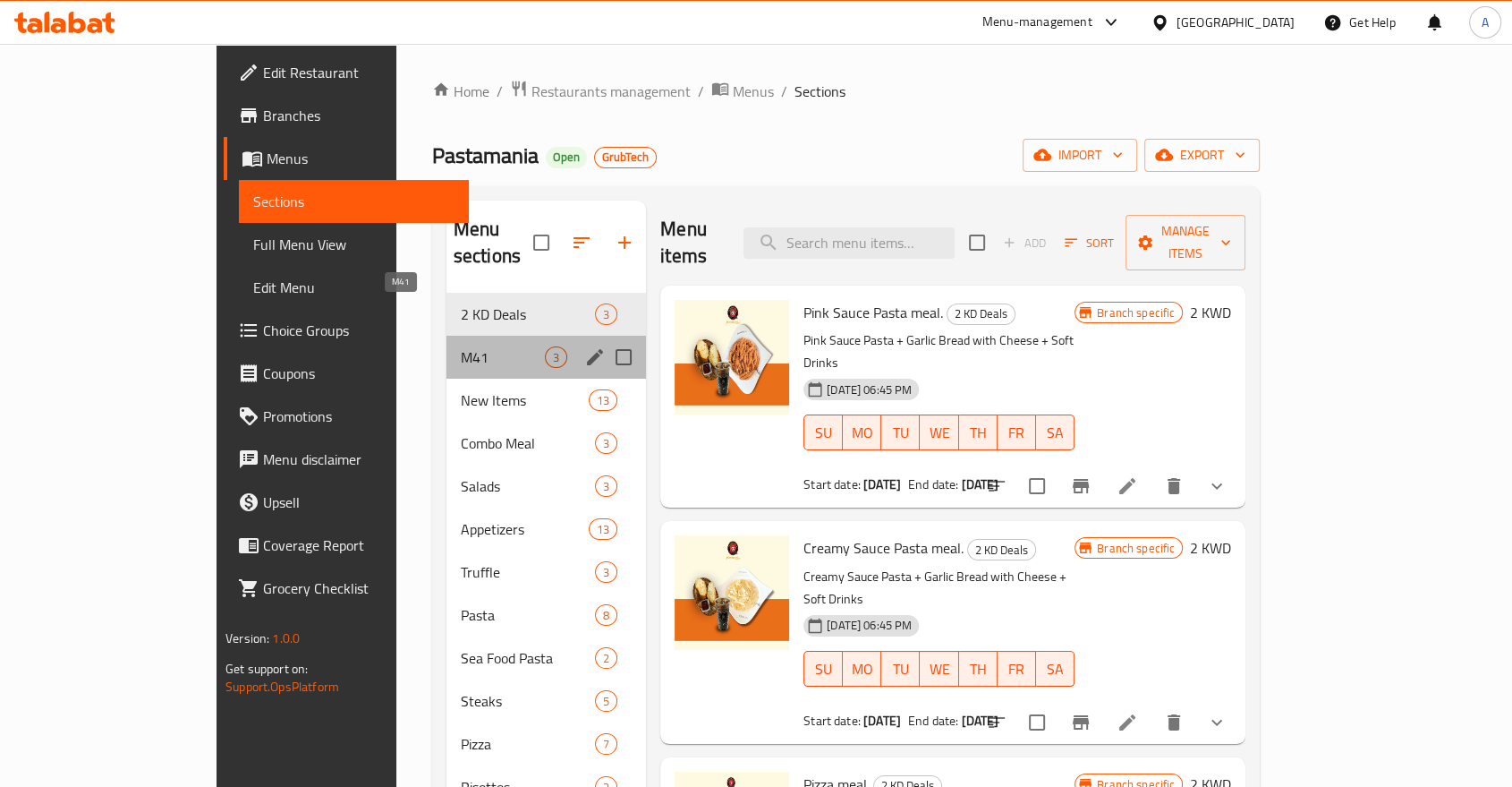
click at [461, 346] on span "M41" at bounding box center [503, 357] width 84 height 21
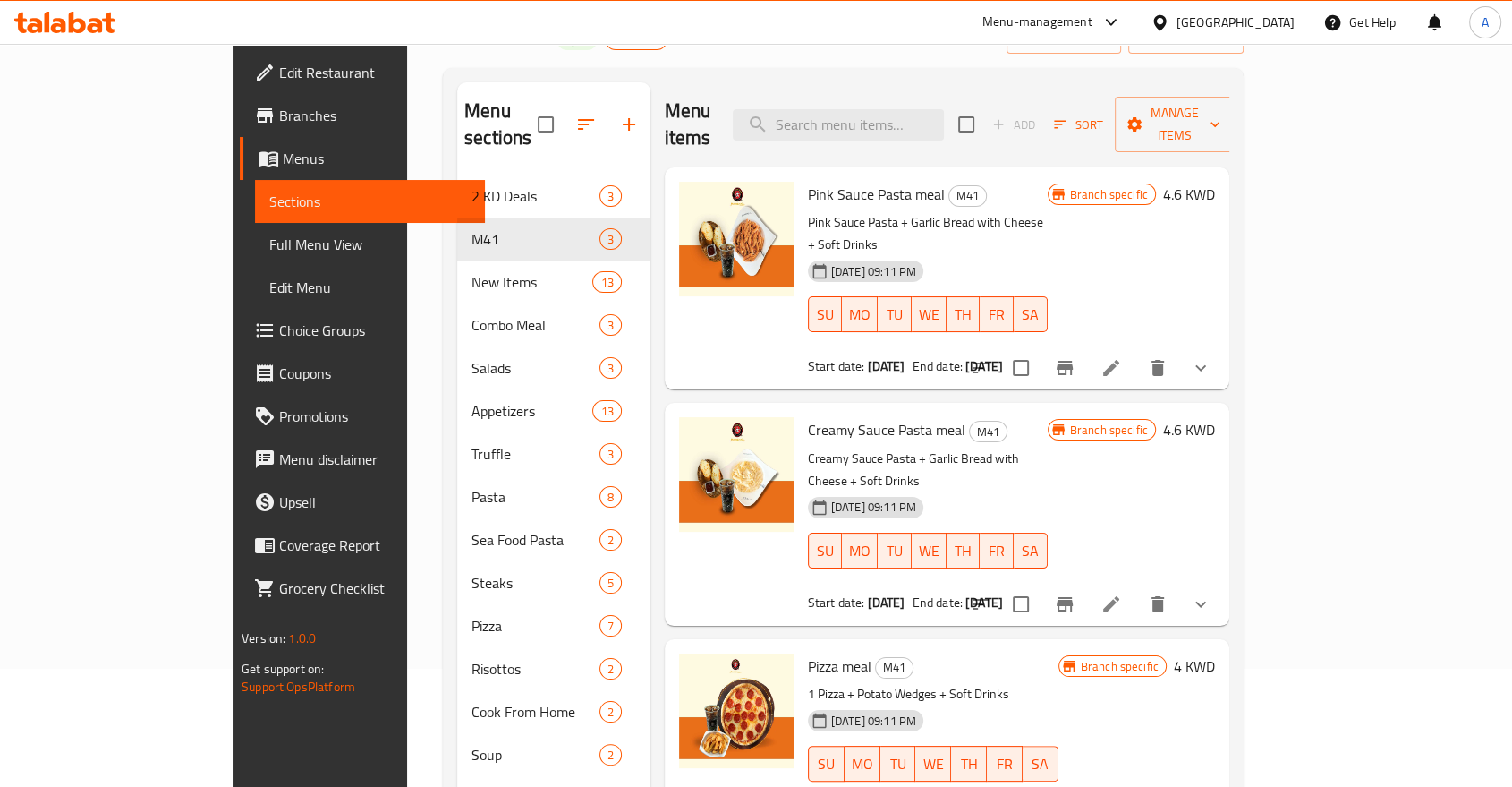
scroll to position [149, 0]
